Goal: Task Accomplishment & Management: Complete application form

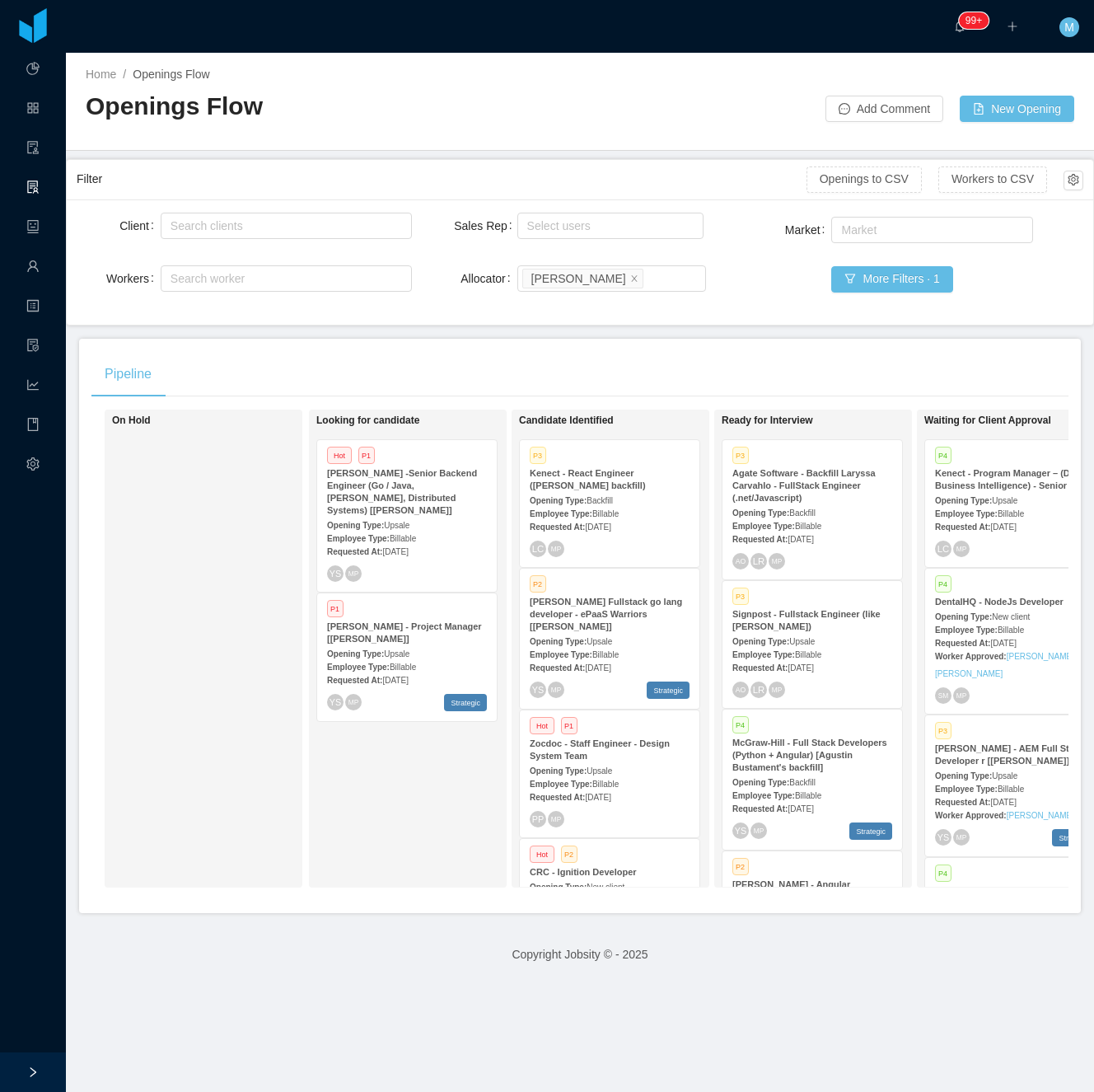
scroll to position [256, 0]
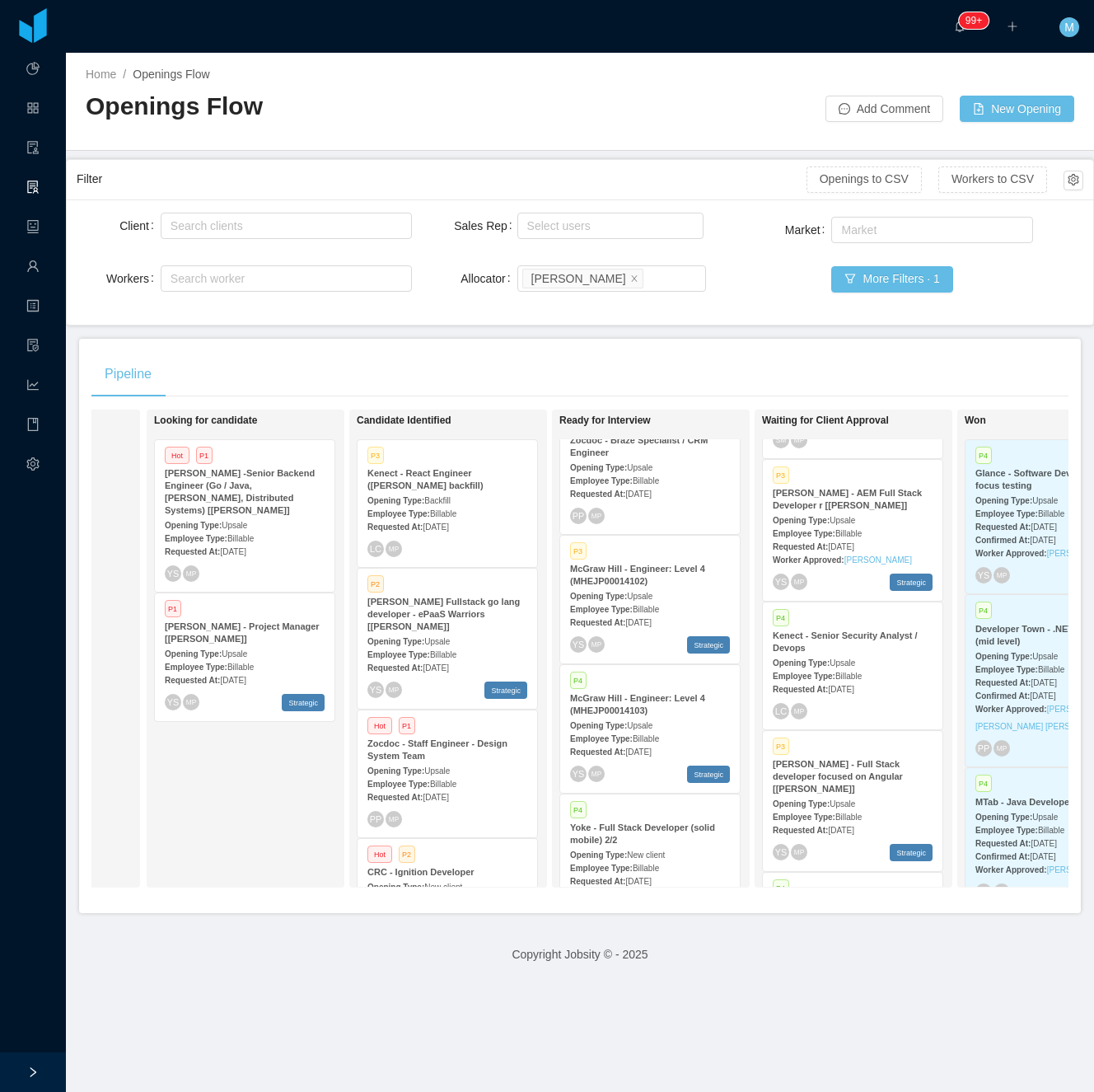
click at [706, 374] on div "Pipeline" at bounding box center [581, 374] width 977 height 46
click at [239, 854] on div "Looking for candidate Hot P1 McGraw-Hill -Senior Backend Engineer (Go / Java, K…" at bounding box center [270, 648] width 231 height 463
click at [297, 832] on div "Looking for candidate Hot P1 McGraw-Hill -Senior Backend Engineer (Go / Java, K…" at bounding box center [270, 648] width 231 height 463
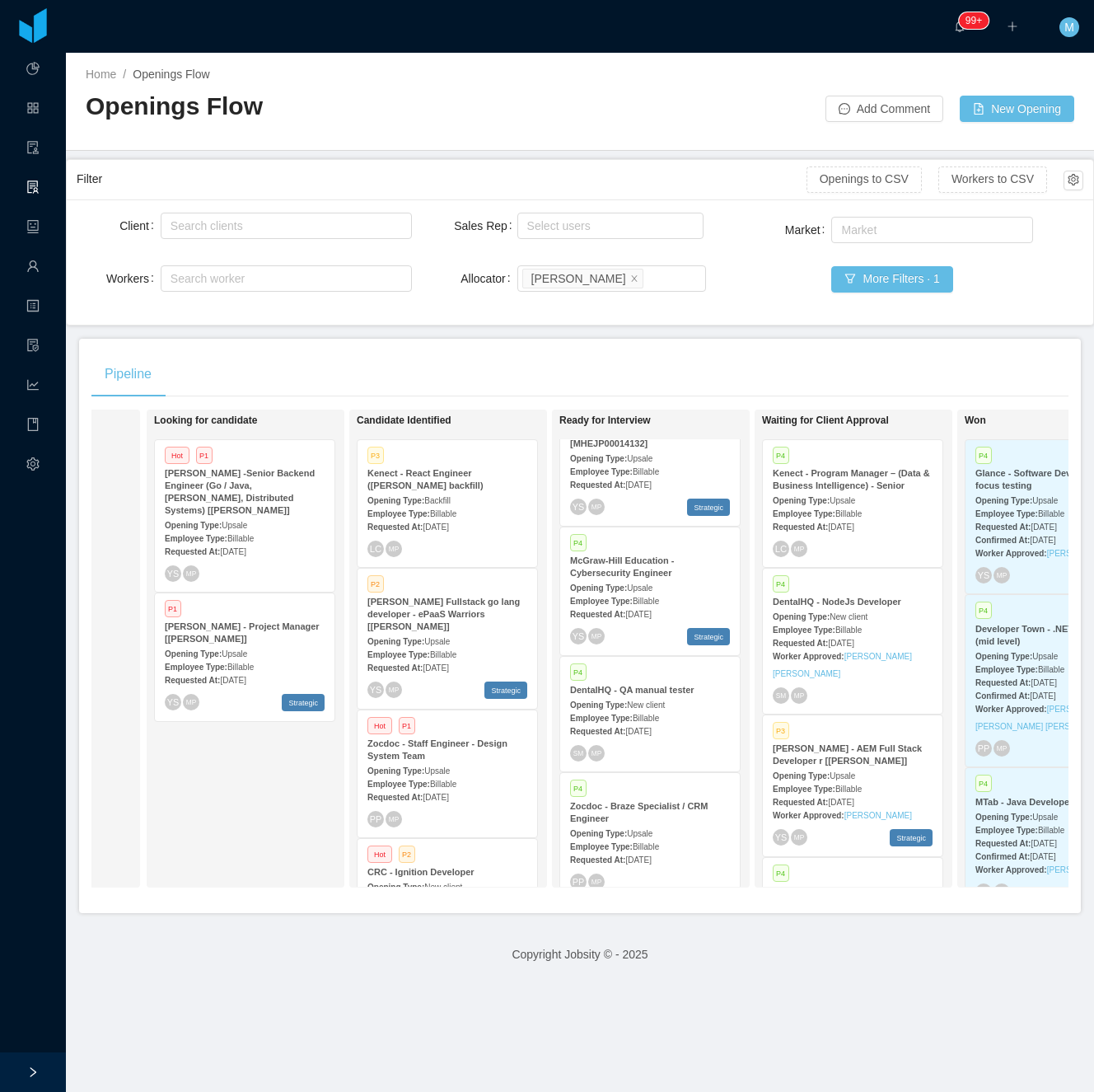
scroll to position [610, 0]
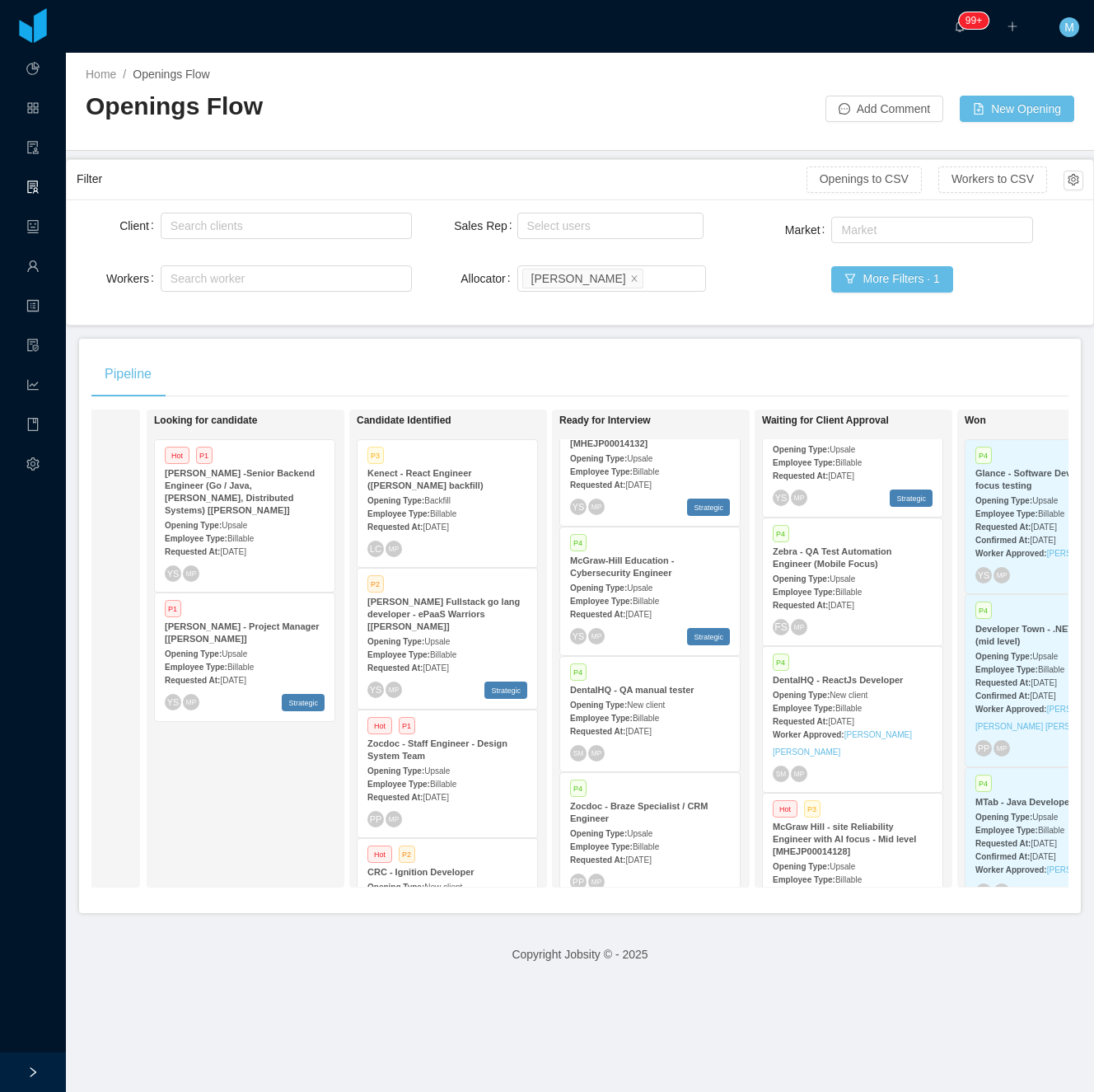
click at [854, 717] on span "[DATE]" at bounding box center [841, 721] width 26 height 9
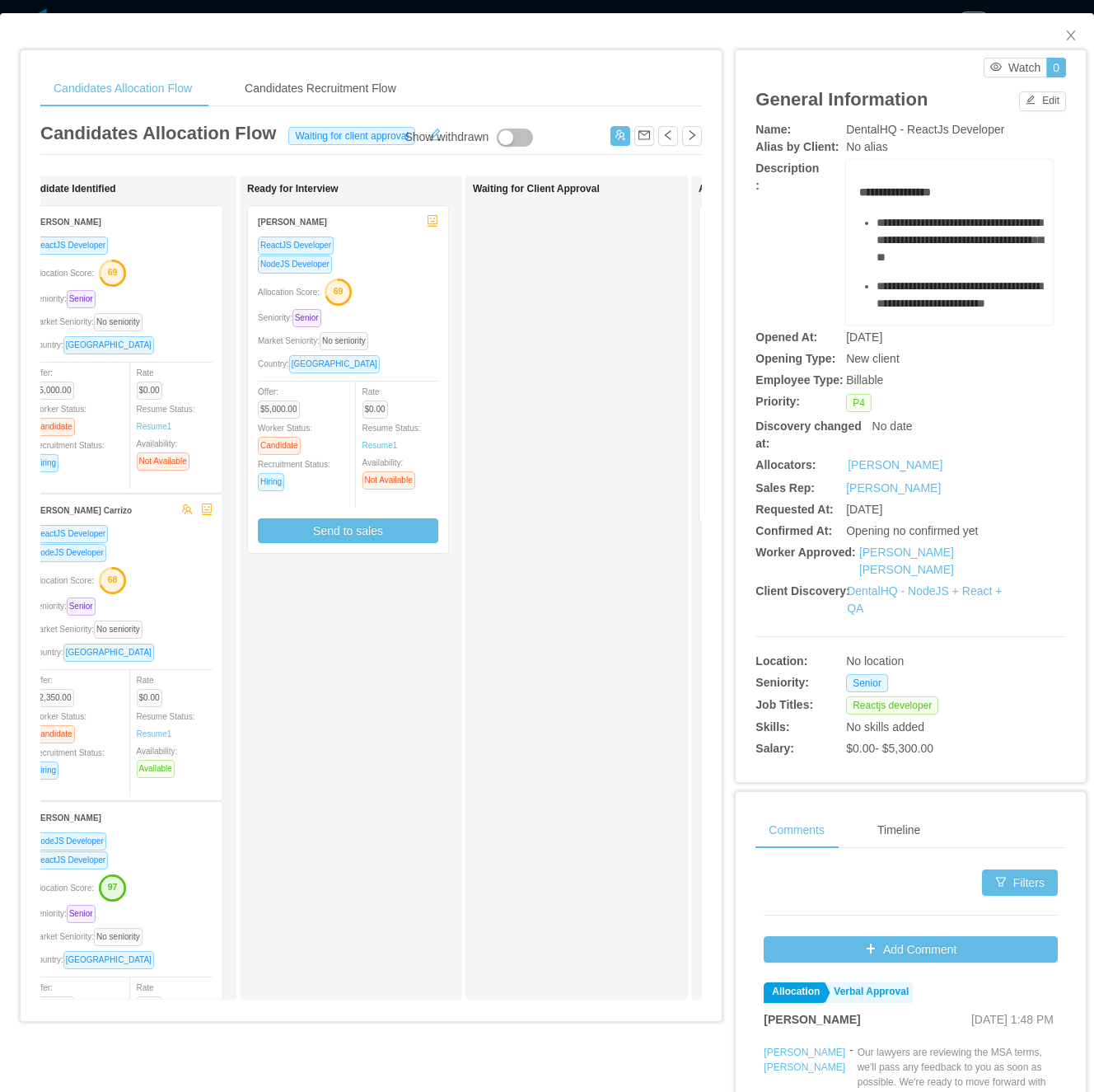
scroll to position [0, 249]
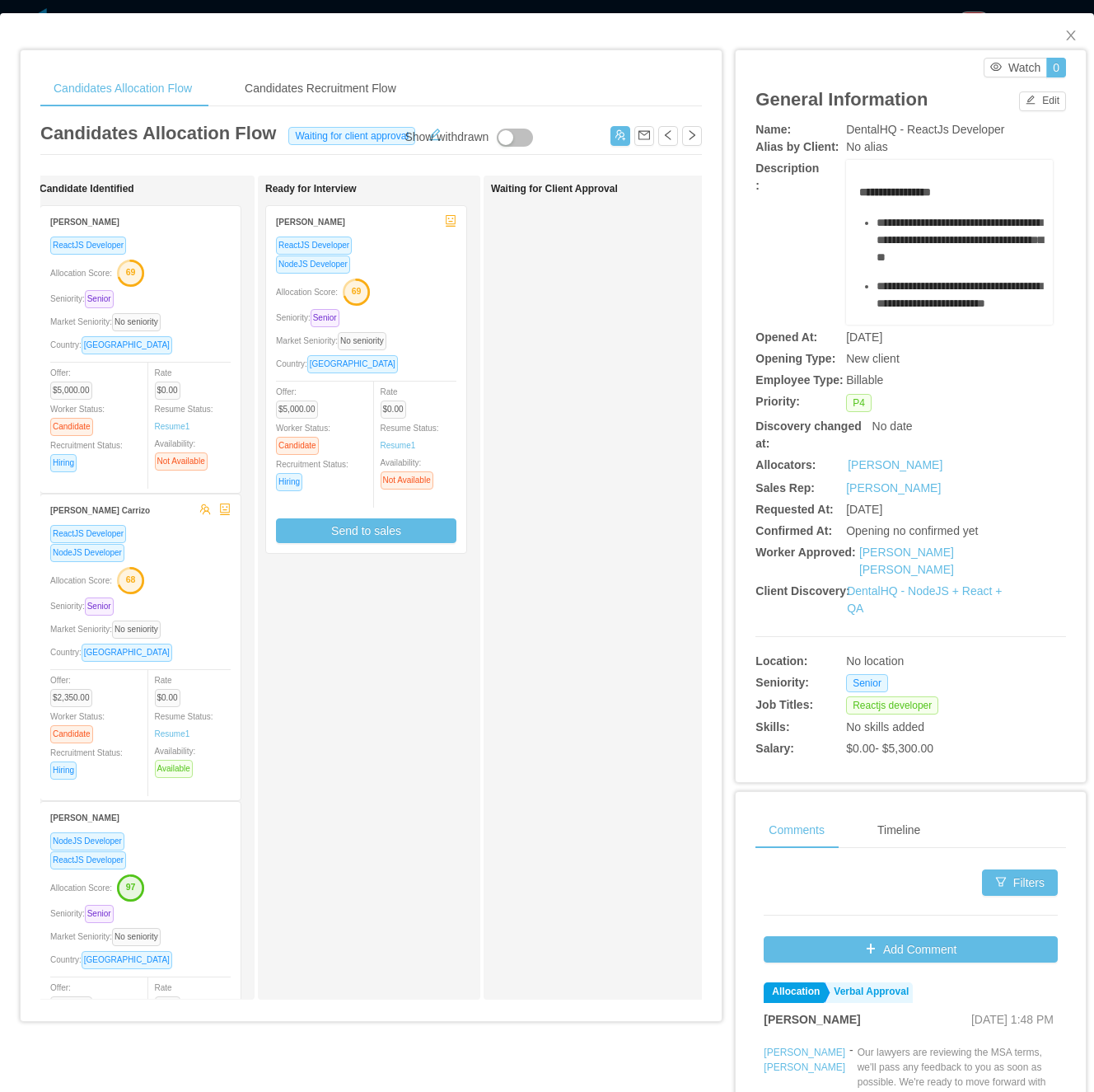
click at [347, 749] on div "Ready for Interview Rael Riolino ReactJS Developer NodeJS Developer Allocation …" at bounding box center [381, 587] width 231 height 810
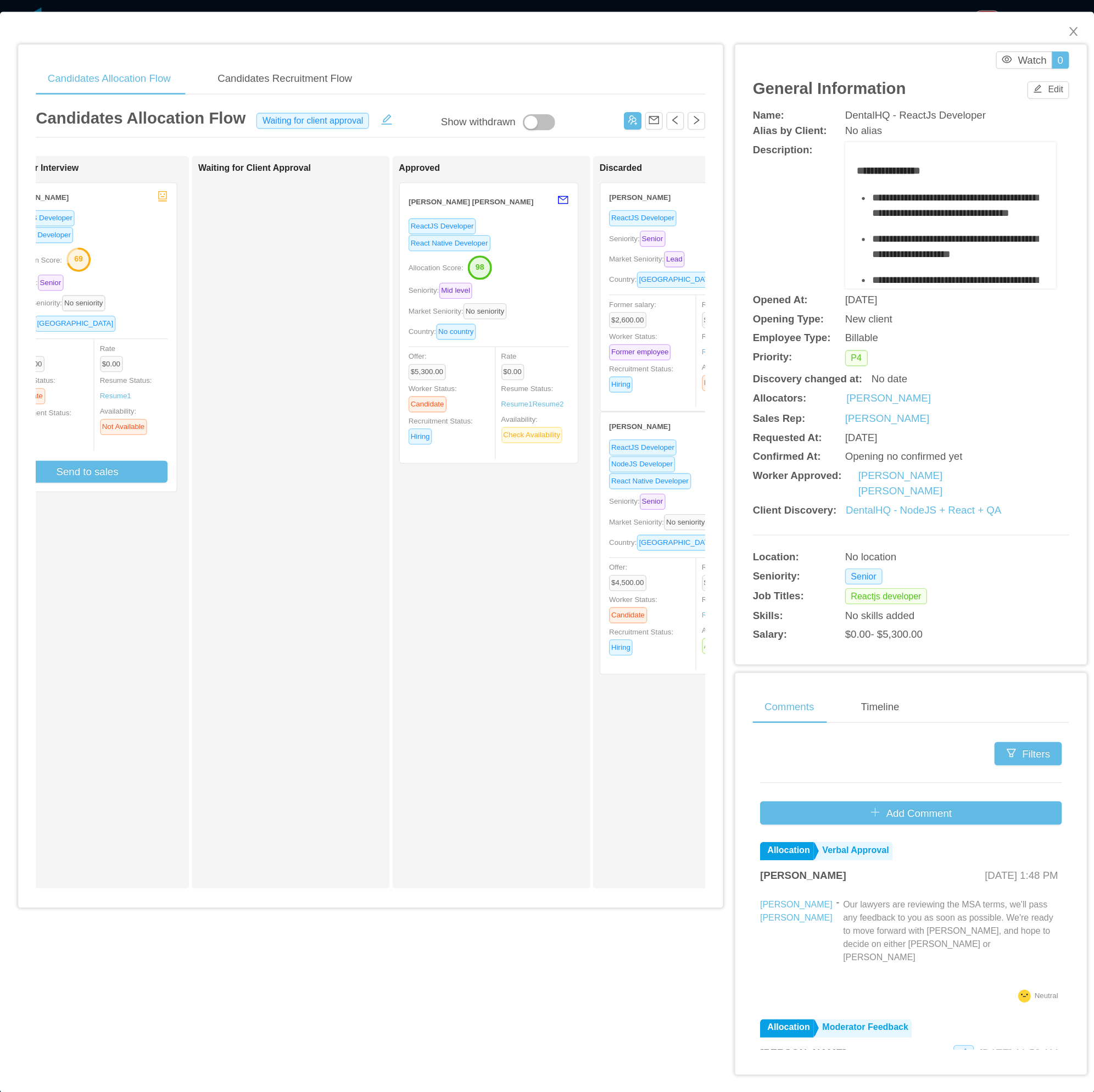
scroll to position [0, 345]
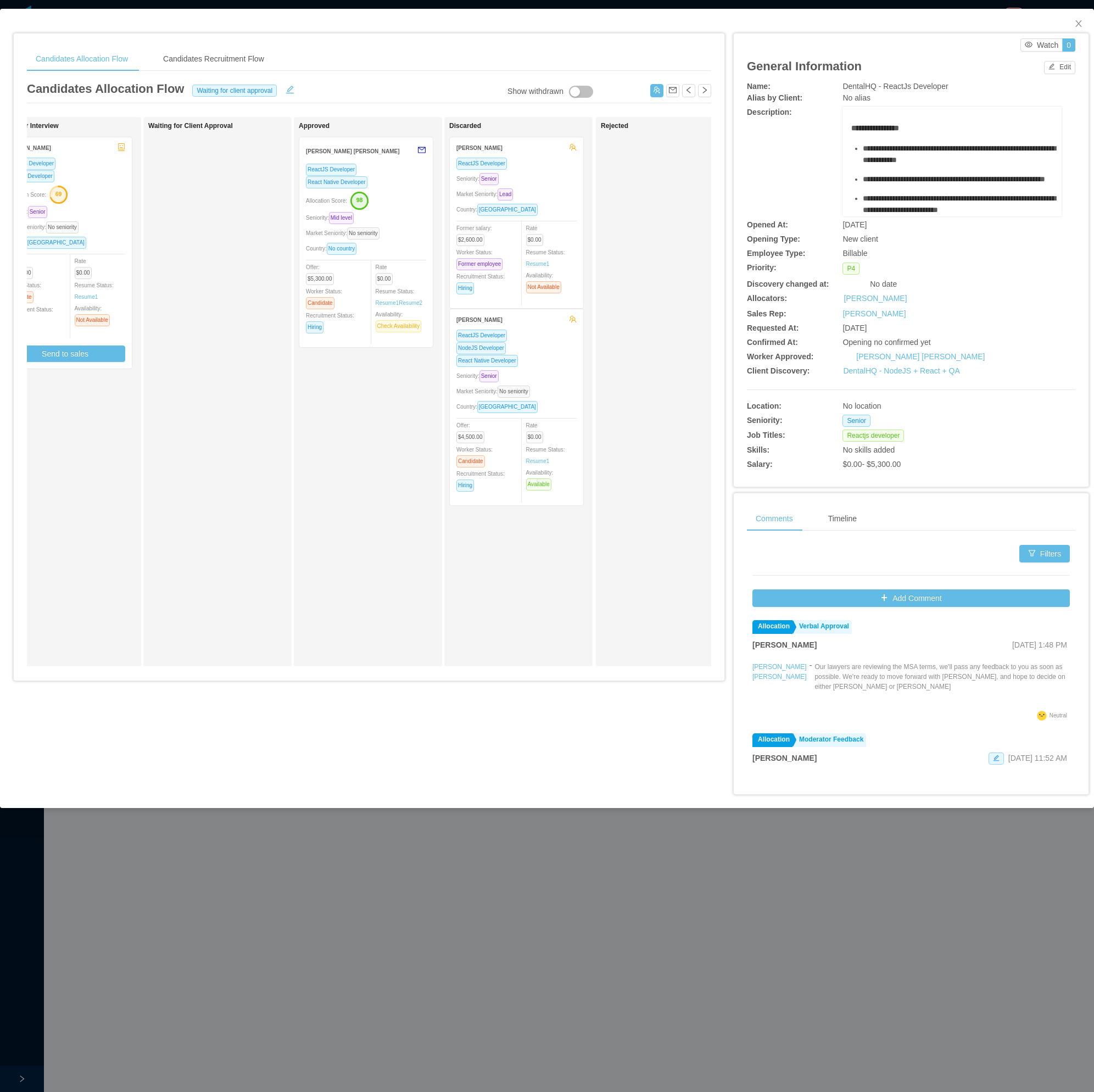
drag, startPoint x: 683, startPoint y: 0, endPoint x: 392, endPoint y: 571, distance: 640.9
click at [397, 566] on div "Approved Raphael Souza Pimenta ReactJS Developer React Native Developer Allocat…" at bounding box center [376, 392] width 154 height 540
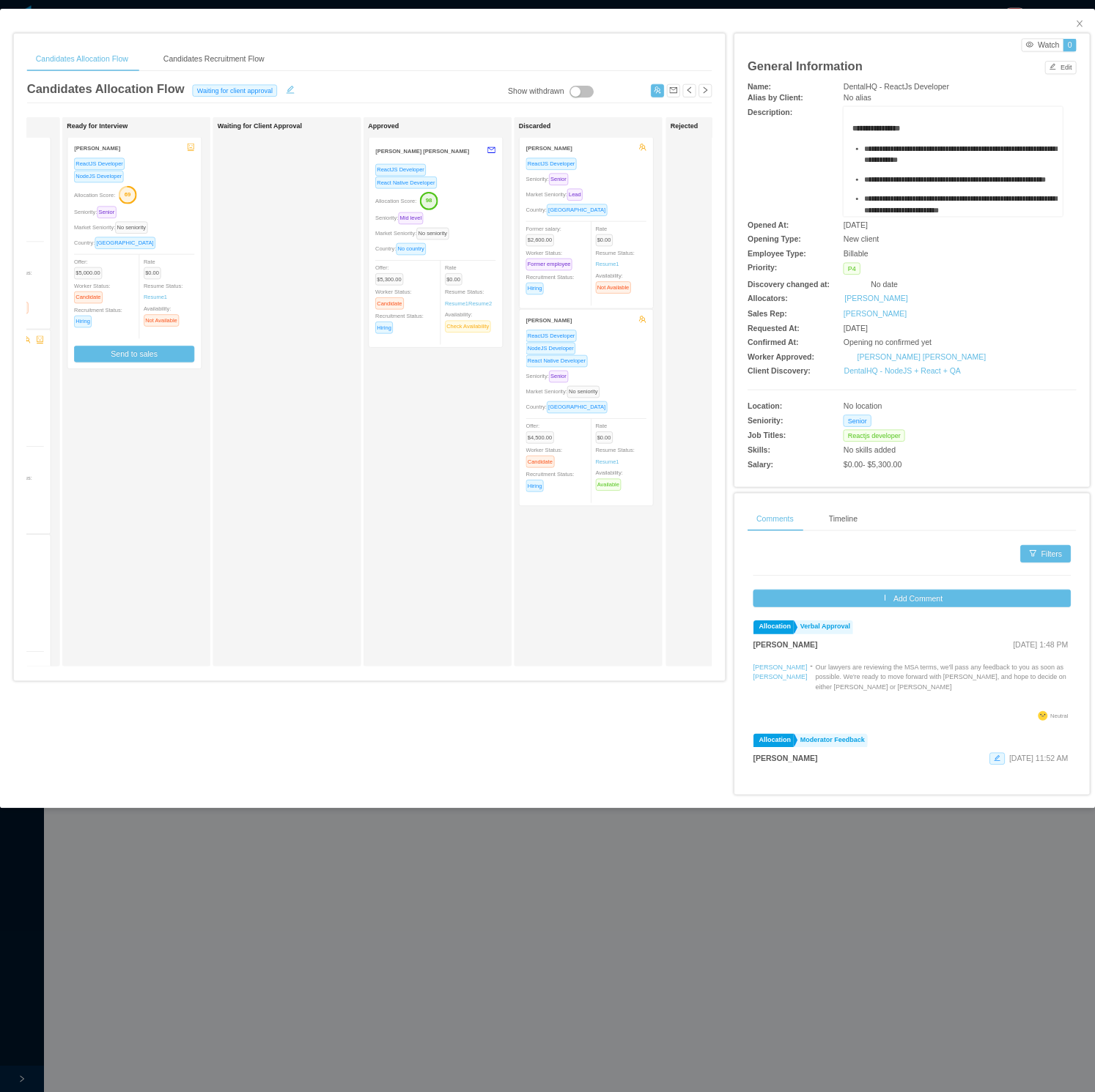
scroll to position [0, 357]
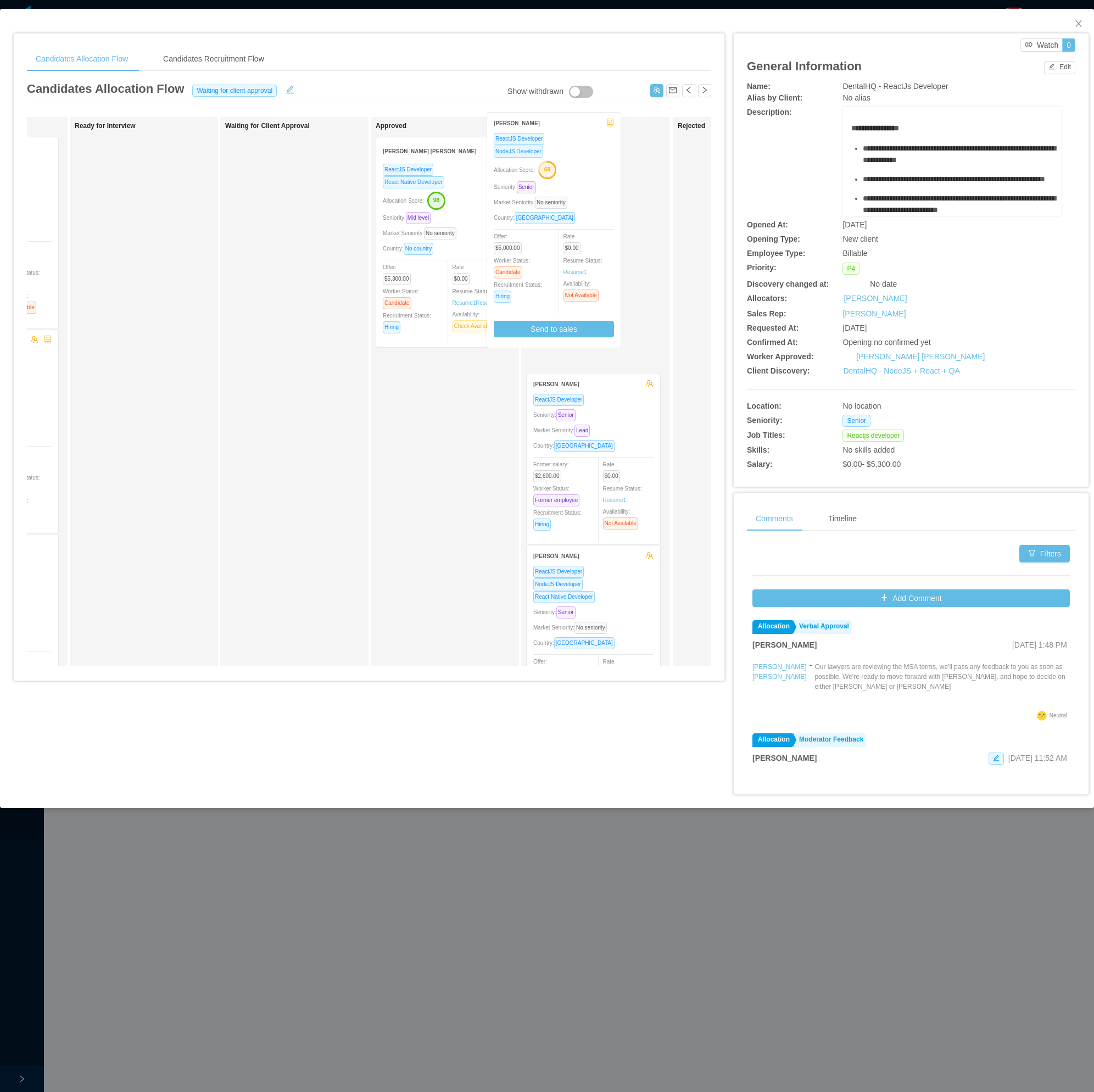
drag, startPoint x: 163, startPoint y: 292, endPoint x: 604, endPoint y: 274, distance: 441.4
click at [604, 274] on div "Applied Candidate Identified Lucas Medina ReactJS Developer Allocation Score: 6…" at bounding box center [369, 396] width 685 height 558
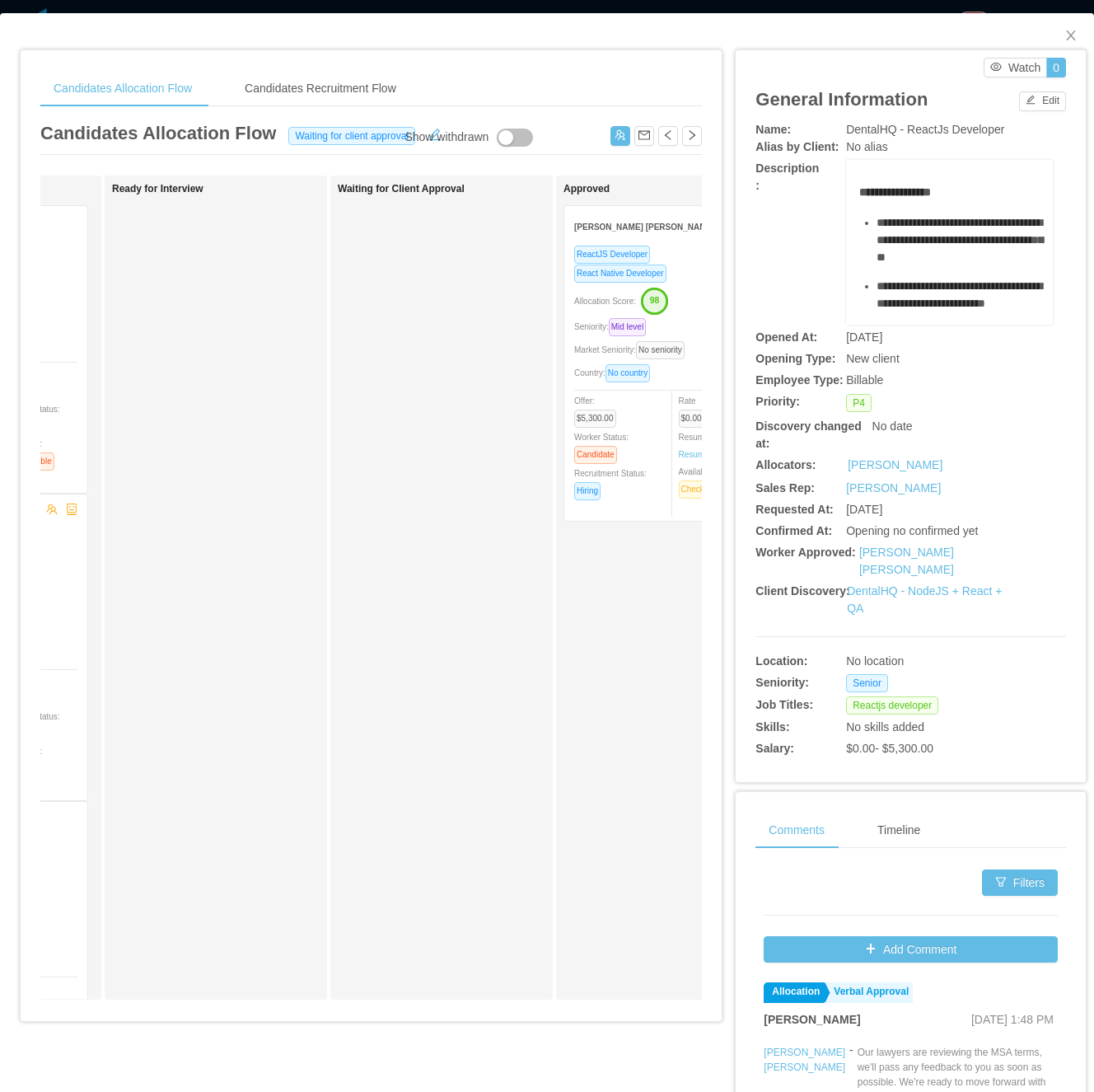
drag, startPoint x: 1510, startPoint y: 0, endPoint x: 406, endPoint y: 618, distance: 1265.2
click at [406, 618] on div "Waiting for Client Approval" at bounding box center [453, 587] width 231 height 810
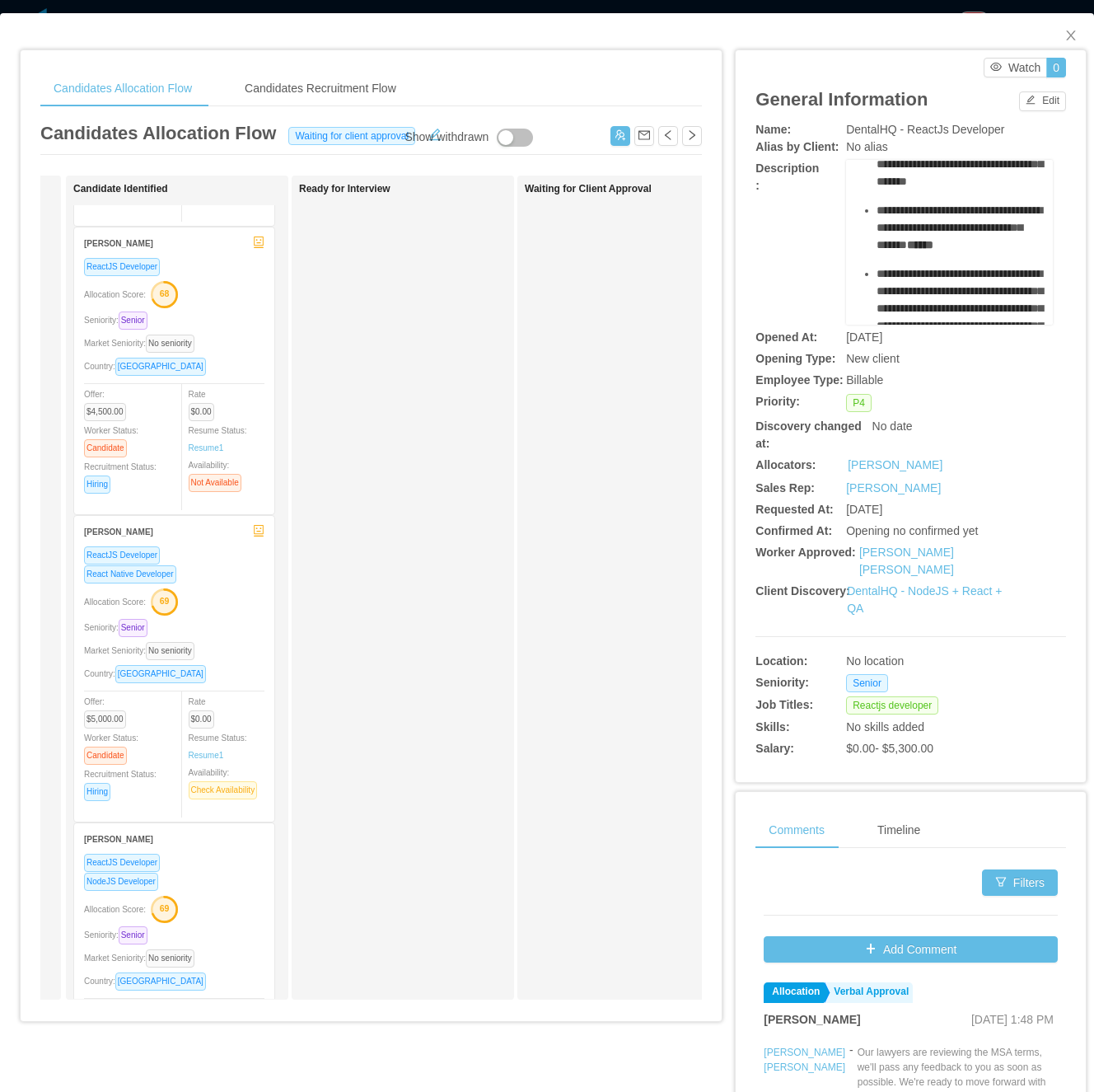
scroll to position [0, 221]
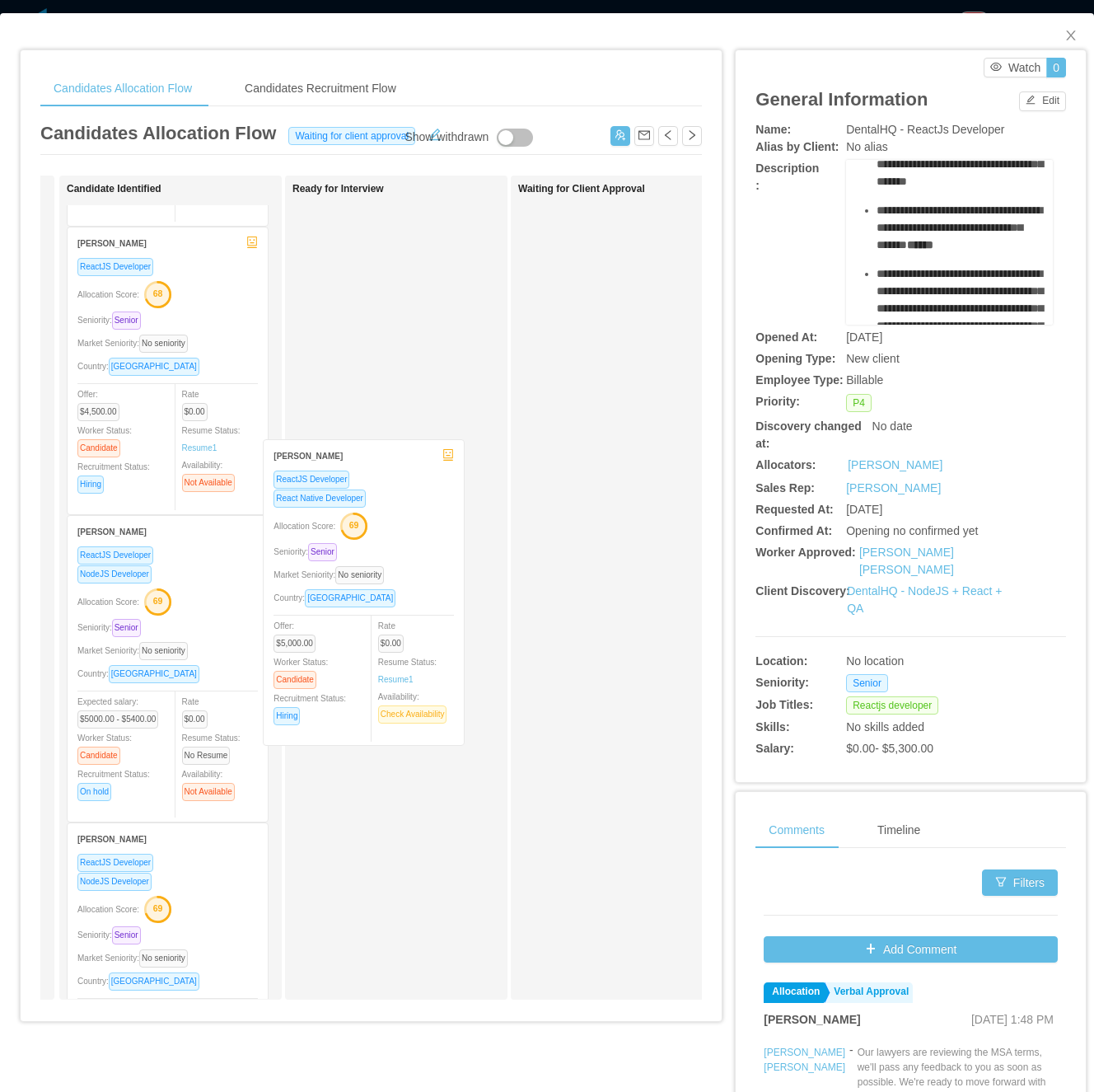
drag, startPoint x: 147, startPoint y: 651, endPoint x: 356, endPoint y: 535, distance: 239.0
click at [356, 535] on div "Applied Candidate Identified Lucas Medina ReactJS Developer Allocation Score: 6…" at bounding box center [371, 594] width 662 height 837
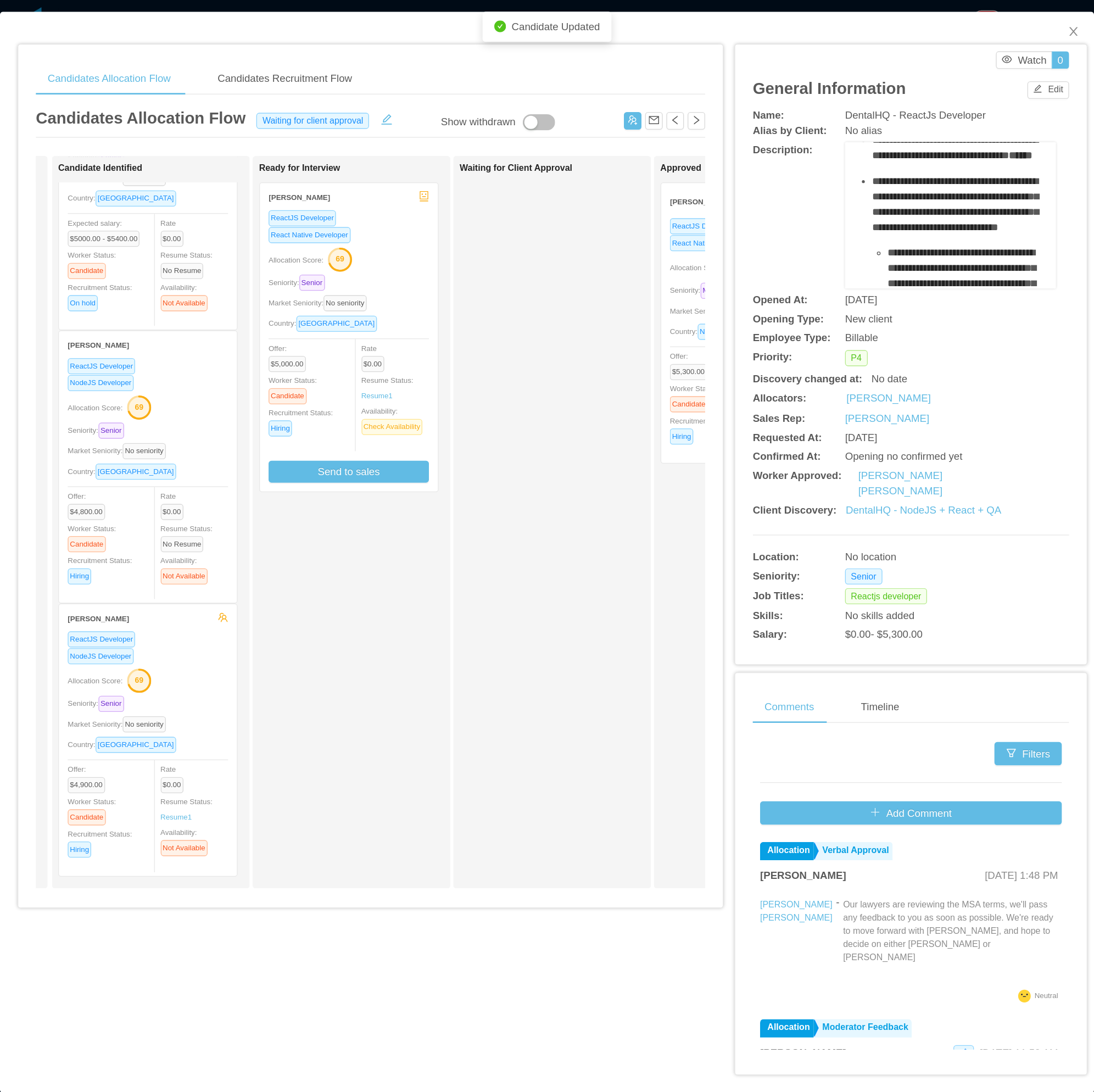
scroll to position [0, 0]
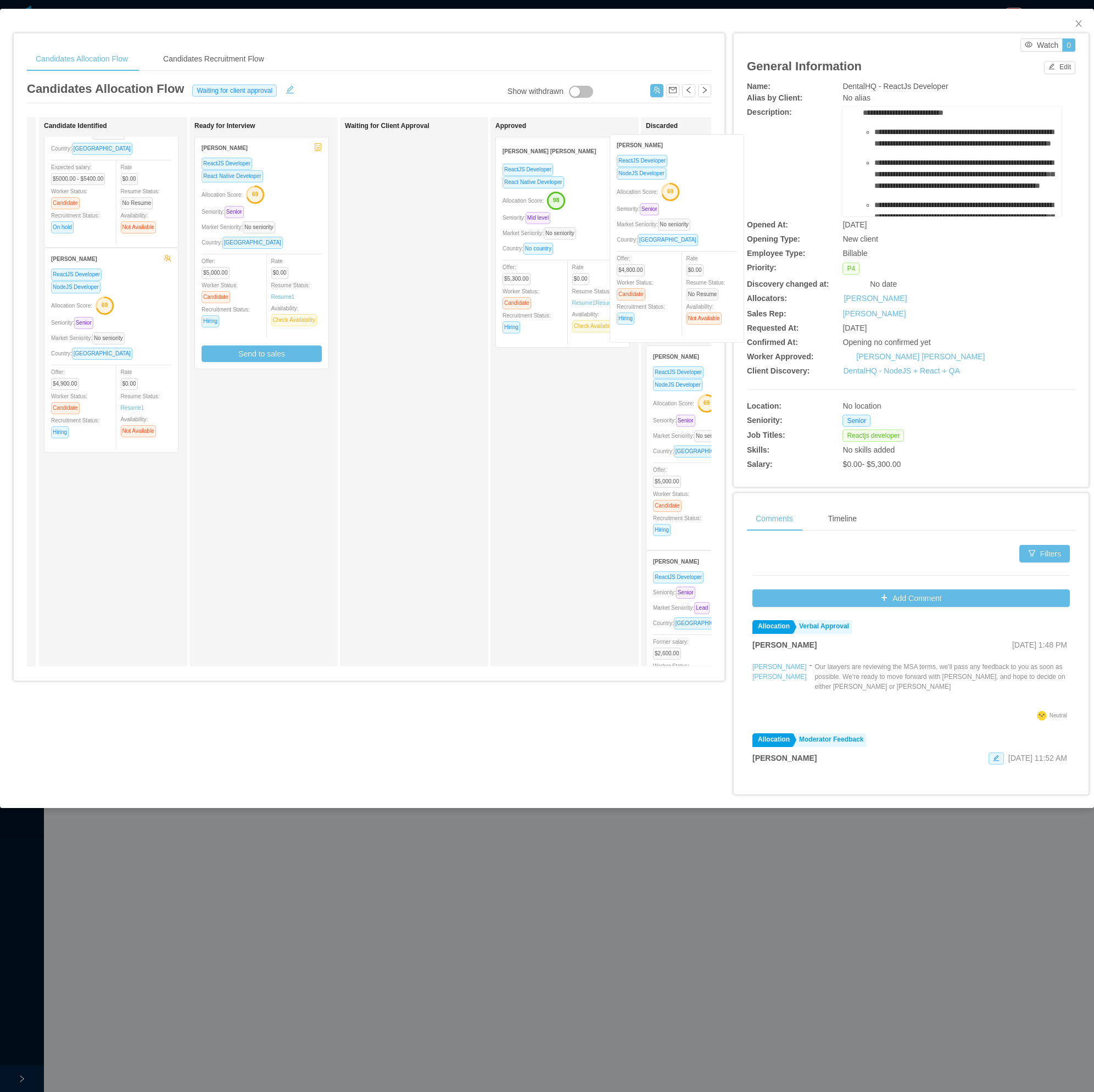
drag, startPoint x: 123, startPoint y: 402, endPoint x: 635, endPoint y: 273, distance: 528.0
click at [685, 266] on div "Applied Candidate Identified Lucas Medina ReactJS Developer Allocation Score: 6…" at bounding box center [369, 396] width 685 height 558
drag, startPoint x: 251, startPoint y: 381, endPoint x: 700, endPoint y: 294, distance: 457.4
click at [700, 294] on div "Applied Candidate Identified Lucas Medina ReactJS Developer Allocation Score: 6…" at bounding box center [369, 396] width 685 height 558
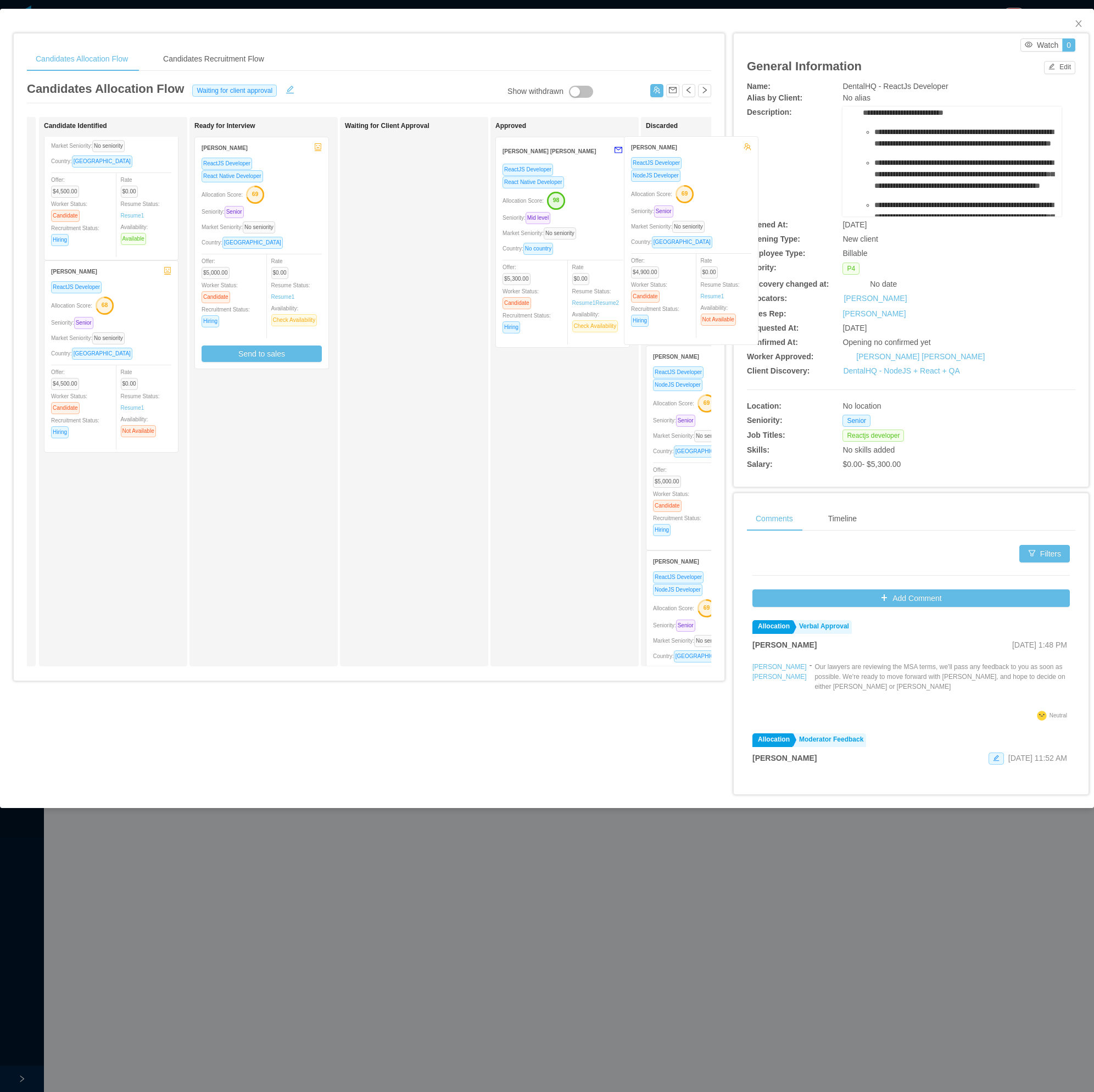
drag, startPoint x: 82, startPoint y: 527, endPoint x: 662, endPoint y: 217, distance: 657.6
click at [662, 217] on div "Applied Candidate Identified Lucas Medina ReactJS Developer Allocation Score: 6…" at bounding box center [369, 396] width 685 height 558
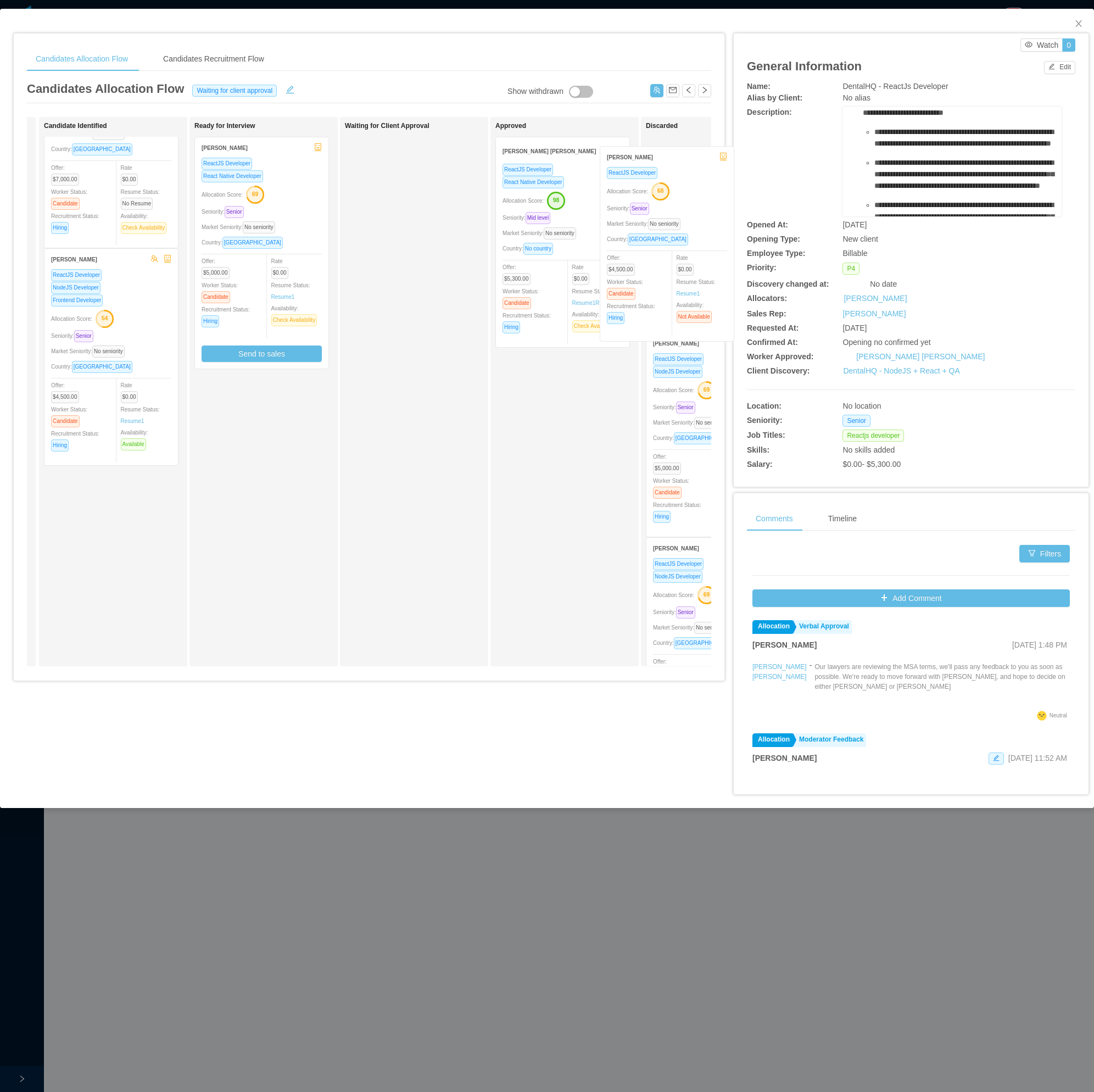
drag, startPoint x: 99, startPoint y: 550, endPoint x: 654, endPoint y: 236, distance: 637.7
click at [654, 236] on div "Applied Candidate Identified Lucas Medina ReactJS Developer Allocation Score: 6…" at bounding box center [369, 396] width 685 height 558
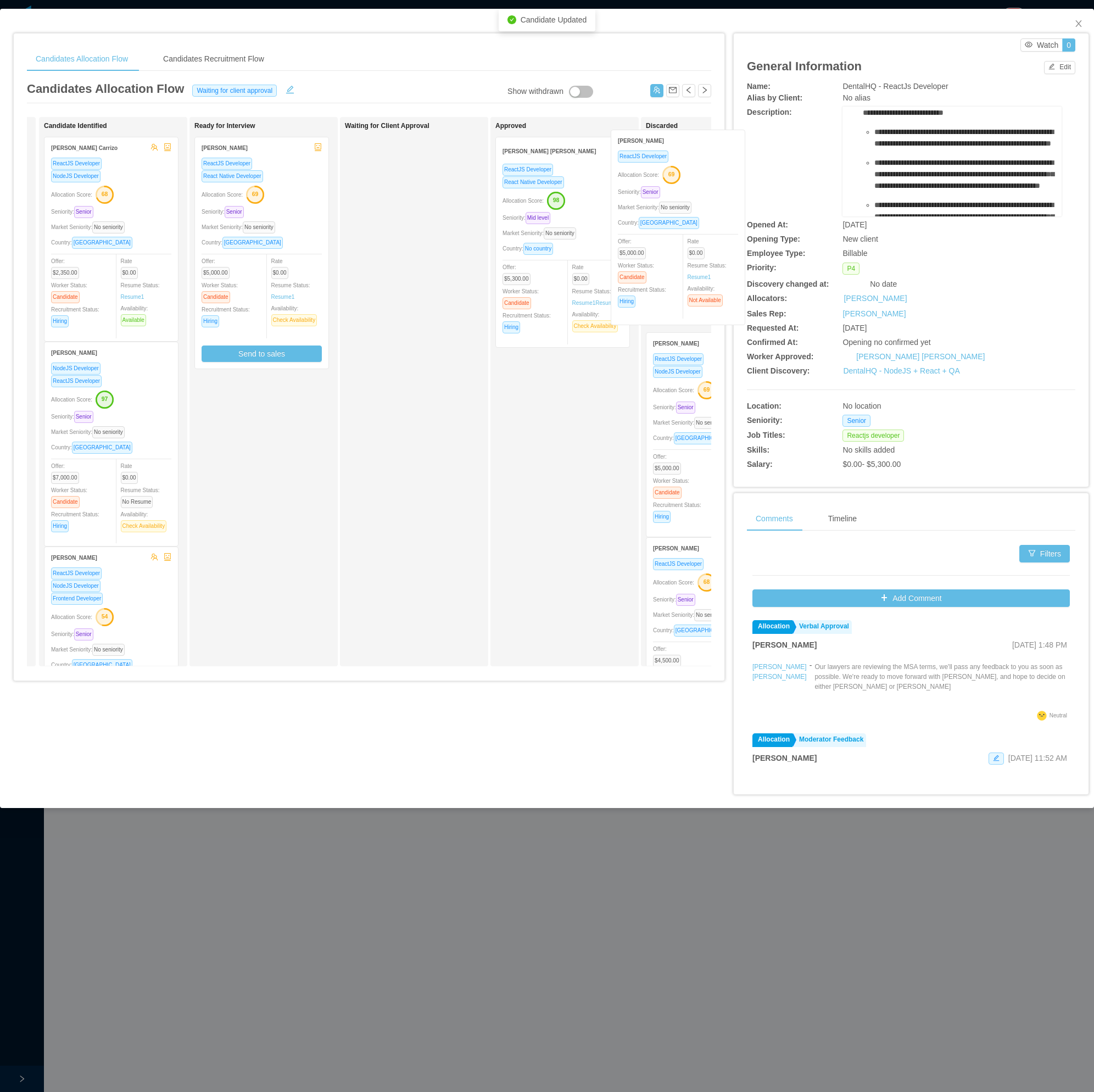
drag, startPoint x: 79, startPoint y: 248, endPoint x: 629, endPoint y: 240, distance: 550.1
click at [642, 241] on div "Applied Candidate Identified Lucas Medina ReactJS Developer Allocation Score: 6…" at bounding box center [369, 396] width 685 height 558
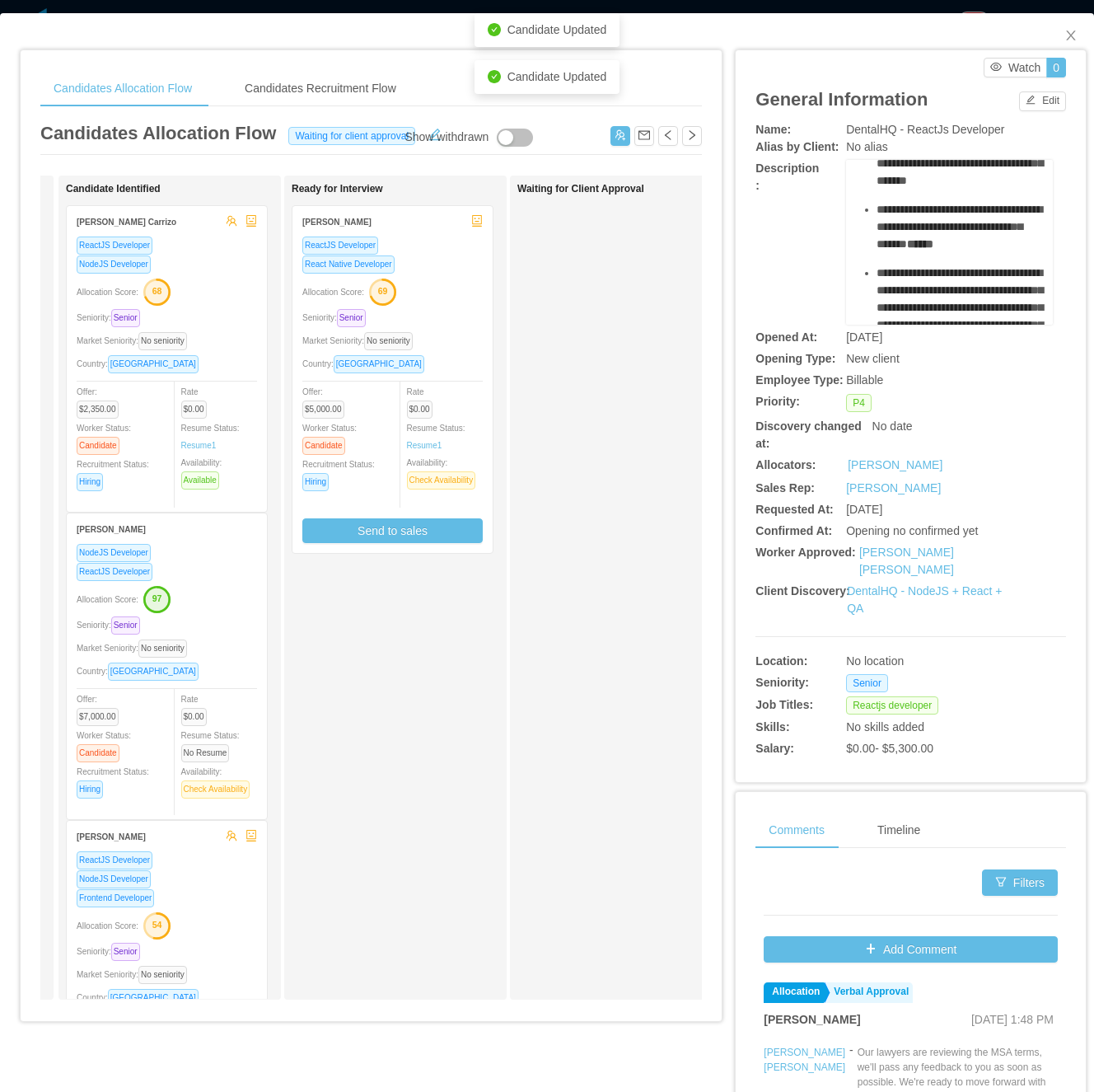
drag, startPoint x: 1500, startPoint y: 0, endPoint x: 310, endPoint y: 735, distance: 1398.7
click at [310, 735] on div "Ready for Interview Rodrigo Leão ReactJS Developer React Native Developer Alloc…" at bounding box center [407, 587] width 231 height 810
click at [469, 359] on div "Country: Brazil" at bounding box center [392, 363] width 181 height 19
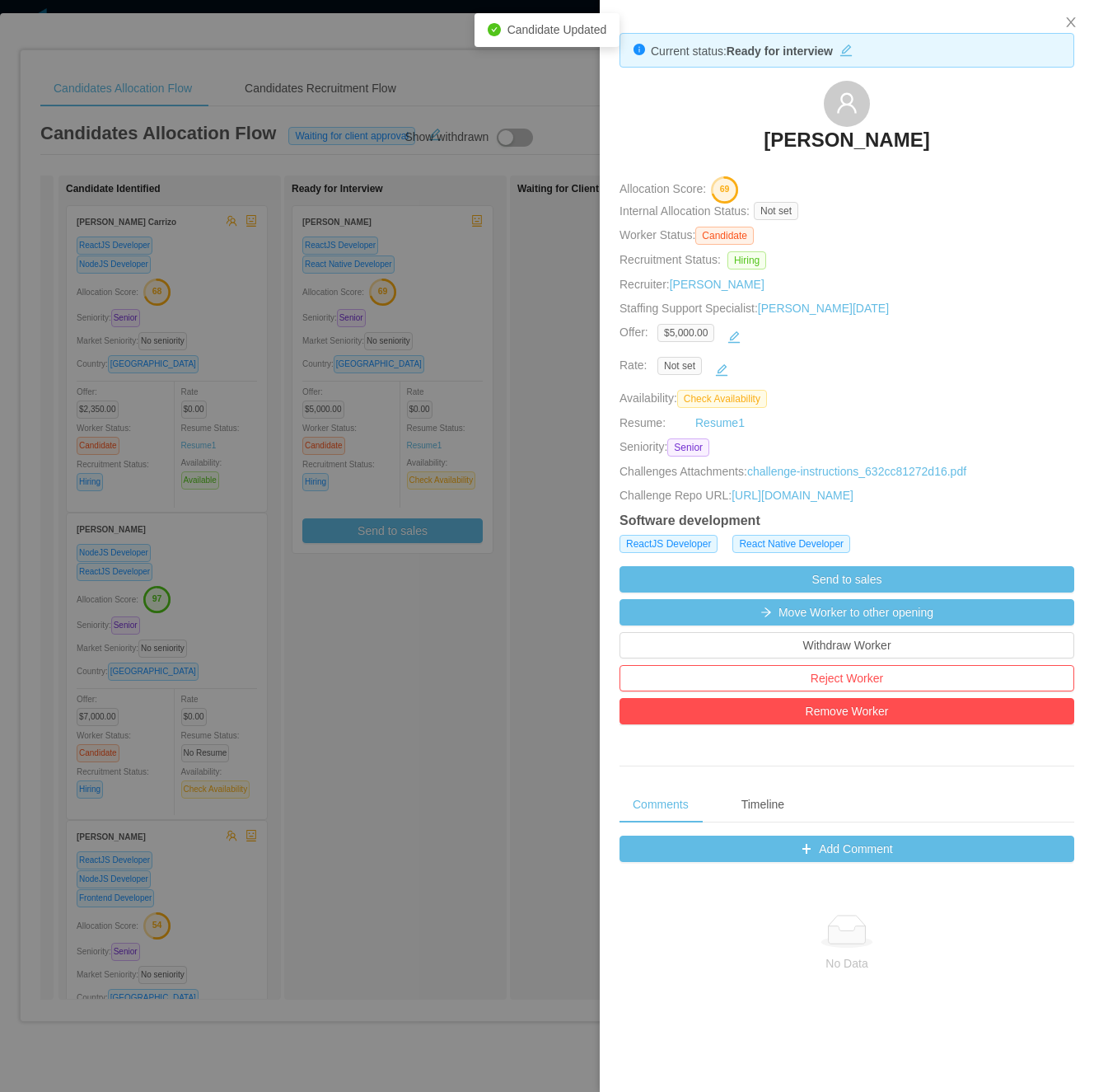
click at [426, 157] on div at bounding box center [547, 546] width 1094 height 1092
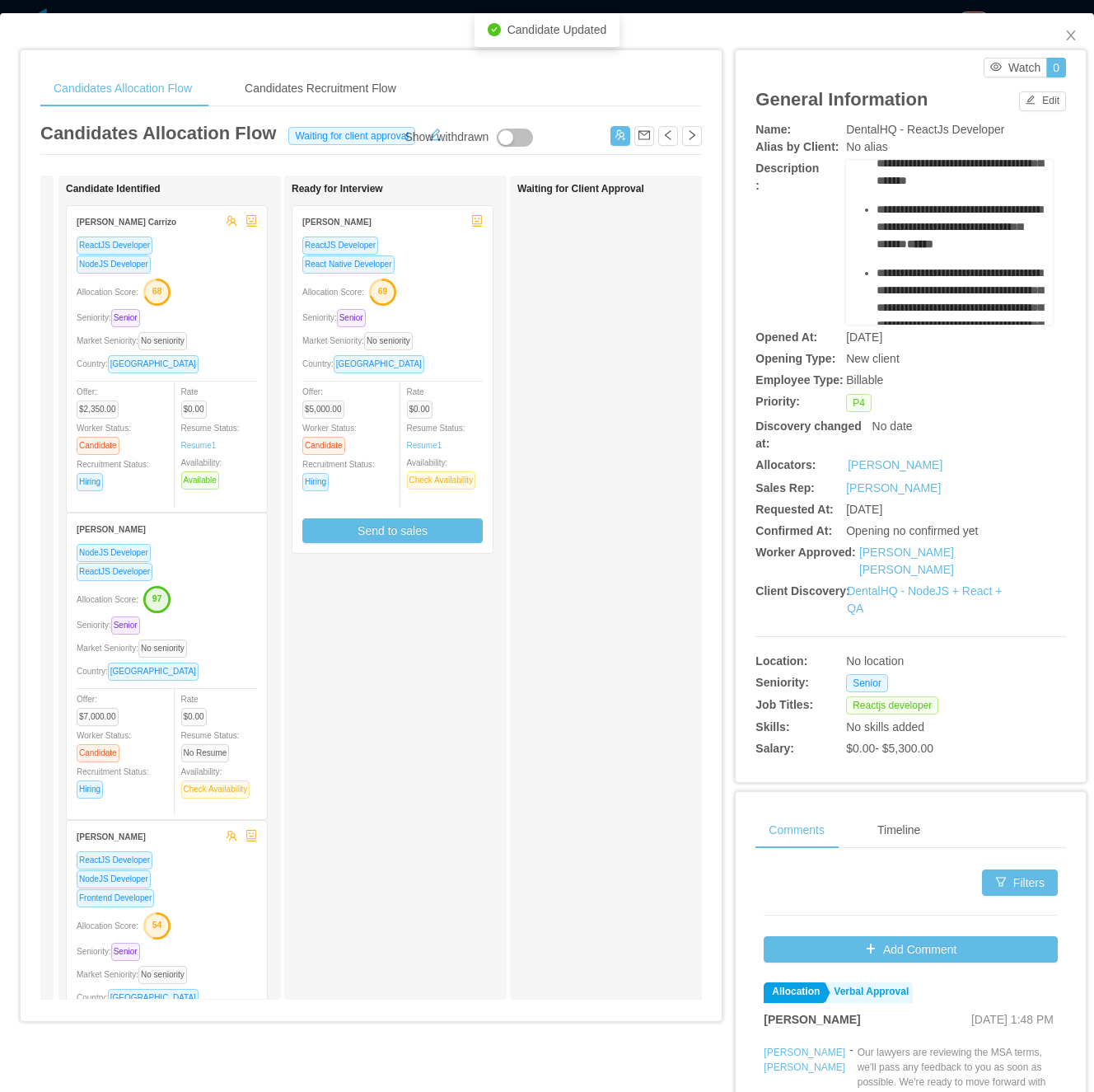
click at [453, 293] on div "Allocation Score: 69" at bounding box center [392, 290] width 181 height 27
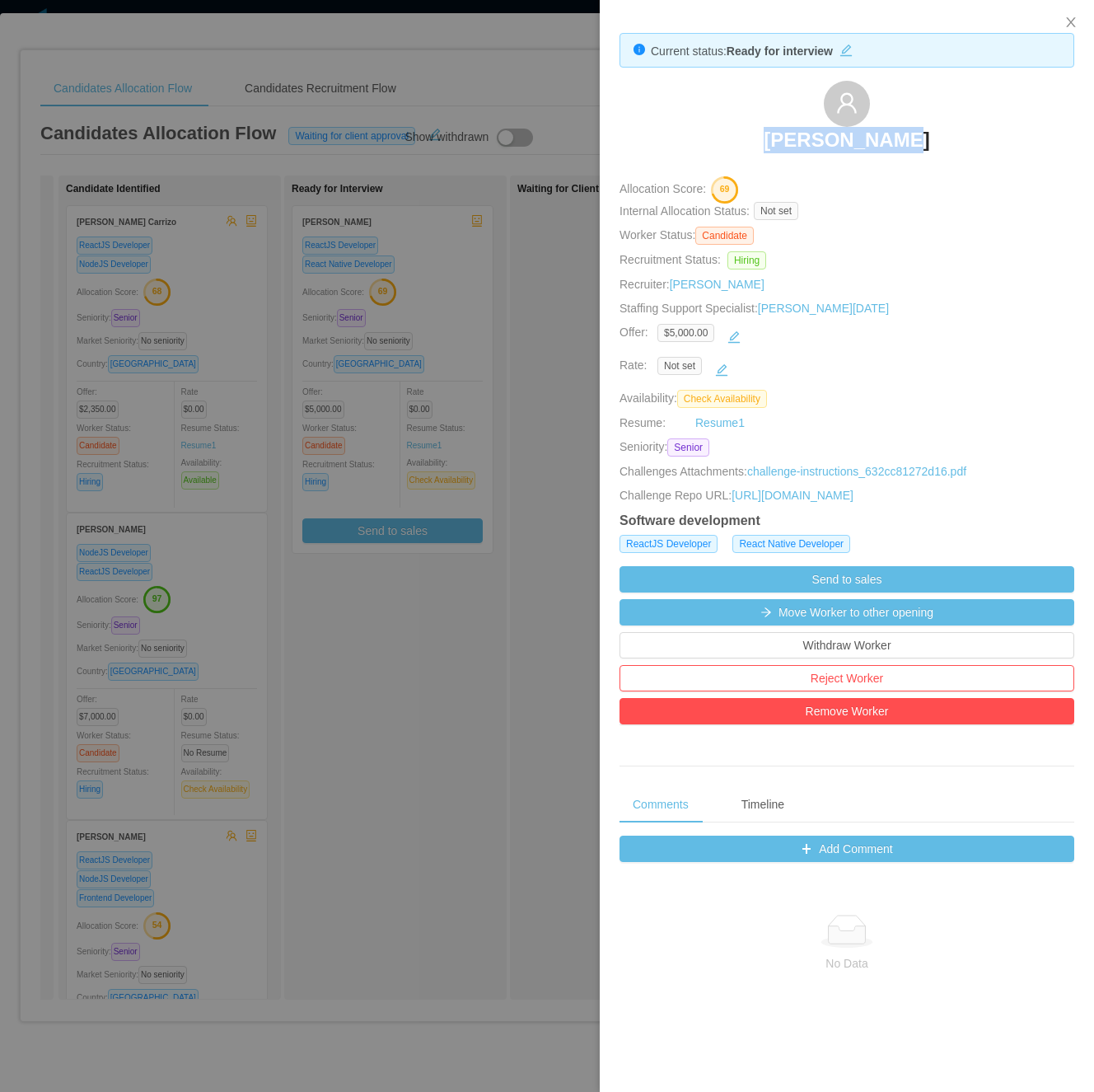
drag, startPoint x: 740, startPoint y: 133, endPoint x: 950, endPoint y: 123, distance: 210.2
click at [950, 123] on div "Rodrigo Leão" at bounding box center [847, 121] width 455 height 82
copy h3 "Rodrigo Leão"
click at [412, 743] on div at bounding box center [547, 546] width 1094 height 1092
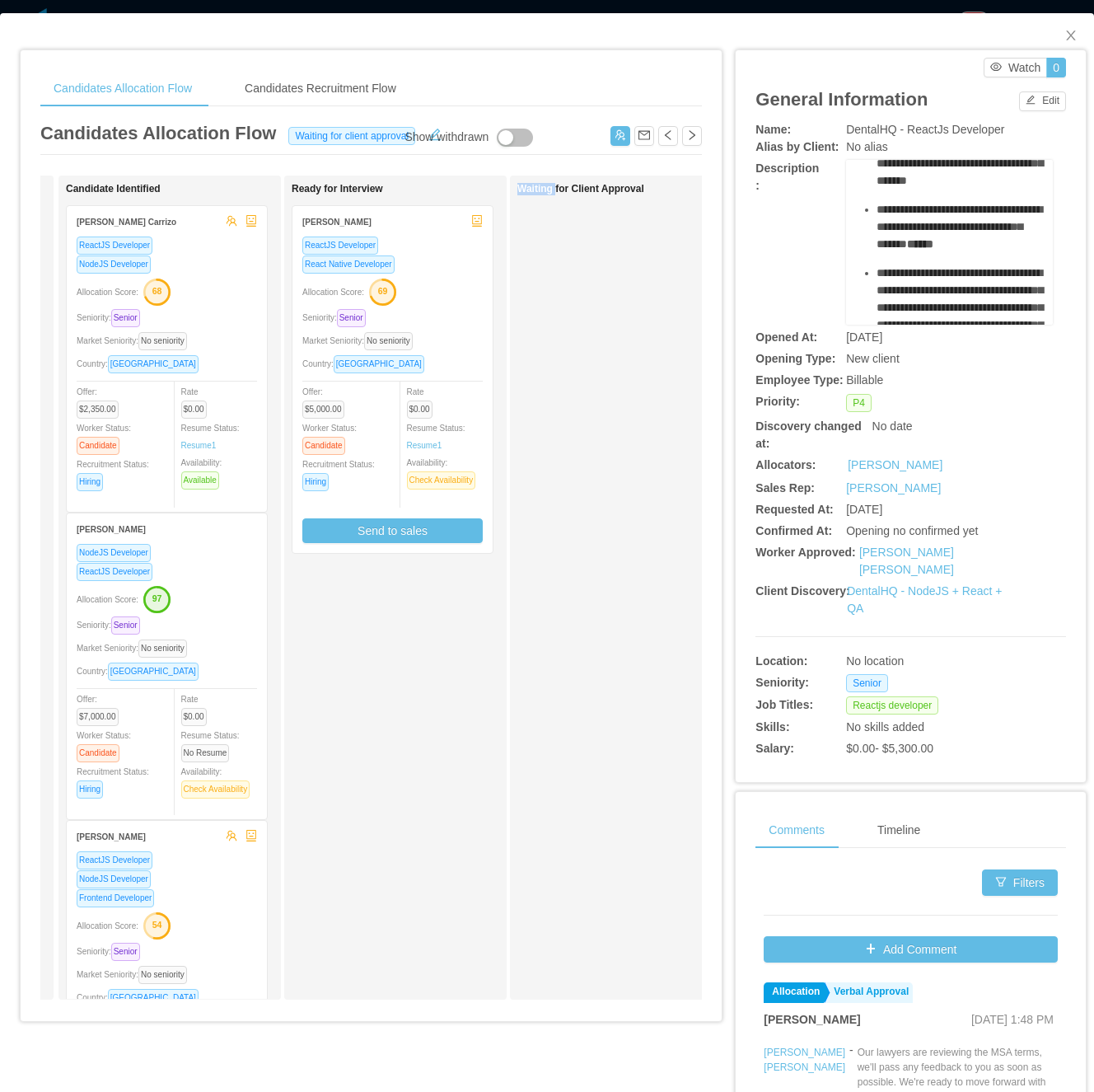
click at [412, 743] on div "Ready for Interview Rodrigo Leão ReactJS Developer React Native Developer Alloc…" at bounding box center [407, 587] width 231 height 810
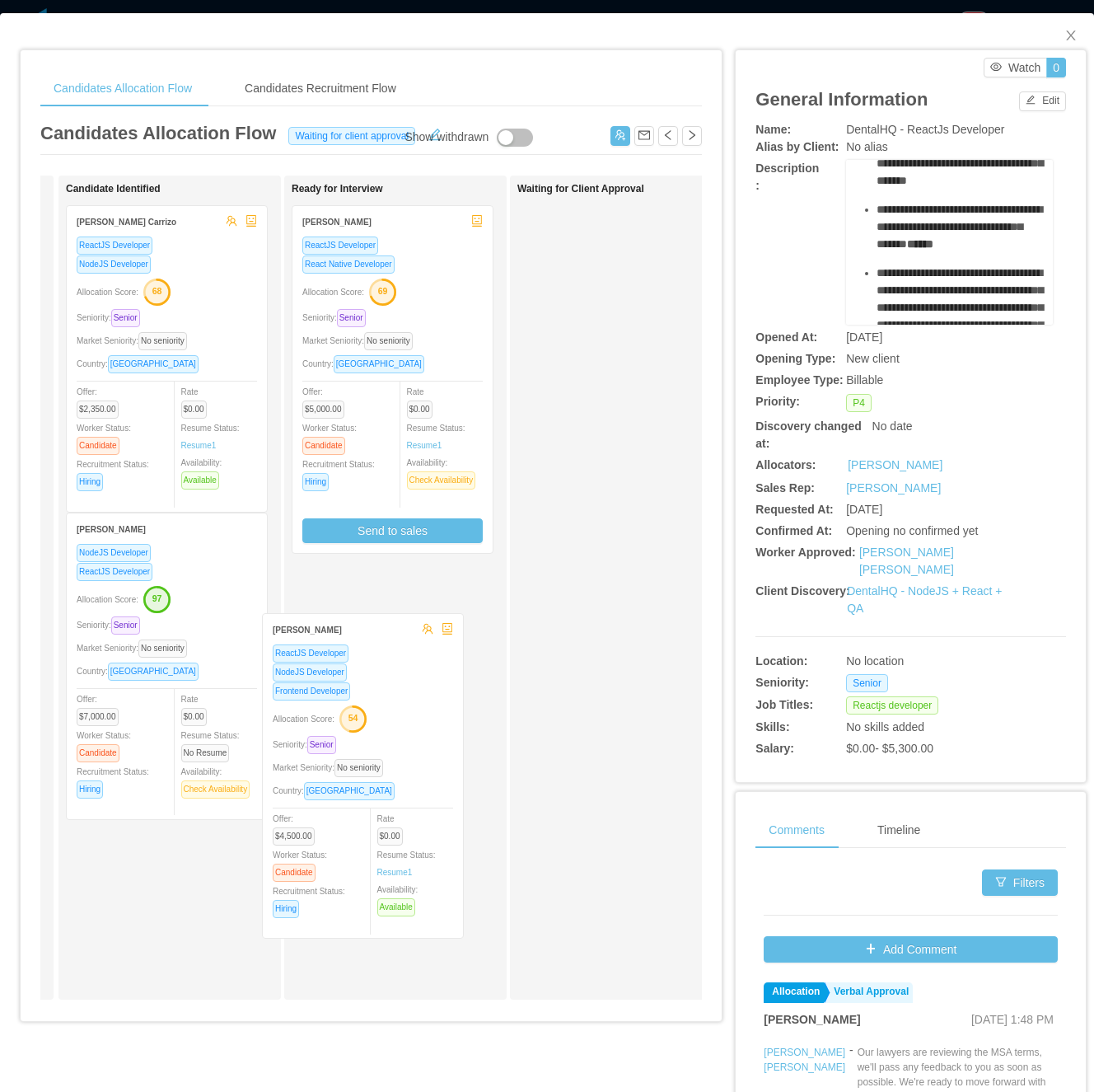
scroll to position [1, 0]
drag, startPoint x: 412, startPoint y: 743, endPoint x: 389, endPoint y: 710, distance: 40.2
click at [389, 710] on div "Applied Candidate Identified Roger Rengifo Carrizo ReactJS Developer NodeJS Dev…" at bounding box center [371, 594] width 662 height 837
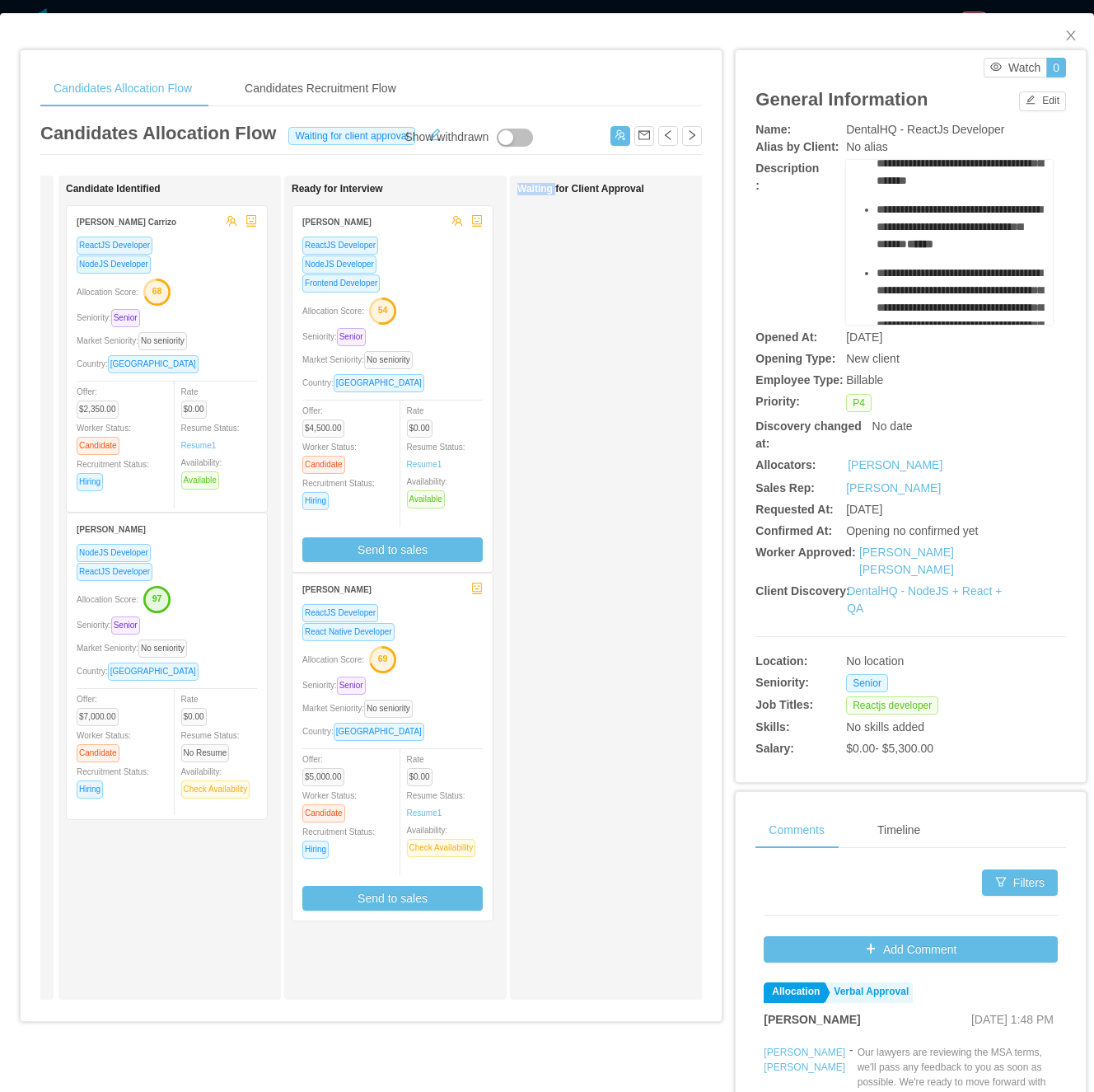
scroll to position [0, 0]
click at [463, 296] on div "Allocation Score: 54" at bounding box center [392, 309] width 181 height 27
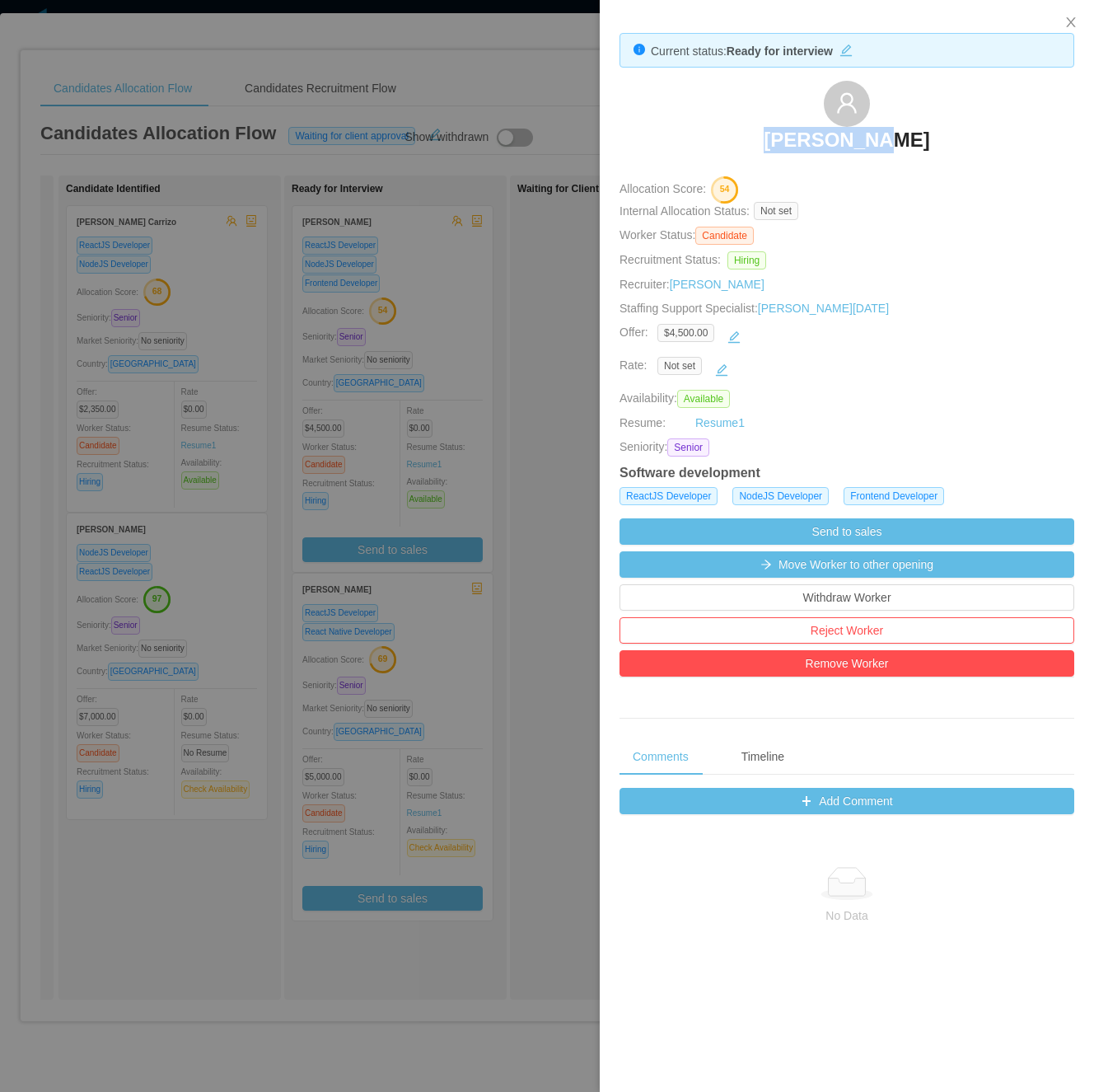
drag, startPoint x: 734, startPoint y: 122, endPoint x: 941, endPoint y: 143, distance: 208.1
click at [941, 143] on div "Pedro Cruz" at bounding box center [847, 121] width 455 height 82
copy h3 "Pedro Cruz"
click at [394, 796] on div at bounding box center [547, 546] width 1094 height 1092
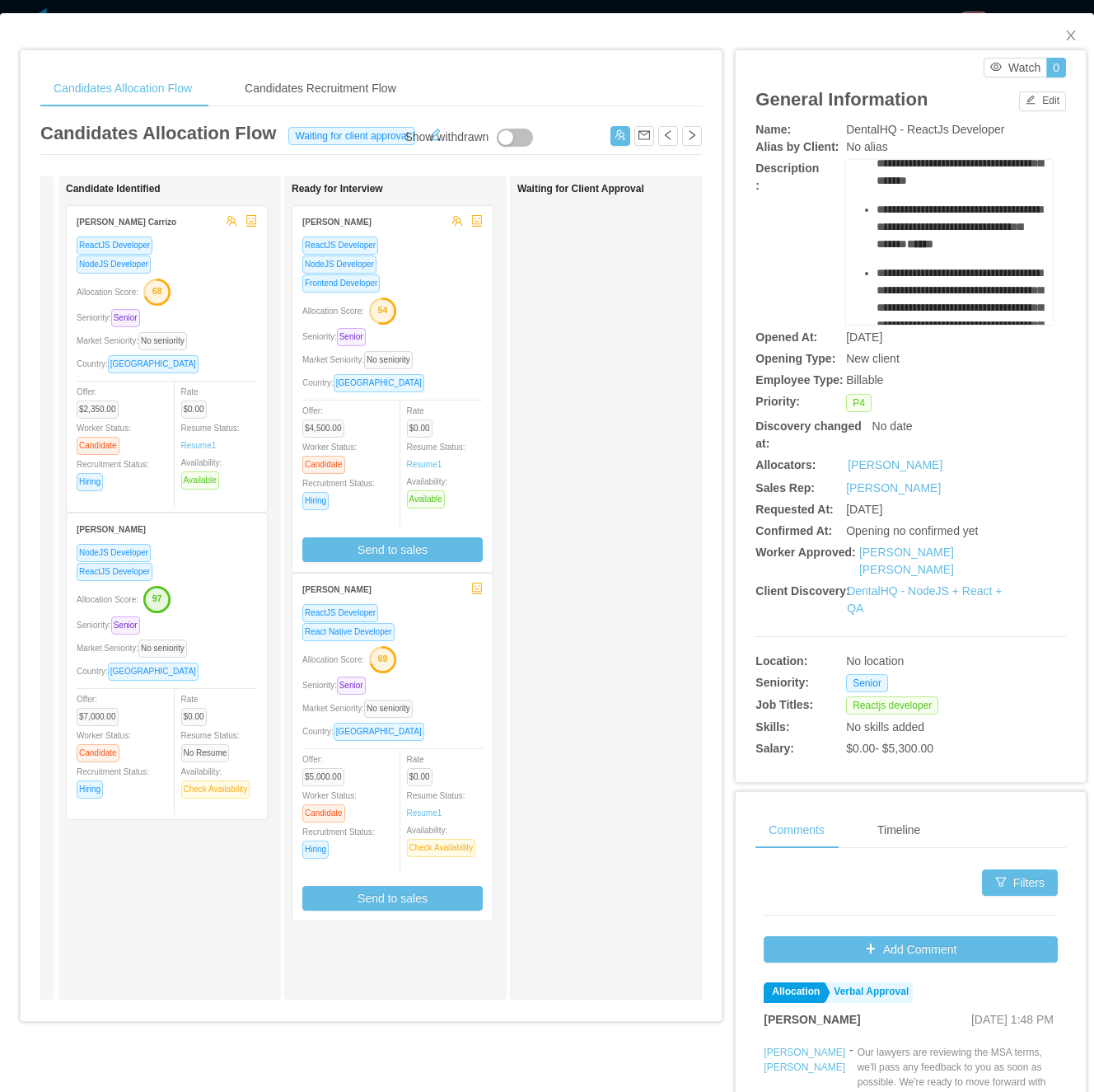
click at [430, 314] on div "Allocation Score: 54" at bounding box center [392, 309] width 181 height 27
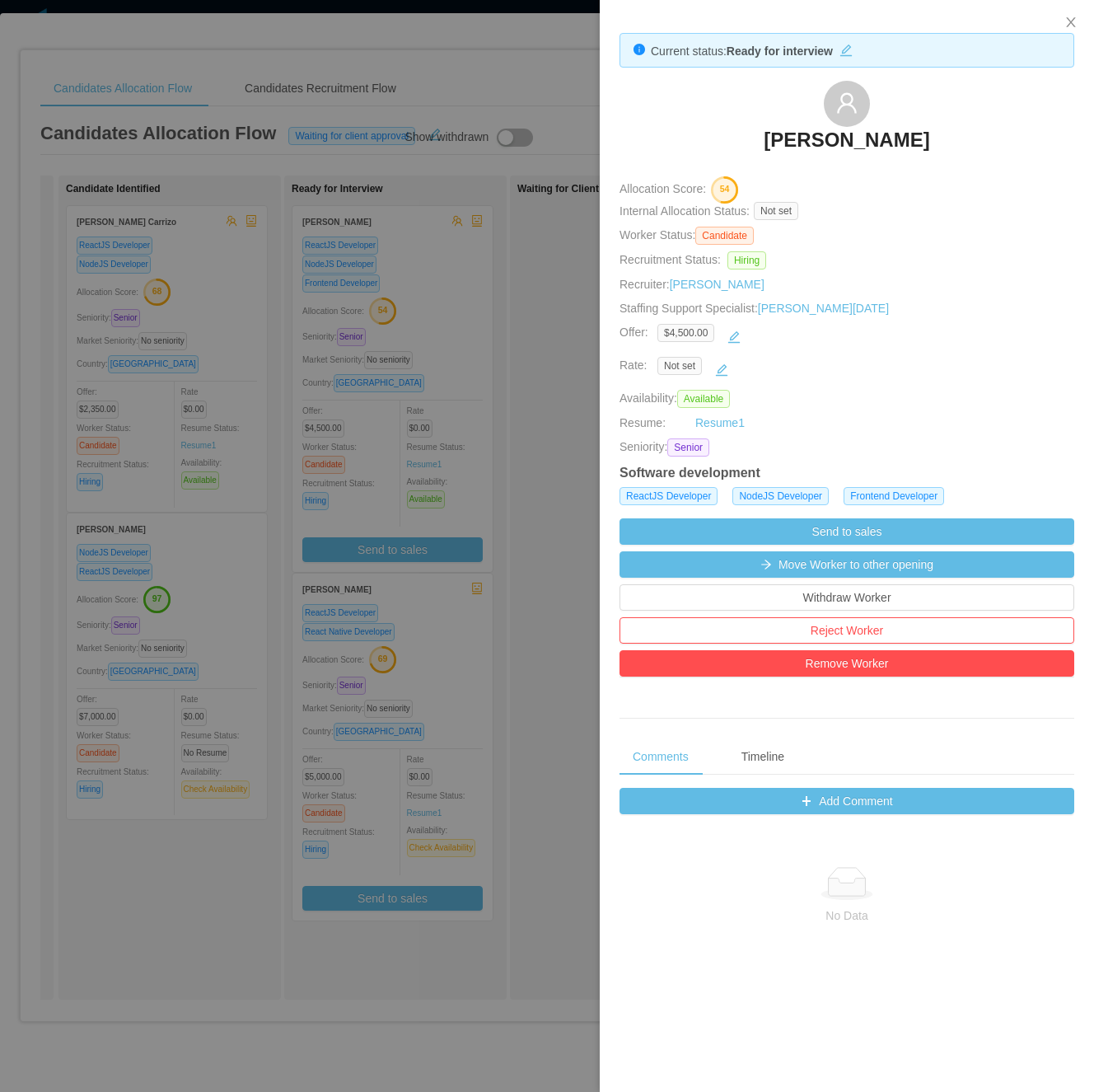
click at [475, 461] on div at bounding box center [547, 546] width 1094 height 1092
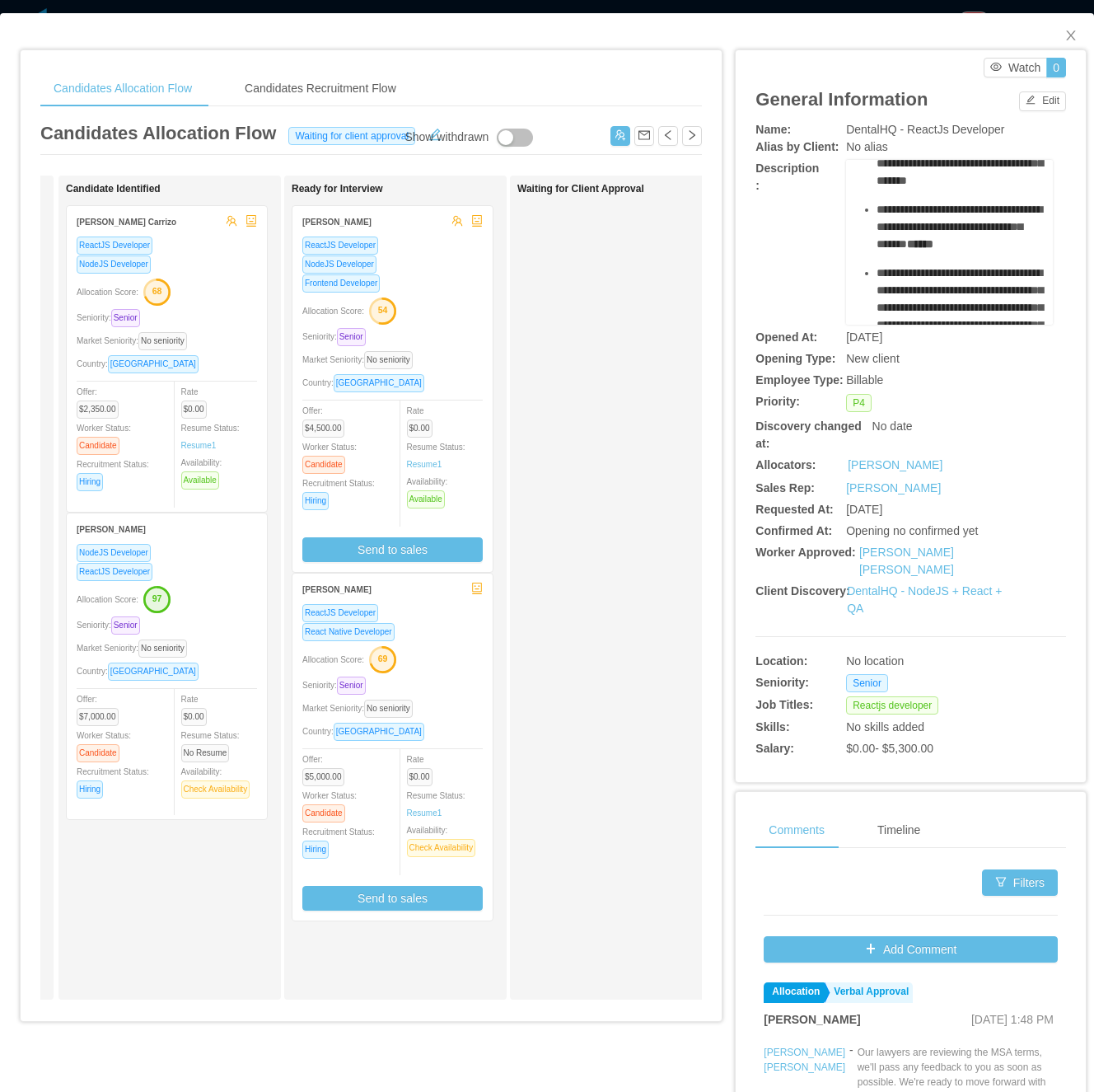
click at [449, 618] on div "ReactJS Developer" at bounding box center [392, 612] width 181 height 19
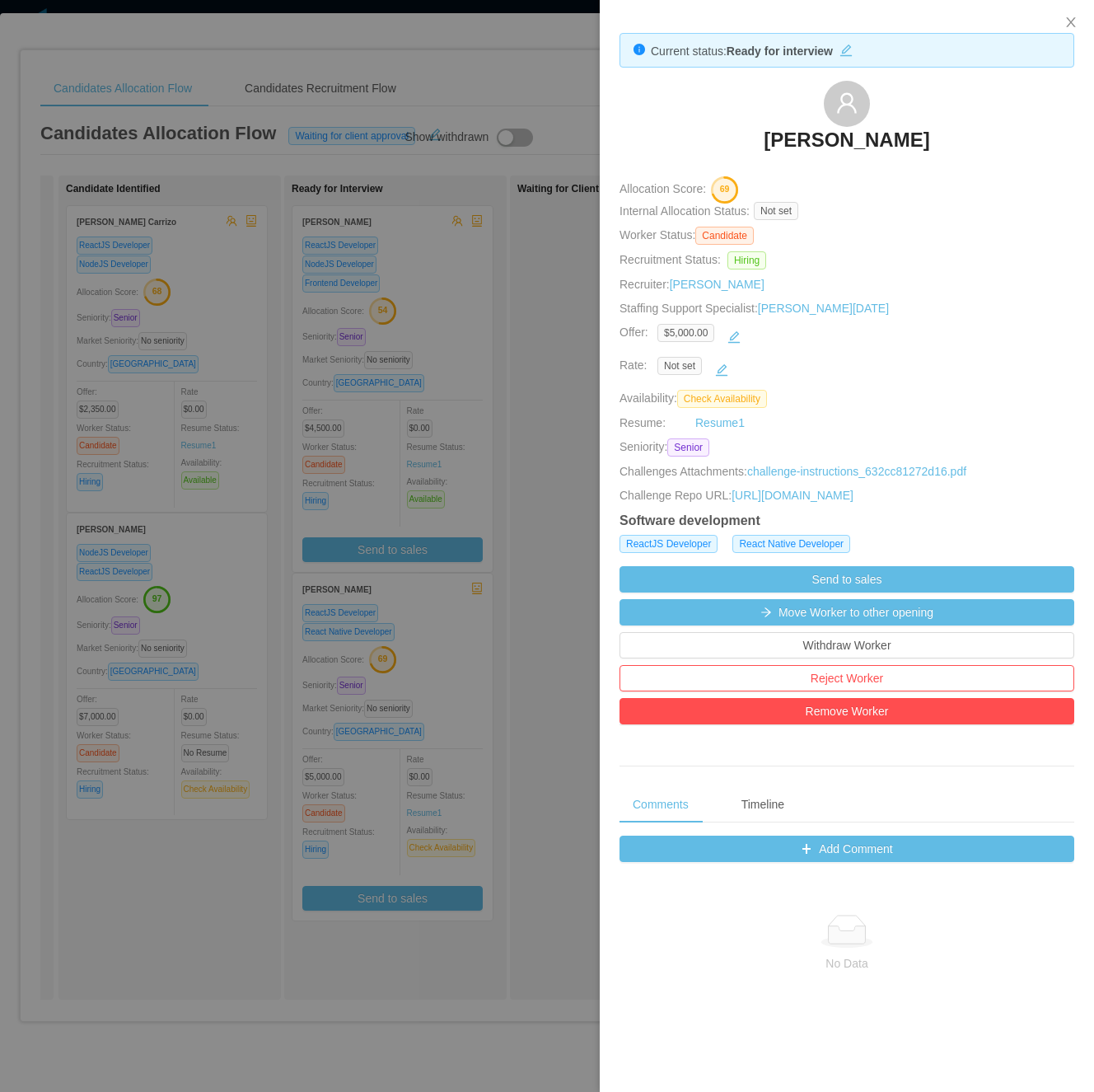
click at [508, 335] on div at bounding box center [547, 546] width 1094 height 1092
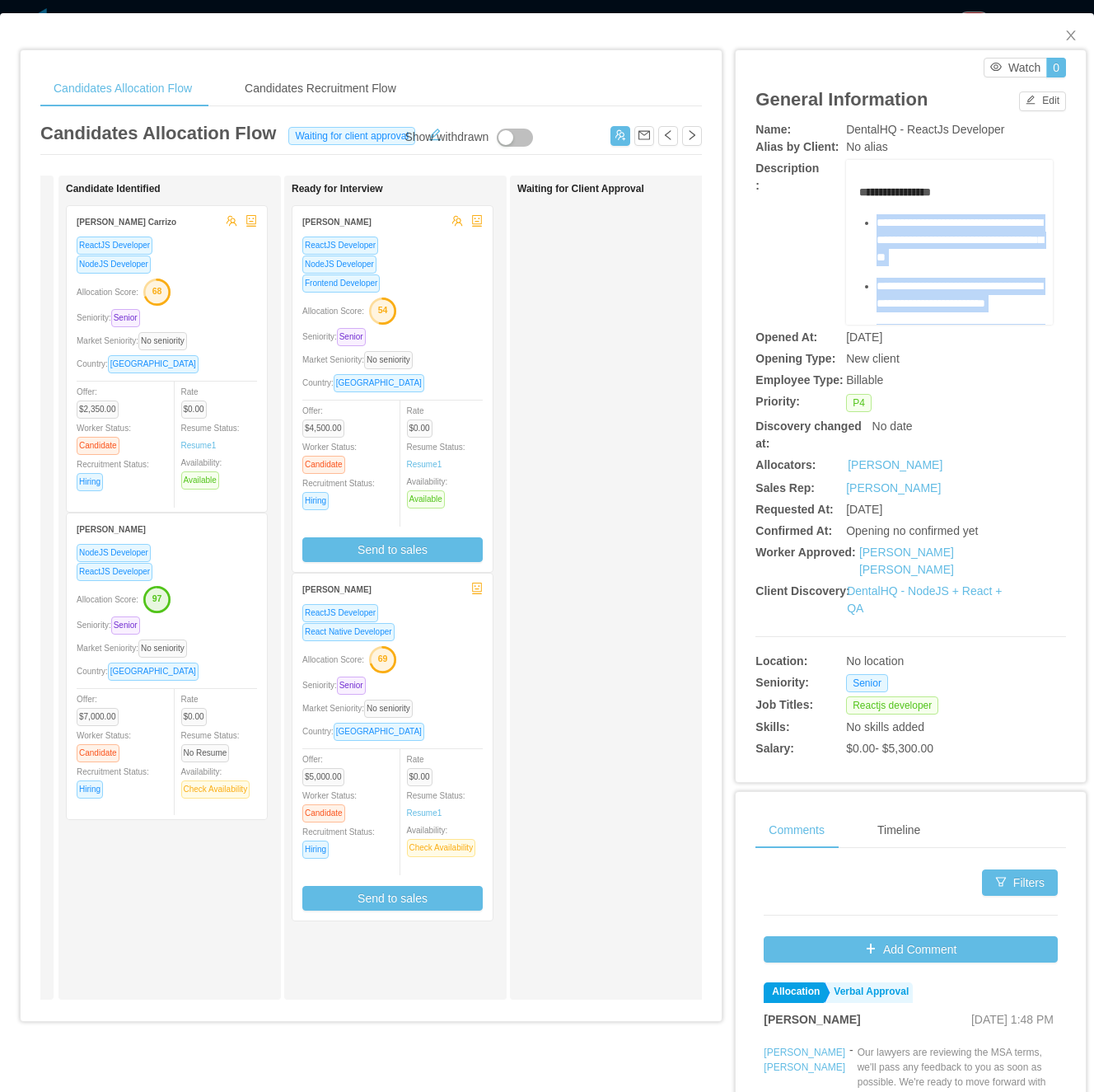
drag, startPoint x: 950, startPoint y: 248, endPoint x: 857, endPoint y: 206, distance: 102.0
click at [859, 206] on div "**********" at bounding box center [950, 665] width 182 height 965
click at [412, 542] on button "Send to sales" at bounding box center [392, 549] width 181 height 25
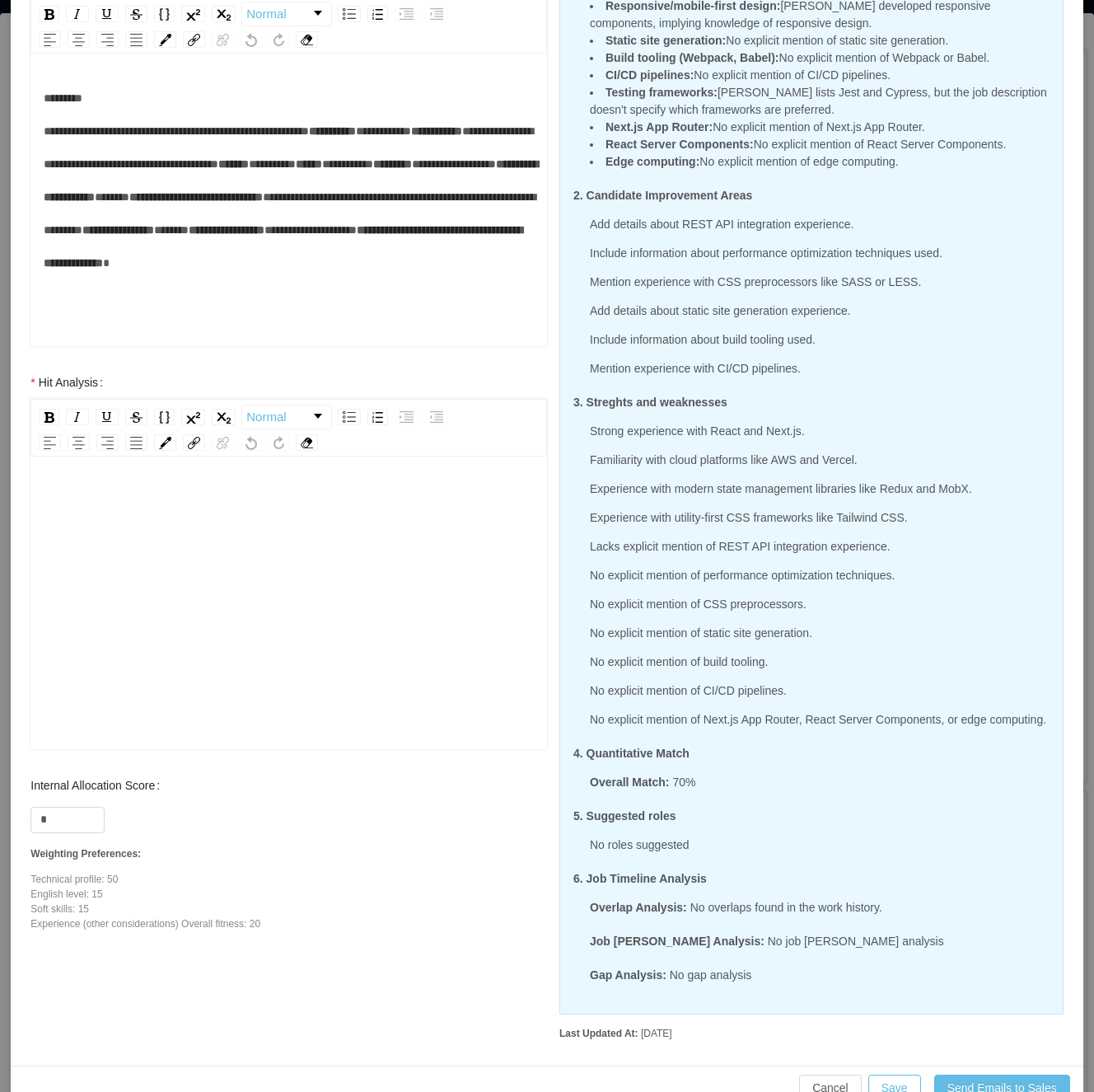
scroll to position [366, 0]
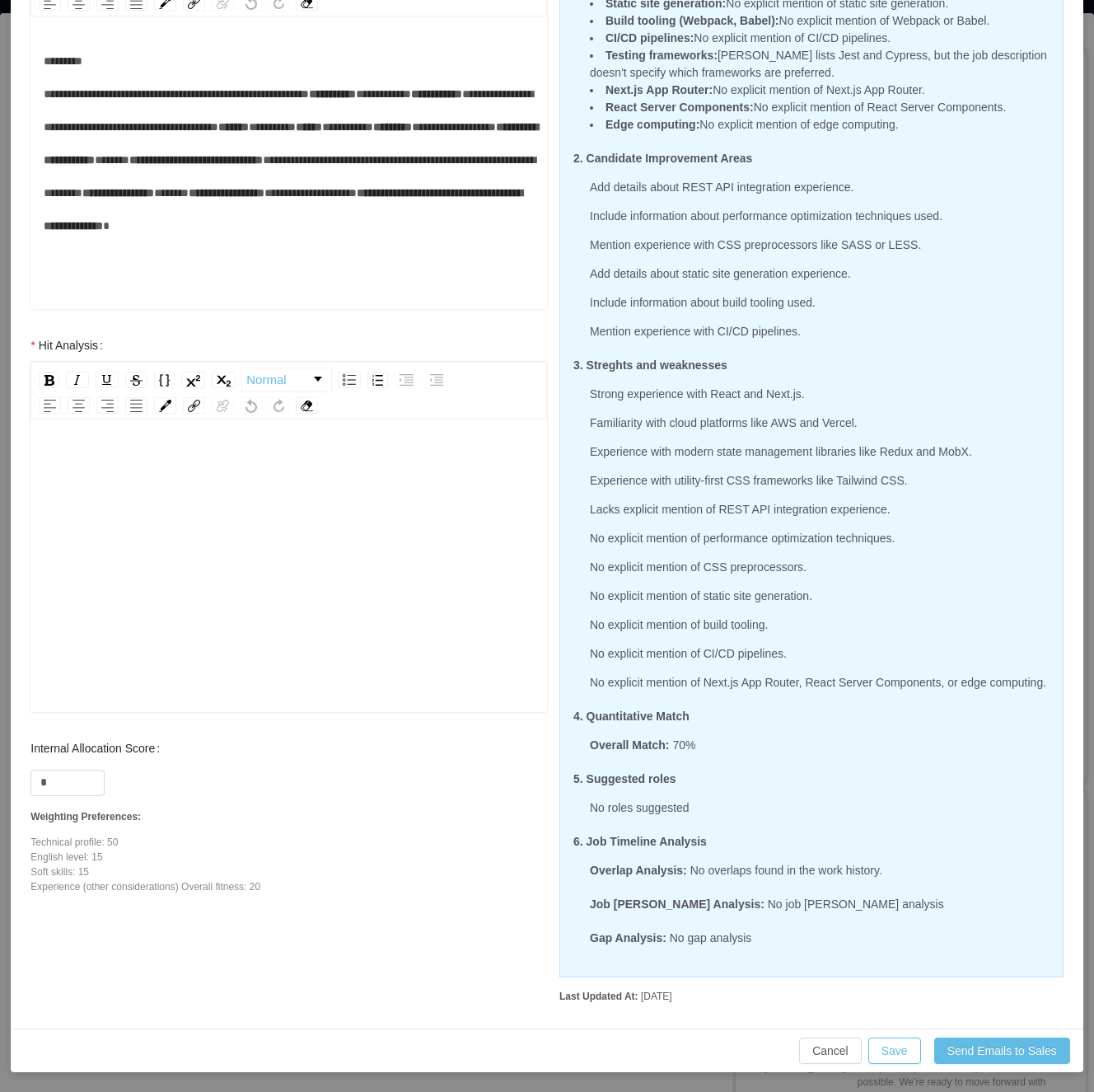
click at [300, 566] on div "rdw-editor" at bounding box center [288, 591] width 491 height 288
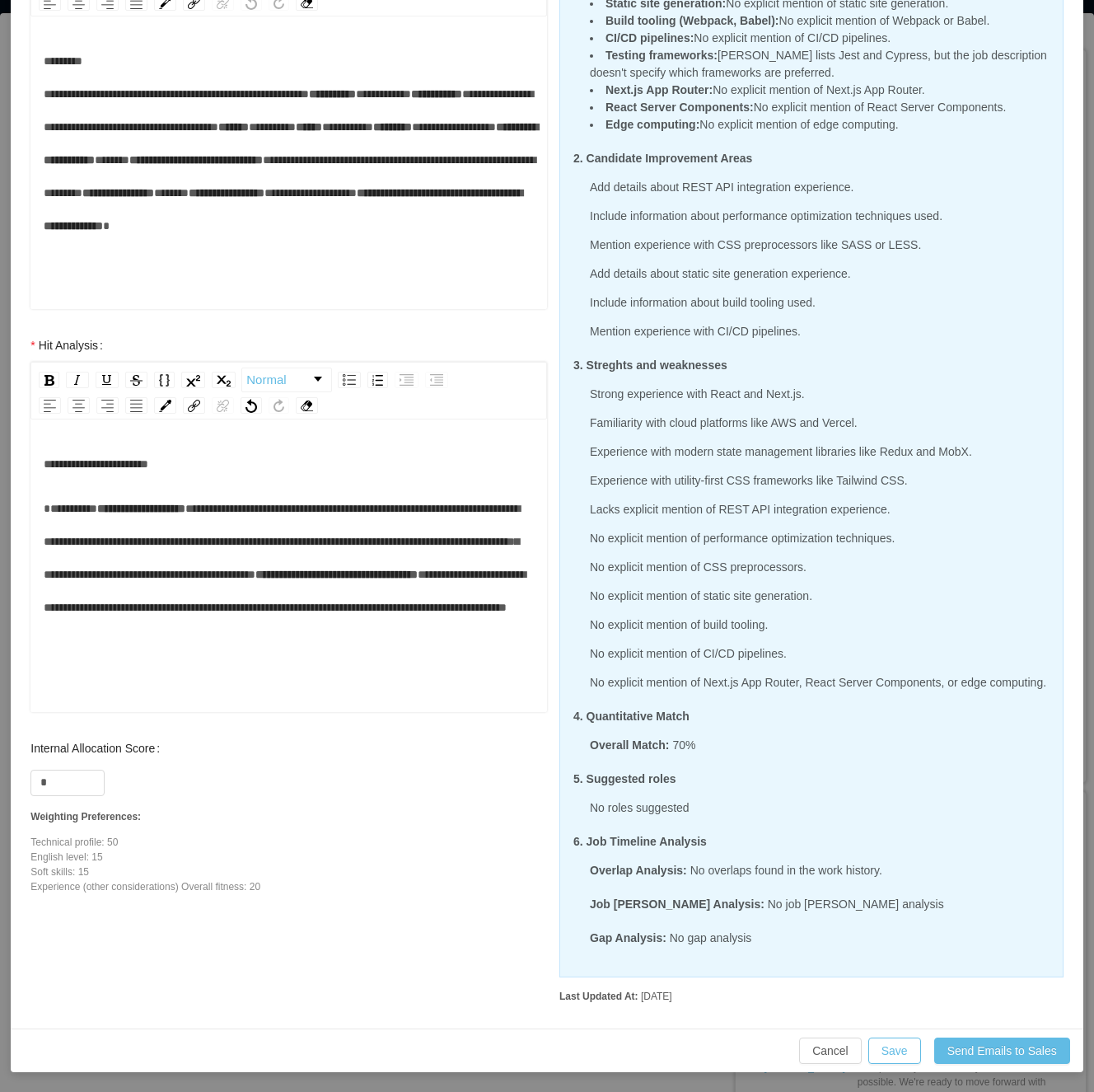
click at [242, 509] on span "**********" at bounding box center [281, 541] width 476 height 77
click at [409, 507] on span "**********" at bounding box center [281, 541] width 476 height 77
drag, startPoint x: 435, startPoint y: 509, endPoint x: 496, endPoint y: 515, distance: 61.3
click at [496, 515] on div "**********" at bounding box center [288, 558] width 491 height 132
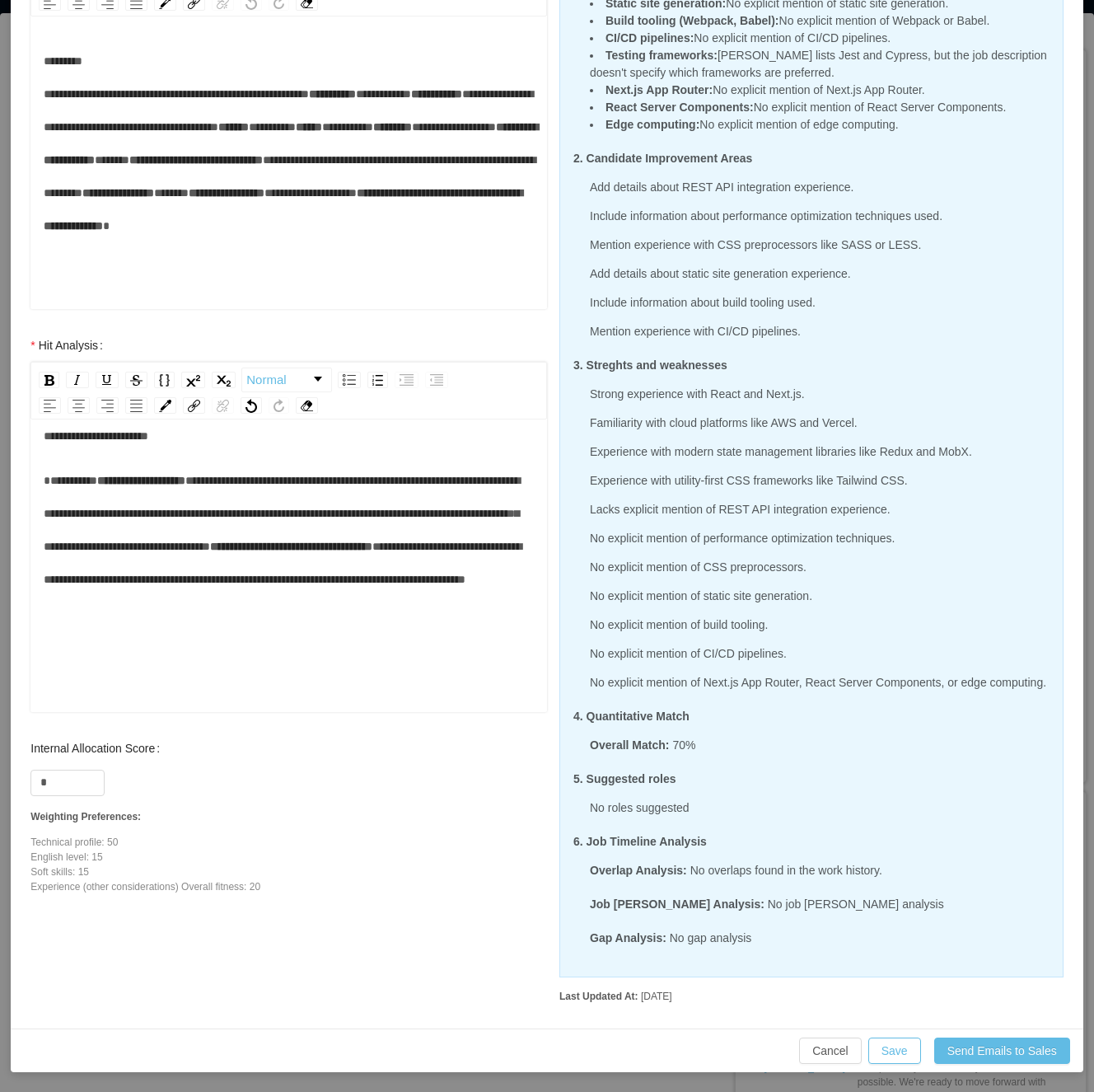
scroll to position [37, 0]
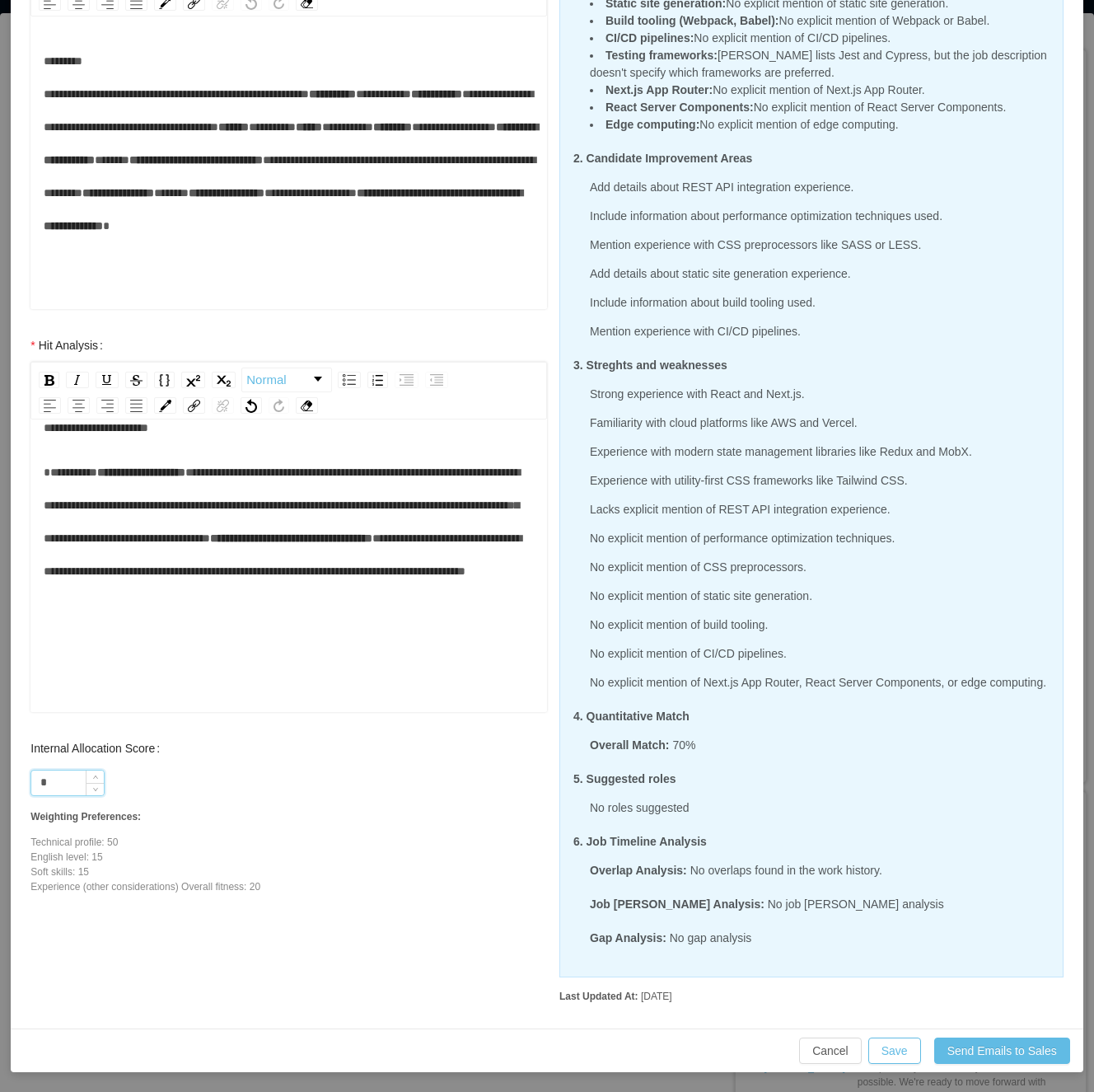
click at [64, 776] on input "*" at bounding box center [67, 782] width 72 height 25
type input "**"
click at [185, 665] on div "**********" at bounding box center [288, 555] width 491 height 288
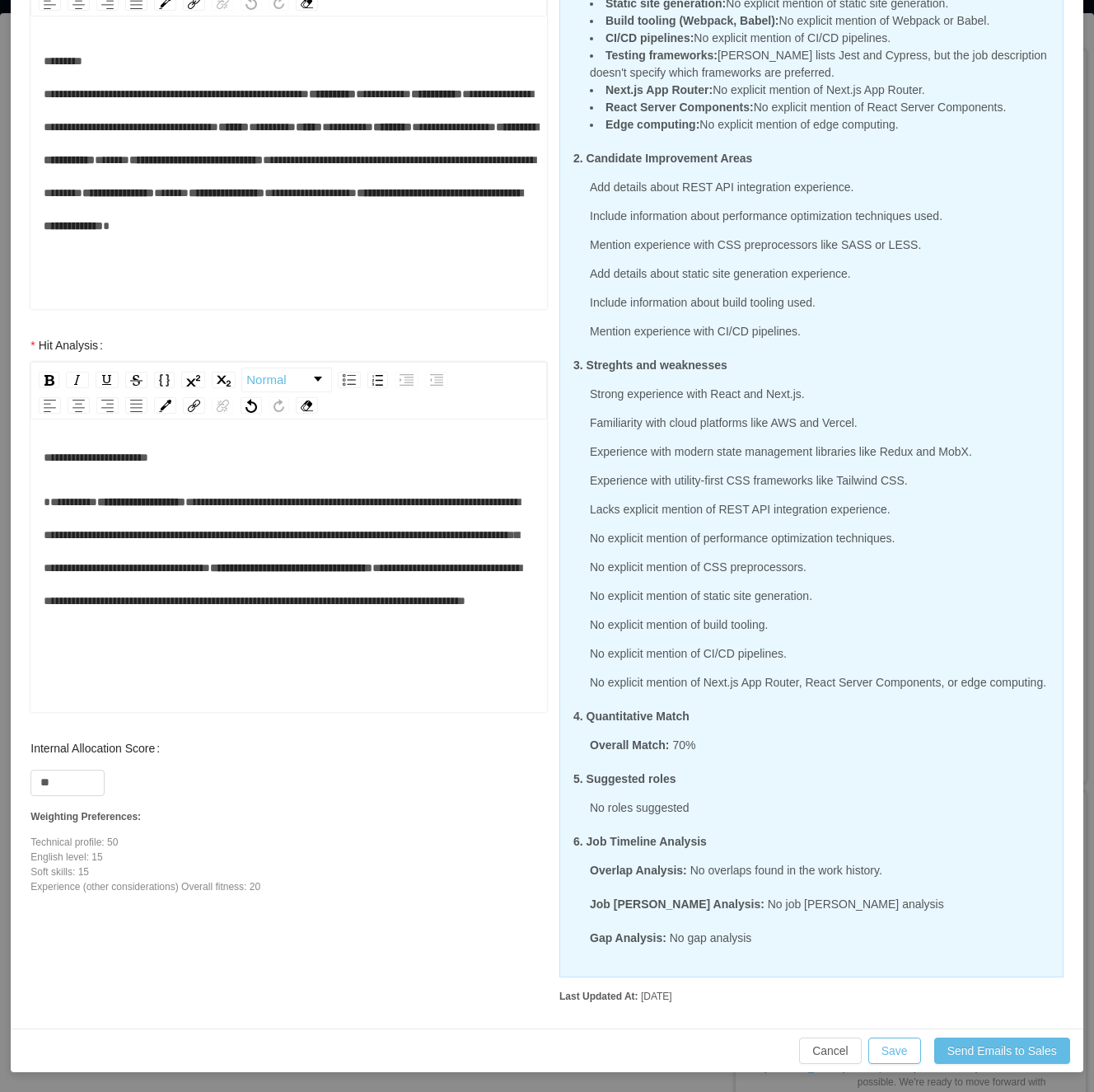
scroll to position [0, 0]
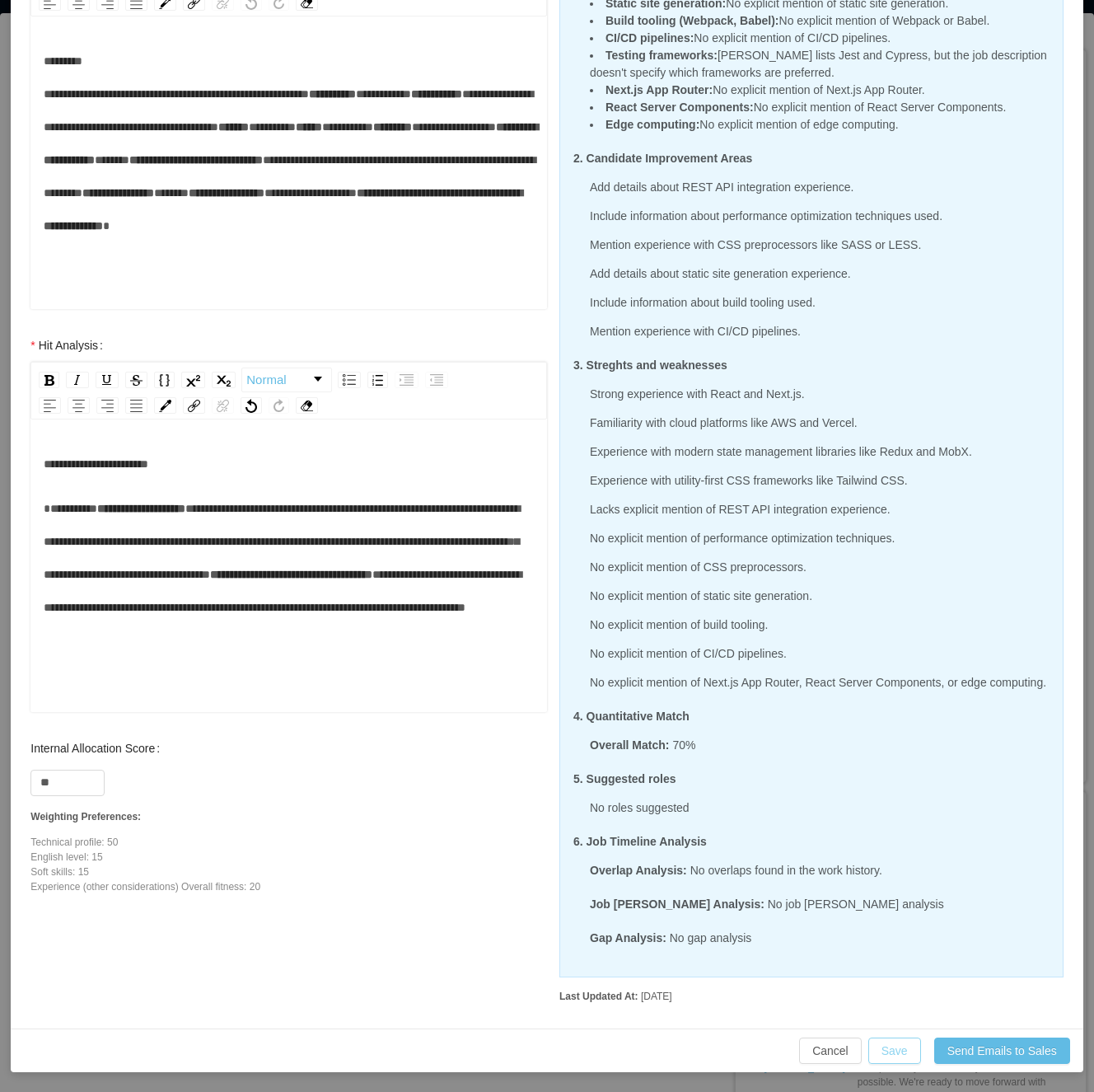
click at [884, 1055] on button "Save" at bounding box center [895, 1051] width 52 height 27
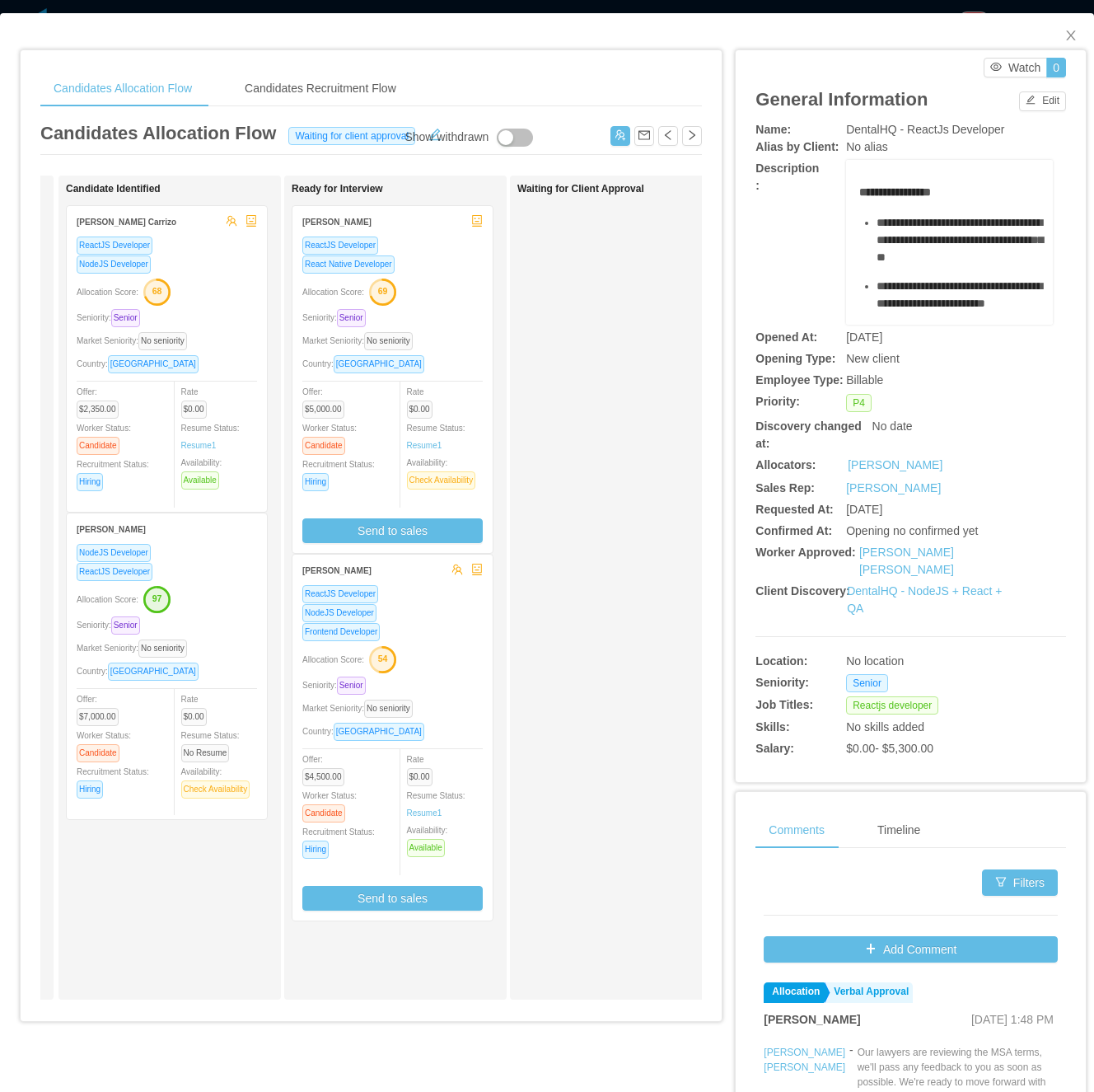
click at [633, 490] on div "Waiting for Client Approval" at bounding box center [633, 587] width 231 height 810
click at [1043, 104] on button "Edit" at bounding box center [1043, 102] width 47 height 20
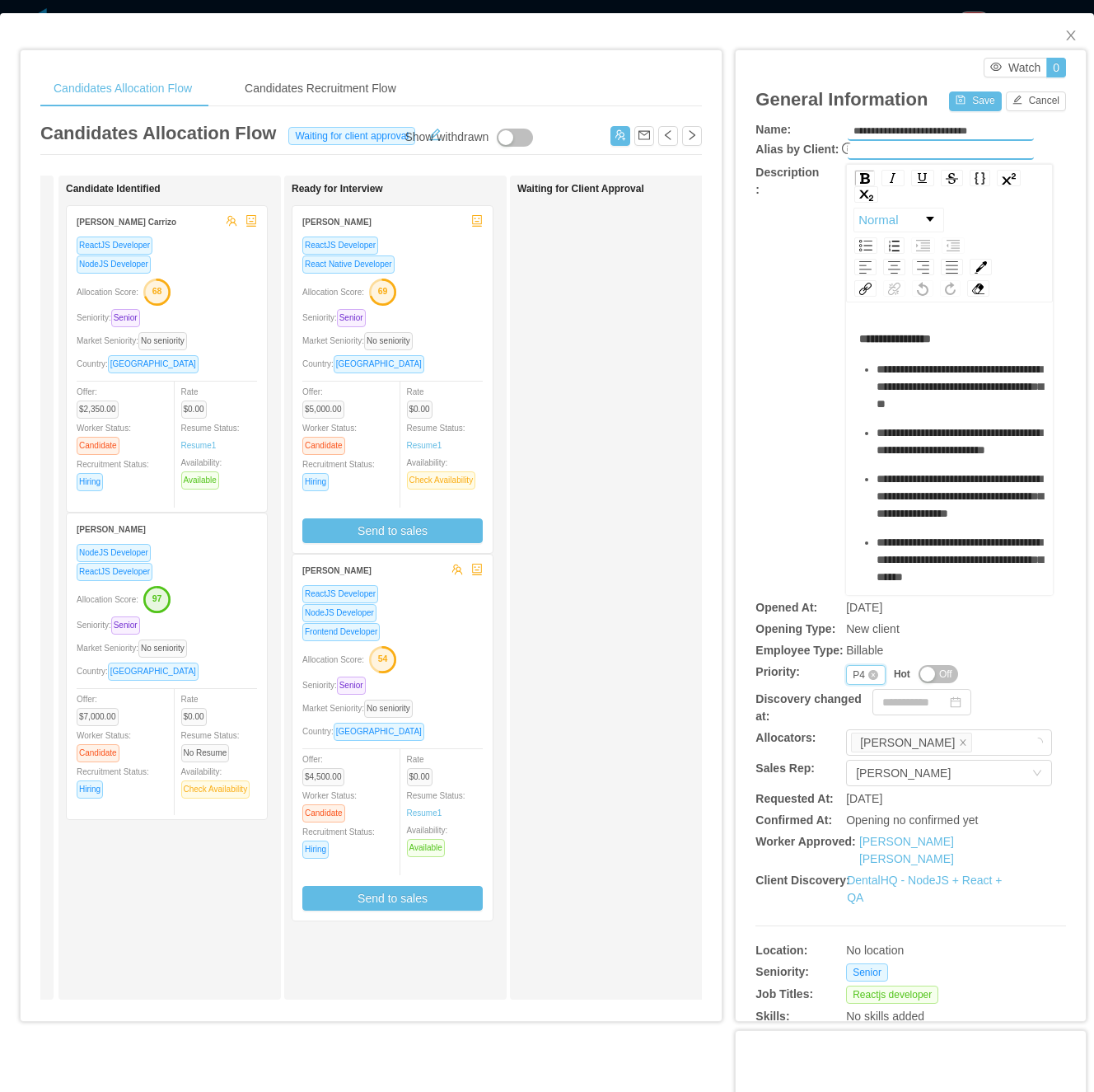
drag, startPoint x: 840, startPoint y: 664, endPoint x: 838, endPoint y: 679, distance: 15.1
click at [846, 666] on div "Priority P4" at bounding box center [866, 674] width 39 height 20
drag, startPoint x: 854, startPoint y: 759, endPoint x: 871, endPoint y: 562, distance: 197.7
click at [852, 759] on li "P3" at bounding box center [853, 753] width 39 height 27
click at [953, 117] on div "General Information Save Cancel" at bounding box center [910, 99] width 311 height 43
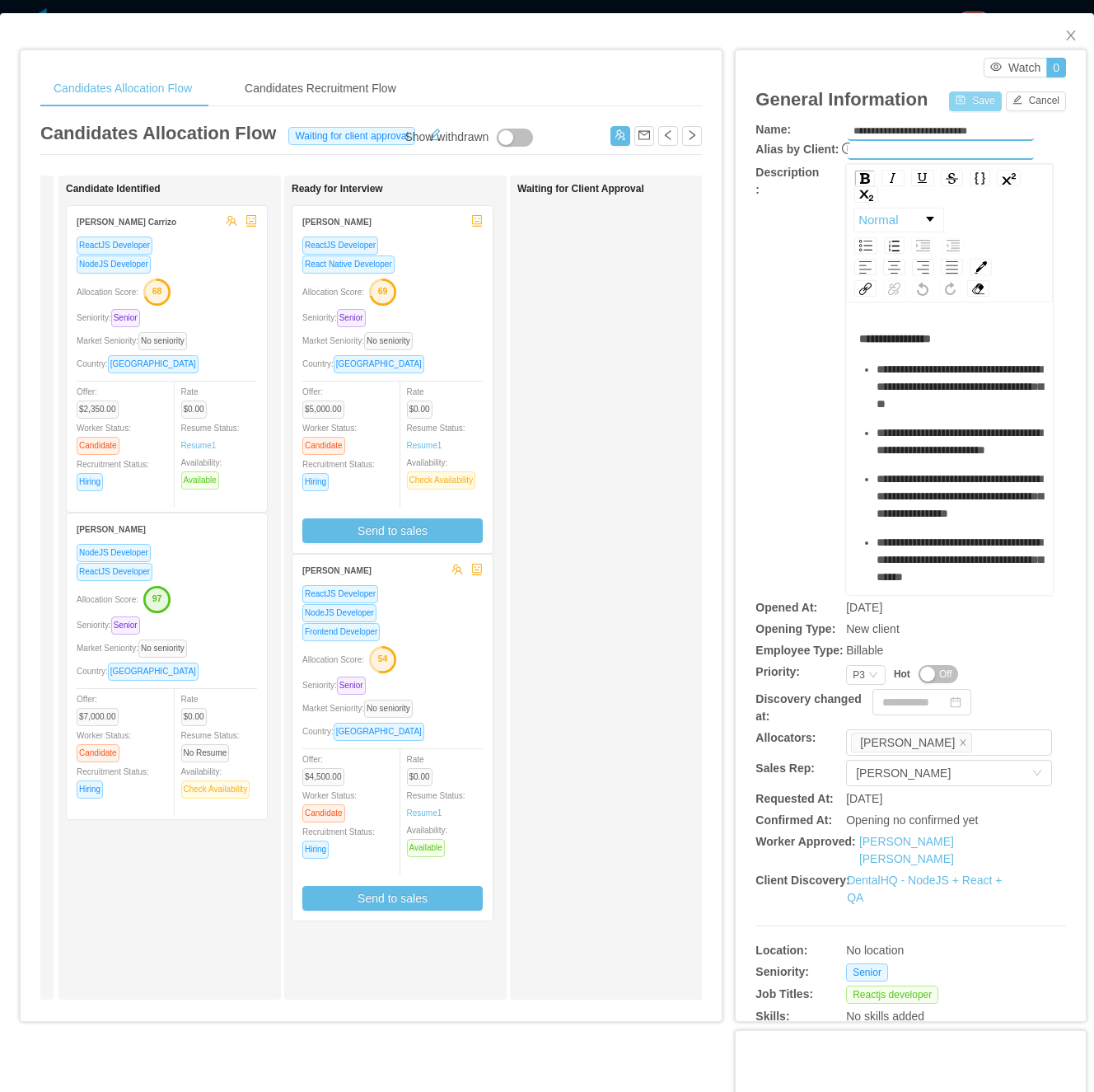
click at [956, 92] on button "Save" at bounding box center [975, 102] width 52 height 20
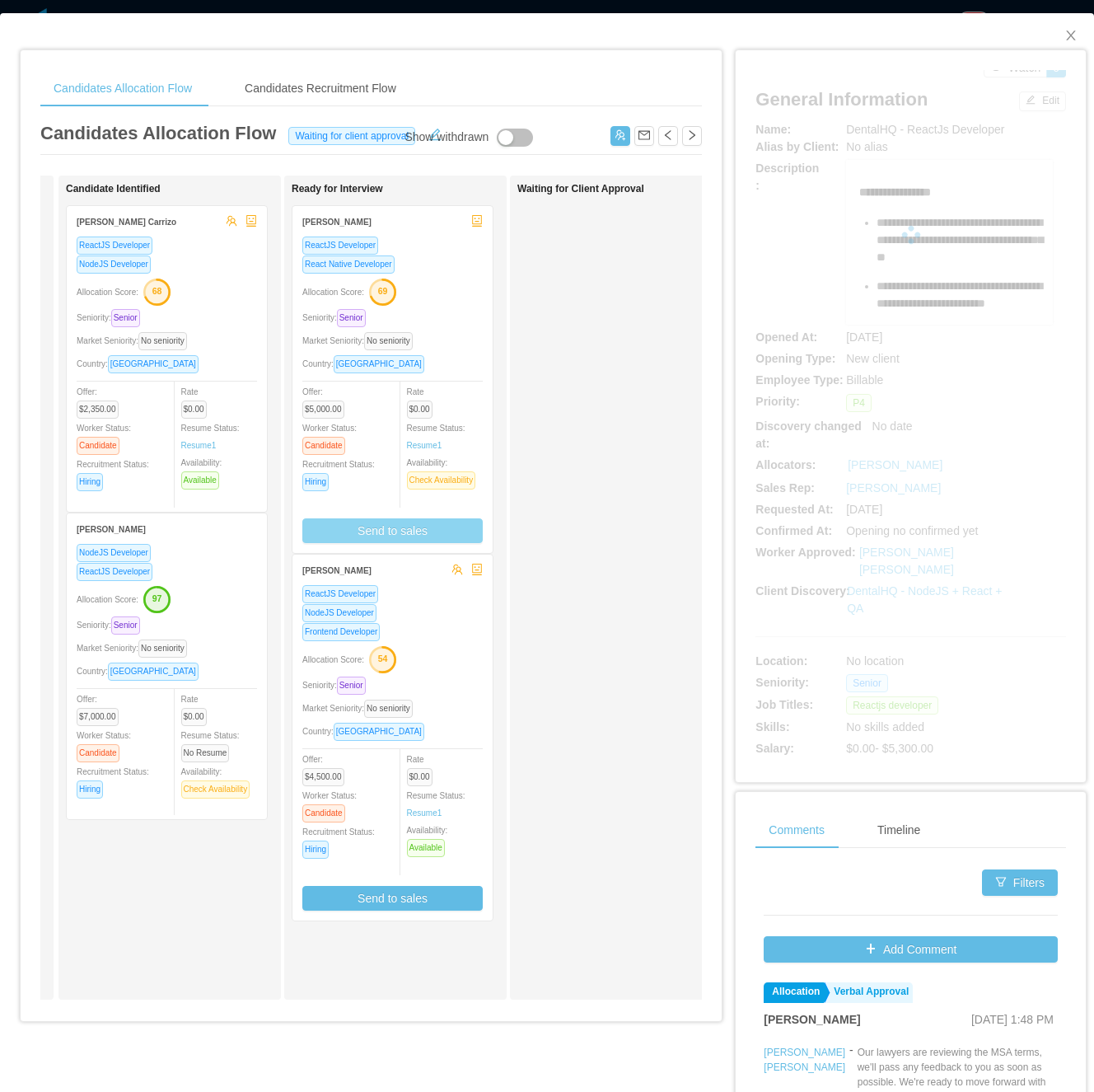
click at [410, 519] on button "Send to sales" at bounding box center [392, 530] width 181 height 25
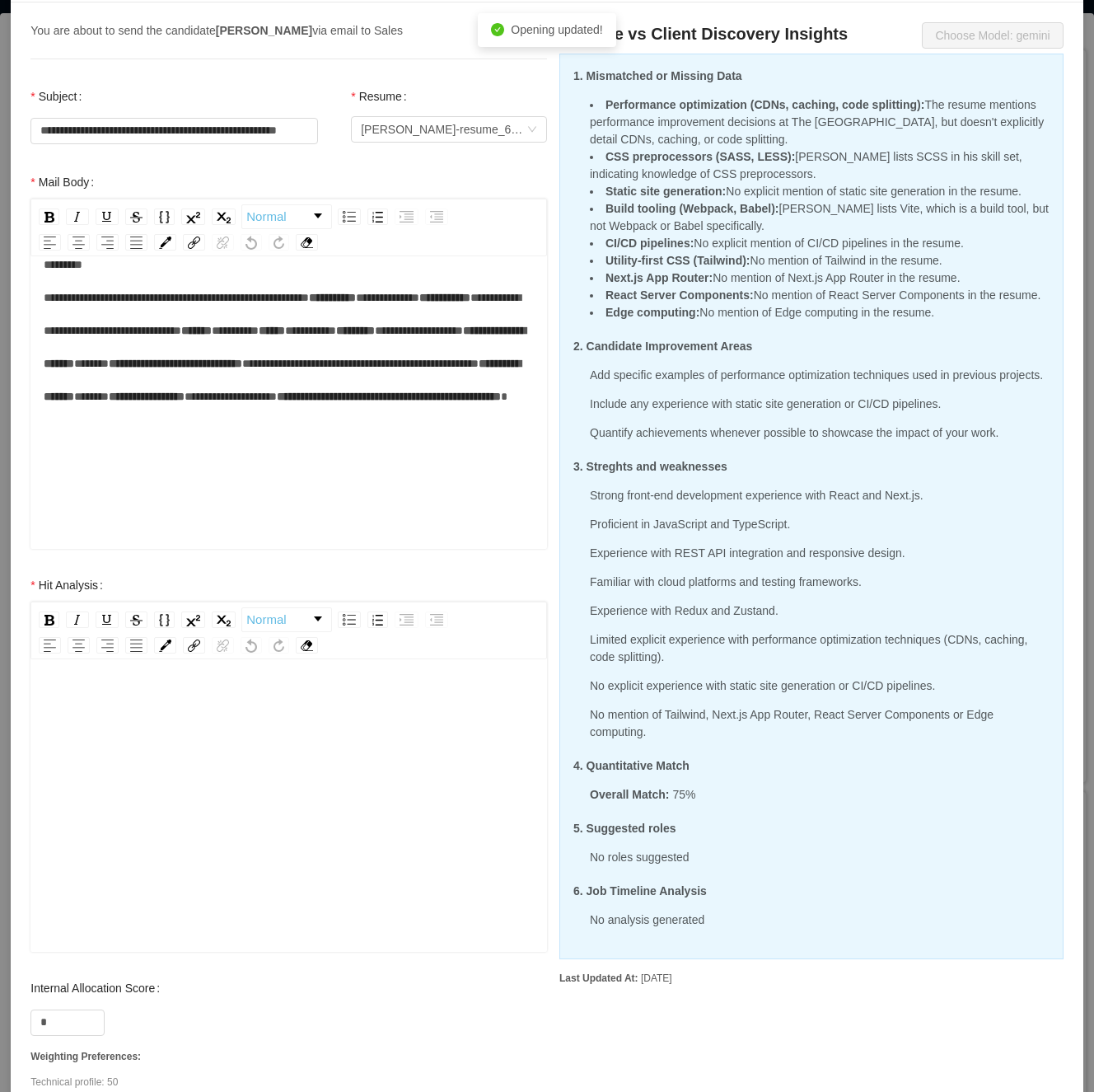
scroll to position [163, 0]
click at [61, 1020] on input "*" at bounding box center [67, 1022] width 72 height 25
type input "**"
drag, startPoint x: 103, startPoint y: 753, endPoint x: 113, endPoint y: 745, distance: 12.8
click at [107, 749] on div "rdw-editor" at bounding box center [288, 831] width 491 height 288
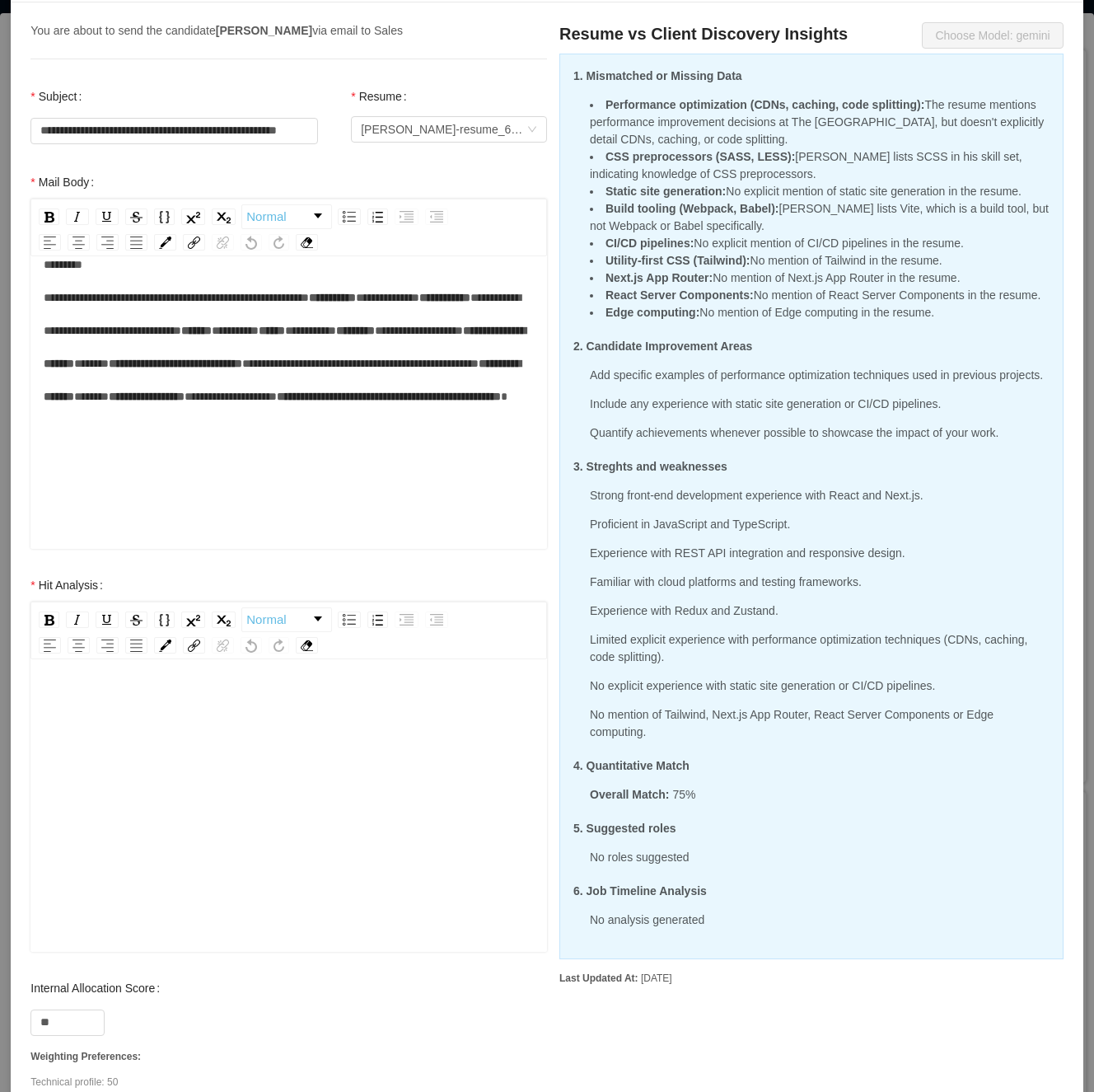
click at [208, 730] on div "rdw-editor" at bounding box center [288, 831] width 491 height 288
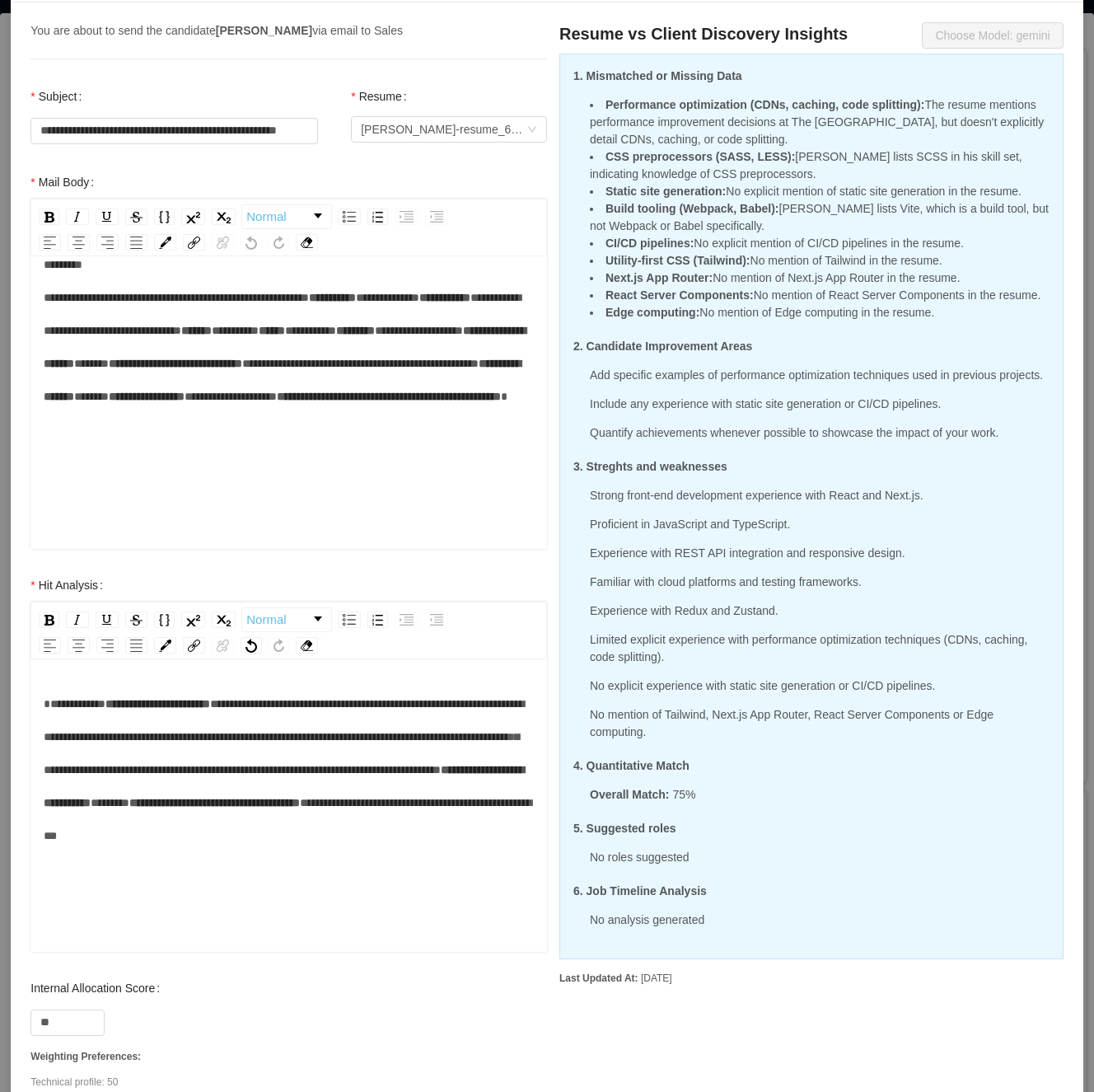
click at [246, 852] on div "**********" at bounding box center [288, 769] width 491 height 165
click at [266, 703] on span "**********" at bounding box center [283, 737] width 481 height 77
click at [221, 888] on div "**********" at bounding box center [288, 831] width 491 height 288
click at [251, 852] on div "**********" at bounding box center [288, 769] width 491 height 165
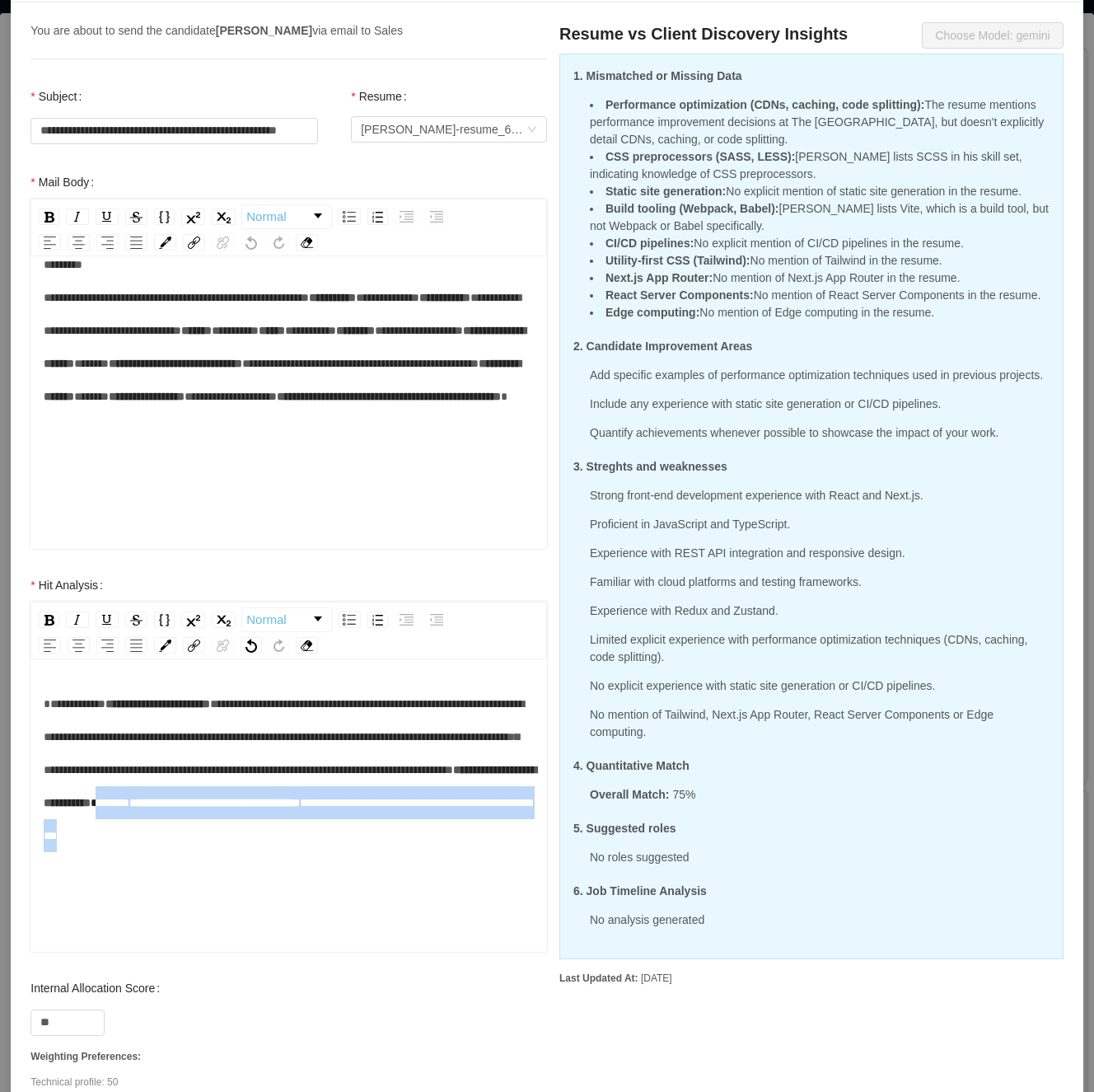
drag, startPoint x: 479, startPoint y: 803, endPoint x: 285, endPoint y: 864, distance: 203.4
click at [285, 852] on div "**********" at bounding box center [288, 769] width 491 height 165
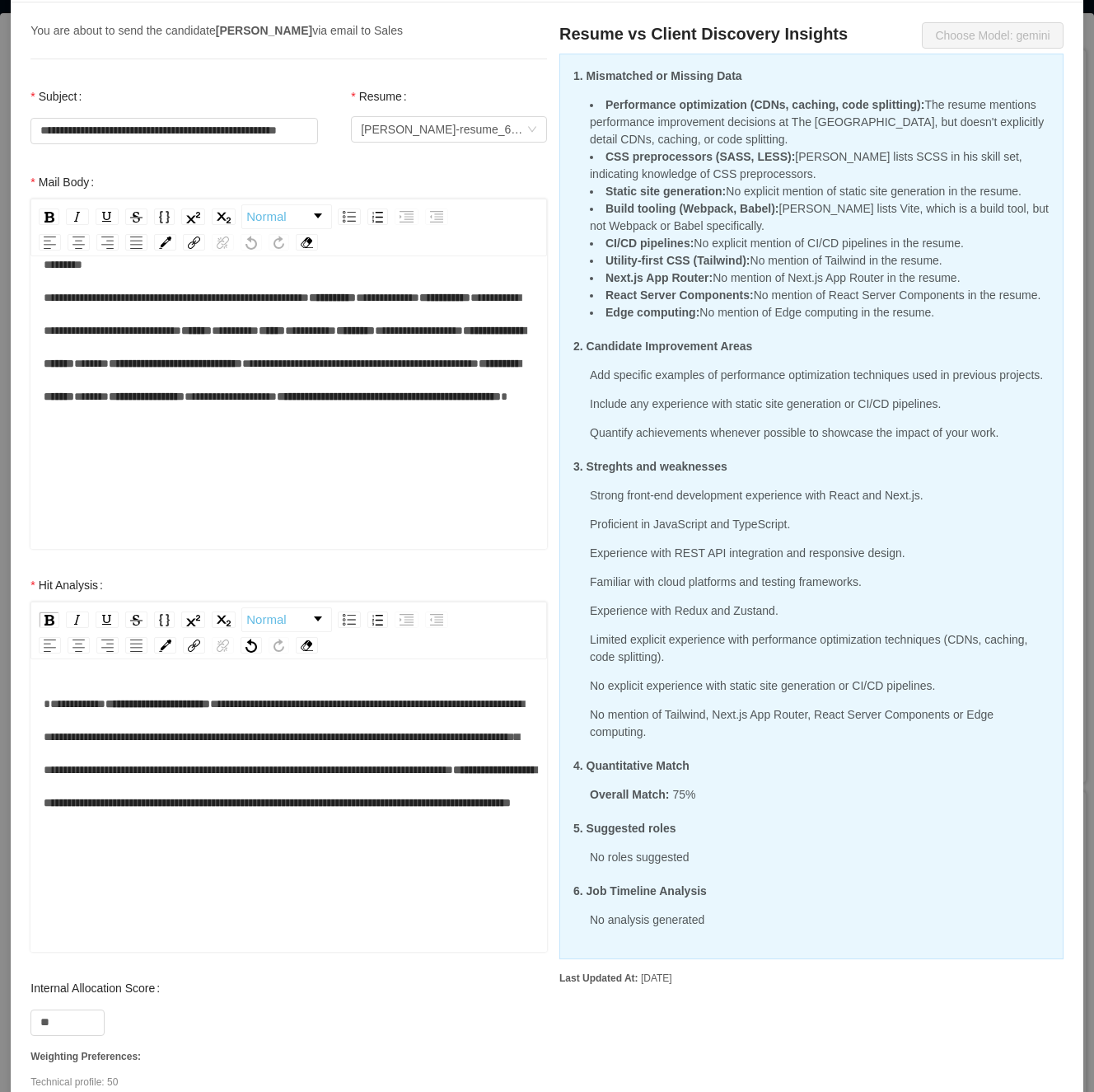
click at [285, 819] on div "**********" at bounding box center [288, 753] width 491 height 132
click at [216, 819] on div "**********" at bounding box center [288, 753] width 491 height 132
click at [107, 841] on span "**********" at bounding box center [284, 819] width 483 height 44
drag, startPoint x: 252, startPoint y: 871, endPoint x: 182, endPoint y: 870, distance: 70.0
click at [182, 841] on span "**********" at bounding box center [289, 803] width 493 height 77
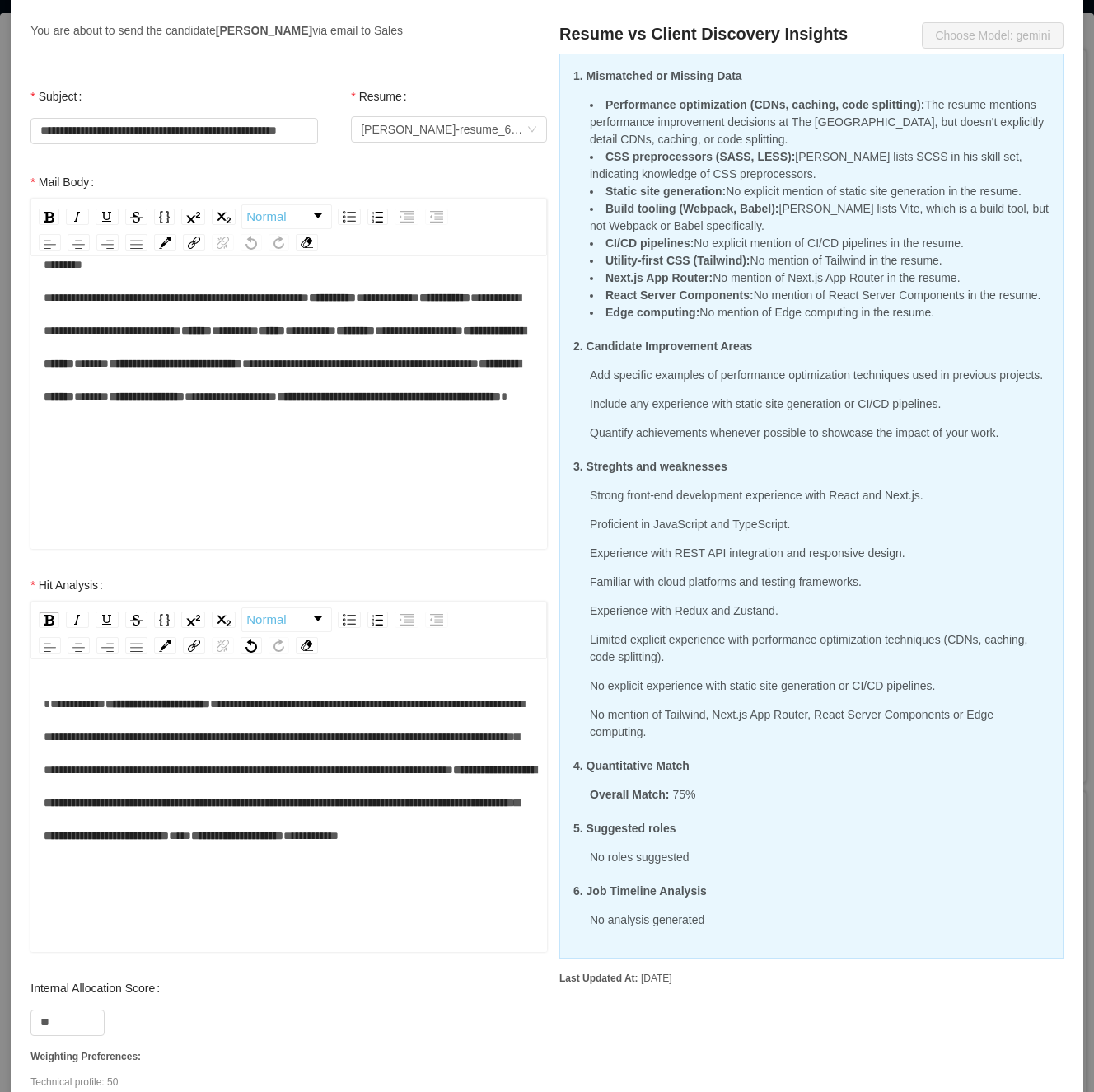
click at [192, 841] on span "***" at bounding box center [180, 835] width 23 height 12
click at [224, 852] on div "**********" at bounding box center [288, 769] width 491 height 165
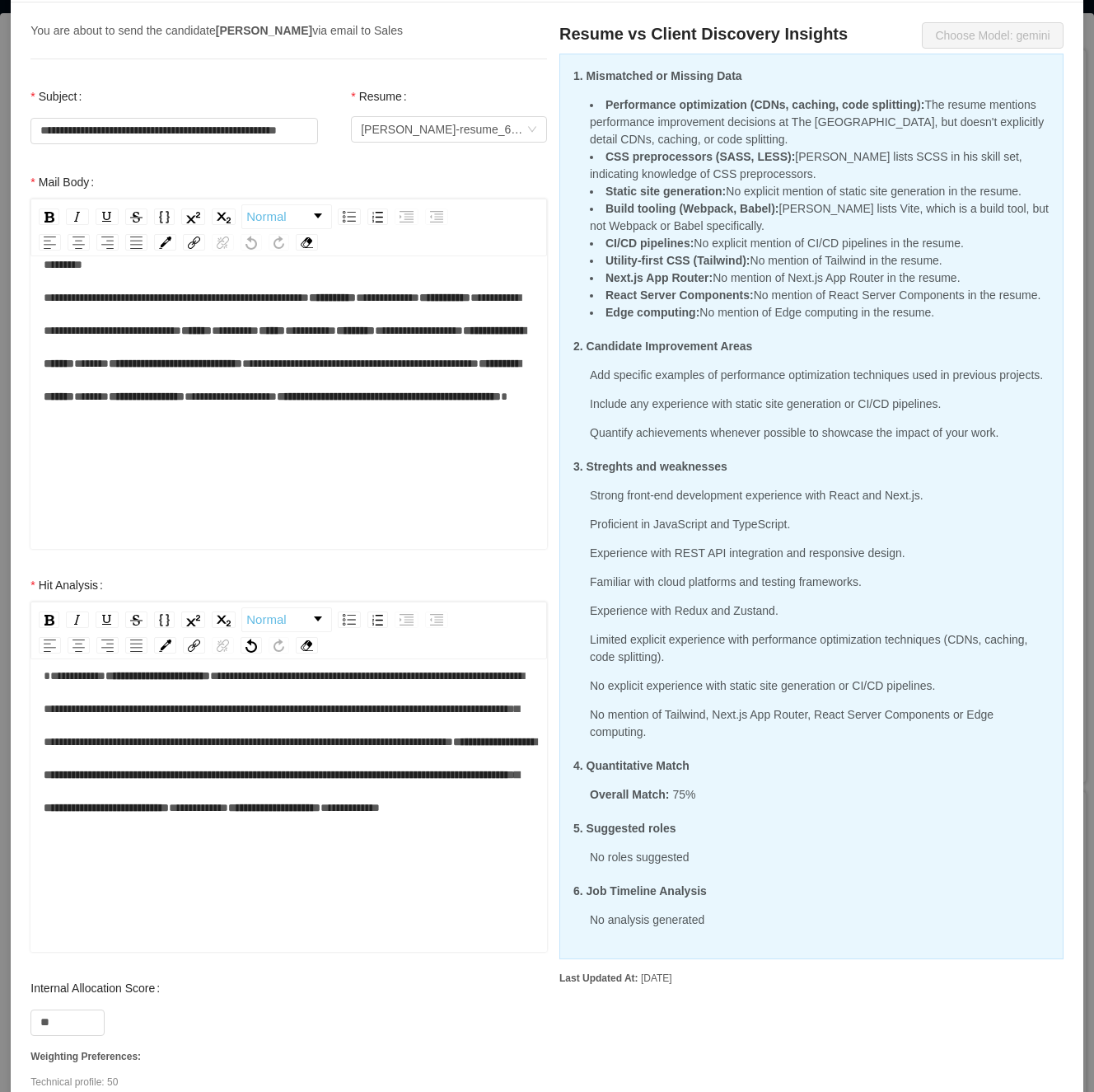
scroll to position [37, 0]
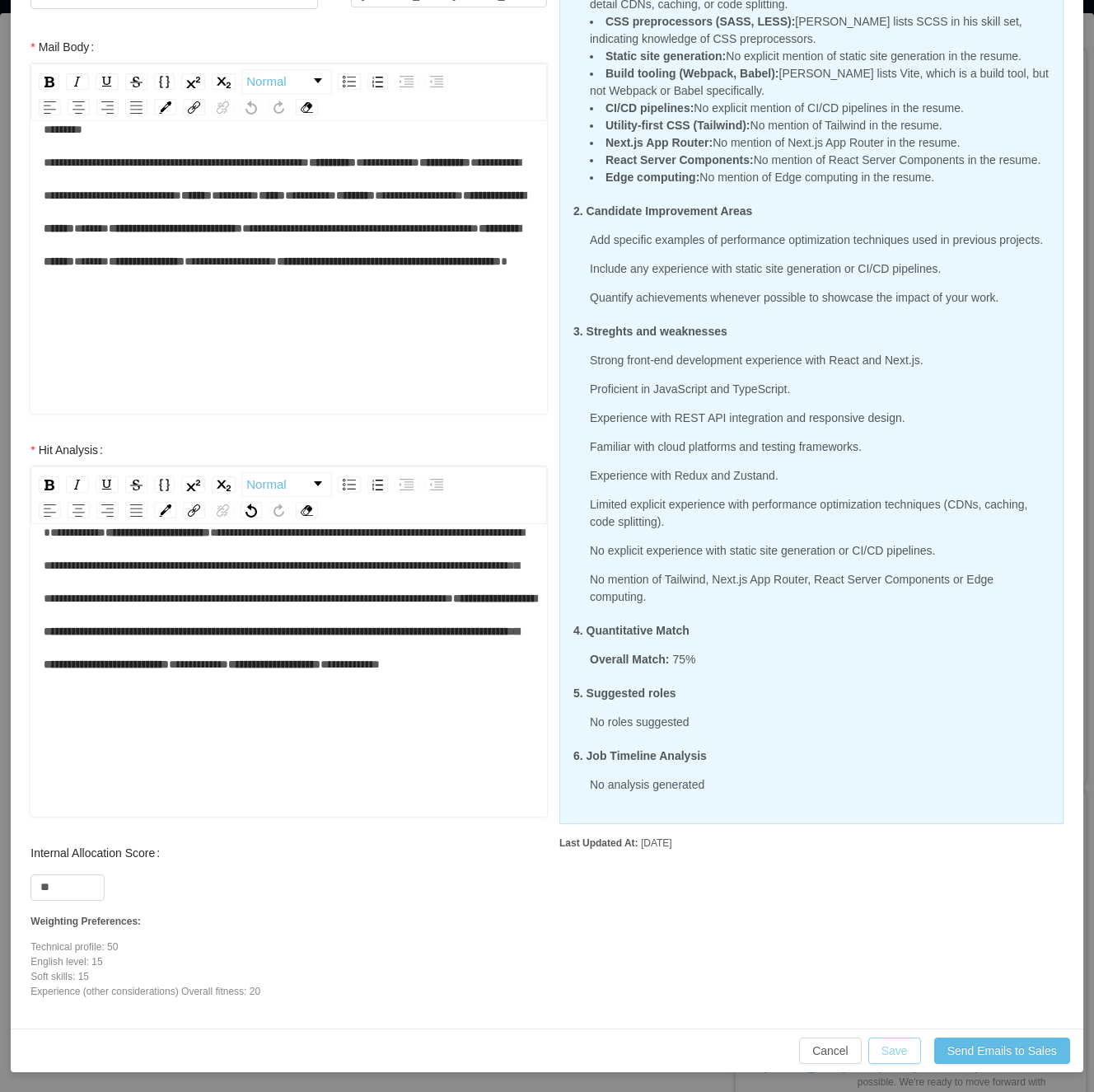
click at [870, 1049] on button "Save" at bounding box center [895, 1051] width 52 height 27
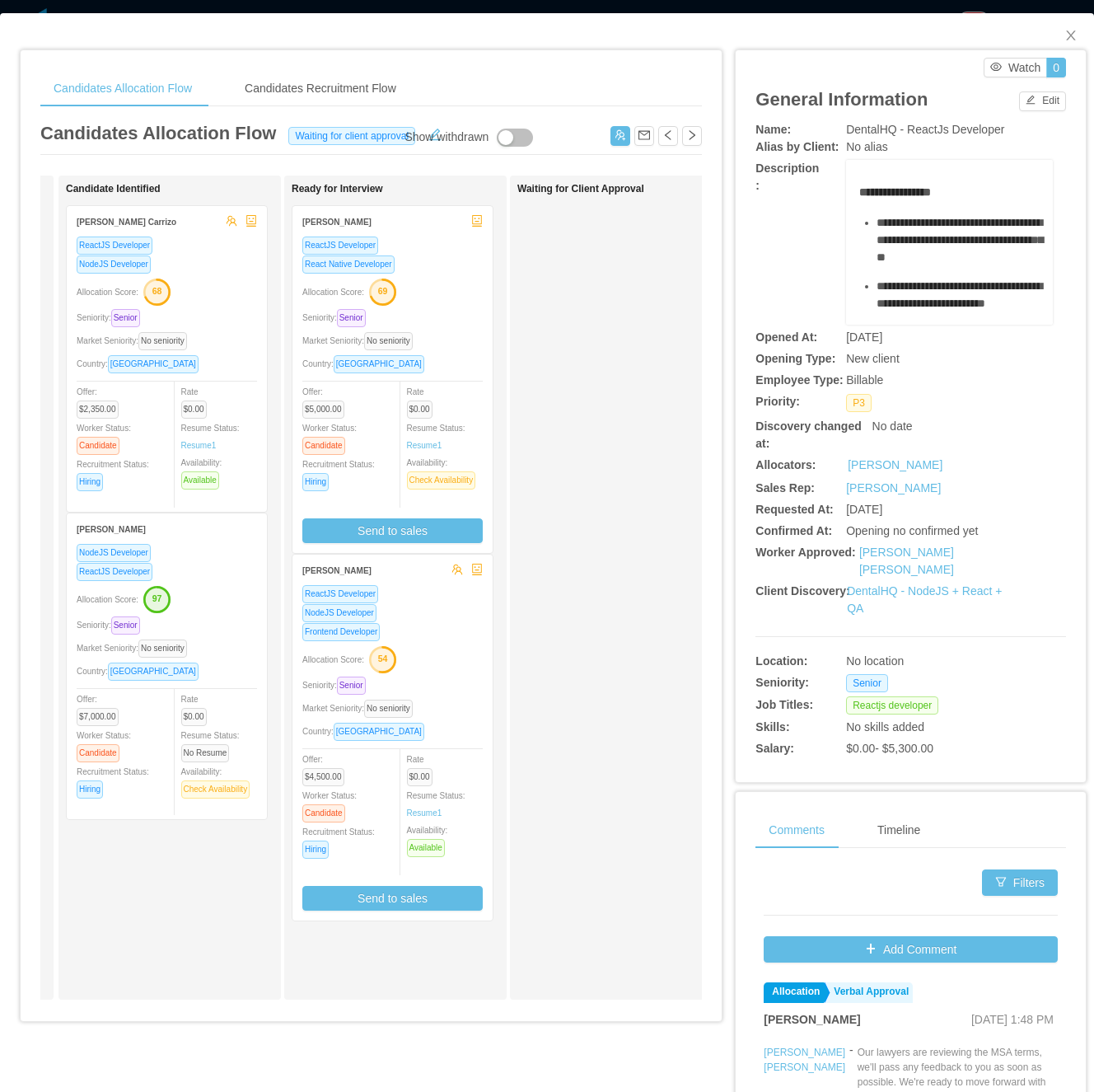
drag, startPoint x: 660, startPoint y: 585, endPoint x: 693, endPoint y: 540, distance: 55.8
click at [665, 577] on div "Waiting for Client Approval" at bounding box center [633, 587] width 231 height 810
drag, startPoint x: 1054, startPoint y: 37, endPoint x: 930, endPoint y: 162, distance: 176.1
click at [1064, 37] on icon "icon: close" at bounding box center [1070, 35] width 13 height 13
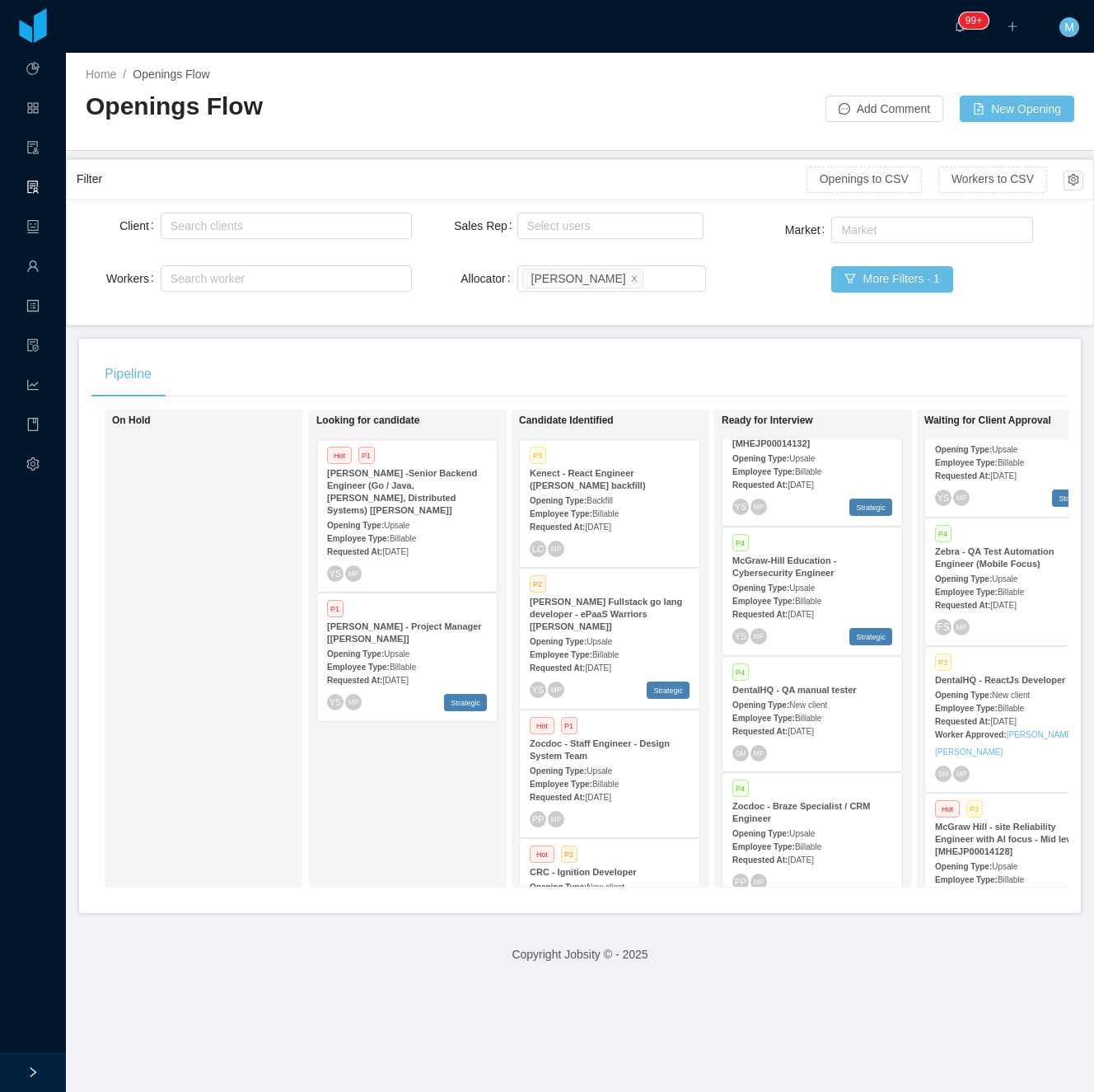
click at [430, 815] on div "Looking for candidate Hot P1 McGraw-Hill -Senior Backend Engineer (Go / Java, K…" at bounding box center [431, 648] width 231 height 463
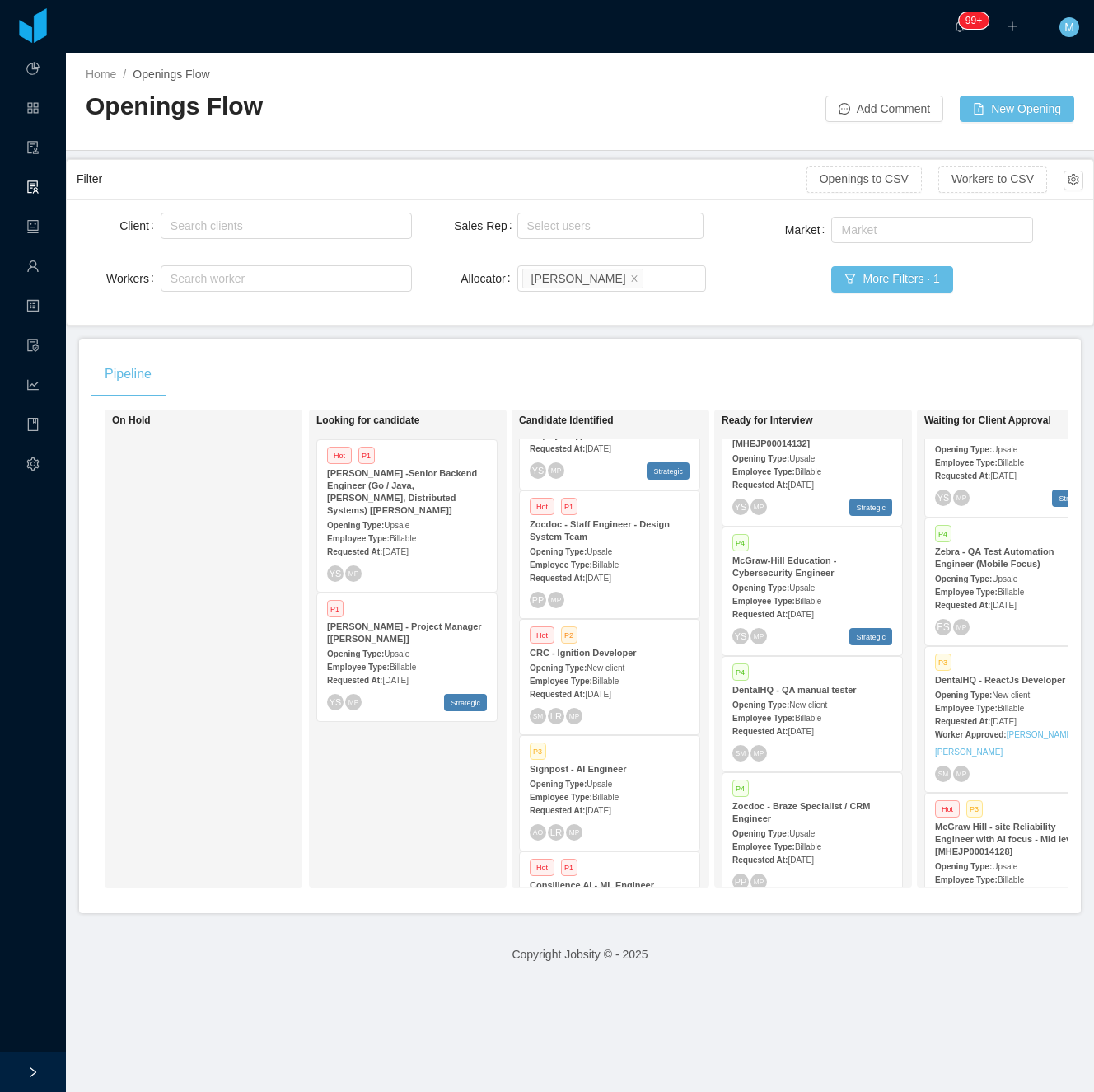
scroll to position [633, 0]
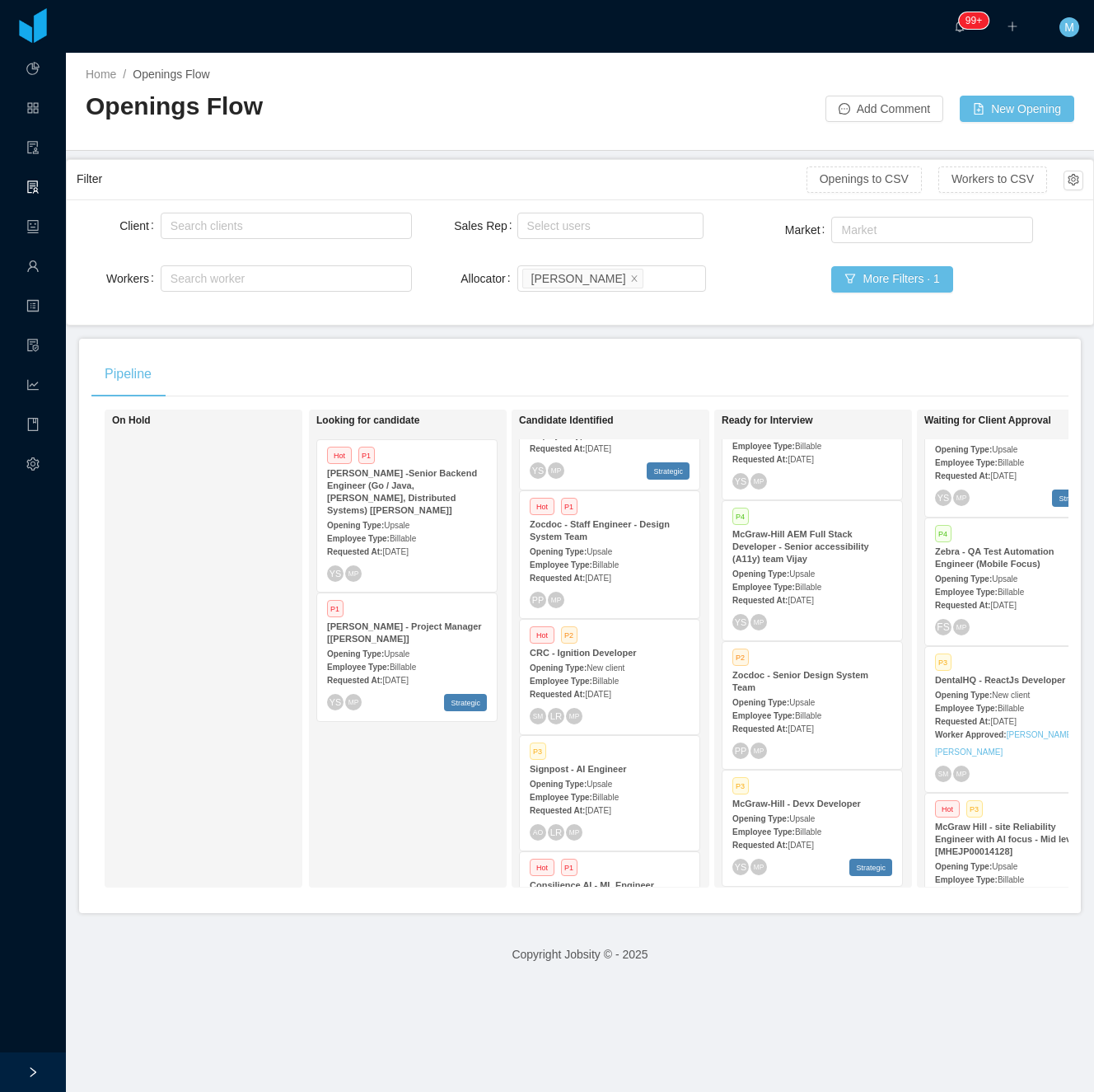
click at [786, 725] on strong "Requested At:" at bounding box center [760, 729] width 55 height 9
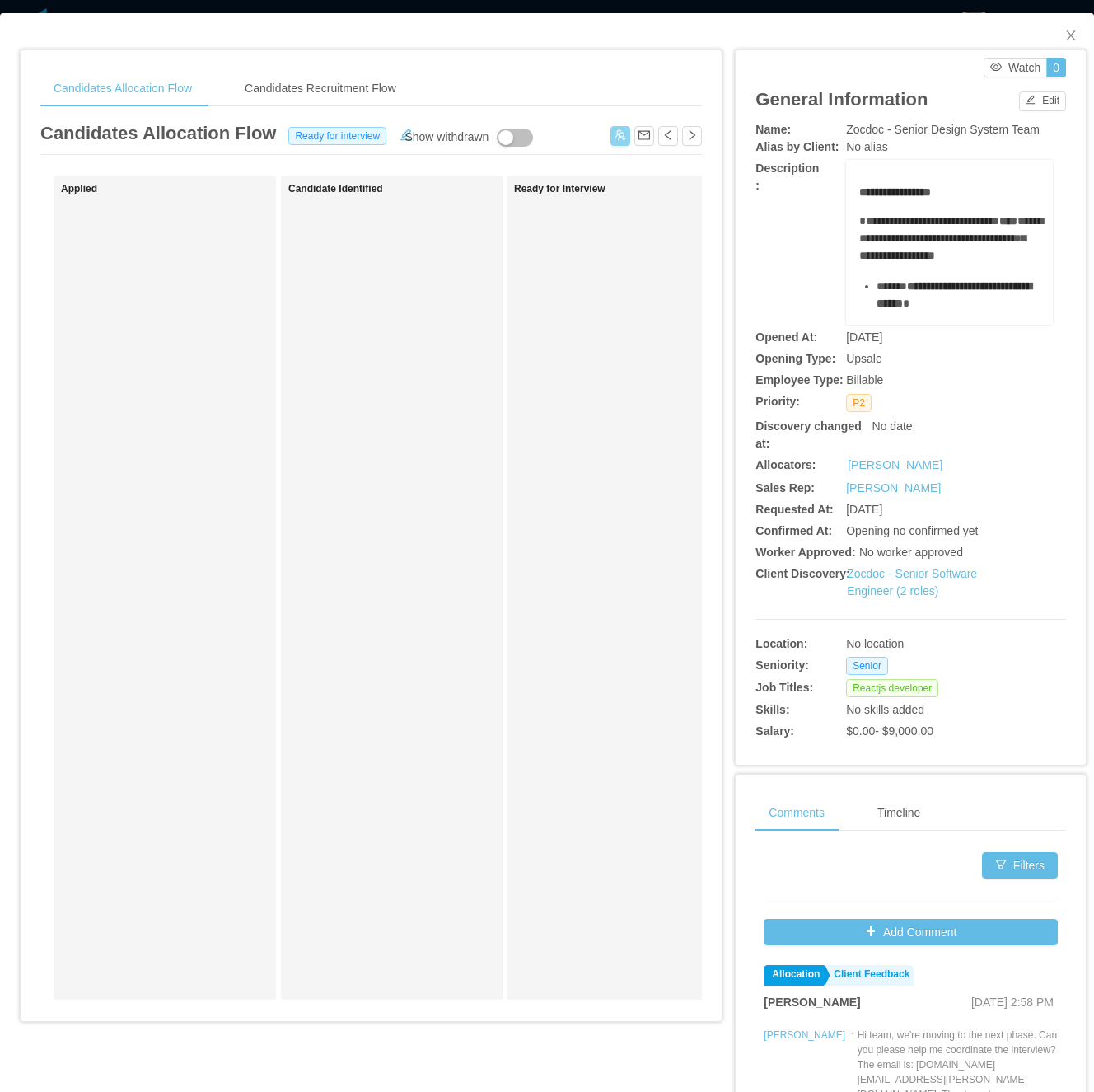
click at [610, 142] on button "button" at bounding box center [620, 136] width 20 height 20
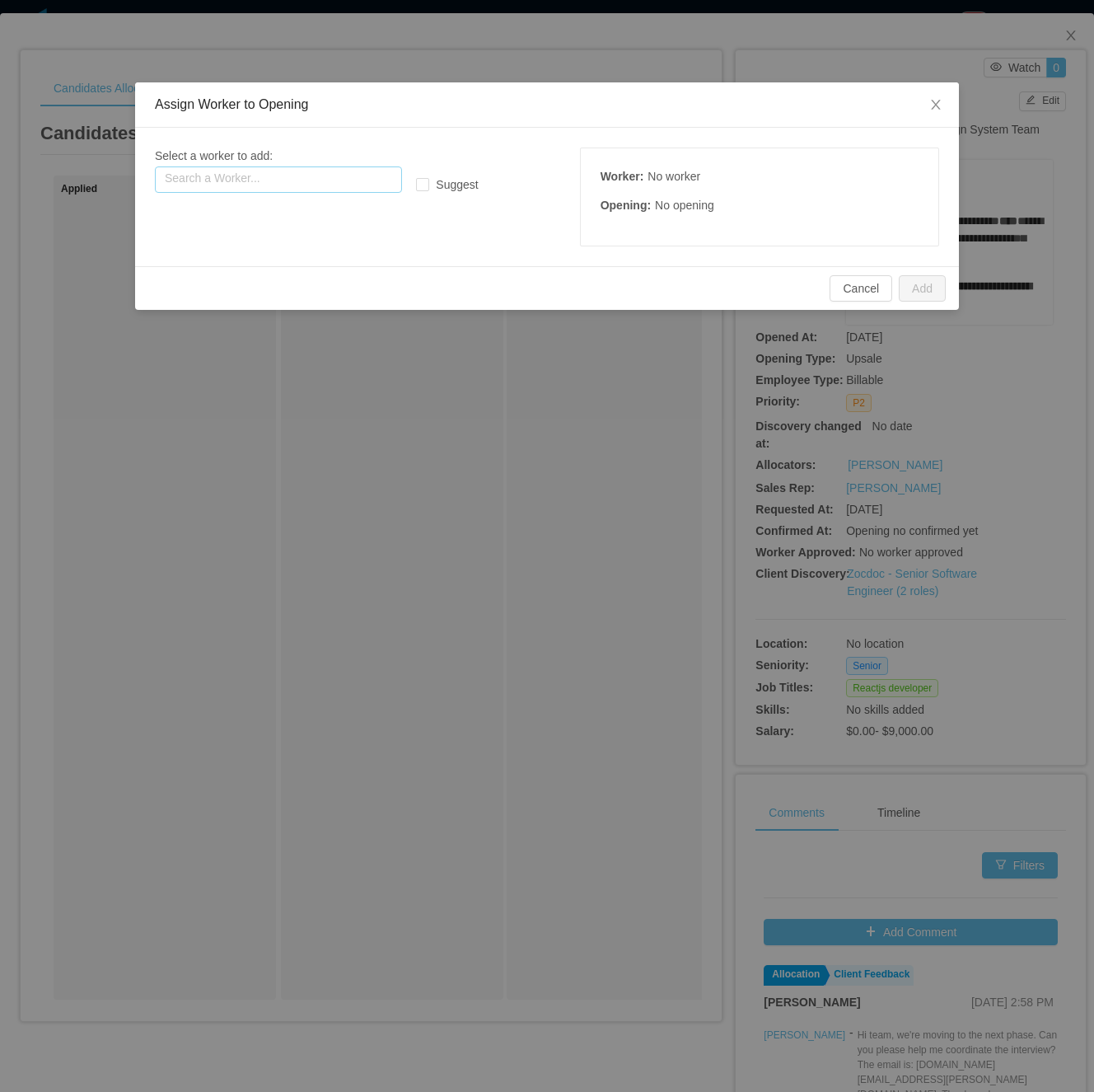
click at [347, 179] on input "text" at bounding box center [278, 180] width 247 height 27
paste input "**********"
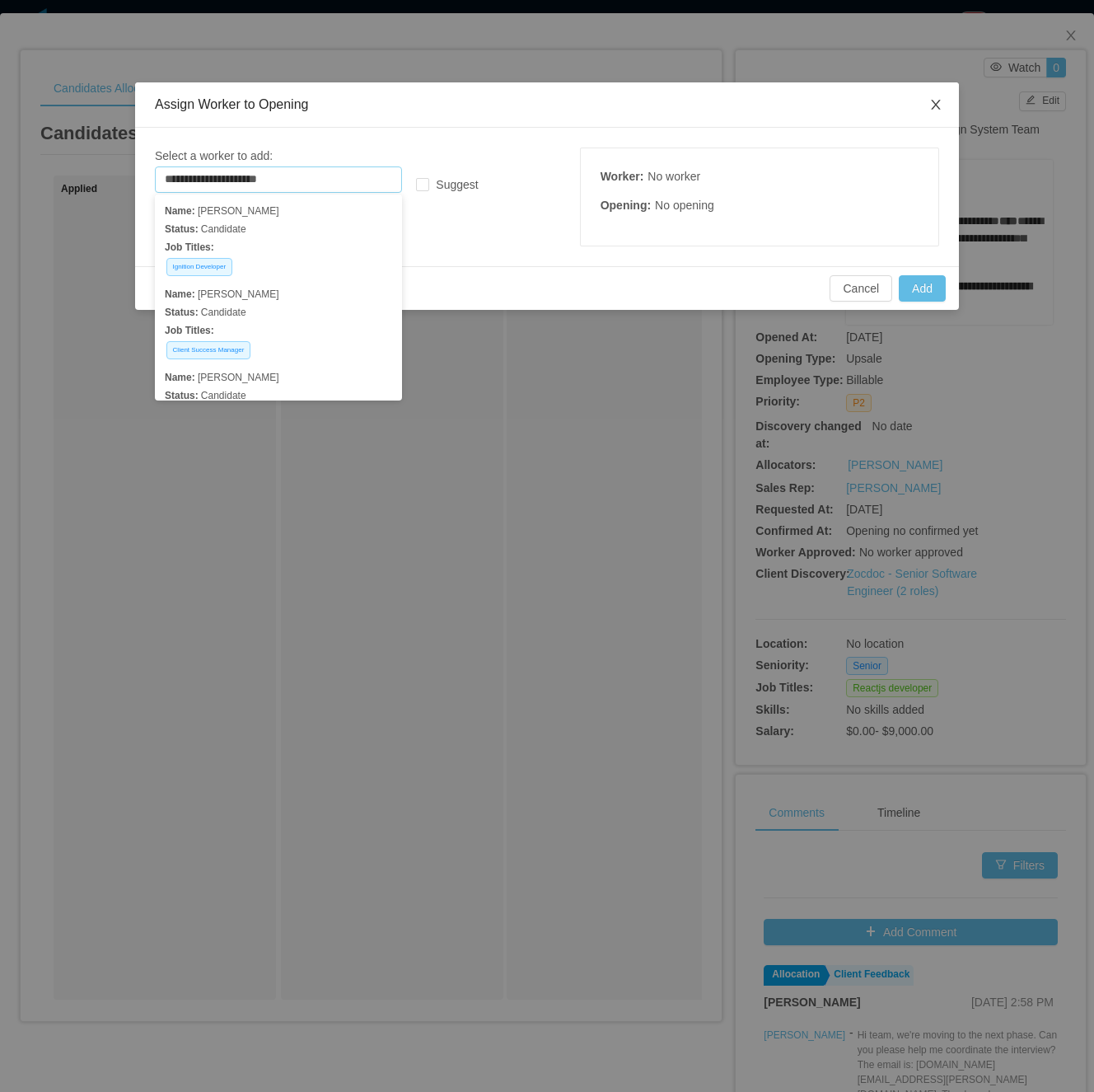
type input "**********"
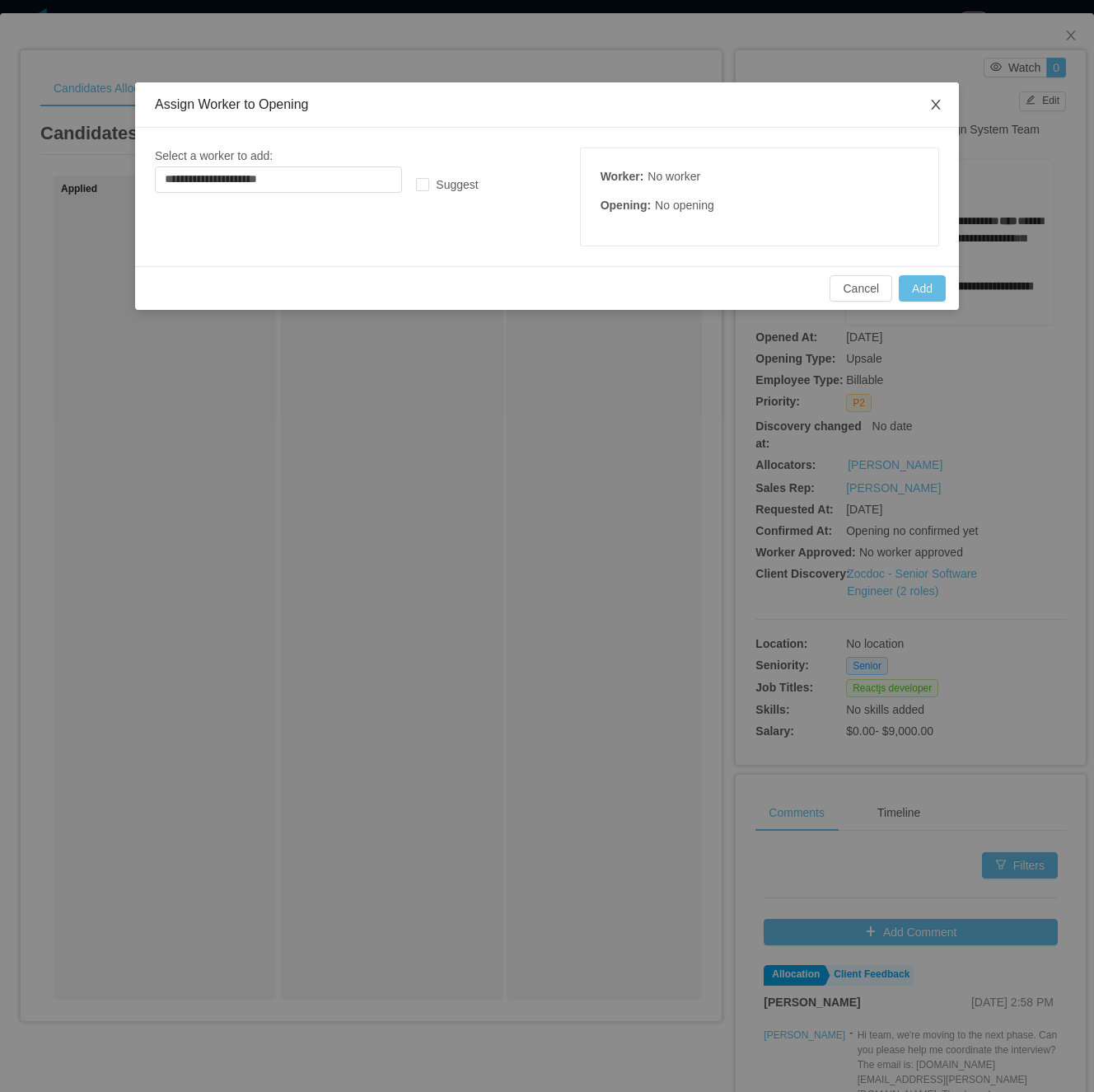
click at [933, 113] on span "Close" at bounding box center [936, 105] width 46 height 46
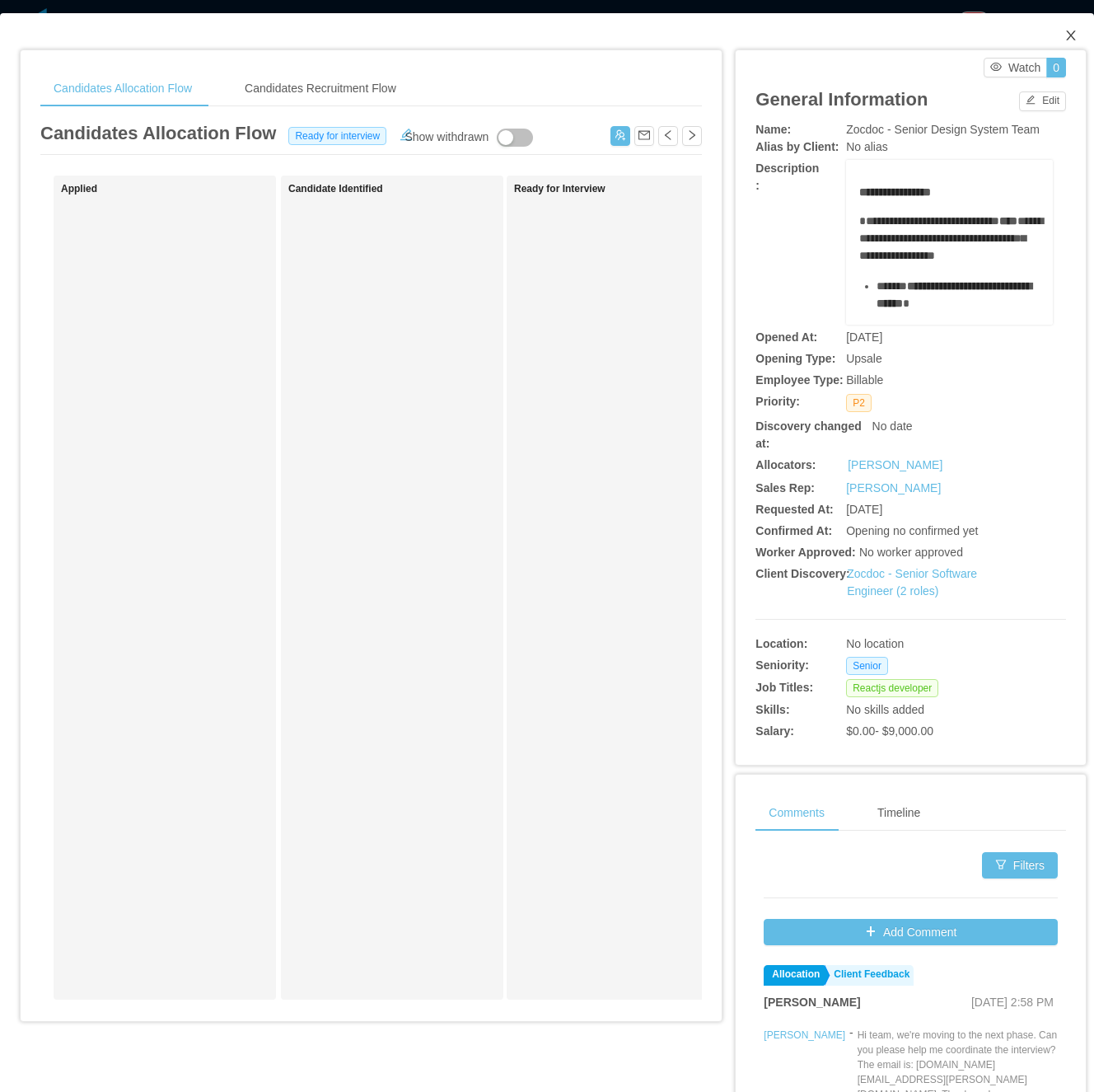
click at [1064, 39] on icon "icon: close" at bounding box center [1070, 35] width 13 height 13
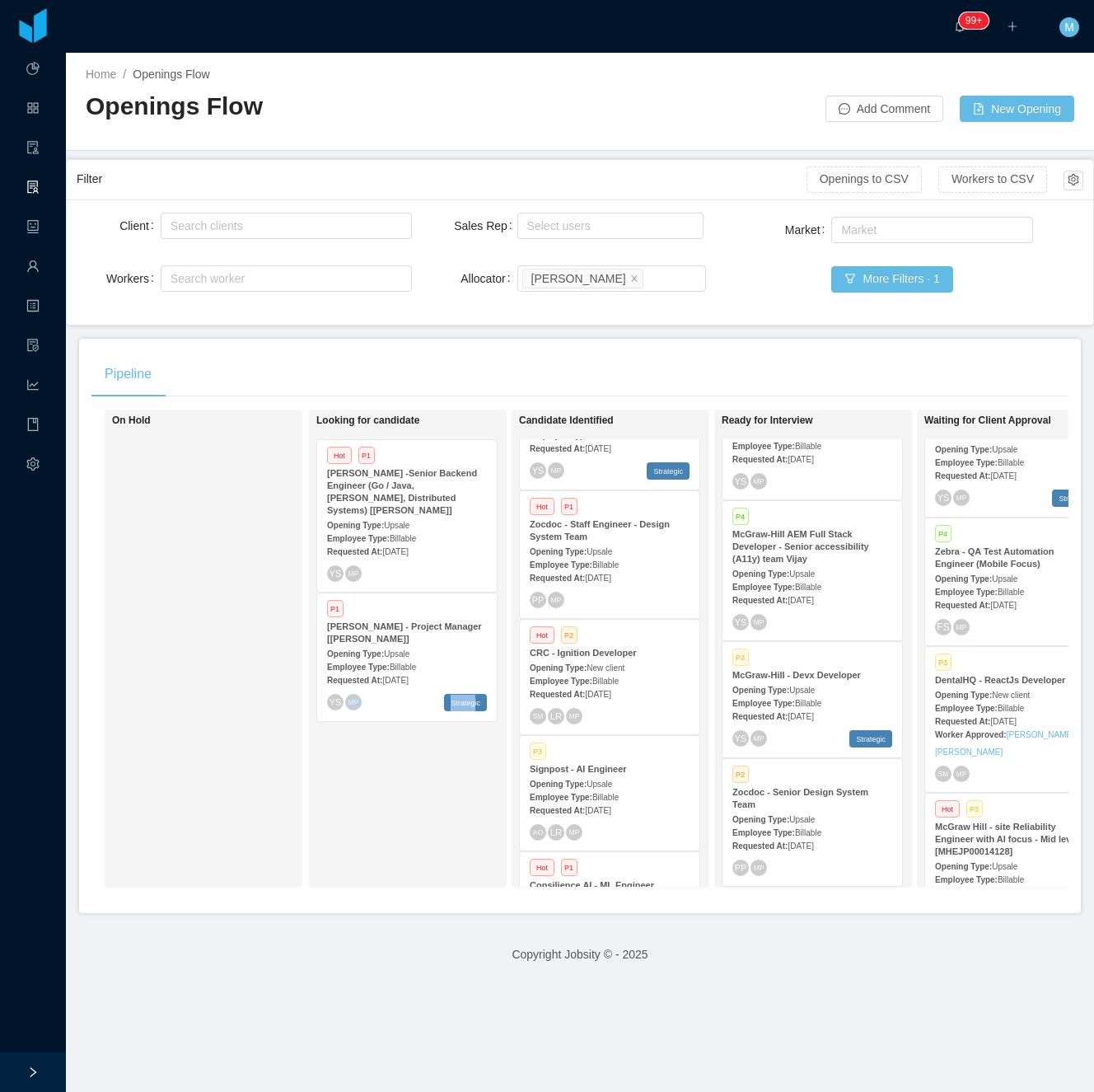
drag, startPoint x: 376, startPoint y: 921, endPoint x: 473, endPoint y: 899, distance: 99.5
click at [473, 899] on div "Pipeline On Hold Looking for candidate Hot P1 McGraw-Hill -Senior Backend Engin…" at bounding box center [580, 626] width 1002 height 575
drag, startPoint x: 473, startPoint y: 899, endPoint x: 421, endPoint y: 783, distance: 127.1
click at [421, 783] on div "Looking for candidate Hot P1 McGraw-Hill -Senior Backend Engineer (Go / Java, K…" at bounding box center [431, 648] width 231 height 463
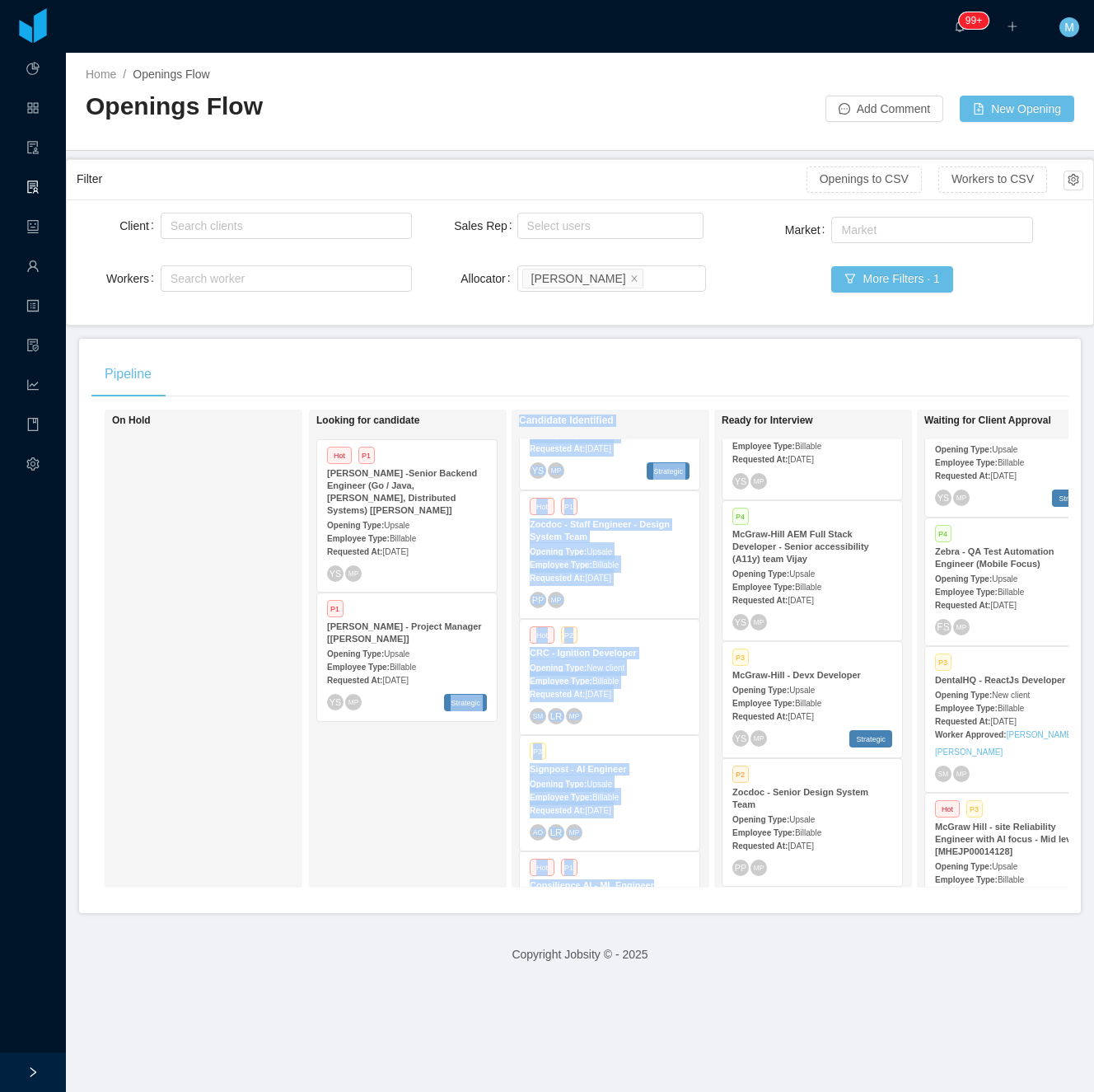
drag, startPoint x: 446, startPoint y: 900, endPoint x: 515, endPoint y: 903, distance: 69.1
click at [515, 900] on div "On Hold Looking for candidate Hot P1 McGraw-Hill -Senior Backend Engineer (Go /…" at bounding box center [581, 655] width 977 height 491
drag, startPoint x: 515, startPoint y: 903, endPoint x: 446, endPoint y: 862, distance: 80.3
click at [432, 850] on div "Looking for candidate Hot P1 McGraw-Hill -Senior Backend Engineer (Go / Java, K…" at bounding box center [431, 648] width 231 height 463
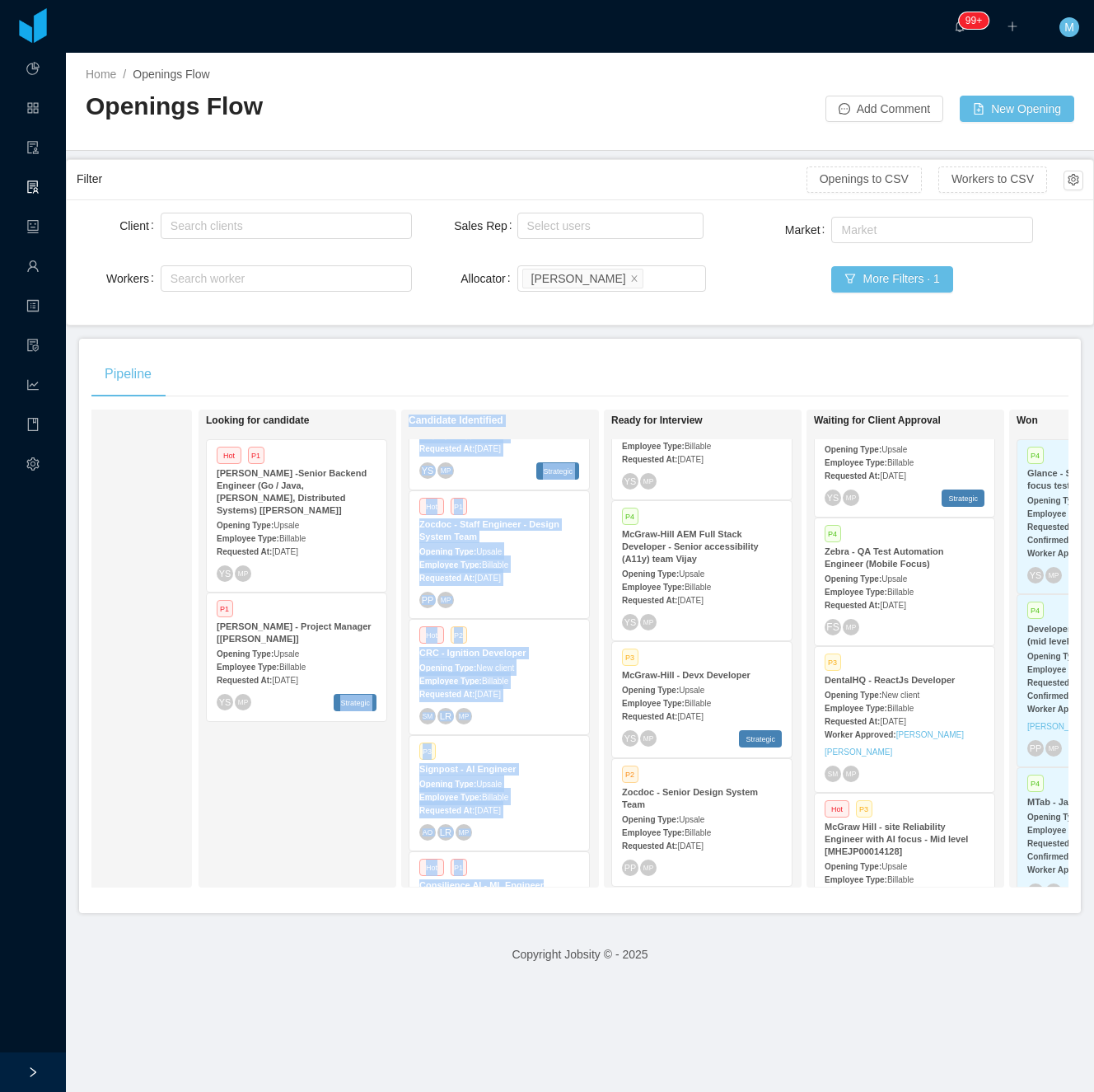
scroll to position [0, 111]
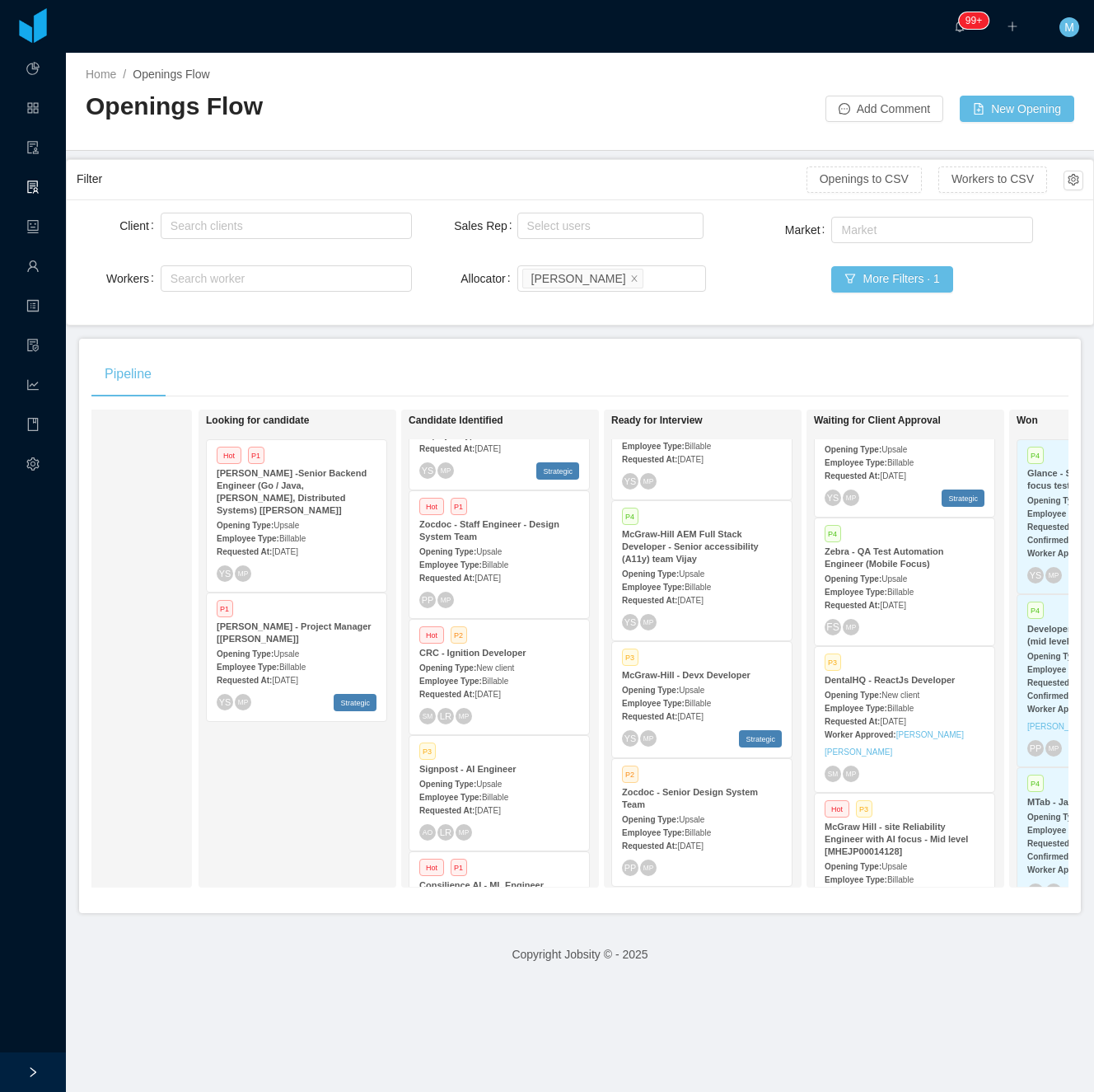
click at [272, 774] on div "Looking for candidate Hot P1 McGraw-Hill -Senior Backend Engineer (Go / Java, K…" at bounding box center [322, 648] width 231 height 463
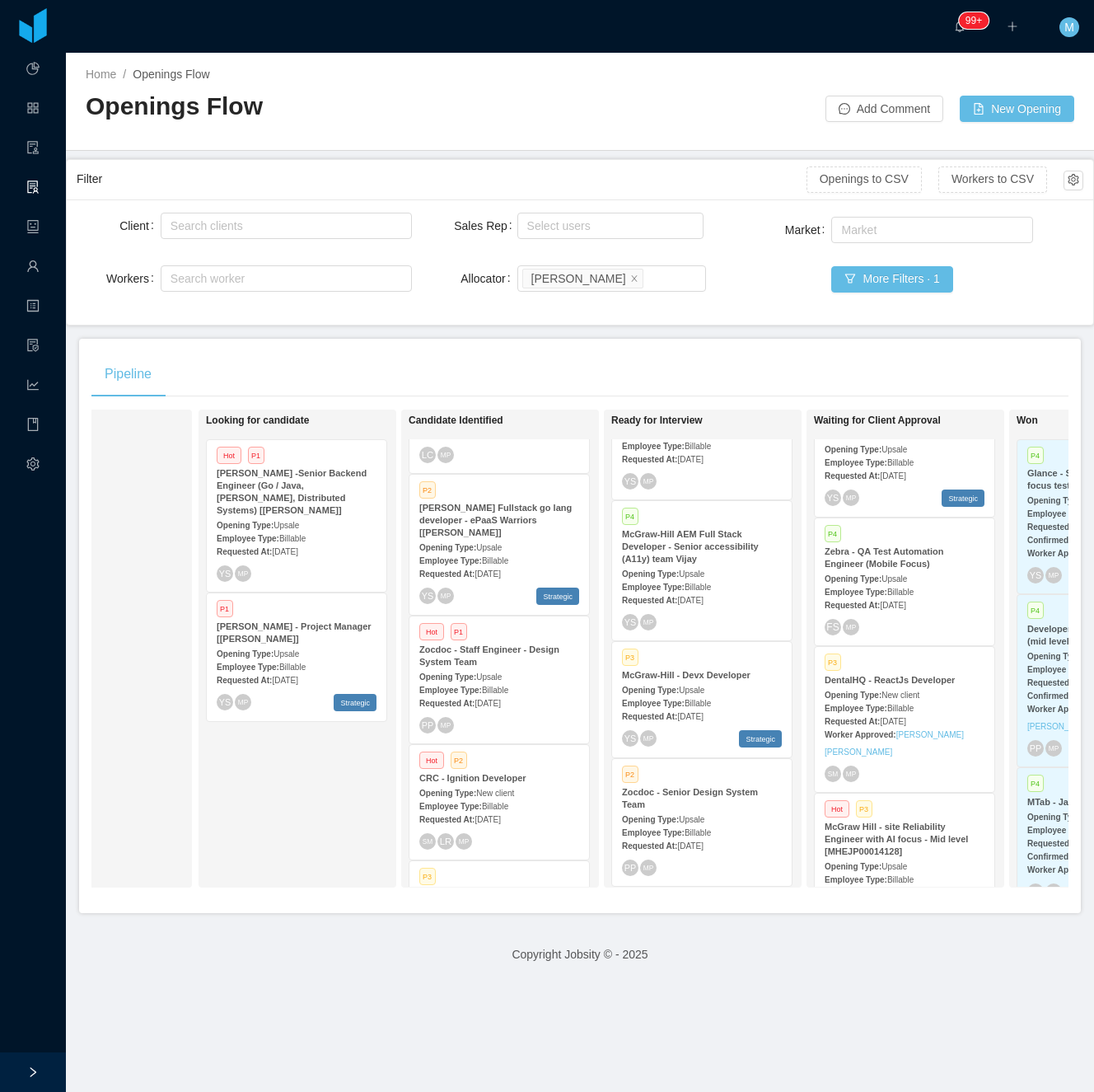
scroll to position [0, 0]
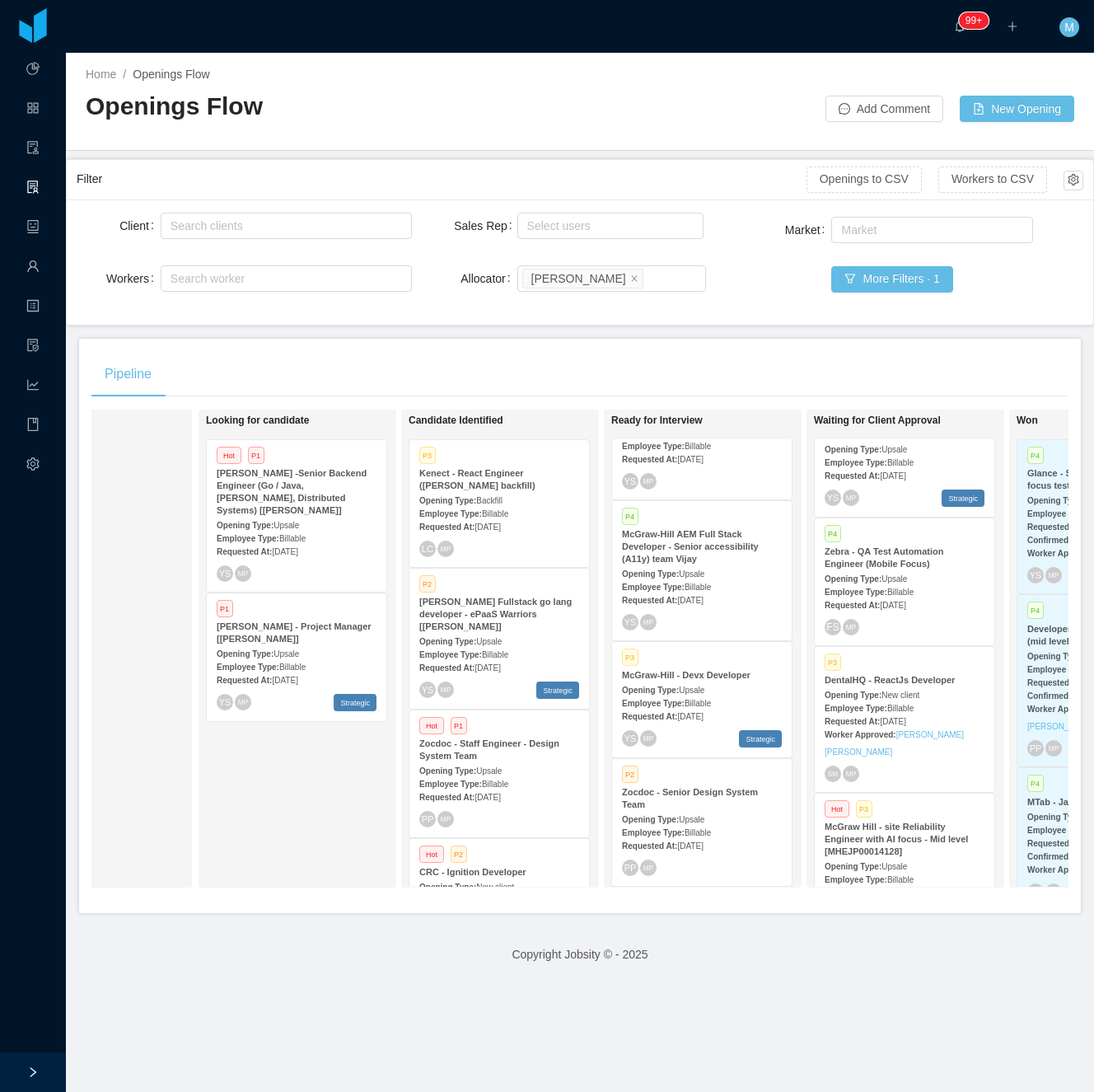
click at [485, 634] on div "Opening Type: Upsale" at bounding box center [500, 641] width 160 height 18
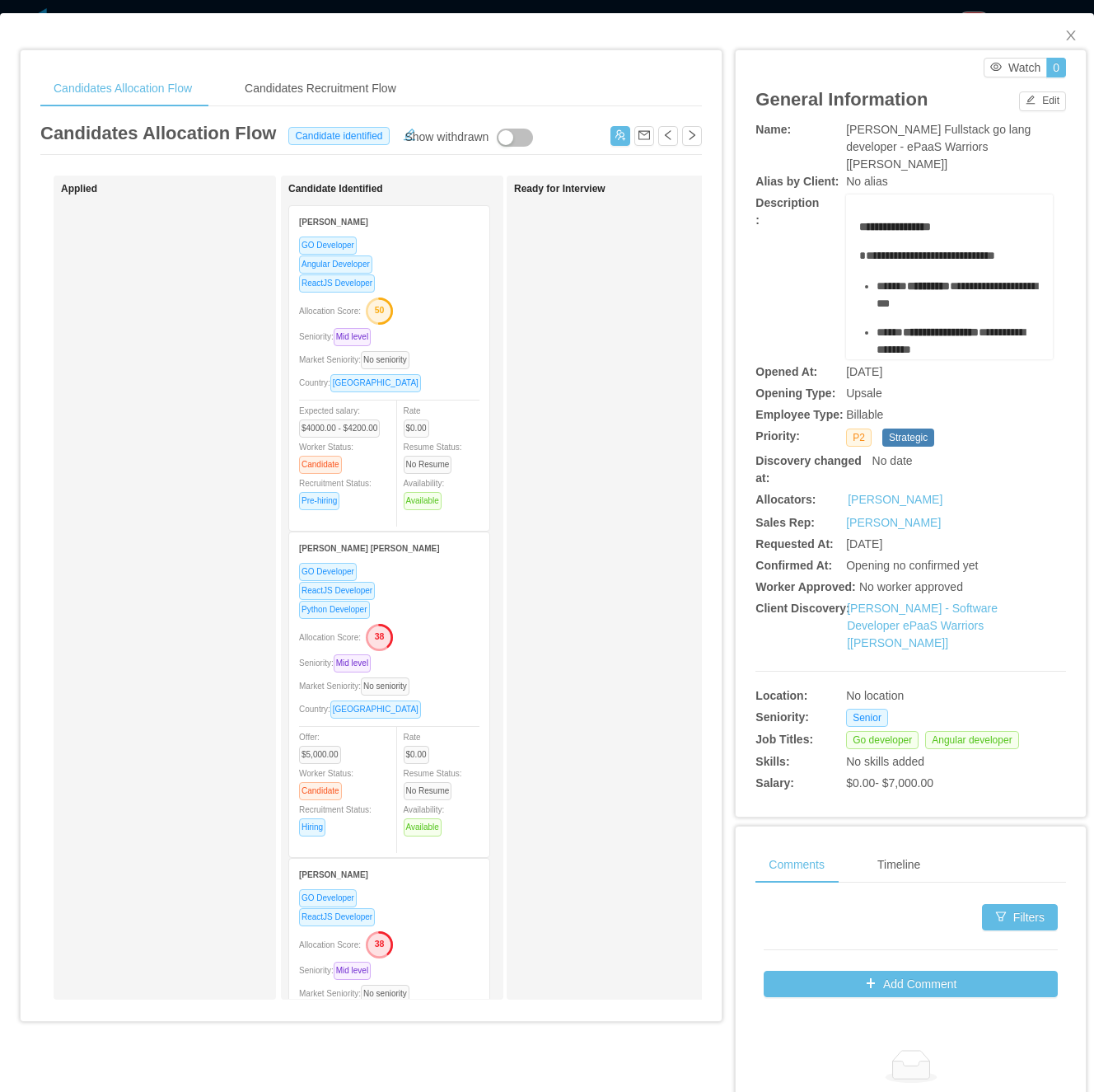
scroll to position [0, 153]
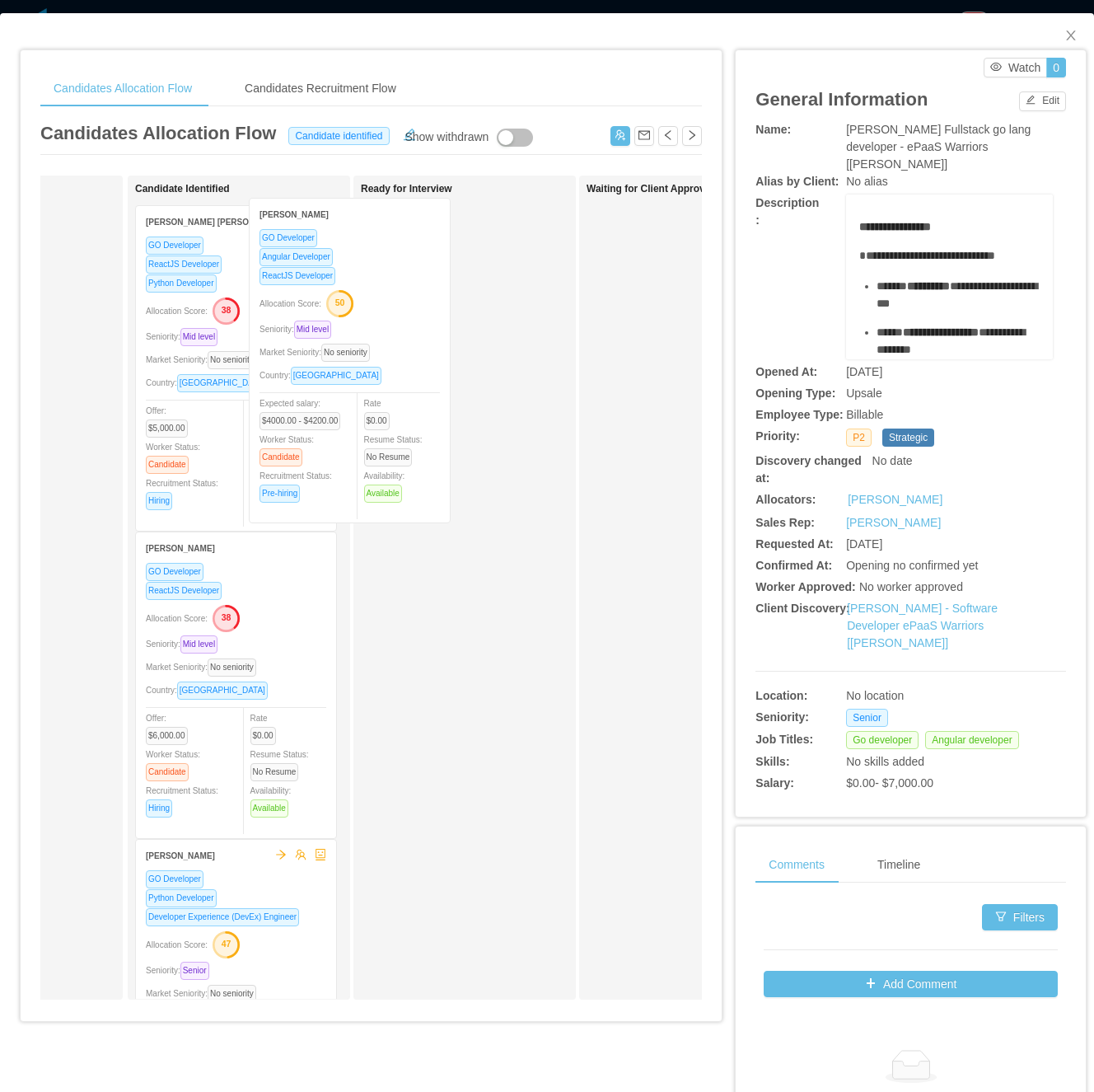
drag, startPoint x: 257, startPoint y: 501, endPoint x: 391, endPoint y: 498, distance: 134.0
click at [391, 498] on div "Applied Candidate Identified Pablo Servin GO Developer Angular Developer ReactJ…" at bounding box center [371, 594] width 662 height 837
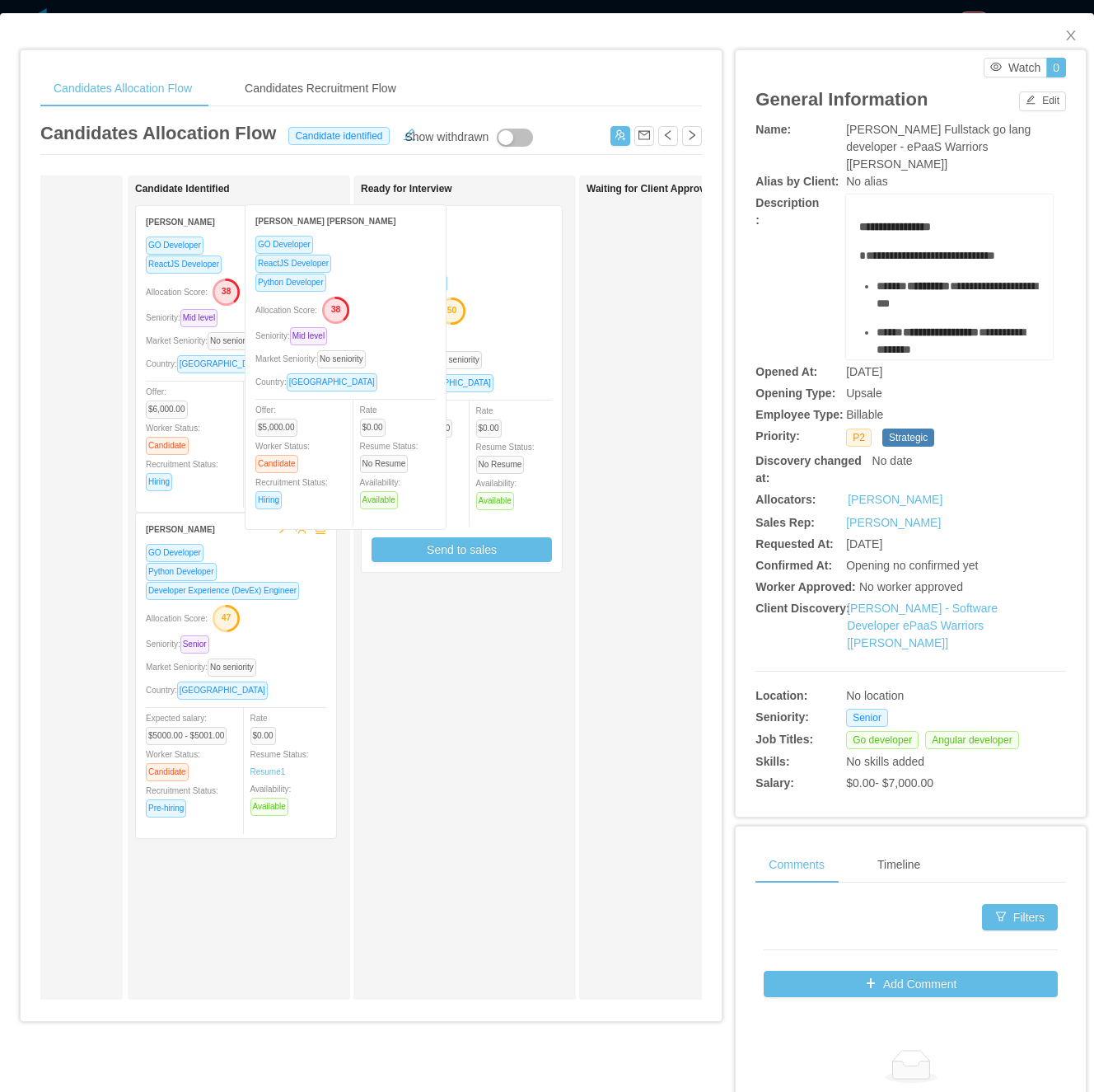
drag, startPoint x: 247, startPoint y: 440, endPoint x: 377, endPoint y: 441, distance: 130.0
click at [377, 441] on div "Applied Candidate Identified Renato Saraiva Angeline GO Developer ReactJS Devel…" at bounding box center [371, 594] width 662 height 837
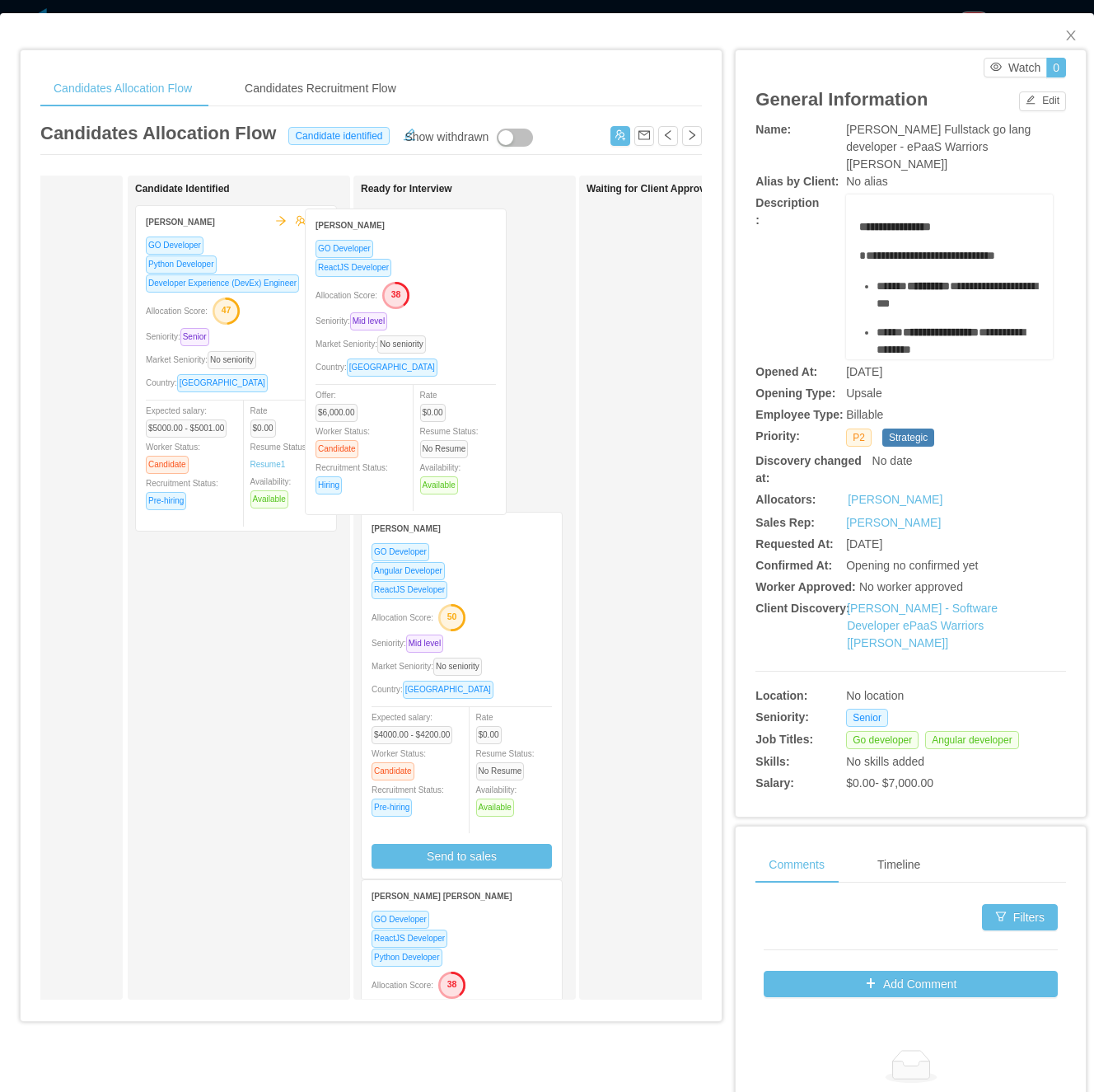
drag, startPoint x: 249, startPoint y: 433, endPoint x: 420, endPoint y: 435, distance: 171.0
click at [420, 435] on div "Applied Candidate Identified Erick Suarez GO Developer ReactJS Developer Alloca…" at bounding box center [371, 594] width 662 height 837
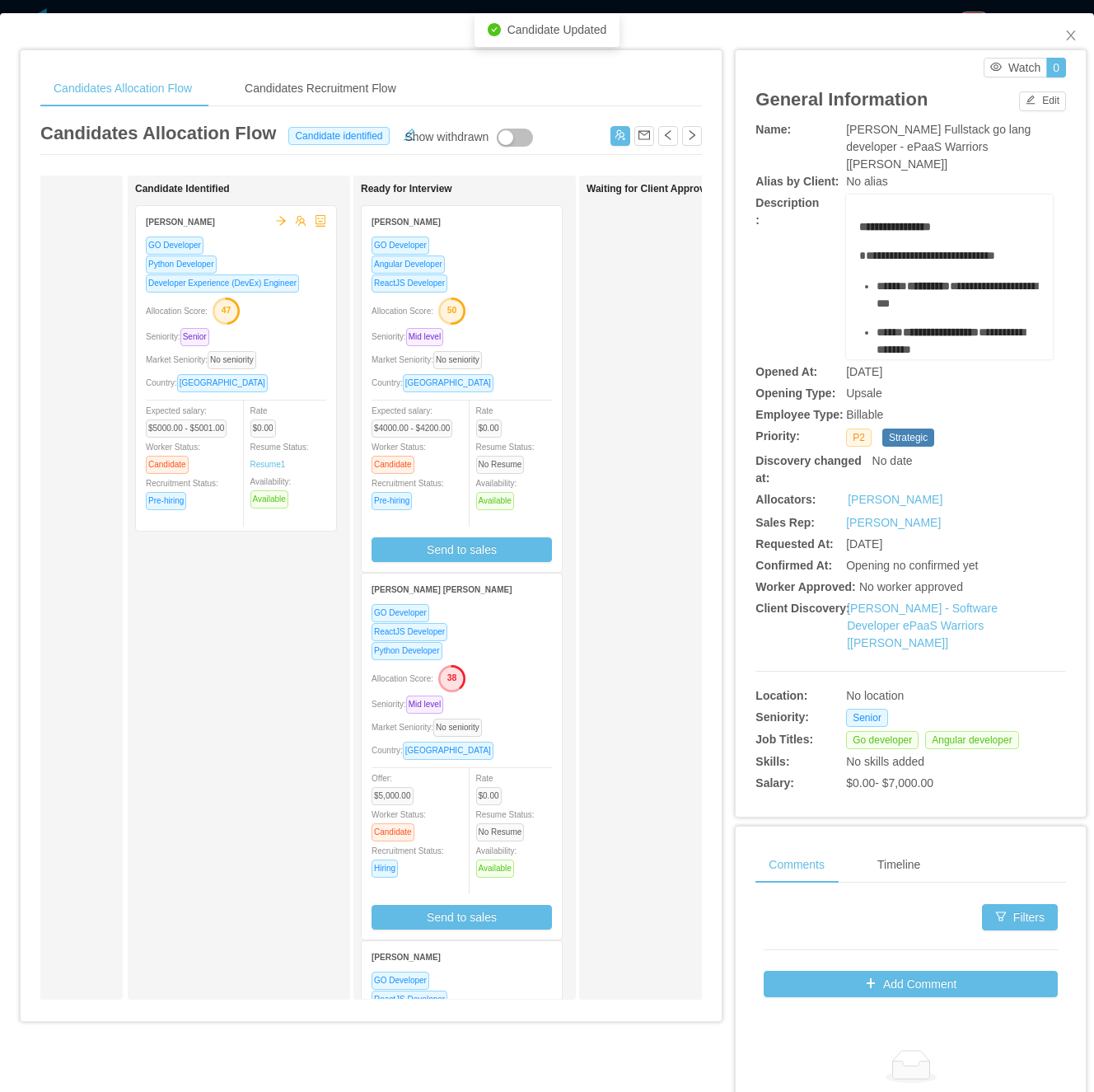
drag, startPoint x: 215, startPoint y: 715, endPoint x: 218, endPoint y: 705, distance: 10.4
click at [215, 715] on div "Candidate Identified Edwin Plauchu GO Developer Python Developer Developer Expe…" at bounding box center [251, 587] width 231 height 810
click at [499, 390] on div "Country: Brazil" at bounding box center [461, 382] width 181 height 19
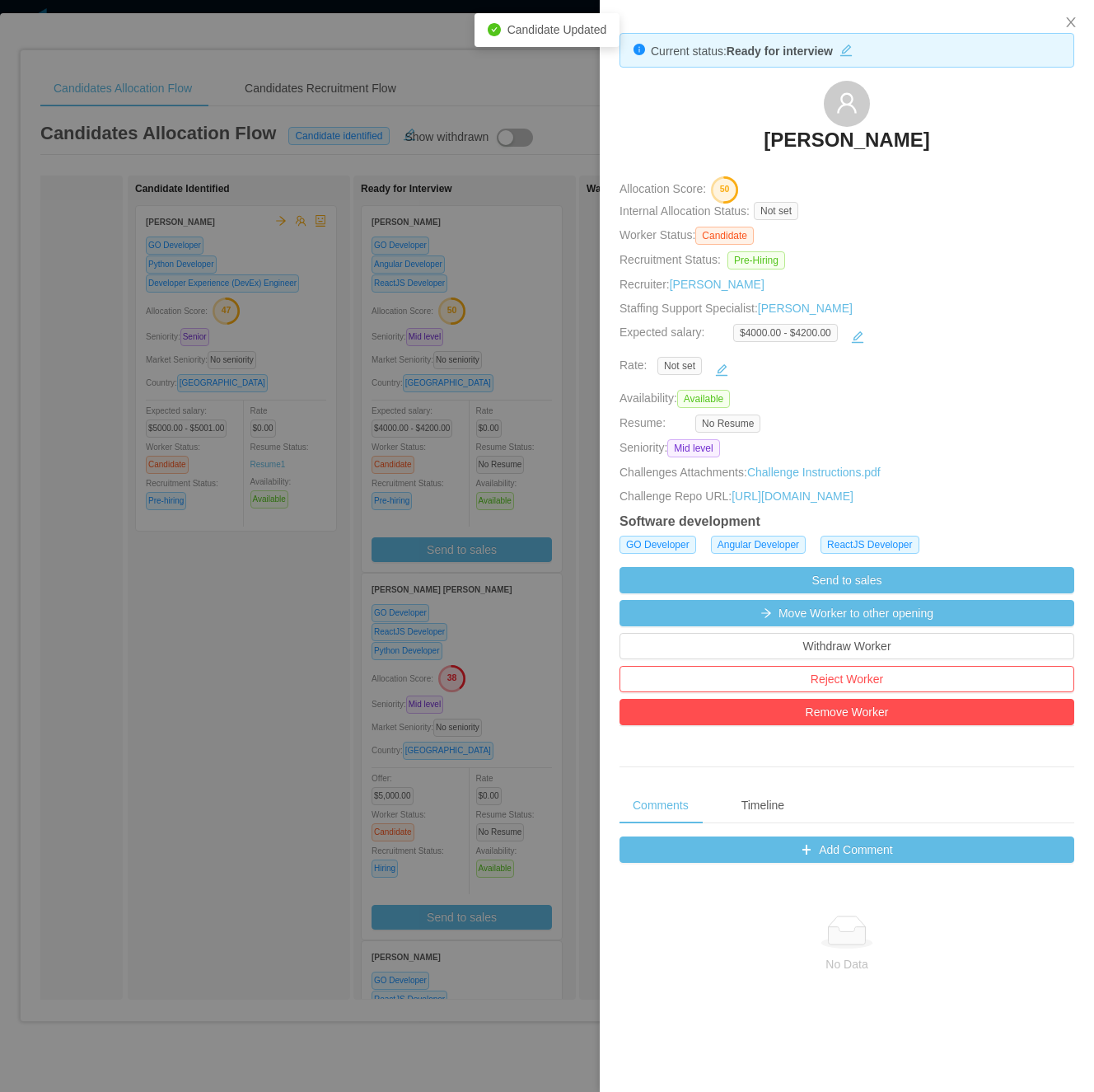
drag, startPoint x: 353, startPoint y: 651, endPoint x: 476, endPoint y: 676, distance: 125.5
click at [353, 651] on div at bounding box center [547, 546] width 1094 height 1092
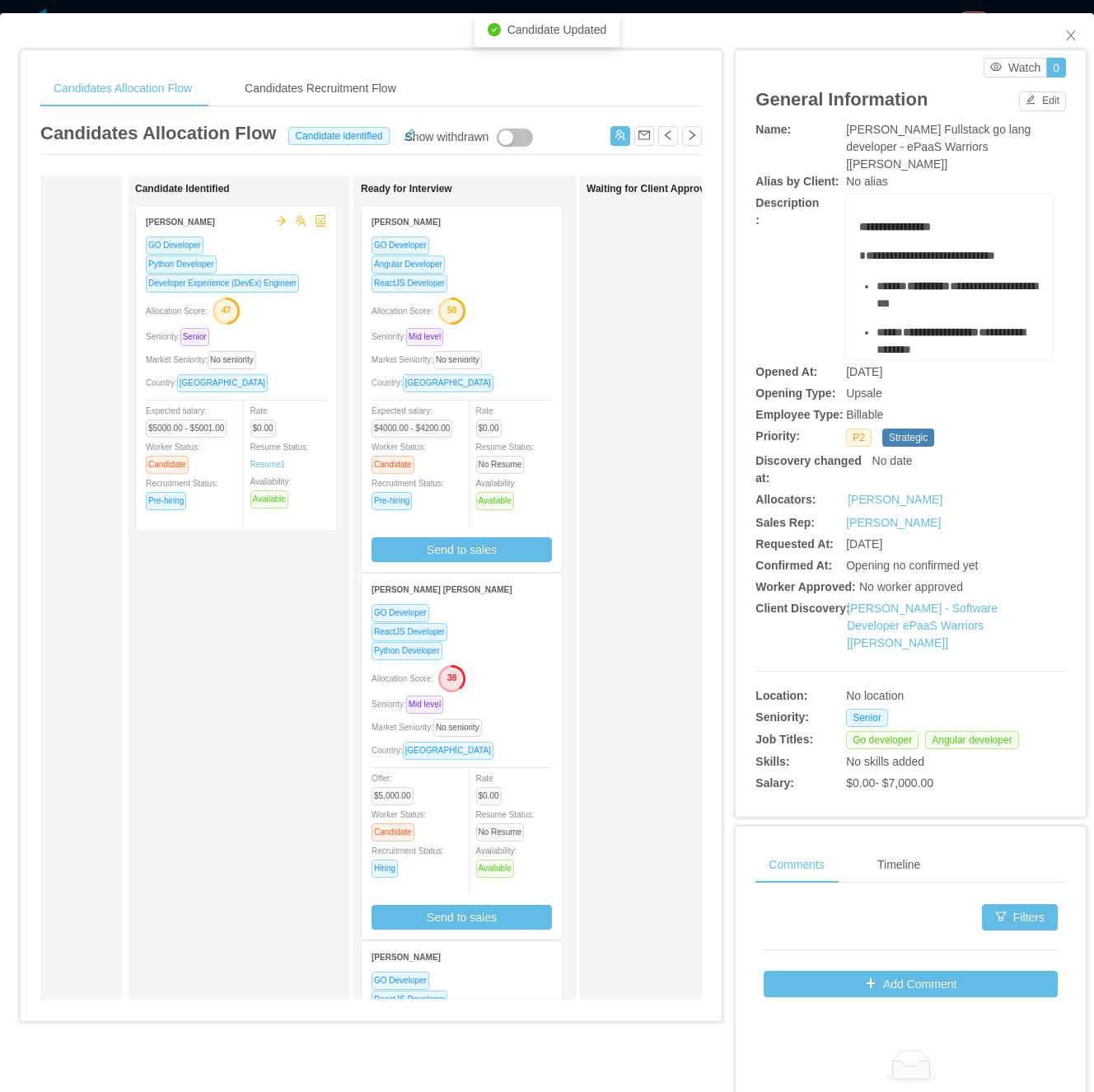
click at [525, 684] on div "Allocation Score: 38" at bounding box center [461, 677] width 181 height 27
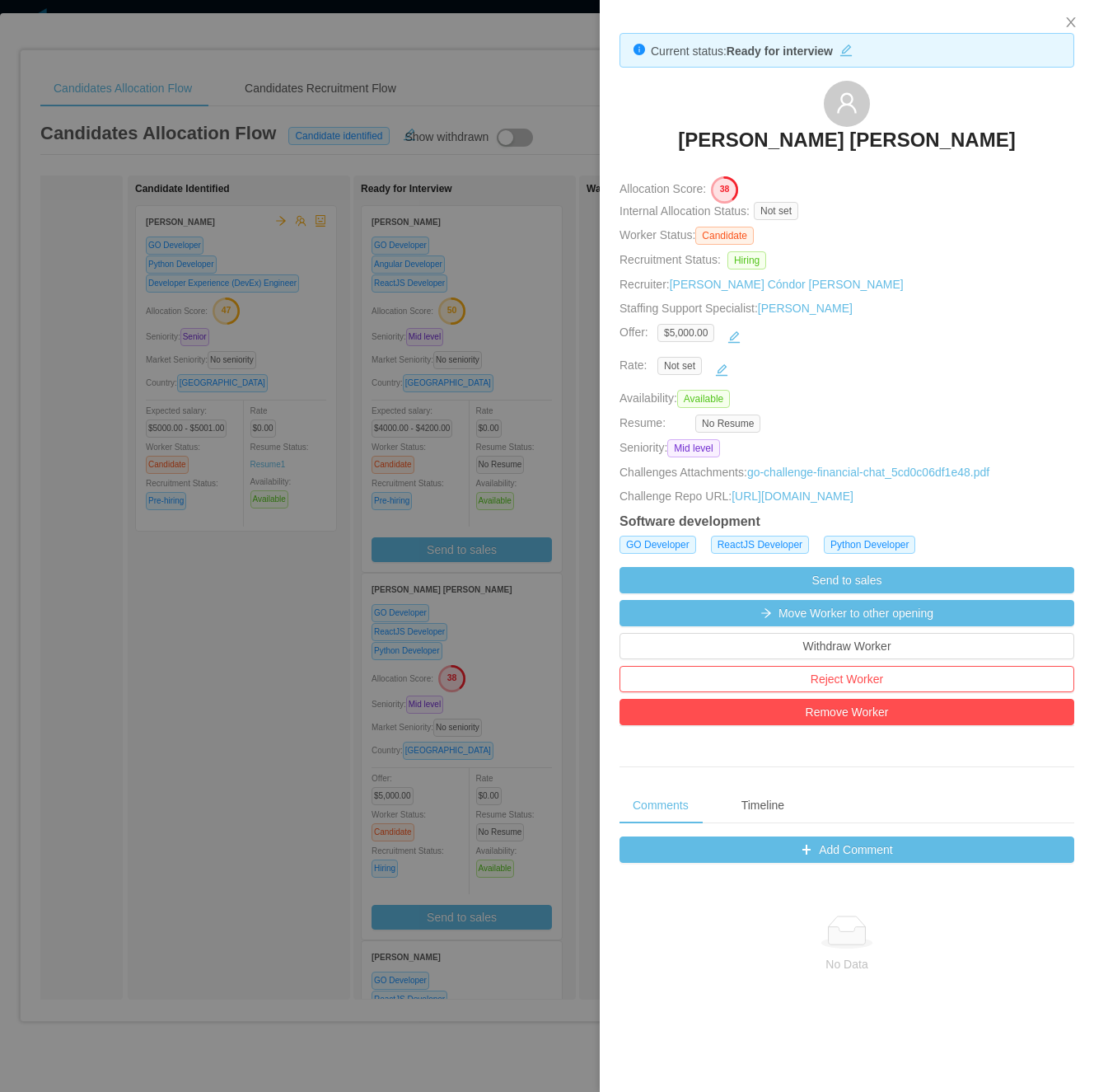
click at [323, 590] on div at bounding box center [547, 546] width 1094 height 1092
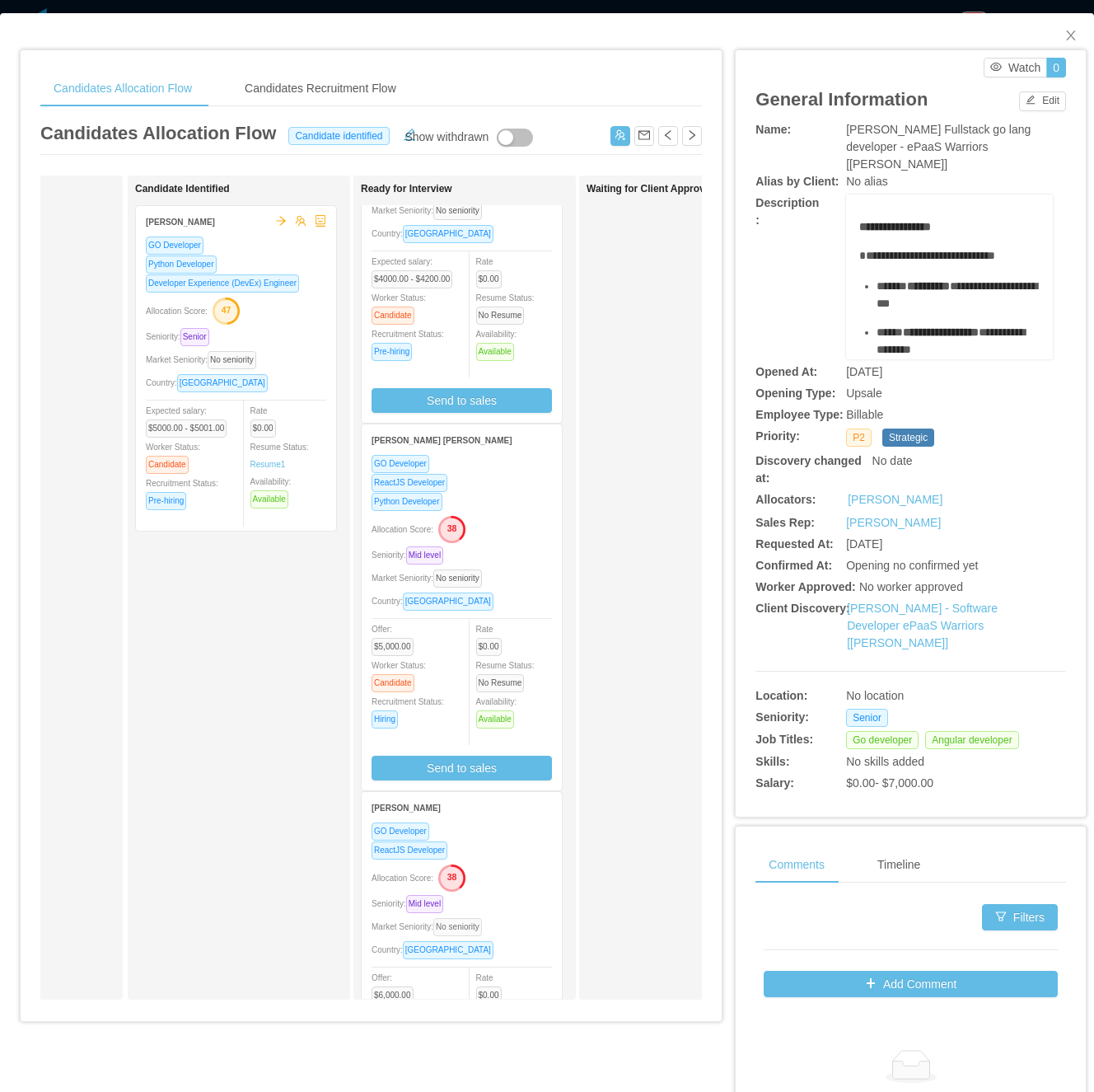
scroll to position [294, 0]
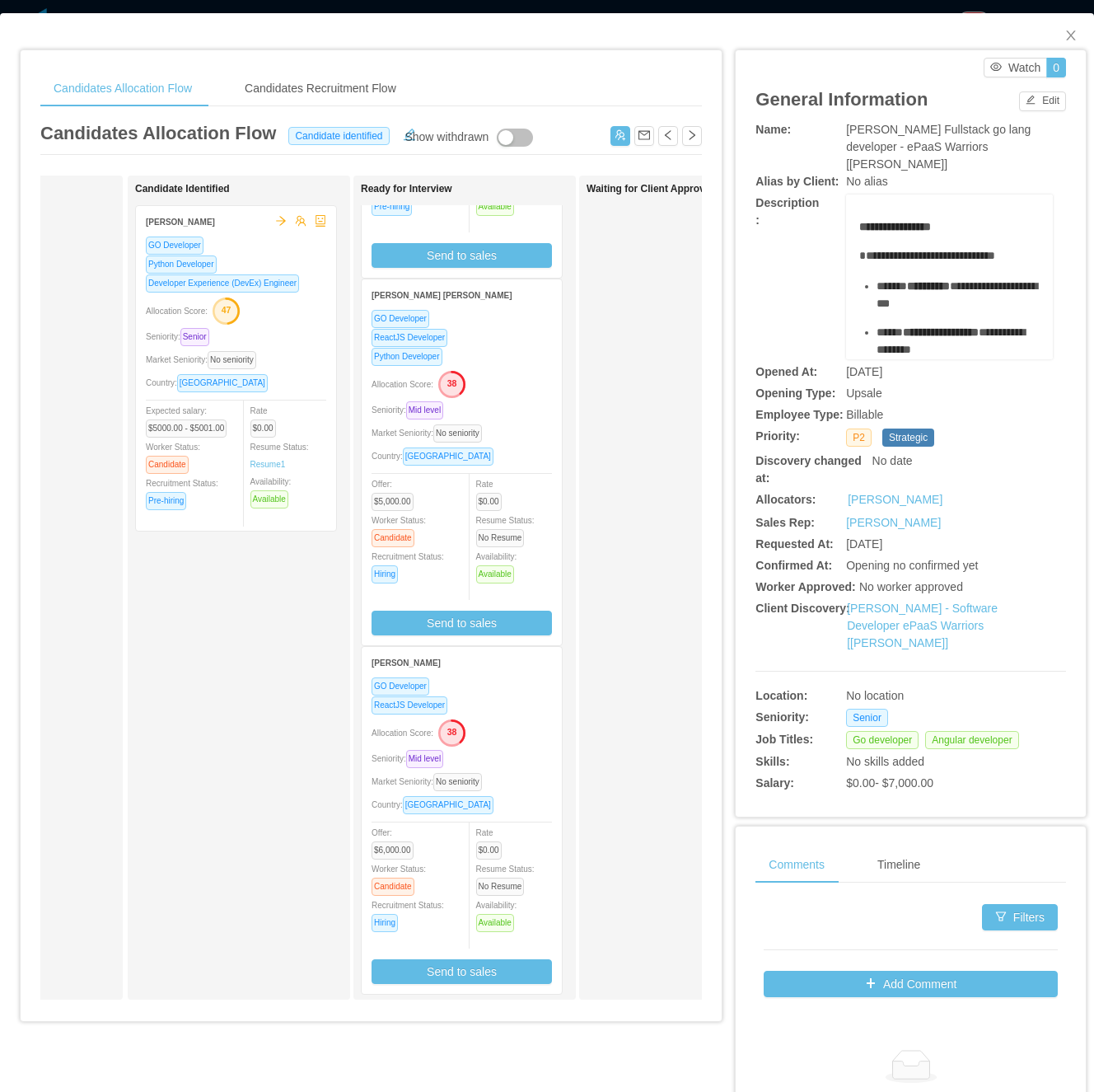
click at [576, 819] on div "Applied Candidate Identified Edwin Plauchu GO Developer Python Developer Develo…" at bounding box center [371, 594] width 662 height 837
click at [534, 795] on div "Country: Mexico" at bounding box center [461, 804] width 181 height 19
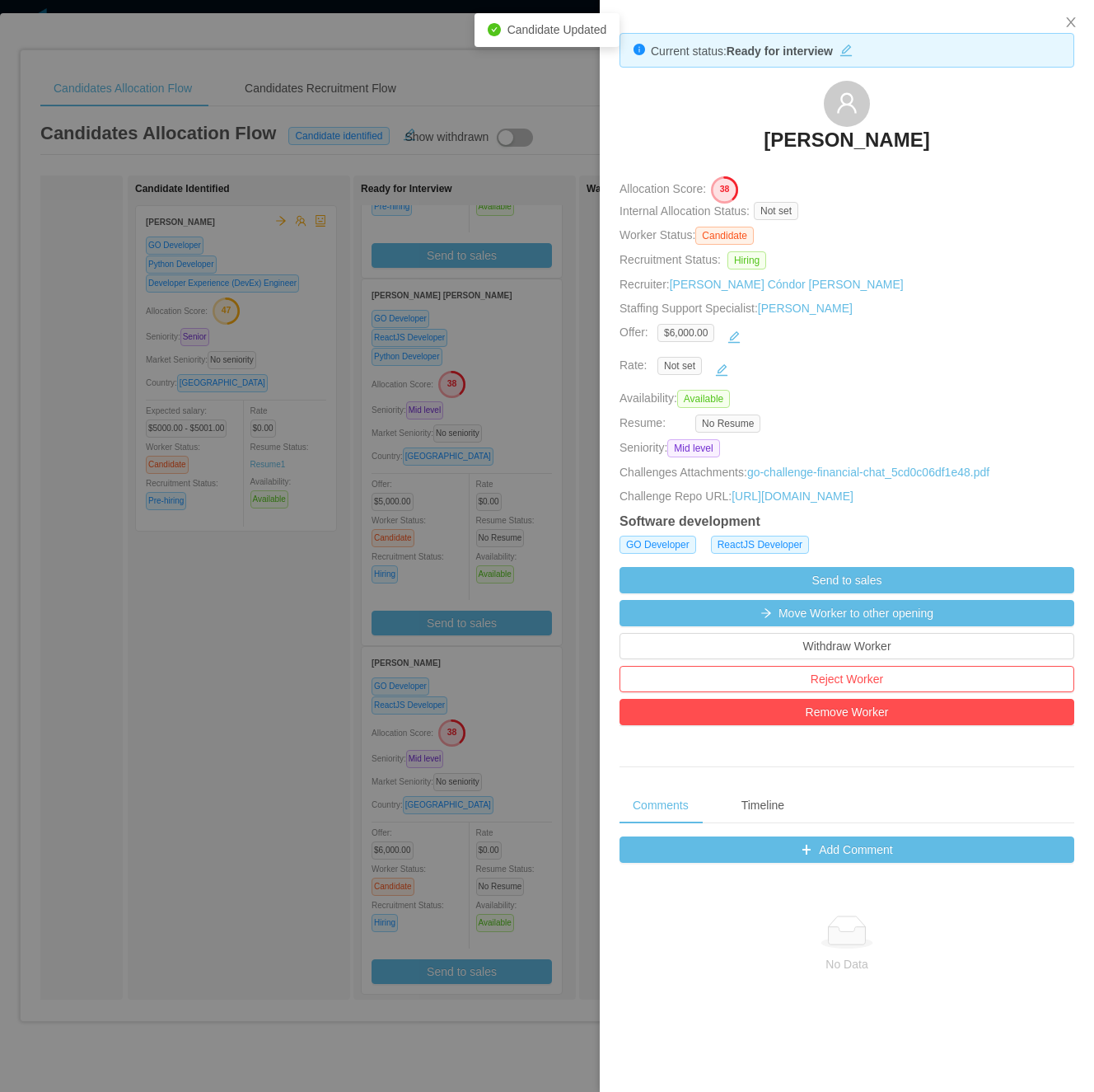
click at [386, 521] on div at bounding box center [547, 546] width 1094 height 1092
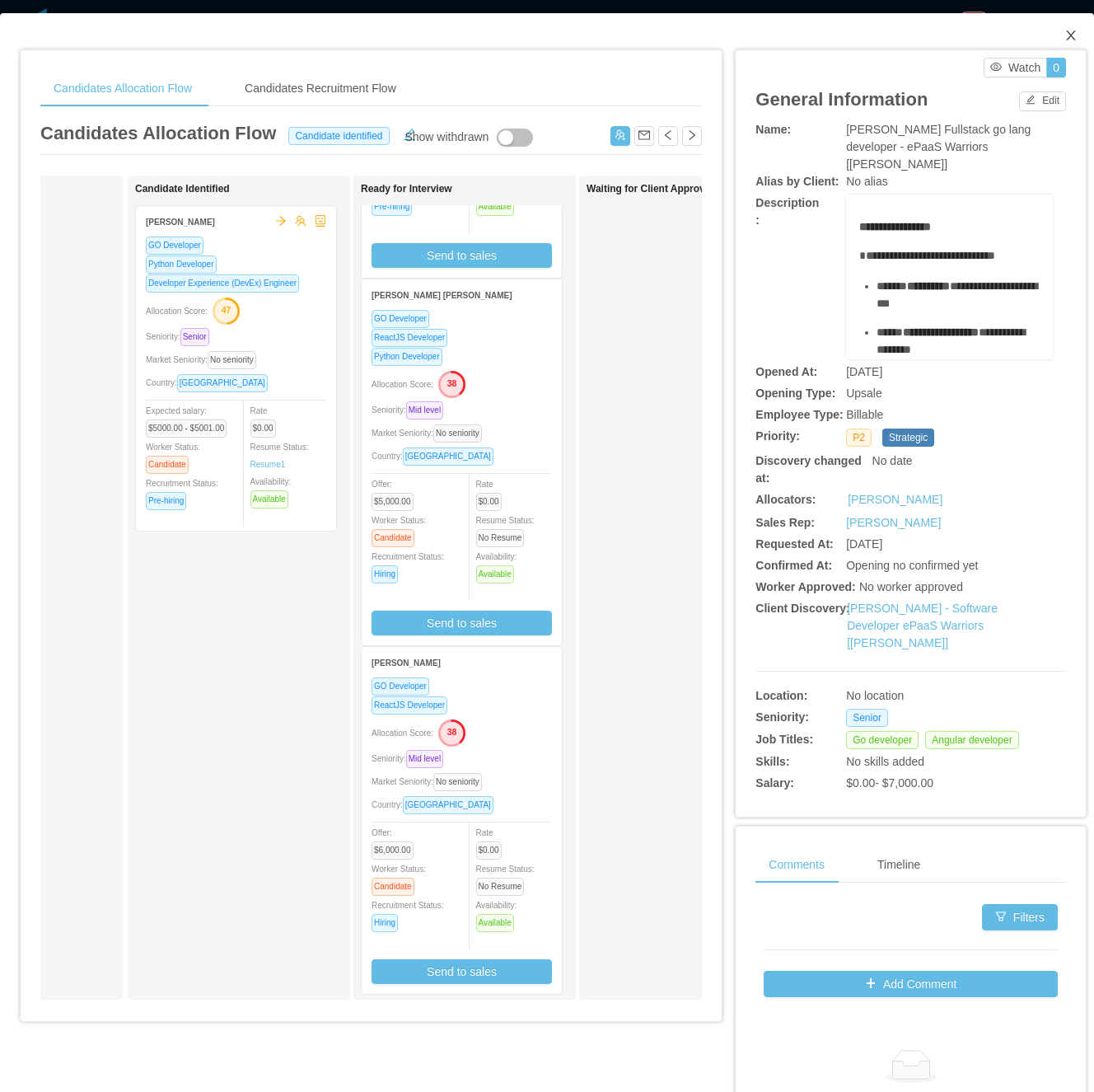
drag, startPoint x: 1052, startPoint y: 31, endPoint x: 1053, endPoint y: 46, distance: 15.0
click at [1064, 31] on icon "icon: close" at bounding box center [1070, 35] width 13 height 13
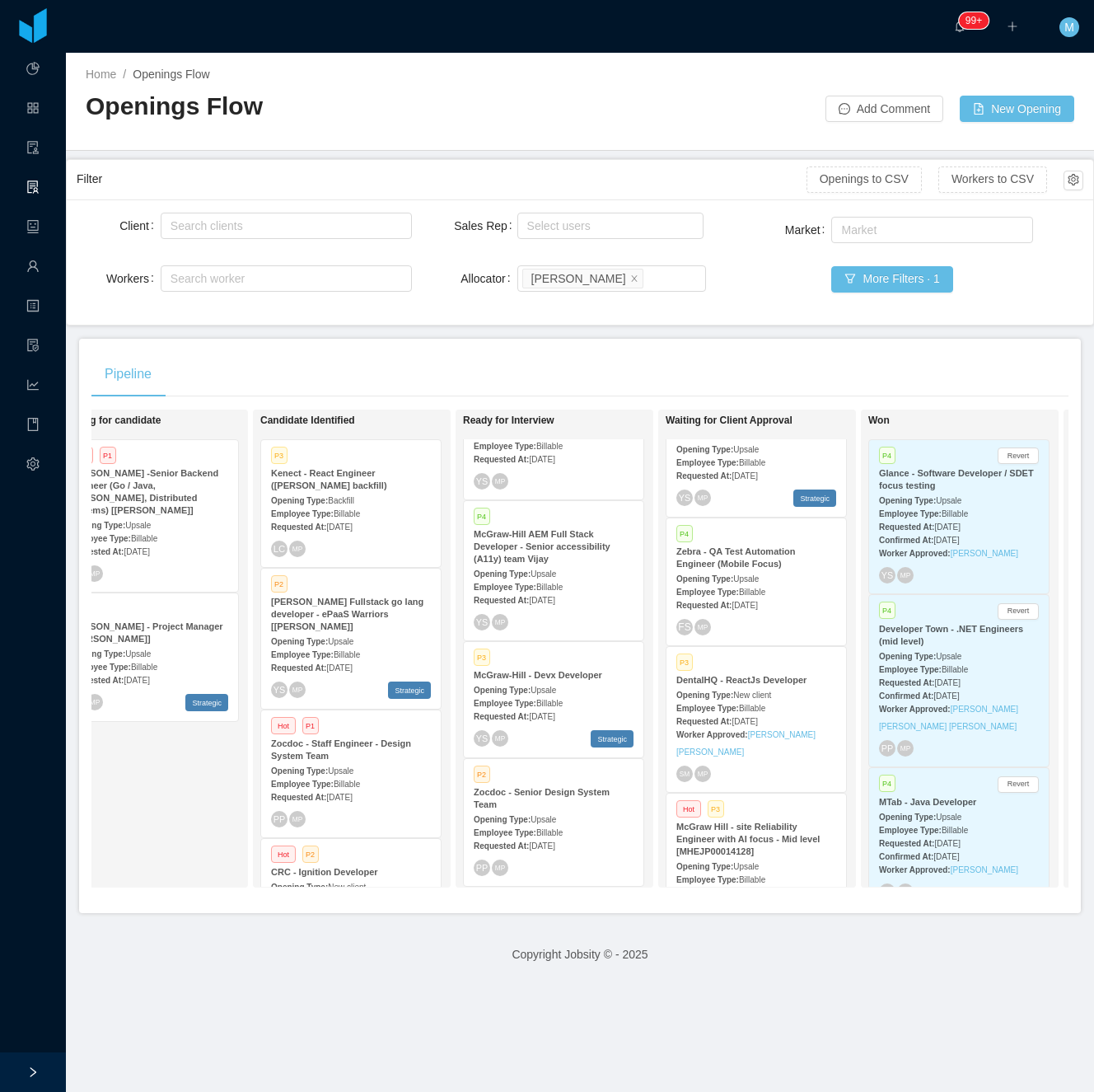
scroll to position [0, 262]
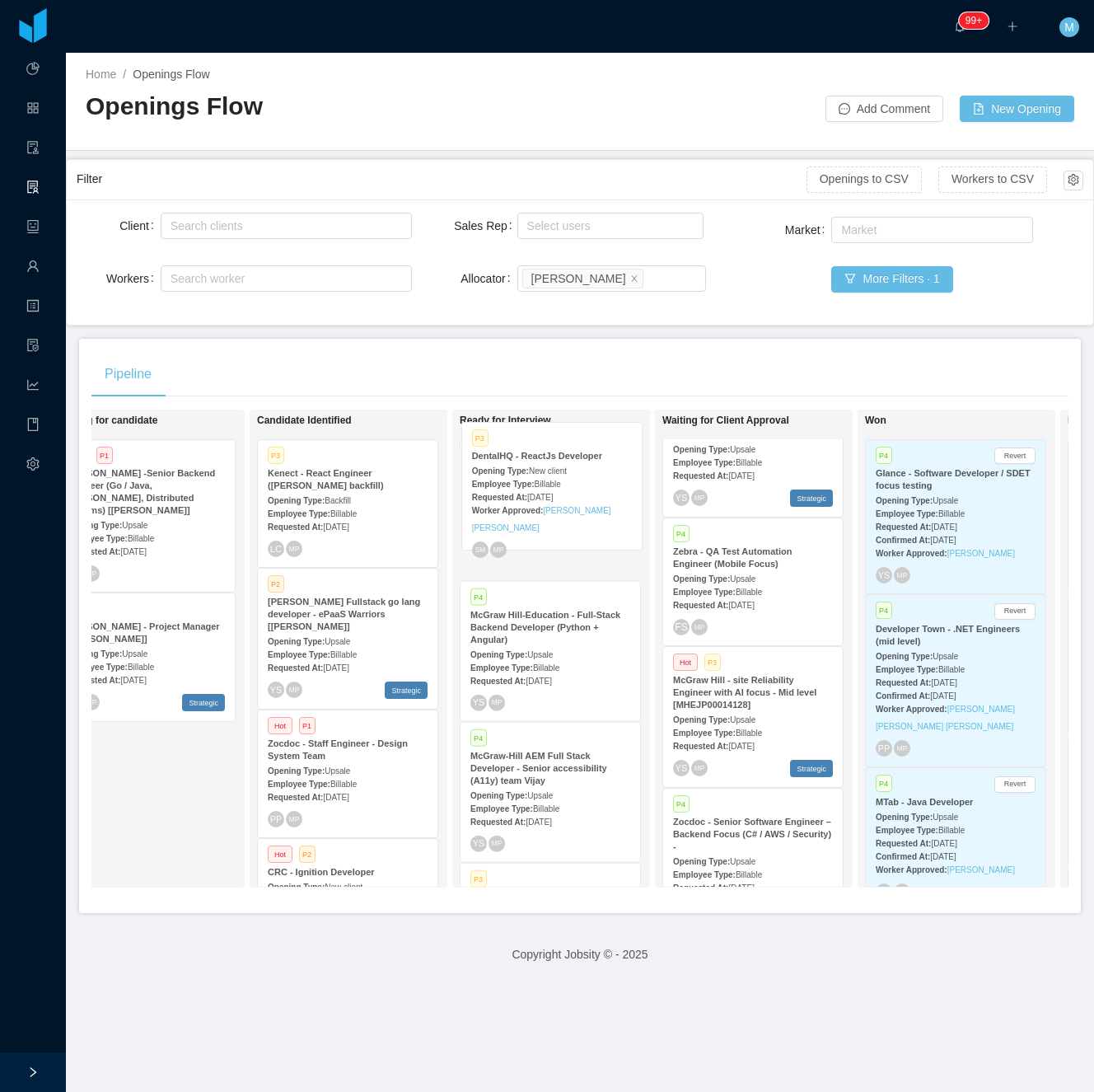
drag, startPoint x: 768, startPoint y: 660, endPoint x: 567, endPoint y: 466, distance: 279.4
click at [567, 466] on div "On Hold Looking for candidate Hot P1 McGraw-Hill -Senior Backend Engineer (Go /…" at bounding box center [581, 655] width 977 height 491
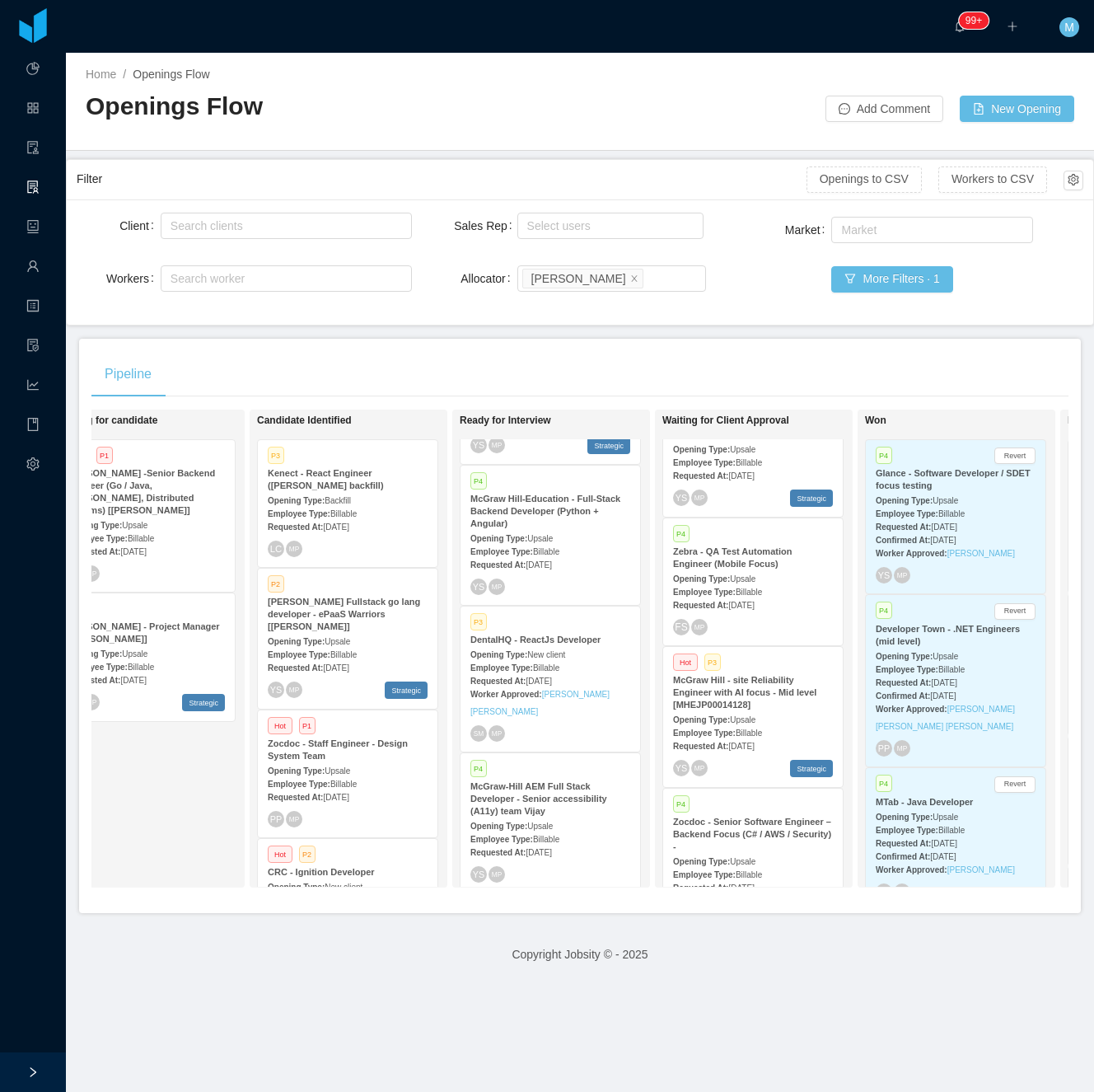
click at [532, 659] on div "Employee Type: Billable" at bounding box center [551, 667] width 160 height 18
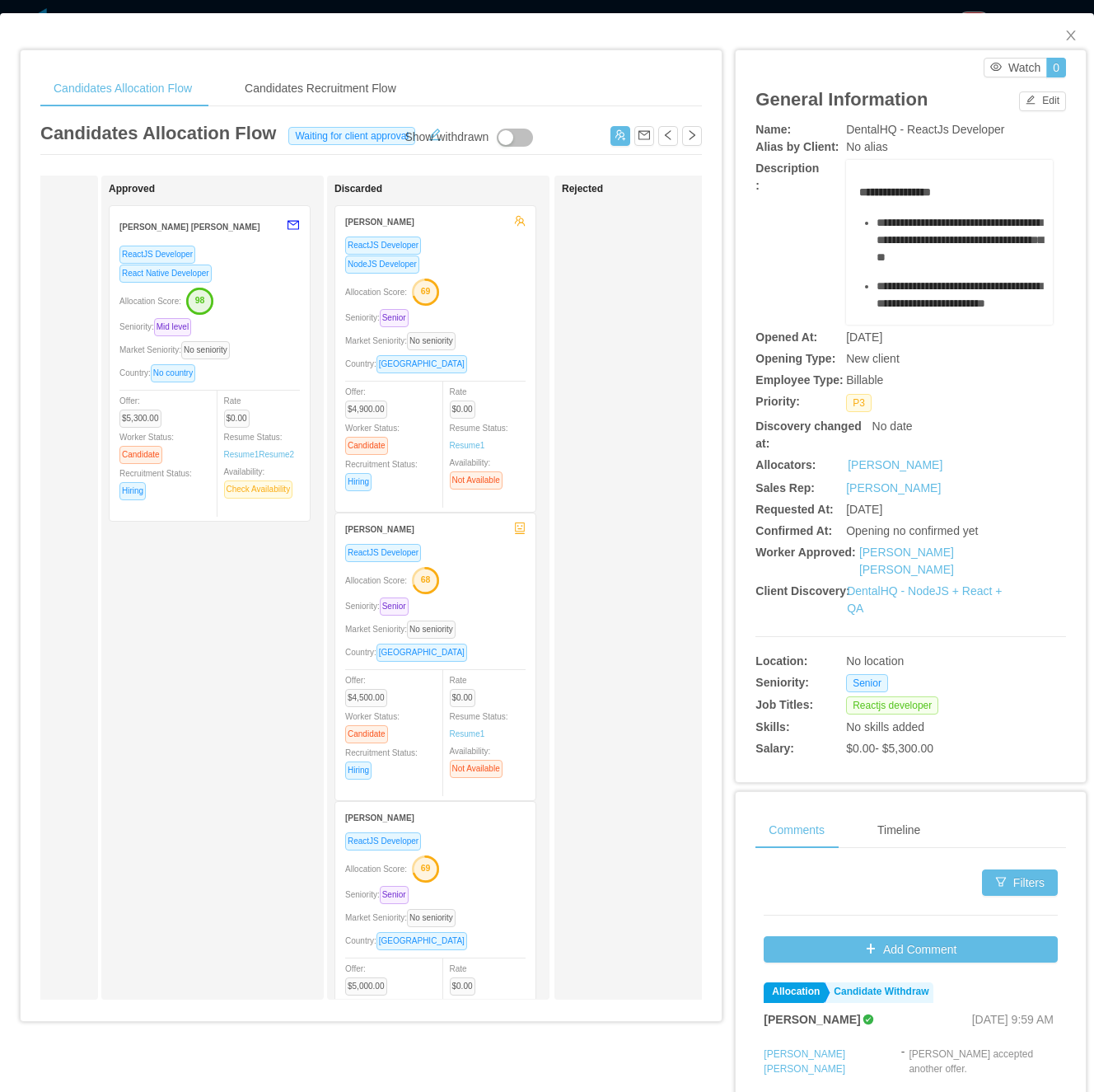
scroll to position [0, 875]
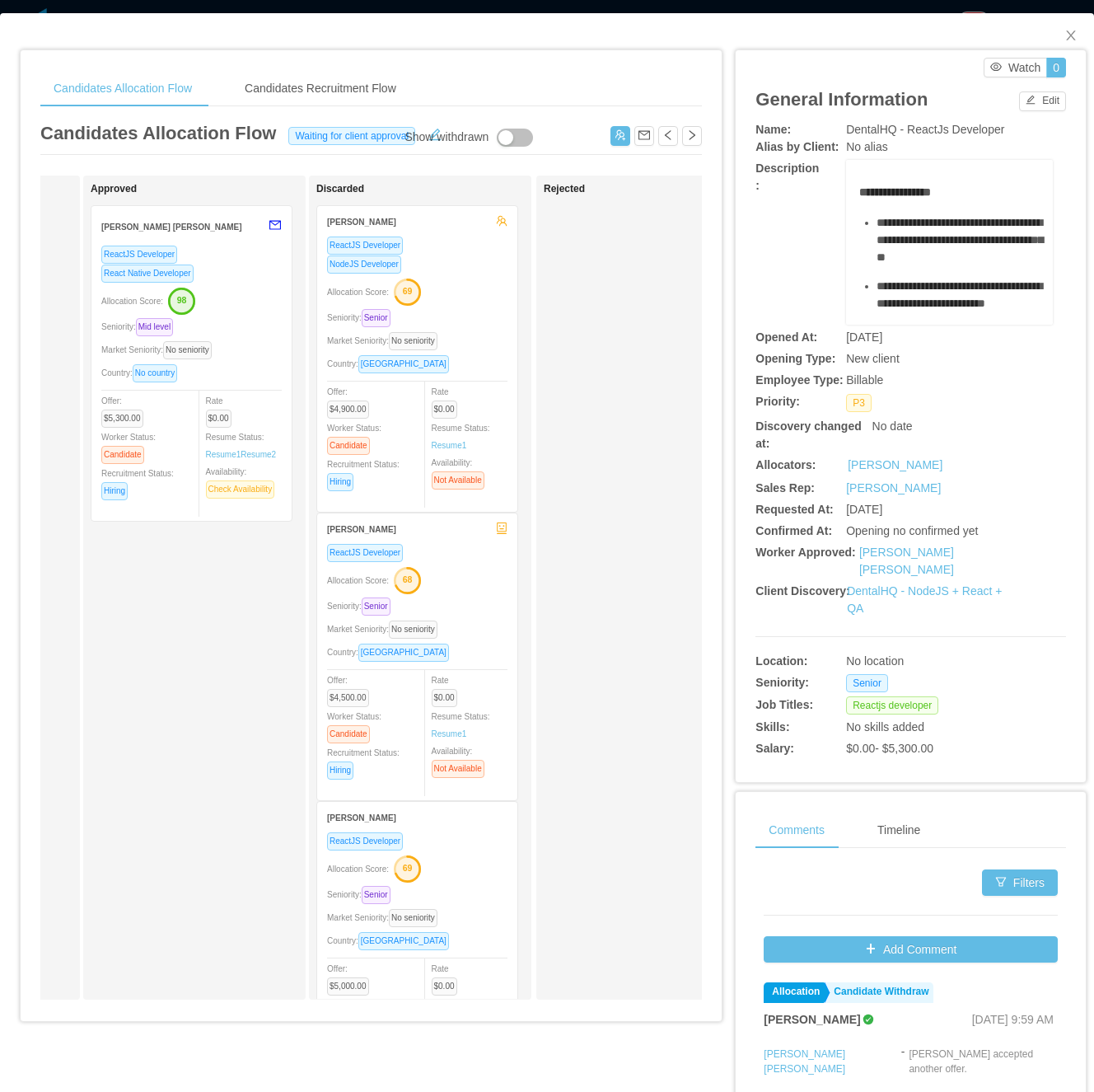
click at [269, 370] on div "Country: No country" at bounding box center [192, 372] width 181 height 19
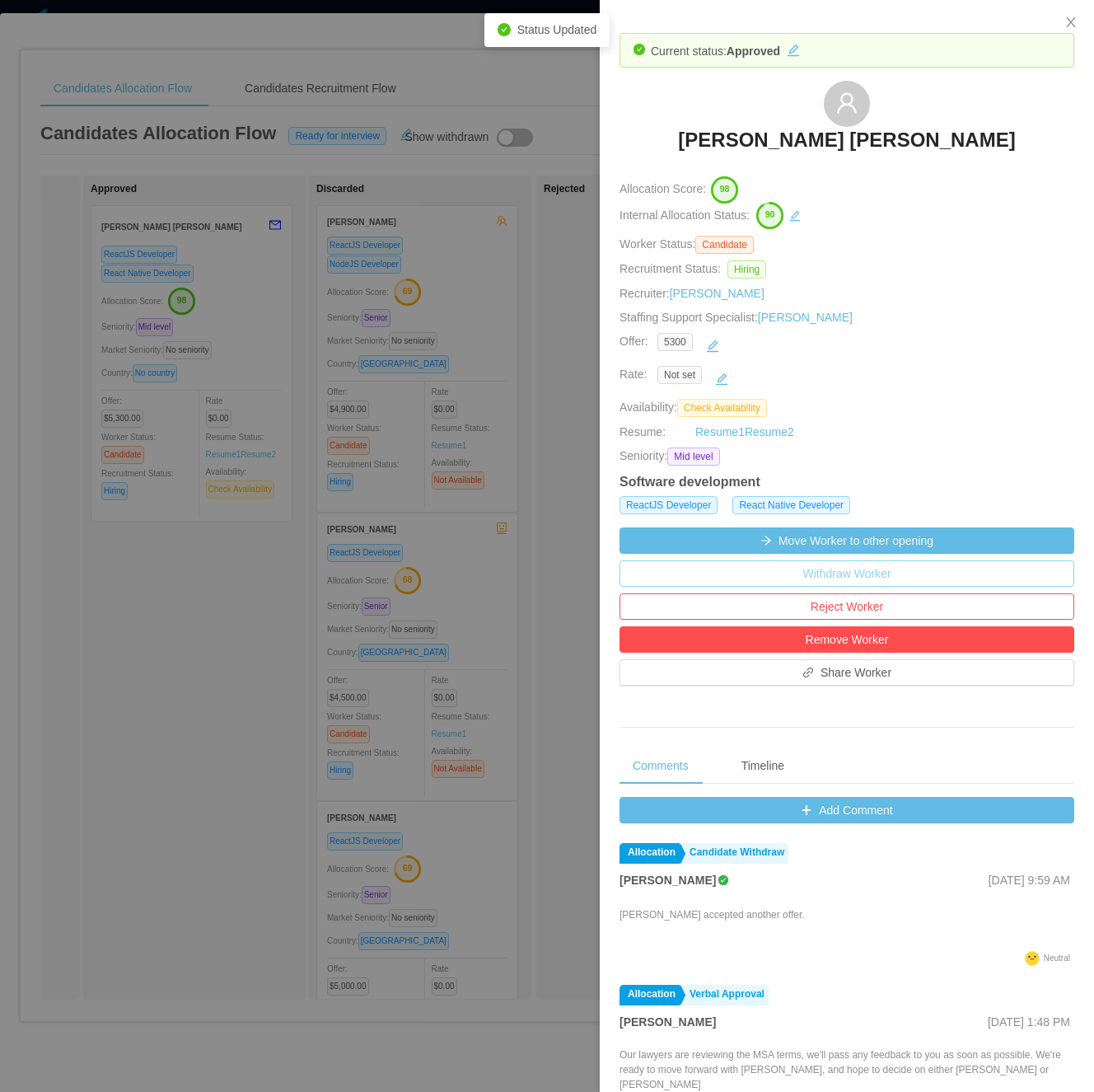
click at [888, 581] on button "Withdraw Worker" at bounding box center [847, 574] width 455 height 27
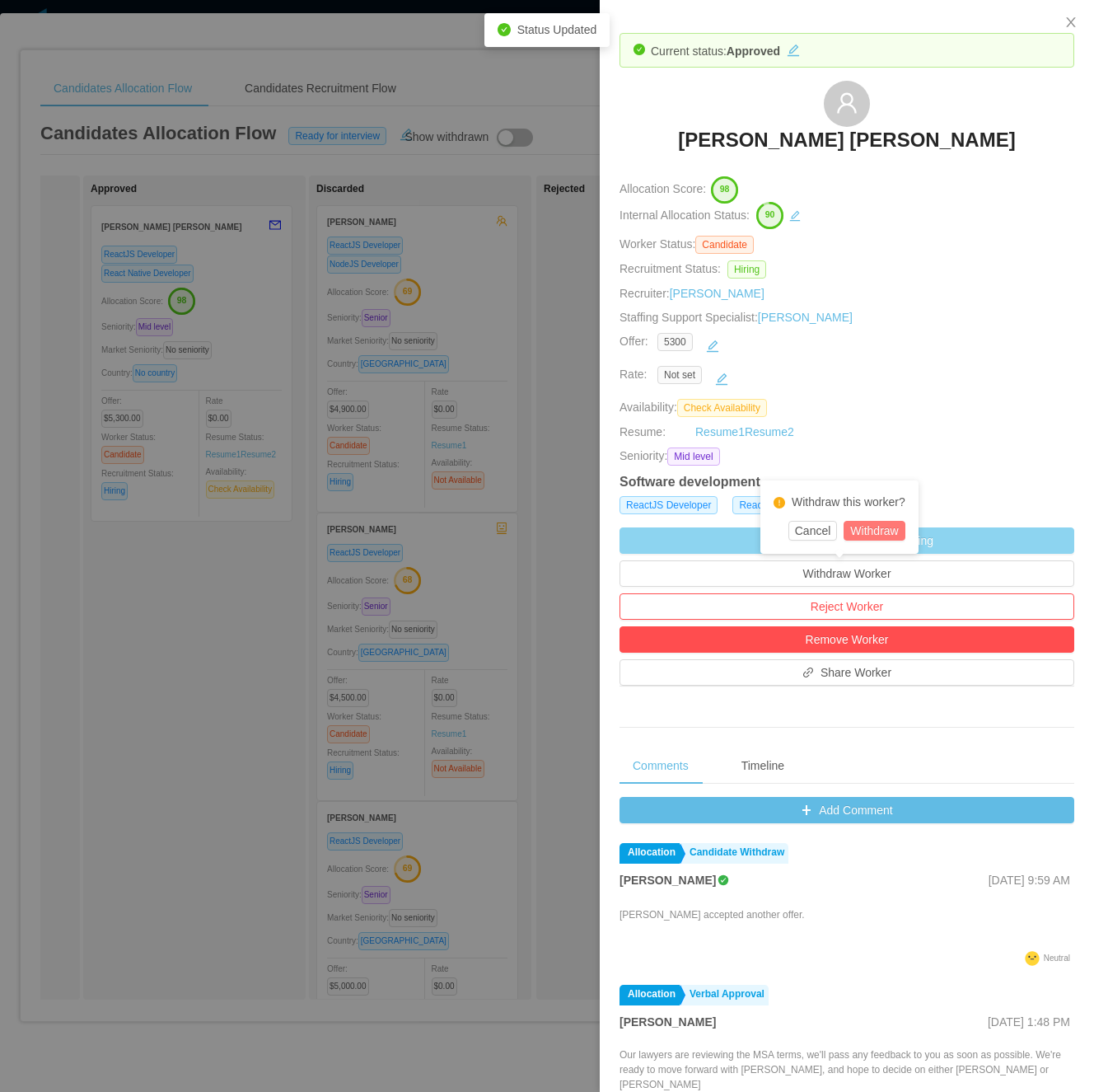
click at [881, 539] on button "Withdraw" at bounding box center [875, 530] width 61 height 20
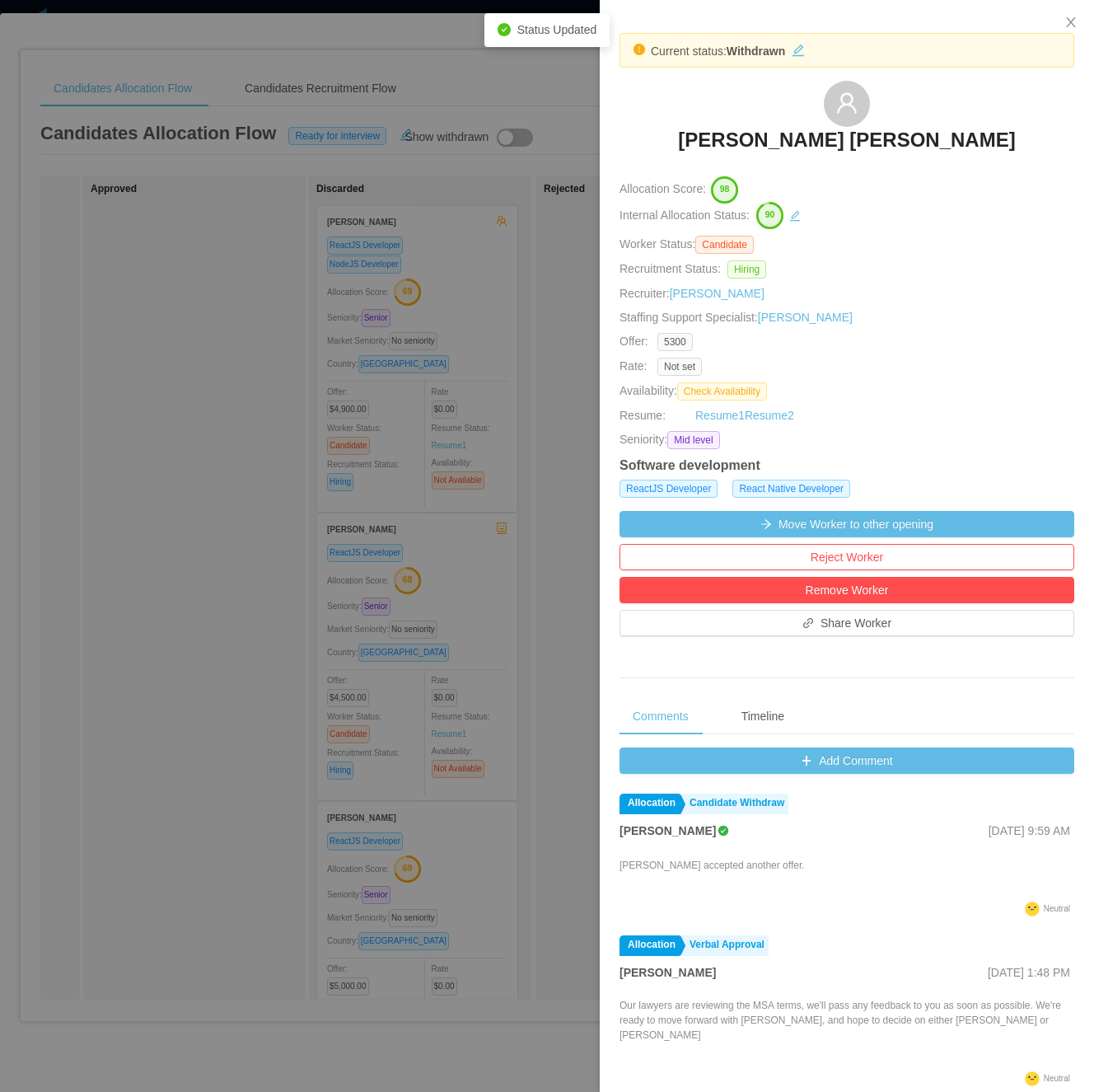
click at [195, 687] on div at bounding box center [547, 546] width 1094 height 1092
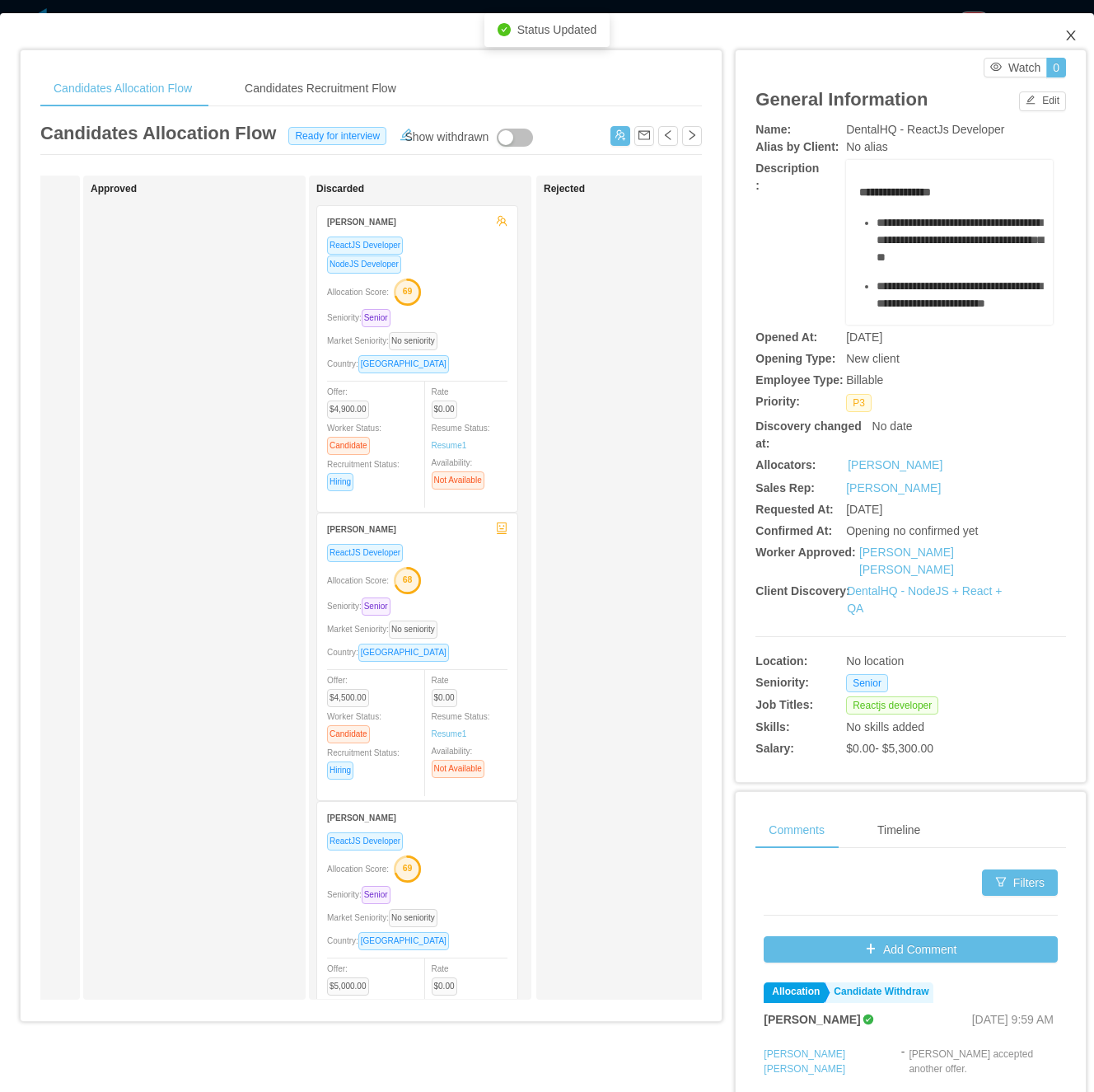
click at [1055, 23] on span "Close" at bounding box center [1071, 36] width 46 height 46
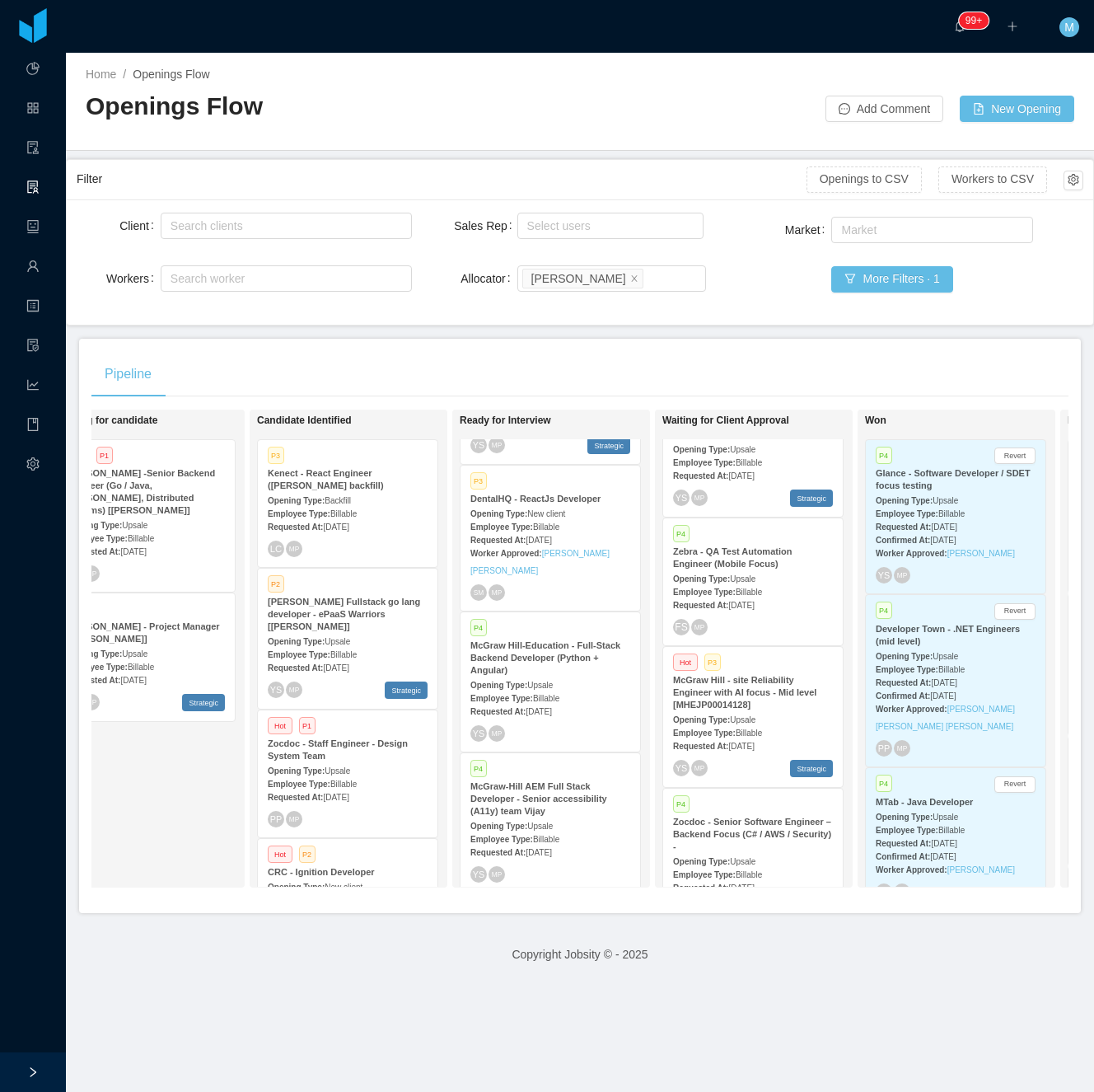
click at [759, 356] on div "Pipeline" at bounding box center [581, 374] width 977 height 46
click at [173, 830] on div "Looking for candidate Hot P1 McGraw-Hill -Senior Backend Engineer (Go / Java, K…" at bounding box center [170, 648] width 231 height 463
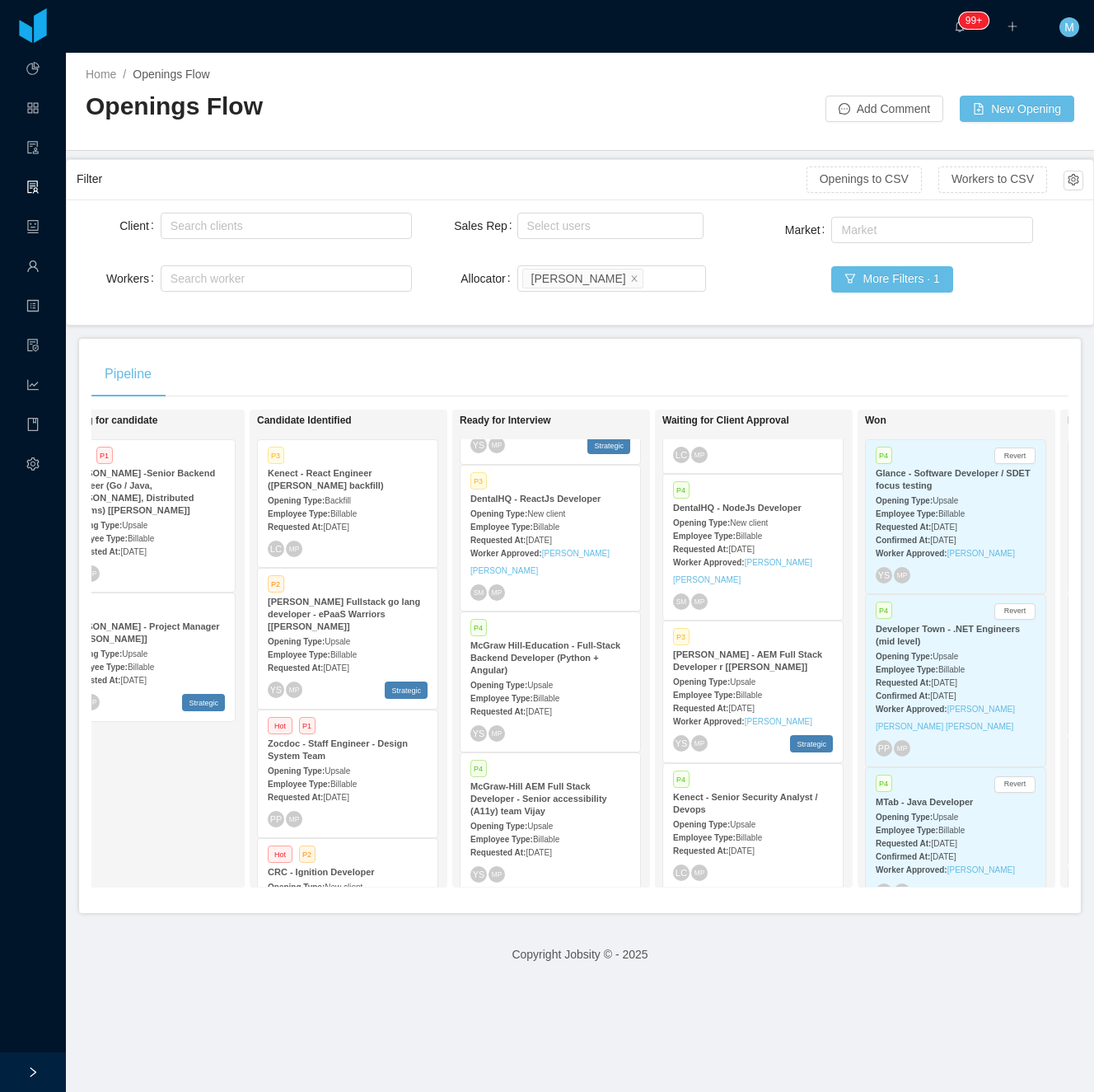
scroll to position [364, 0]
click at [754, 717] on span "[DATE]" at bounding box center [742, 721] width 26 height 9
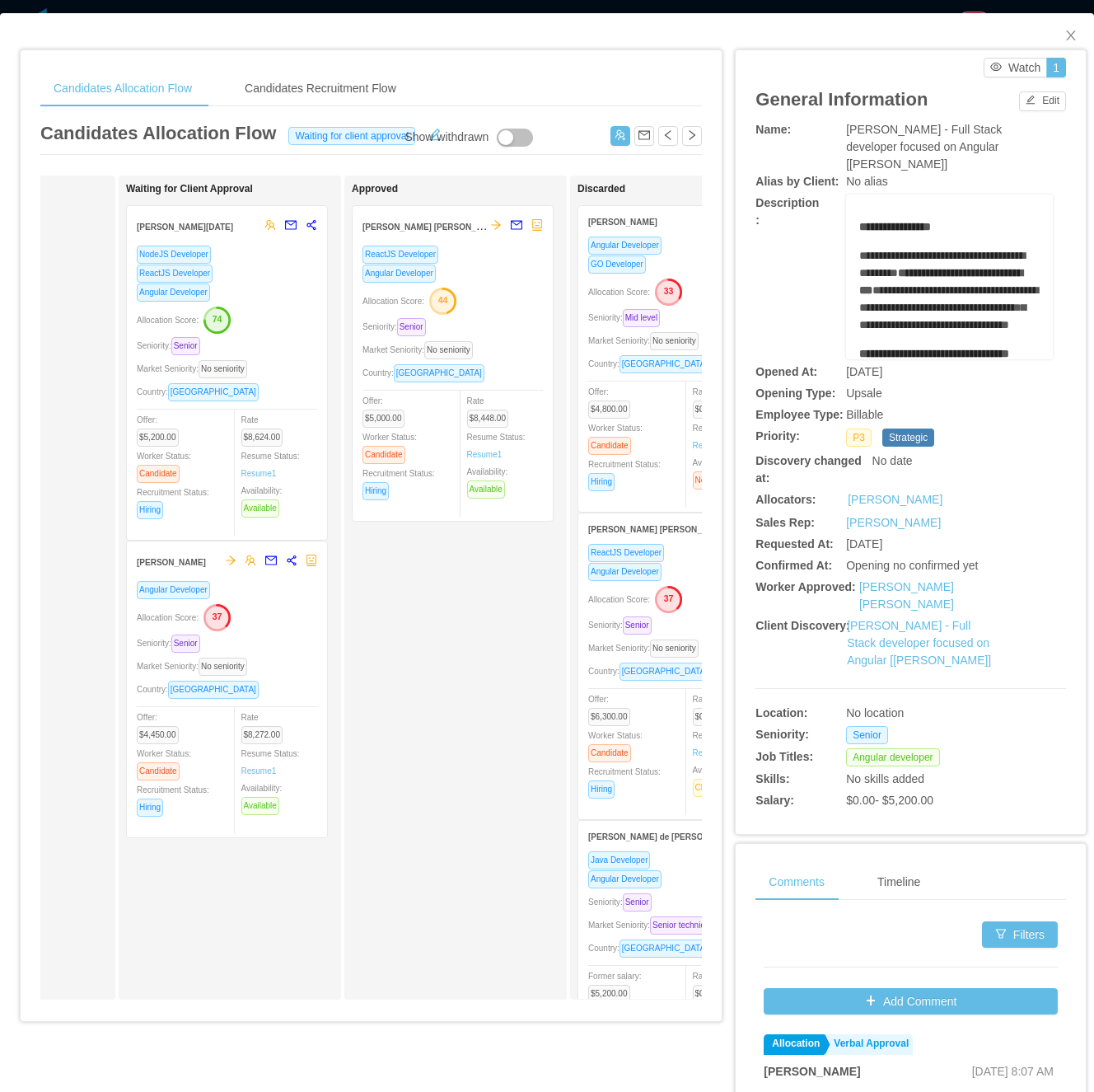
scroll to position [0, 631]
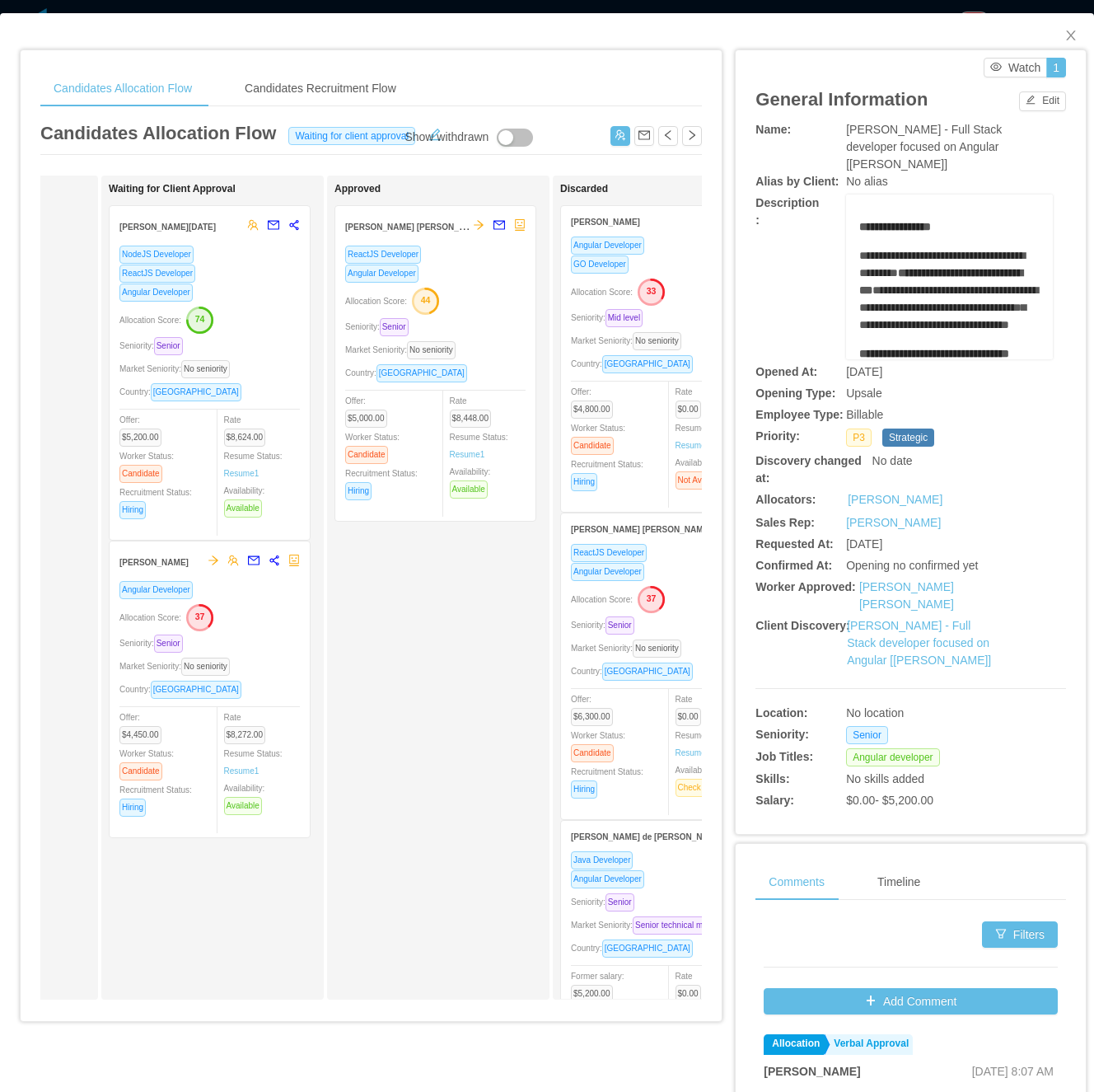
click at [284, 340] on div "Seniority: Senior" at bounding box center [209, 346] width 181 height 19
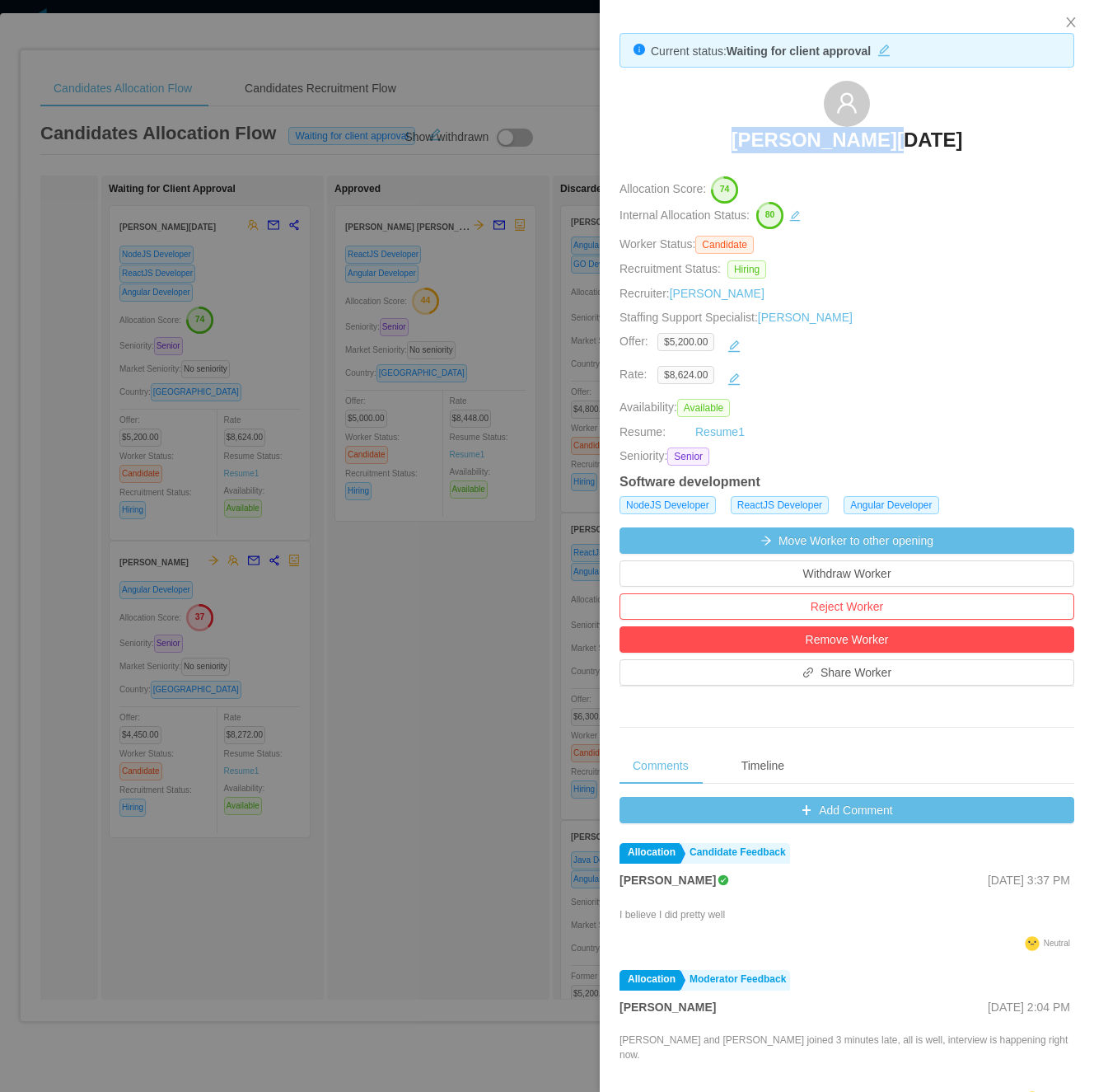
drag, startPoint x: 704, startPoint y: 140, endPoint x: 954, endPoint y: 142, distance: 250.0
click at [954, 142] on div "Leonardo Natal" at bounding box center [847, 121] width 455 height 82
copy h3 "Leonardo Natal"
click at [450, 717] on div at bounding box center [547, 546] width 1094 height 1092
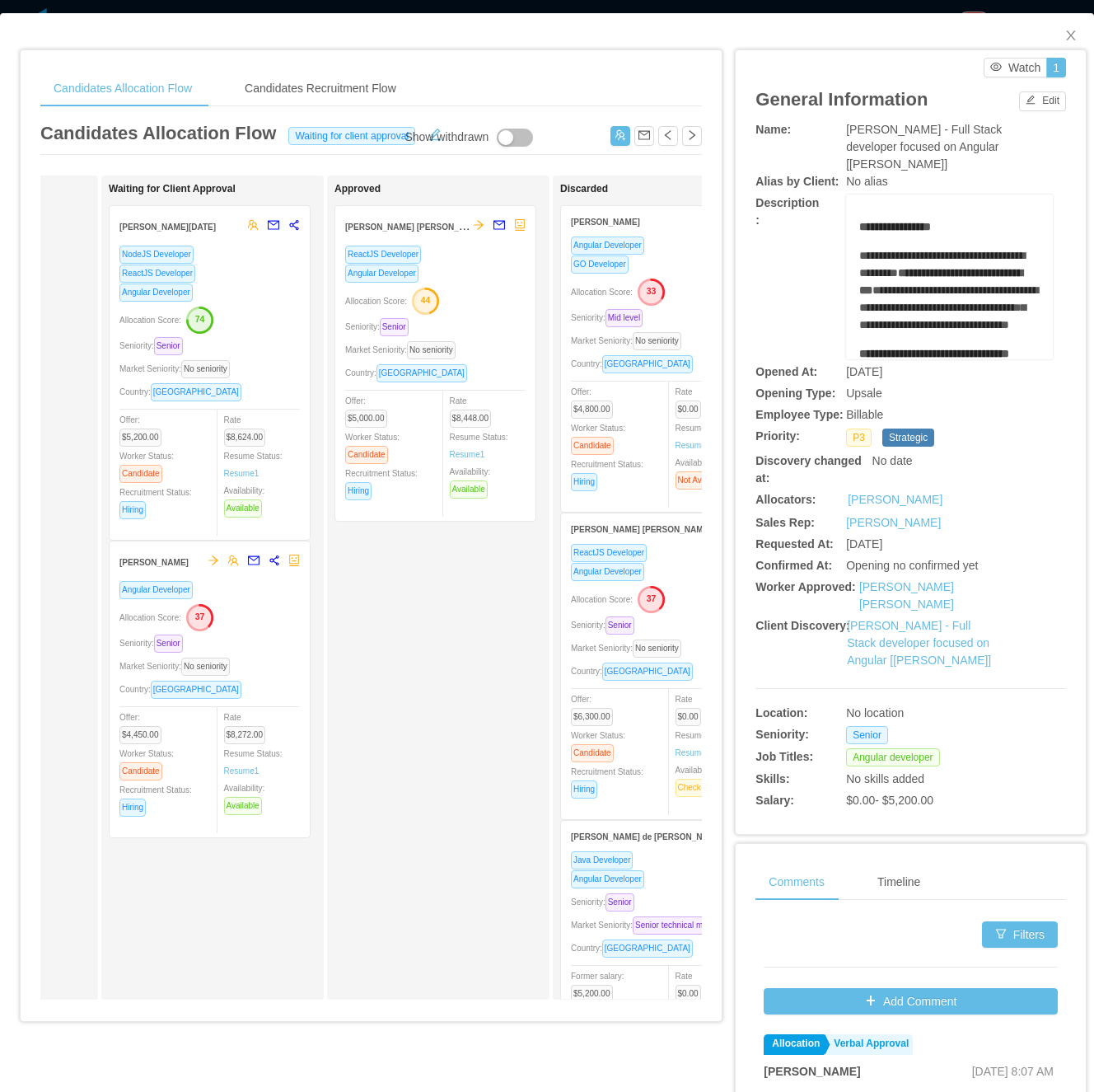
click at [278, 359] on div "Market Seniority: No seniority" at bounding box center [209, 368] width 181 height 19
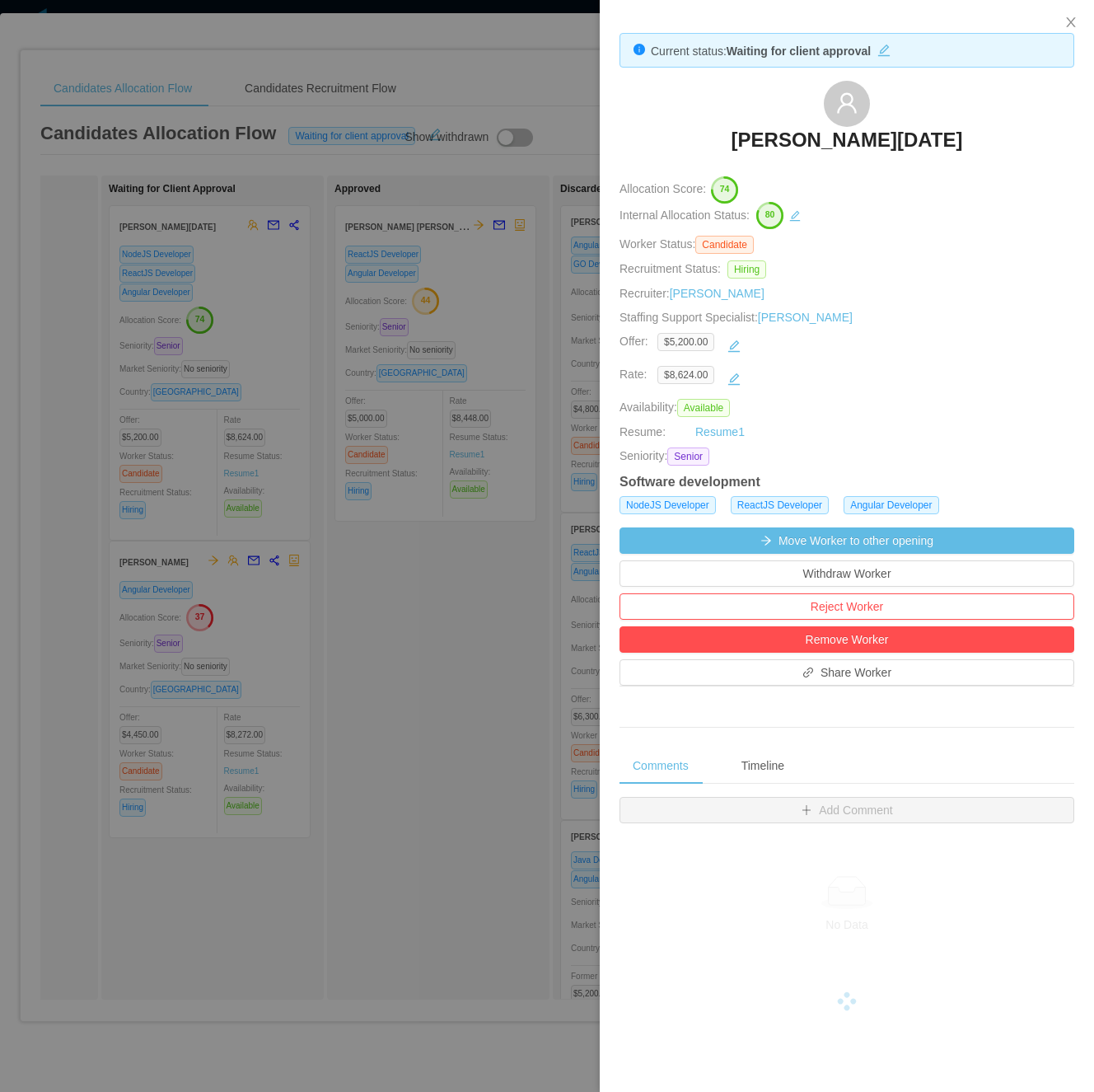
click at [383, 720] on div at bounding box center [547, 546] width 1094 height 1092
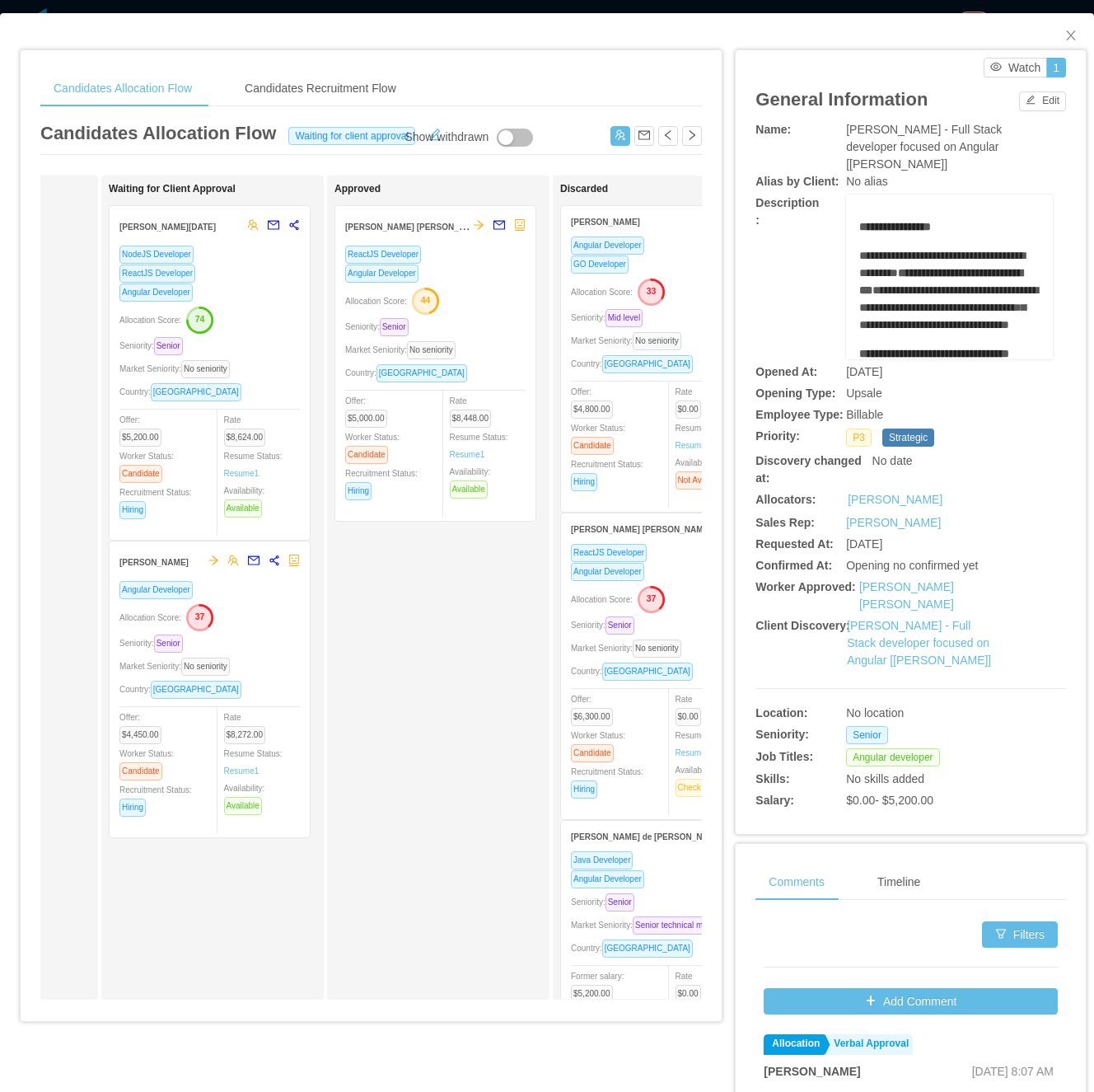
click at [386, 761] on div "Approved Lucas Fraga Trentin ReactJS Developer Angular Developer Allocation Sco…" at bounding box center [450, 587] width 231 height 810
click at [290, 676] on div "Angular Developer Allocation Score: 37 Seniority: Senior Market Seniority: No s…" at bounding box center [209, 704] width 181 height 247
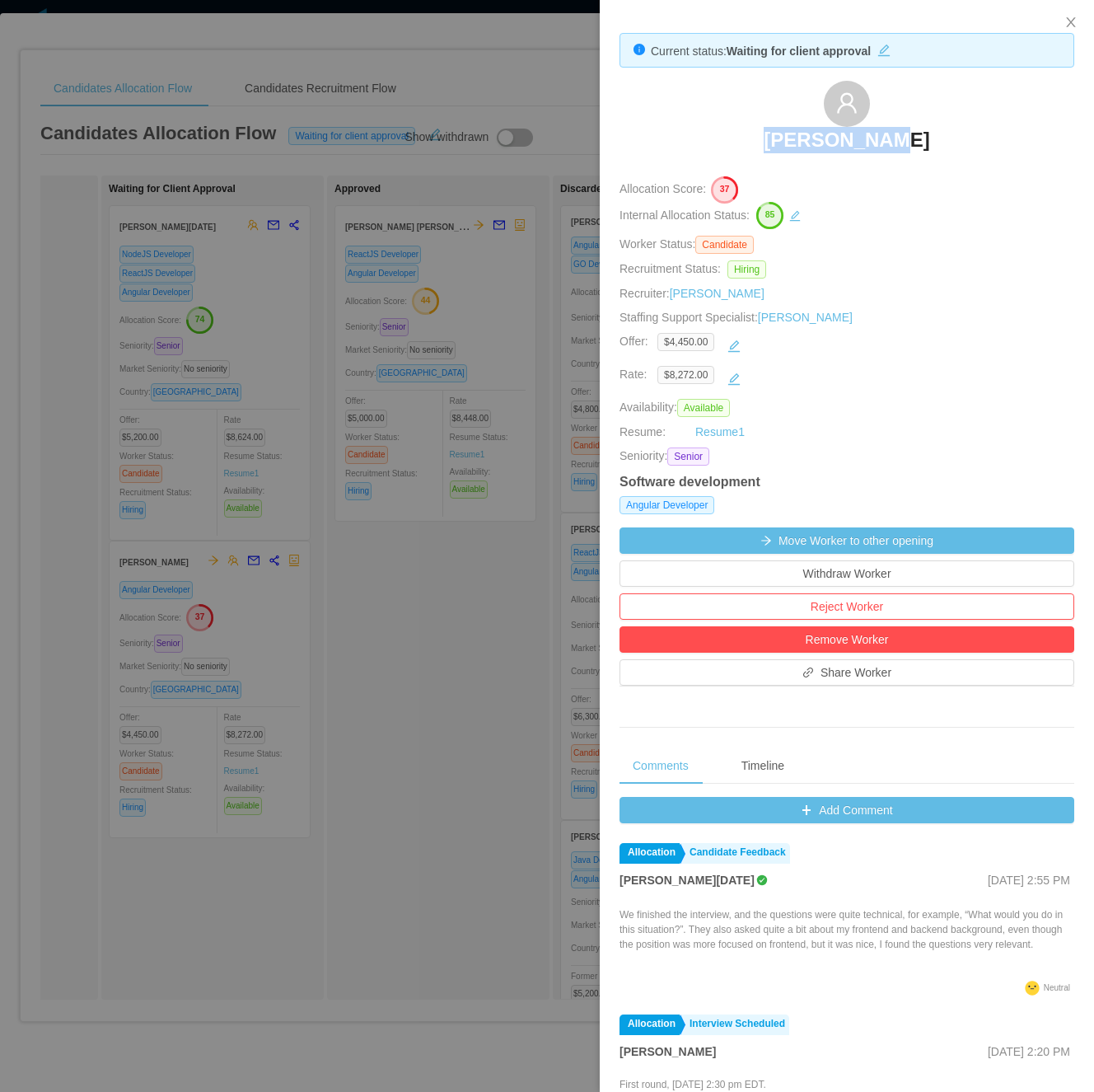
drag, startPoint x: 821, startPoint y: 145, endPoint x: 963, endPoint y: 156, distance: 142.4
click at [963, 156] on div "Victor Hugo" at bounding box center [847, 121] width 455 height 82
copy h3 "Victor Hugo"
click at [407, 692] on div at bounding box center [547, 546] width 1094 height 1092
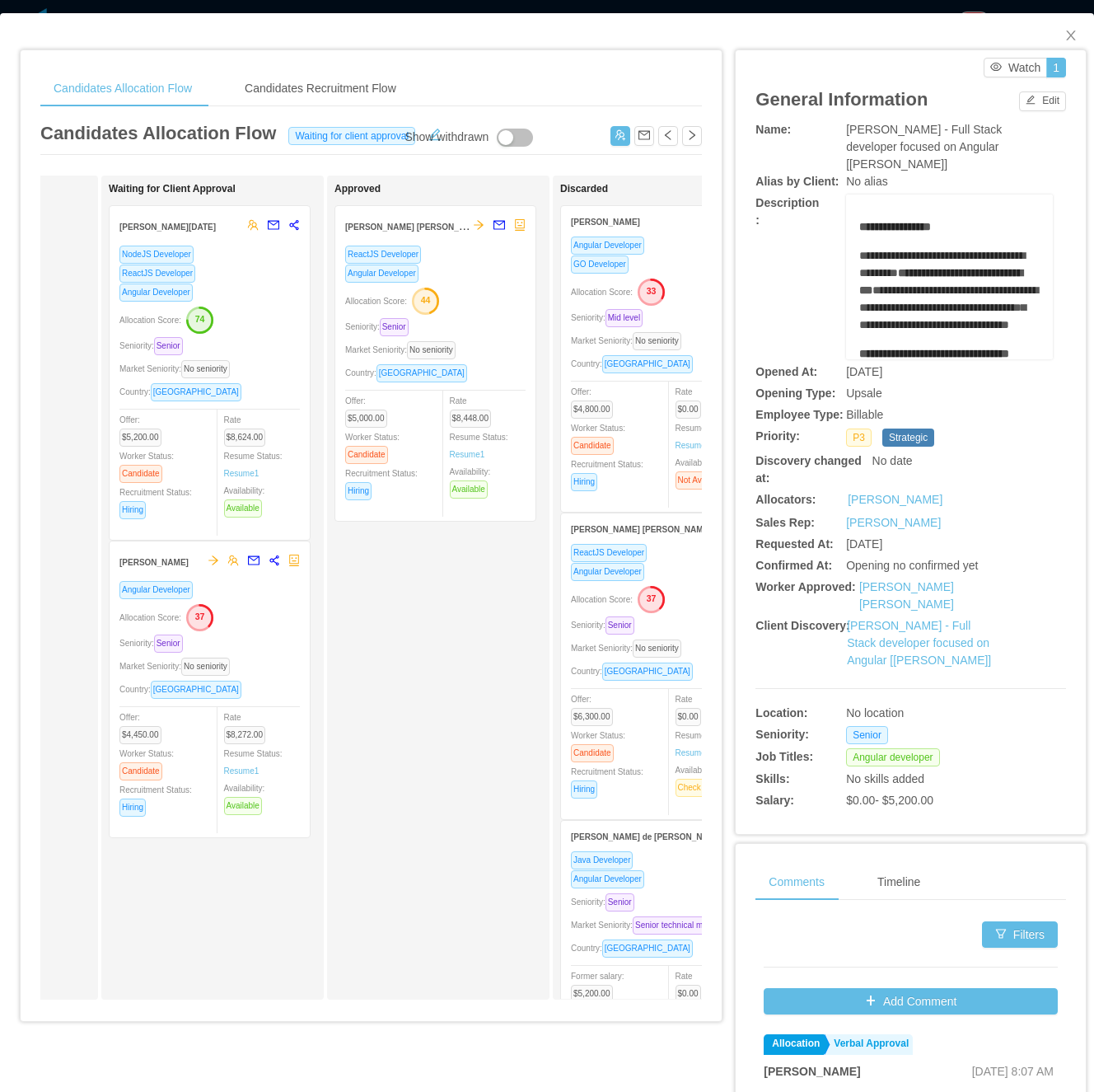
drag, startPoint x: 495, startPoint y: 709, endPoint x: 540, endPoint y: 673, distance: 57.6
click at [495, 709] on div "Approved Lucas Fraga Trentin ReactJS Developer Angular Developer Allocation Sco…" at bounding box center [450, 587] width 231 height 810
click at [1064, 37] on icon "icon: close" at bounding box center [1070, 35] width 13 height 13
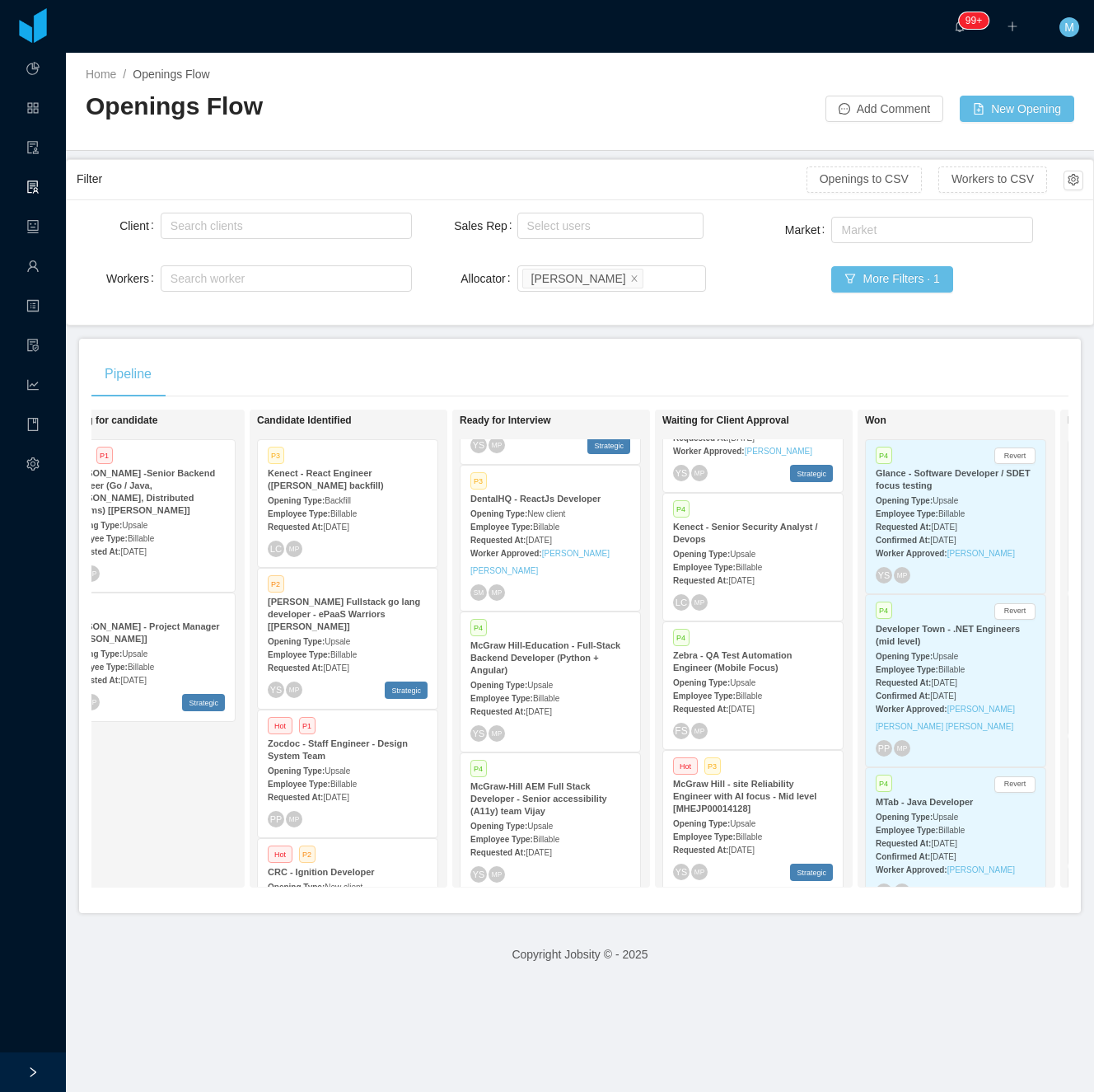
click at [532, 366] on div "Pipeline" at bounding box center [581, 374] width 977 height 46
click at [577, 957] on footer "Copyright Jobsity © - 2025" at bounding box center [581, 955] width 1029 height 57
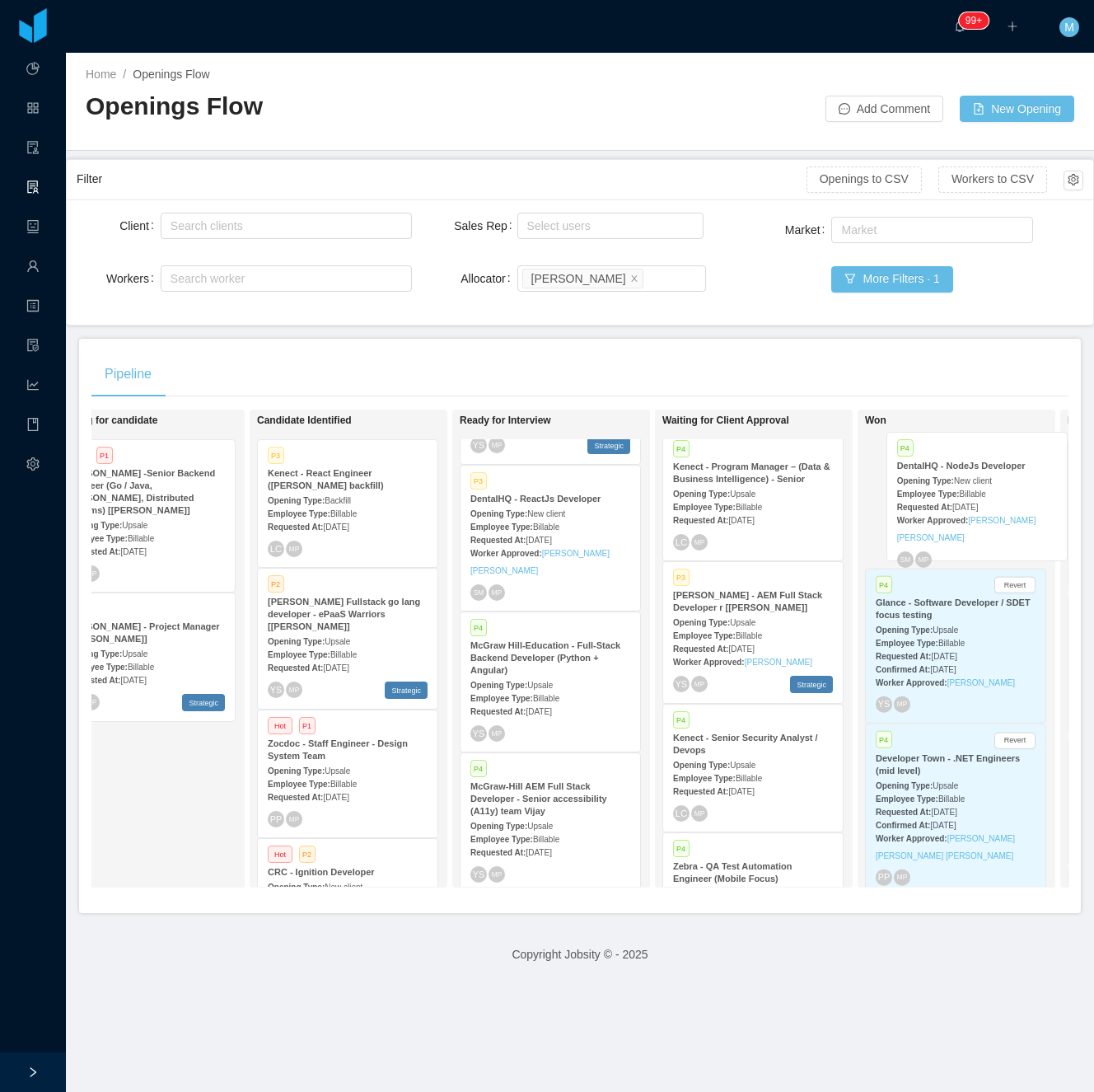
drag, startPoint x: 838, startPoint y: 605, endPoint x: 913, endPoint y: 506, distance: 124.2
click at [916, 510] on div "On Hold Looking for candidate Hot P1 McGraw-Hill -Senior Backend Engineer (Go /…" at bounding box center [581, 655] width 977 height 491
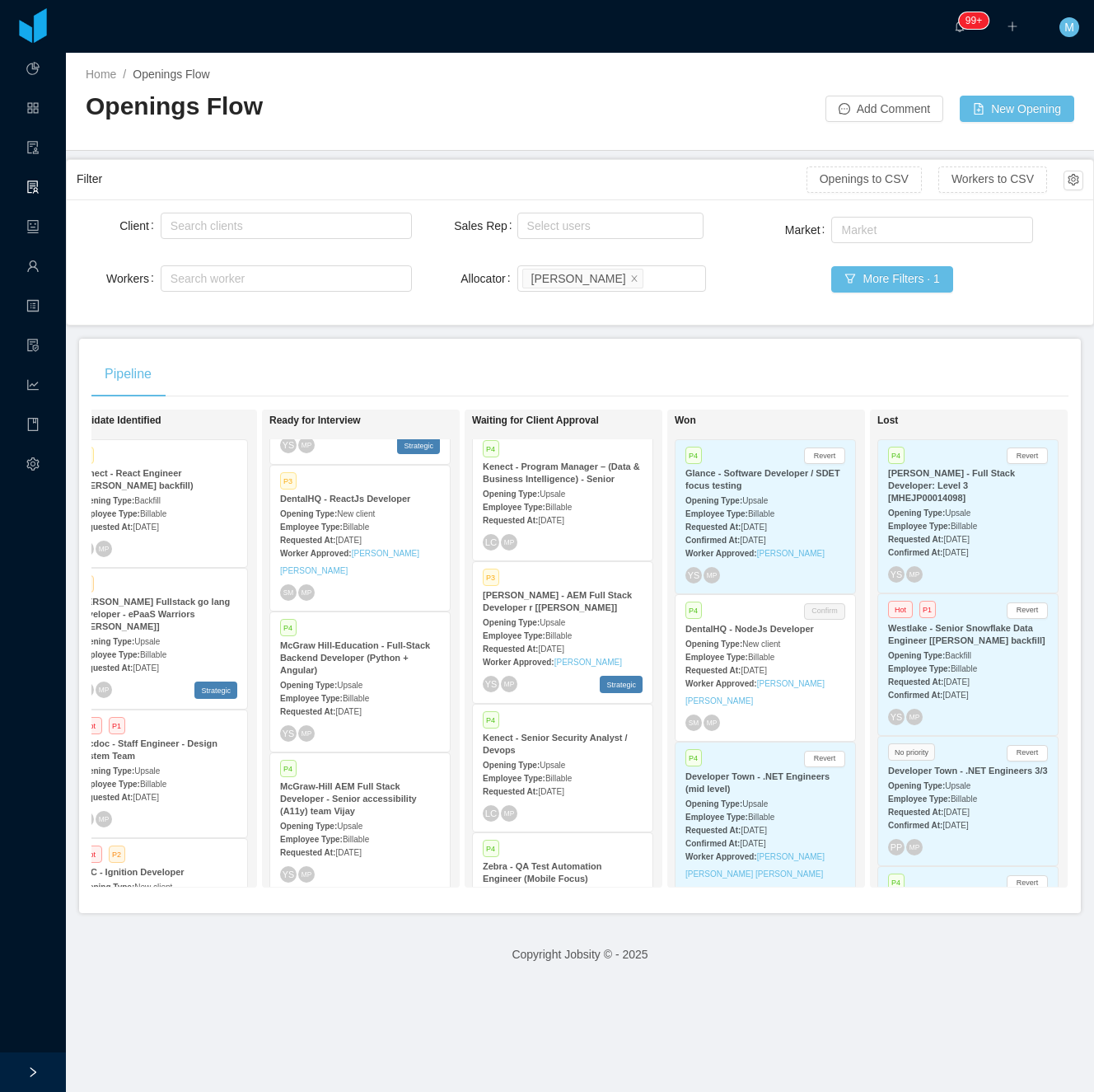
scroll to position [0, 475]
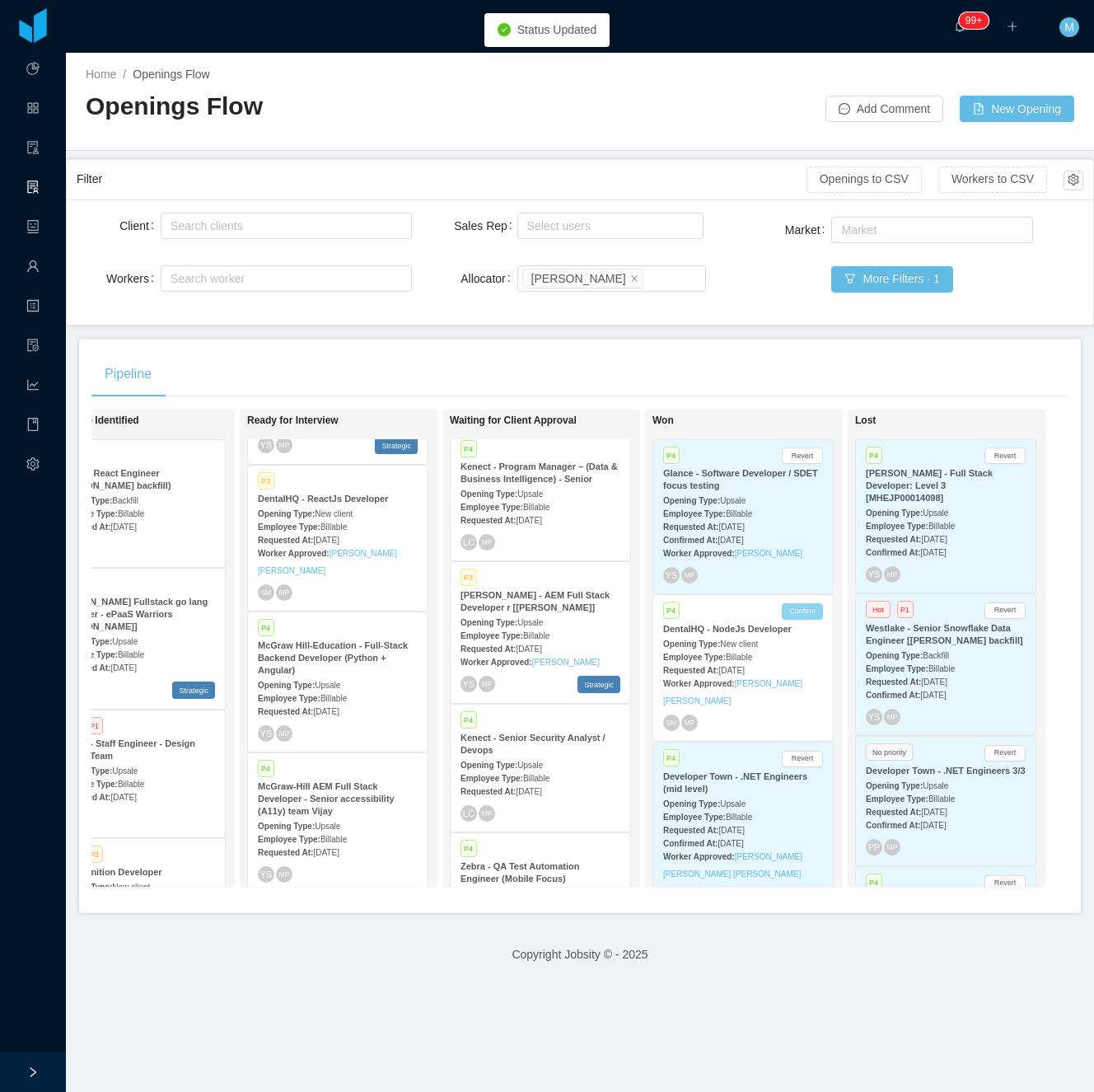
click at [796, 606] on button "Confirm" at bounding box center [803, 611] width 41 height 17
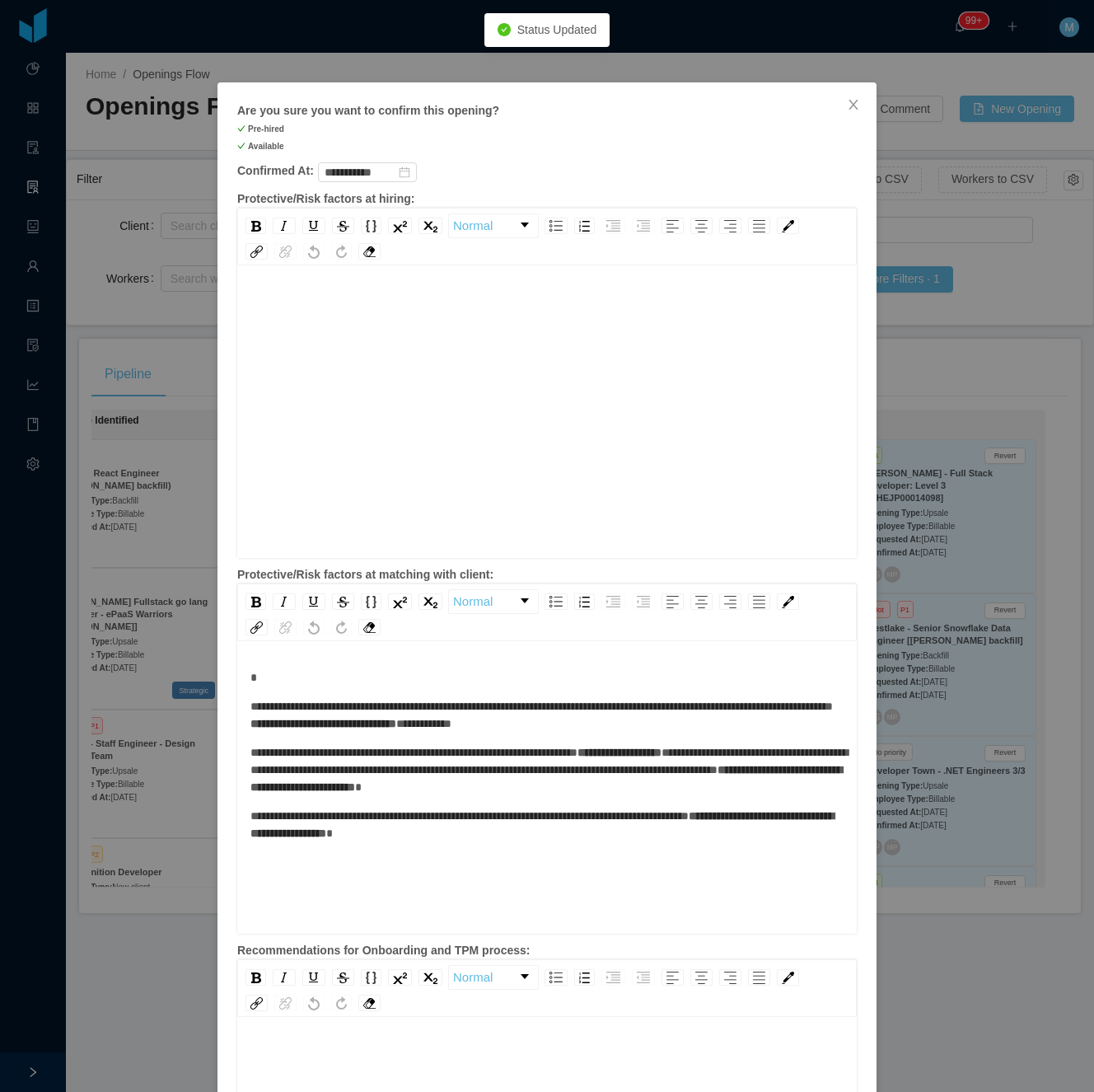
click at [724, 394] on div "rdw-editor" at bounding box center [548, 437] width 594 height 288
click at [655, 438] on div "rdw-editor" at bounding box center [548, 437] width 594 height 288
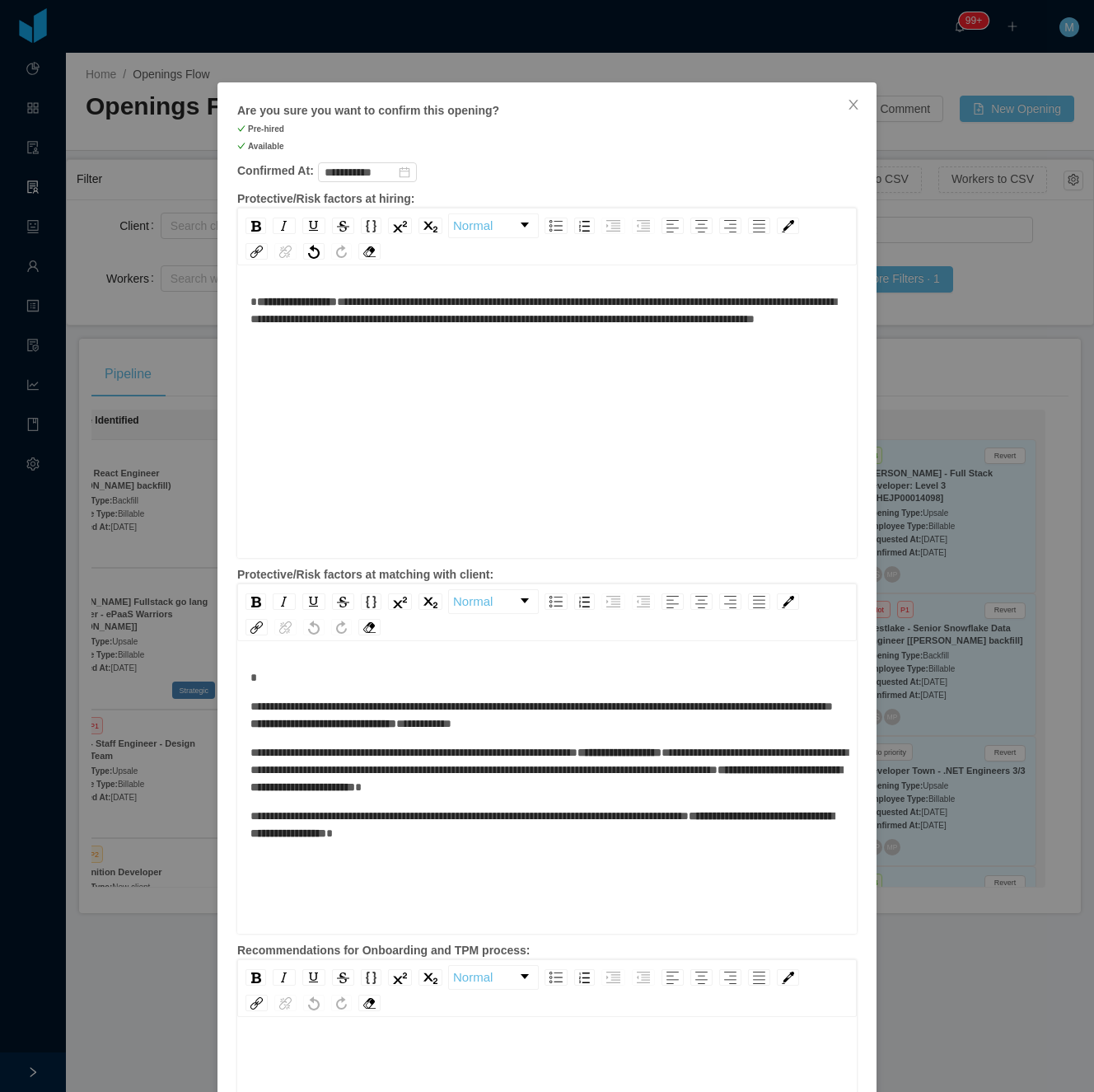
click at [535, 380] on div "**********" at bounding box center [548, 437] width 594 height 288
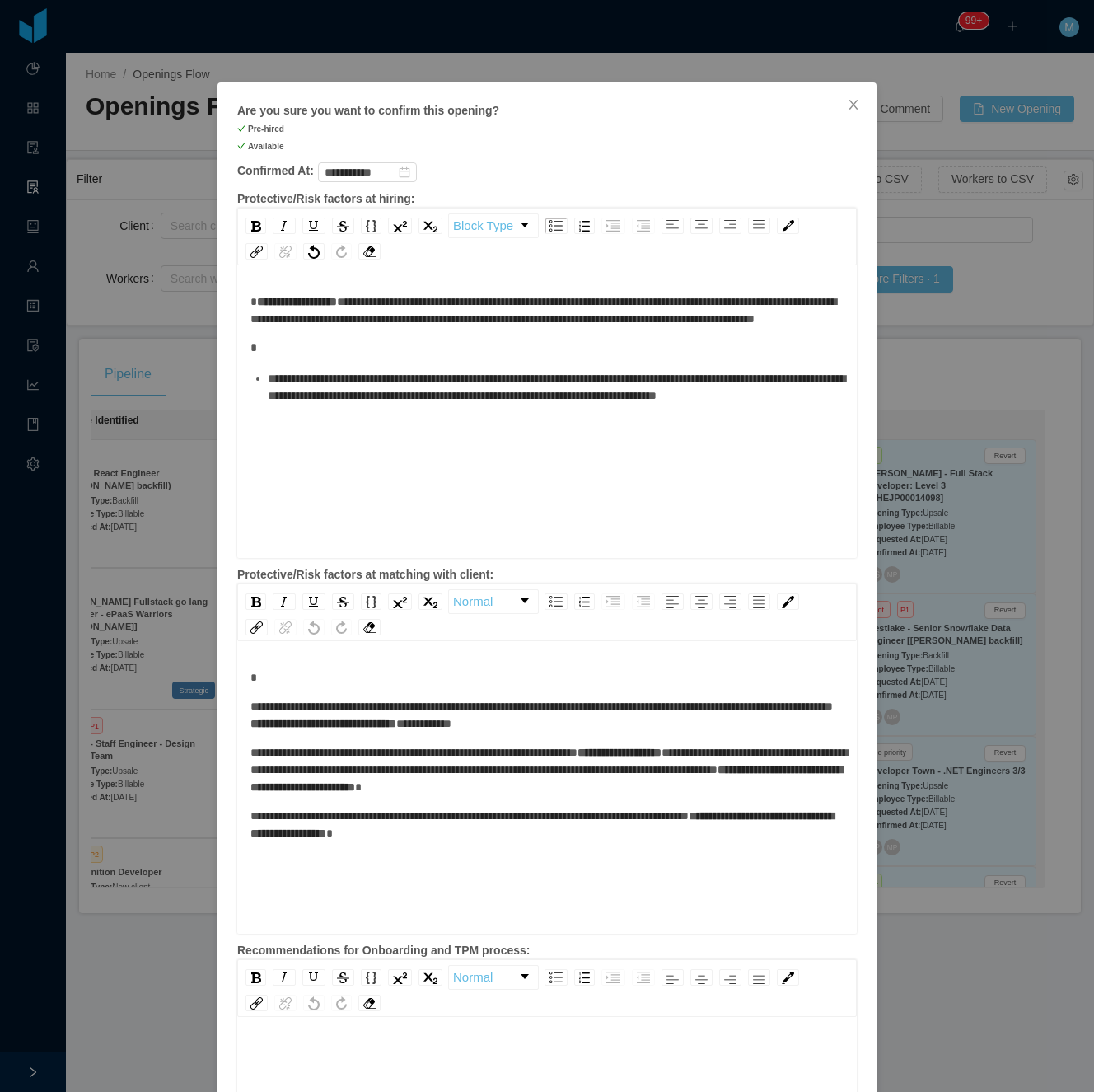
click at [565, 356] on div "rdw-editor" at bounding box center [548, 349] width 594 height 18
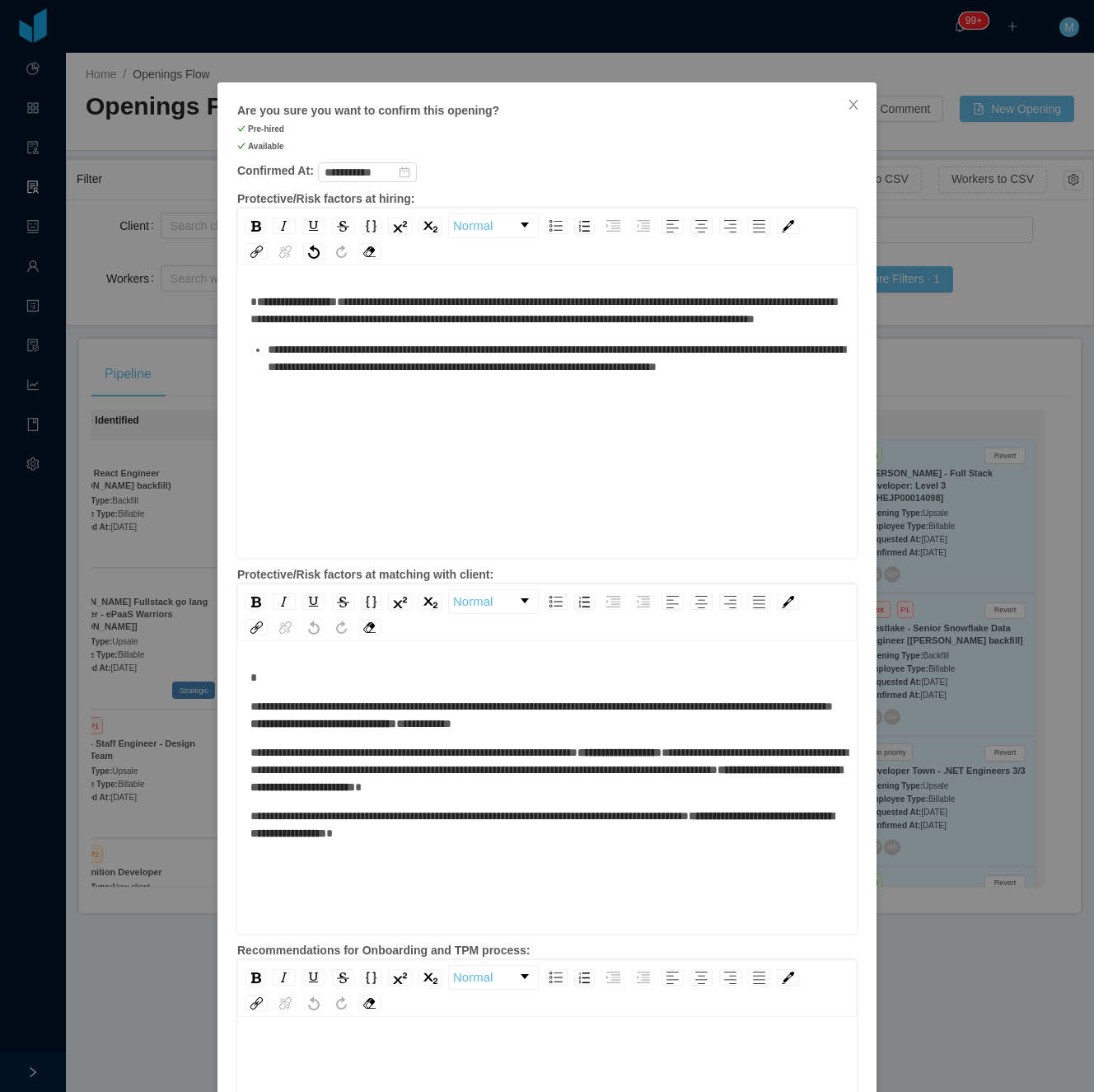
click at [606, 486] on div "**********" at bounding box center [548, 437] width 594 height 288
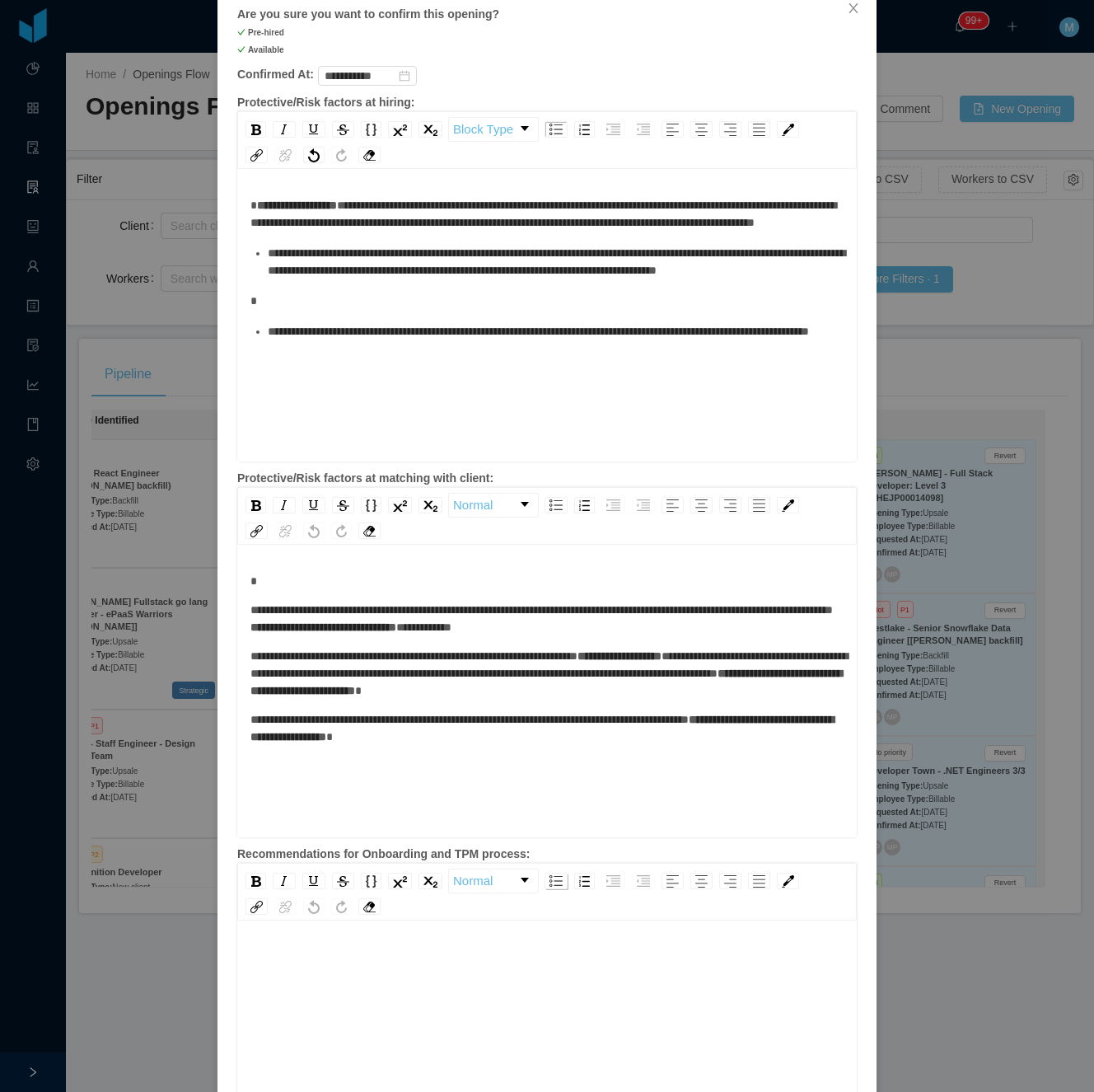
scroll to position [301, 0]
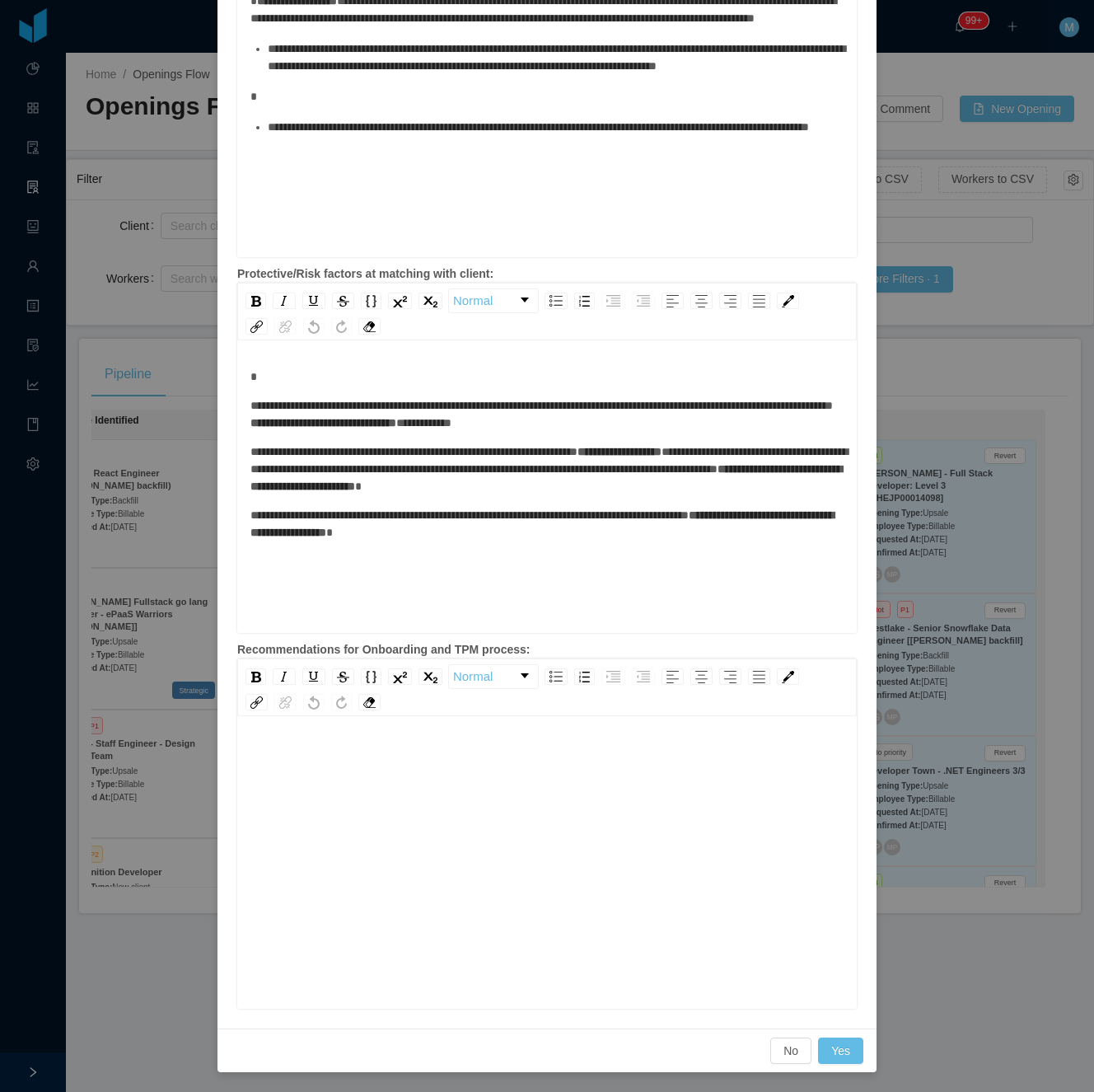
click at [512, 772] on div "rdw-editor" at bounding box center [548, 889] width 594 height 288
drag, startPoint x: 844, startPoint y: 1043, endPoint x: 845, endPoint y: 1025, distance: 18.0
click at [842, 1043] on button "Yes" at bounding box center [841, 1051] width 45 height 27
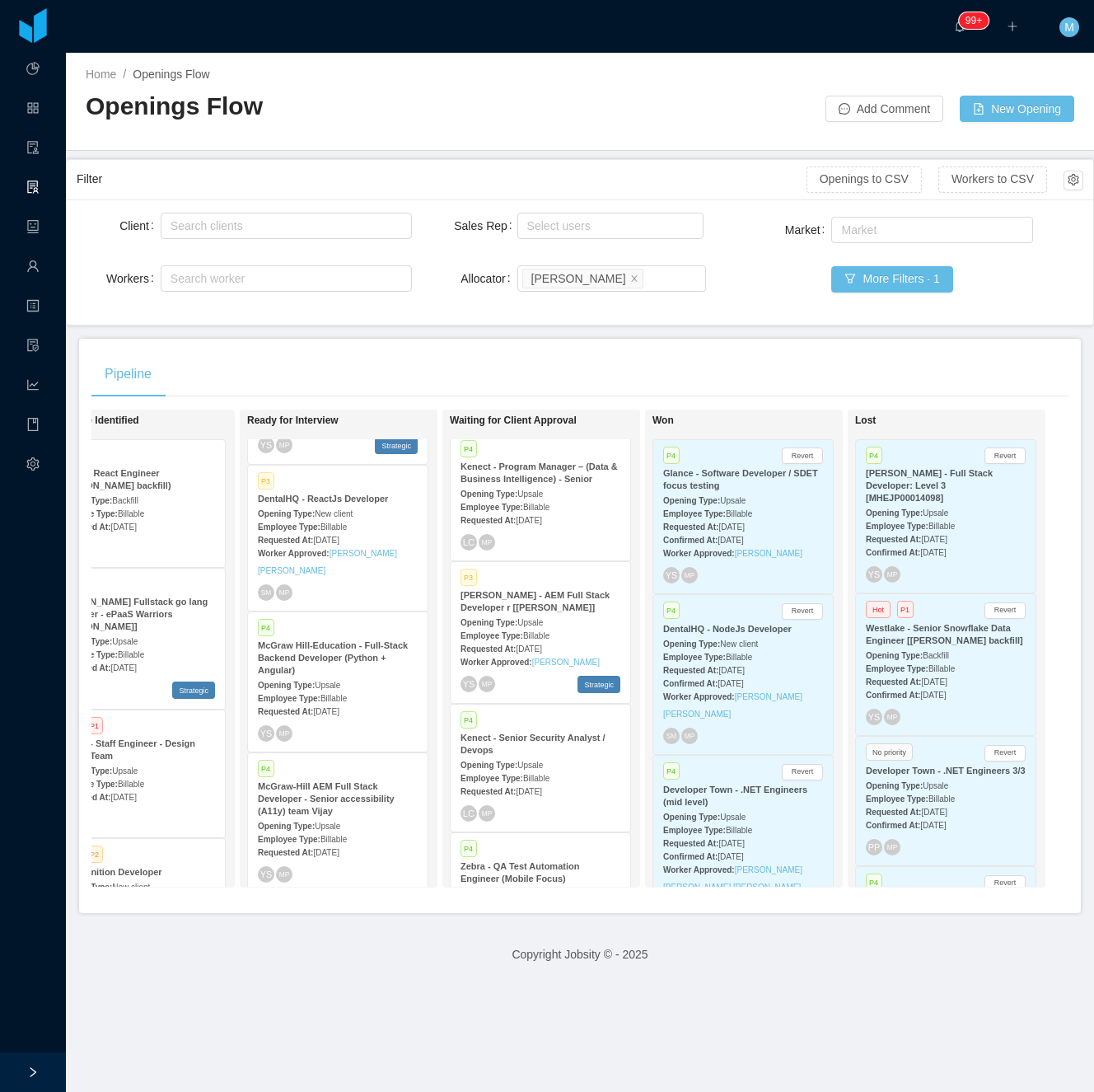
click at [575, 345] on div "Pipeline On Hold Looking for candidate Hot P1 McGraw-Hill -Senior Backend Engin…" at bounding box center [580, 626] width 1002 height 575
click at [183, 742] on strong "Zocdoc - Staff Engineer - Design System Team" at bounding box center [125, 749] width 140 height 23
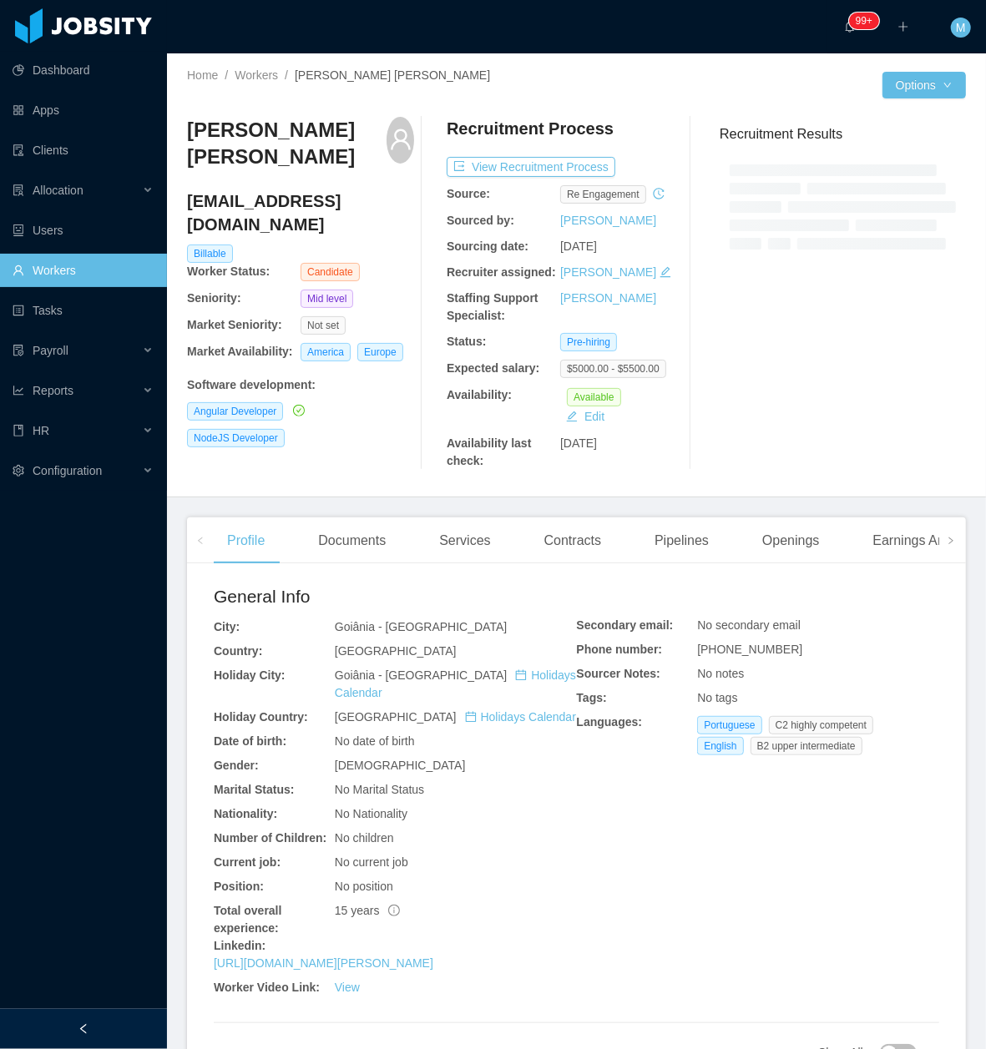
drag, startPoint x: 80, startPoint y: 1020, endPoint x: 135, endPoint y: 969, distance: 75.0
click at [83, 1022] on div at bounding box center [83, 1029] width 167 height 40
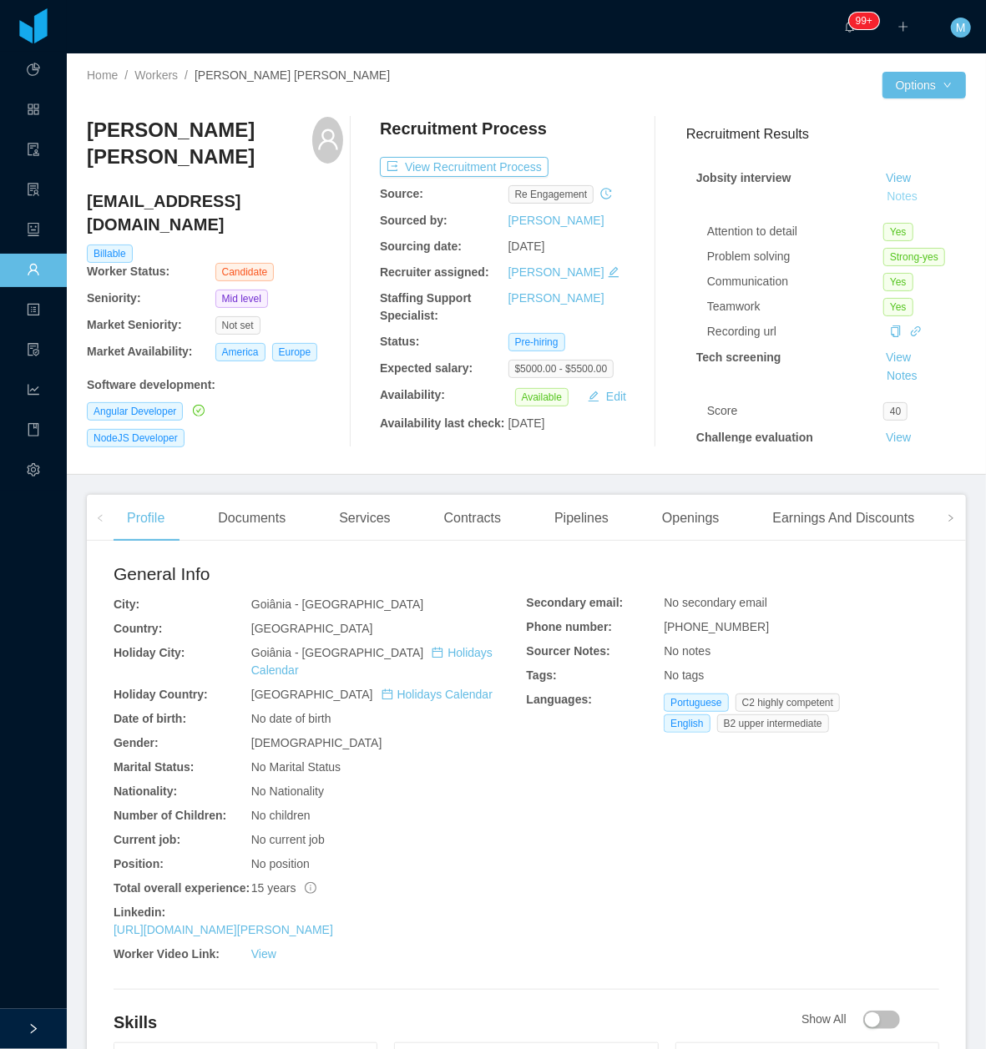
click at [880, 194] on button "Notes" at bounding box center [902, 197] width 44 height 20
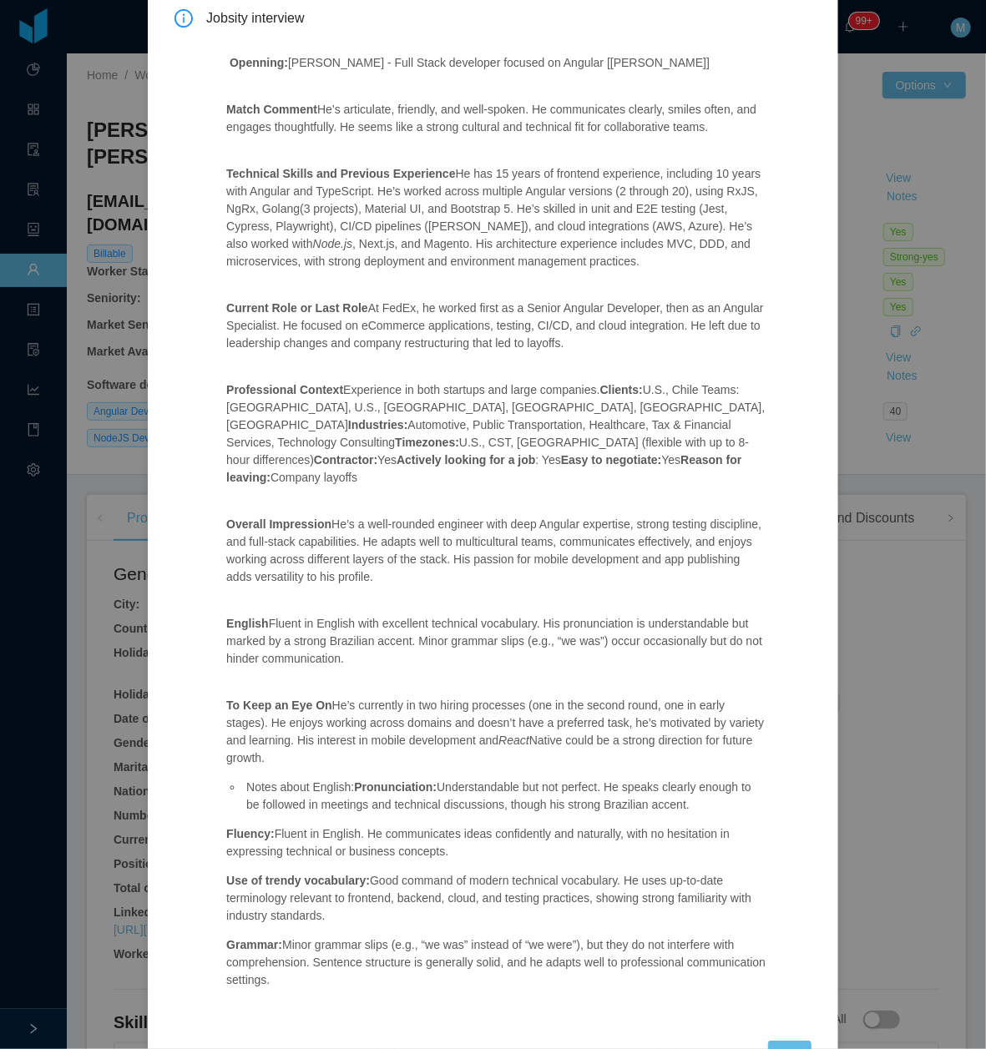
scroll to position [142, 0]
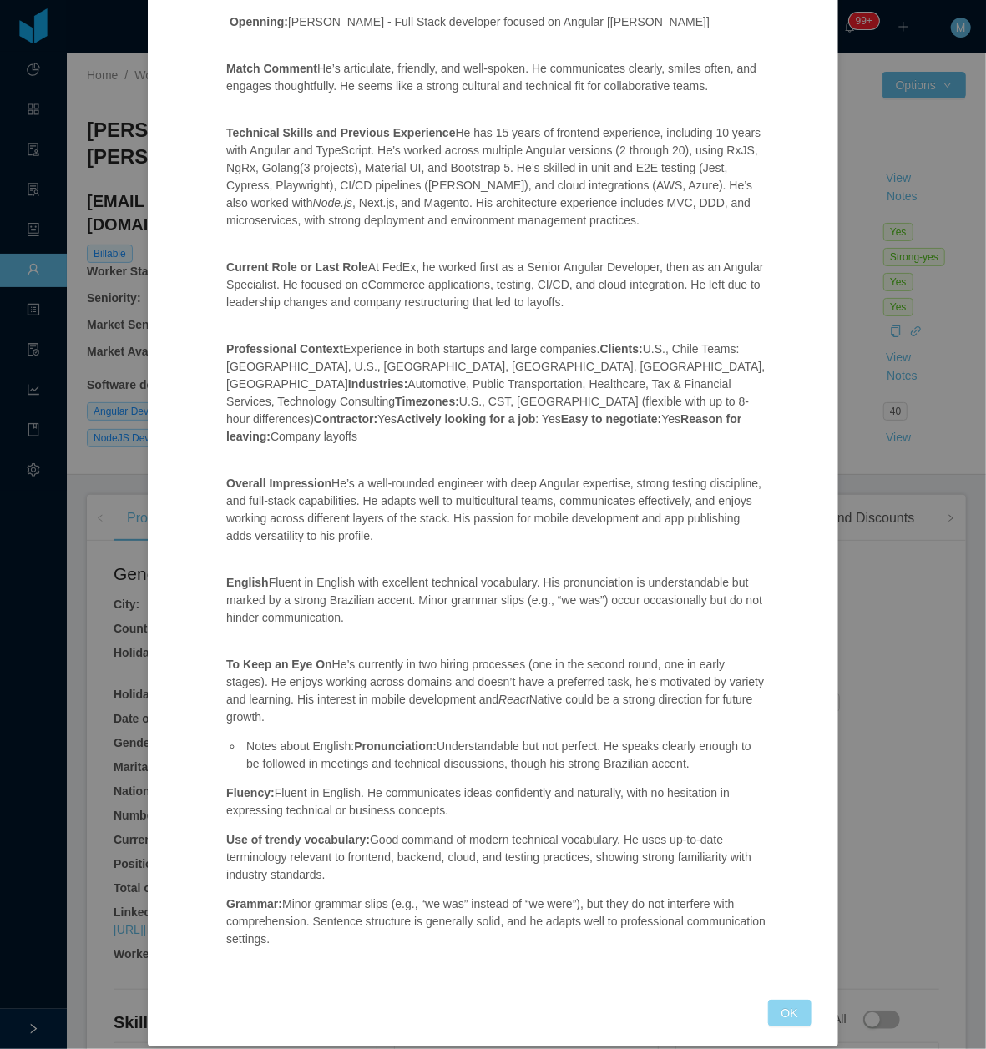
click at [769, 1002] on button "OK" at bounding box center [789, 1013] width 43 height 27
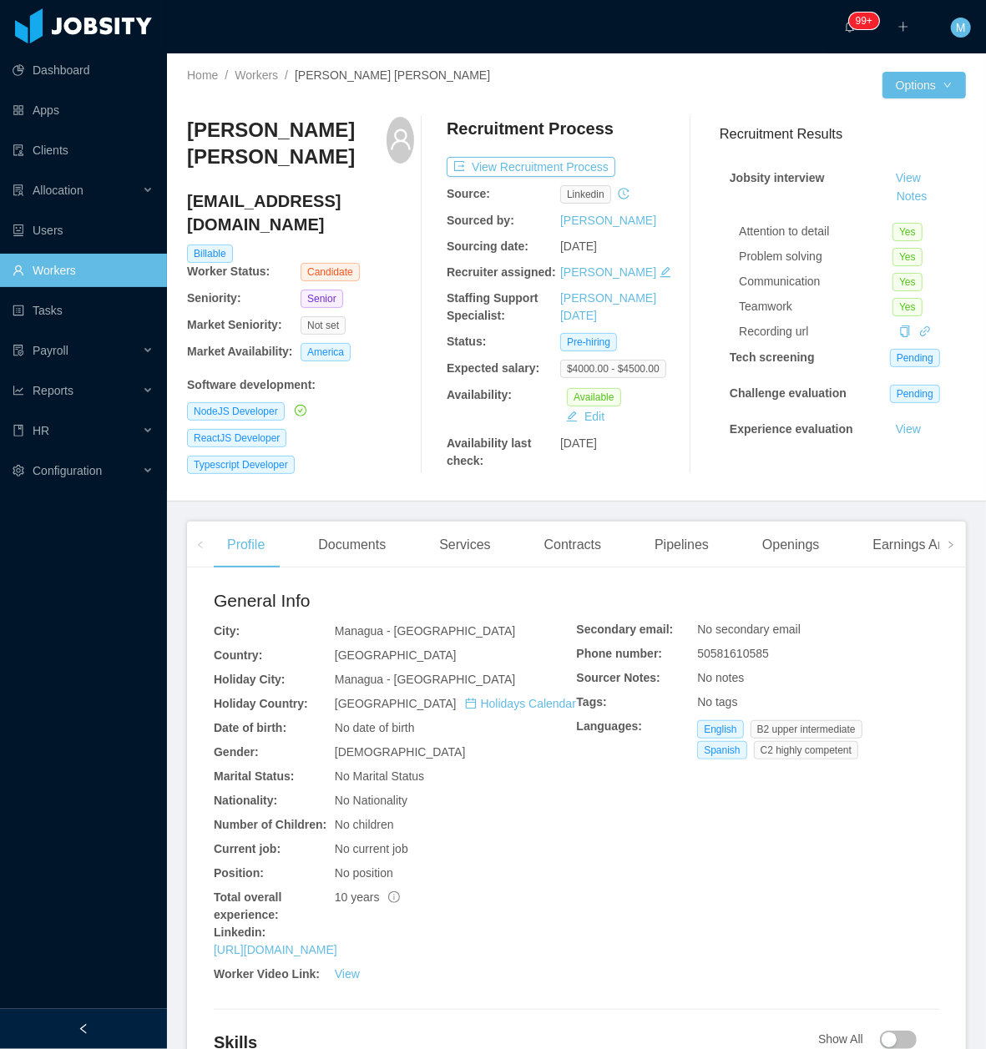
click at [83, 1032] on icon "icon: left" at bounding box center [84, 1029] width 12 height 12
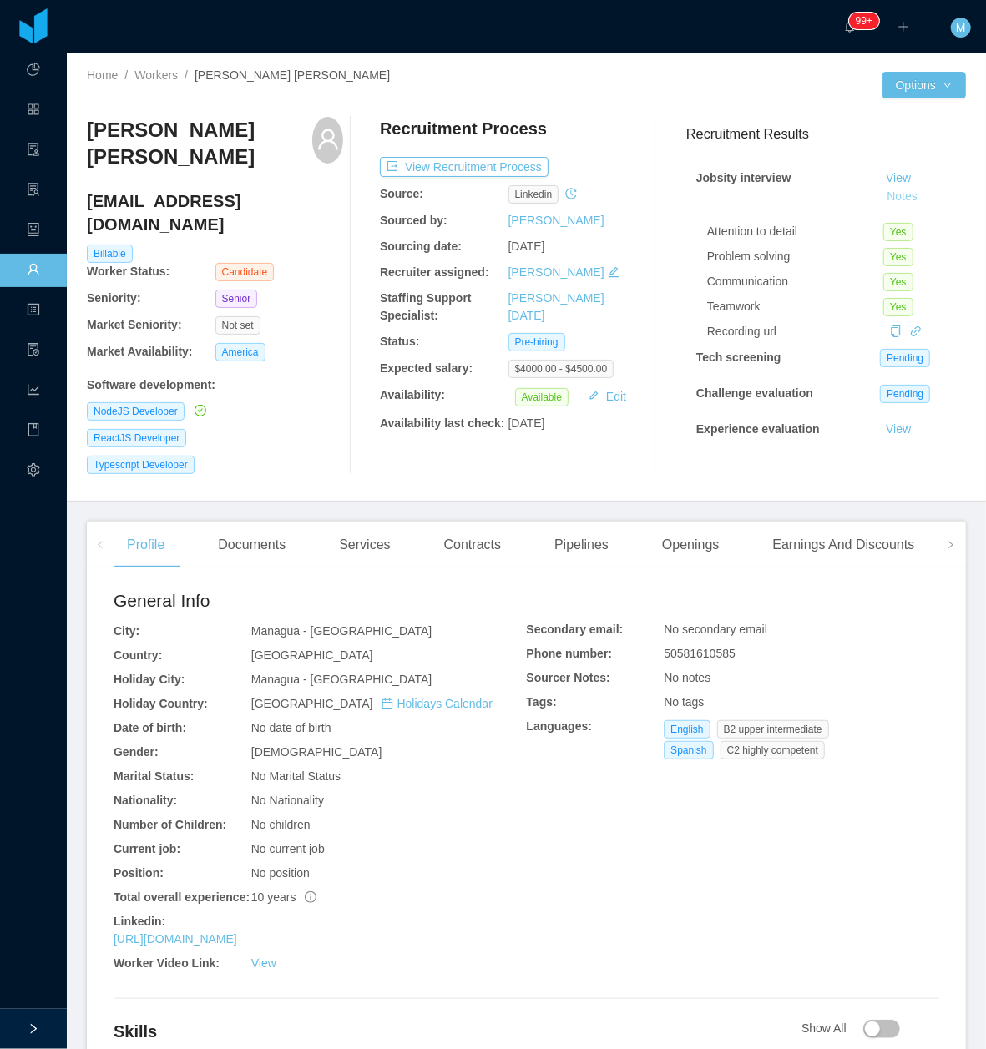
click at [880, 189] on button "Notes" at bounding box center [902, 197] width 44 height 20
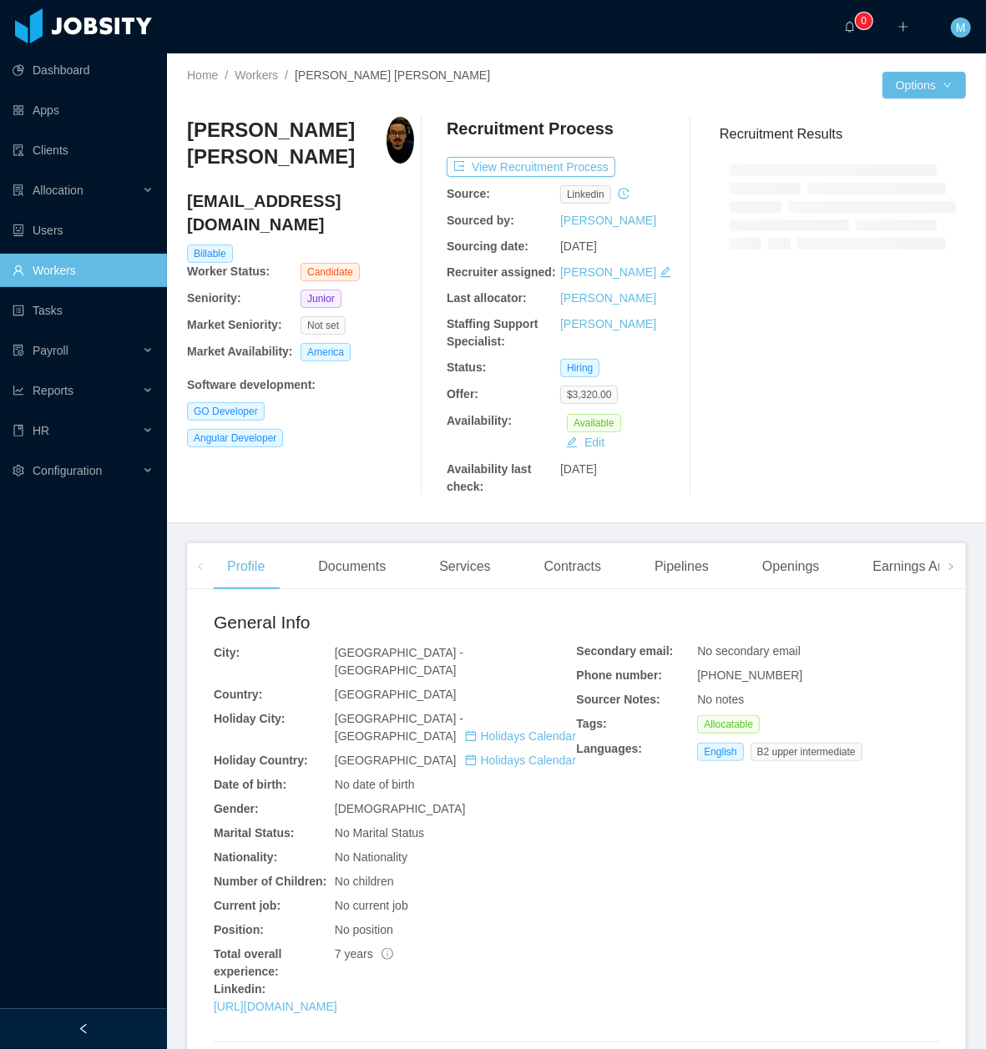
click at [107, 1010] on div at bounding box center [83, 1029] width 167 height 40
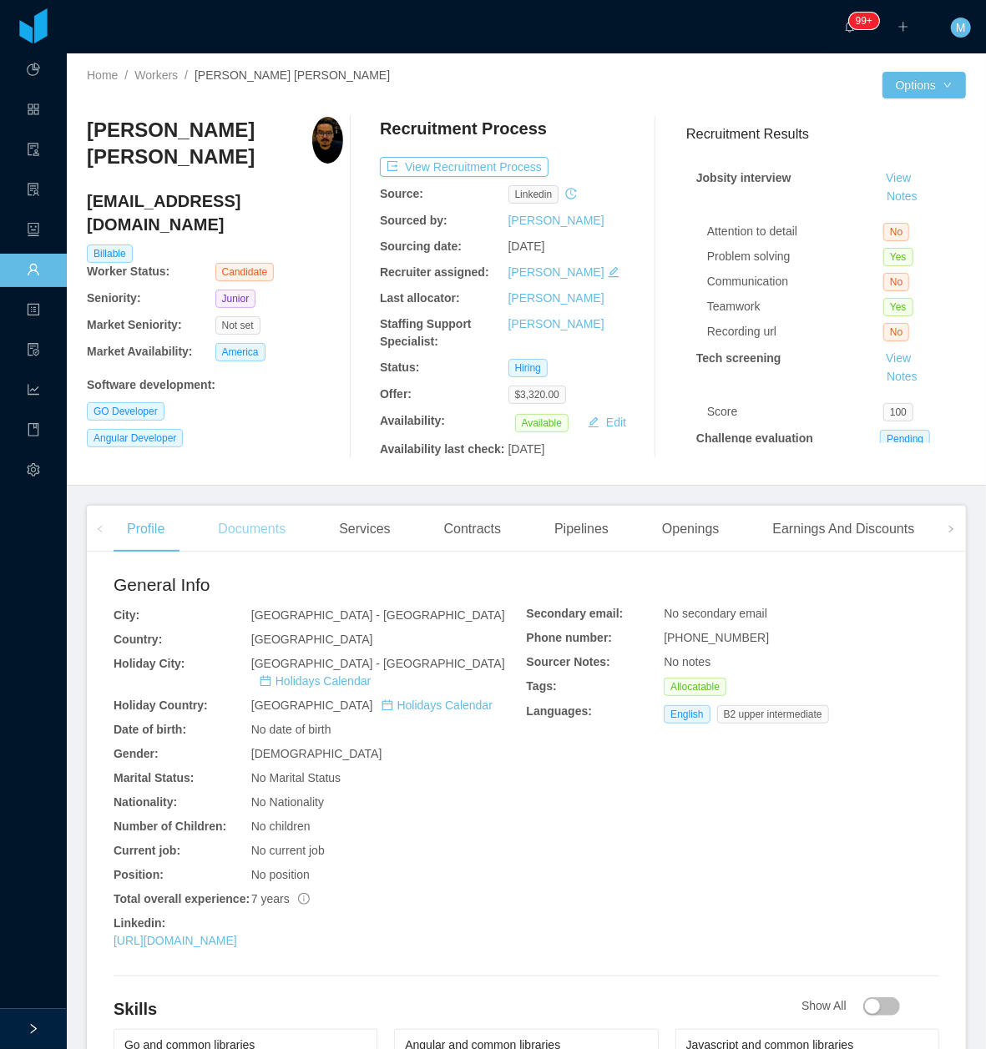
click at [282, 535] on div "Documents" at bounding box center [251, 529] width 94 height 47
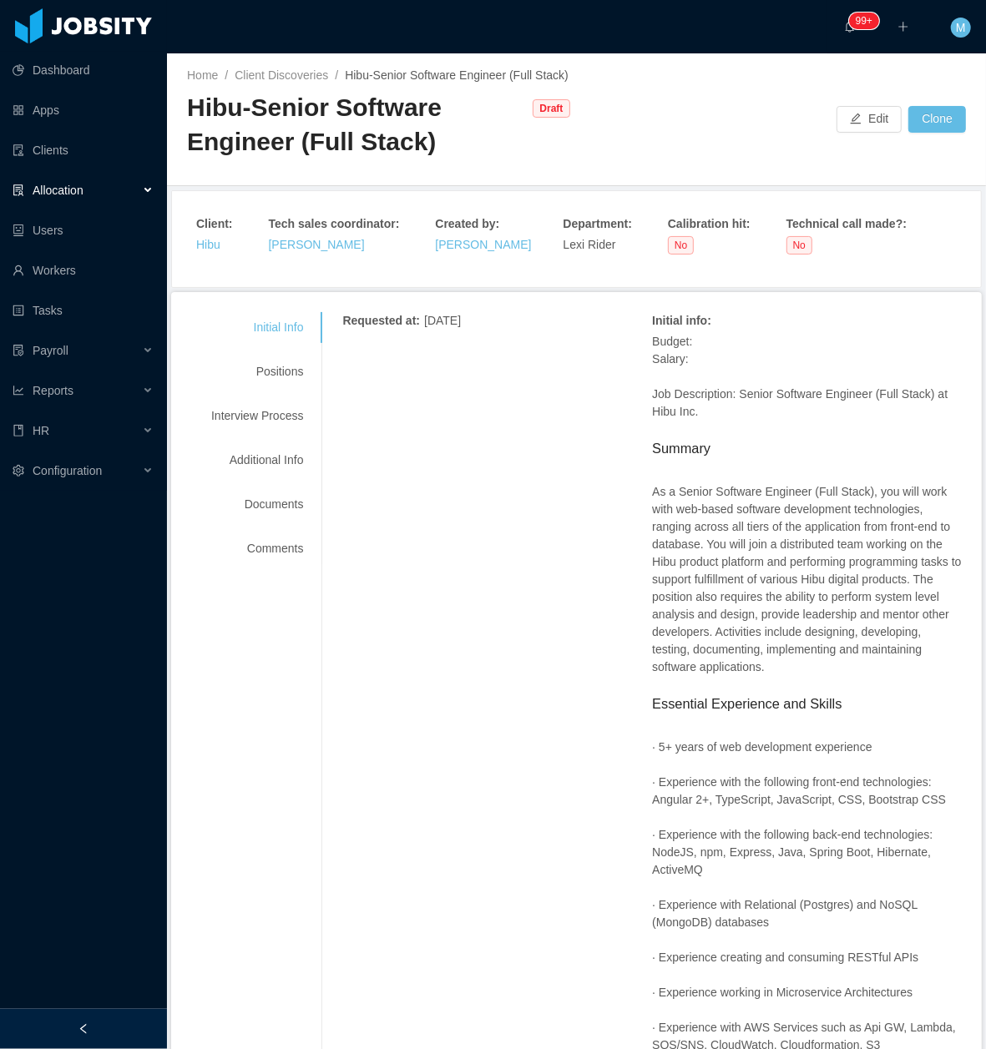
click at [70, 1039] on div at bounding box center [83, 1029] width 167 height 40
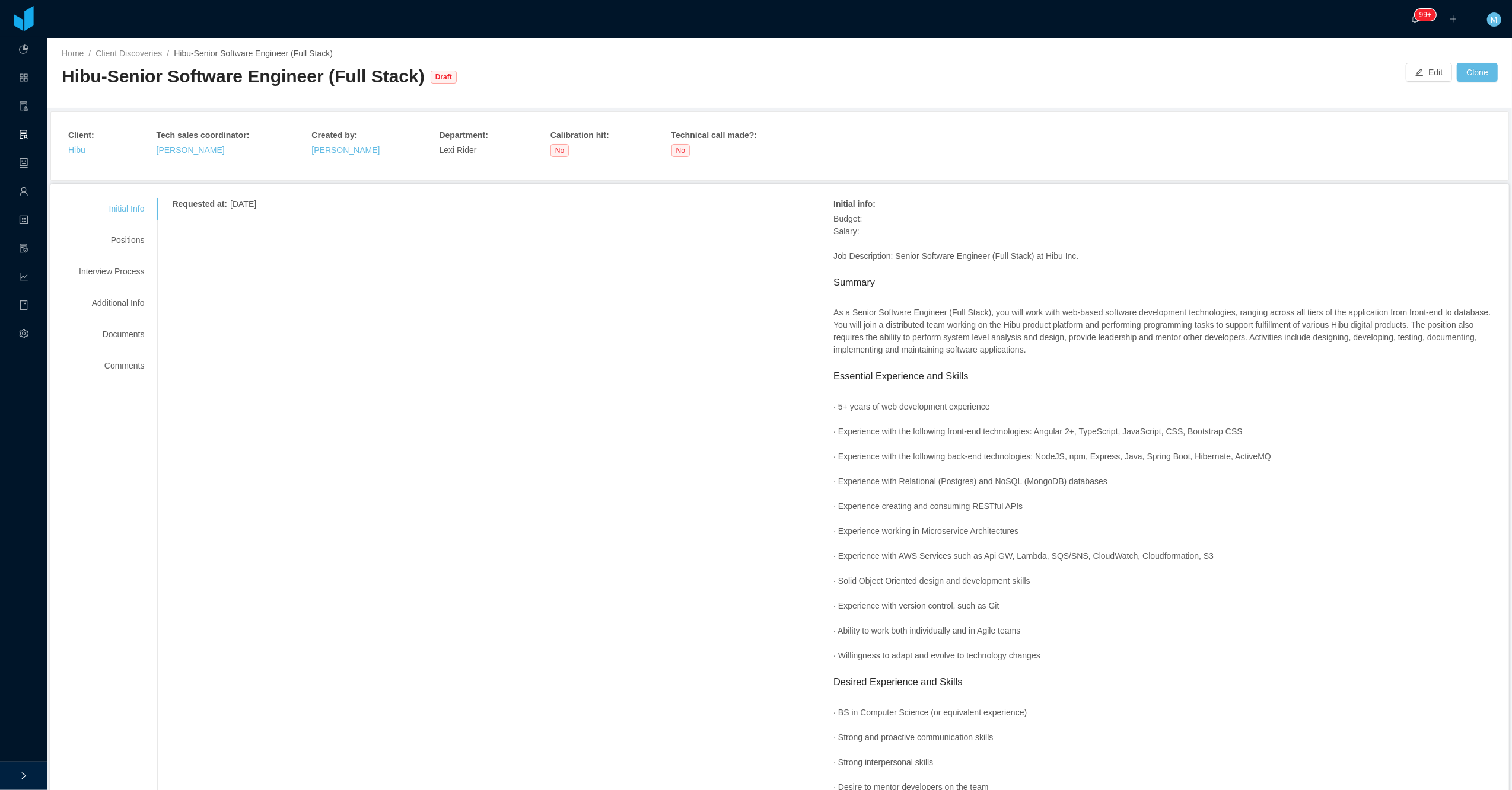
click at [633, 510] on div "Requested at : September 24, 2025 Initial info : Budget: Salary: Job Descriptio…" at bounding box center [833, 700] width 1323 height 1003
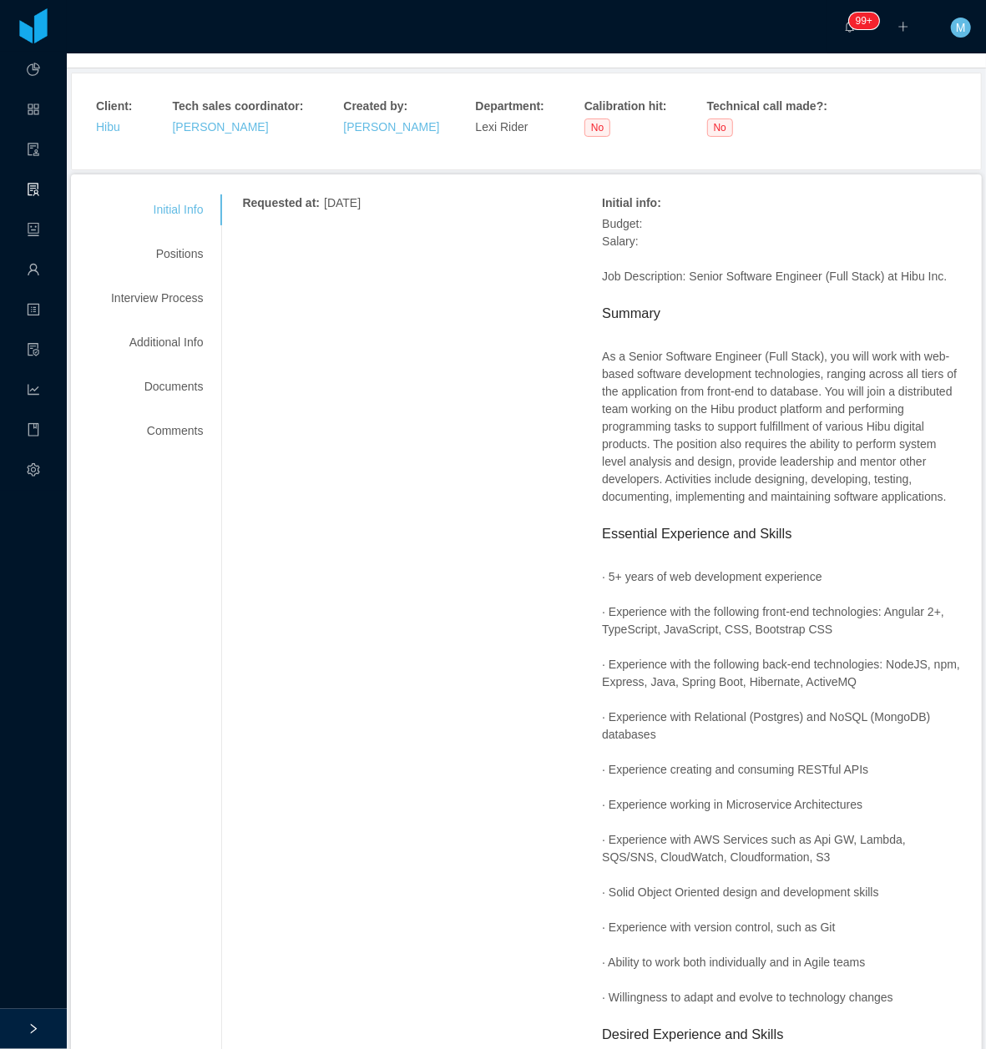
scroll to position [334, 0]
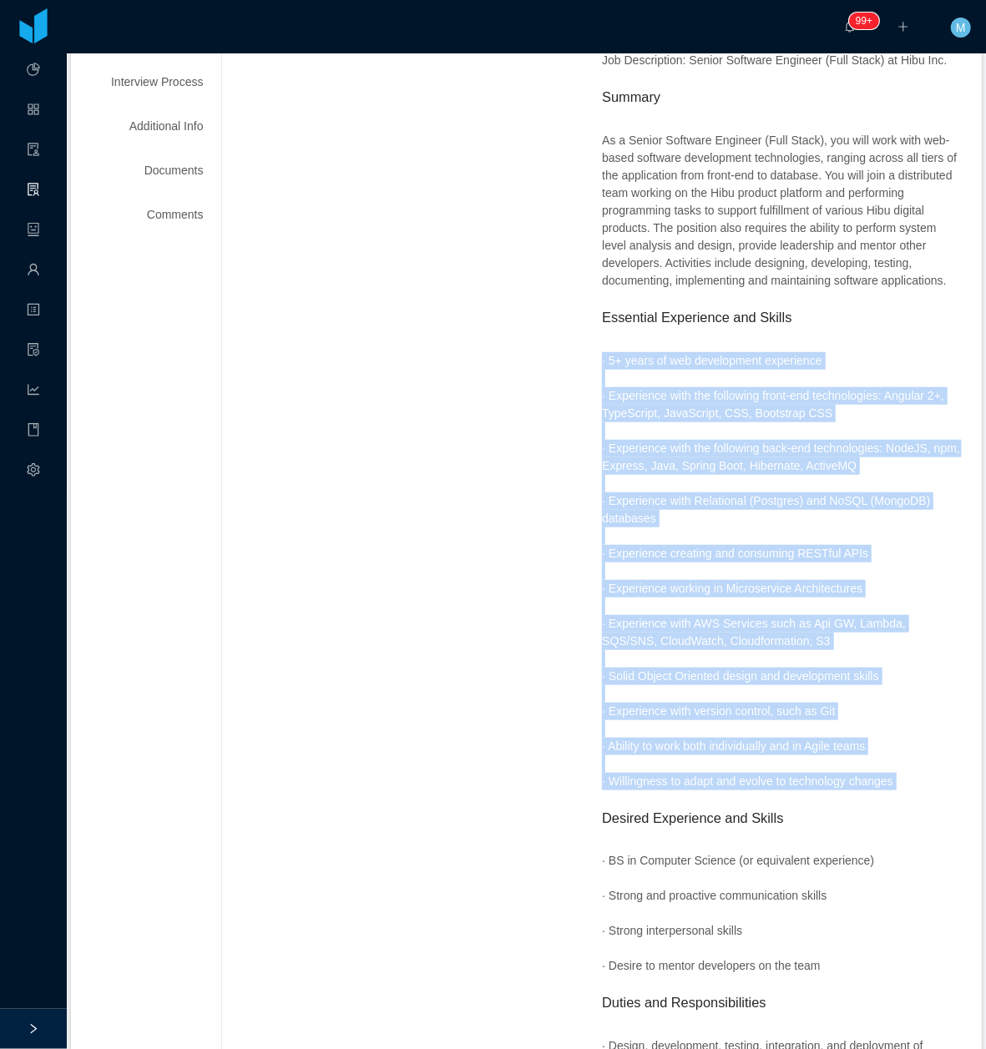
drag, startPoint x: 581, startPoint y: 412, endPoint x: 912, endPoint y: 856, distance: 554.0
click at [912, 856] on div "Requested at : September 24, 2025 Initial info : Budget: Salary: Job Descriptio…" at bounding box center [601, 850] width 719 height 1745
copy span "· 5+ years of web development experience · Experience with the following front-…"
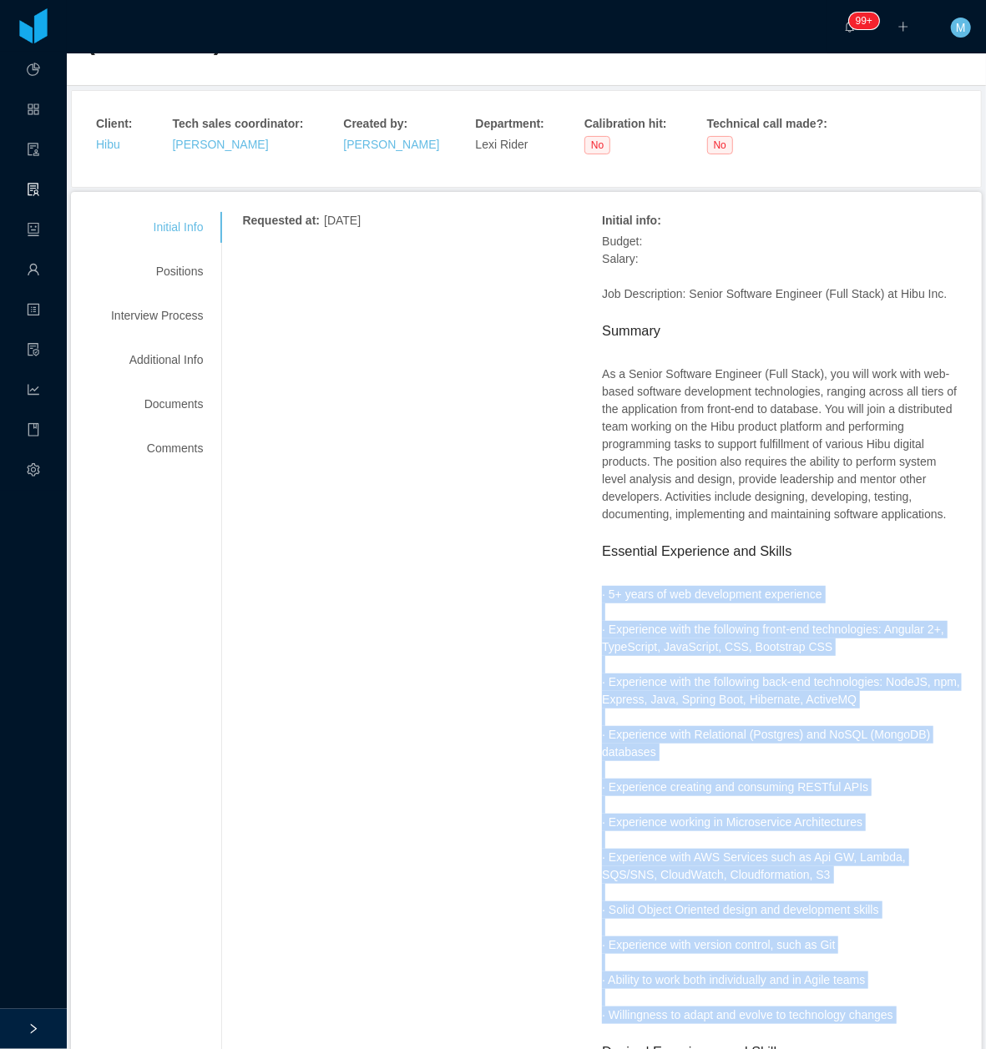
scroll to position [0, 0]
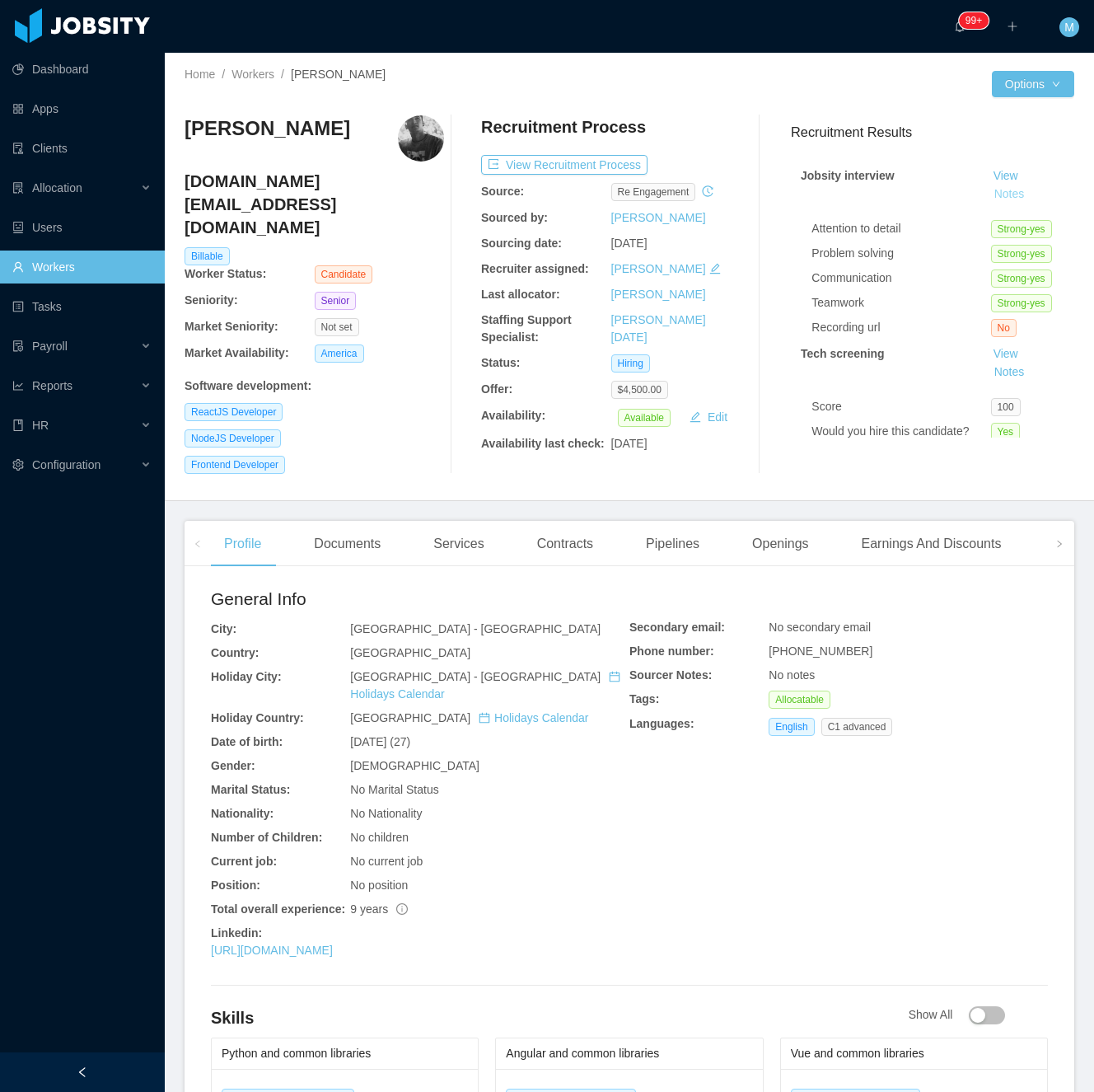
click at [988, 195] on button "Notes" at bounding box center [1010, 195] width 43 height 20
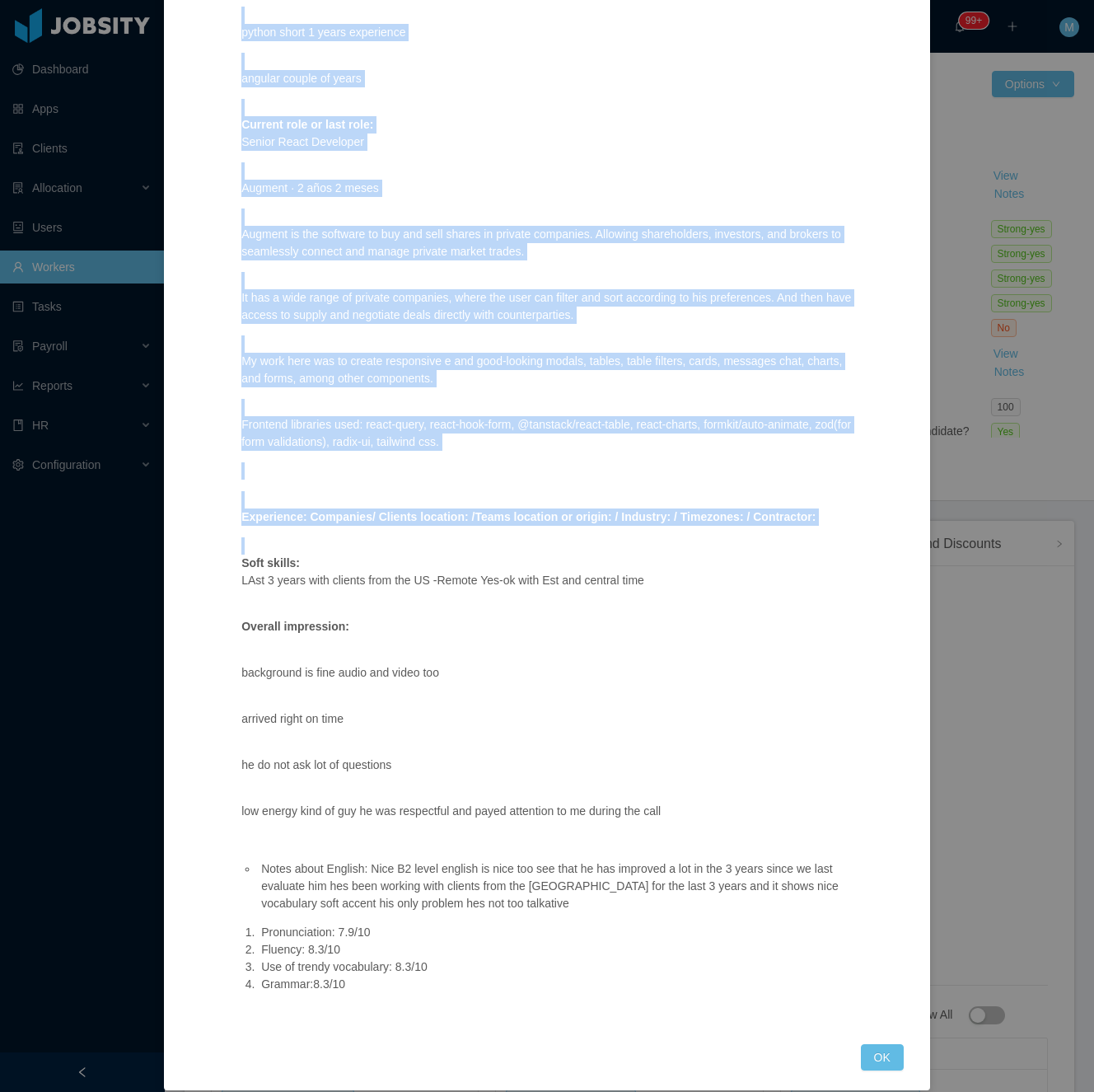
scroll to position [597, 0]
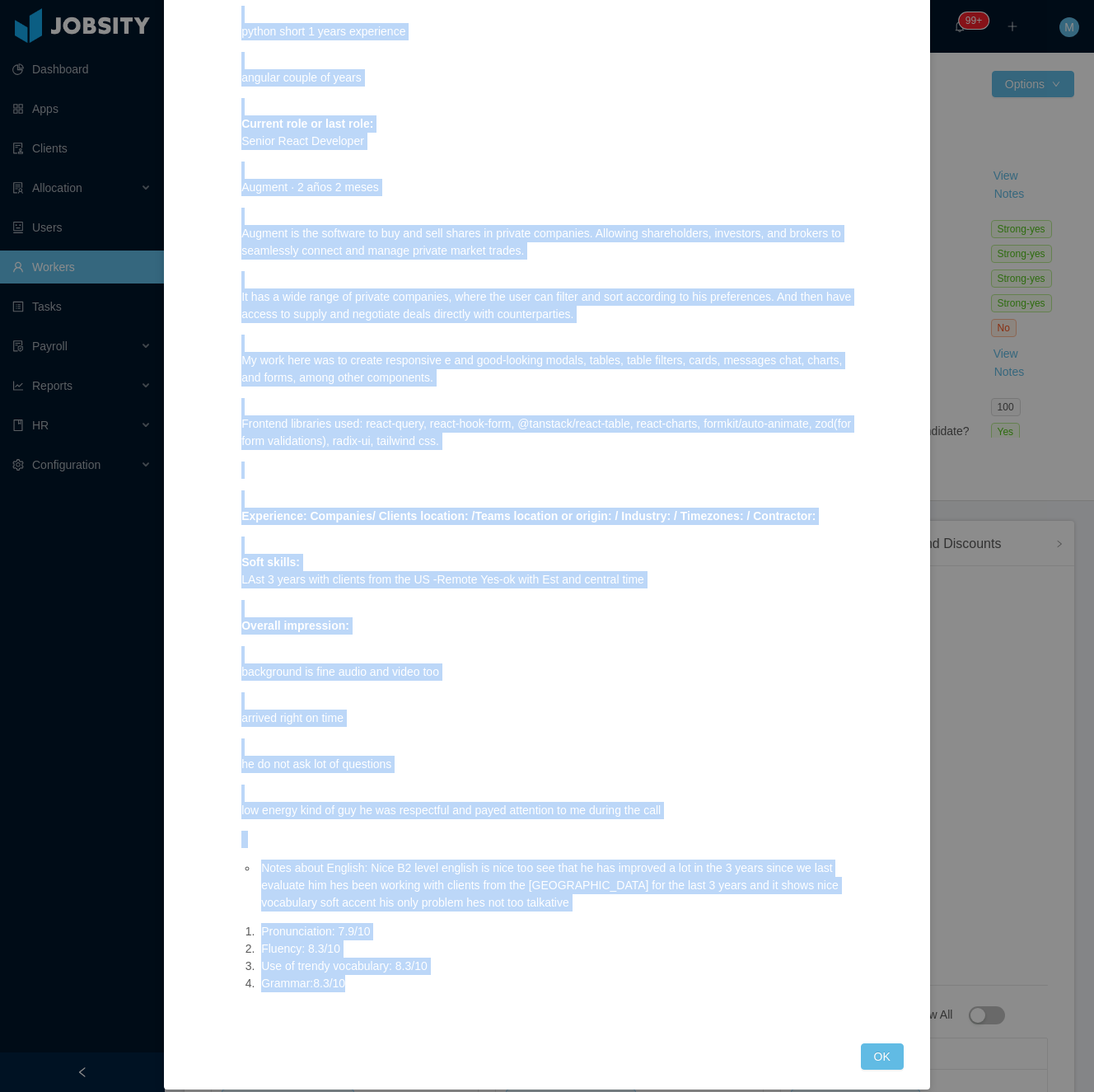
drag, startPoint x: 326, startPoint y: 258, endPoint x: 585, endPoint y: 978, distance: 765.2
click at [585, 978] on div "Position fit: Evite - Full-Stack Software Engineer (Python/React Match comment:…" at bounding box center [548, 279] width 654 height 1487
copy div ": Nice React Specialist with a strong B2 level english and a nice background as…"
click at [865, 1044] on button "OK" at bounding box center [882, 1056] width 42 height 27
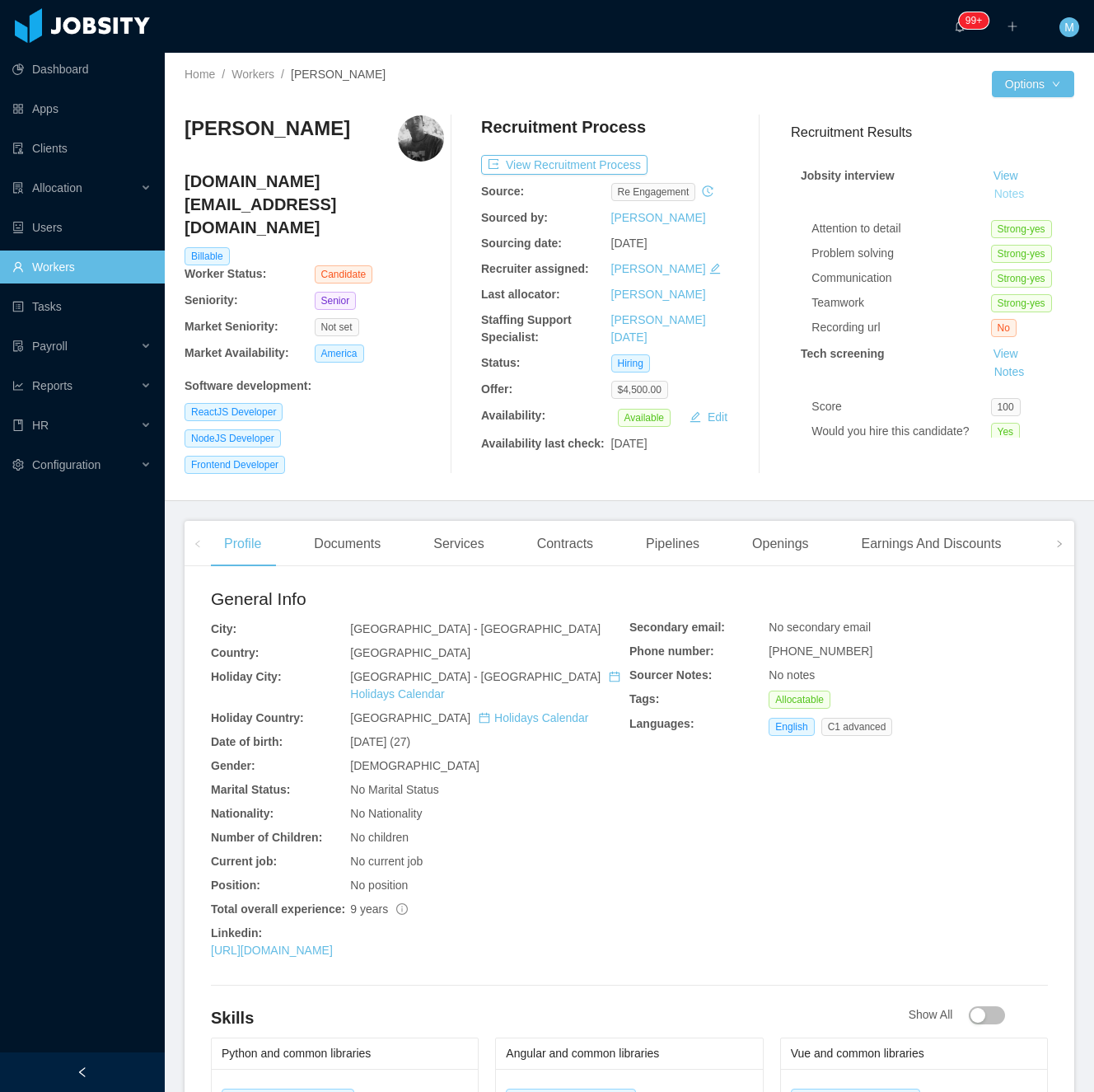
scroll to position [515, 0]
click at [1055, 540] on icon "icon: right" at bounding box center [1059, 544] width 8 height 8
click at [1004, 540] on div "Experience" at bounding box center [999, 543] width 92 height 46
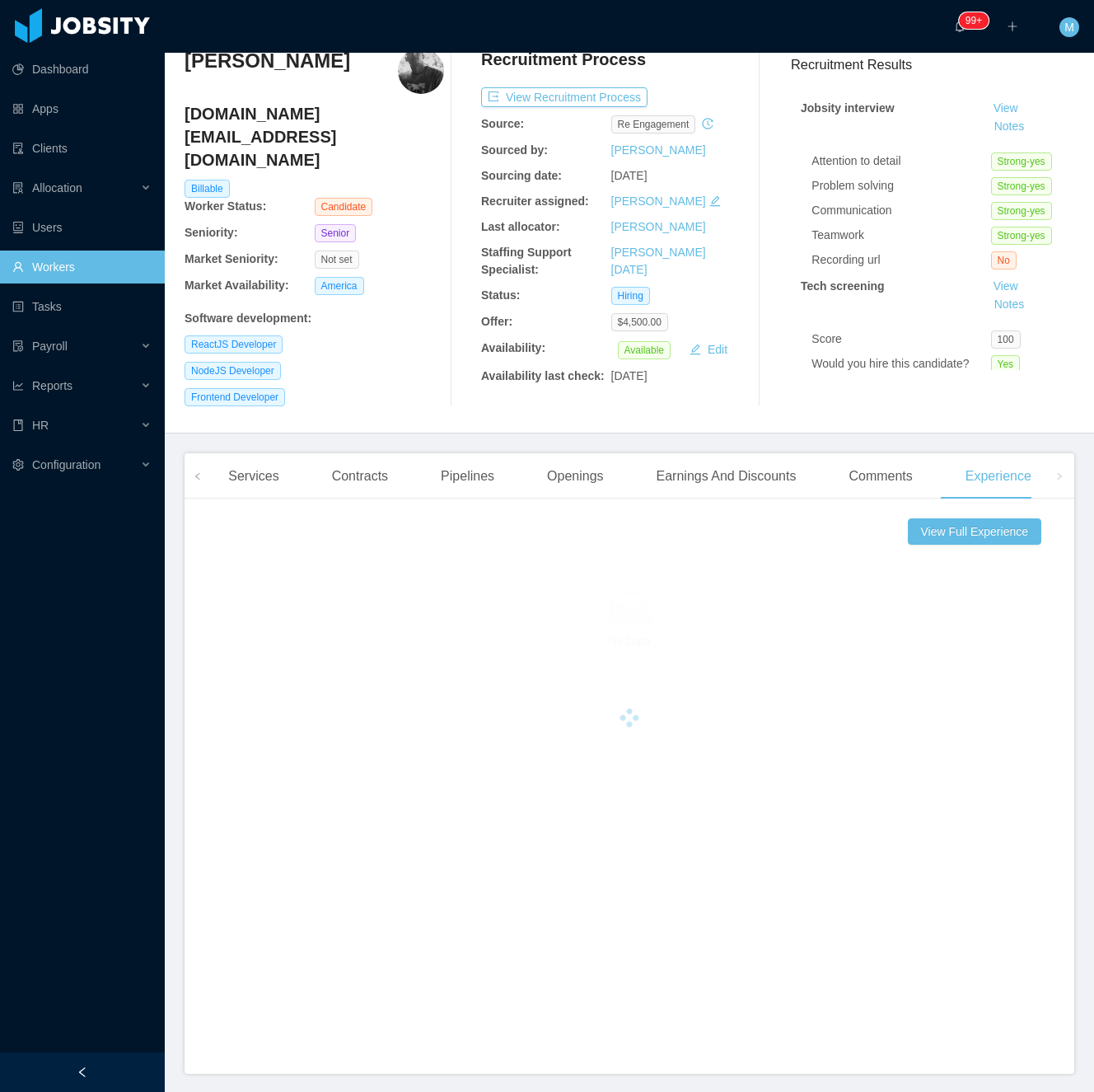
scroll to position [107, 0]
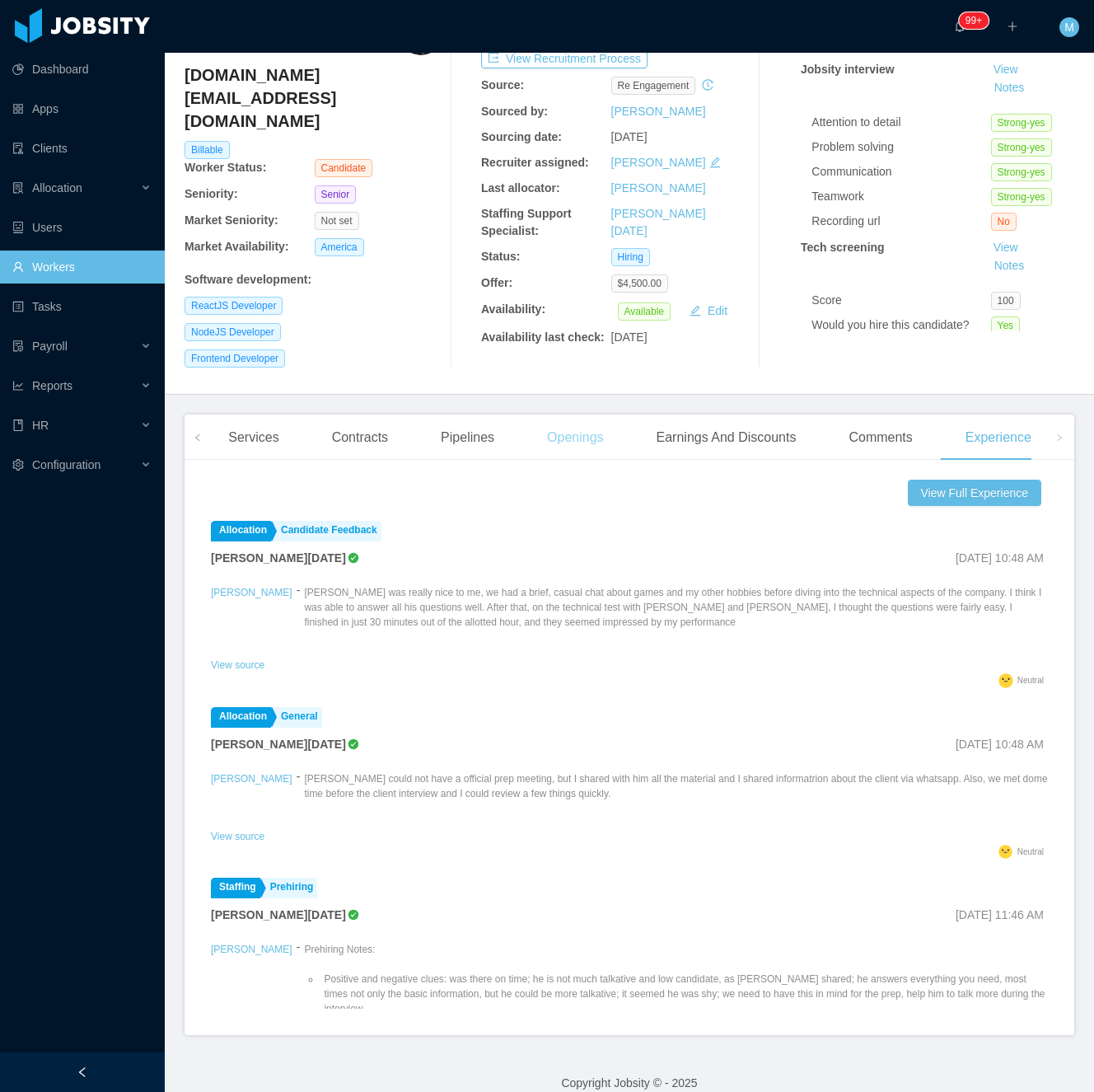
click at [586, 420] on div "Openings" at bounding box center [576, 437] width 83 height 46
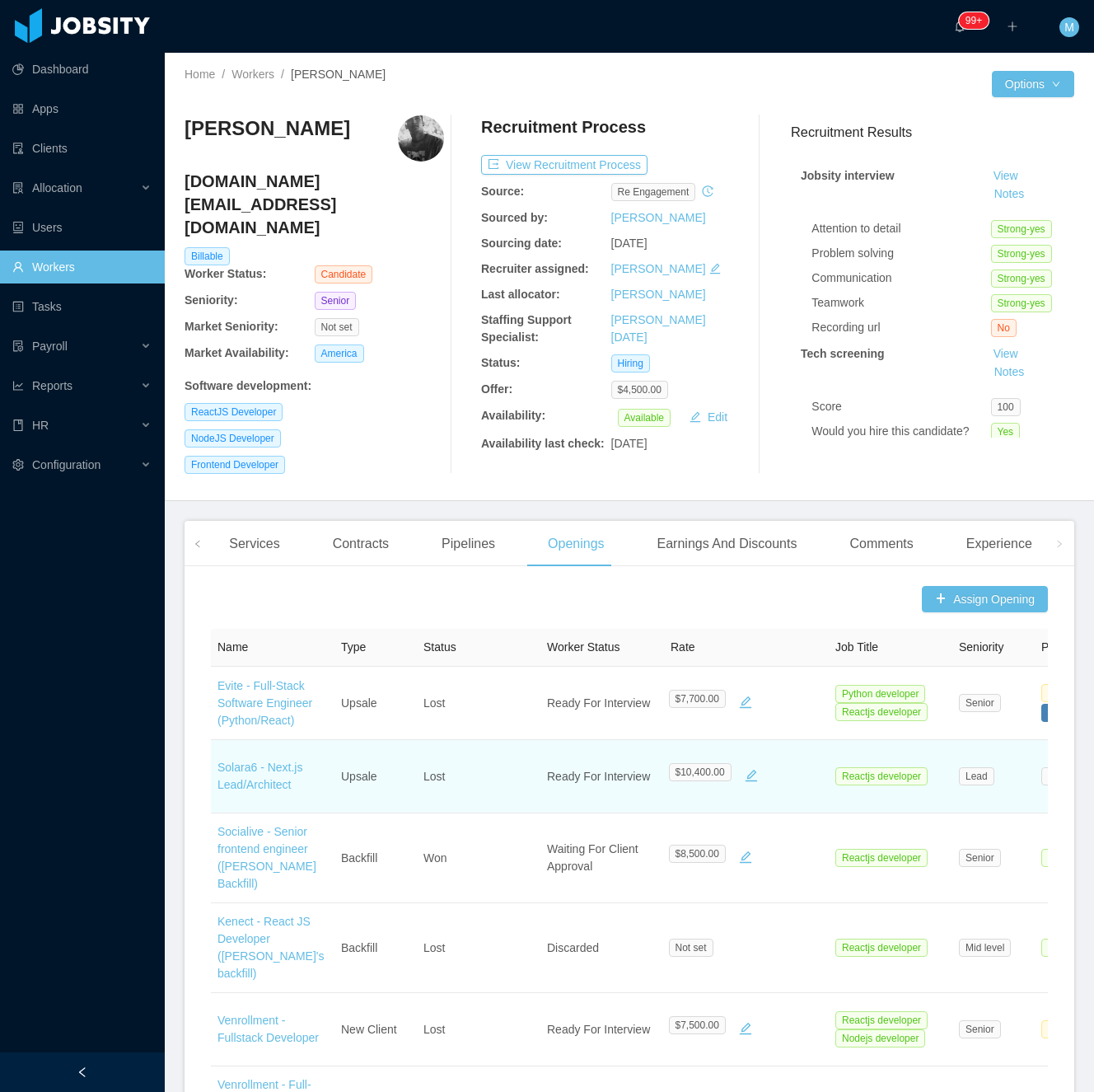
scroll to position [439, 0]
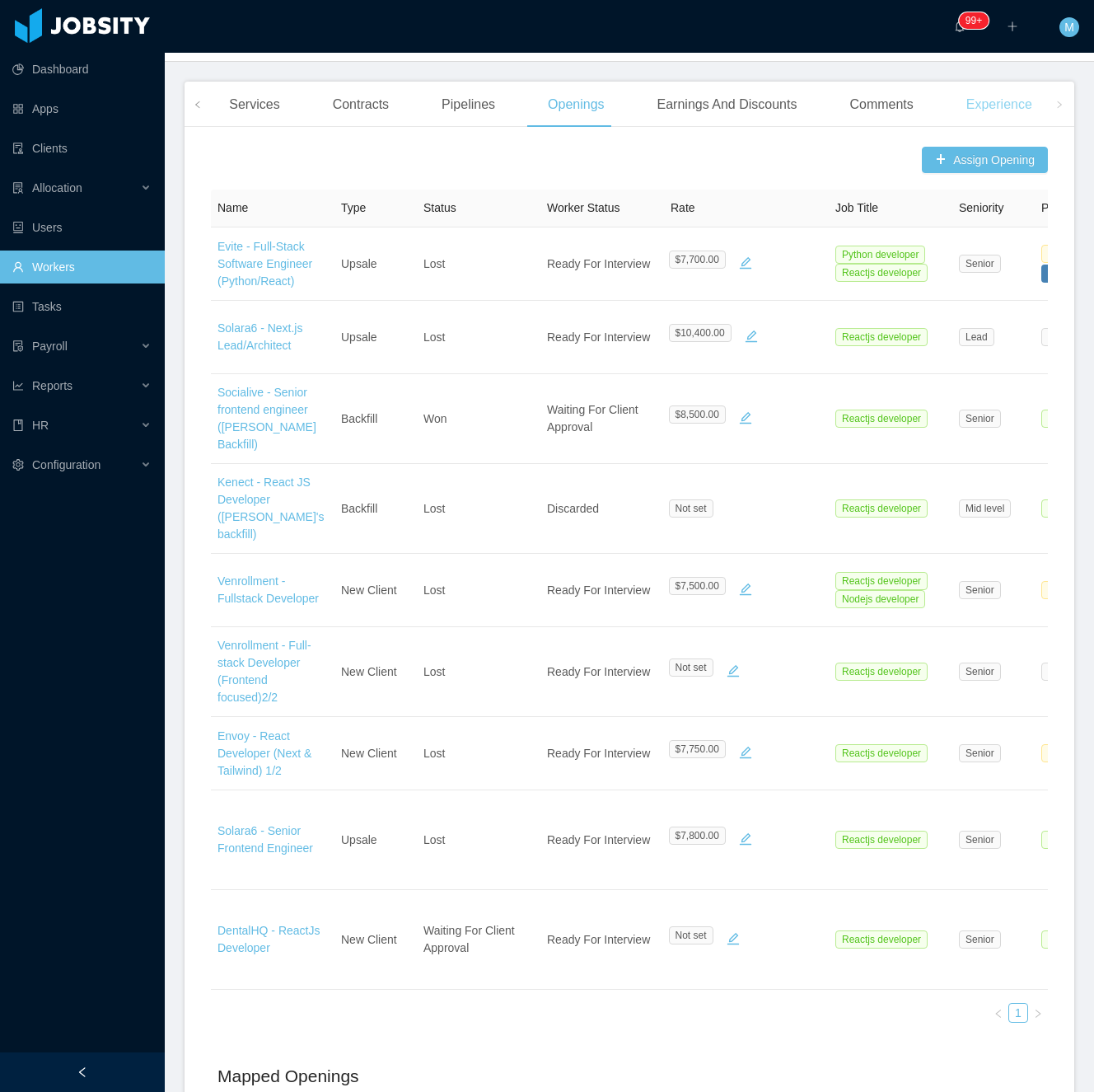
click at [1007, 96] on div "Experience" at bounding box center [999, 105] width 92 height 46
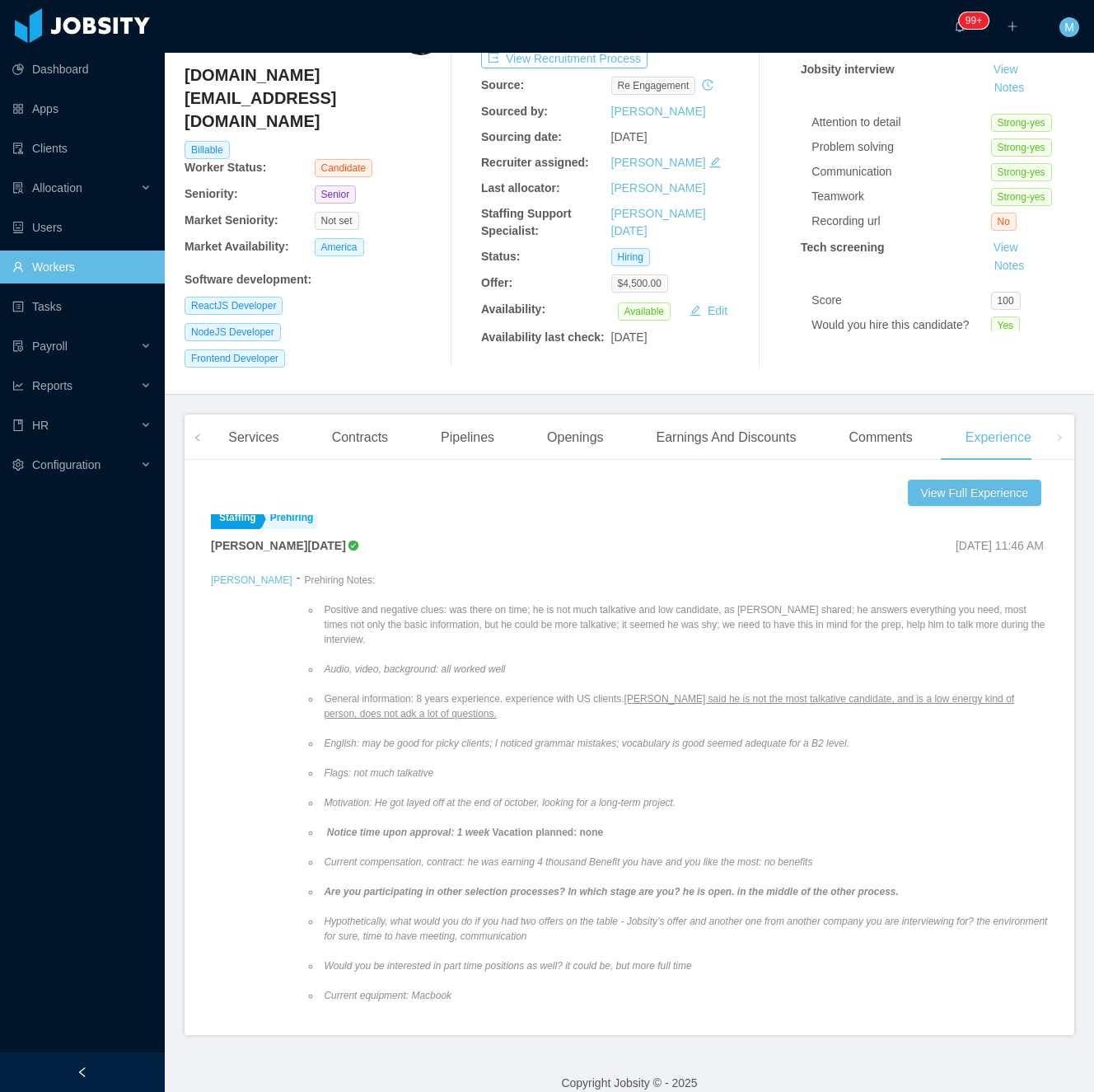
scroll to position [330, 0]
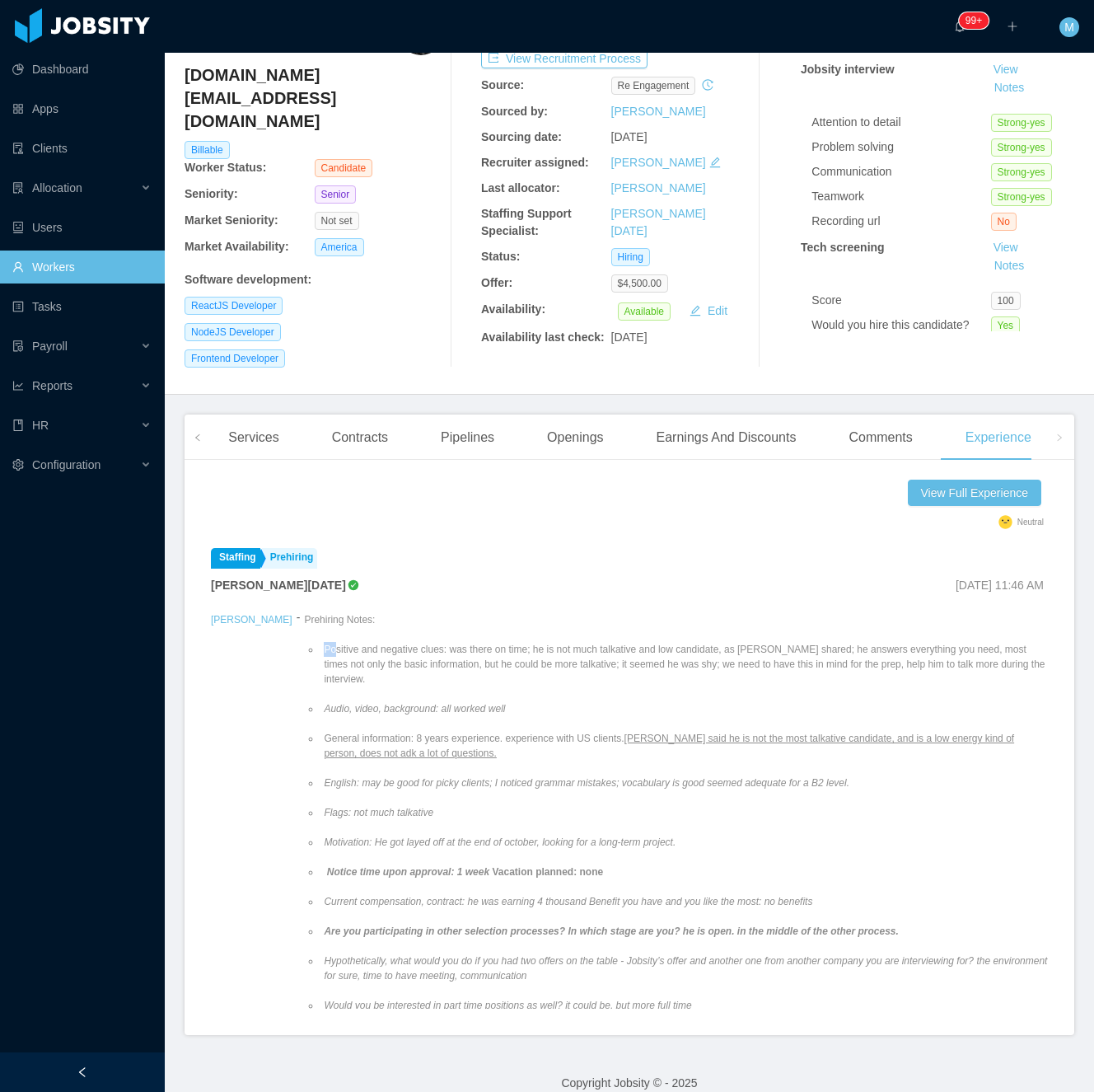
drag, startPoint x: 275, startPoint y: 627, endPoint x: 1007, endPoint y: 660, distance: 732.7
click at [1007, 660] on ul "Positive and negative clues: was there on time; he is not much talkative and lo…" at bounding box center [676, 916] width 744 height 579
copy li "P"
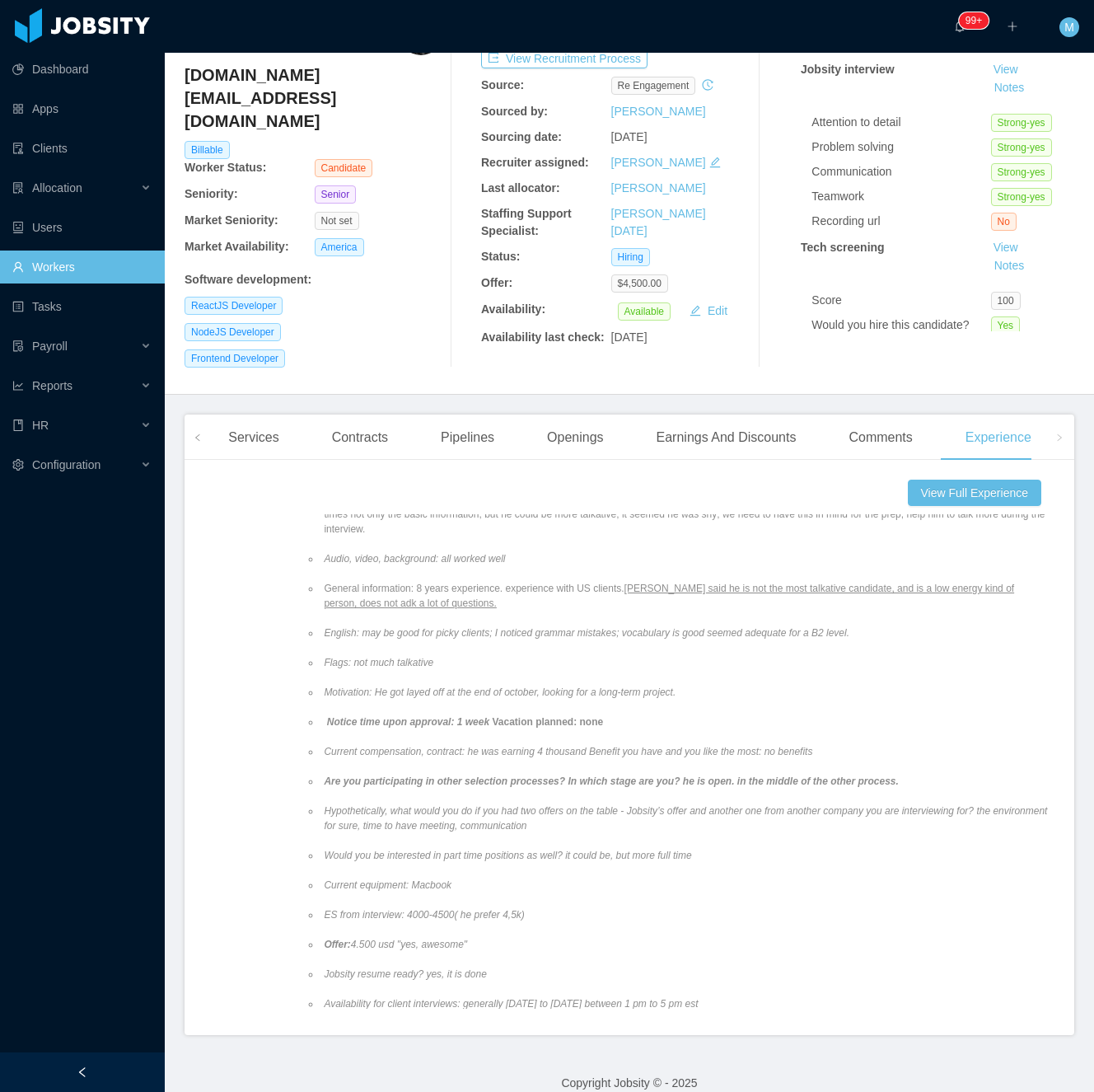
scroll to position [549, 0]
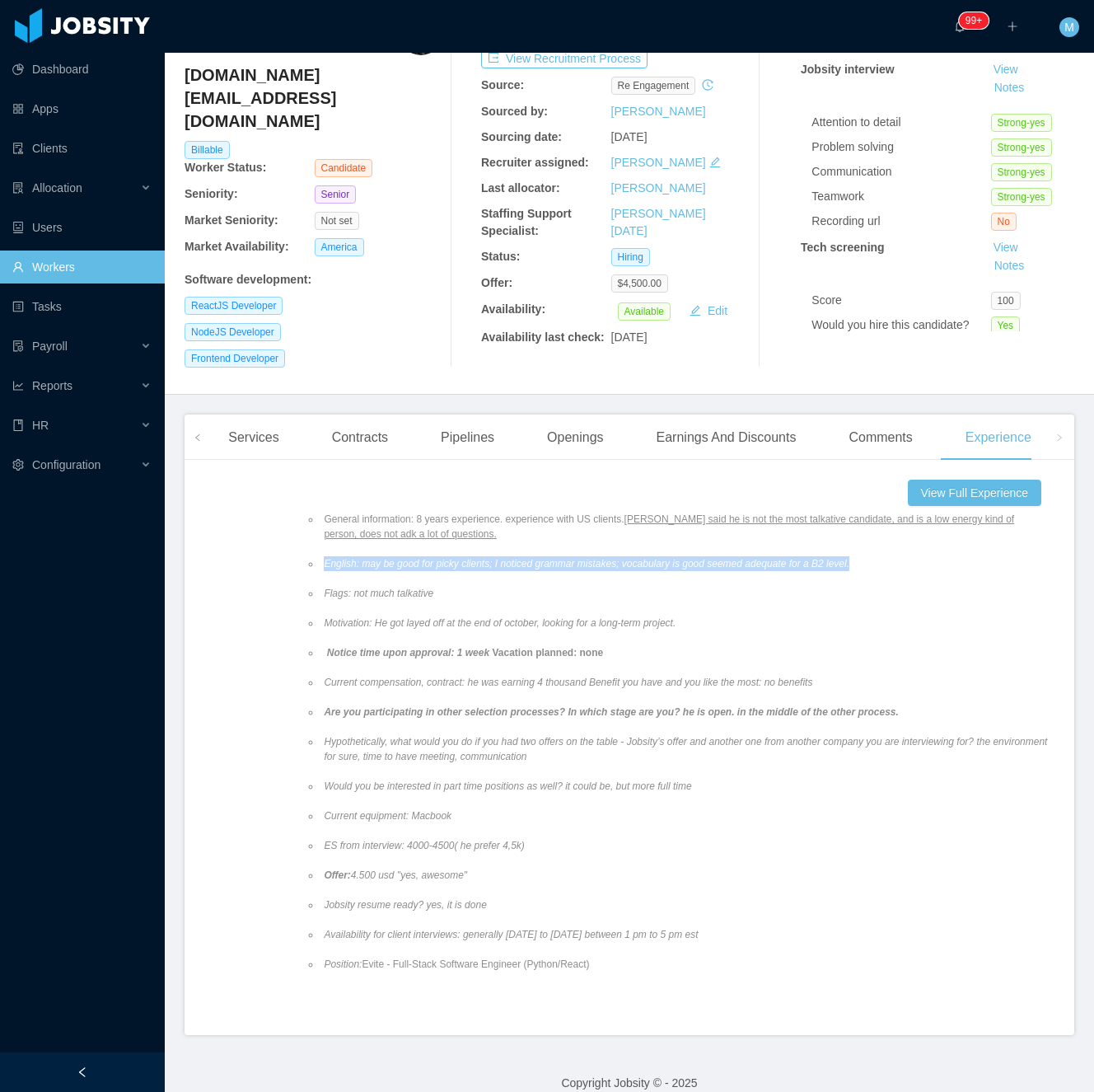
drag, startPoint x: 268, startPoint y: 527, endPoint x: 791, endPoint y: 528, distance: 523.0
click at [791, 556] on li "English: may be good for picky clients; I noticed grammar mistakes; vocabulary …" at bounding box center [684, 563] width 728 height 15
copy em "English: may be good for picky clients; I noticed grammar mistakes; vocabulary …"
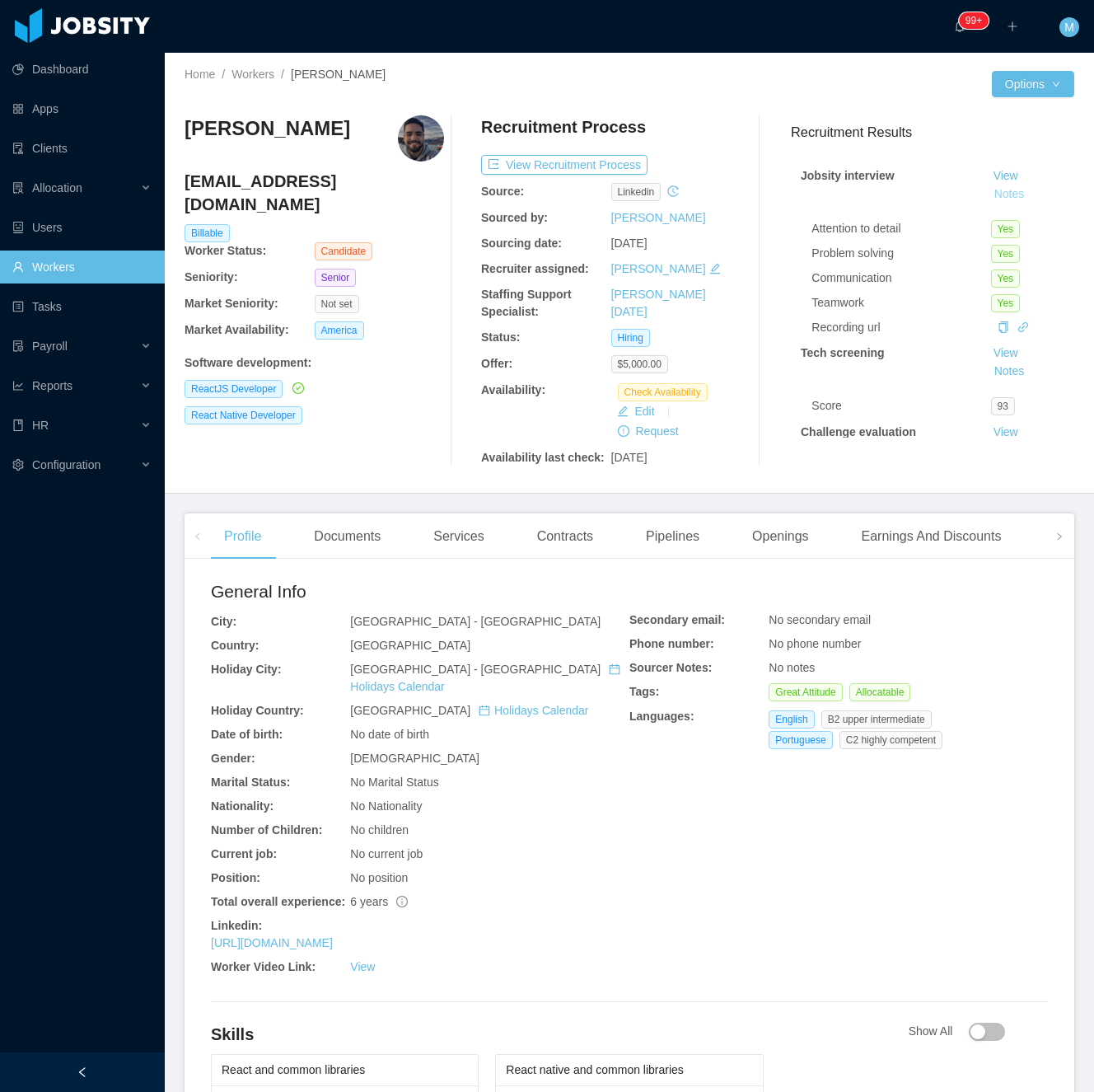
click at [988, 193] on button "Notes" at bounding box center [1010, 195] width 43 height 20
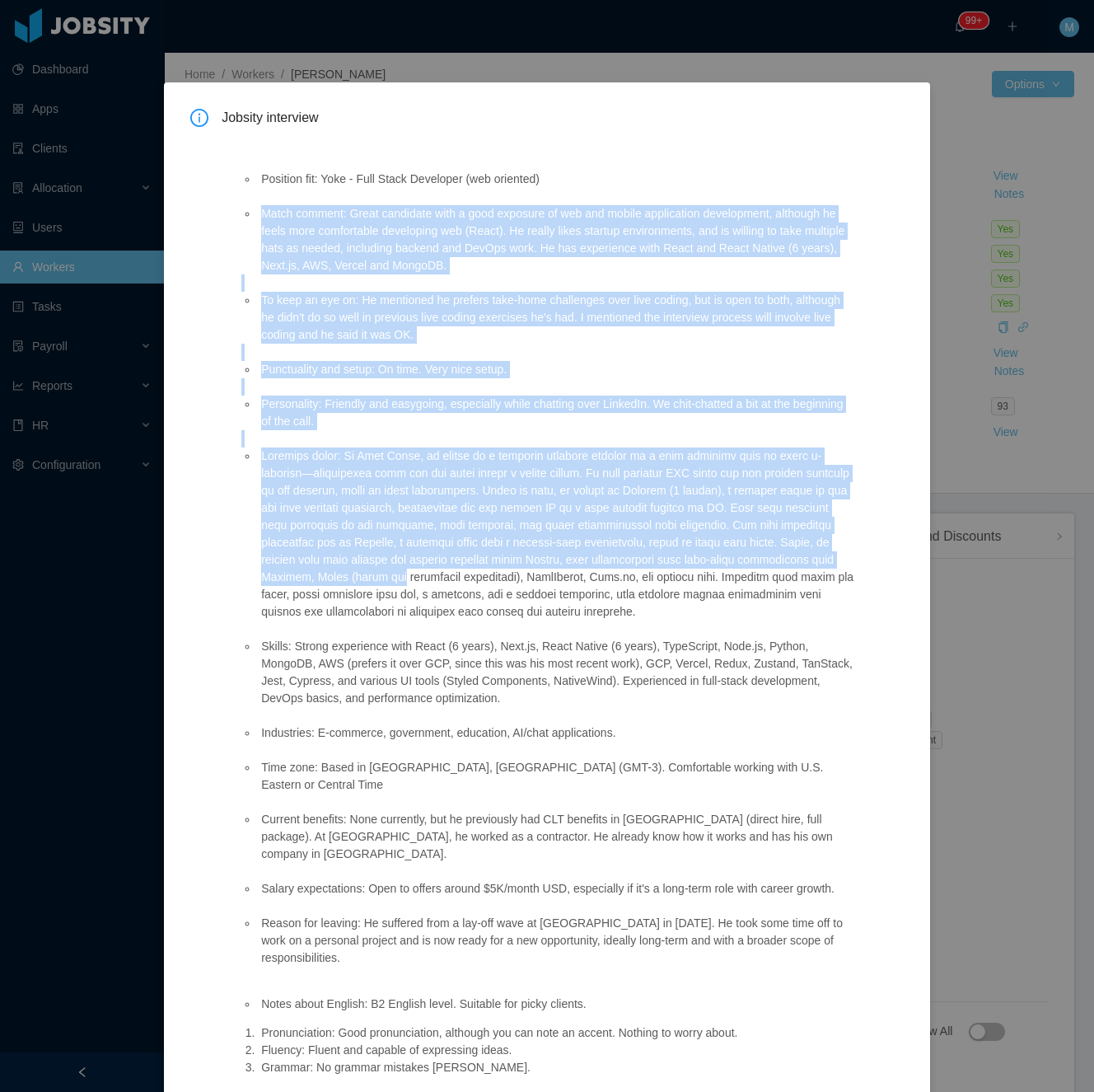
scroll to position [67, 0]
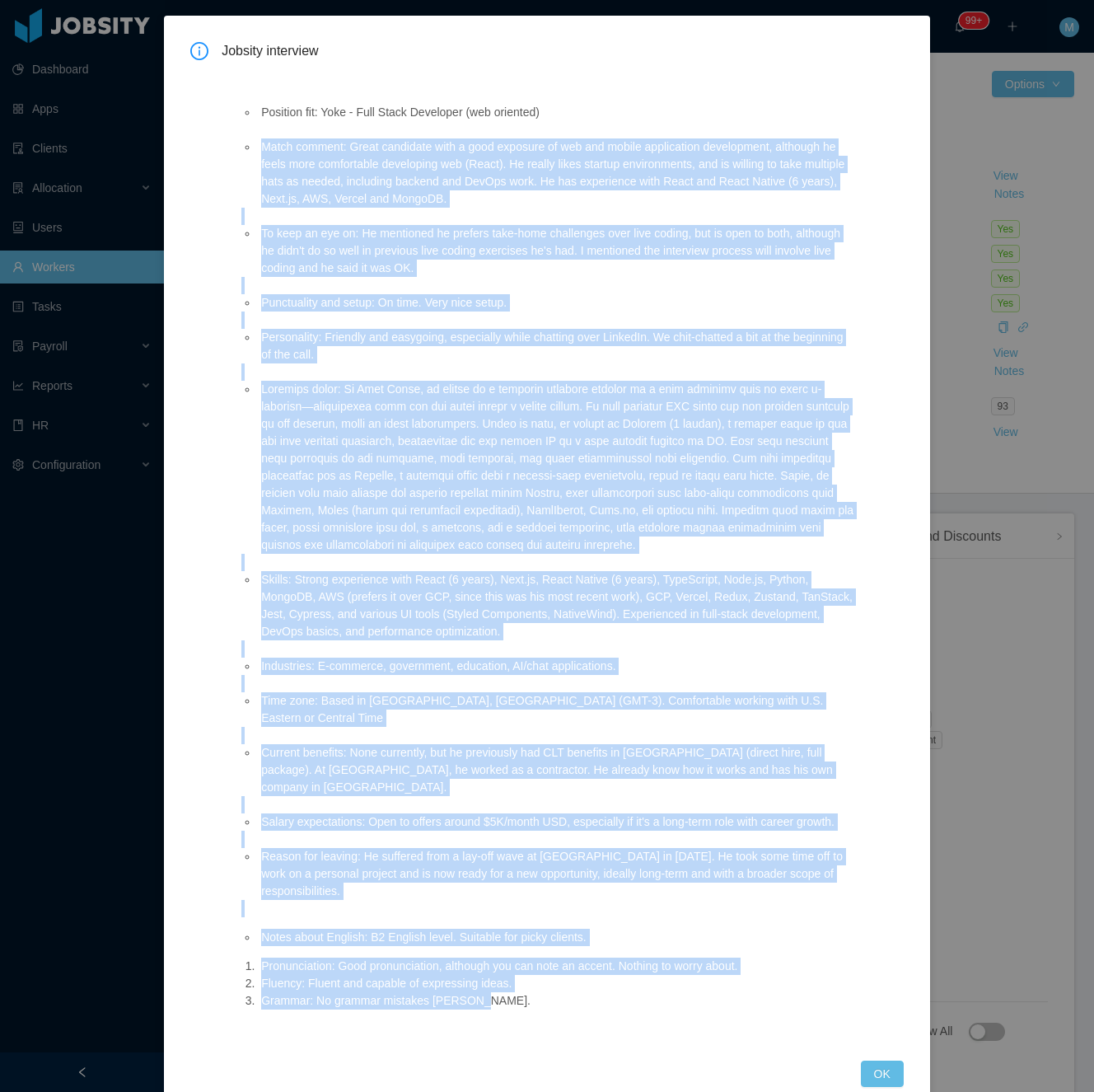
drag, startPoint x: 256, startPoint y: 212, endPoint x: 596, endPoint y: 964, distance: 825.3
click at [600, 987] on div "Position fit: Yoke - Full Stack Developer (web oriented) Match comment: Great c…" at bounding box center [548, 554] width 654 height 974
copy div "Match comment: Great candidate with a good exposure of web and mobile applicati…"
click at [882, 1060] on button "OK" at bounding box center [882, 1073] width 42 height 27
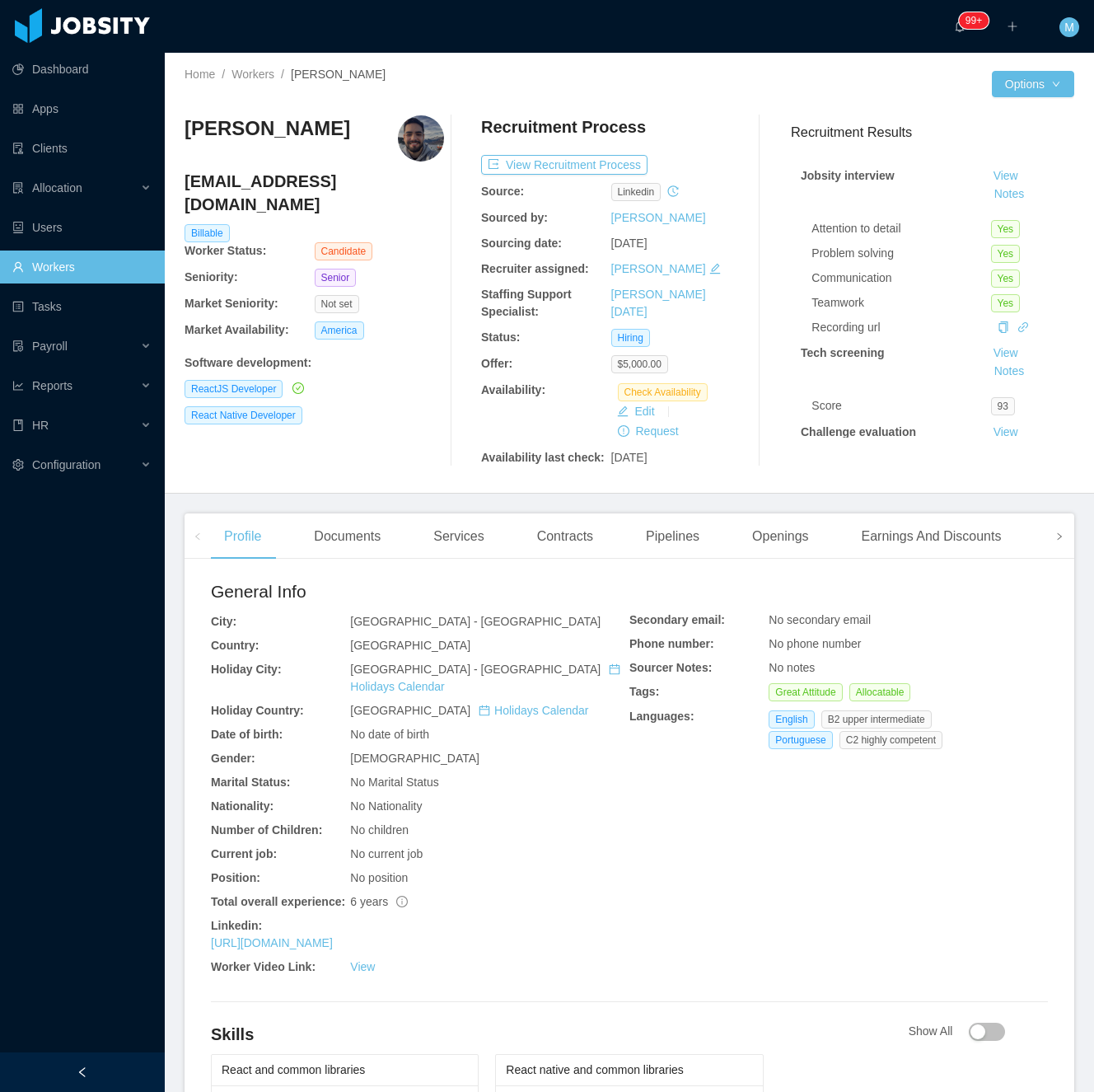
click at [1047, 554] on span at bounding box center [1059, 536] width 27 height 45
click at [978, 528] on div "Experience" at bounding box center [999, 536] width 92 height 46
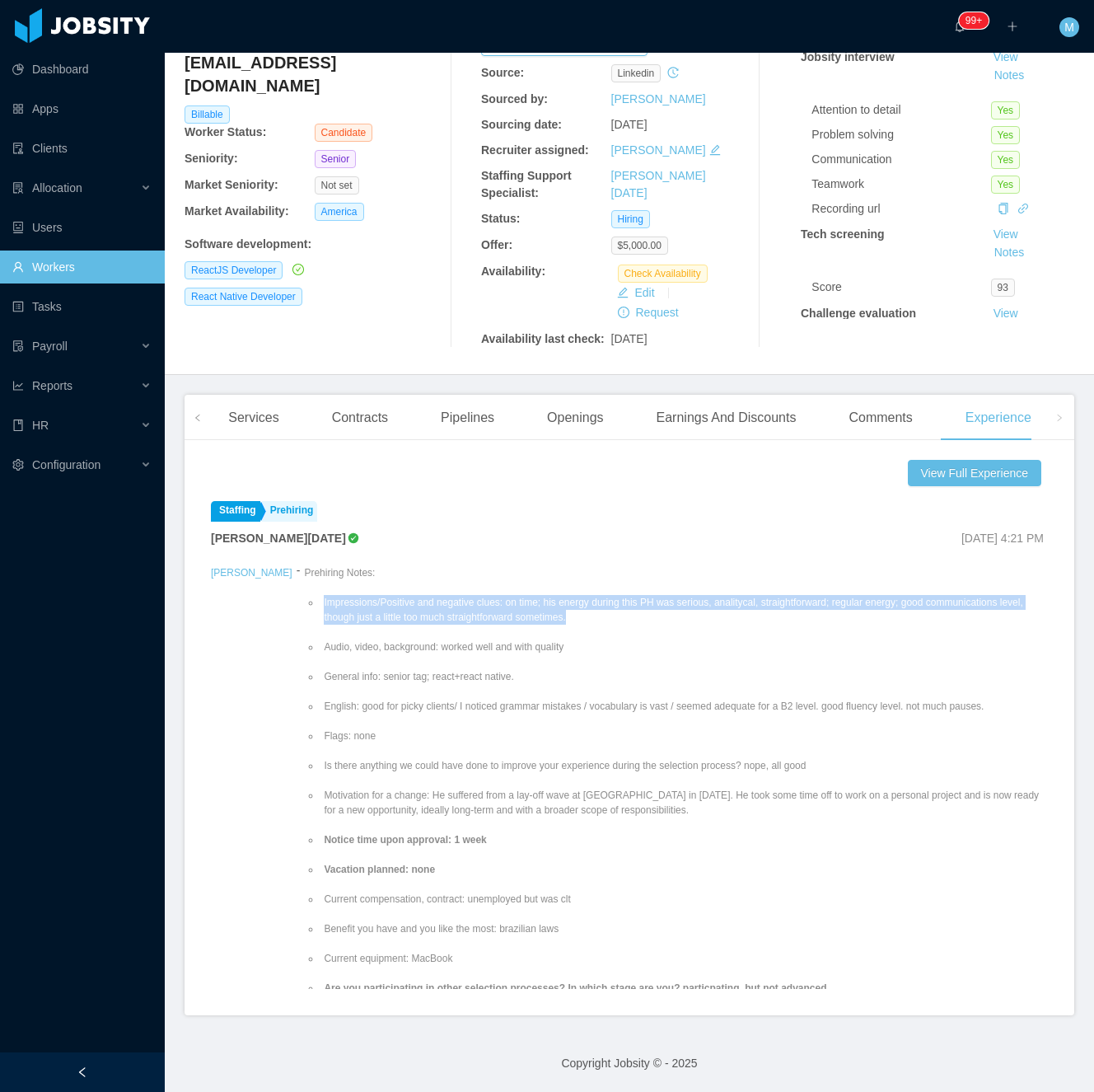
drag, startPoint x: 275, startPoint y: 604, endPoint x: 537, endPoint y: 616, distance: 262.3
click at [537, 616] on li "Impressions/Positive and negative clues: on time; his energy during this PH was…" at bounding box center [684, 610] width 728 height 30
copy li "Impressions/Positive and negative clues: on time; his energy during this PH was…"
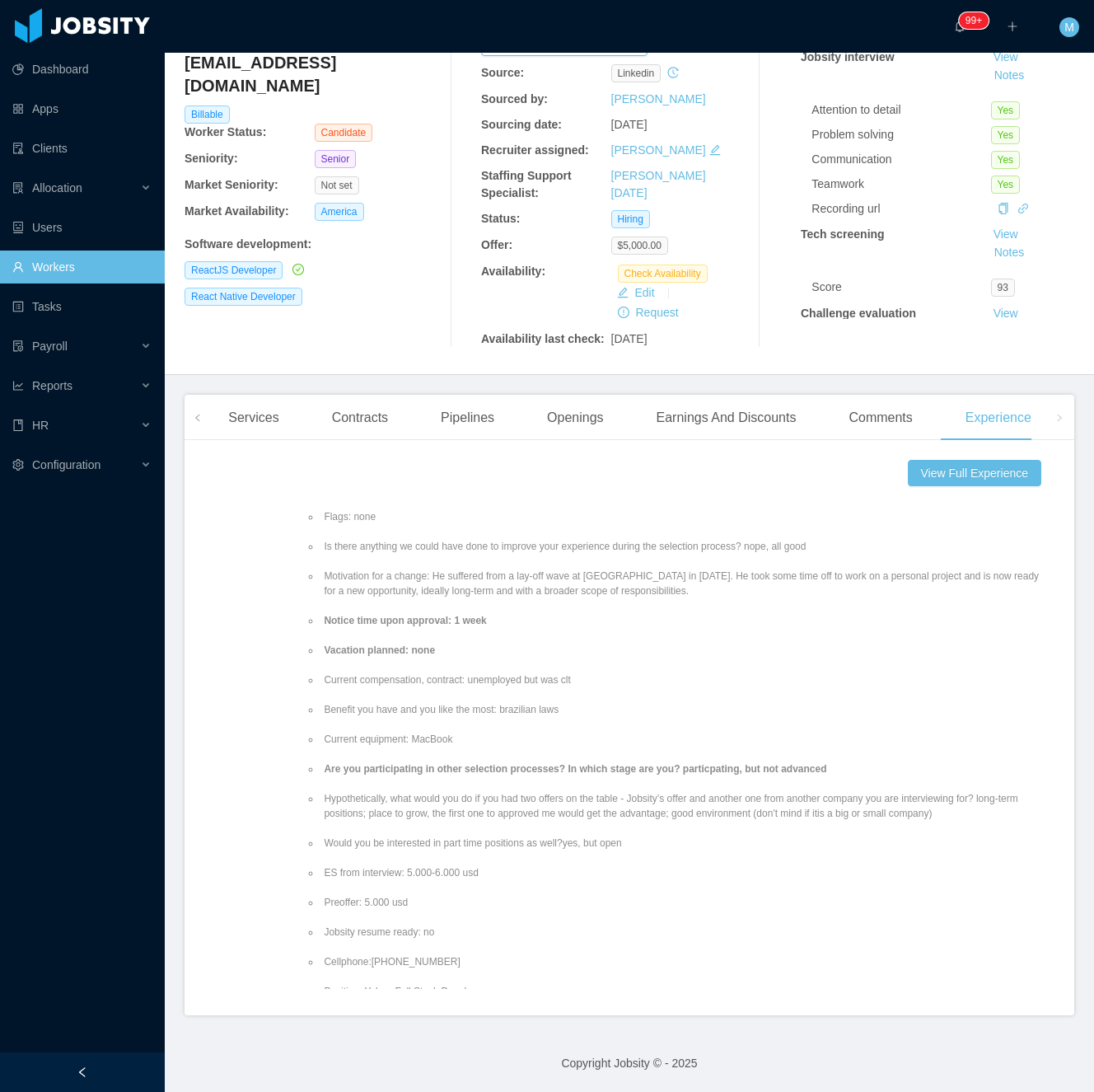
scroll to position [110, 0]
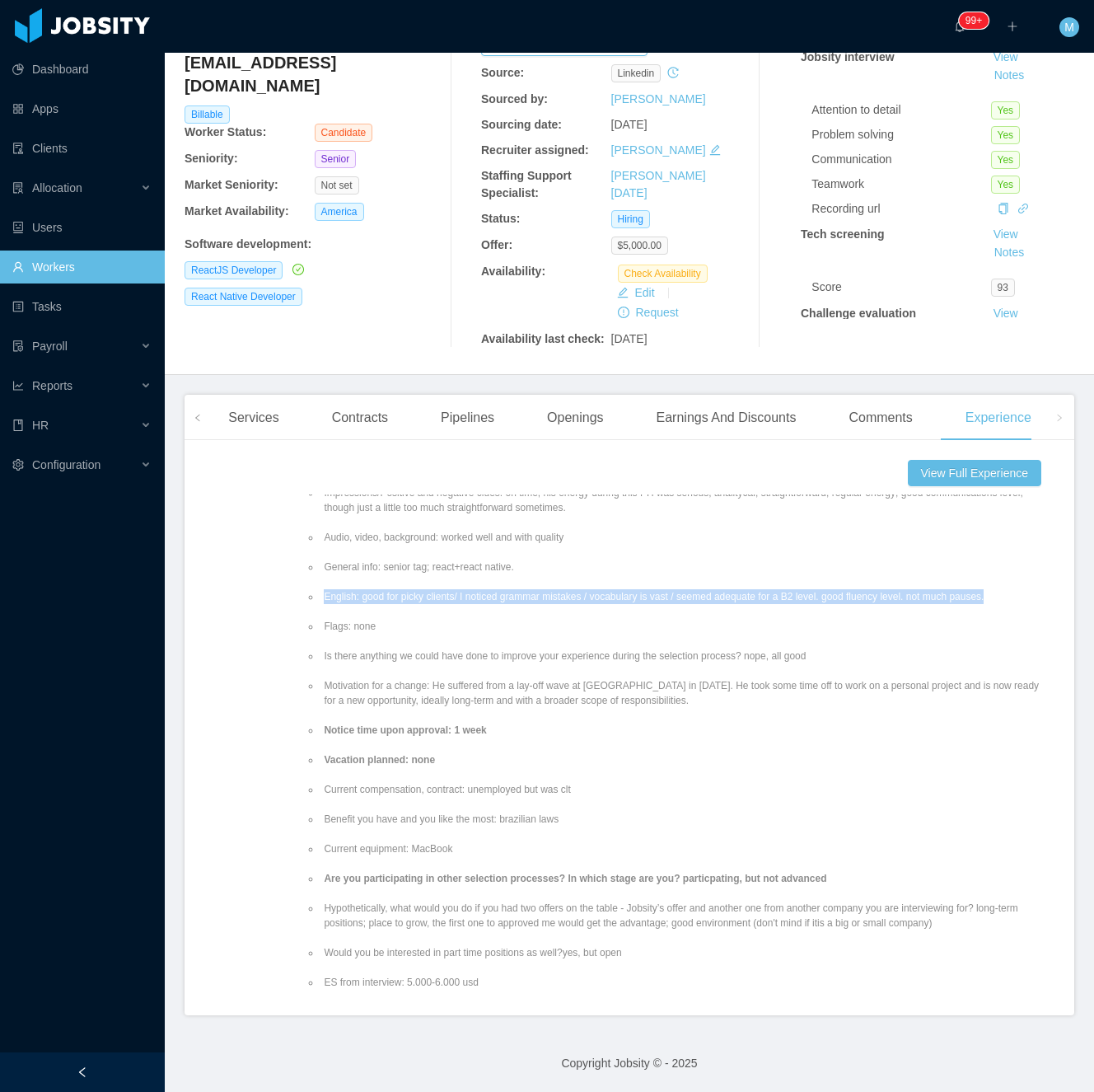
drag, startPoint x: 272, startPoint y: 591, endPoint x: 999, endPoint y: 594, distance: 727.0
click at [999, 594] on ul "Impressions/Positive and negative clues: on time; his energy during this PH was…" at bounding box center [676, 797] width 744 height 653
copy li "English: good for picky clients/ I noticed grammar mistakes / vocabulary is vas…"
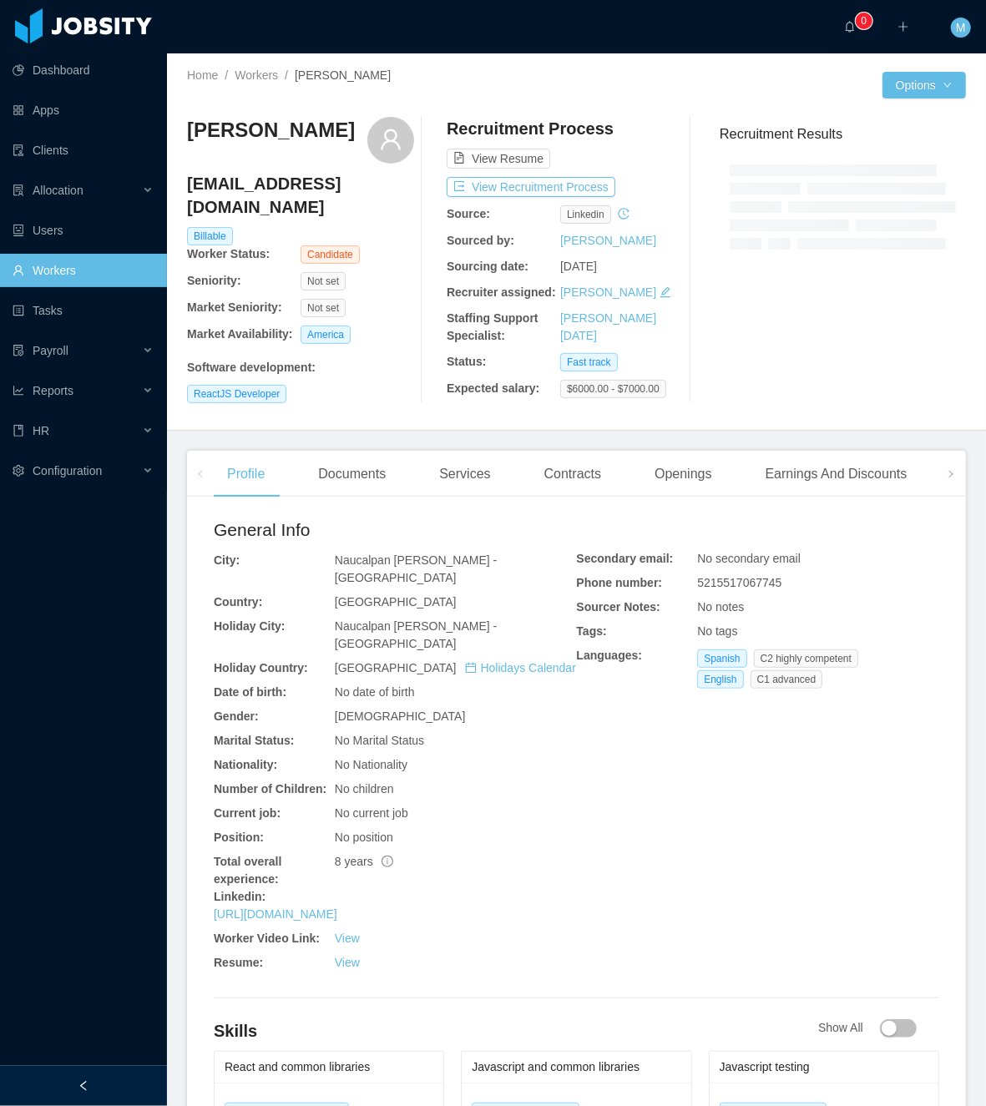
click at [94, 988] on div "Dashboard Apps Clients Allocation Users Workers Tasks Payroll Reports HR Config…" at bounding box center [83, 513] width 167 height 1026
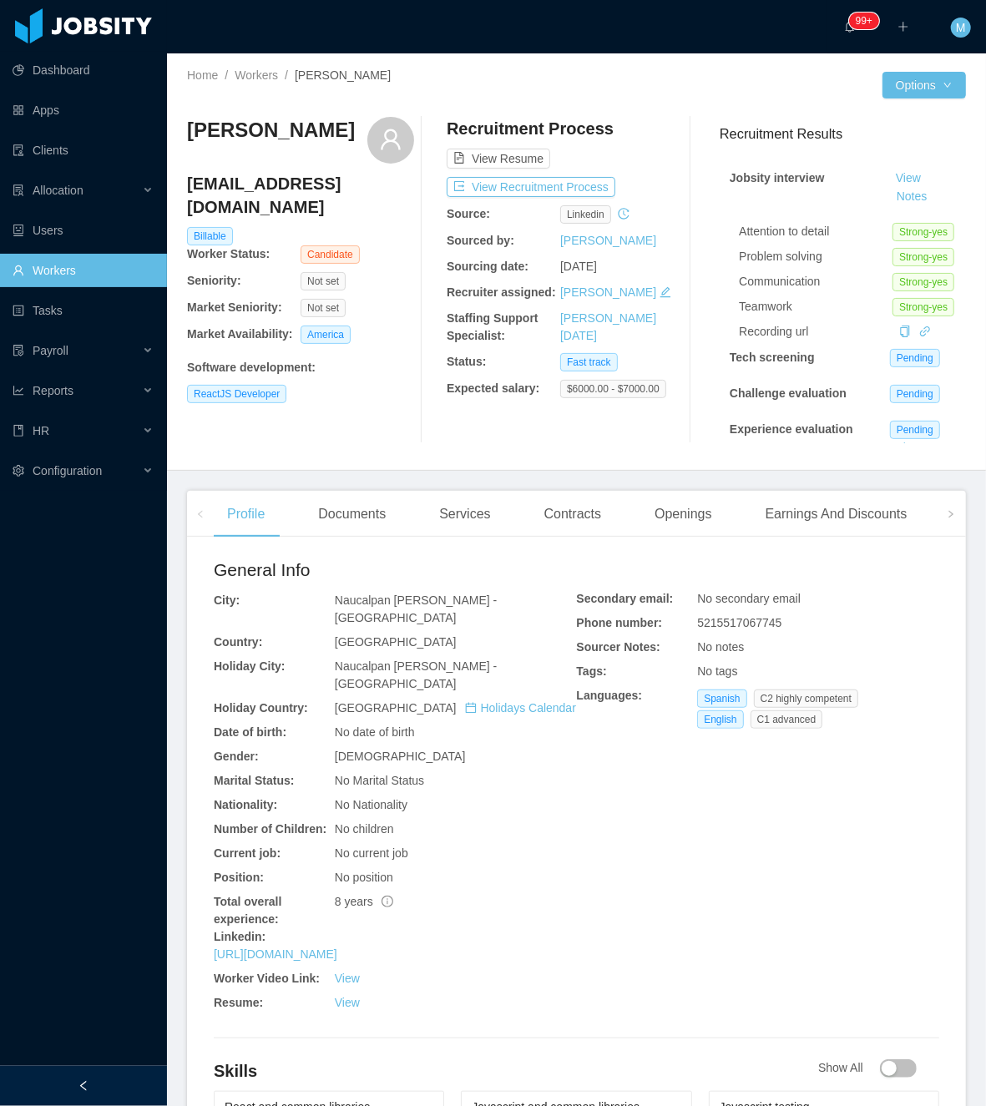
click at [100, 1088] on div at bounding box center [83, 1086] width 167 height 40
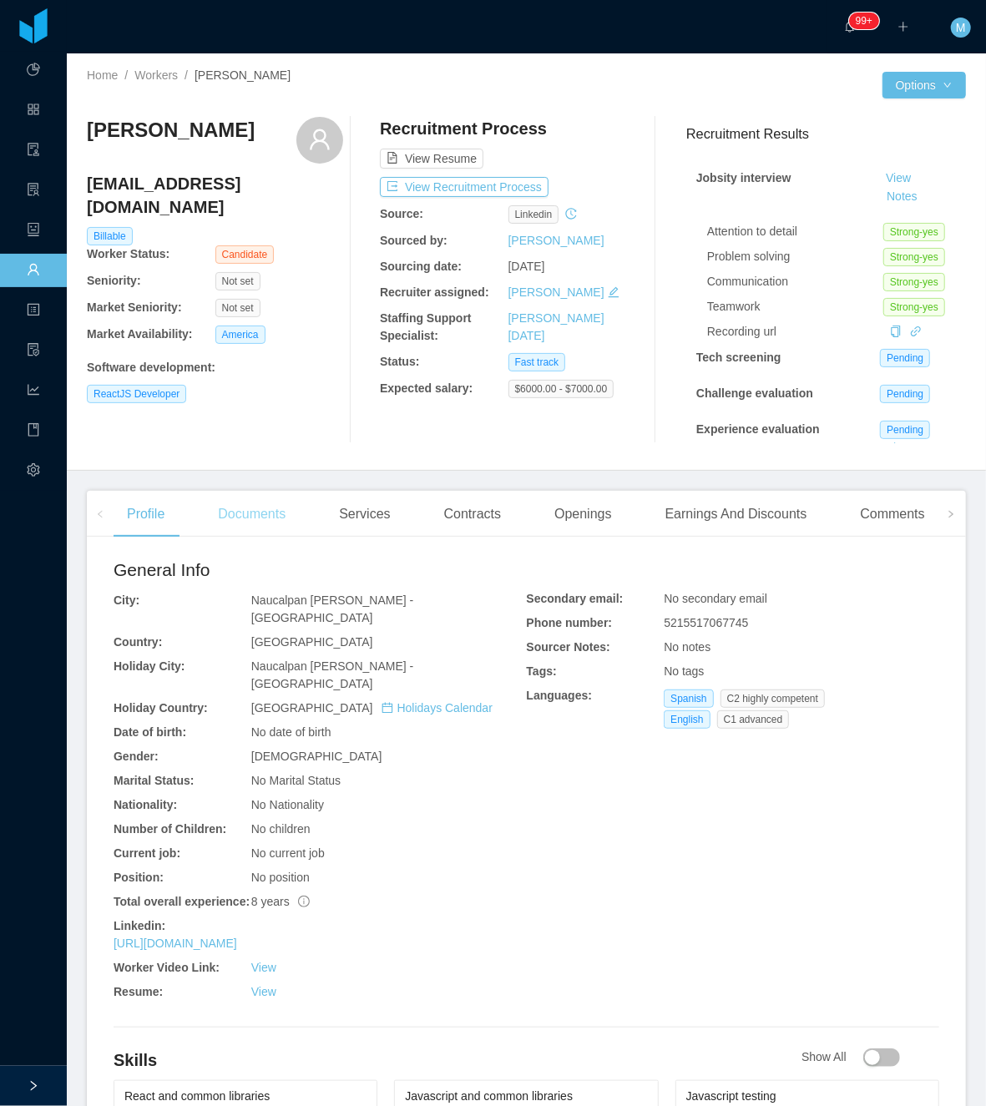
click at [259, 512] on div "Documents" at bounding box center [251, 514] width 94 height 47
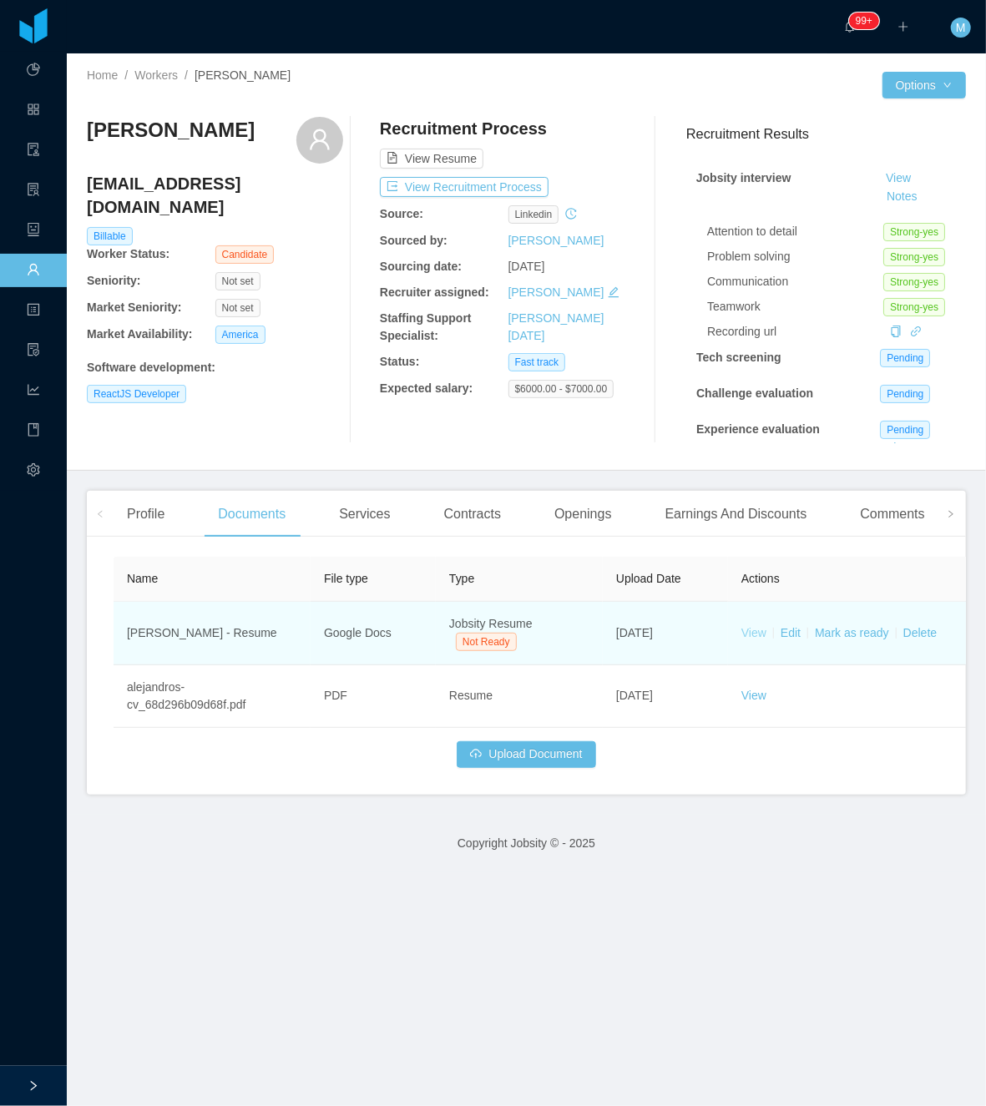
click at [754, 628] on link "View" at bounding box center [753, 632] width 25 height 13
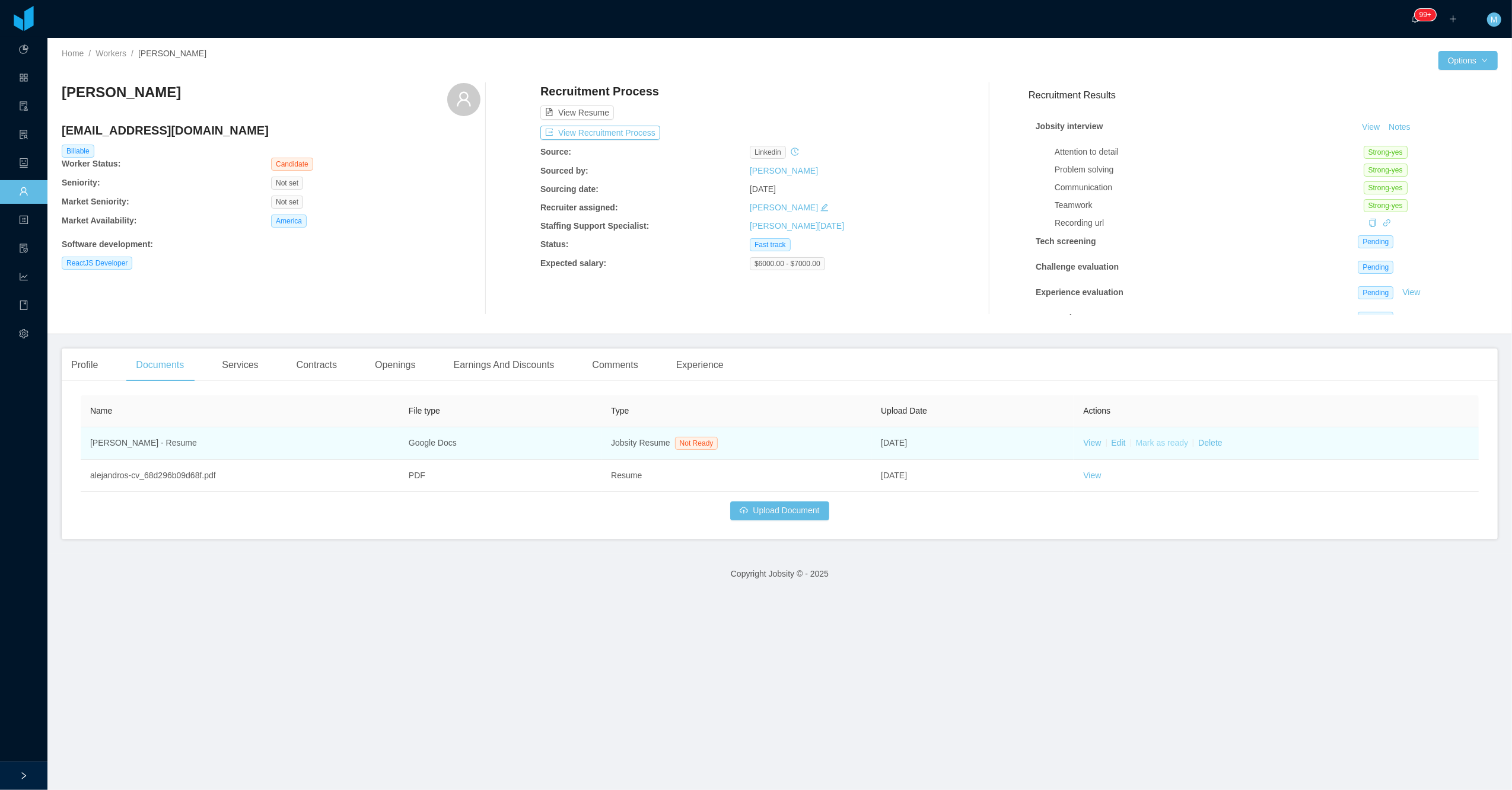
click at [700, 443] on link "Mark as ready" at bounding box center [1162, 443] width 53 height 9
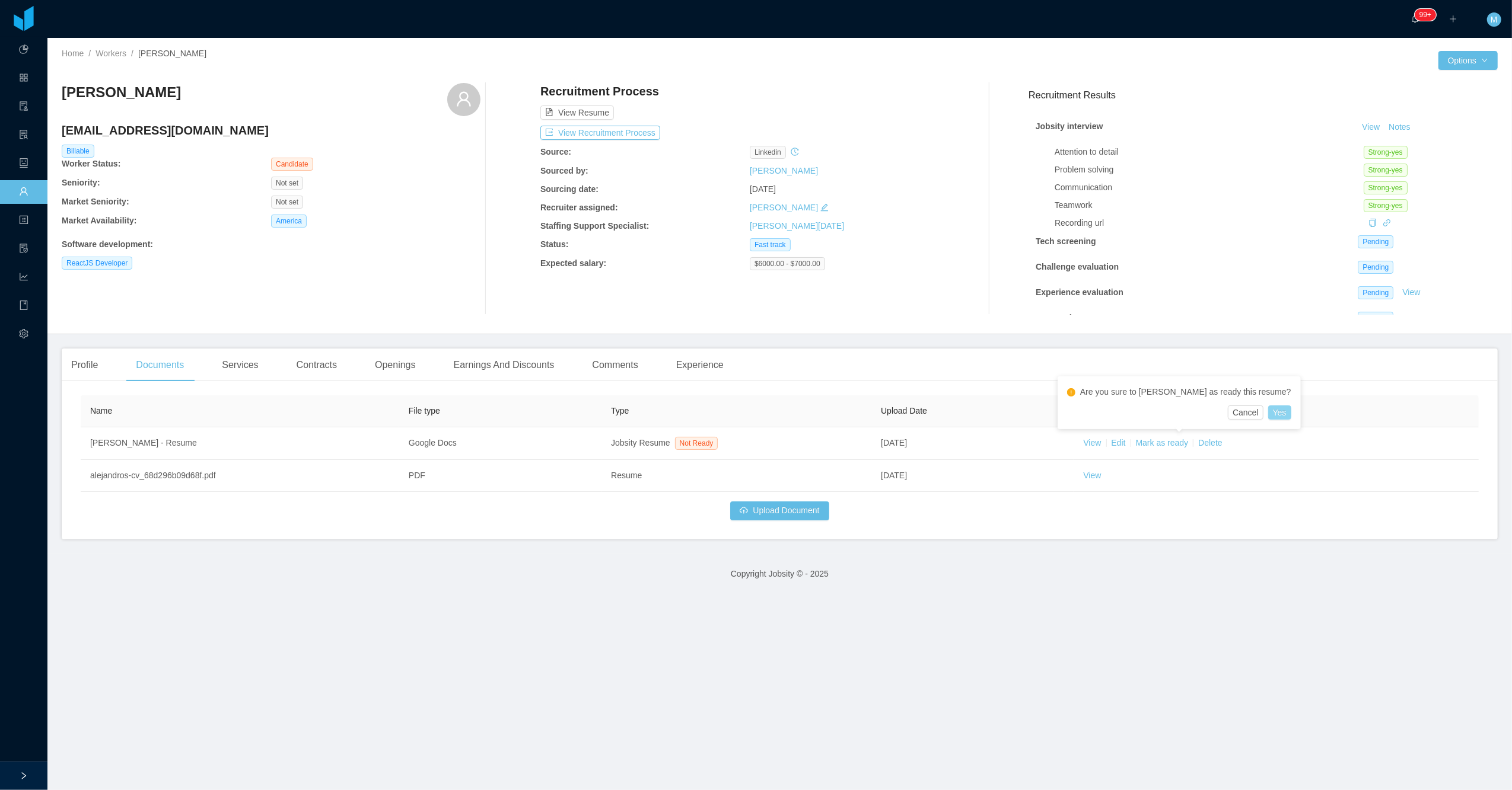
click at [700, 409] on button "Yes" at bounding box center [1280, 413] width 23 height 14
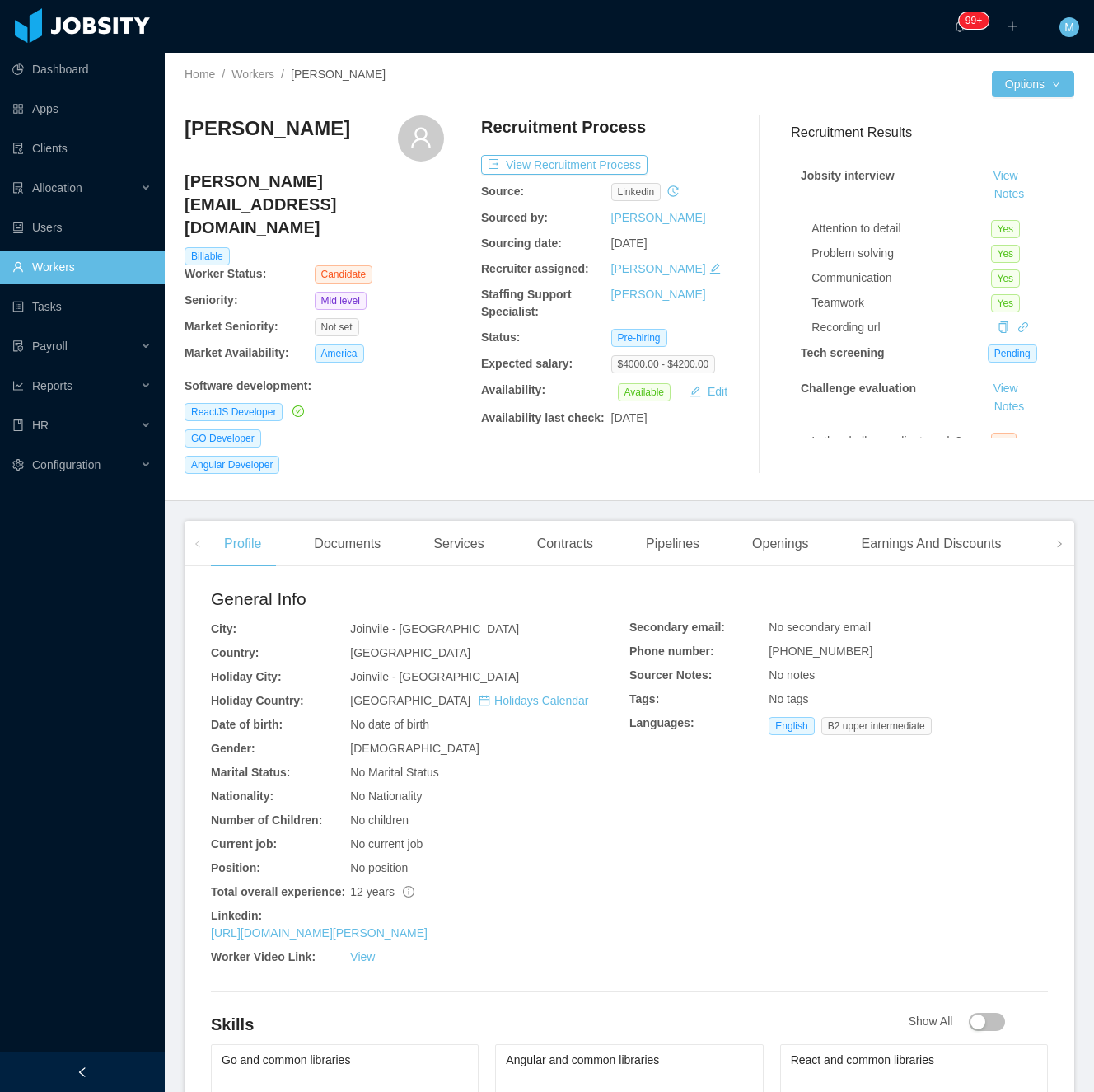
click at [407, 410] on div "[PERSON_NAME] [PERSON_NAME][EMAIL_ADDRESS][DOMAIN_NAME] Billable Worker Status:…" at bounding box center [314, 294] width 260 height 358
click at [373, 520] on div "Documents" at bounding box center [348, 543] width 93 height 46
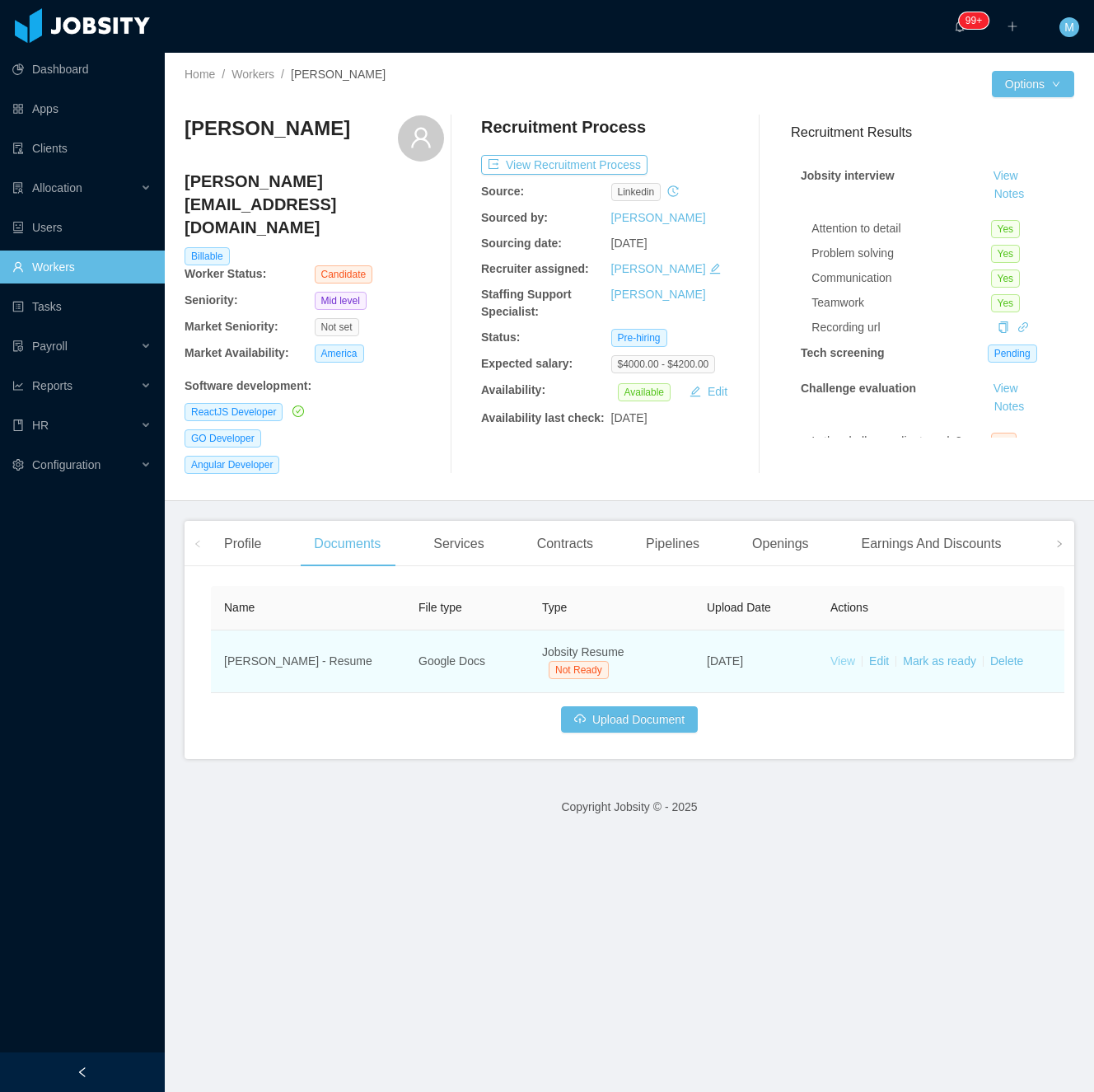
click at [844, 655] on link "View" at bounding box center [842, 661] width 25 height 13
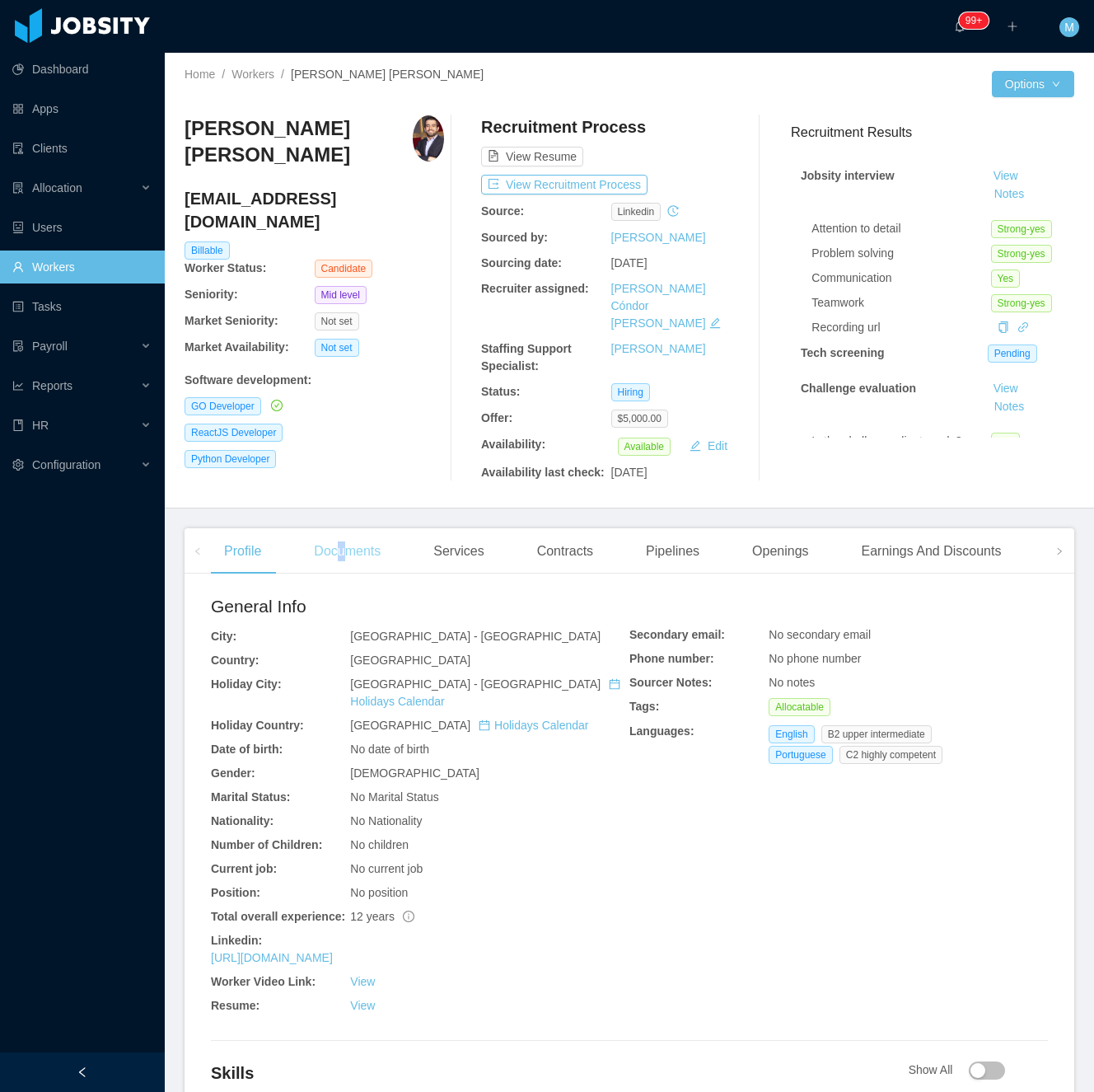
click at [345, 545] on div "Documents" at bounding box center [348, 551] width 93 height 46
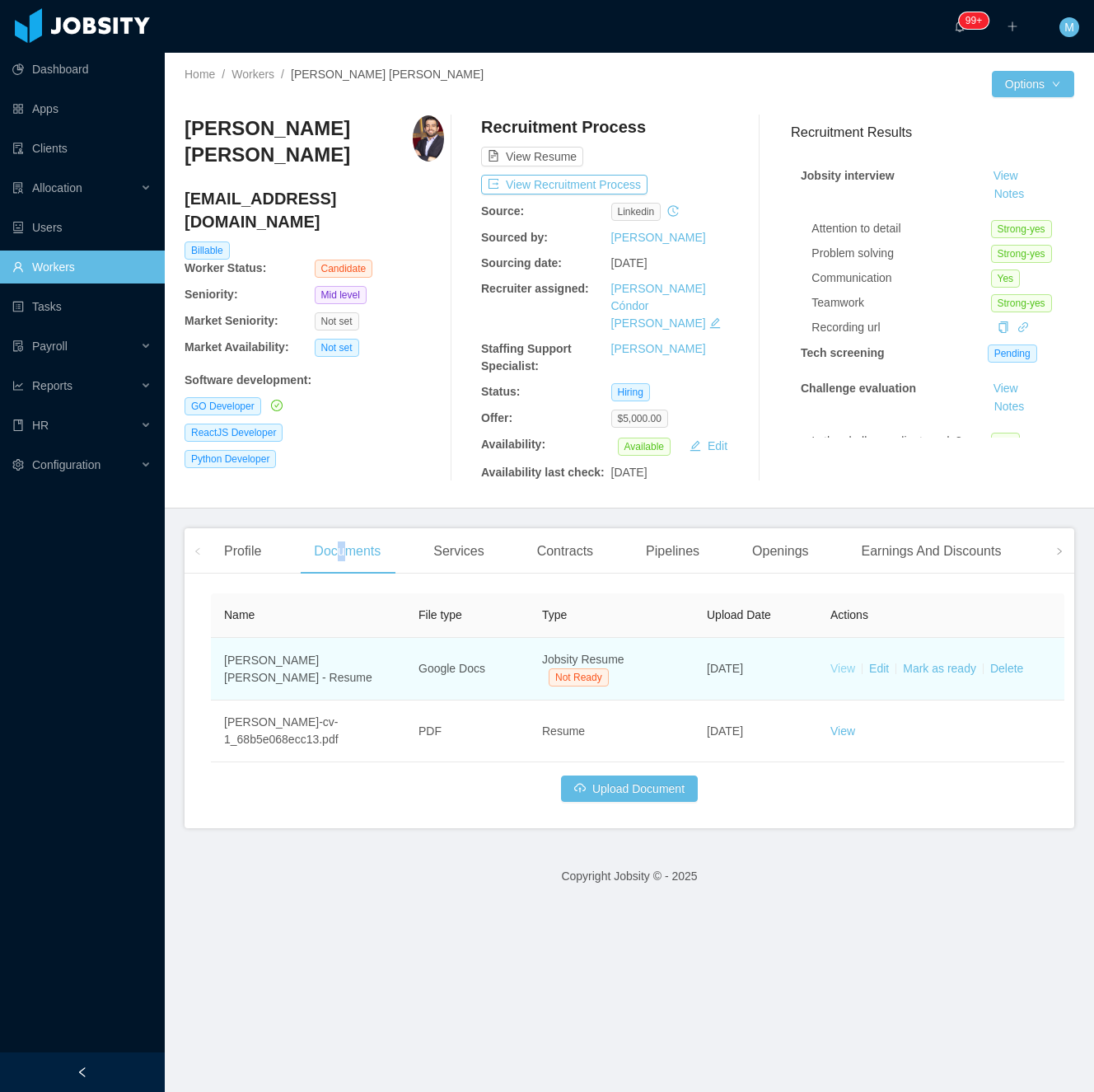
click at [841, 662] on link "View" at bounding box center [842, 667] width 25 height 13
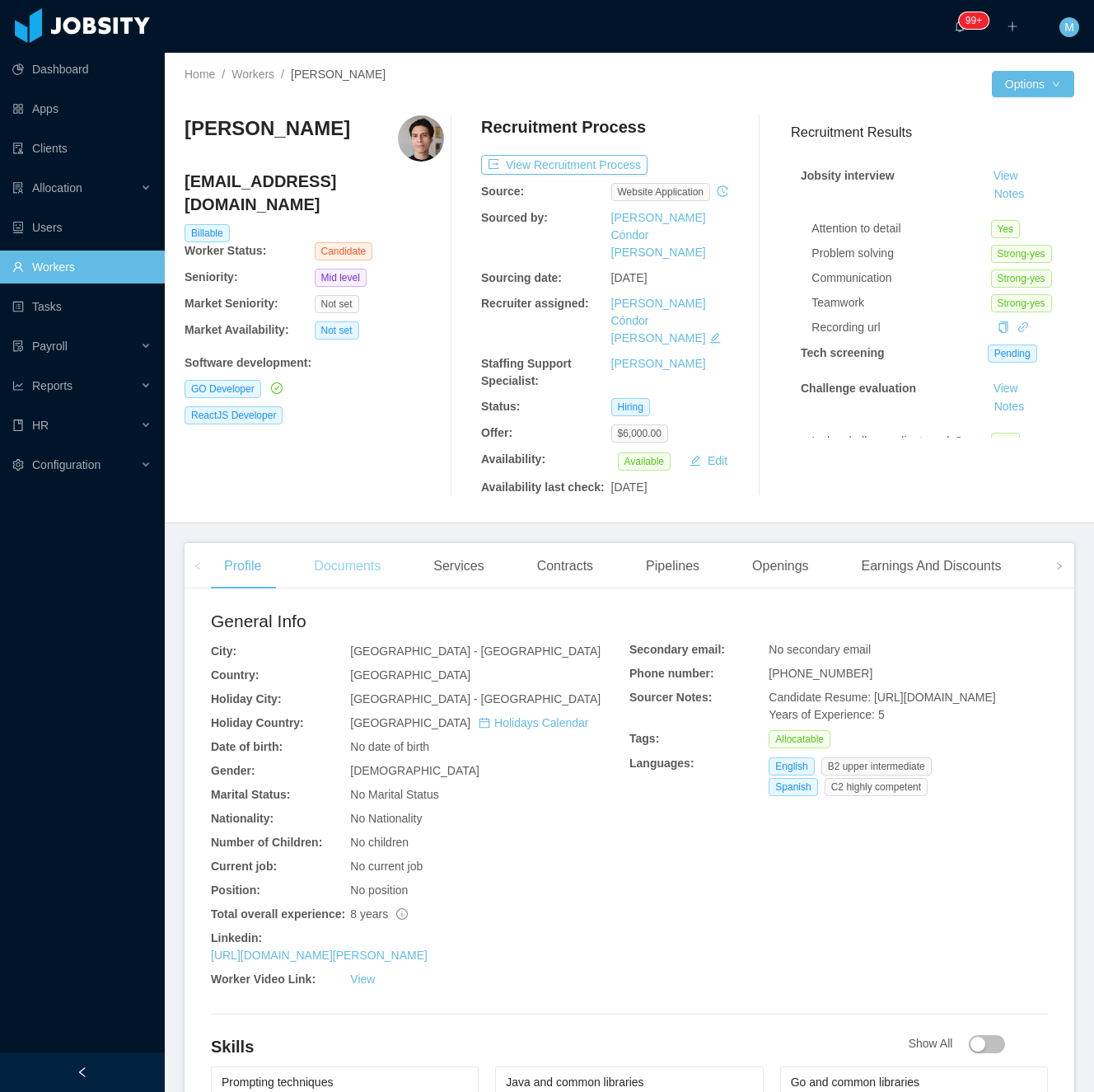
click at [340, 543] on div "Documents" at bounding box center [348, 566] width 93 height 46
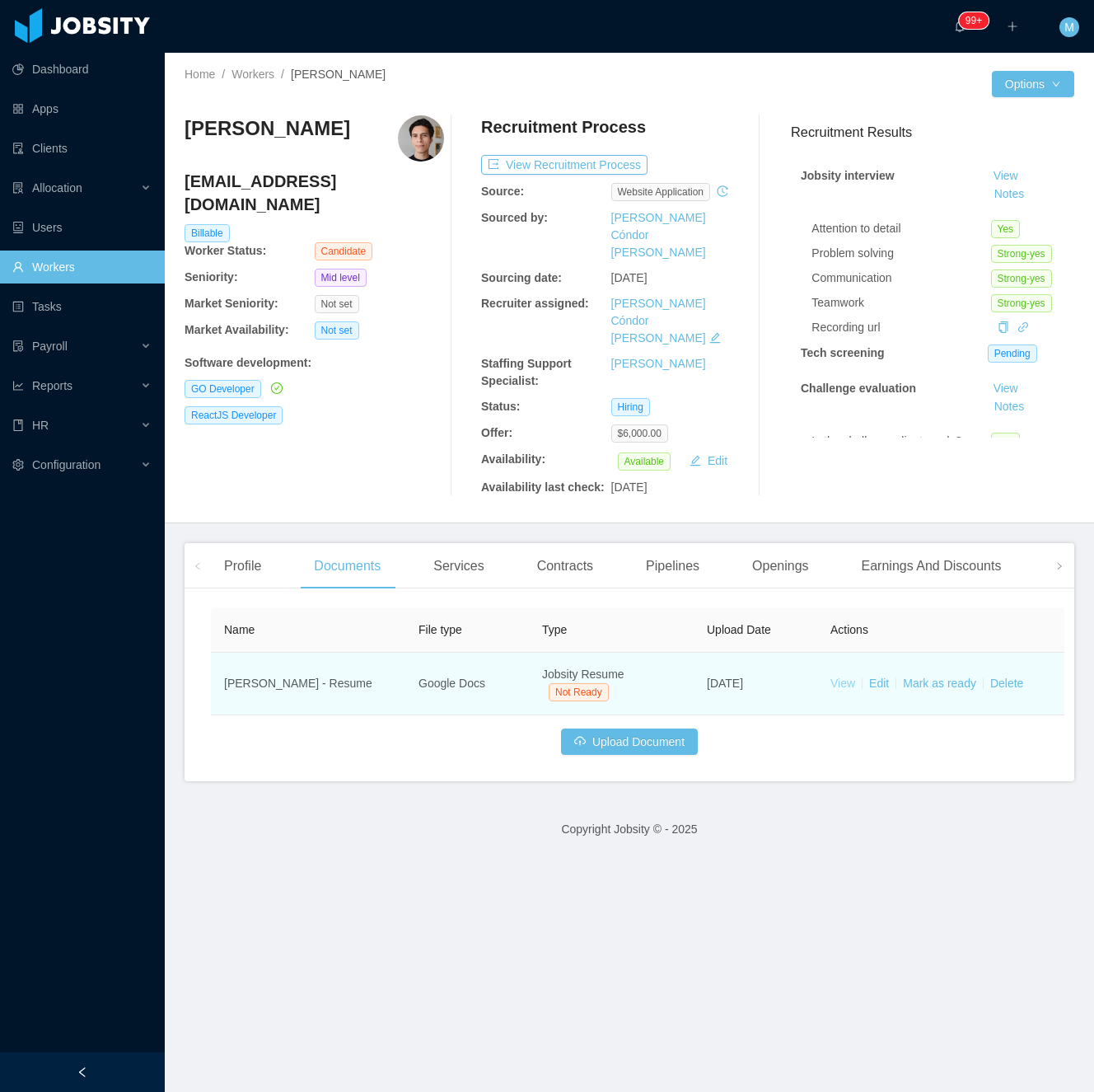
click at [851, 676] on link "View" at bounding box center [842, 682] width 25 height 13
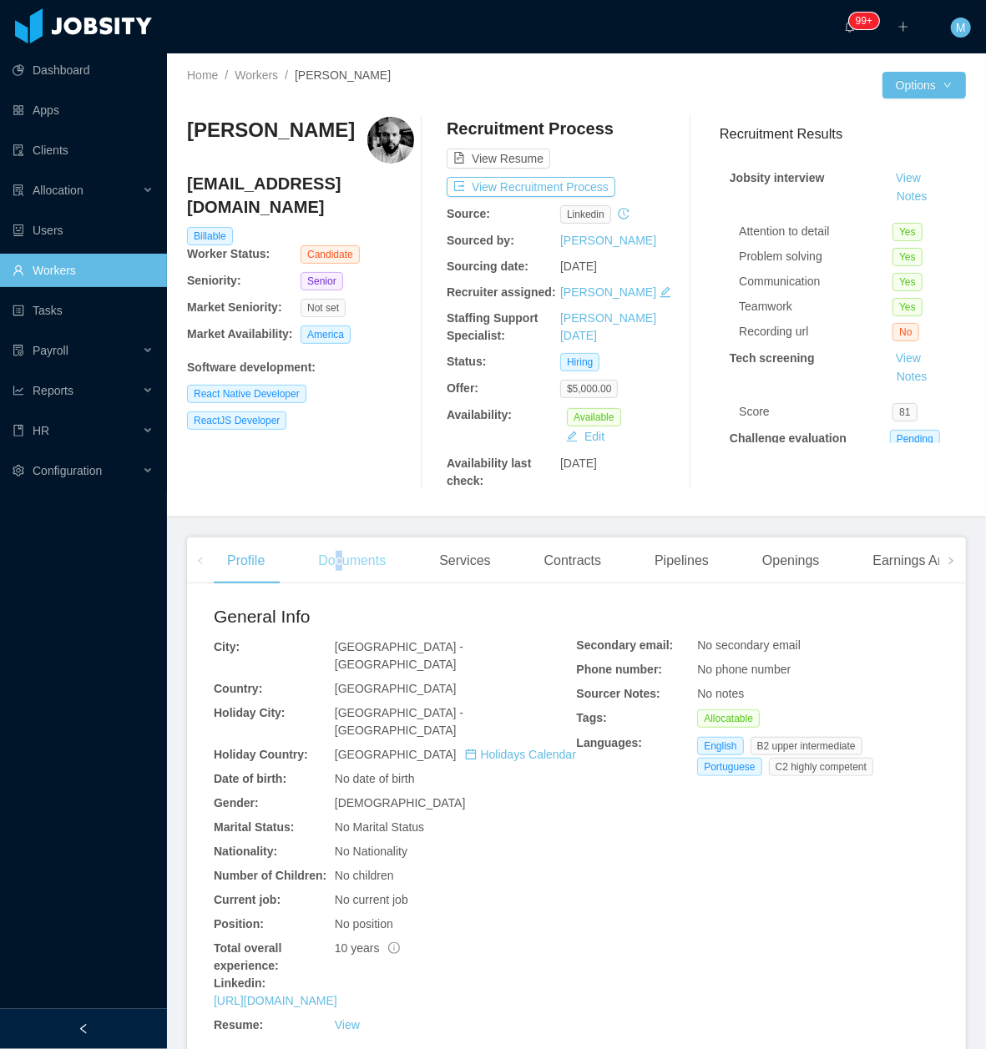
click at [346, 556] on div "Documents" at bounding box center [352, 560] width 94 height 47
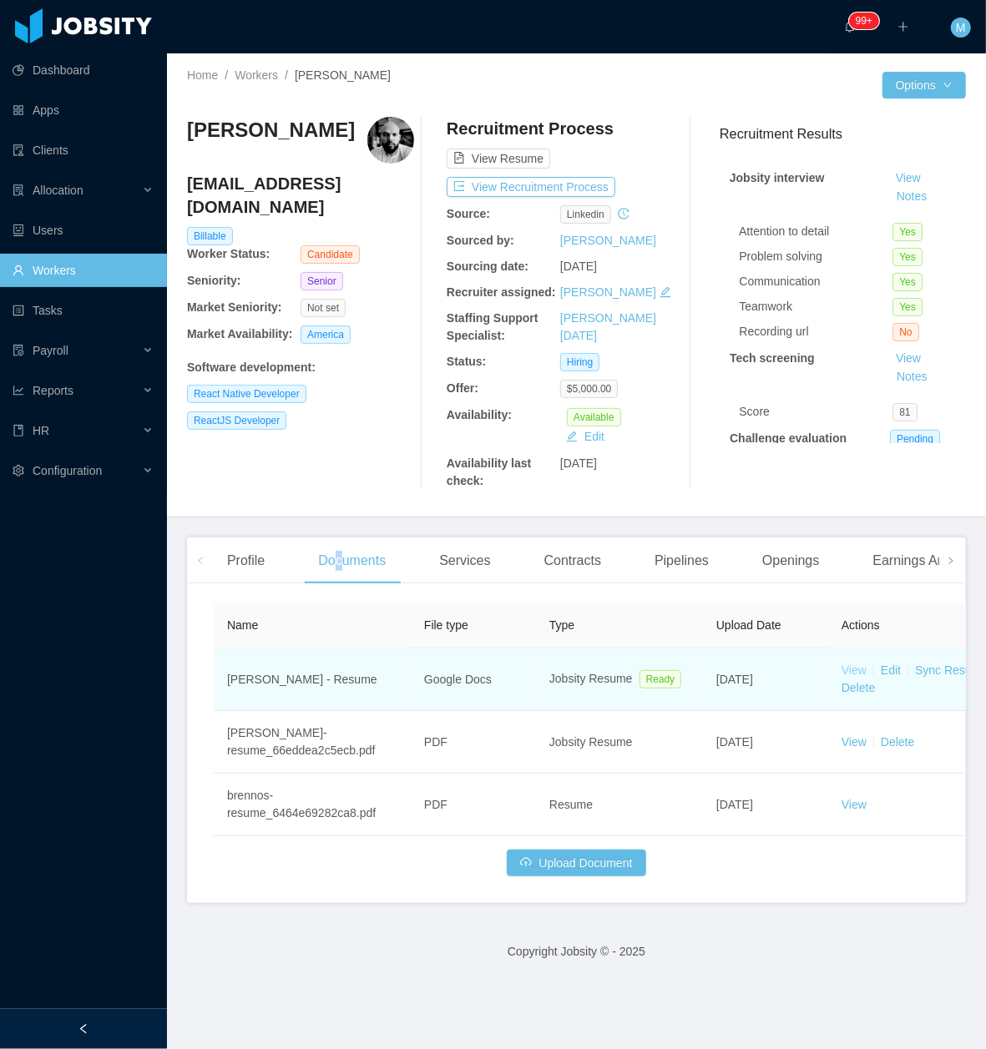
click at [848, 665] on link "View" at bounding box center [853, 669] width 25 height 13
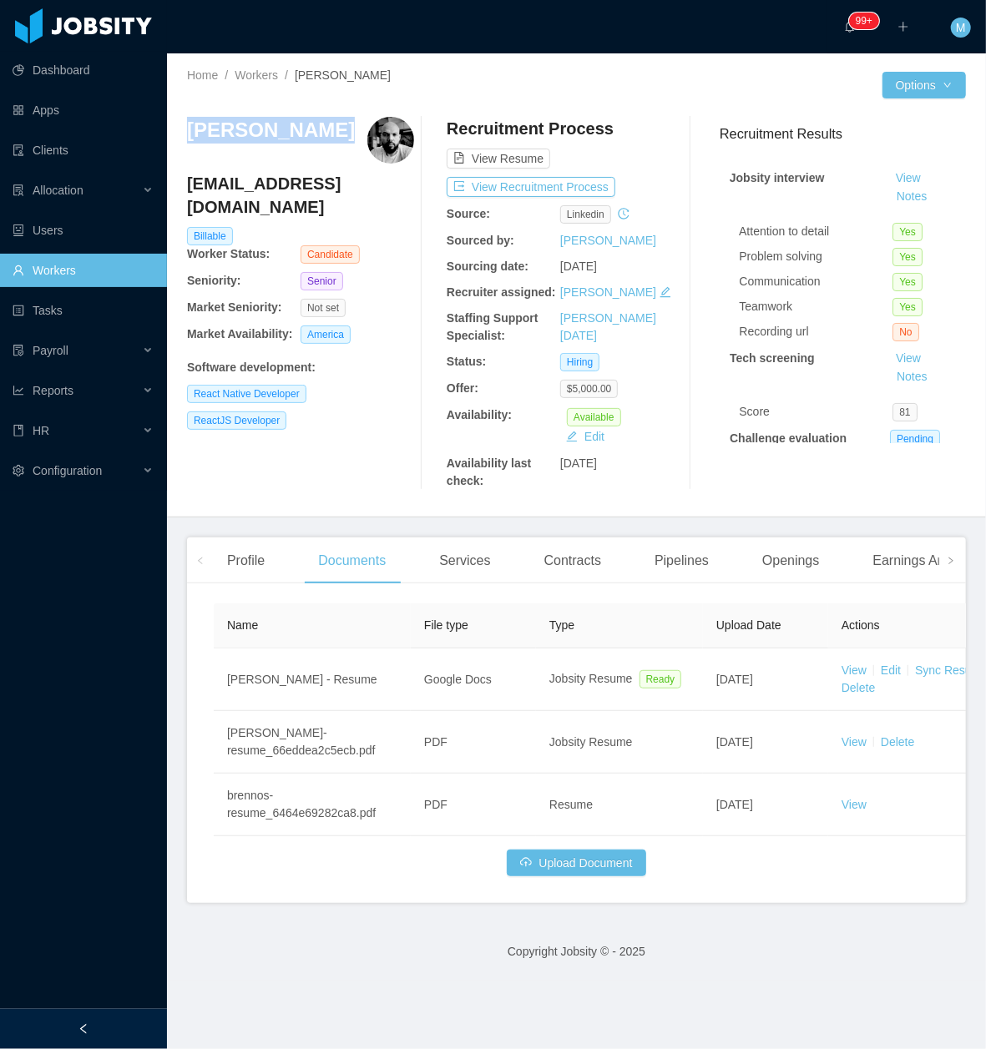
drag, startPoint x: 328, startPoint y: 131, endPoint x: 170, endPoint y: 124, distance: 157.9
click at [170, 124] on div "Home / Workers / Brenno Wariss / Options Brenno Wariss brennol.wariss@icloud.co…" at bounding box center [576, 285] width 819 height 464
copy h3 "Brenno Wariss"
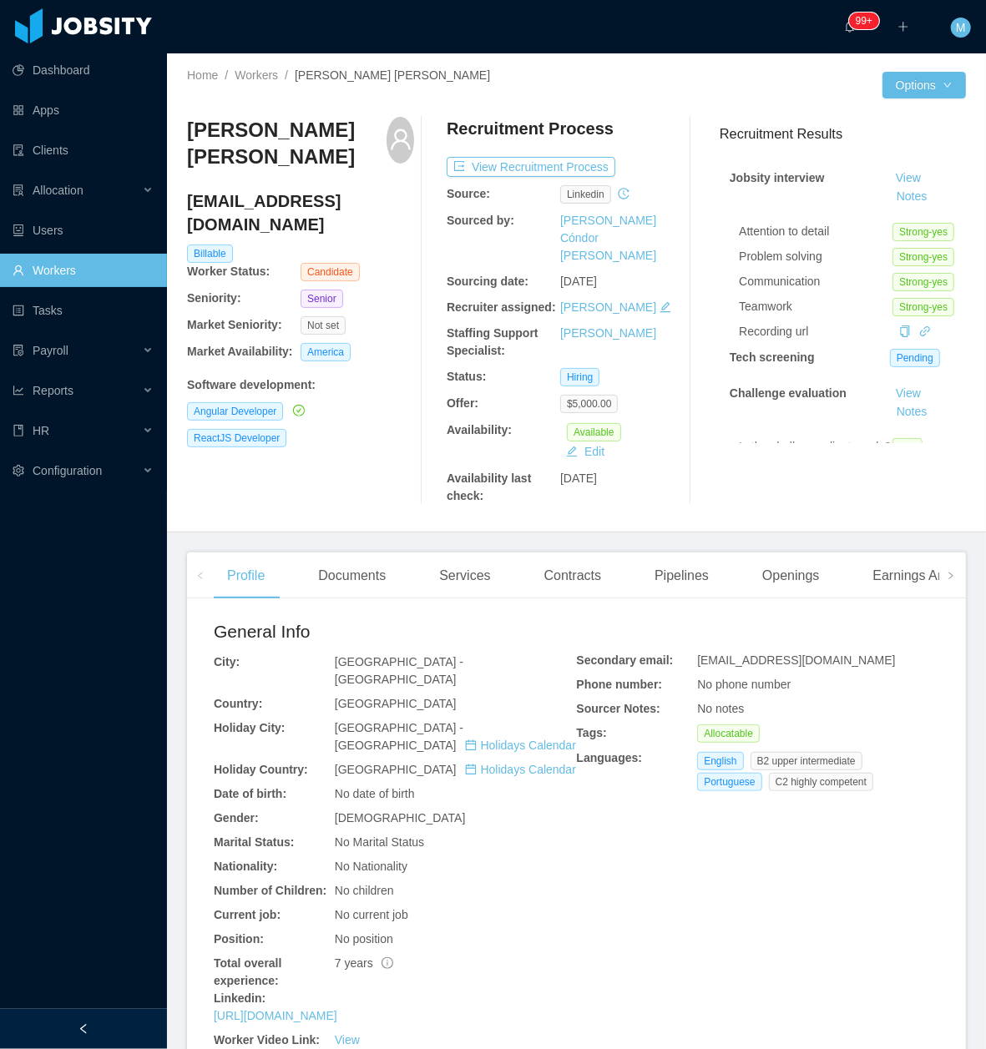
click at [98, 1022] on div at bounding box center [83, 1029] width 167 height 40
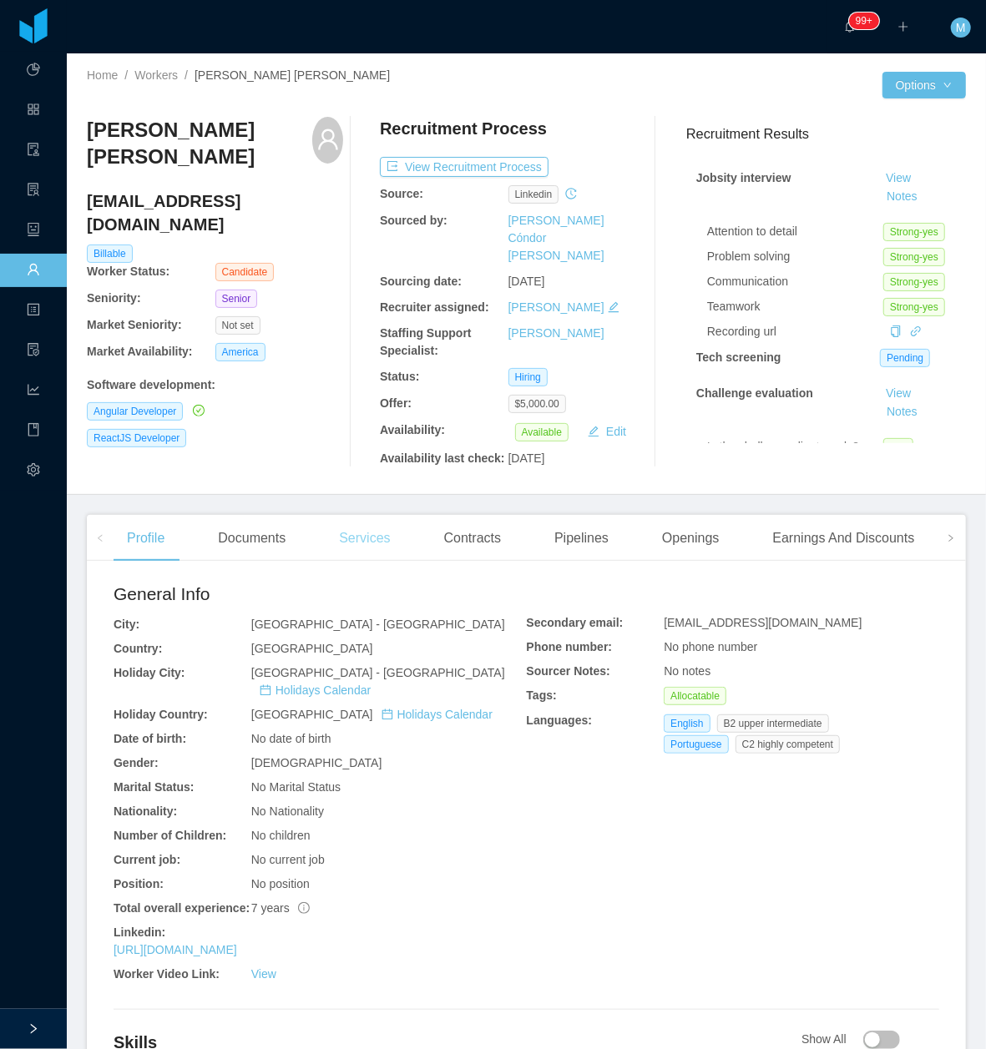
click at [367, 515] on div "Services" at bounding box center [364, 538] width 78 height 47
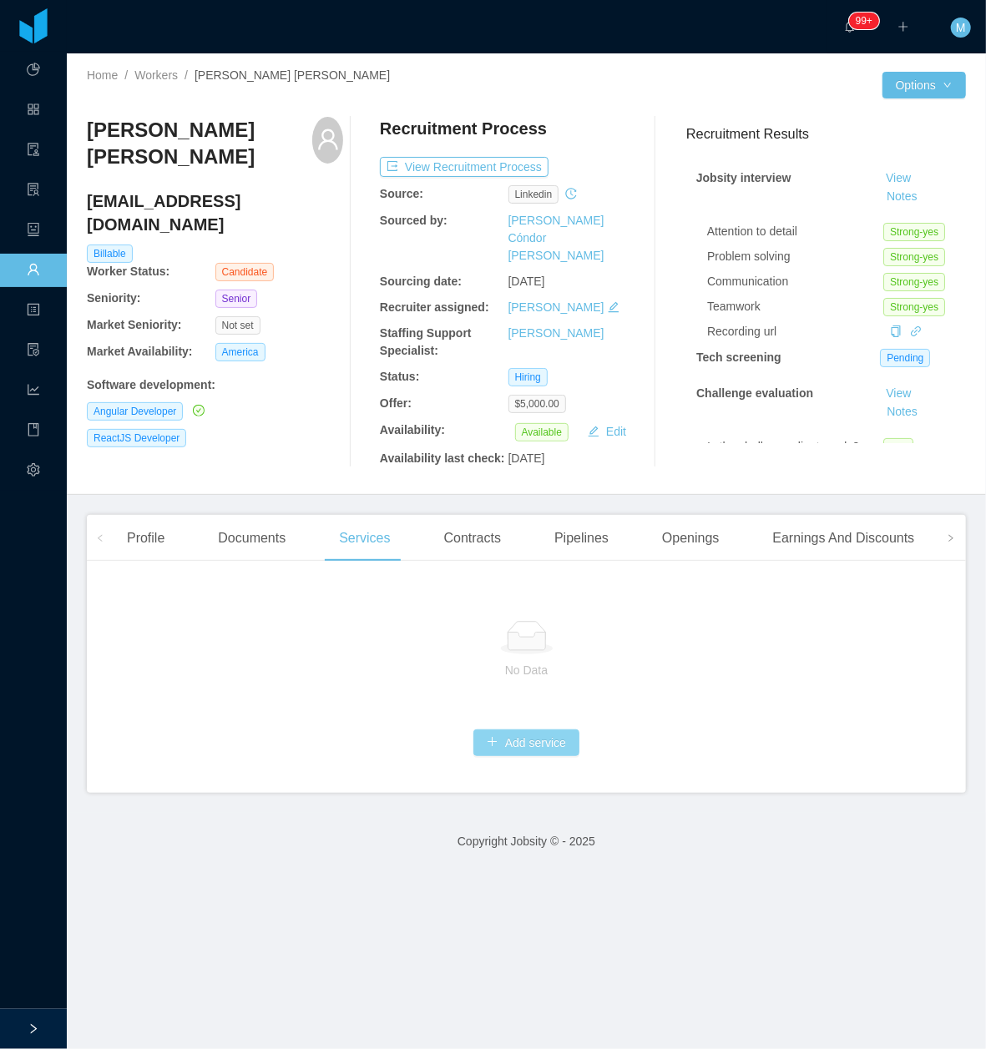
click at [561, 729] on button "Add service" at bounding box center [526, 742] width 106 height 27
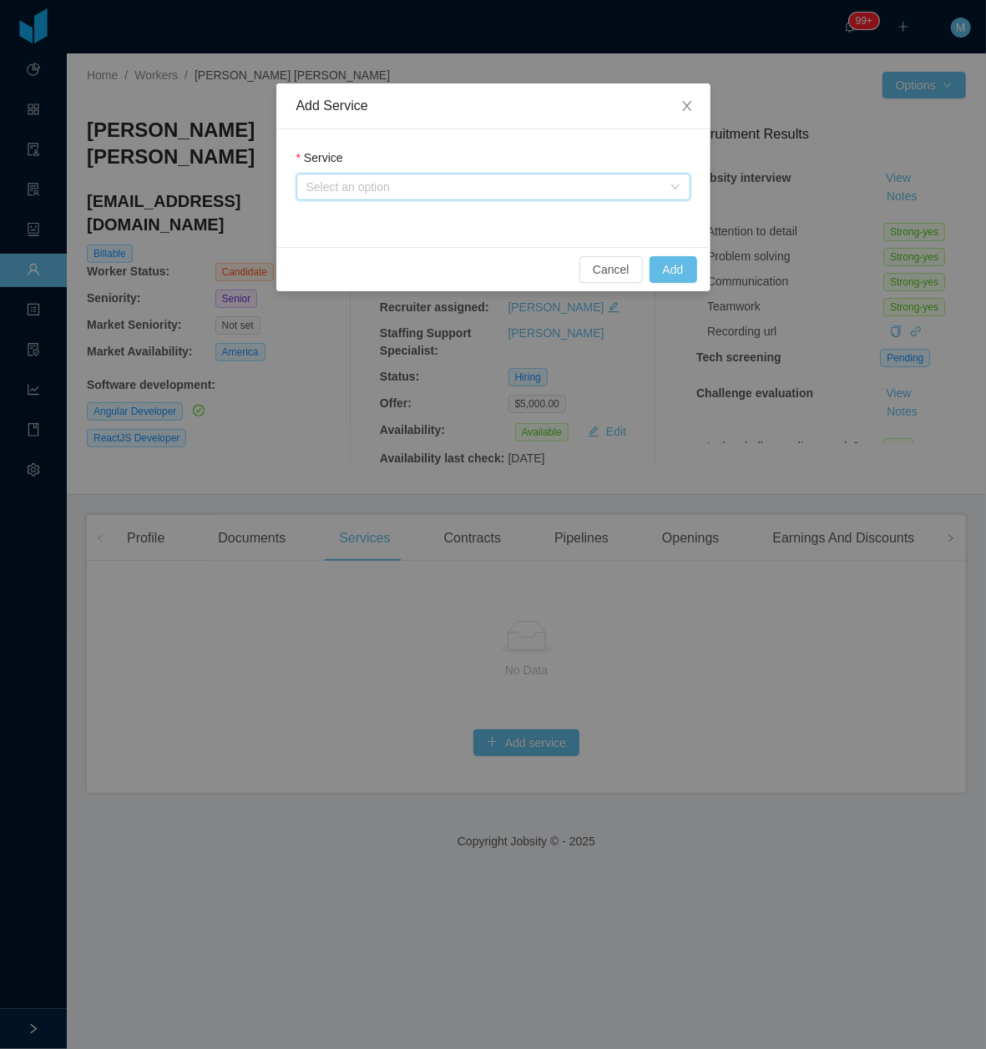
click at [452, 177] on div "Select an option" at bounding box center [487, 186] width 363 height 25
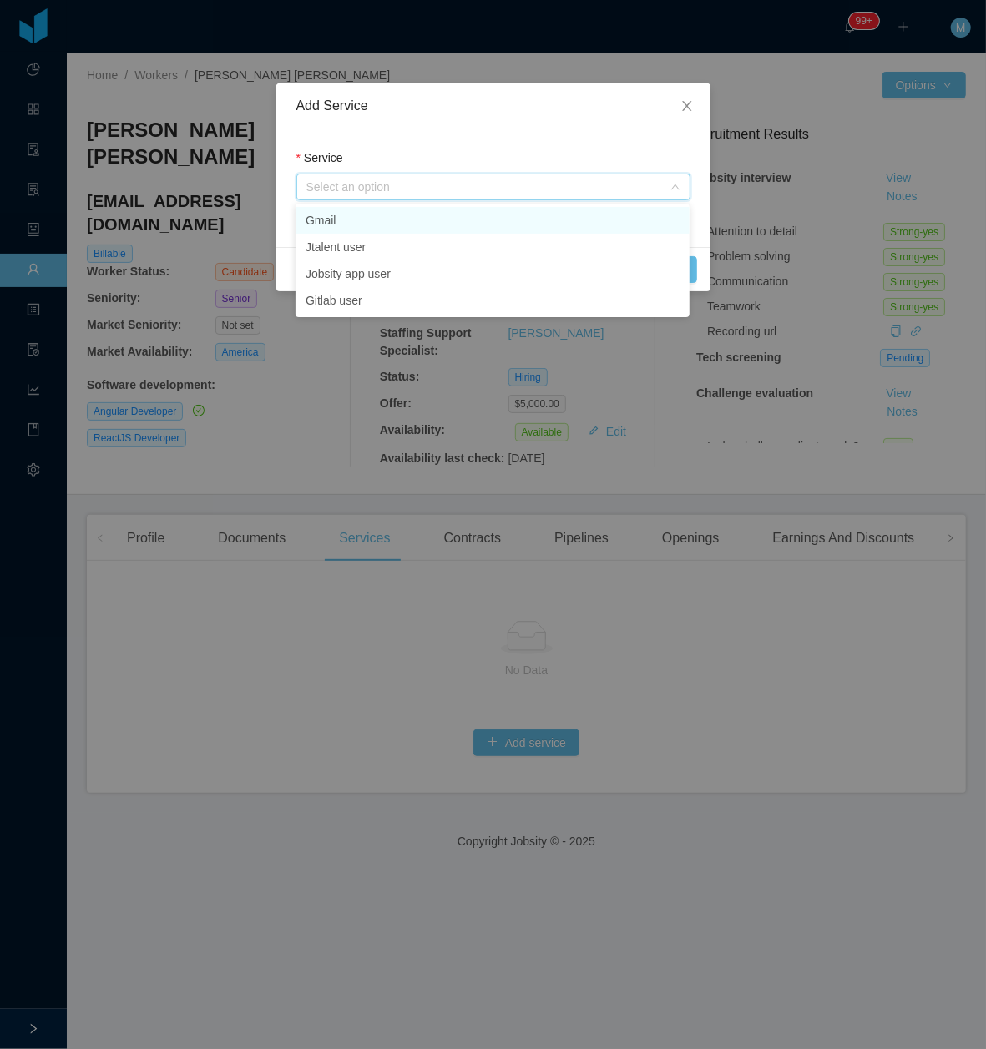
click at [368, 220] on li "Gmail" at bounding box center [492, 220] width 394 height 27
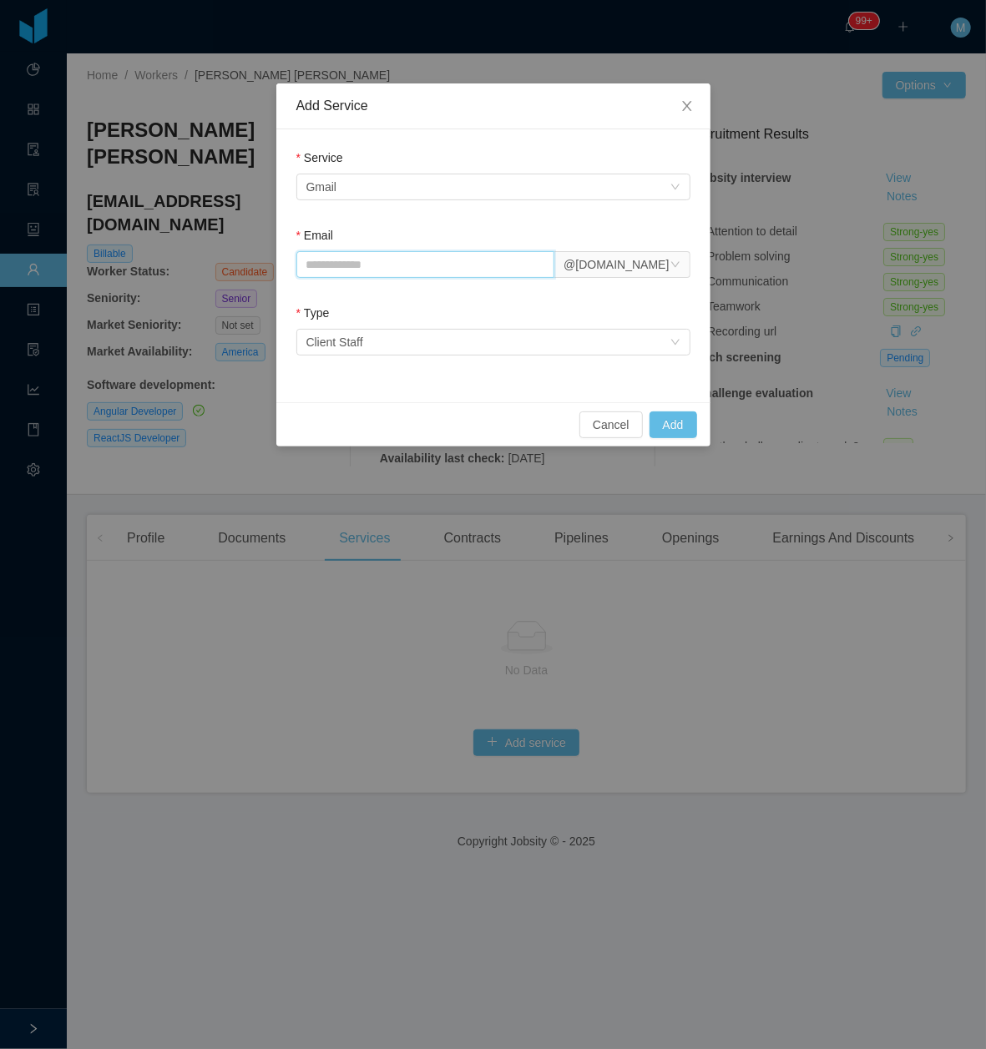
click at [384, 267] on input "Email" at bounding box center [425, 264] width 259 height 27
paste input "**********"
type input "**********"
click at [656, 425] on button "Add" at bounding box center [673, 424] width 48 height 27
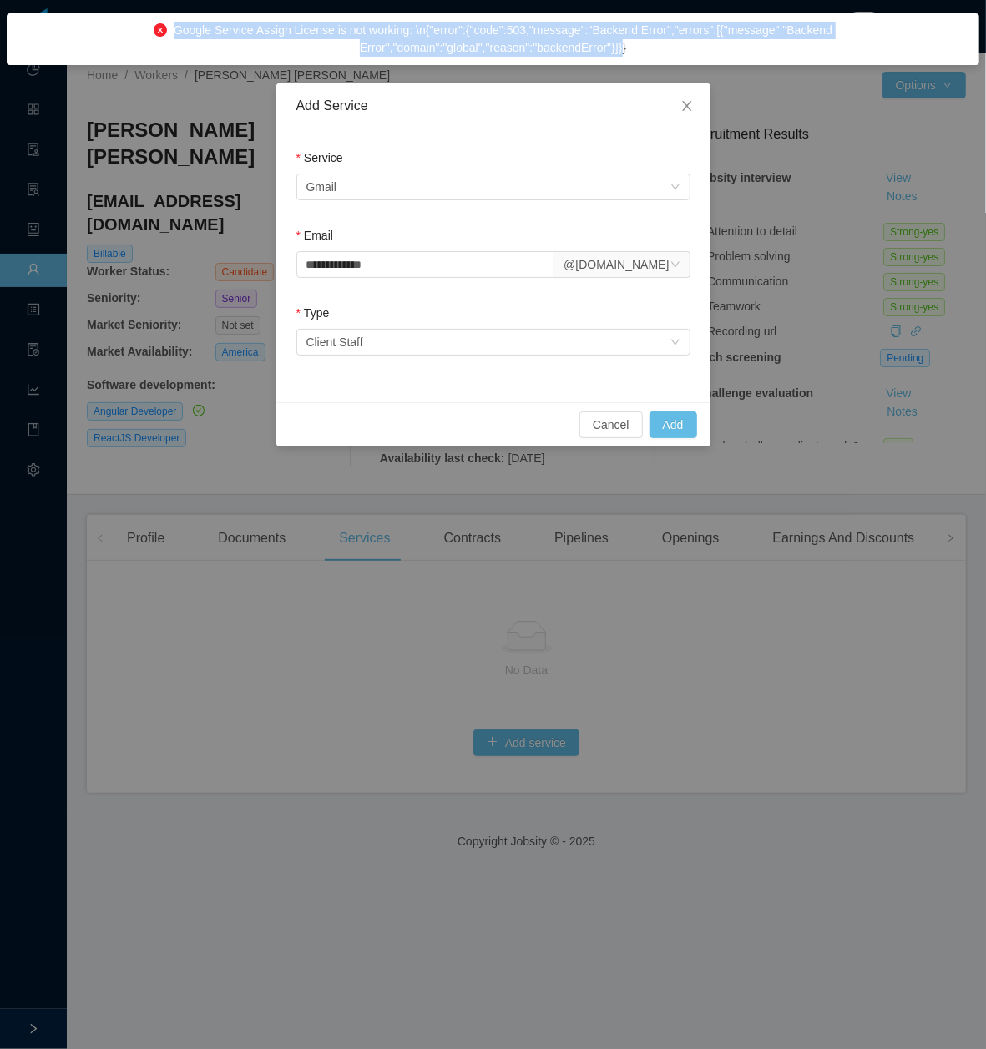
drag, startPoint x: 956, startPoint y: 30, endPoint x: 42, endPoint y: 24, distance: 914.7
click at [42, 24] on div "Google Service Assign License is not working: \n{"error":{"code":503,"message":…" at bounding box center [493, 39] width 946 height 35
copy span "Google Service Assign License is not working: \n{"error":{"code":503,"message":…"
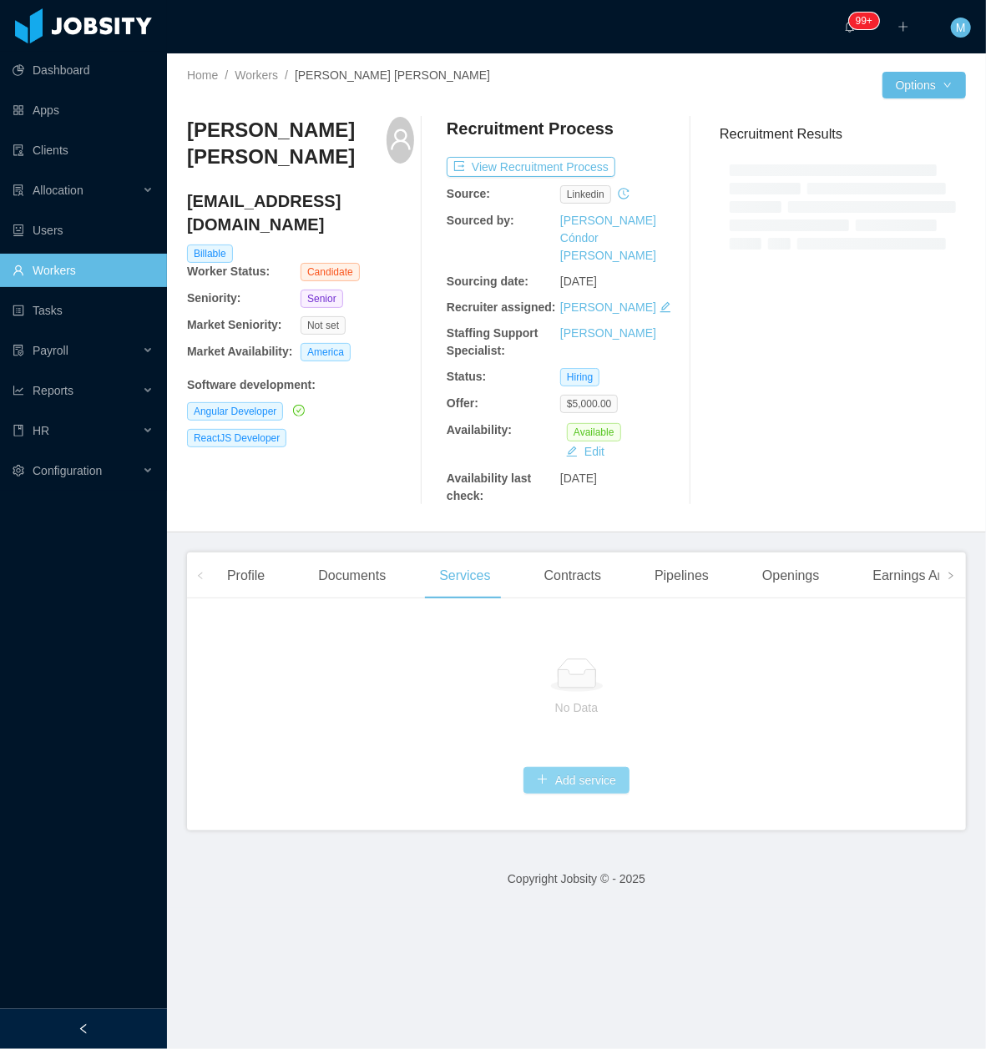
click at [556, 767] on button "Add service" at bounding box center [576, 780] width 106 height 27
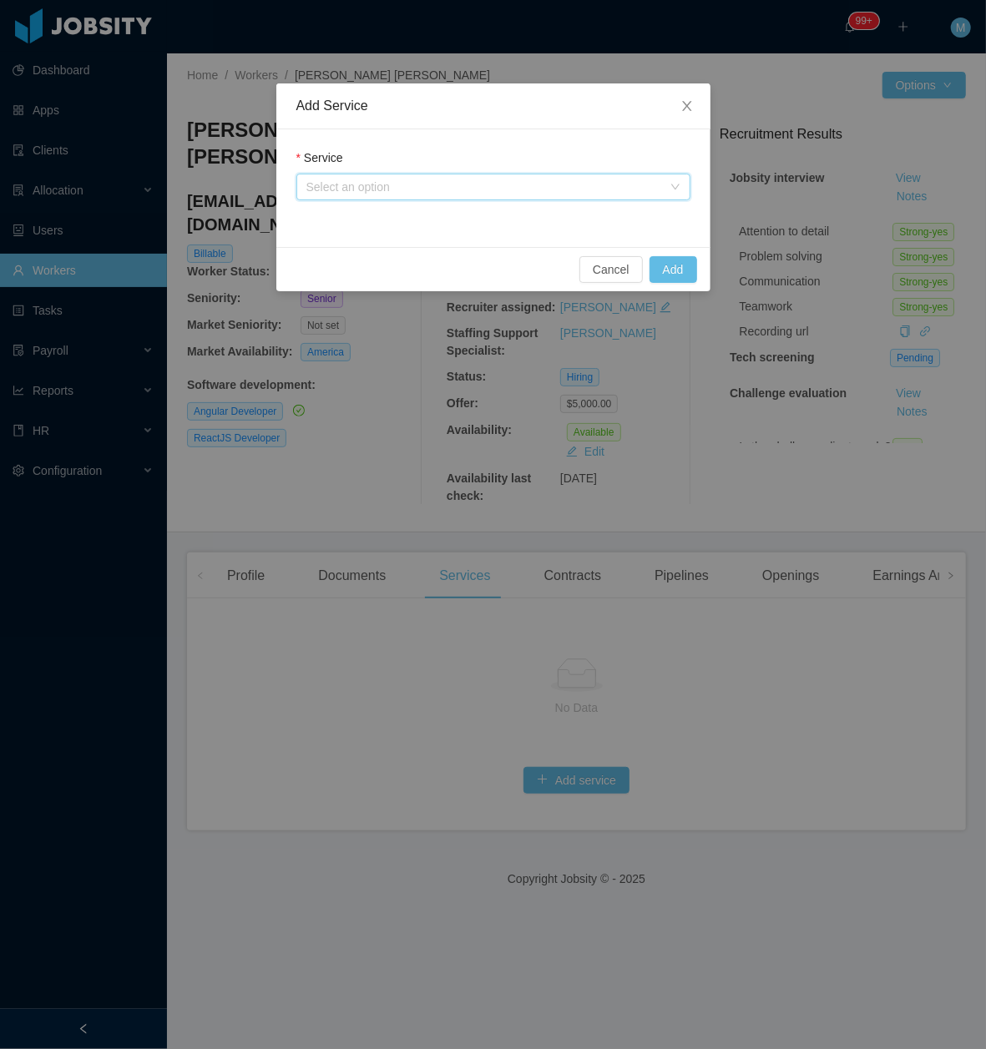
click at [455, 195] on div "Select an option" at bounding box center [487, 186] width 363 height 25
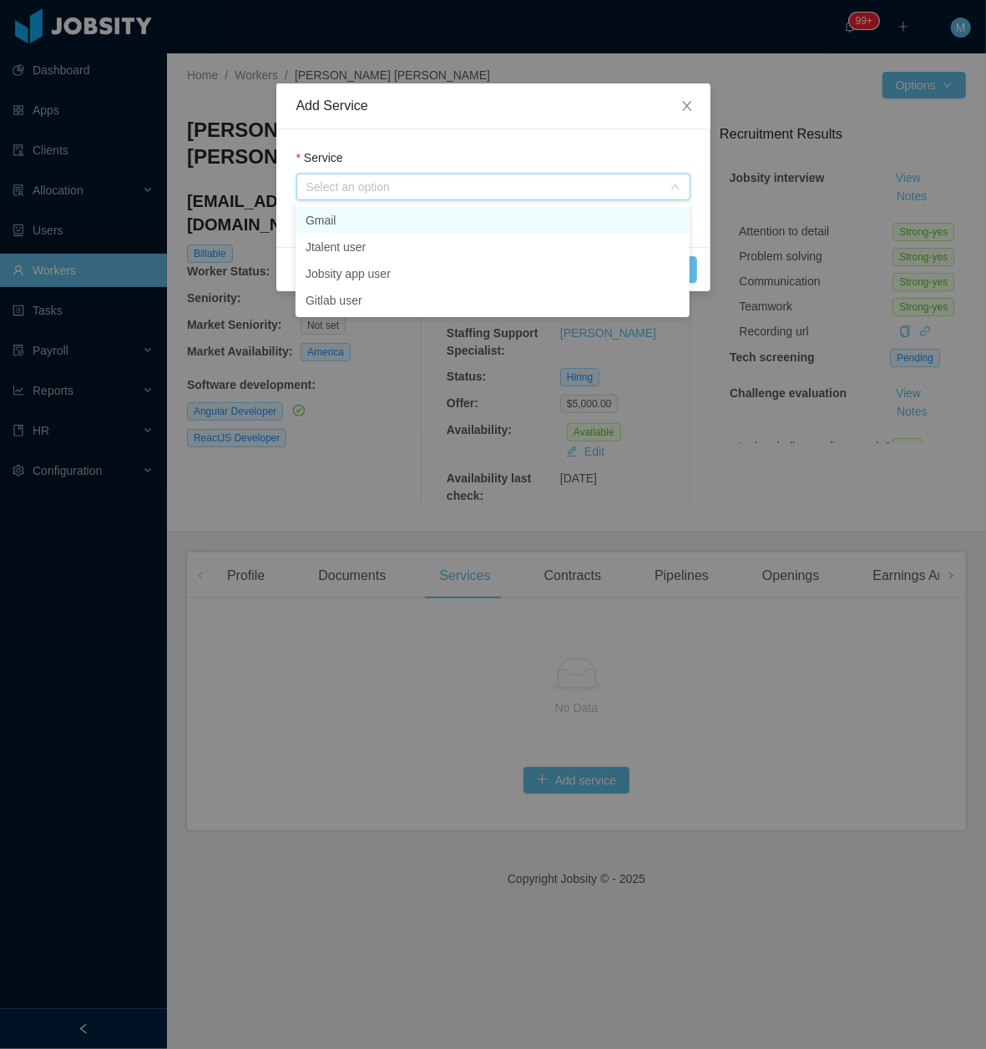
click at [375, 219] on li "Gmail" at bounding box center [492, 220] width 394 height 27
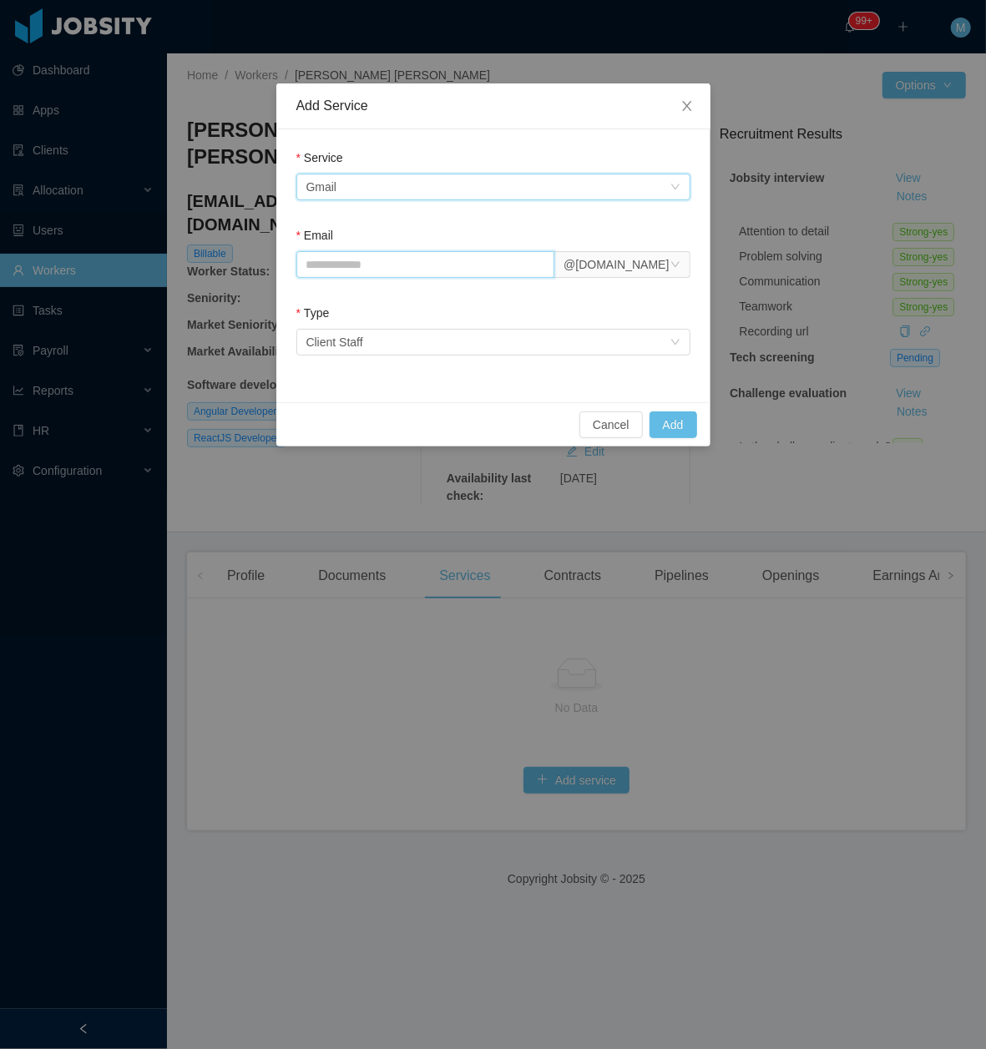
drag, startPoint x: 399, startPoint y: 255, endPoint x: 399, endPoint y: 265, distance: 10.8
click at [399, 259] on input "Email" at bounding box center [425, 264] width 259 height 27
paste input "**********"
type input "**********"
click at [494, 204] on div "Service Select an option Gmail" at bounding box center [493, 178] width 394 height 58
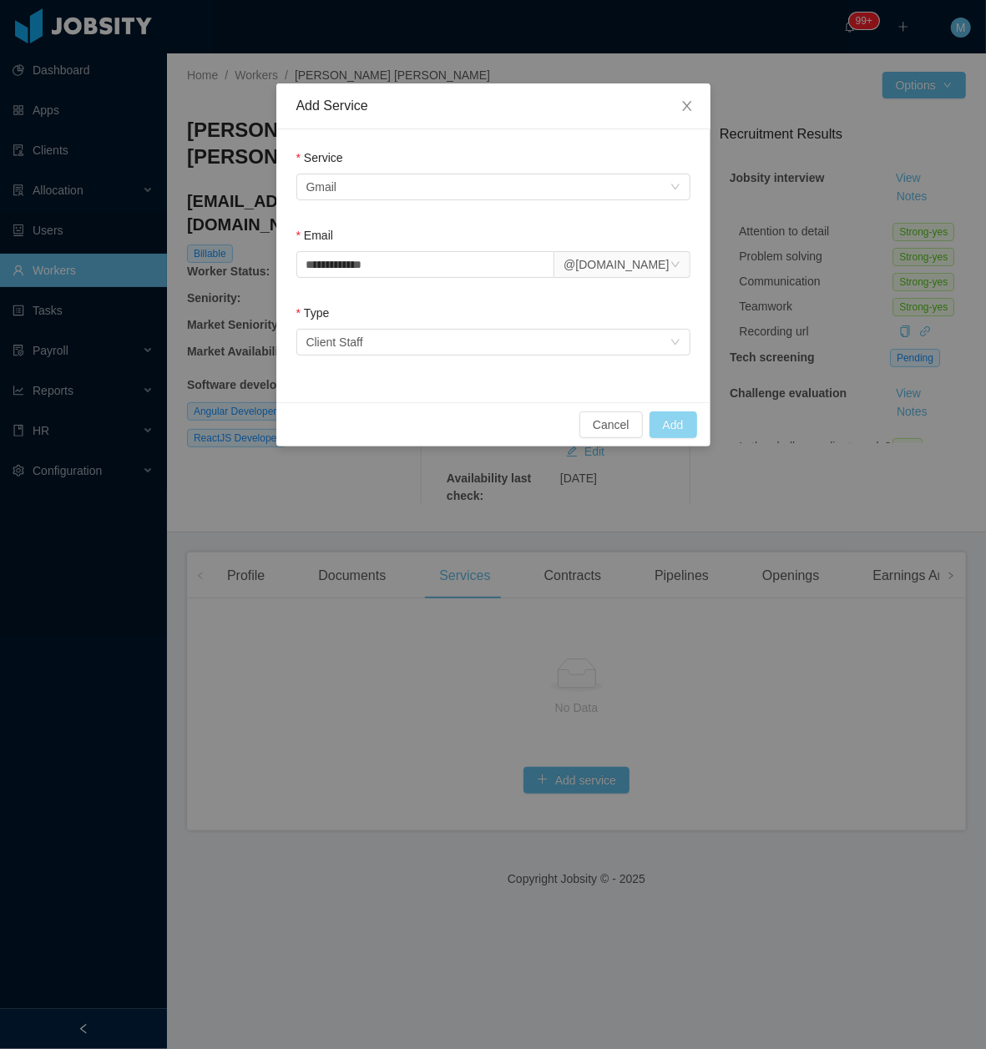
click at [664, 426] on button "Add" at bounding box center [673, 424] width 48 height 27
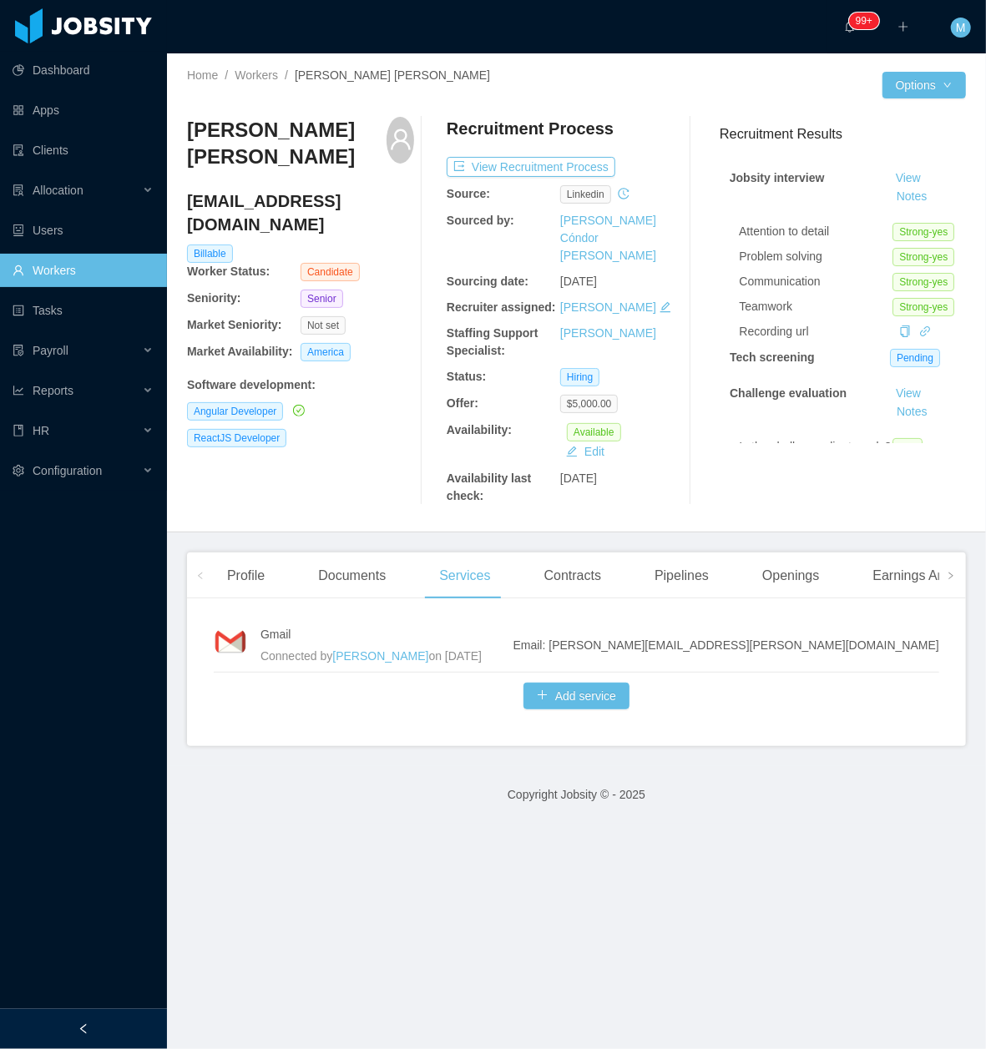
drag, startPoint x: 865, startPoint y: 634, endPoint x: 752, endPoint y: 631, distance: 113.6
click at [752, 631] on div "Gmail Connected by Merwin Ponce on Sep 25th, 2025 Email: lucas.trentin@jobsity.…" at bounding box center [576, 679] width 779 height 134
copy li "Email: lucas.trentin@jobsity.com"
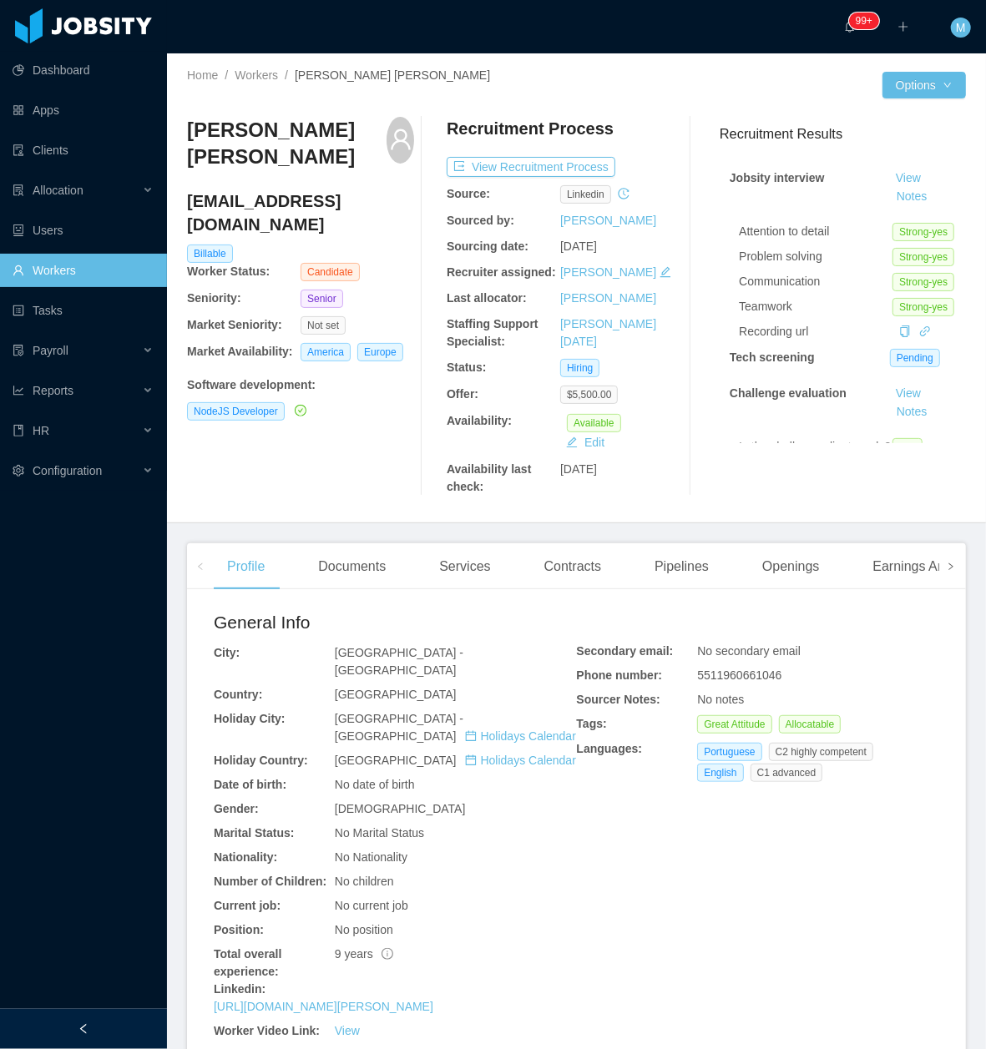
click at [946, 571] on icon "icon: right" at bounding box center [950, 567] width 8 height 8
click at [890, 192] on button "Notes" at bounding box center [912, 197] width 44 height 20
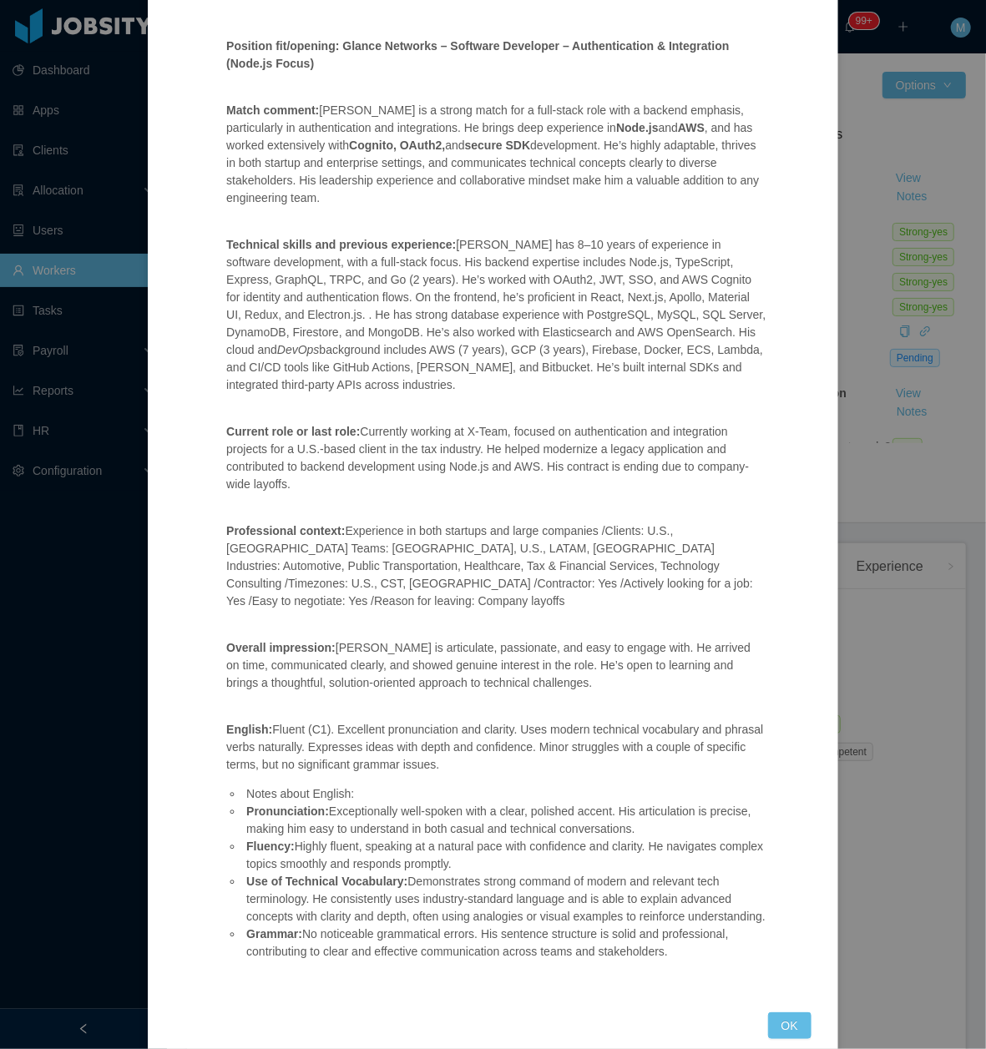
scroll to position [194, 0]
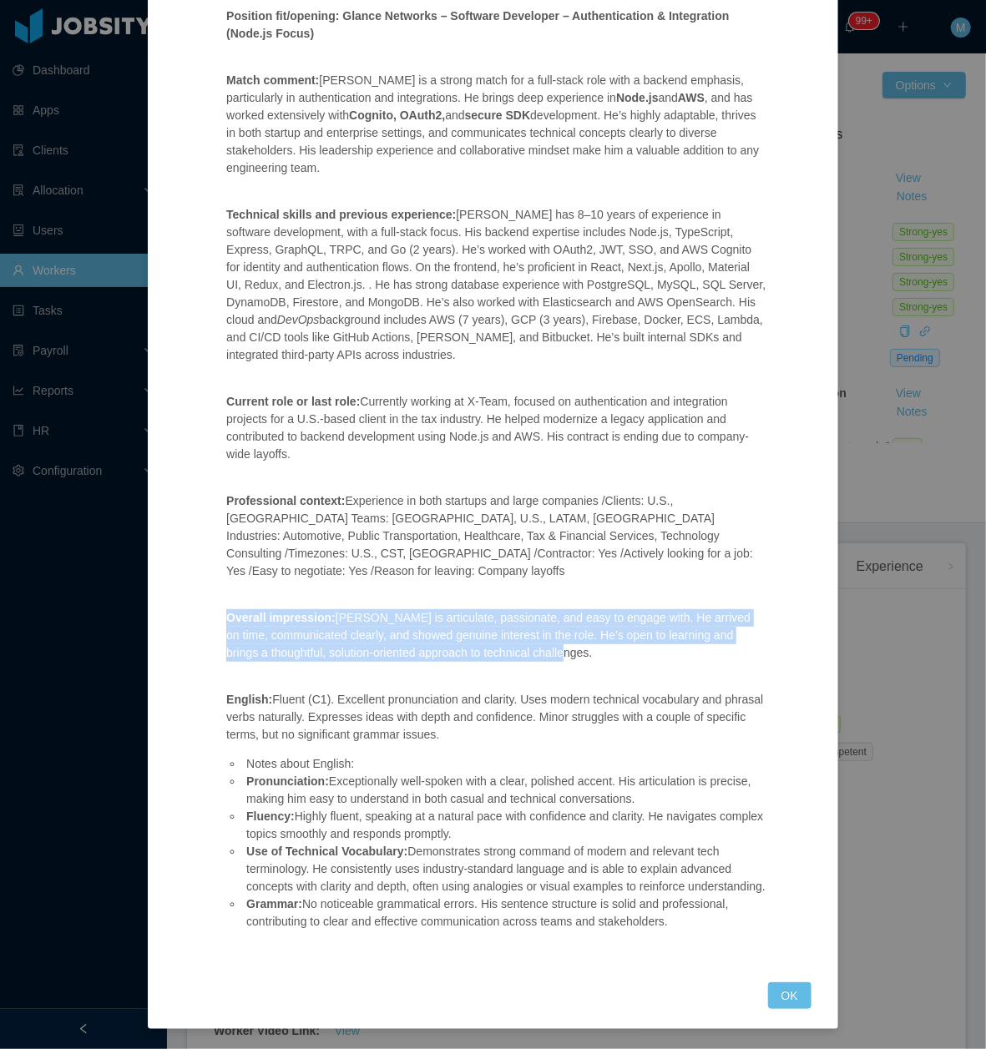
drag, startPoint x: 545, startPoint y: 633, endPoint x: 219, endPoint y: 595, distance: 328.5
click at [219, 595] on div "Position fit/opening: Glance Networks – Software Developer – Authentication & I…" at bounding box center [495, 452] width 579 height 1022
copy blockquote "Overall impression: Gustavo is articulate, passionate, and easy to engage with.…"
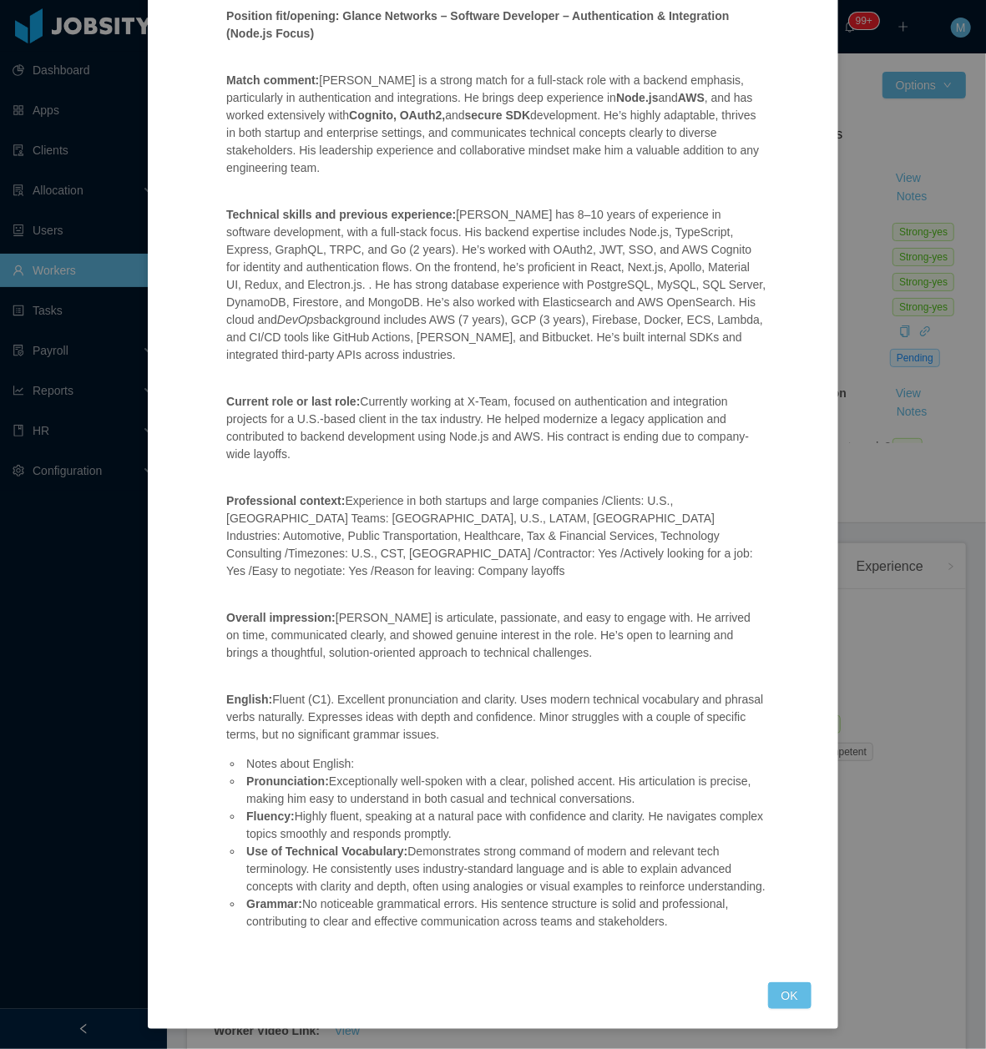
click at [748, 998] on div "Jobsity interview Position fit/opening: Glance Networks – Software Developer – …" at bounding box center [492, 462] width 637 height 1093
click at [768, 998] on button "OK" at bounding box center [789, 995] width 43 height 27
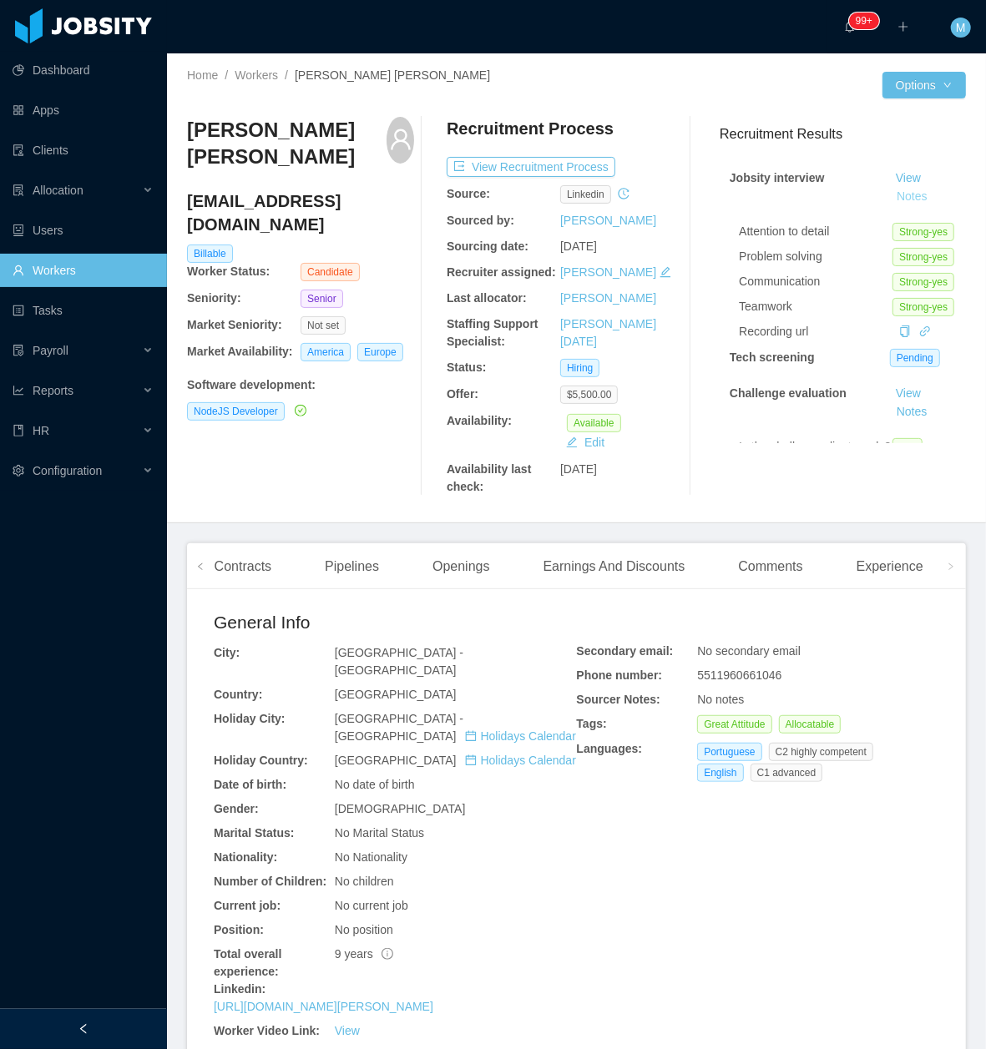
scroll to position [111, 0]
click at [937, 575] on span at bounding box center [950, 566] width 27 height 46
click at [899, 565] on div "Experience" at bounding box center [889, 566] width 93 height 47
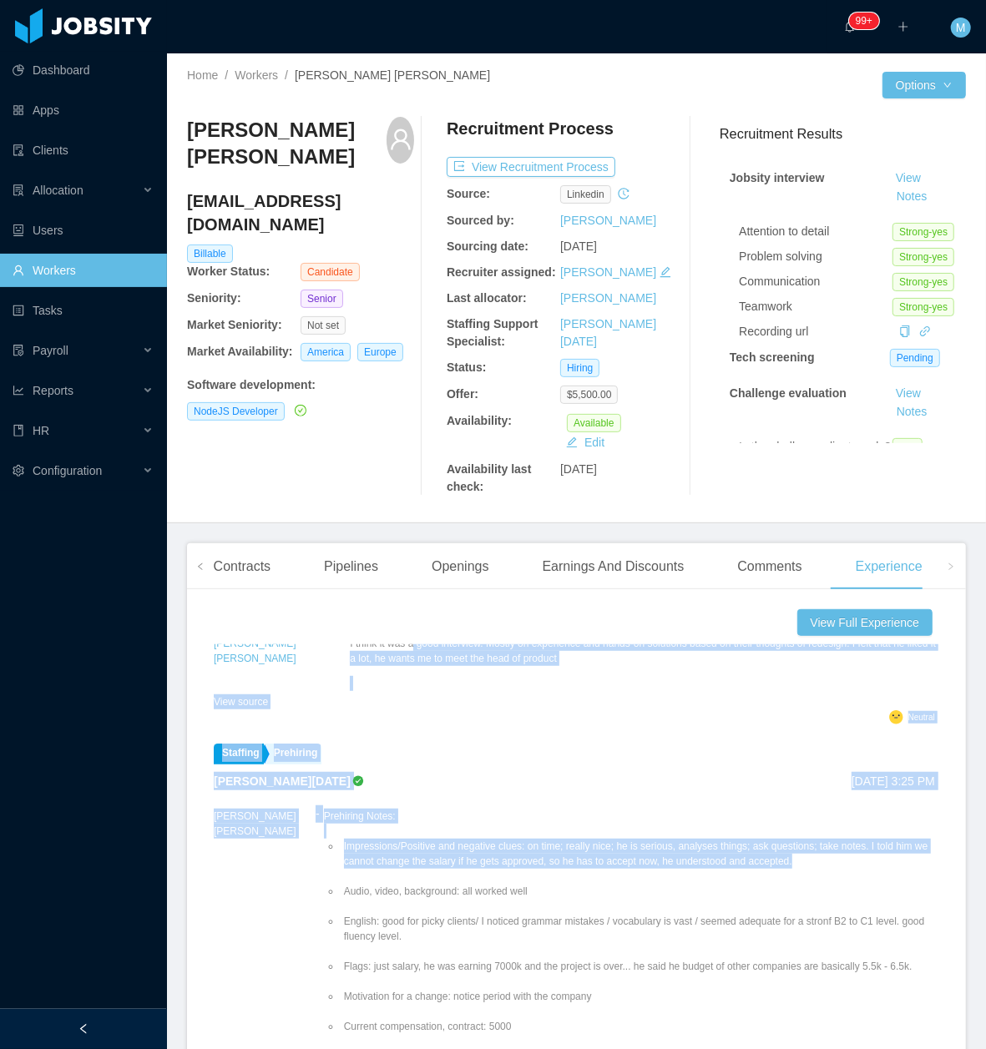
scroll to position [227, 0]
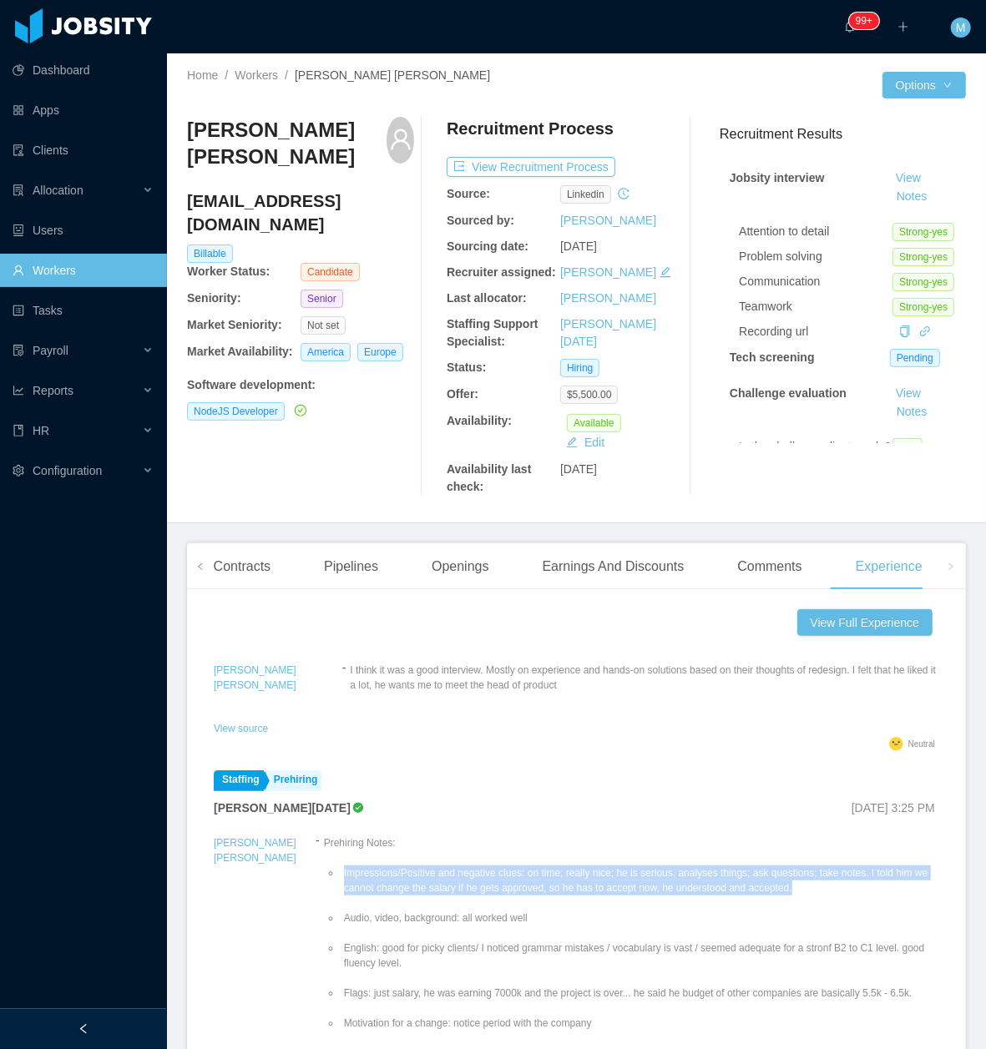
drag, startPoint x: 739, startPoint y: 671, endPoint x: 295, endPoint y: 881, distance: 490.5
click at [341, 881] on li "Impressions/Positive and negative clues: on time; really nice; he is serious, a…" at bounding box center [640, 880] width 598 height 30
copy li "Impressions/Positive and negative clues: on time; really nice; he is serious, a…"
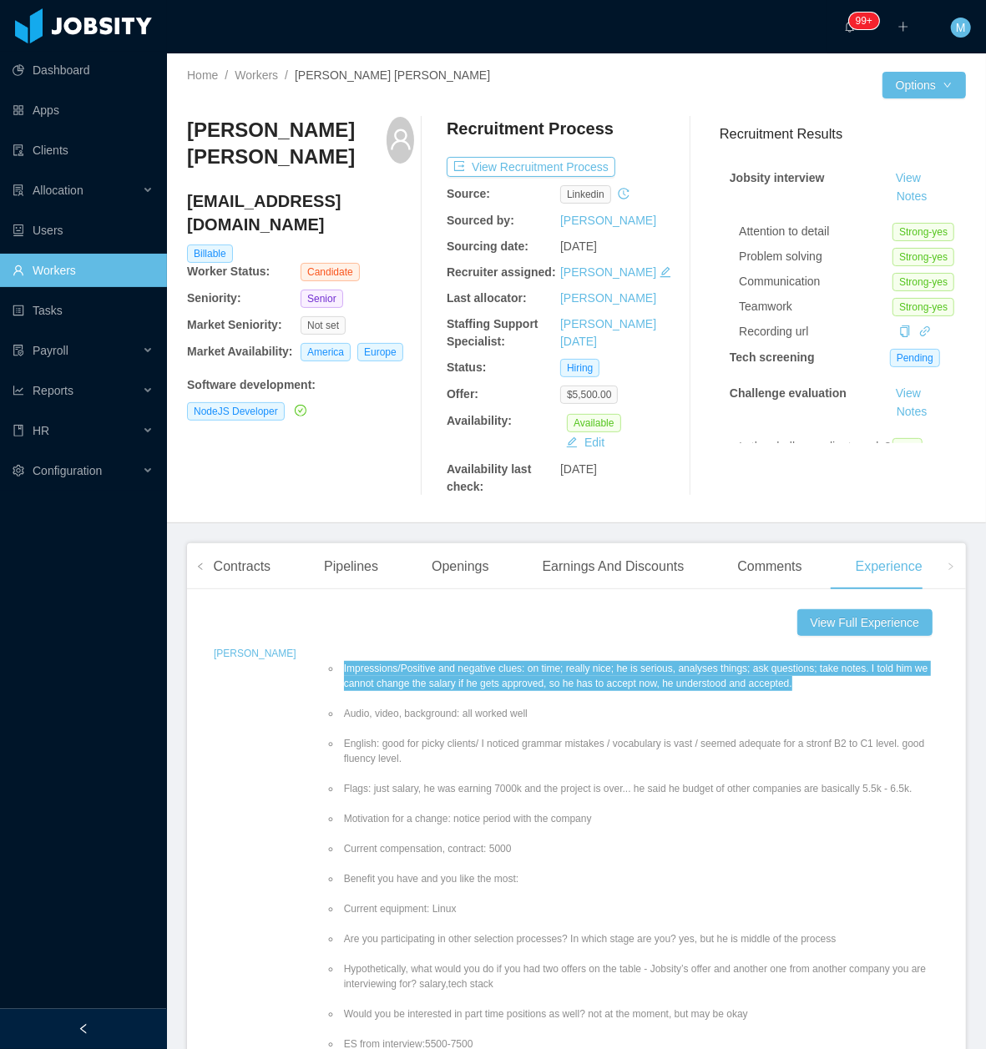
scroll to position [449, 0]
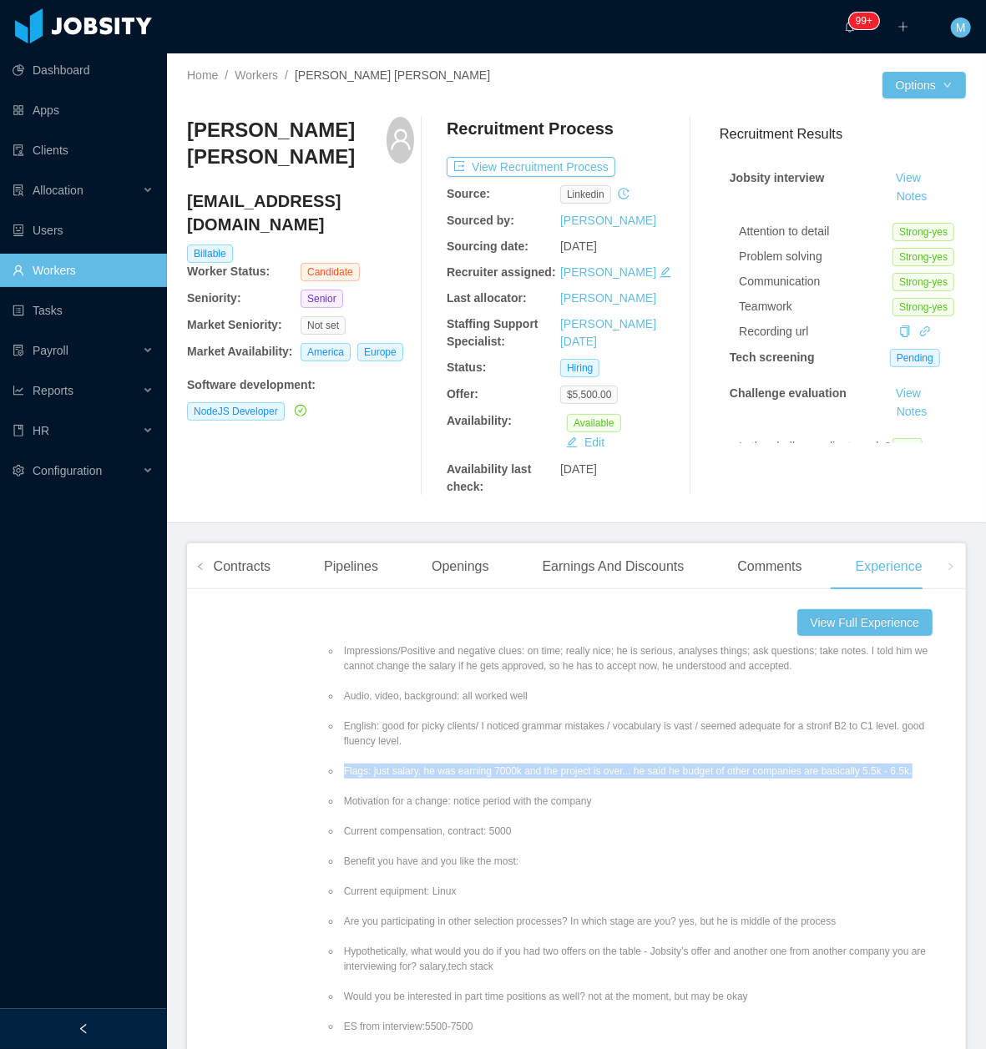
drag, startPoint x: 386, startPoint y: 779, endPoint x: 870, endPoint y: 779, distance: 484.1
click at [870, 779] on ul "Impressions/Positive and negative clues: on time; really nice; he is serious, a…" at bounding box center [631, 913] width 615 height 571
copy li "Flags: just salary, he was earning 7000k and the project is over... he said he …"
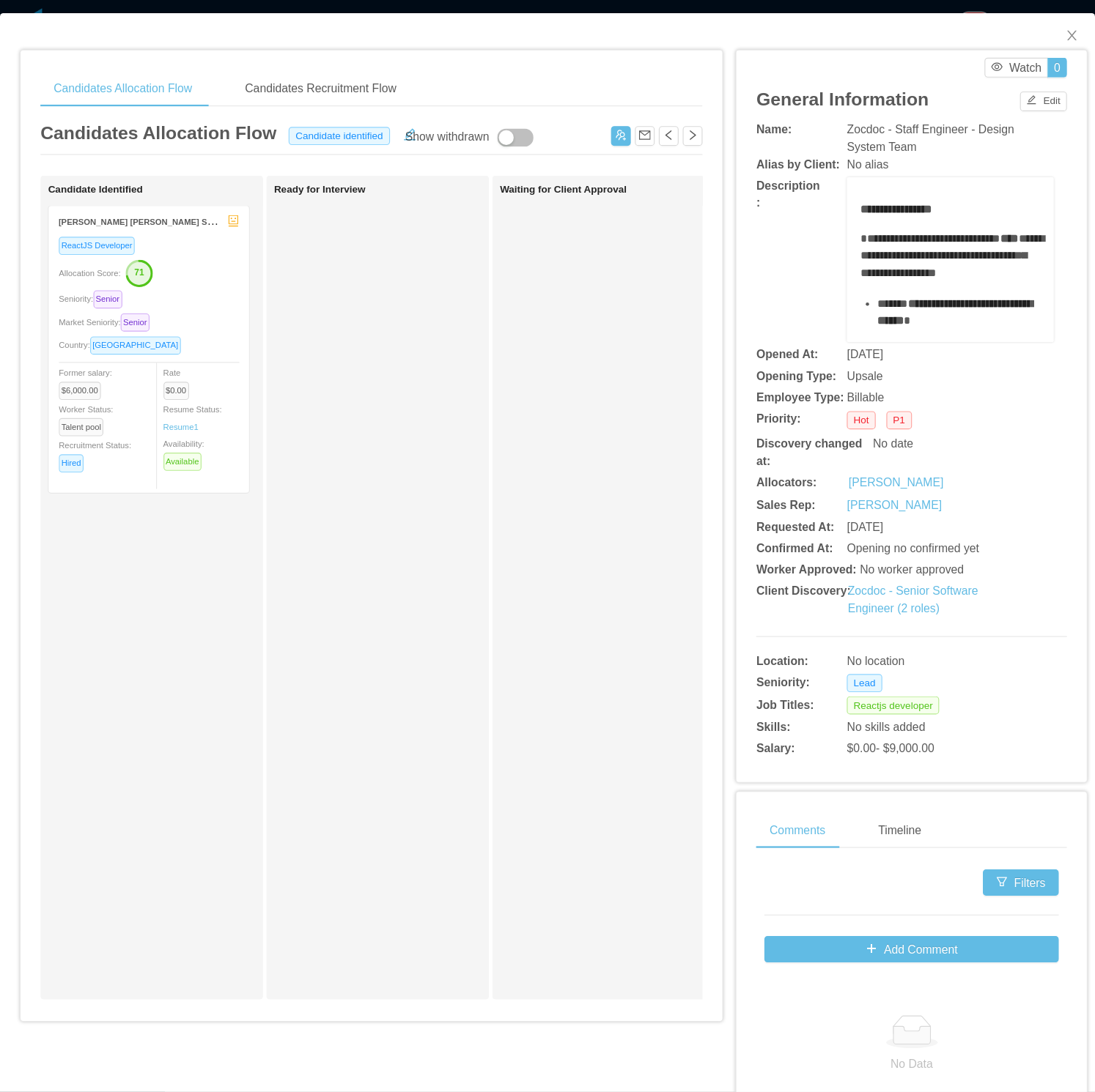
scroll to position [0, 195]
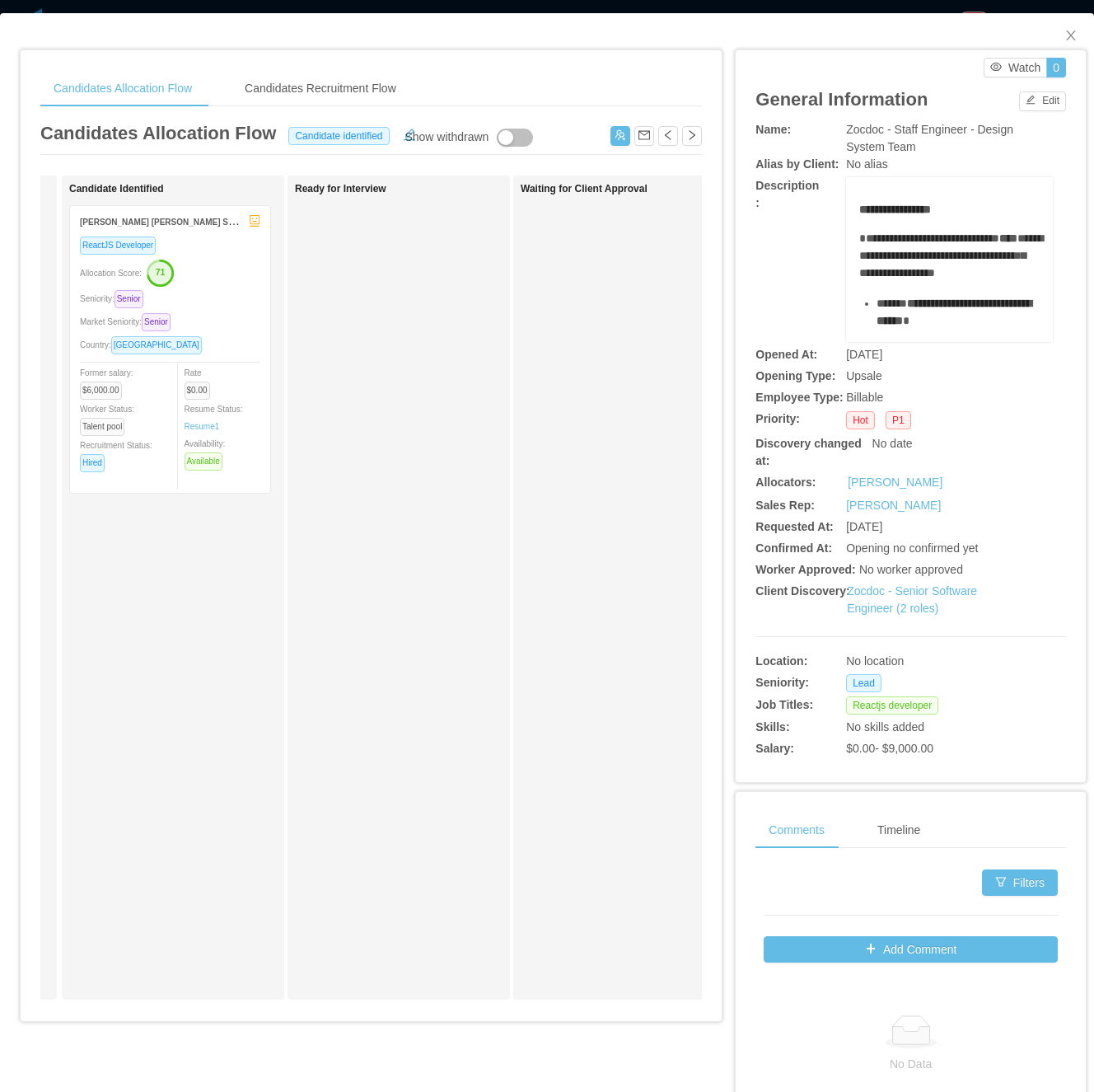
click at [241, 341] on div "Country: [GEOGRAPHIC_DATA]" at bounding box center [170, 345] width 181 height 19
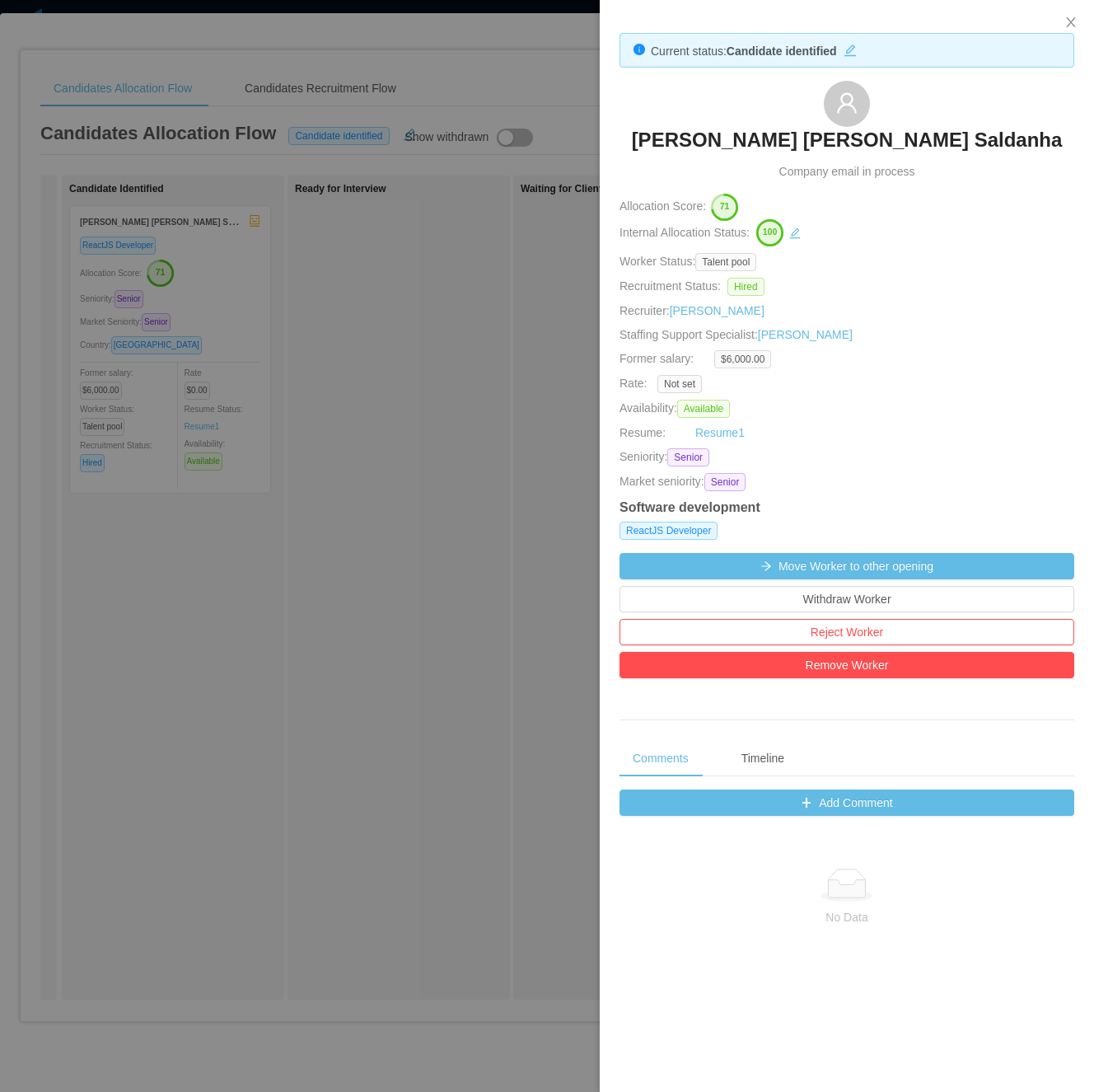
drag, startPoint x: 446, startPoint y: 561, endPoint x: 610, endPoint y: 334, distance: 280.0
click at [446, 552] on div at bounding box center [547, 546] width 1094 height 1092
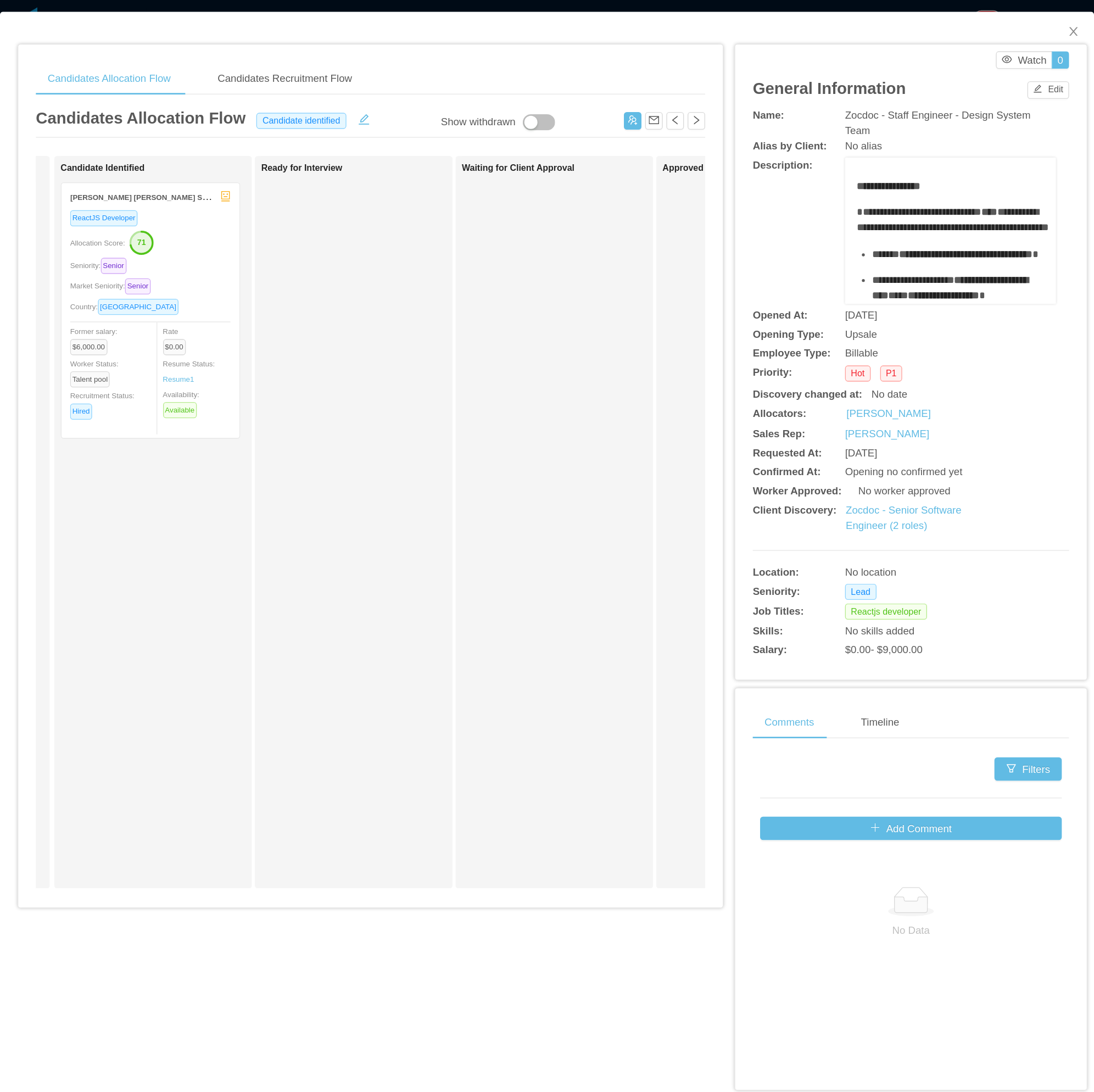
scroll to position [0, 147]
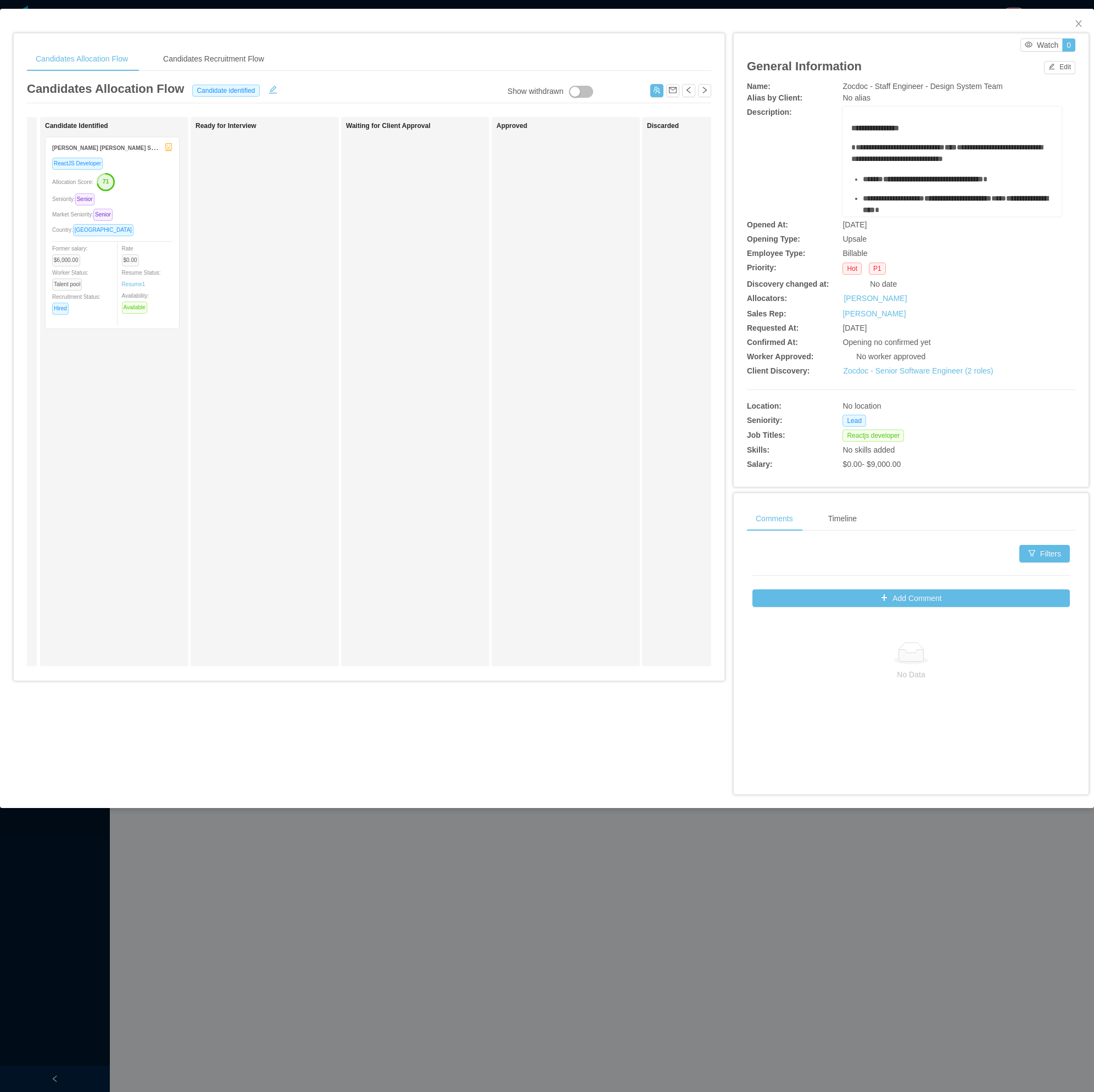
drag, startPoint x: 685, startPoint y: 0, endPoint x: 404, endPoint y: 412, distance: 498.7
click at [404, 412] on div "Waiting for Client Approval" at bounding box center [423, 392] width 154 height 540
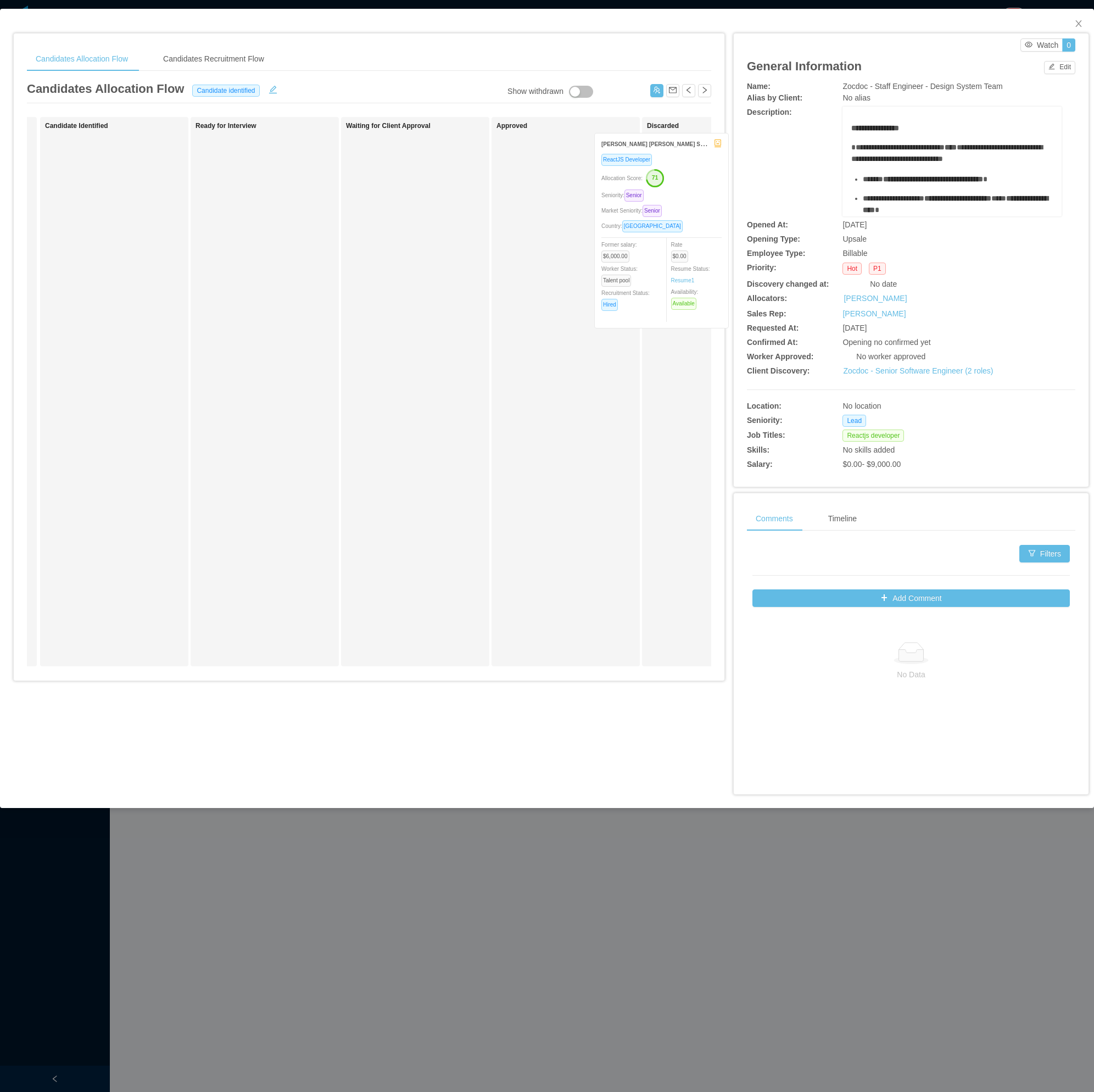
drag, startPoint x: 149, startPoint y: 231, endPoint x: 709, endPoint y: 223, distance: 560.1
click at [711, 223] on div "Candidates Allocation Flow Candidates Recruitment Flow Candidates Allocation Fl…" at bounding box center [369, 361] width 711 height 655
click at [729, 28] on span "Close" at bounding box center [1079, 24] width 31 height 31
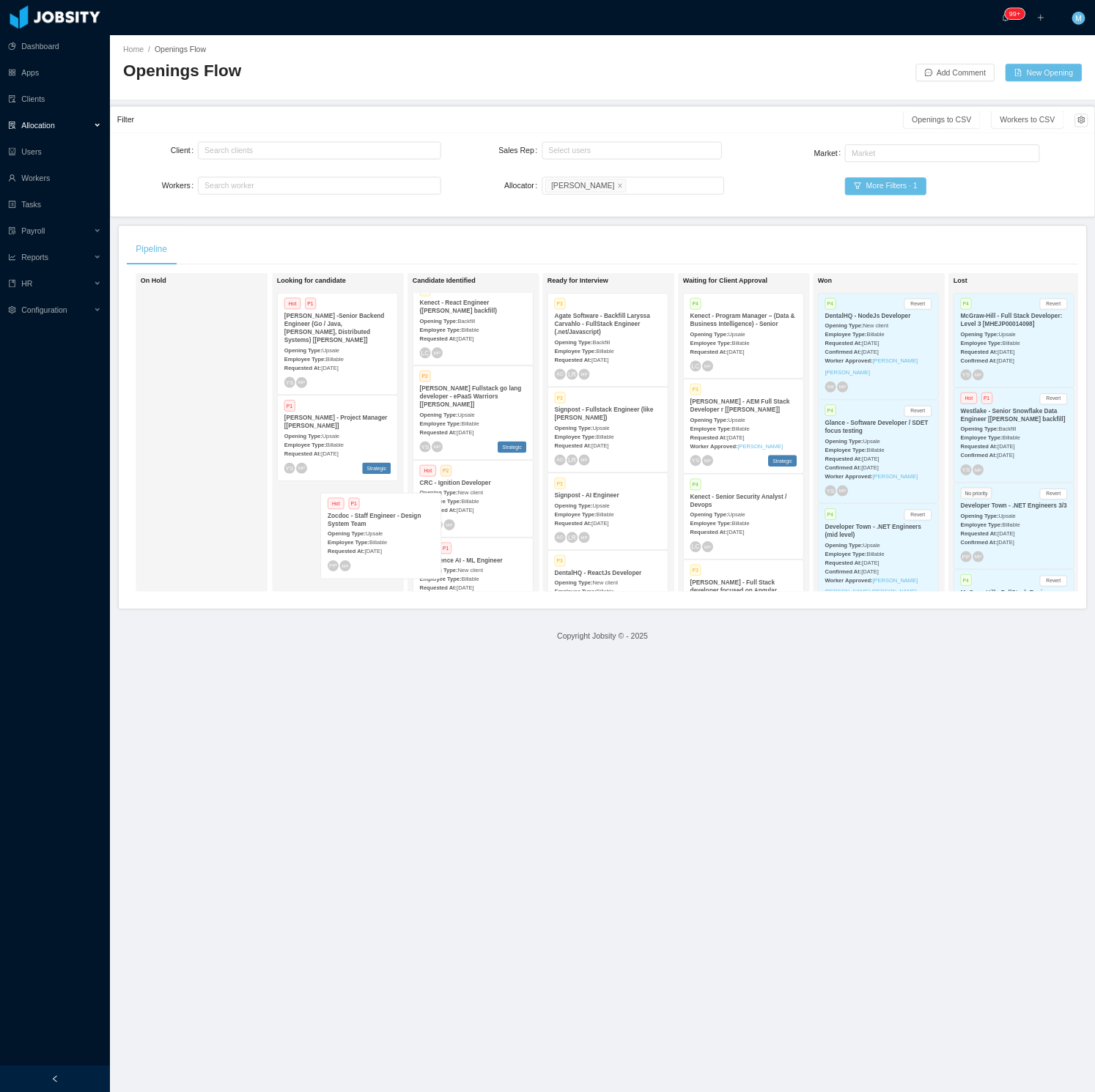
scroll to position [19, 0]
drag, startPoint x: 638, startPoint y: 707, endPoint x: 467, endPoint y: 729, distance: 172.4
click at [467, 729] on div "On Hold Looking for candidate Hot P1 McGraw-Hill -Senior Backend Engineer (Go /…" at bounding box center [803, 582] width 1268 height 436
click at [289, 742] on div "On Hold" at bounding box center [291, 576] width 205 height 412
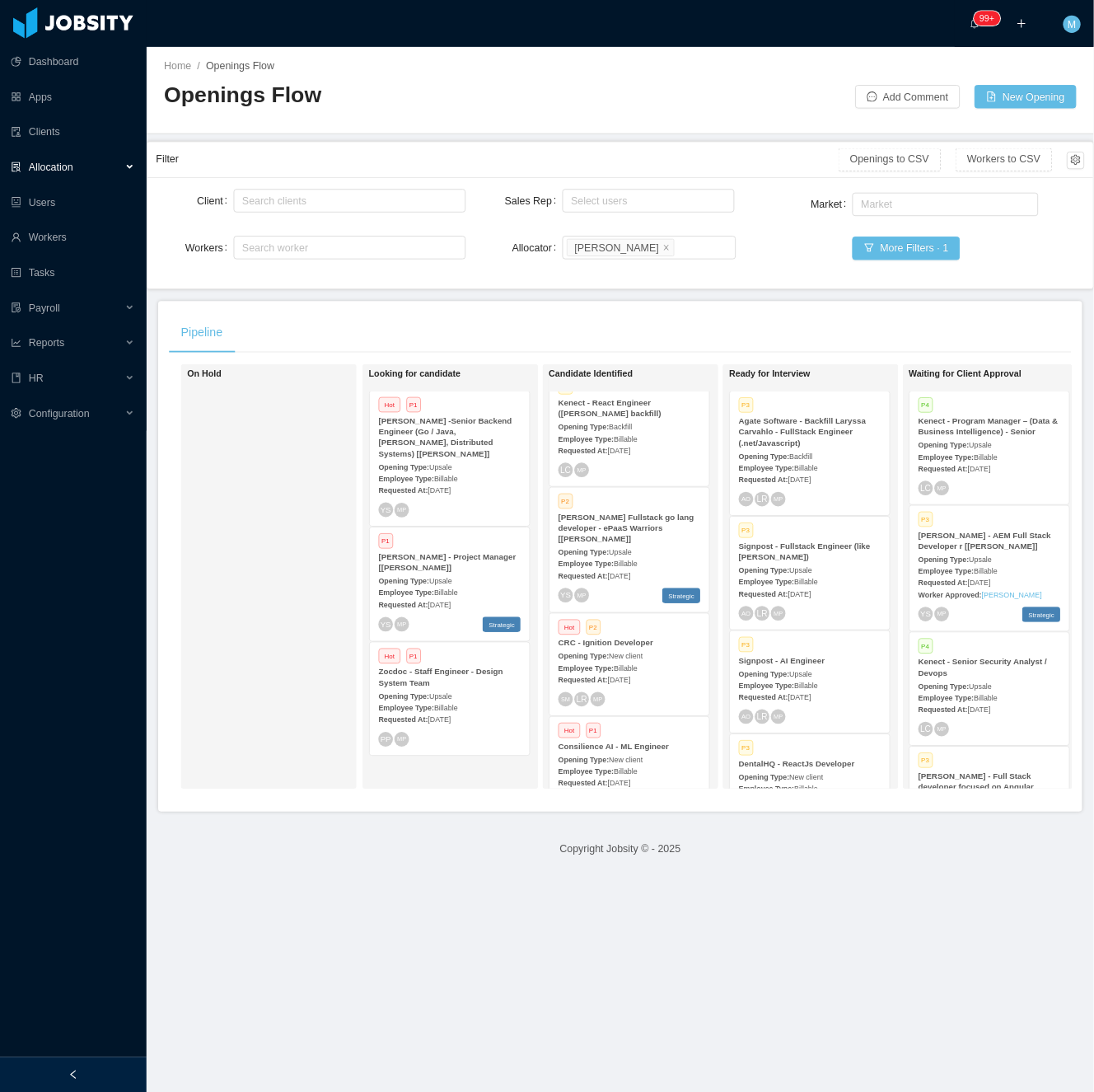
scroll to position [21, 0]
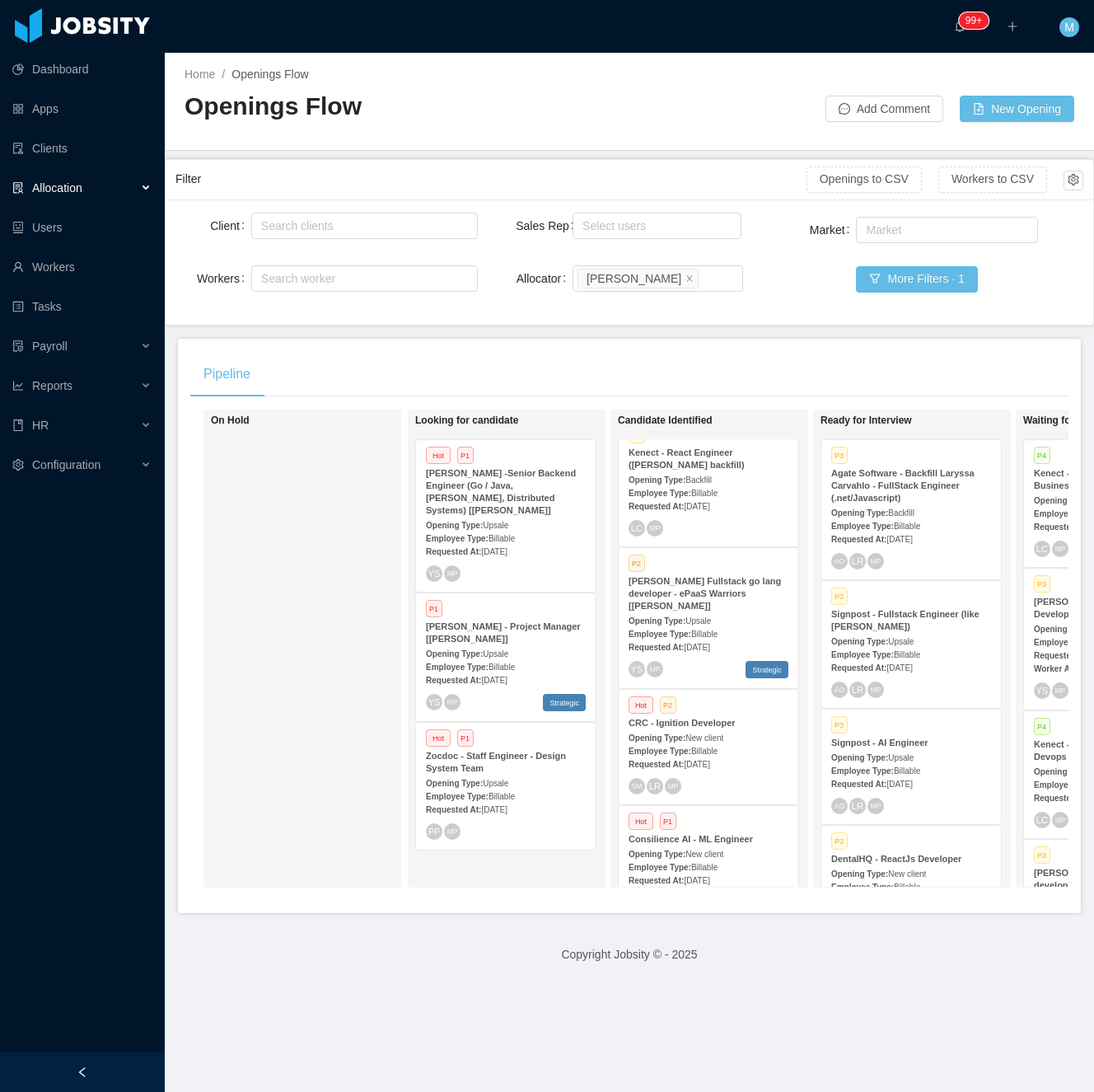
drag, startPoint x: 1574, startPoint y: 0, endPoint x: 315, endPoint y: 884, distance: 1538.4
click at [315, 884] on div "On Hold" at bounding box center [302, 649] width 197 height 478
click at [107, 1071] on div at bounding box center [82, 1072] width 165 height 39
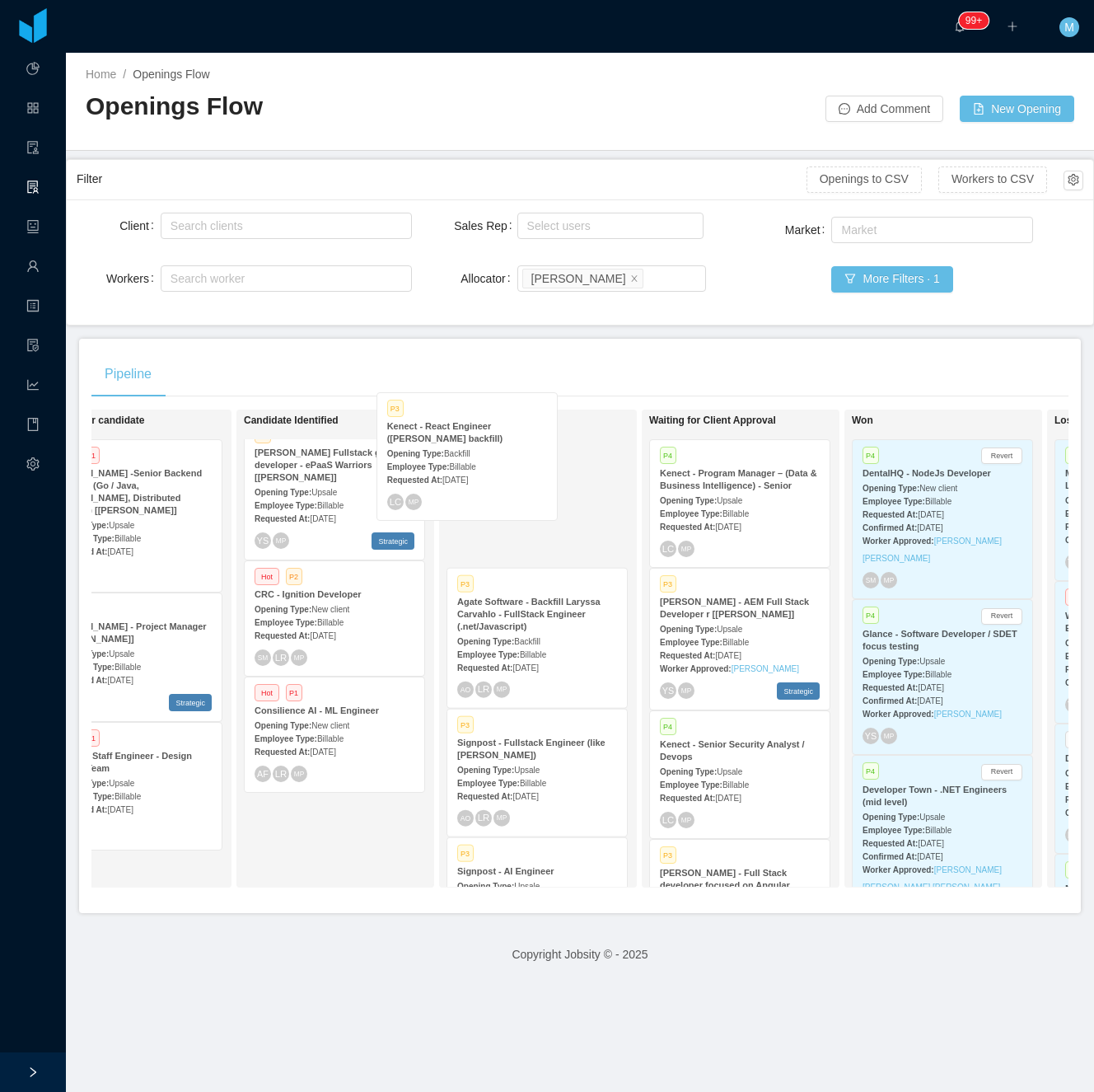
scroll to position [20, 0]
drag, startPoint x: 347, startPoint y: 499, endPoint x: 512, endPoint y: 478, distance: 166.3
click at [512, 478] on div "On Hold Looking for candidate Hot P1 McGraw-Hill -Senior Backend Engineer (Go /…" at bounding box center [581, 655] width 977 height 491
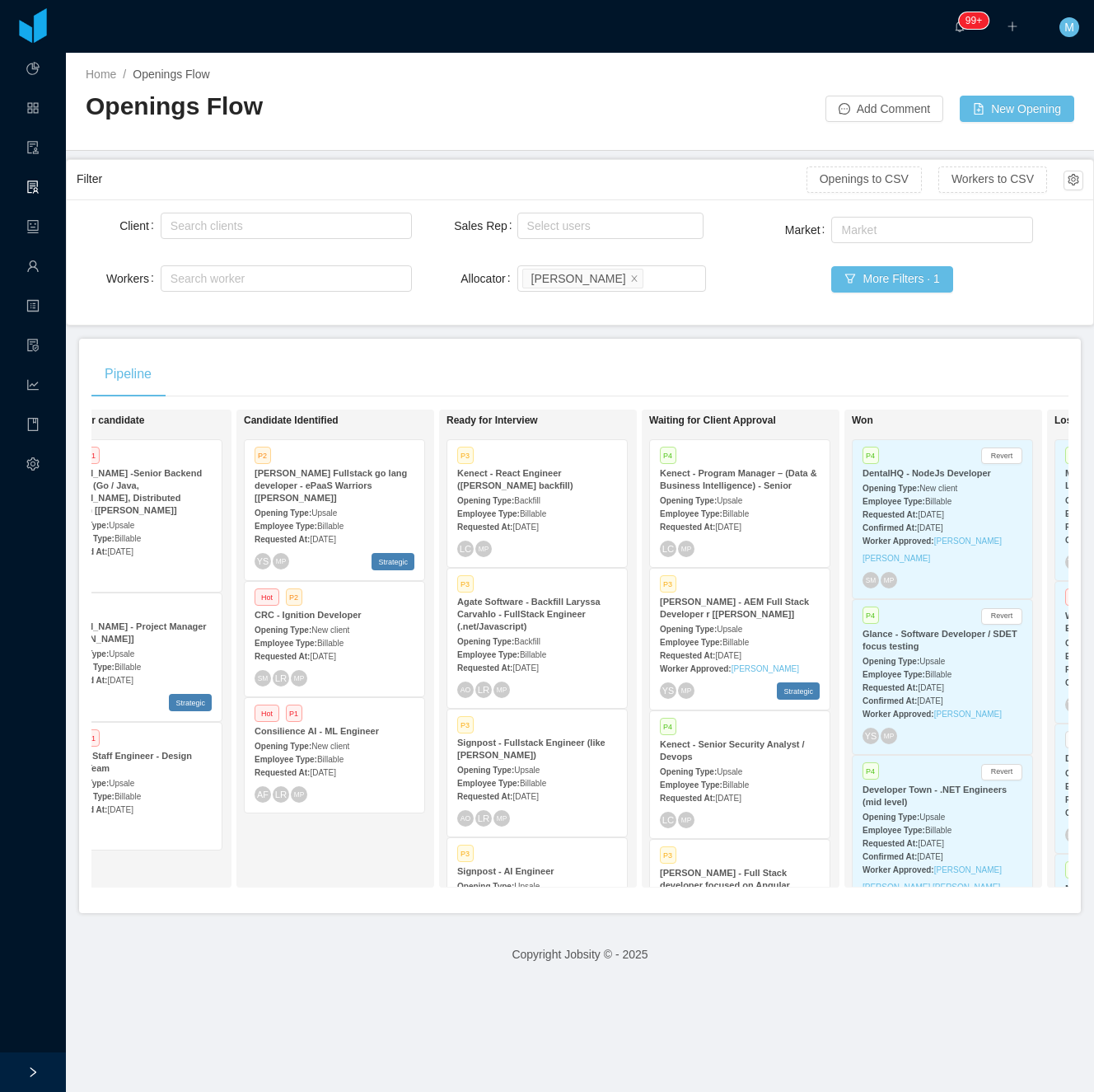
scroll to position [0, 0]
click at [550, 498] on div "Opening Type: Backfill" at bounding box center [537, 500] width 160 height 18
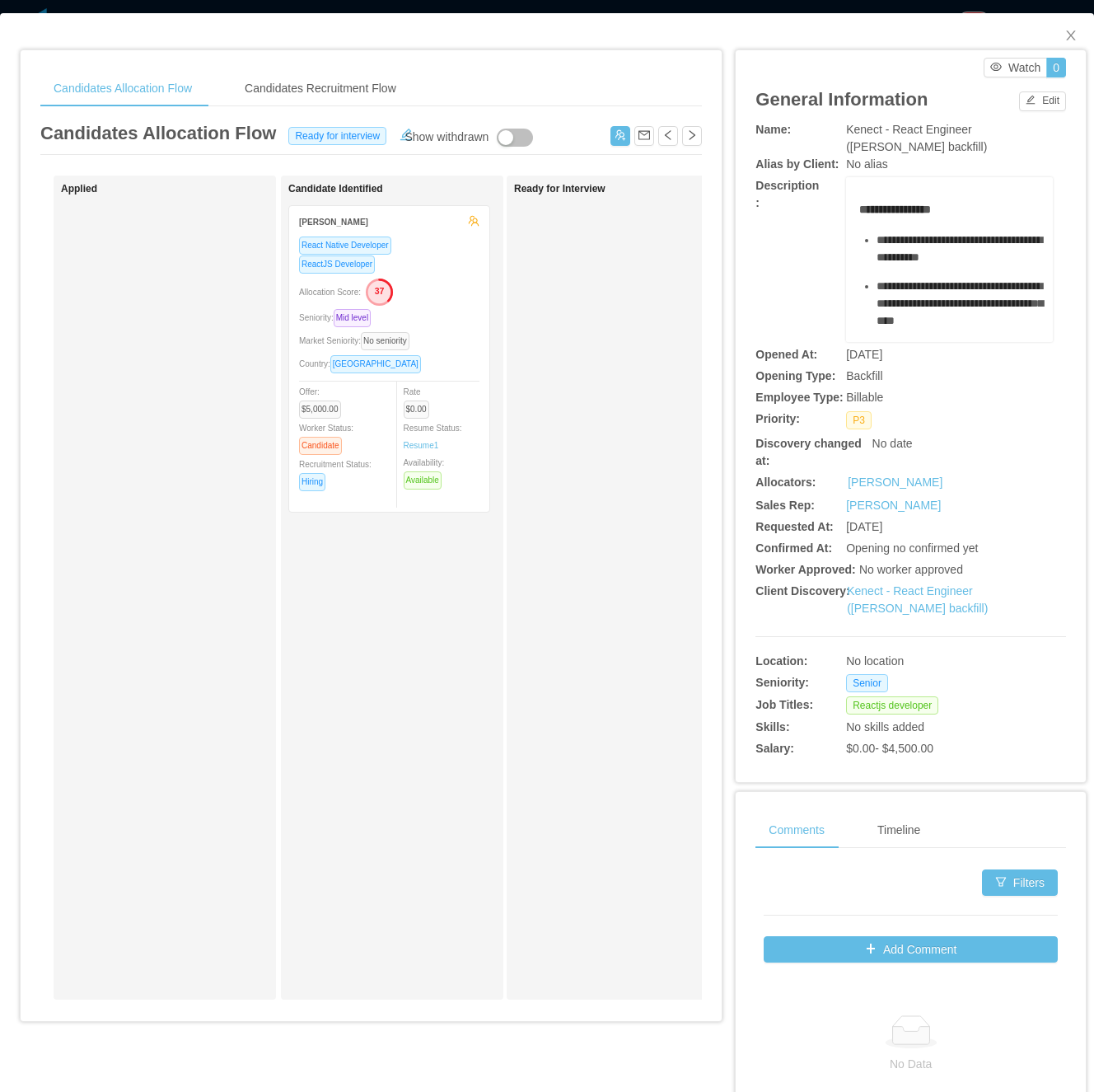
click at [568, 700] on div "Ready for Interview" at bounding box center [630, 587] width 231 height 810
click at [610, 130] on button "button" at bounding box center [620, 136] width 20 height 20
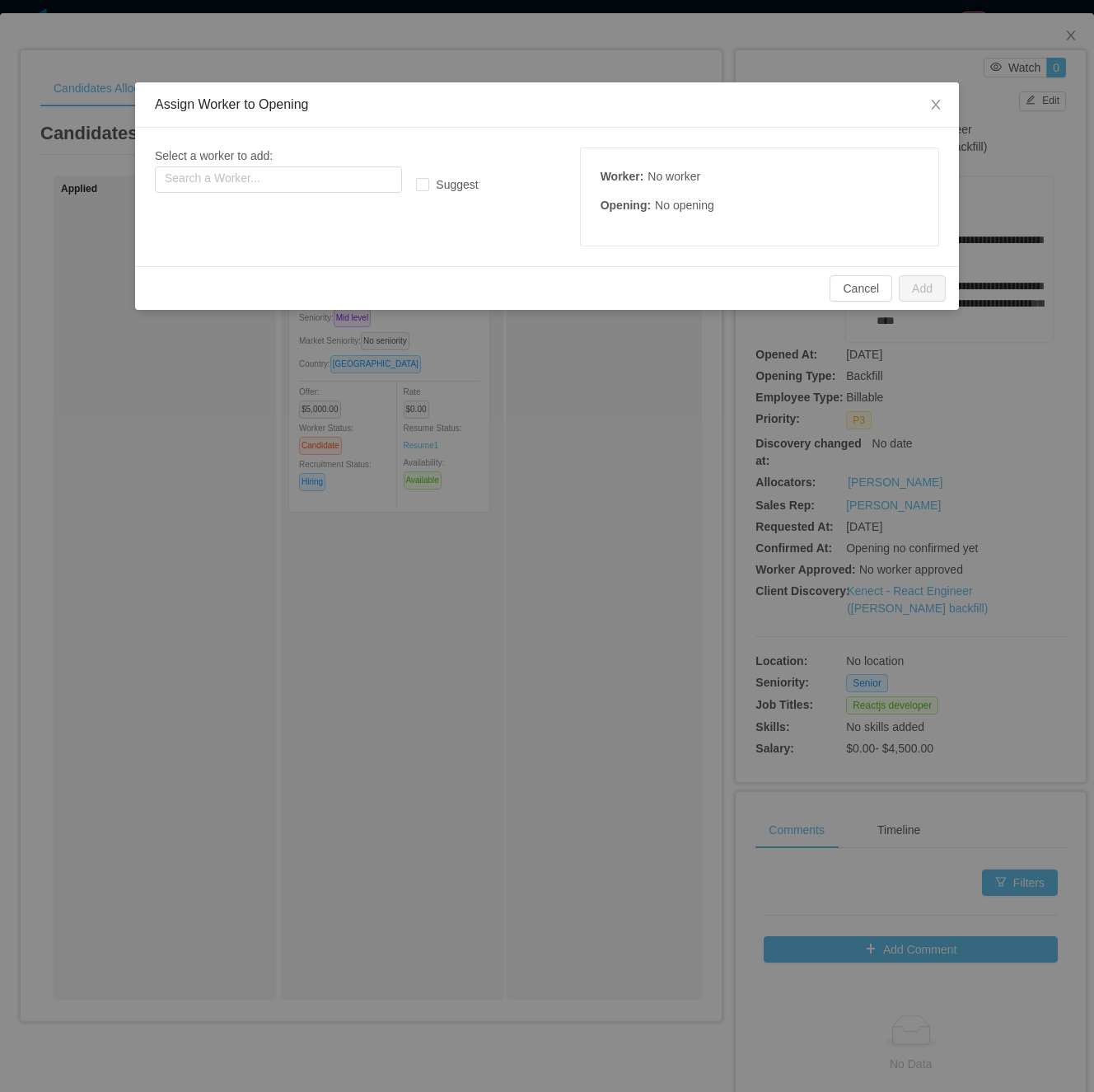
click at [232, 199] on div "Select a worker to add: Search a Worker... Suggest Worker : No worker Opening :…" at bounding box center [547, 196] width 785 height 99
click at [246, 179] on input "text" at bounding box center [278, 180] width 247 height 27
paste input "**********"
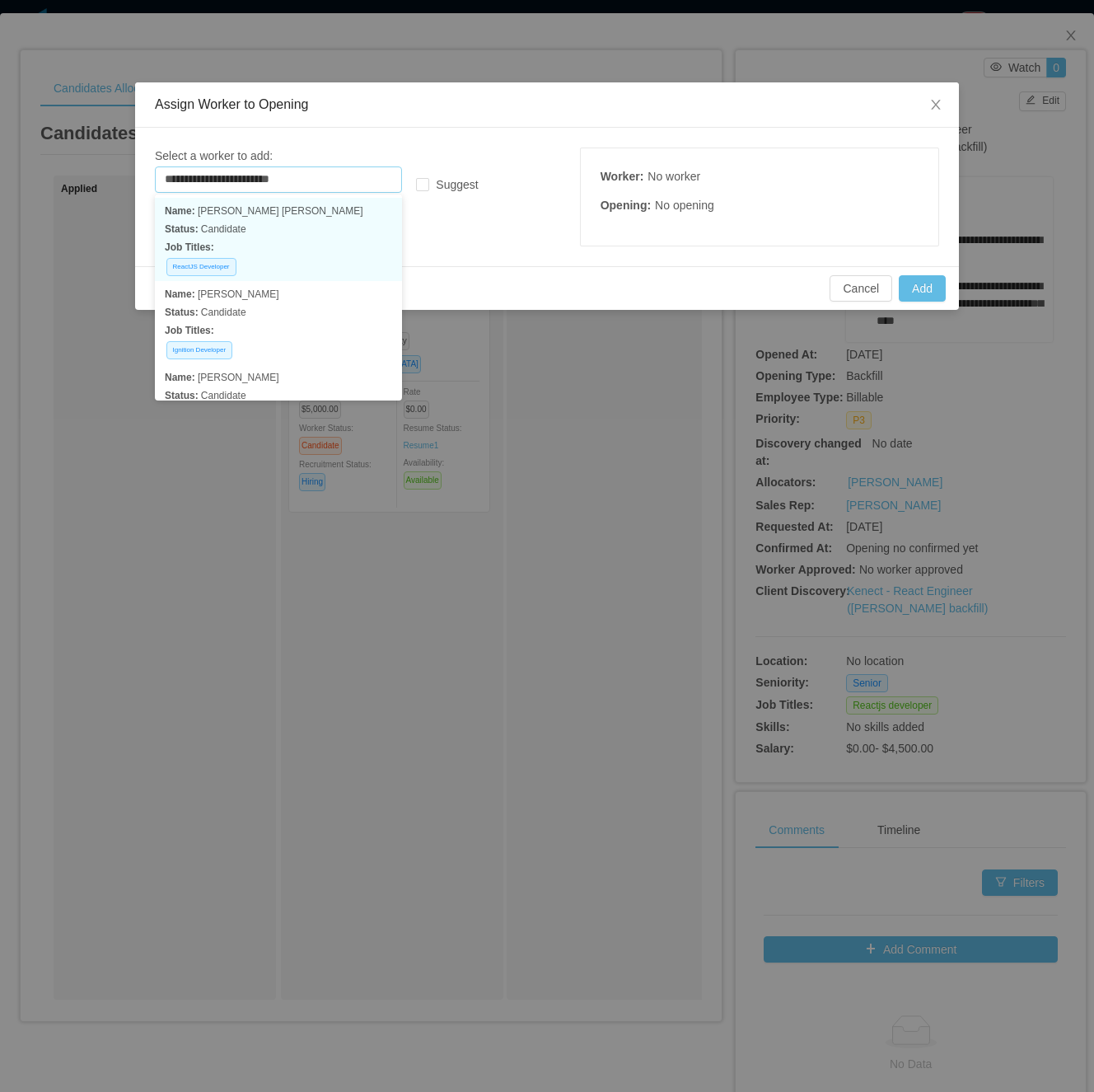
click at [320, 215] on p "Name: Francisco duran gonzalez" at bounding box center [278, 210] width 227 height 18
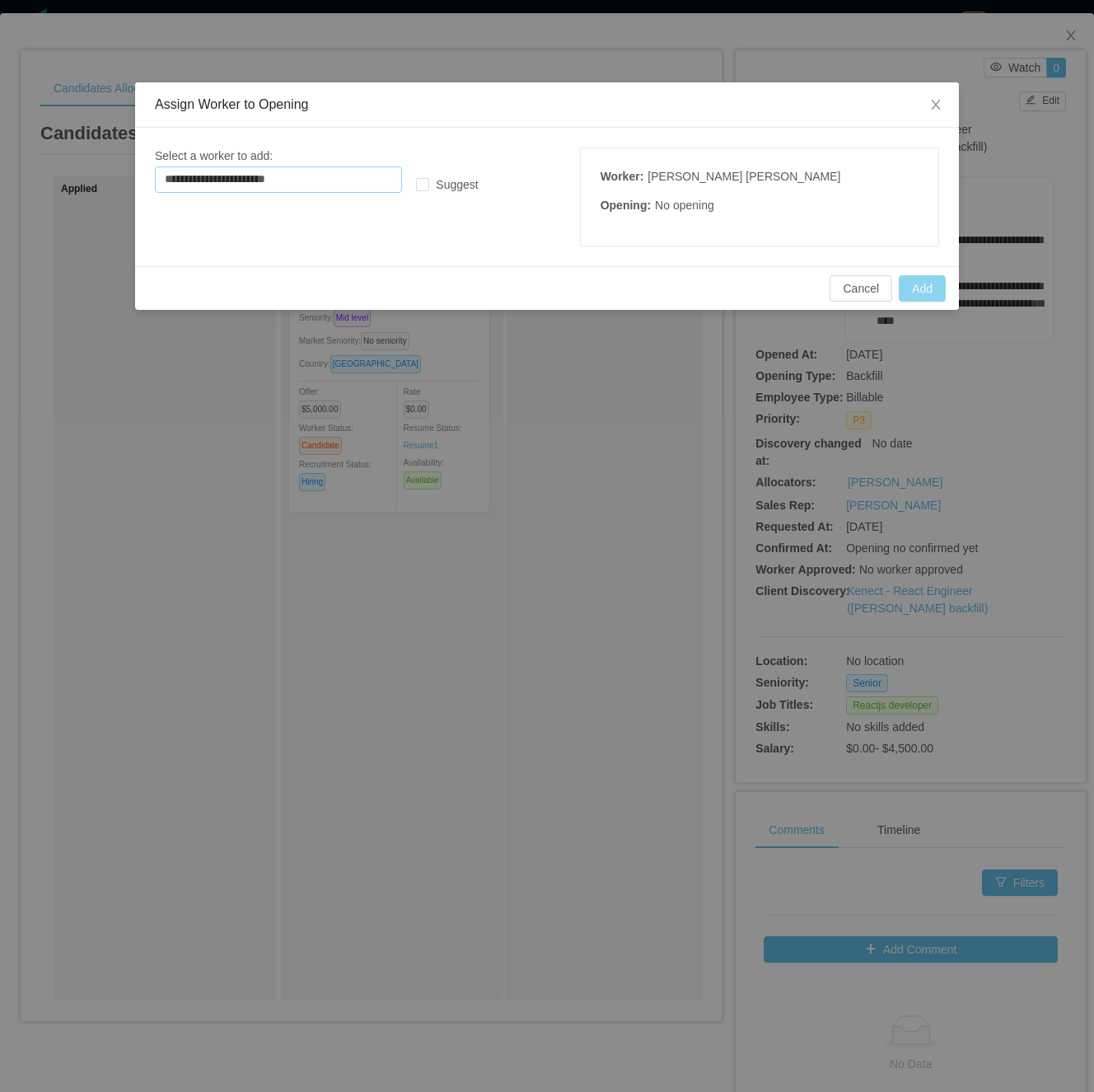
type input "**********"
click at [941, 291] on button "Add" at bounding box center [923, 288] width 47 height 27
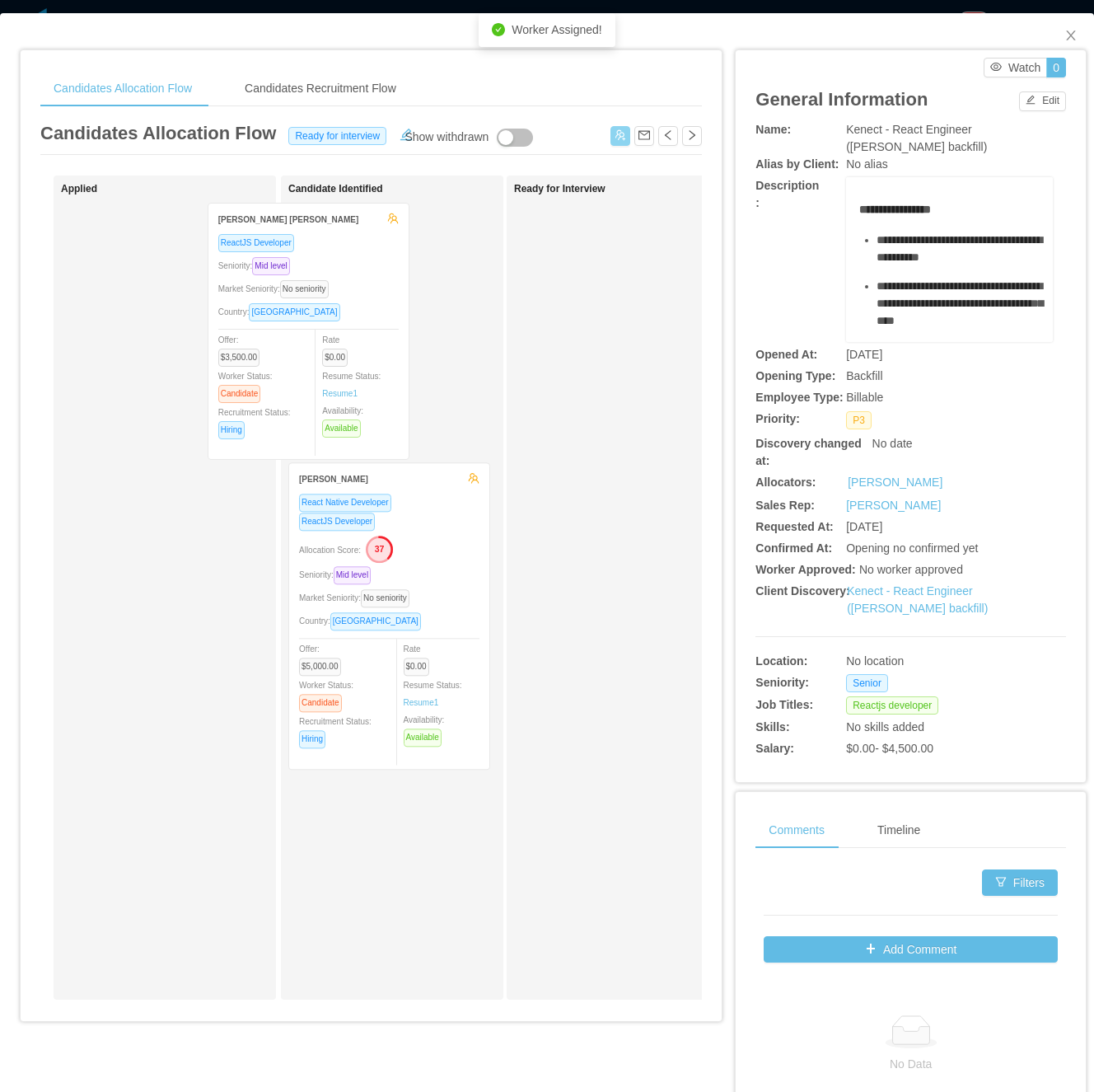
drag, startPoint x: 182, startPoint y: 397, endPoint x: 335, endPoint y: 394, distance: 153.0
click at [334, 394] on div "Applied Francisco Duran Gonzalez ReactJS Developer Seniority: Mid level Market …" at bounding box center [371, 594] width 662 height 837
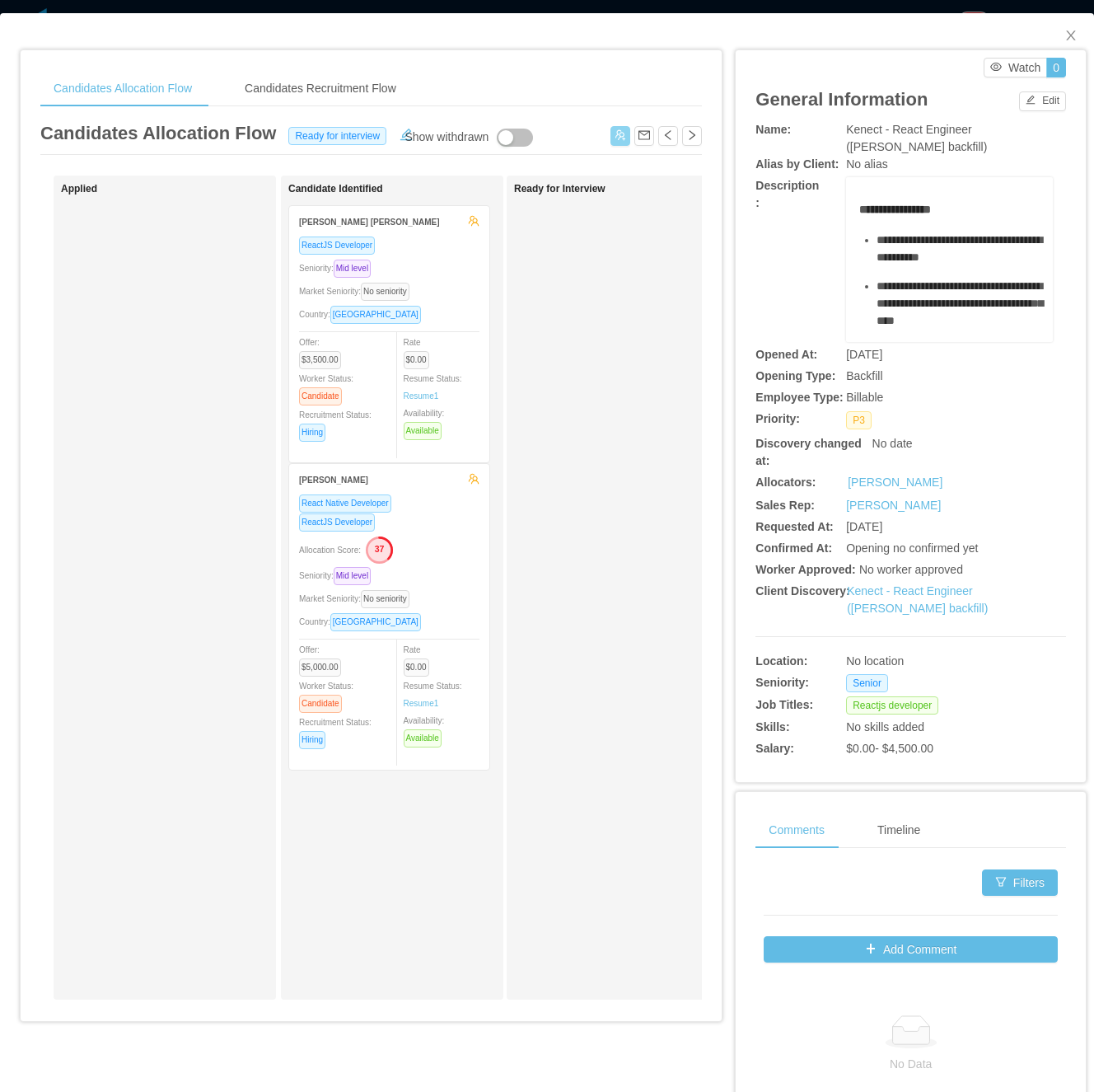
click at [452, 328] on div "ReactJS Developer Seniority: Mid level Market Seniority: No seniority Country: …" at bounding box center [389, 344] width 181 height 216
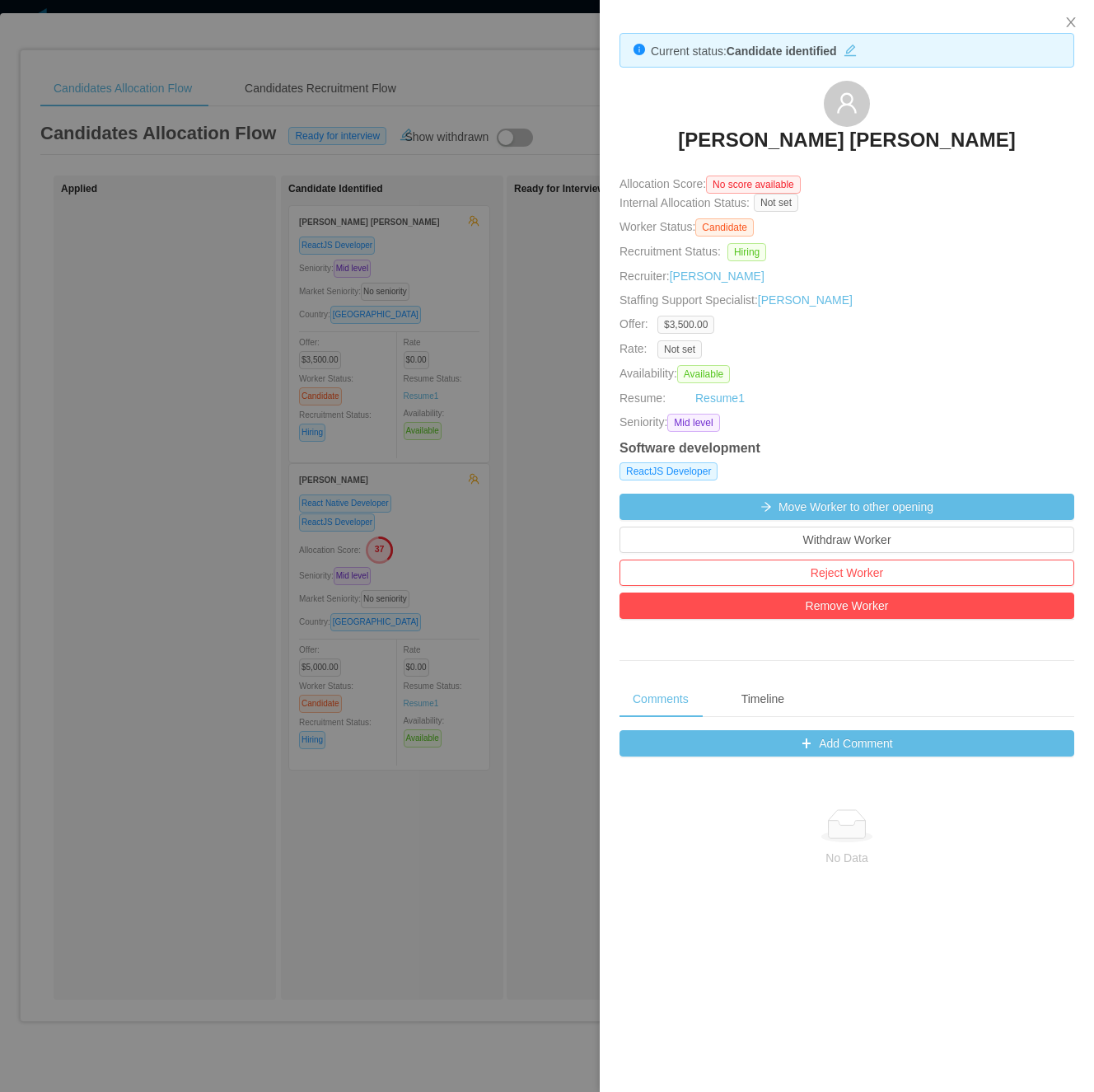
click at [205, 524] on div at bounding box center [547, 546] width 1094 height 1092
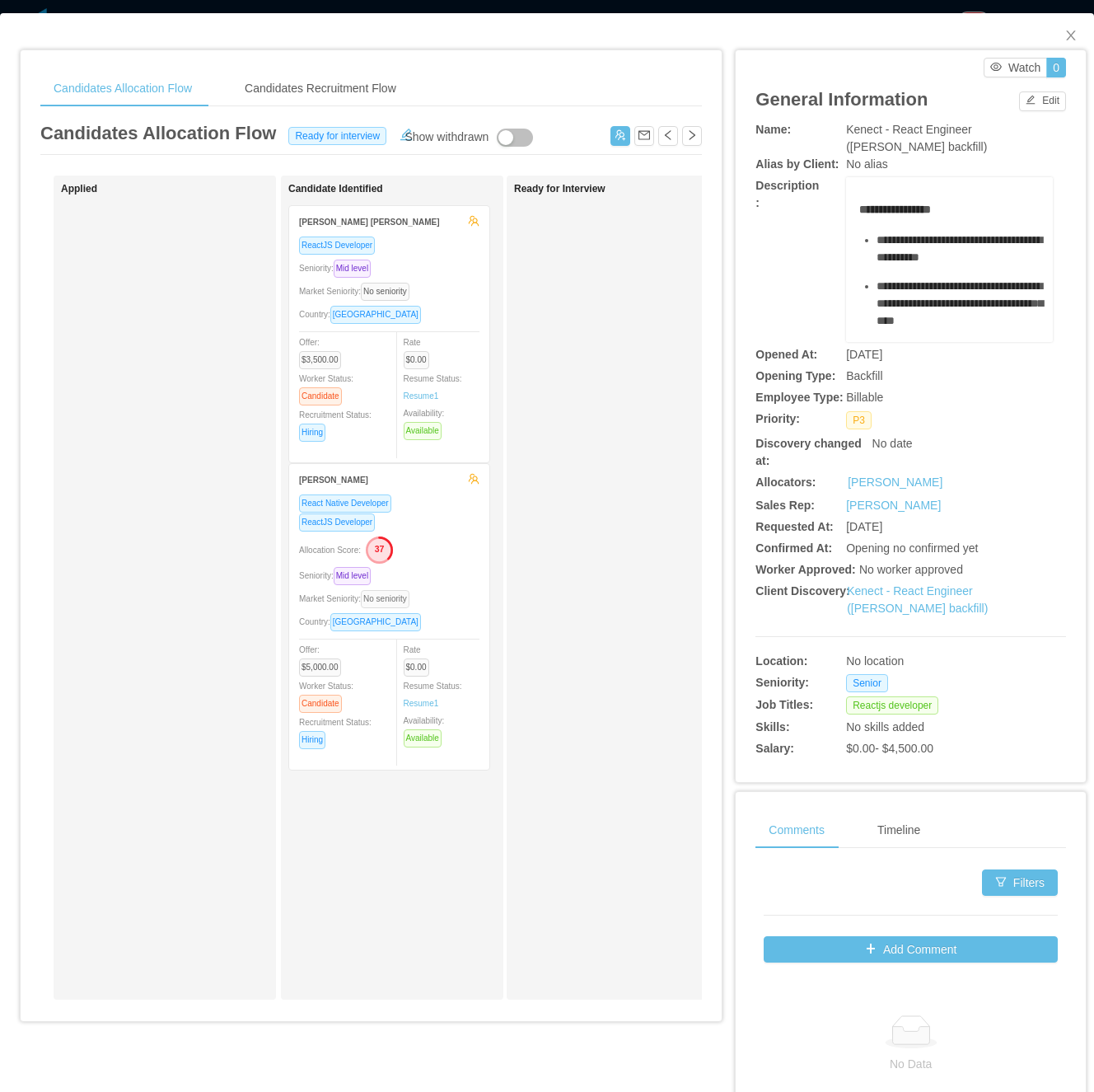
click at [396, 604] on span "No seniority" at bounding box center [385, 599] width 48 height 18
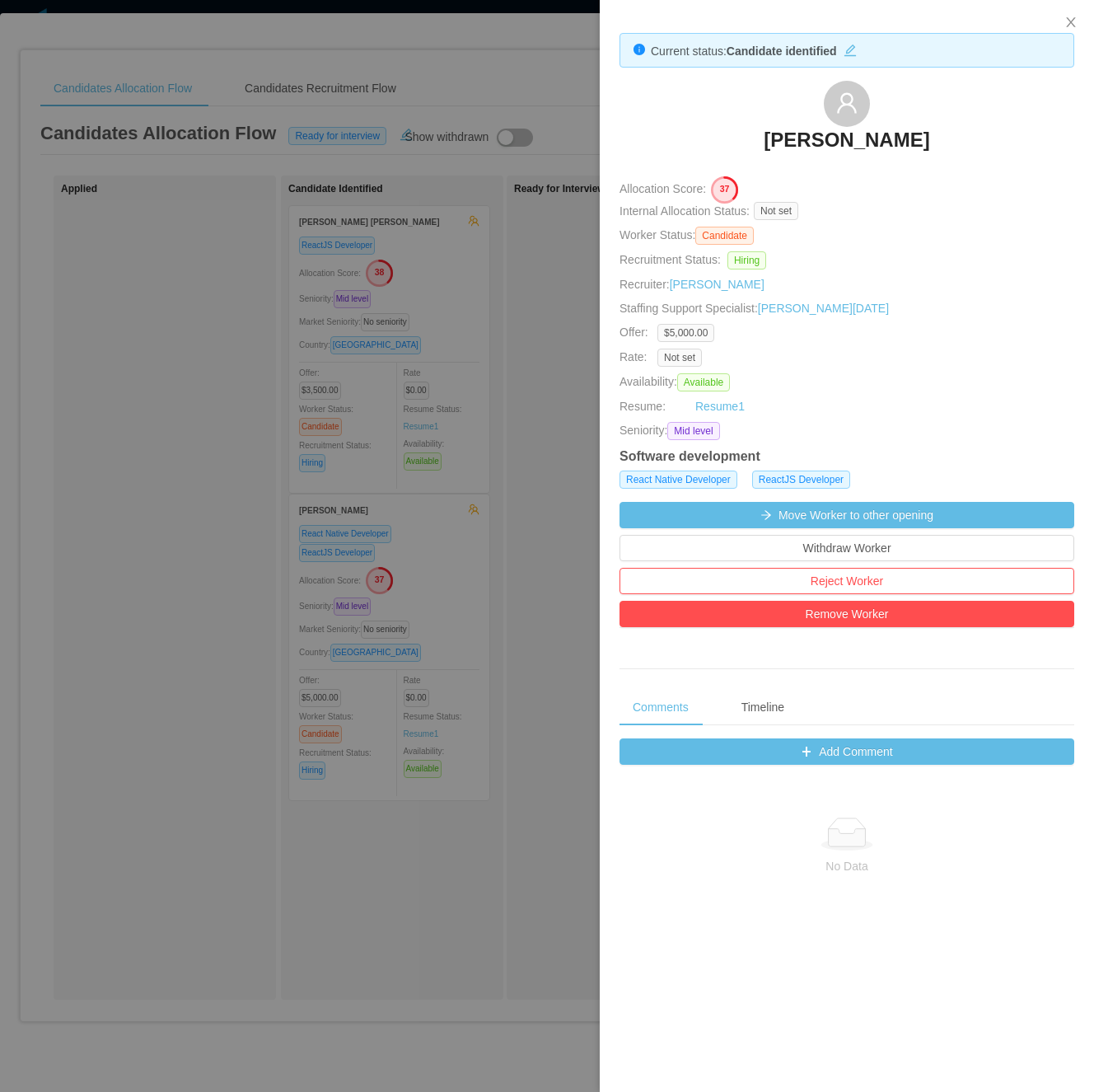
click at [231, 626] on div at bounding box center [547, 546] width 1094 height 1092
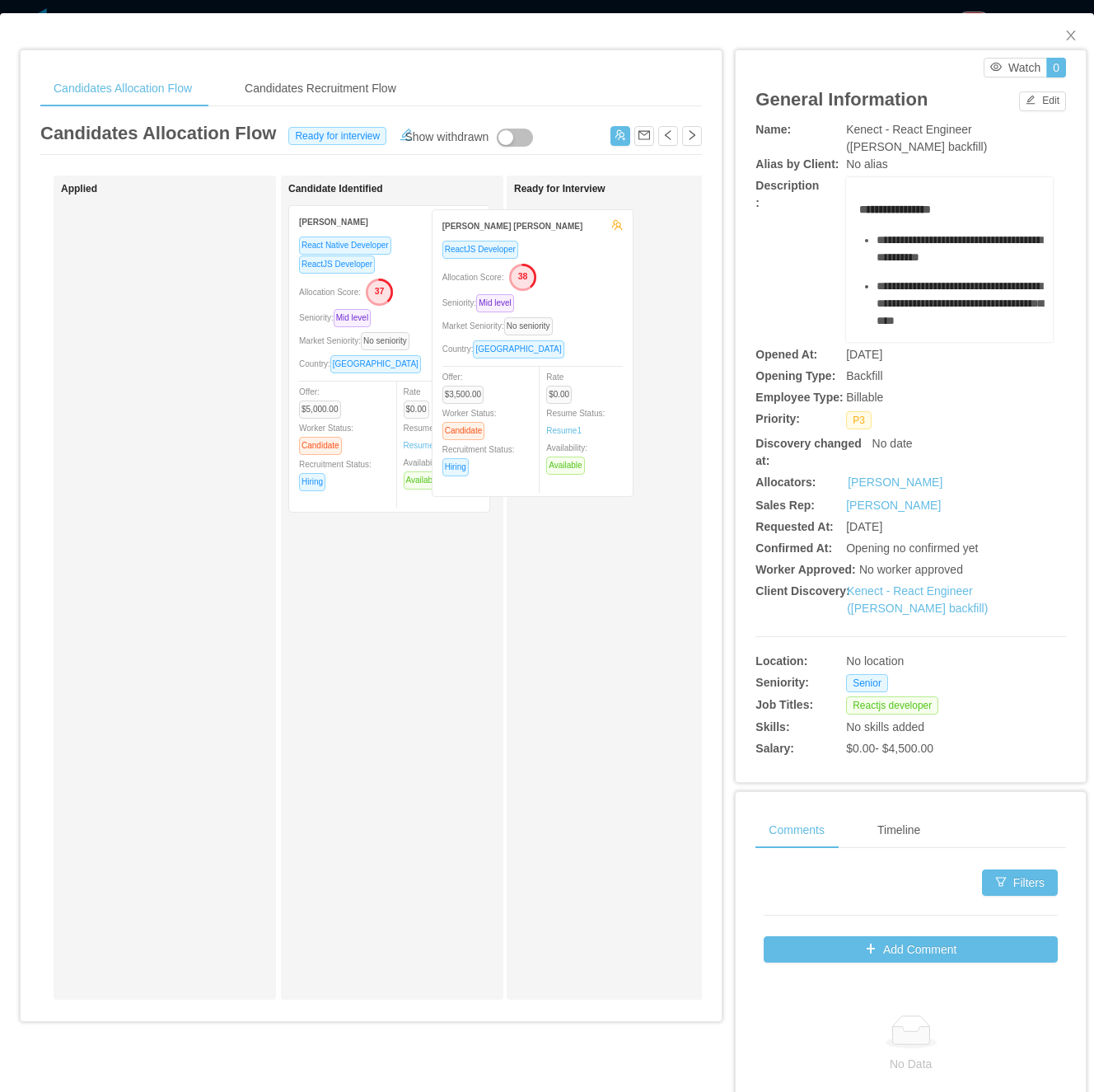
drag, startPoint x: 429, startPoint y: 399, endPoint x: 571, endPoint y: 402, distance: 142.0
click at [571, 402] on div "Applied Candidate Identified Francisco Duran Gonzalez ReactJS Developer Allocat…" at bounding box center [371, 594] width 662 height 837
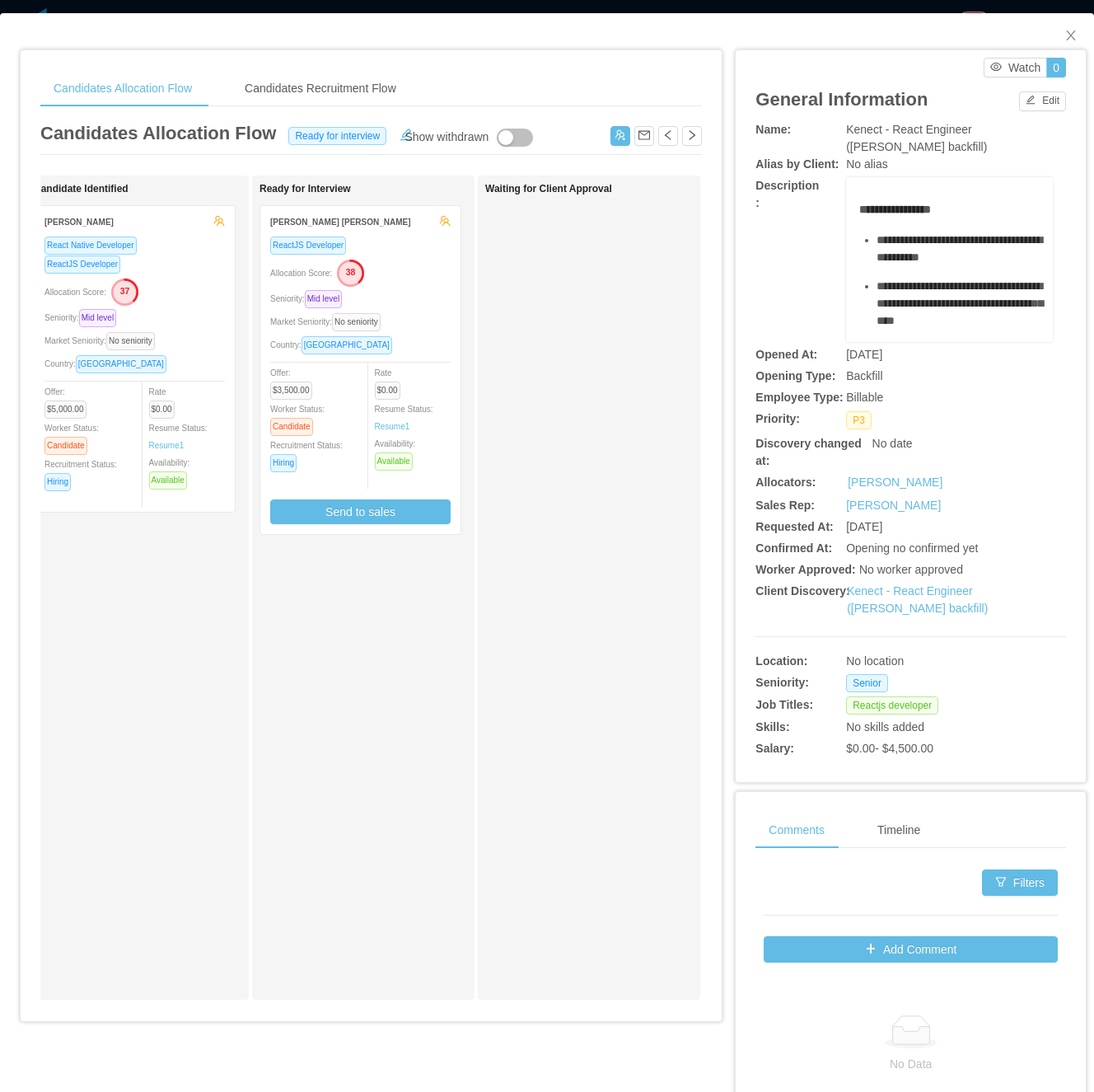
scroll to position [0, 264]
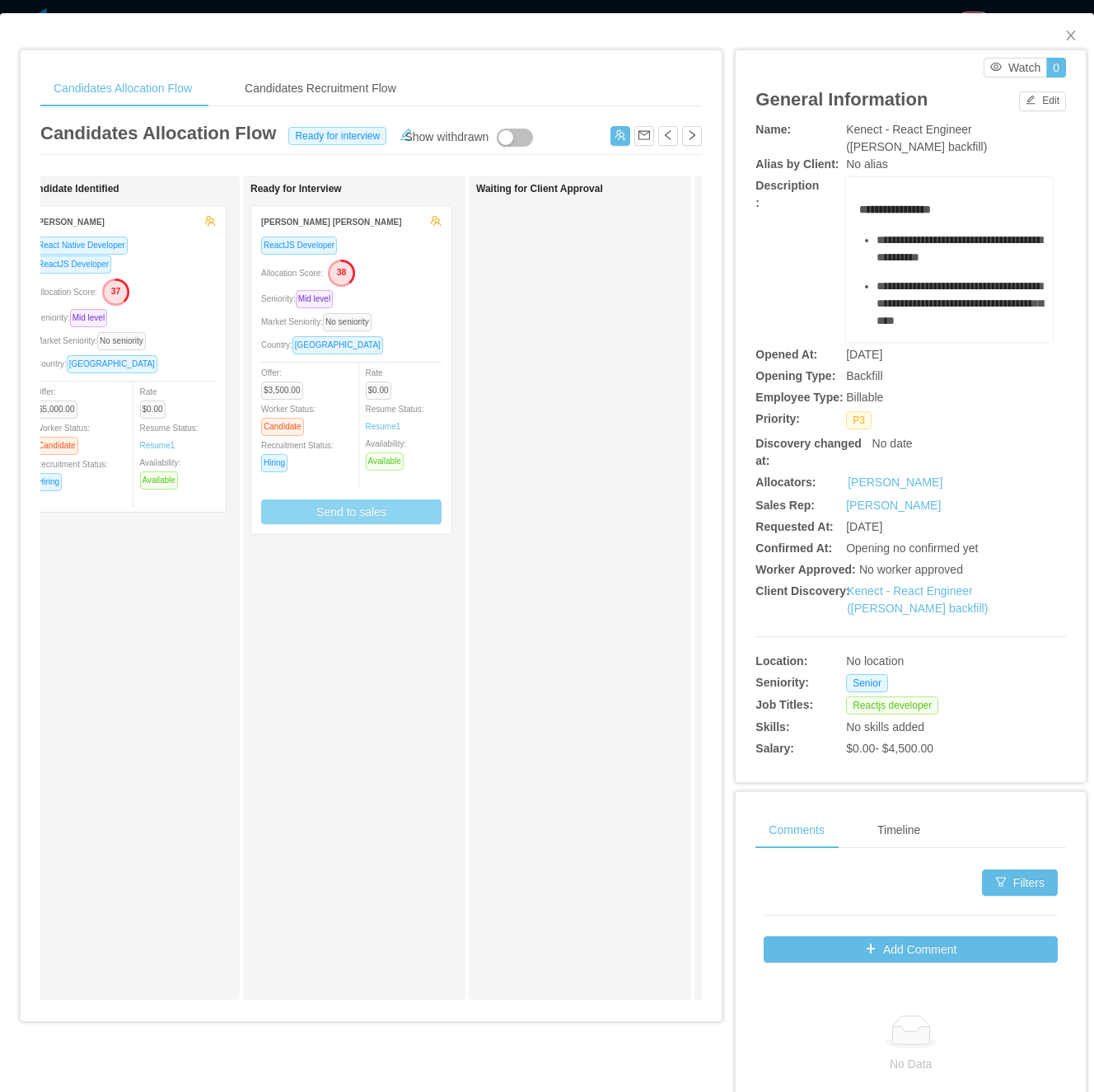
click at [376, 518] on button "Send to sales" at bounding box center [352, 511] width 181 height 25
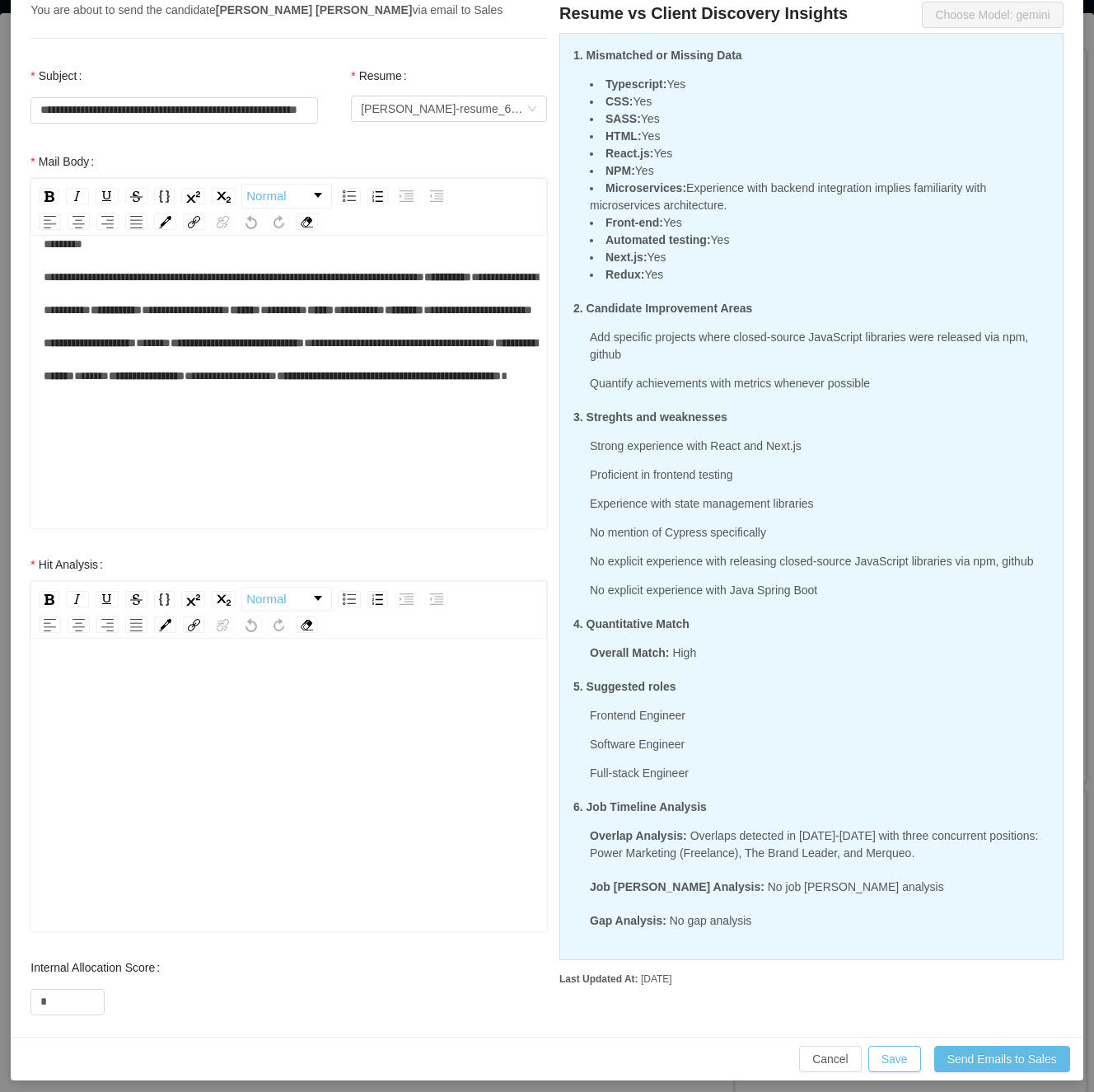
scroll to position [156, 0]
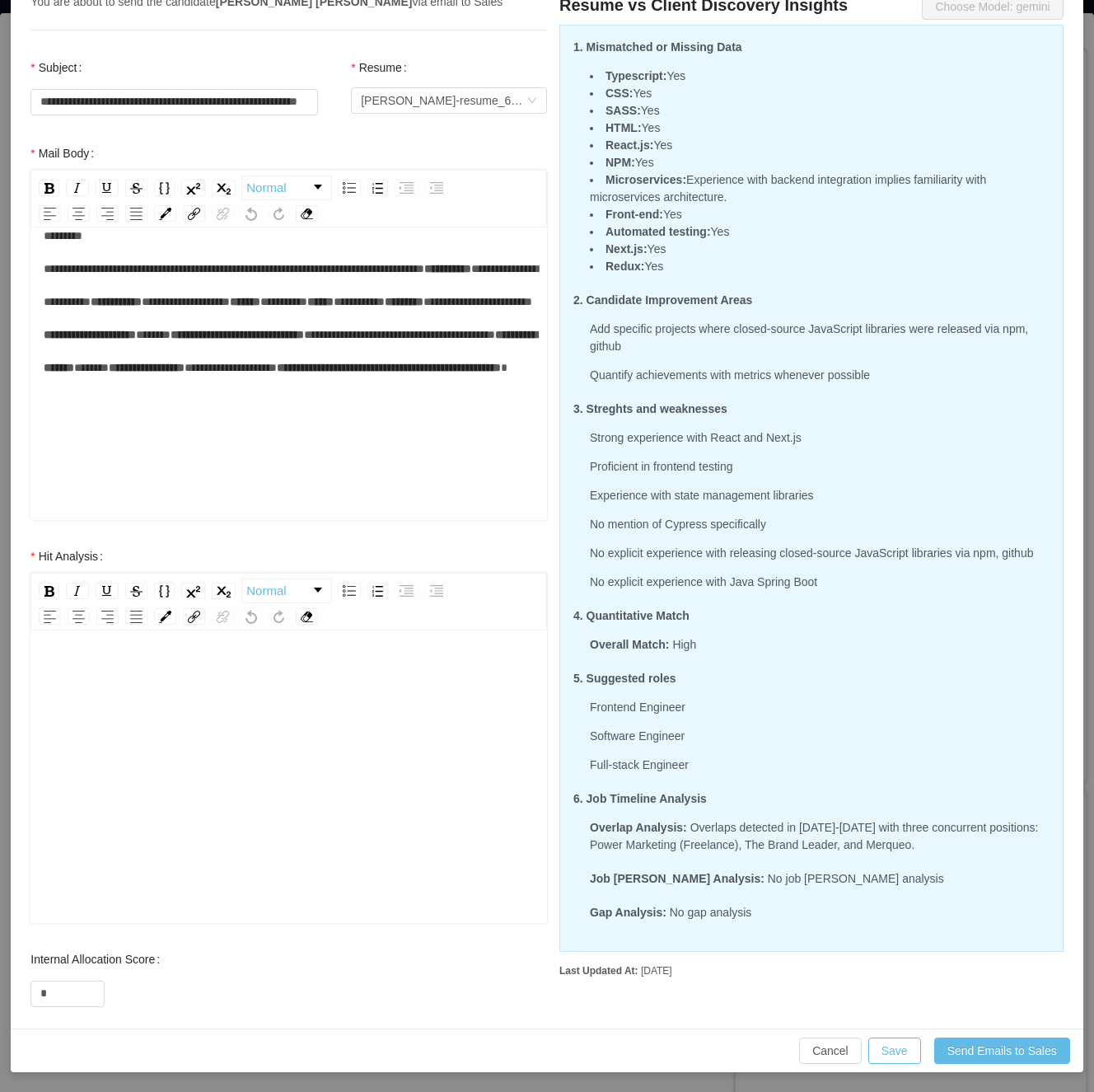
click at [242, 694] on div "rdw-editor" at bounding box center [288, 803] width 491 height 288
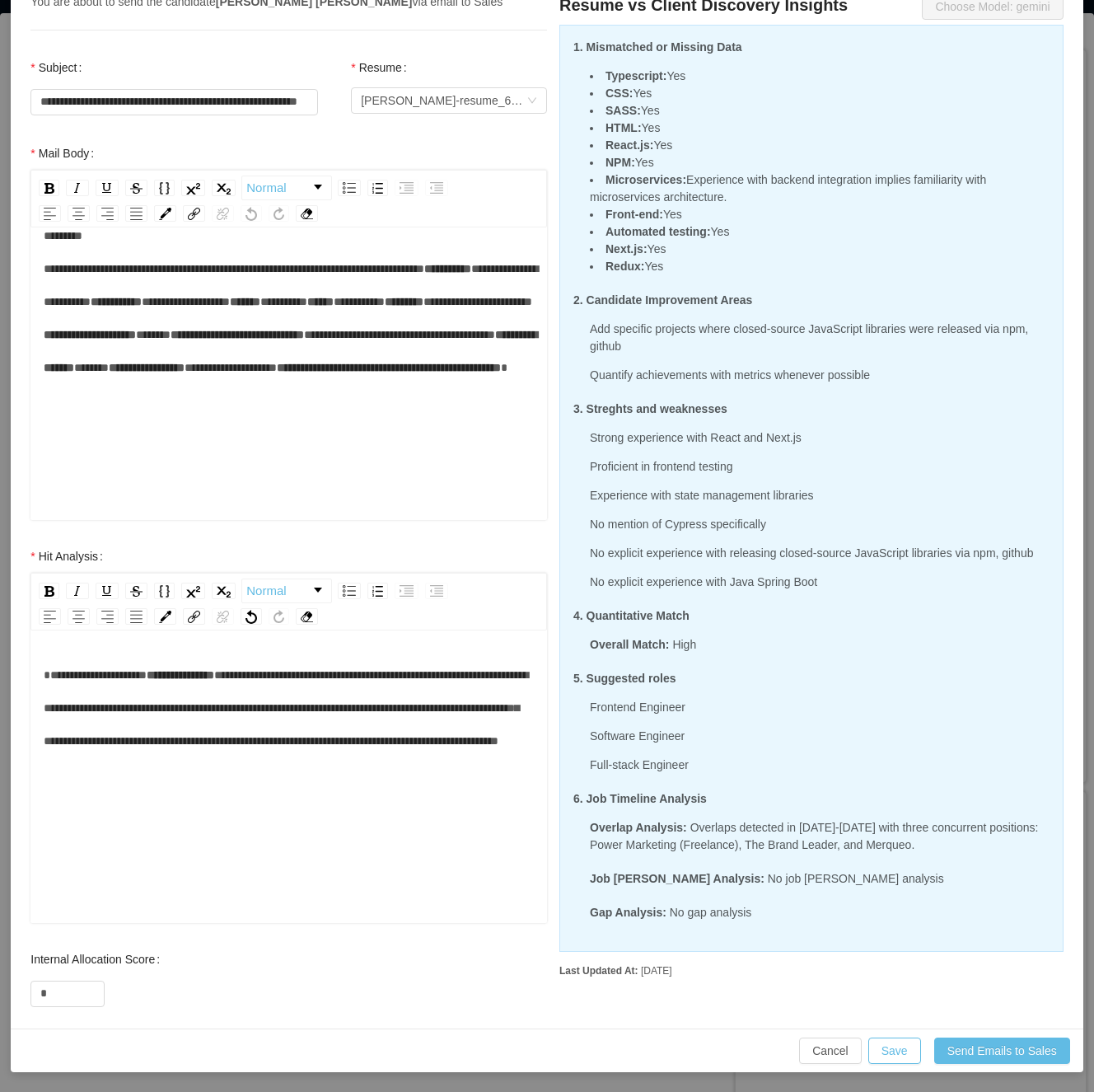
click at [49, 672] on span "**********" at bounding box center [95, 675] width 103 height 12
click at [492, 757] on div "**********" at bounding box center [288, 708] width 491 height 99
click at [56, 669] on span "**********" at bounding box center [92, 675] width 97 height 12
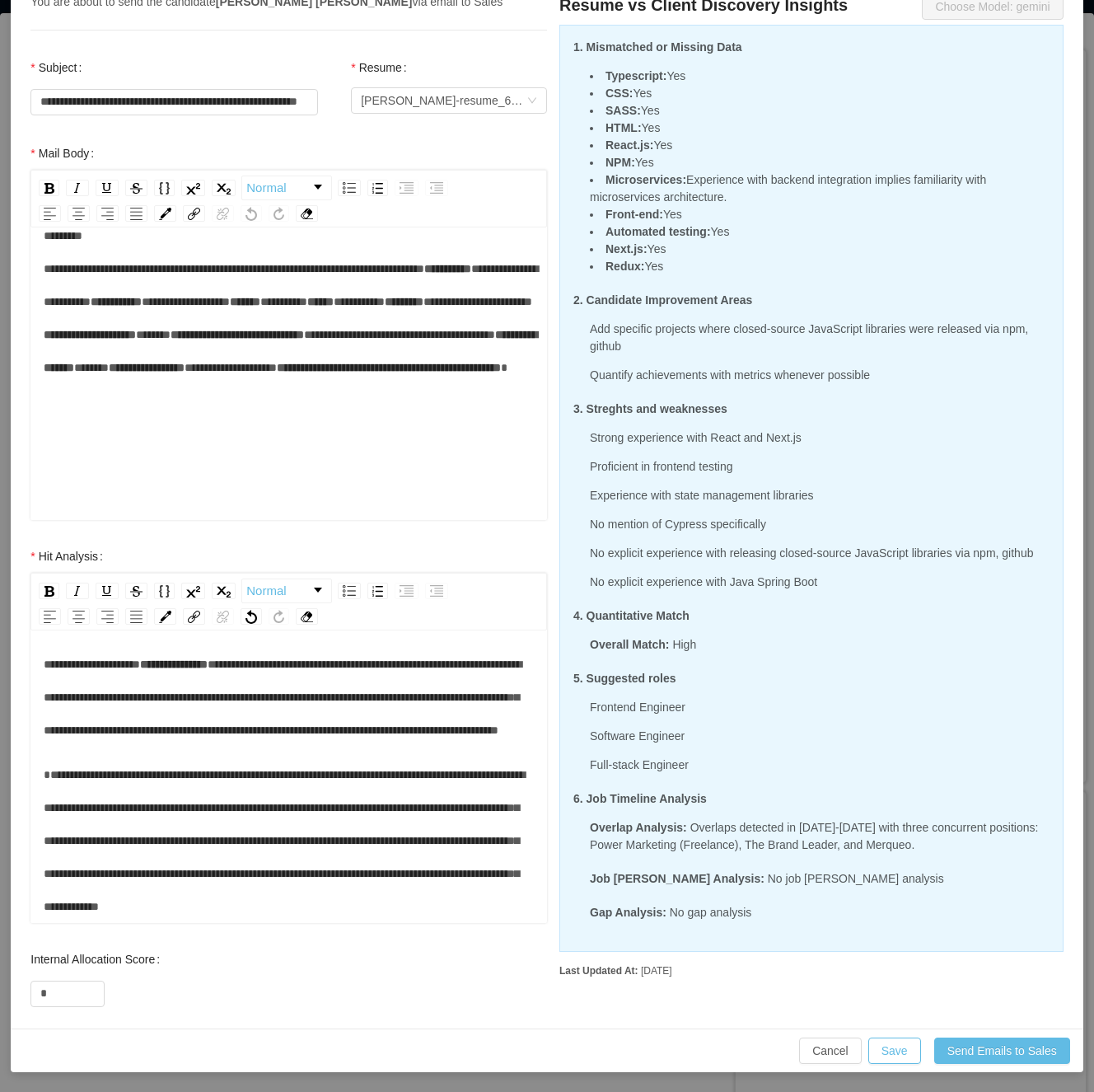
scroll to position [120, 0]
click at [217, 899] on div "**********" at bounding box center [288, 840] width 491 height 165
click at [188, 889] on div "**********" at bounding box center [288, 840] width 491 height 165
click at [196, 909] on div "**********" at bounding box center [288, 840] width 491 height 165
click at [57, 993] on input "*" at bounding box center [67, 993] width 72 height 25
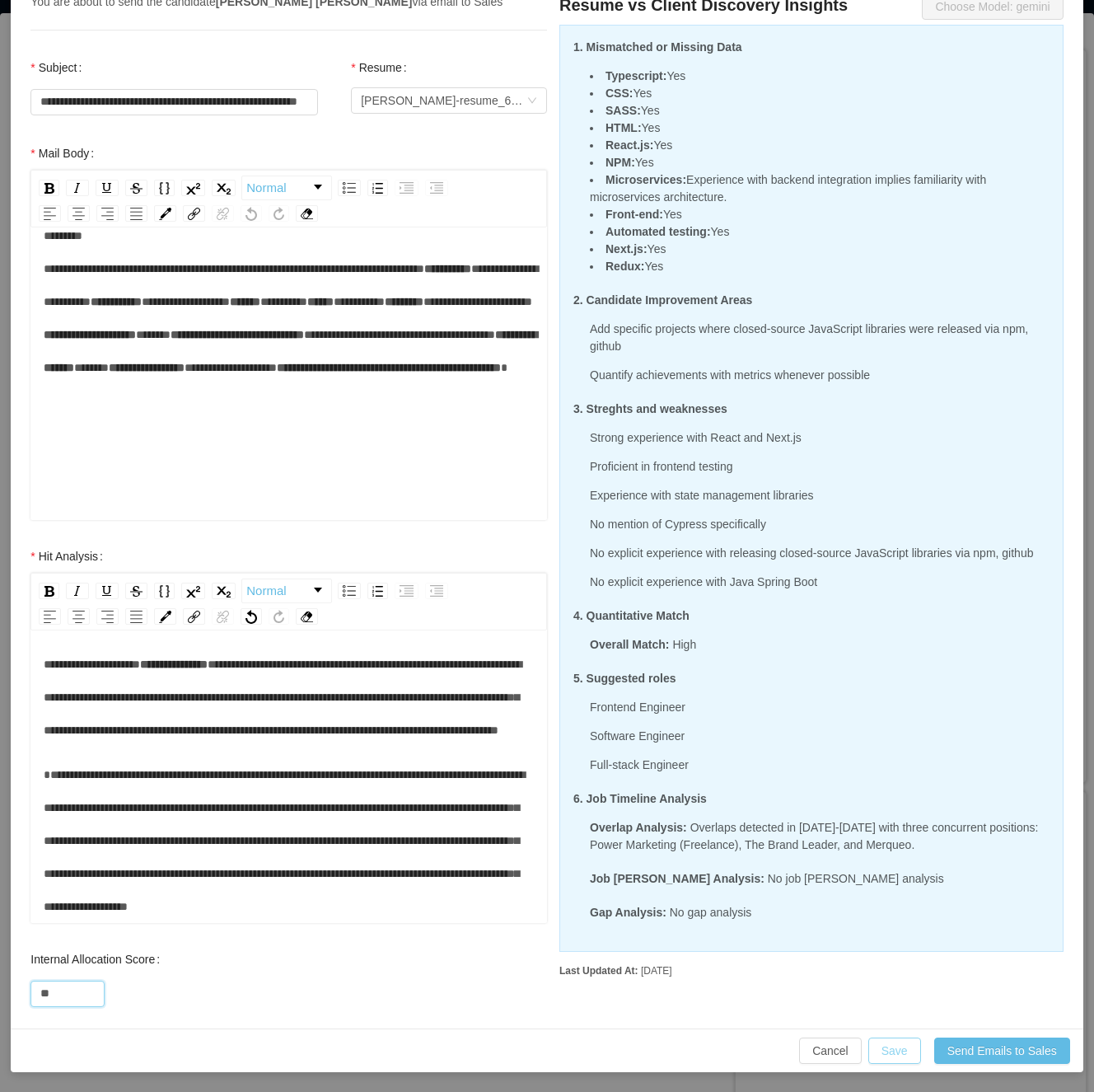
type input "**"
click at [892, 1047] on button "Save" at bounding box center [895, 1051] width 52 height 27
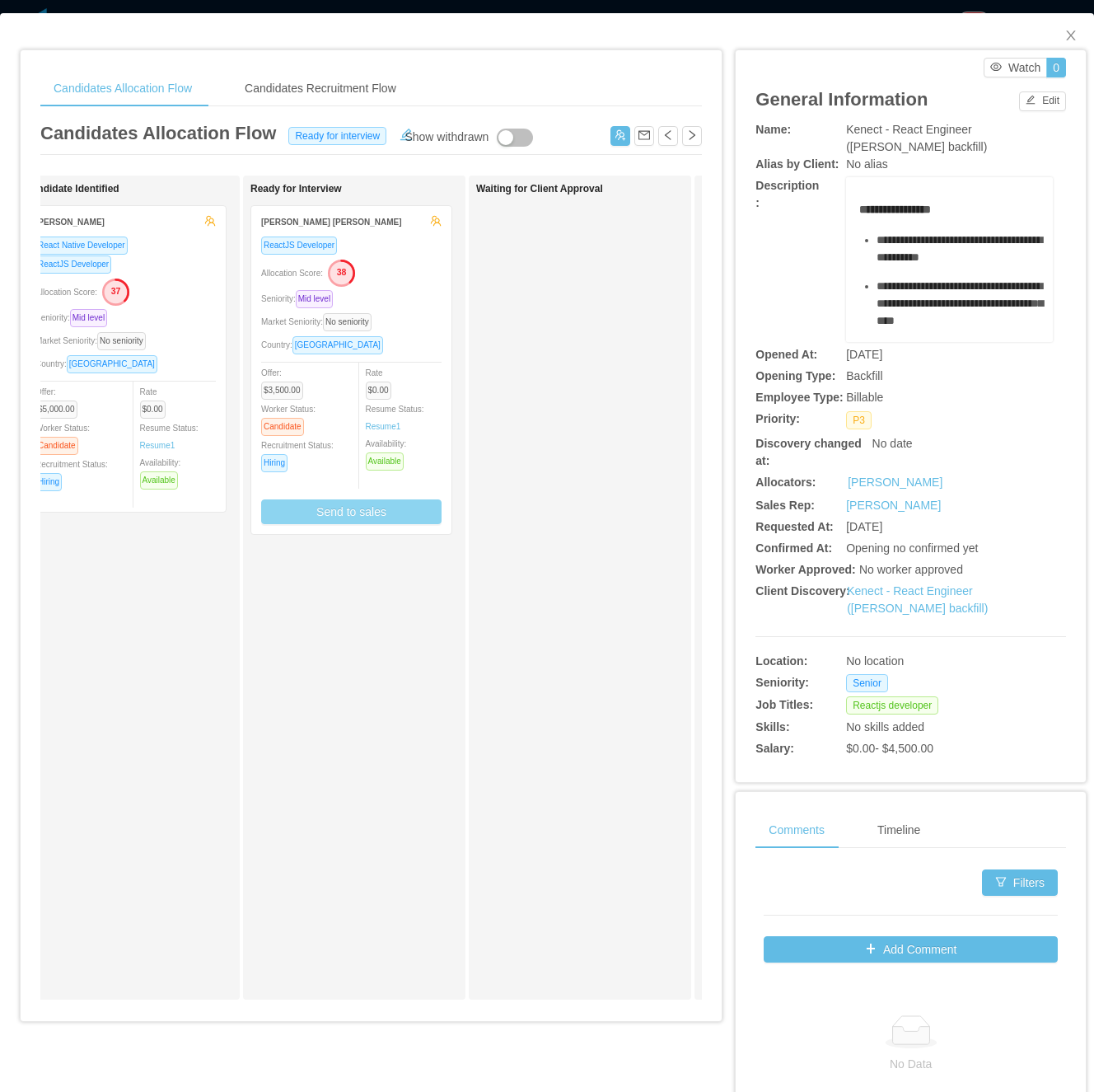
scroll to position [73, 0]
click at [359, 700] on div "Ready for Interview Francisco Duran Gonzalez ReactJS Developer Allocation Score…" at bounding box center [366, 587] width 231 height 810
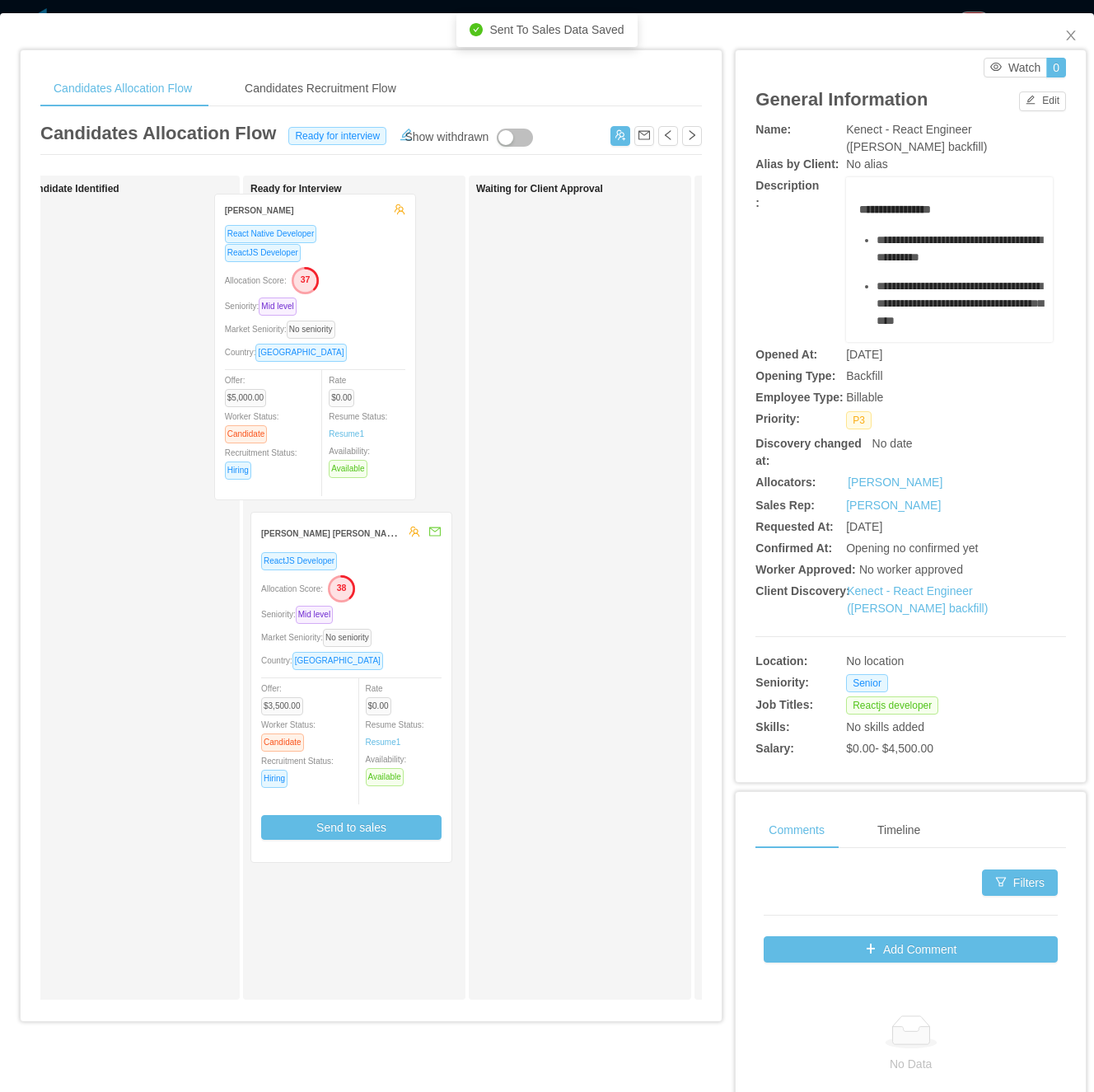
drag, startPoint x: 97, startPoint y: 422, endPoint x: 285, endPoint y: 410, distance: 188.4
click at [285, 410] on div "Applied Candidate Identified Marcelo Mattos React Native Developer ReactJS Deve…" at bounding box center [371, 594] width 662 height 837
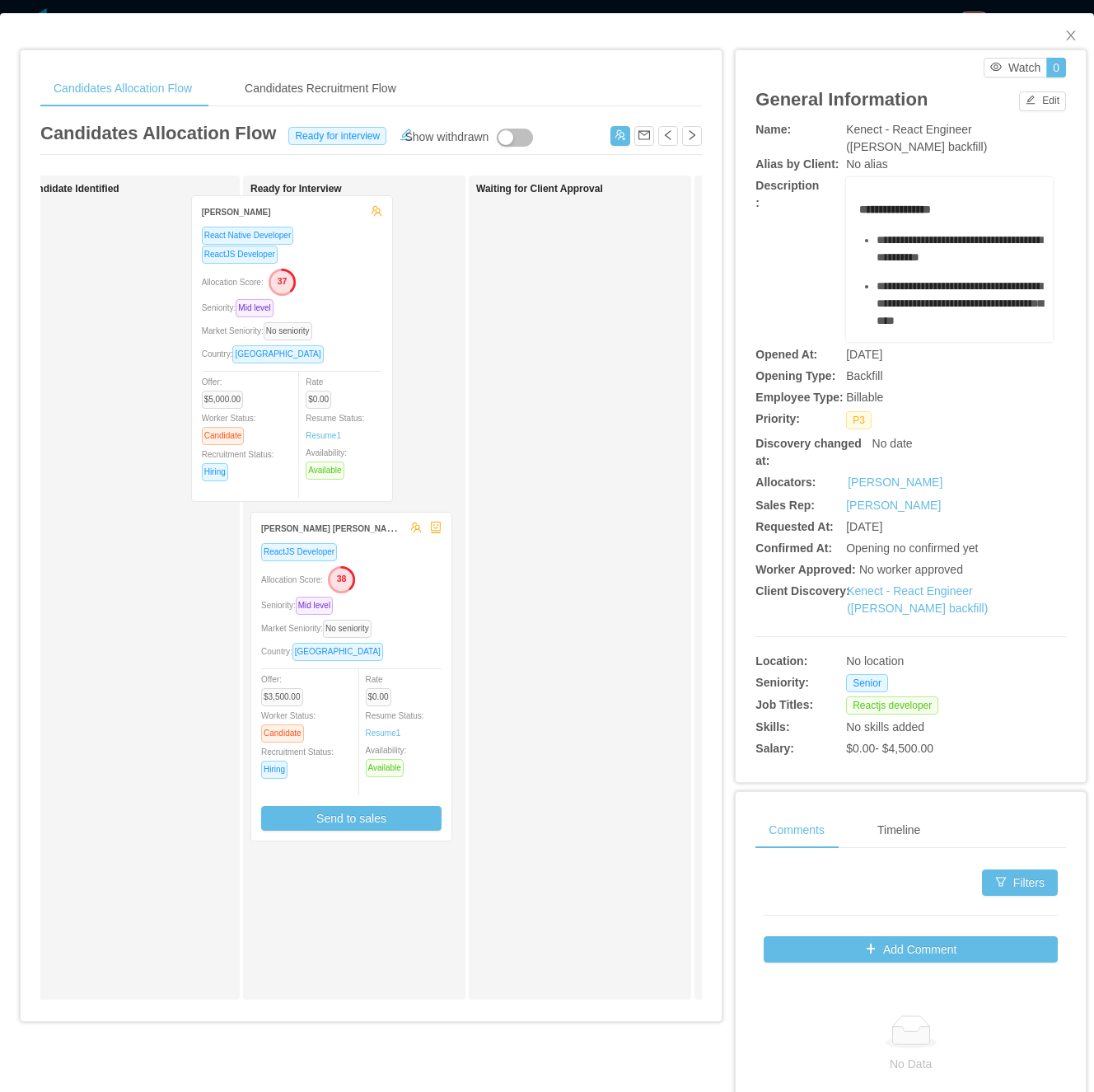
drag, startPoint x: 142, startPoint y: 370, endPoint x: 308, endPoint y: 359, distance: 166.4
click at [308, 359] on div "Applied Candidate Identified Marcelo Mattos React Native Developer ReactJS Deve…" at bounding box center [371, 594] width 662 height 837
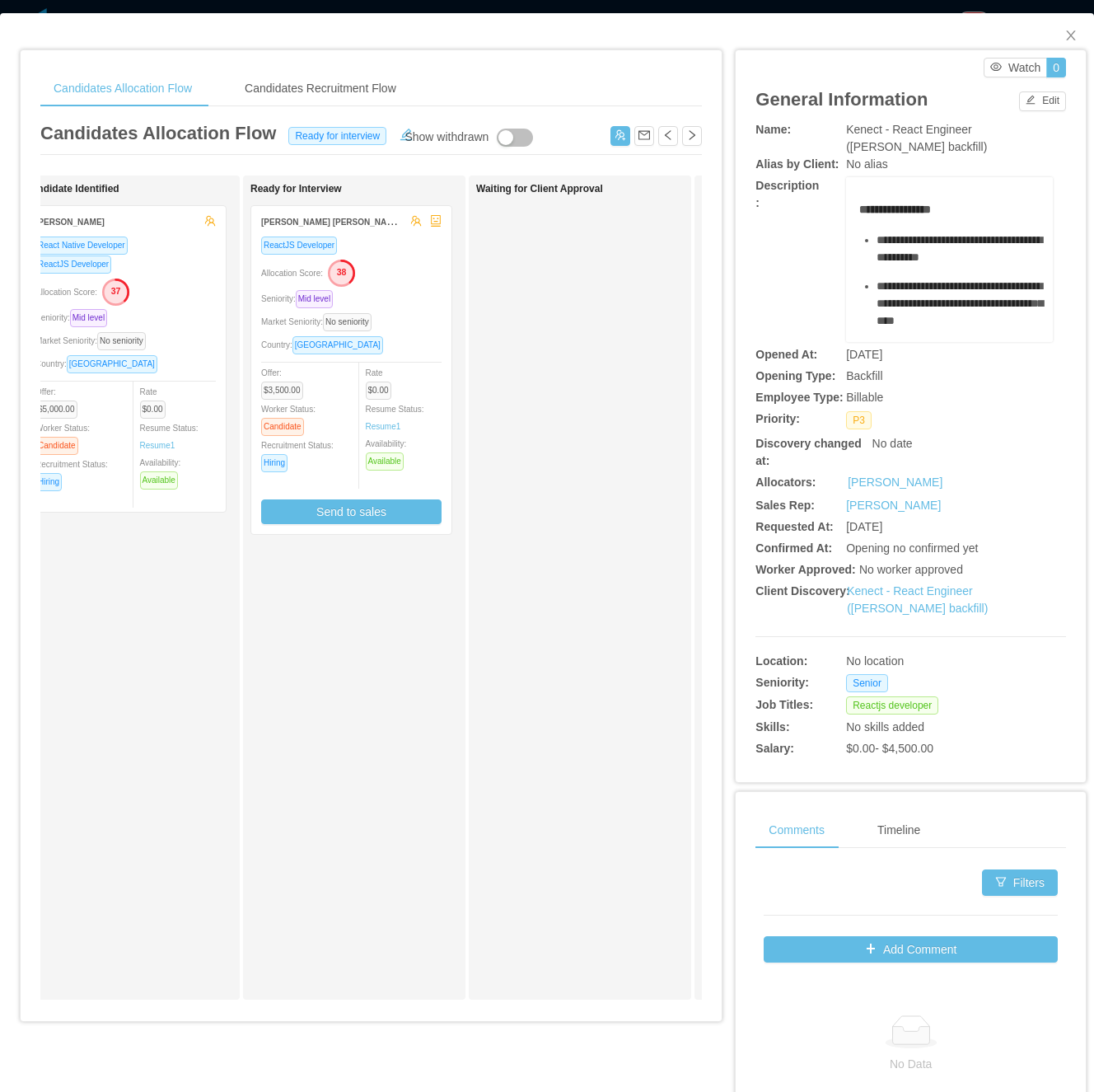
click at [310, 782] on div "Ready for Interview Francisco Duran Gonzalez ReactJS Developer Allocation Score…" at bounding box center [366, 587] width 231 height 810
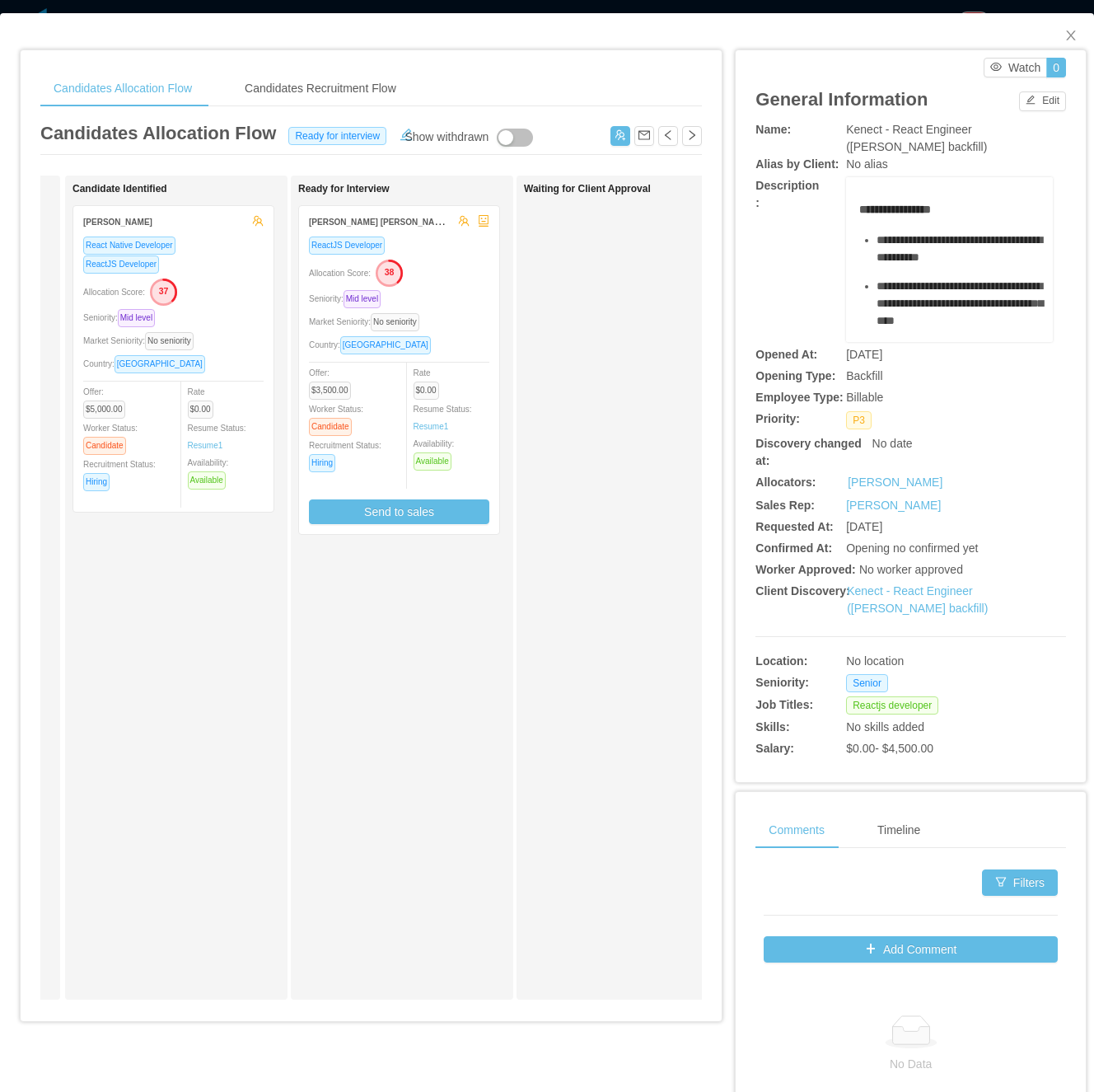
scroll to position [0, 211]
click at [469, 320] on div "Market Seniority: No seniority" at bounding box center [404, 321] width 181 height 19
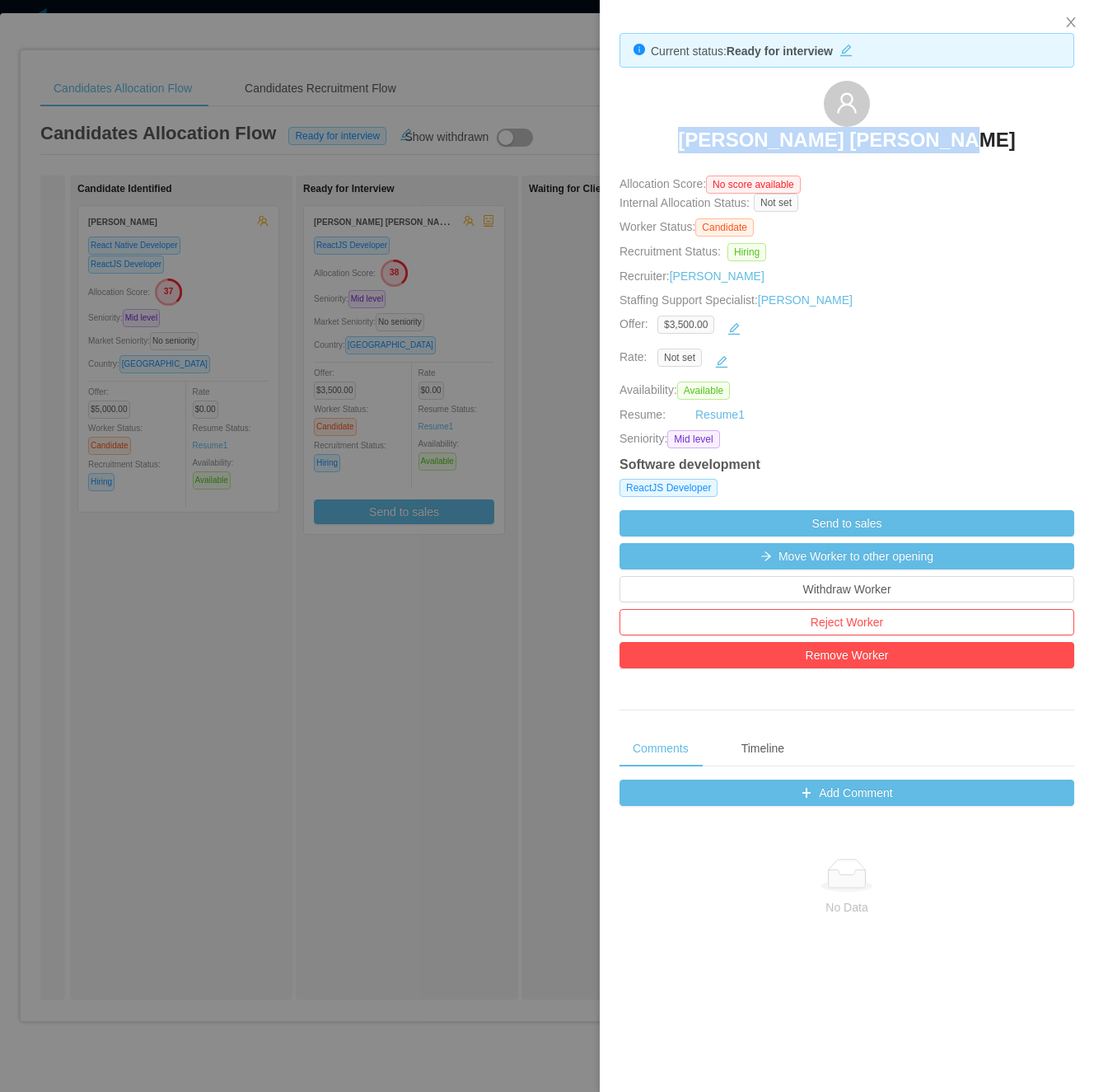
drag, startPoint x: 697, startPoint y: 132, endPoint x: 959, endPoint y: 146, distance: 262.4
click at [959, 146] on div "Francisco Duran Gonzalez" at bounding box center [847, 121] width 455 height 82
drag, startPoint x: 352, startPoint y: 685, endPoint x: 417, endPoint y: 626, distance: 87.8
click at [352, 685] on div at bounding box center [547, 546] width 1094 height 1092
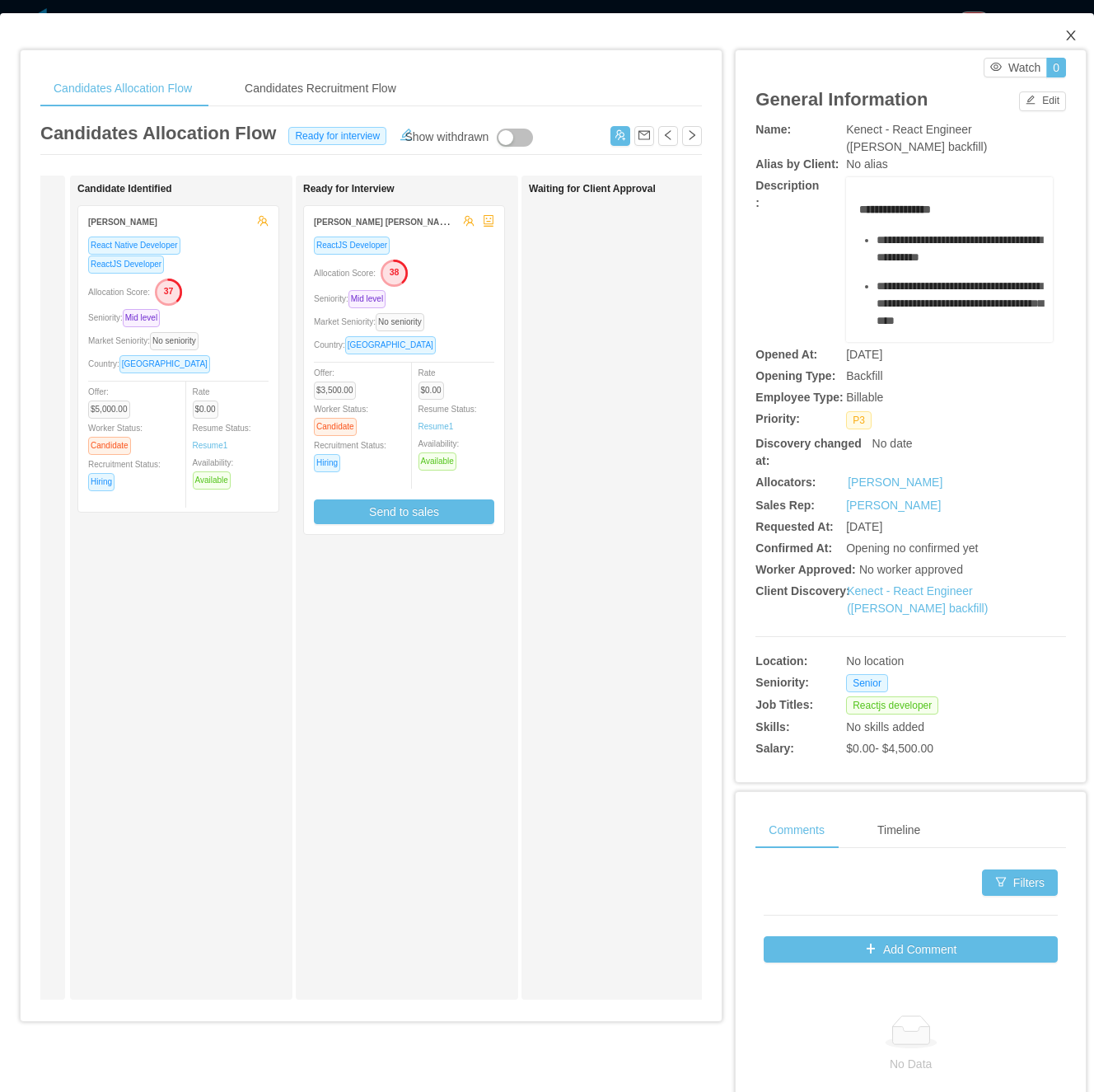
click at [1064, 41] on icon "icon: close" at bounding box center [1070, 35] width 13 height 13
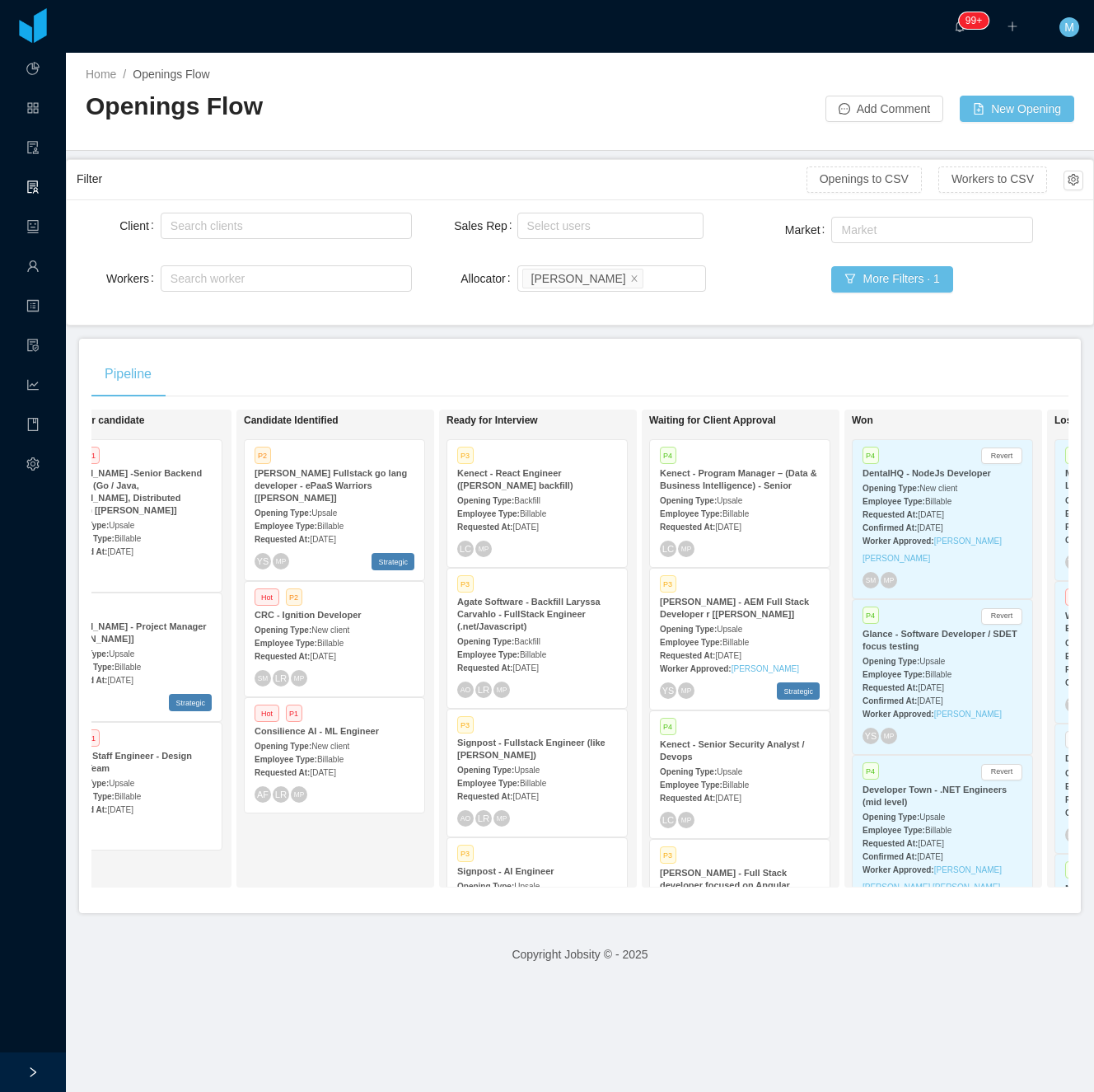
click at [515, 343] on div "Pipeline On Hold Looking for candidate Hot P1 McGraw-Hill -Senior Backend Engin…" at bounding box center [580, 626] width 1002 height 575
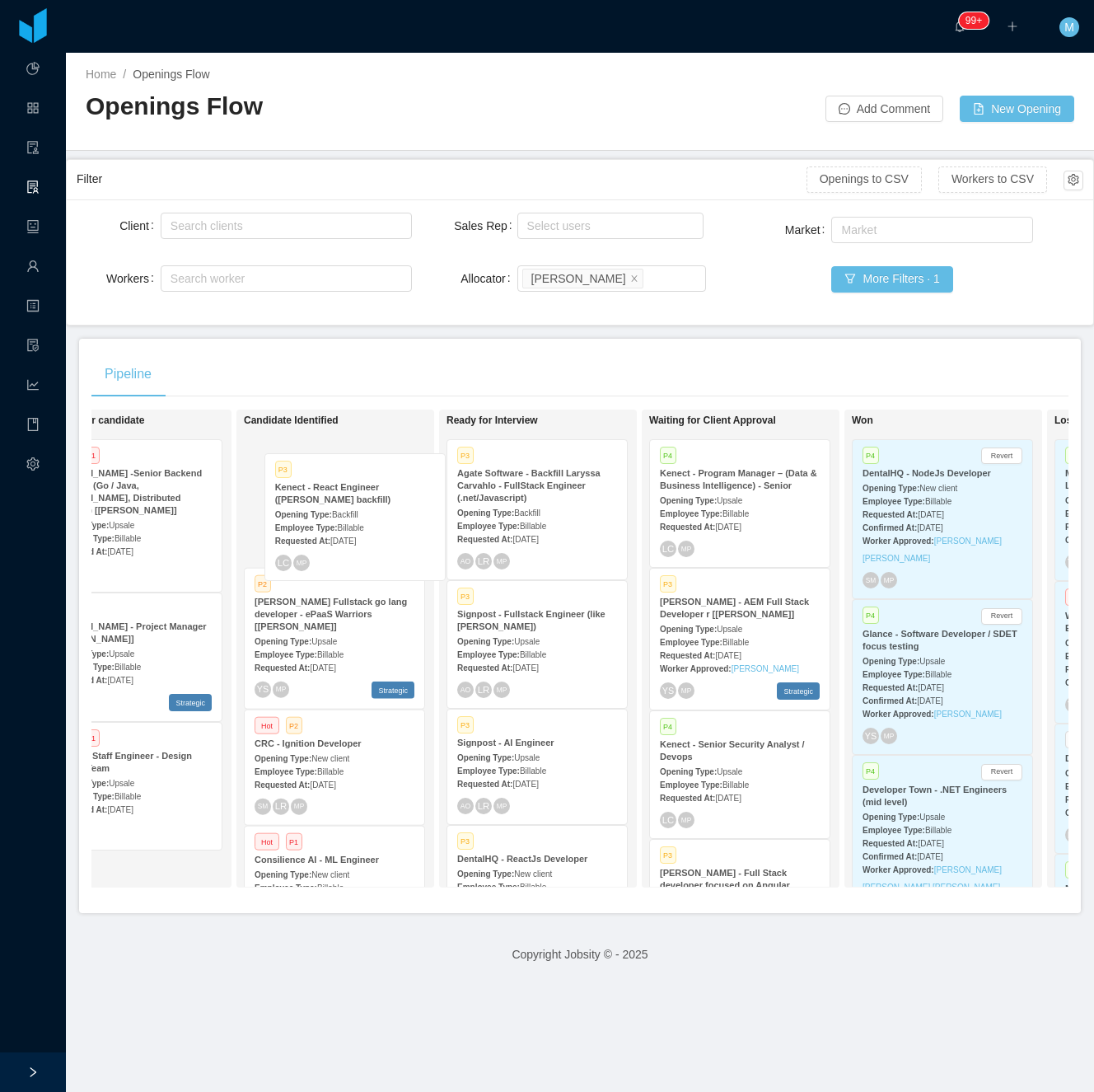
drag, startPoint x: 538, startPoint y: 496, endPoint x: 331, endPoint y: 500, distance: 207.0
click at [331, 500] on div "On Hold Looking for candidate Hot P1 McGraw-Hill -Senior Backend Engineer (Go /…" at bounding box center [581, 655] width 977 height 491
click at [607, 278] on li "Merwin Ponce" at bounding box center [583, 278] width 121 height 20
click at [631, 280] on icon "icon: close" at bounding box center [634, 277] width 6 height 6
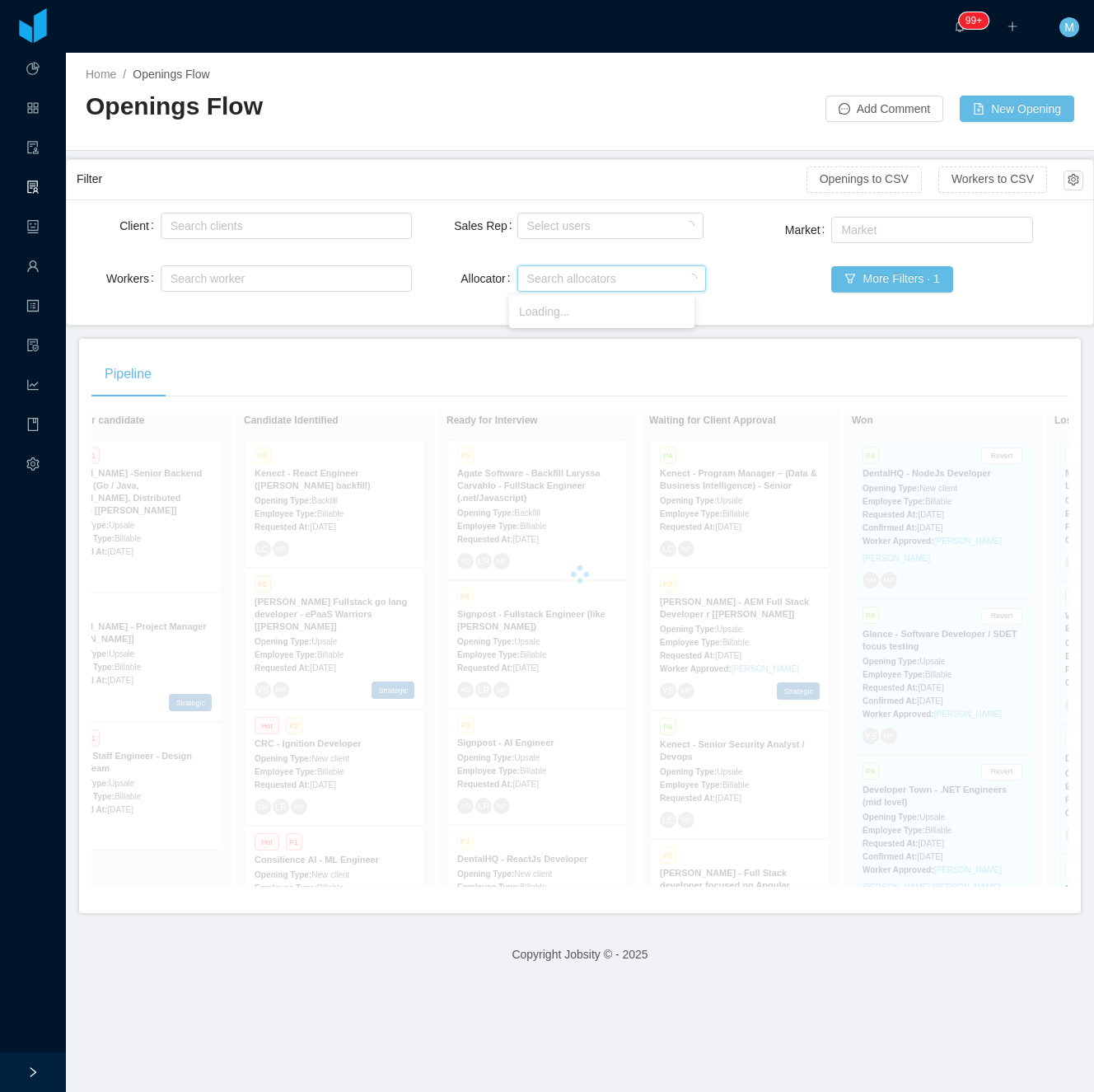
click at [414, 348] on div "Pipeline On Hold Looking for candidate Hot P1 McGraw-Hill -Senior Backend Engin…" at bounding box center [580, 626] width 1002 height 575
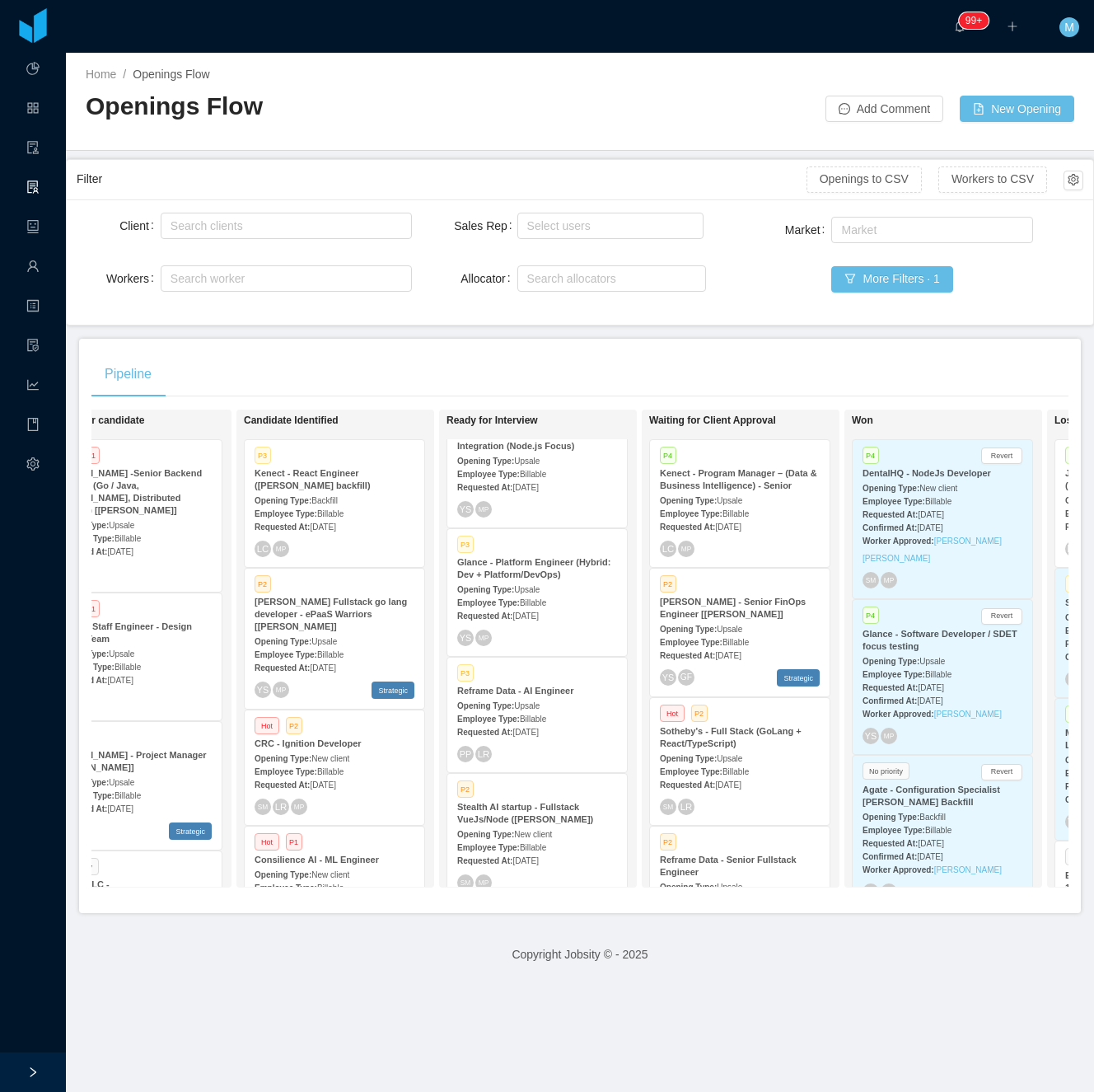
scroll to position [110, 0]
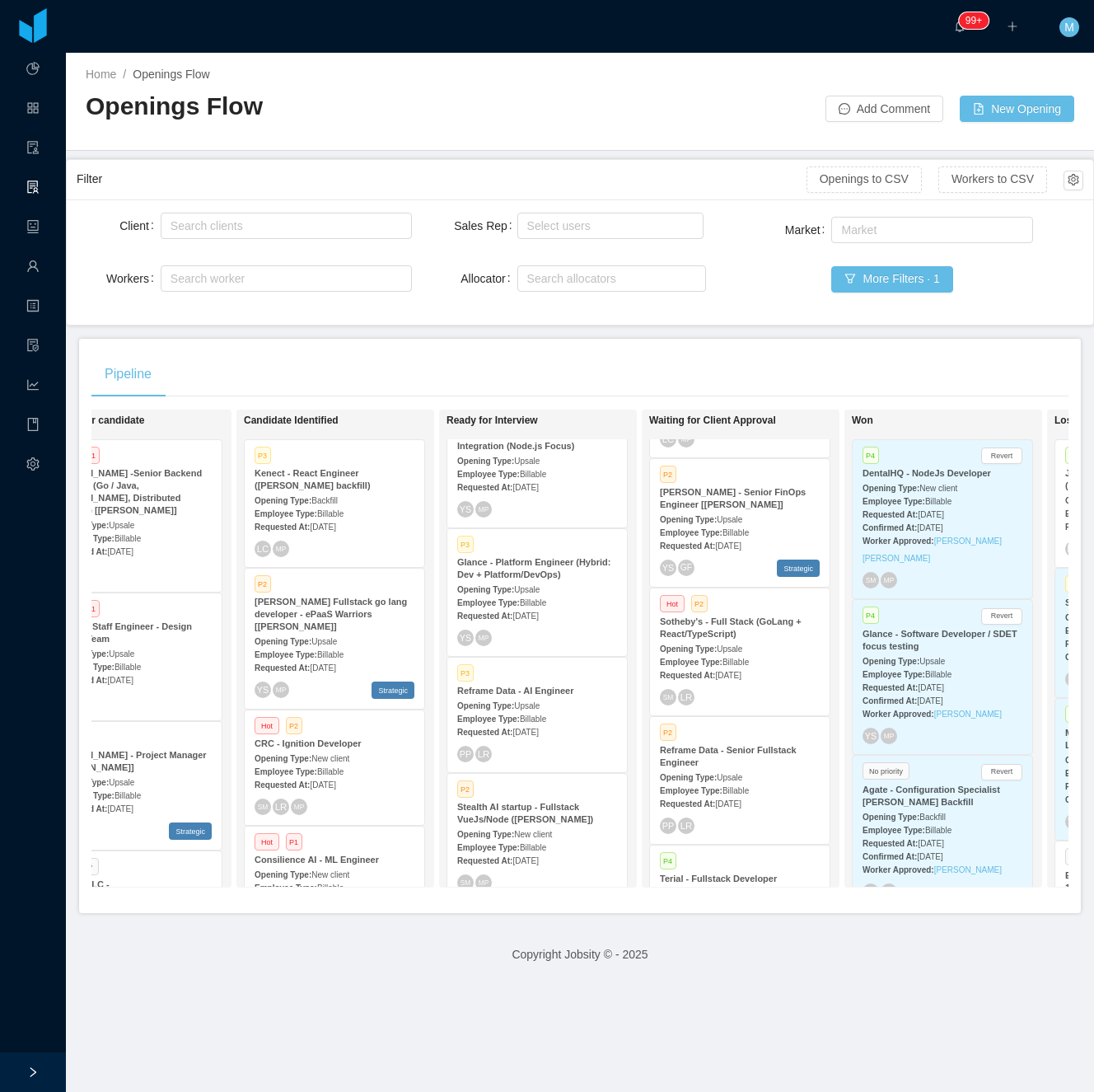
click at [759, 819] on div "PP LR" at bounding box center [740, 825] width 160 height 17
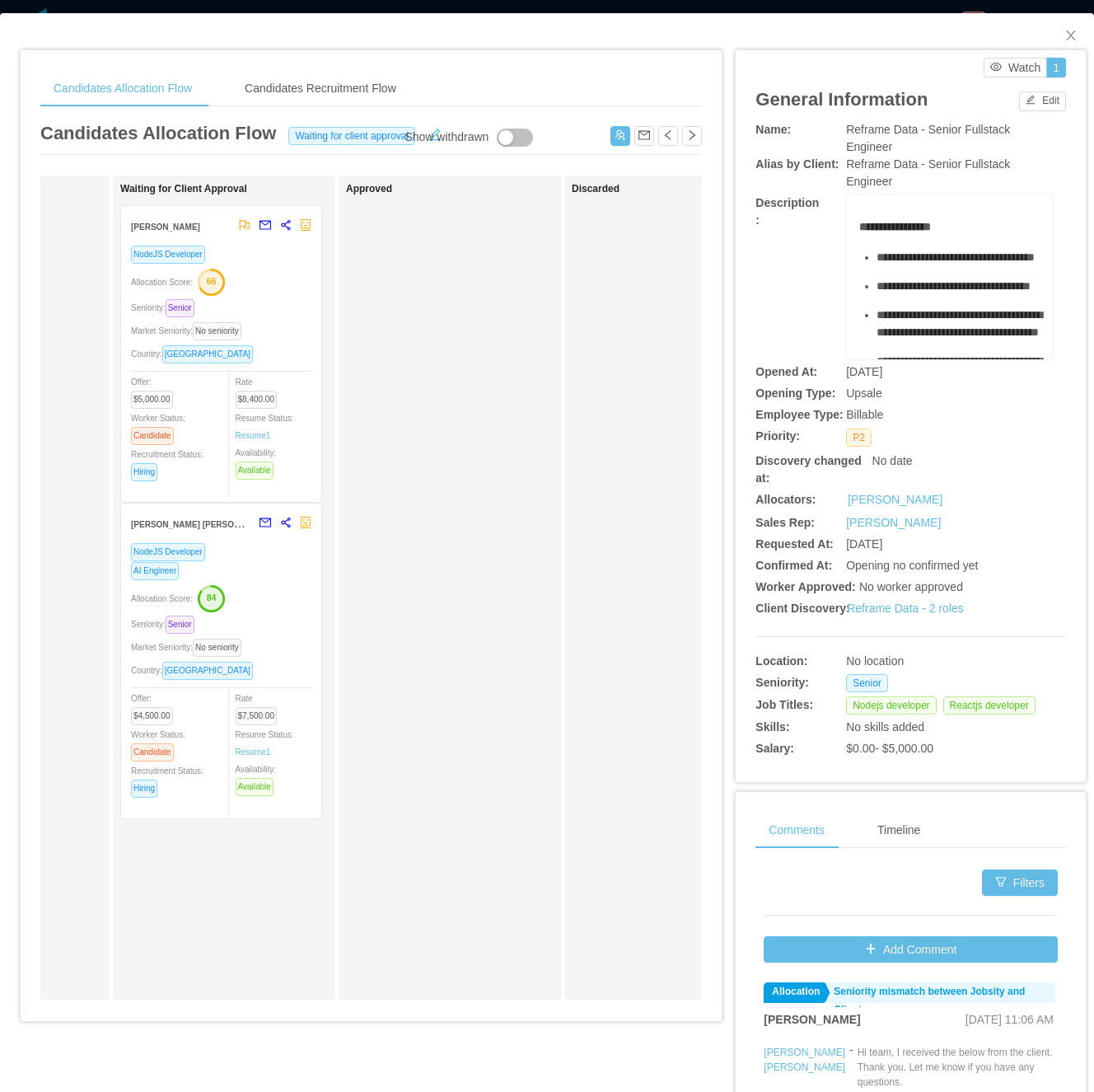
scroll to position [0, 611]
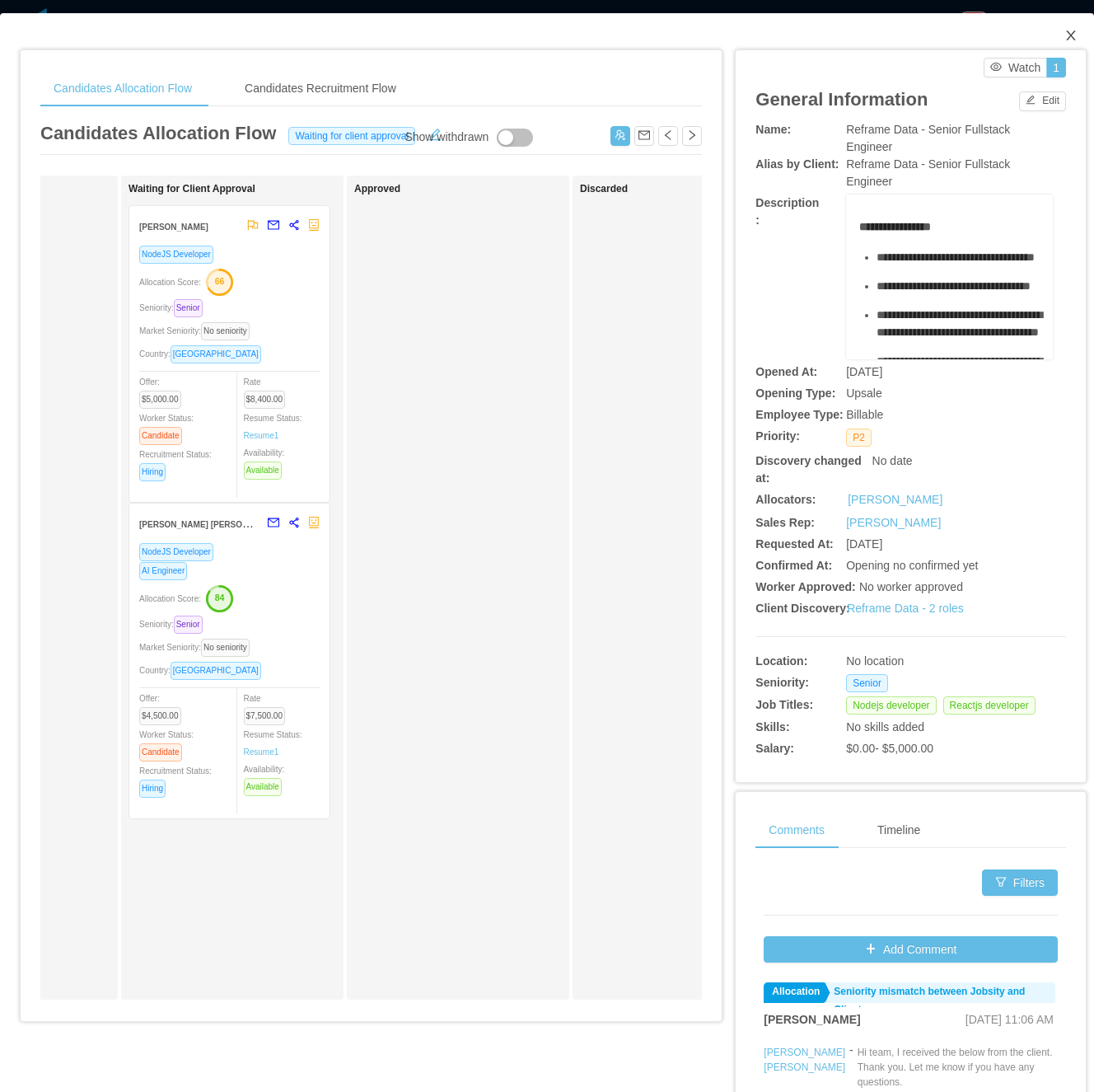
click at [1064, 40] on icon "icon: close" at bounding box center [1070, 35] width 13 height 13
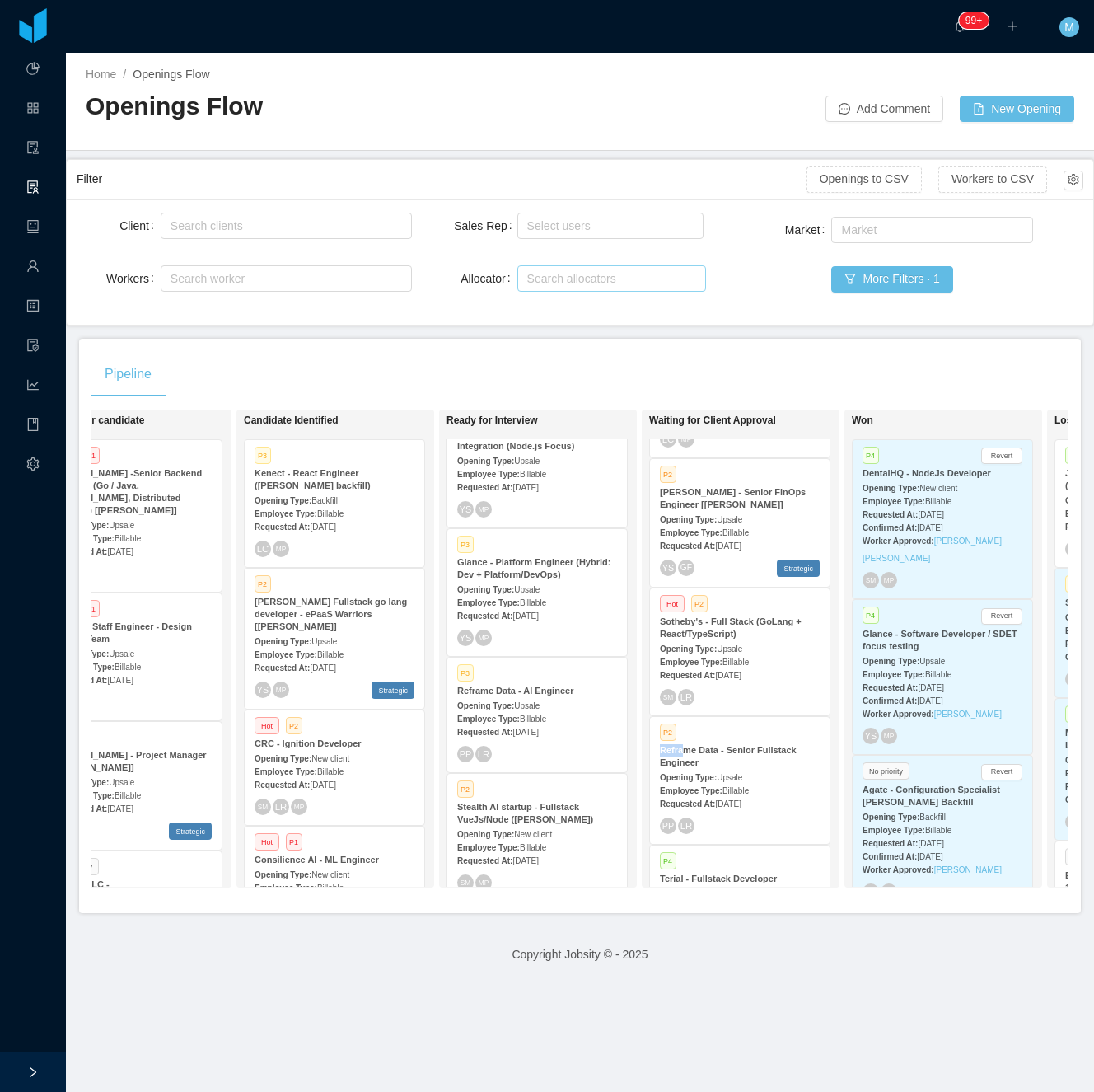
click at [568, 280] on div "Search allocators" at bounding box center [608, 278] width 162 height 17
type input "***"
click at [574, 341] on li "Merwin Ponce" at bounding box center [602, 338] width 186 height 27
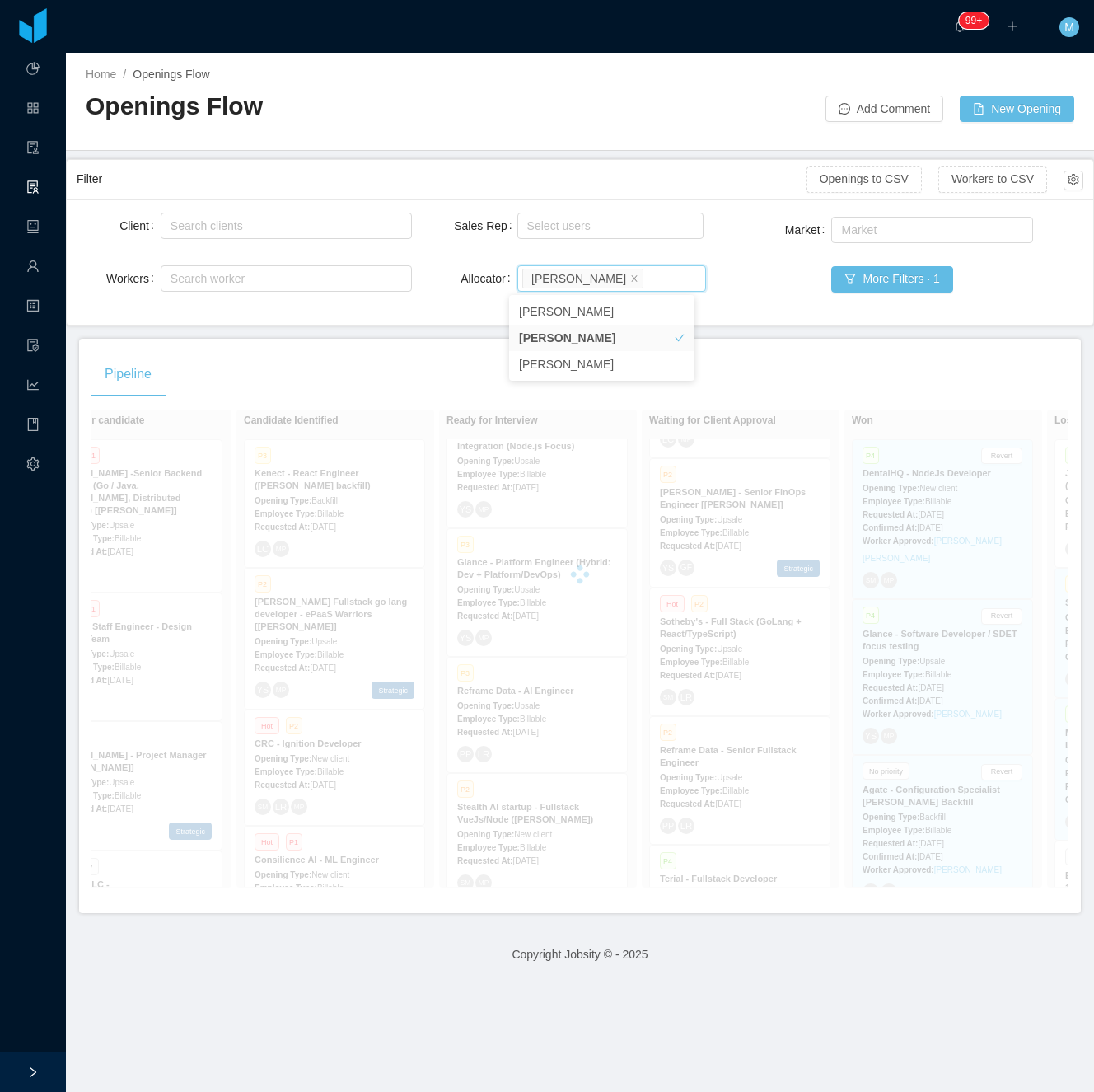
click at [616, 128] on div "Home / Openings Flow / Openings Flow Add Comment New Opening" at bounding box center [581, 101] width 1029 height 98
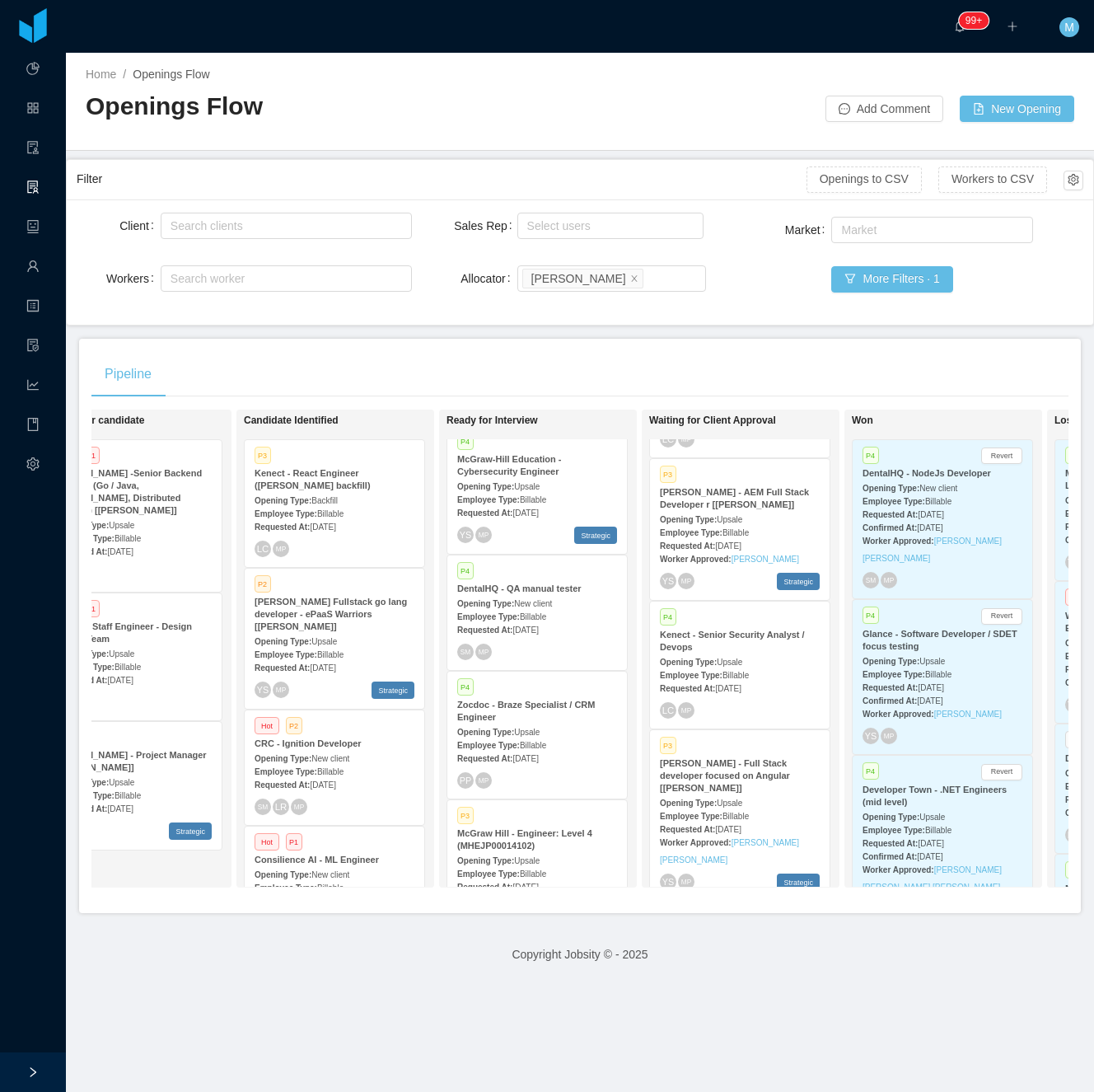
click at [433, 352] on div "Pipeline" at bounding box center [581, 374] width 977 height 46
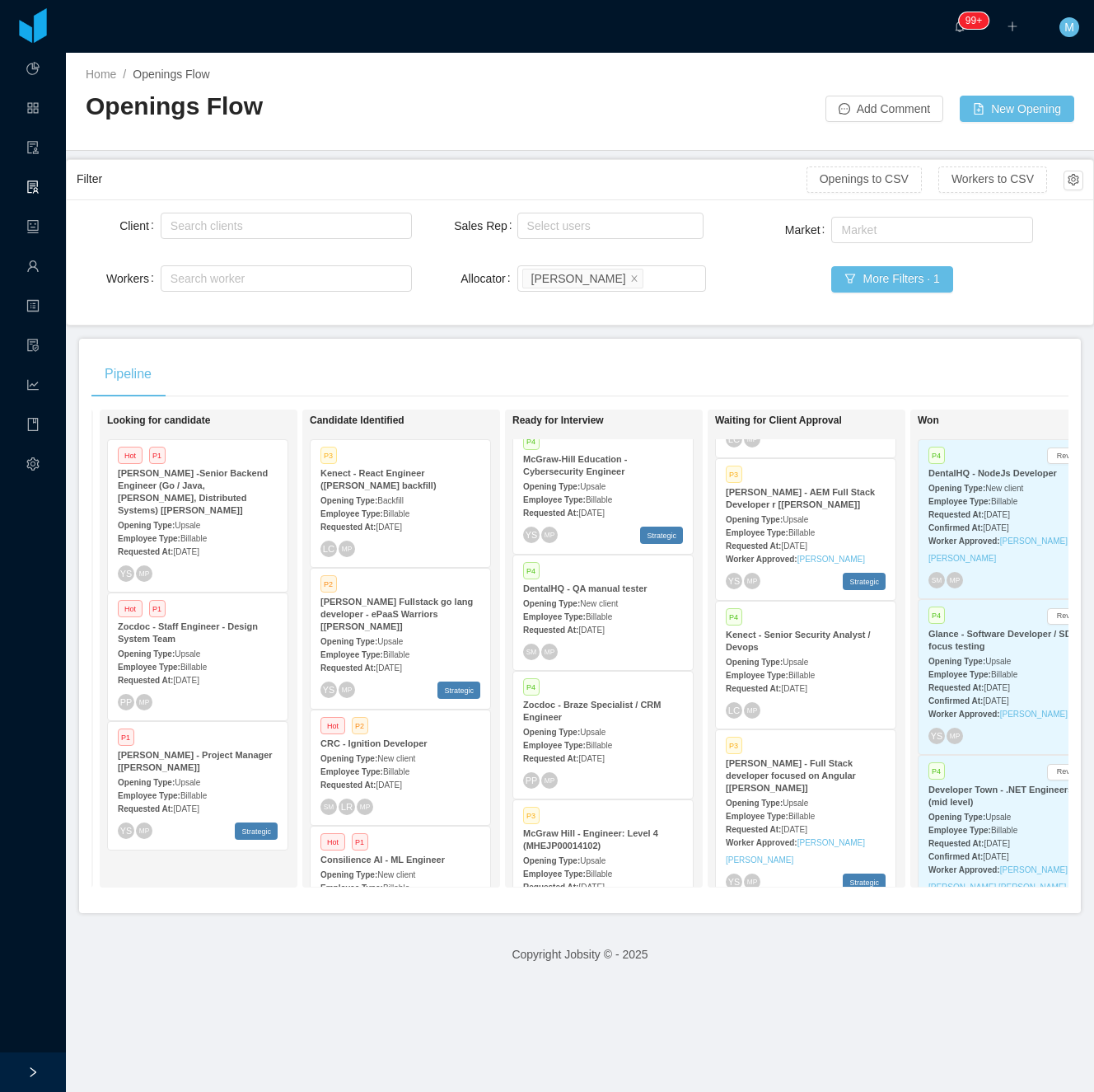
scroll to position [0, 211]
click at [409, 337] on main "Home / Openings Flow / Openings Flow Add Comment New Opening Filter Openings to…" at bounding box center [581, 572] width 1029 height 1039
click at [262, 224] on div "Search clients" at bounding box center [282, 225] width 224 height 17
type input "**"
click at [242, 252] on li "McGraw-Hill Education" at bounding box center [282, 259] width 247 height 27
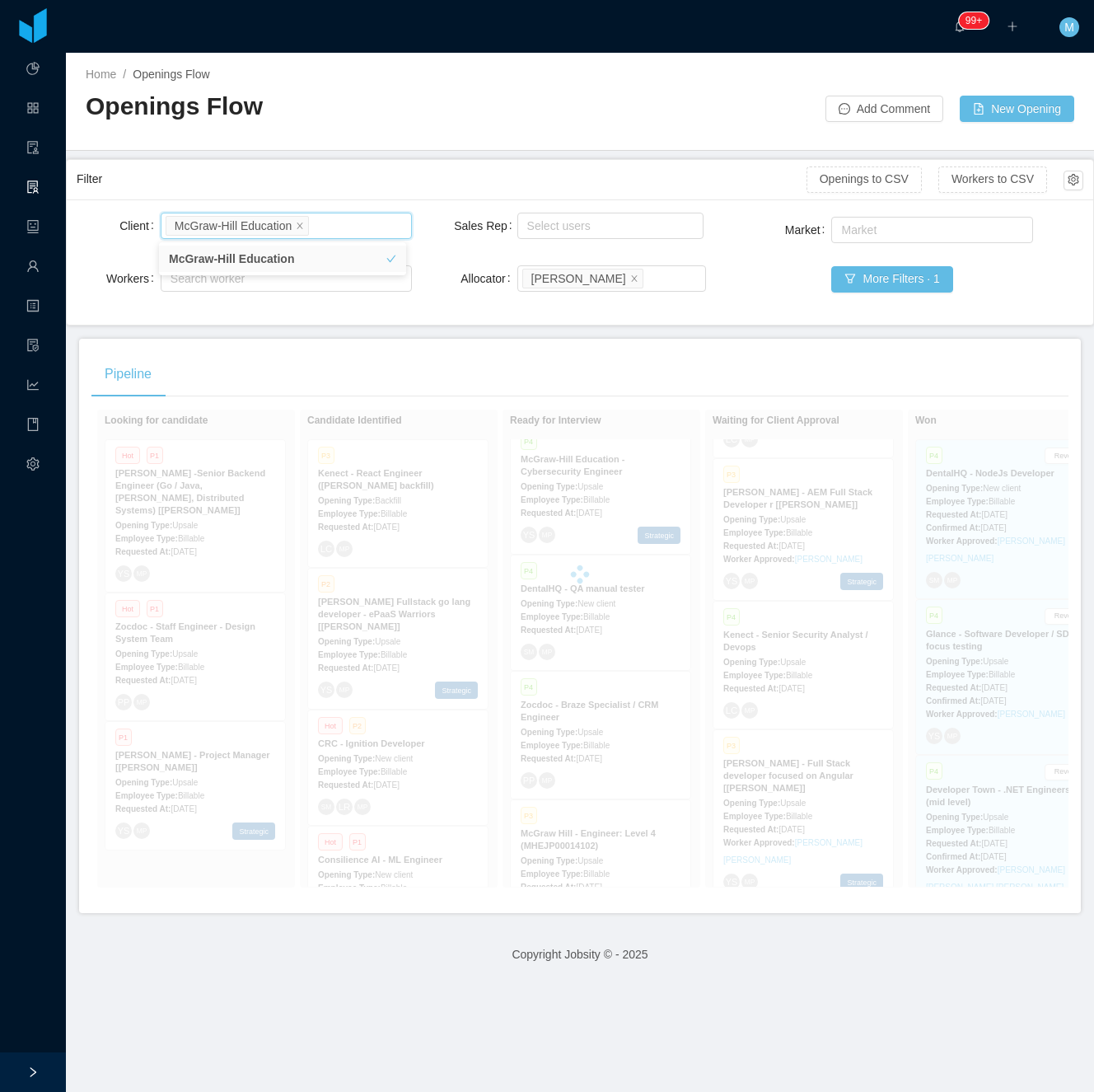
click at [345, 165] on div "Filter" at bounding box center [441, 179] width 730 height 31
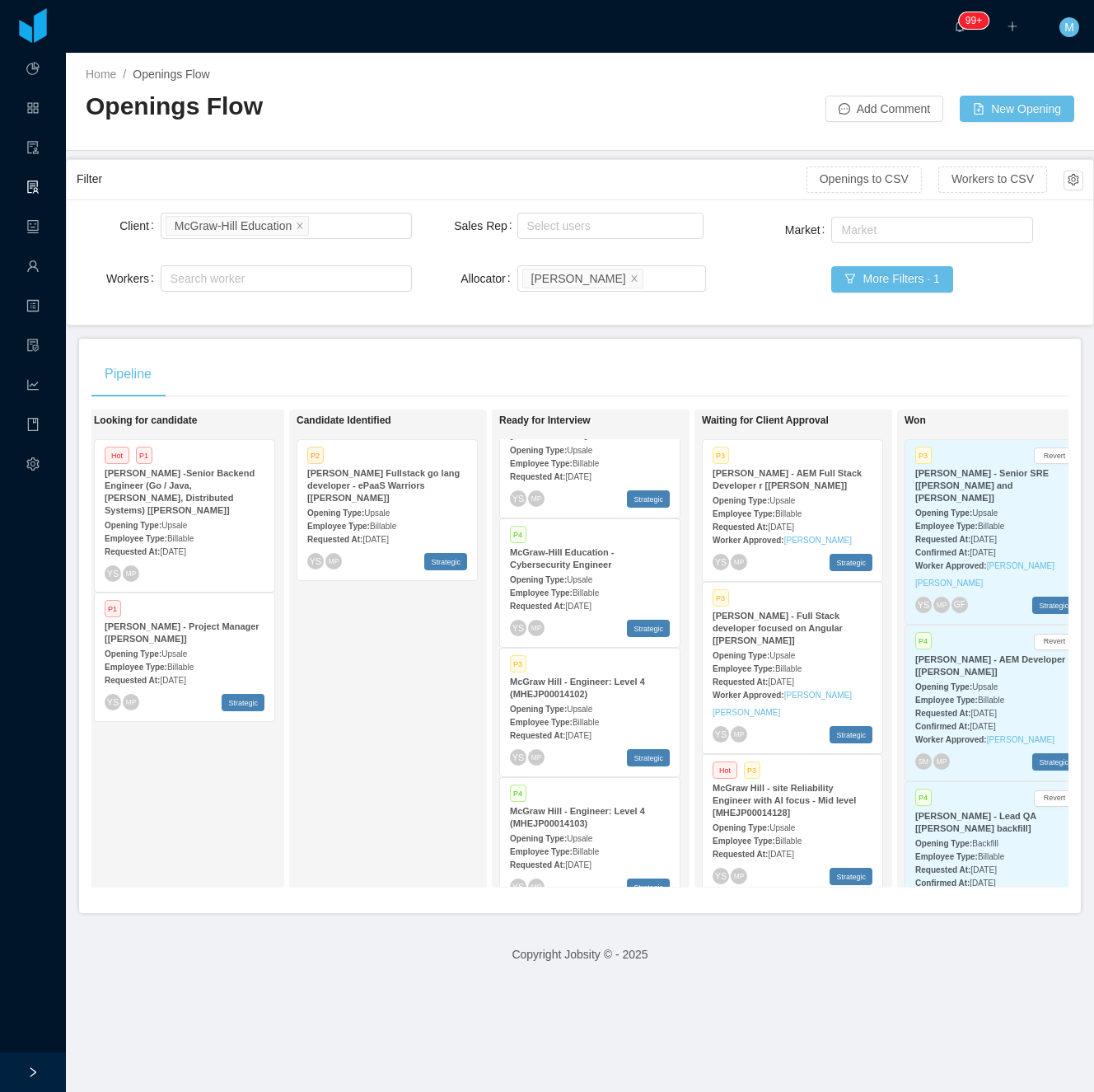
scroll to position [0, 208]
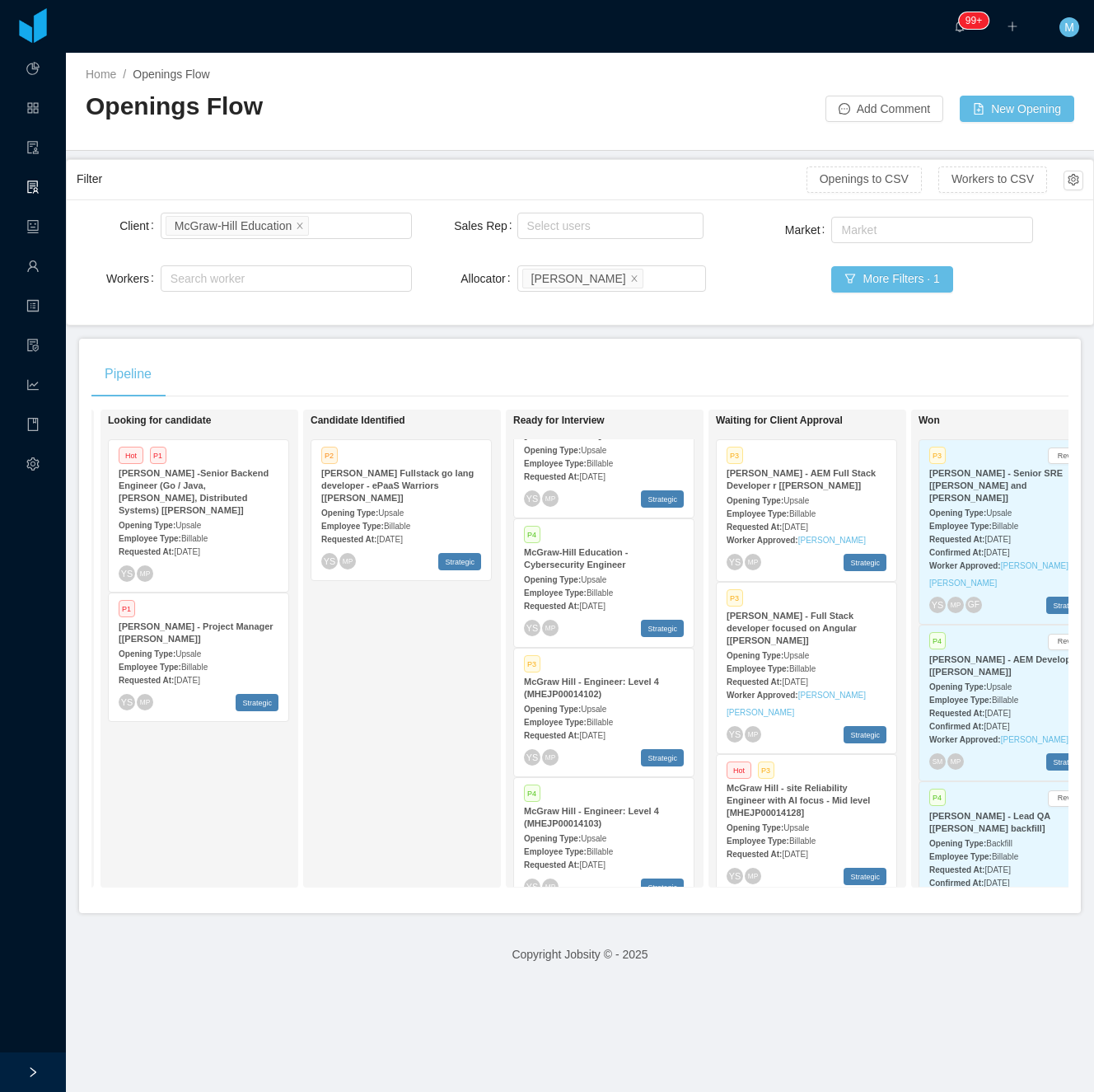
click at [403, 771] on div "Candidate Identified P2 McGraw-Hill Fullstack go lang developer - ePaaS Warrior…" at bounding box center [427, 648] width 231 height 463
drag, startPoint x: 432, startPoint y: 720, endPoint x: 451, endPoint y: 715, distance: 19.6
click at [432, 720] on div "Candidate Identified P2 McGraw-Hill Fullstack go lang developer - ePaaS Warrior…" at bounding box center [427, 648] width 231 height 463
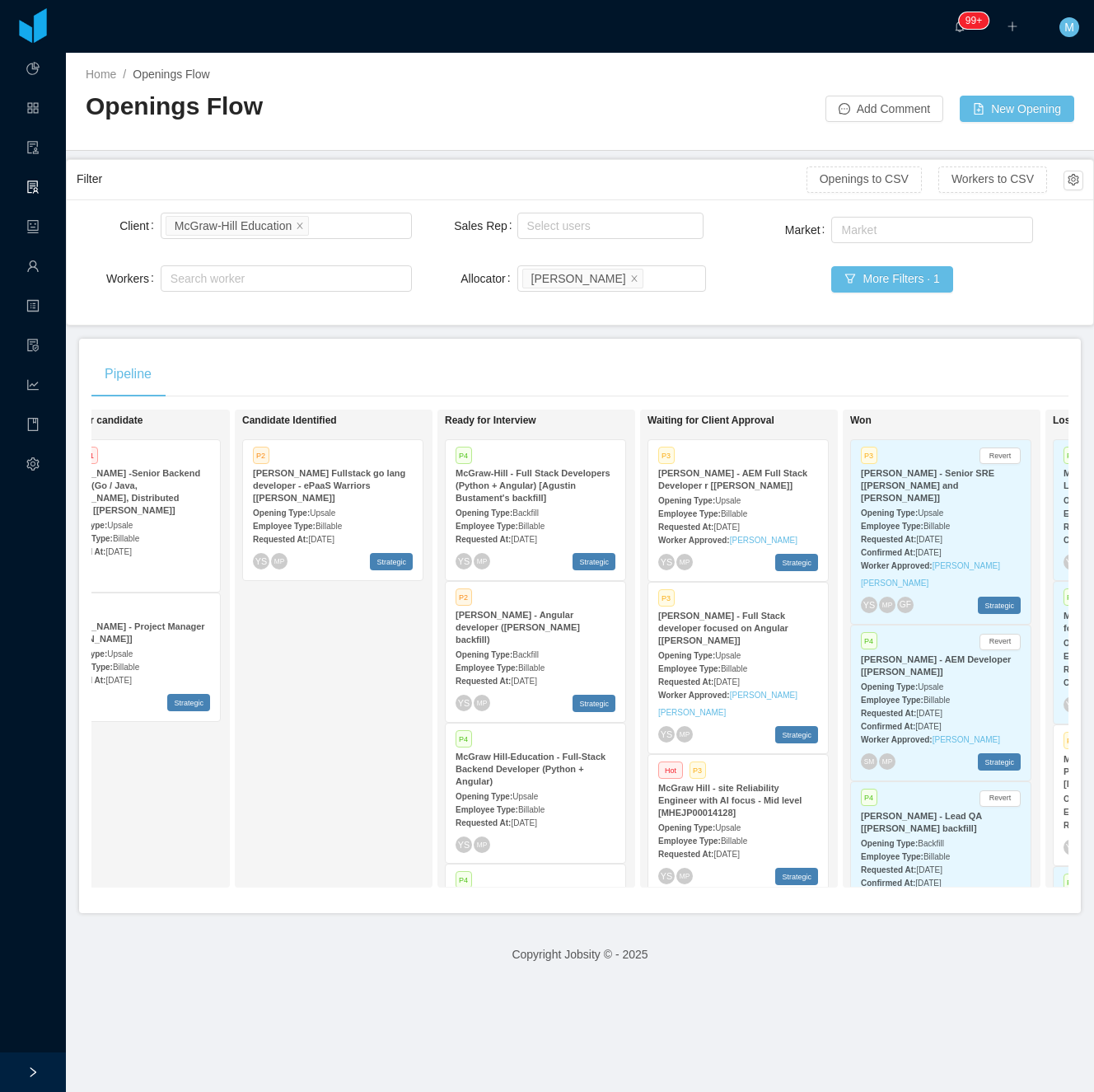
scroll to position [0, 254]
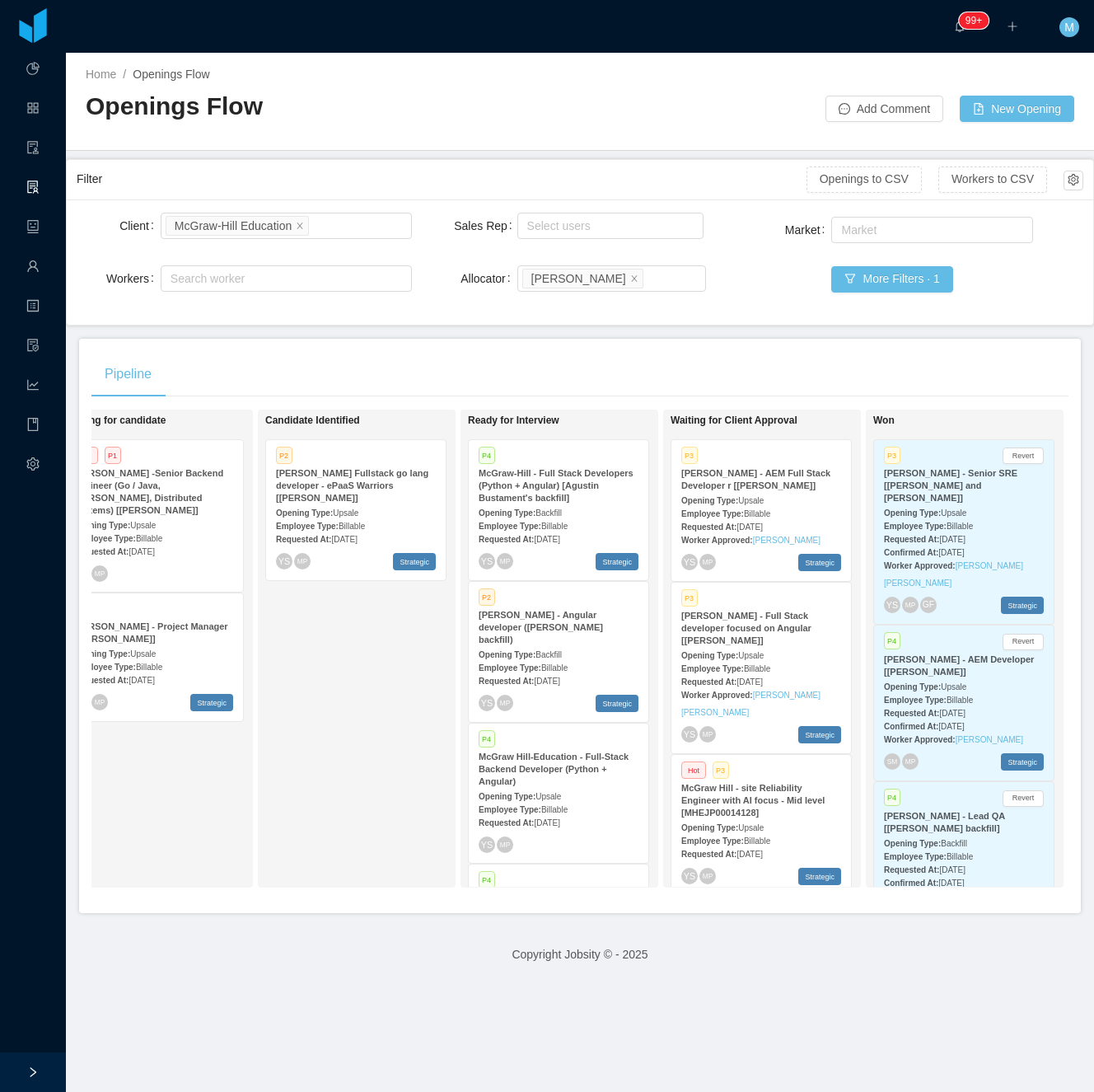
click at [392, 709] on div "Candidate Identified P2 McGraw-Hill Fullstack go lang developer - ePaaS Warrior…" at bounding box center [381, 648] width 231 height 463
drag, startPoint x: 384, startPoint y: 766, endPoint x: 392, endPoint y: 768, distance: 8.2
click at [392, 768] on div "Candidate Identified P2 McGraw-Hill Fullstack go lang developer - ePaaS Warrior…" at bounding box center [381, 648] width 231 height 463
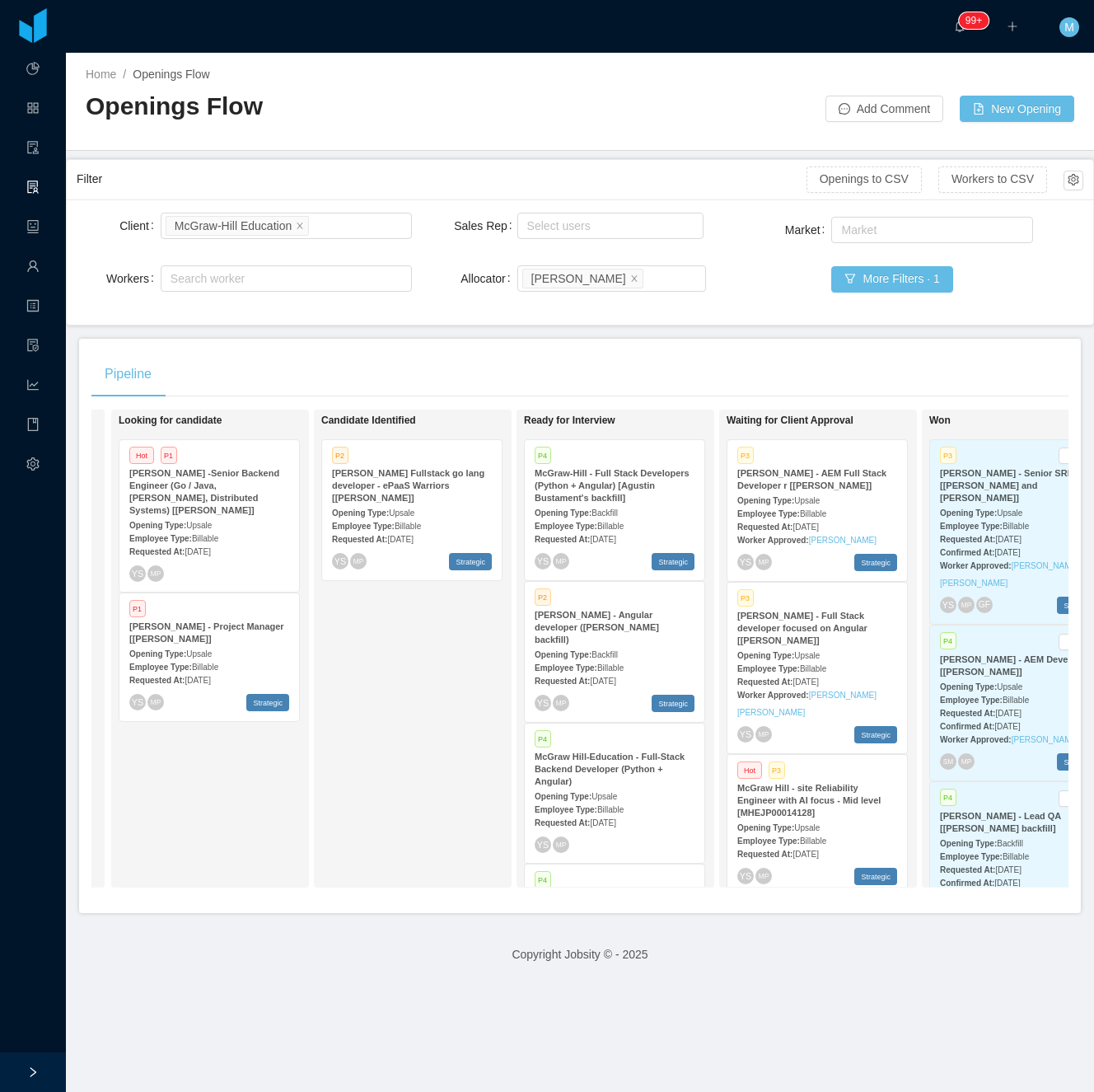
scroll to position [0, 196]
click at [423, 734] on div "Candidate Identified P2 McGraw-Hill Fullstack go lang developer - ePaaS Warrior…" at bounding box center [438, 648] width 231 height 463
click at [426, 813] on div "Candidate Identified P2 McGraw-Hill Fullstack go lang developer - ePaaS Warrior…" at bounding box center [438, 648] width 231 height 463
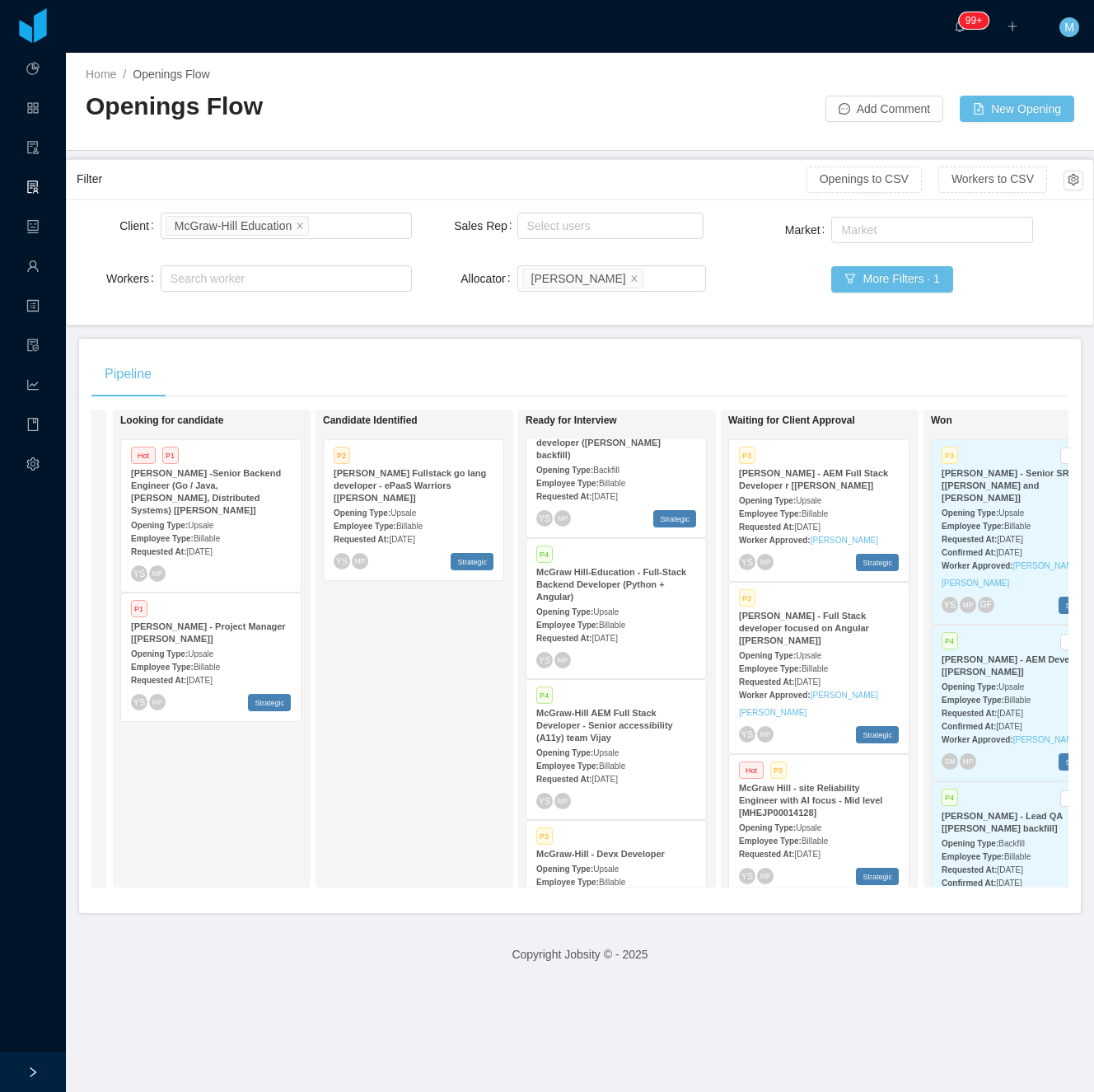
scroll to position [224, 0]
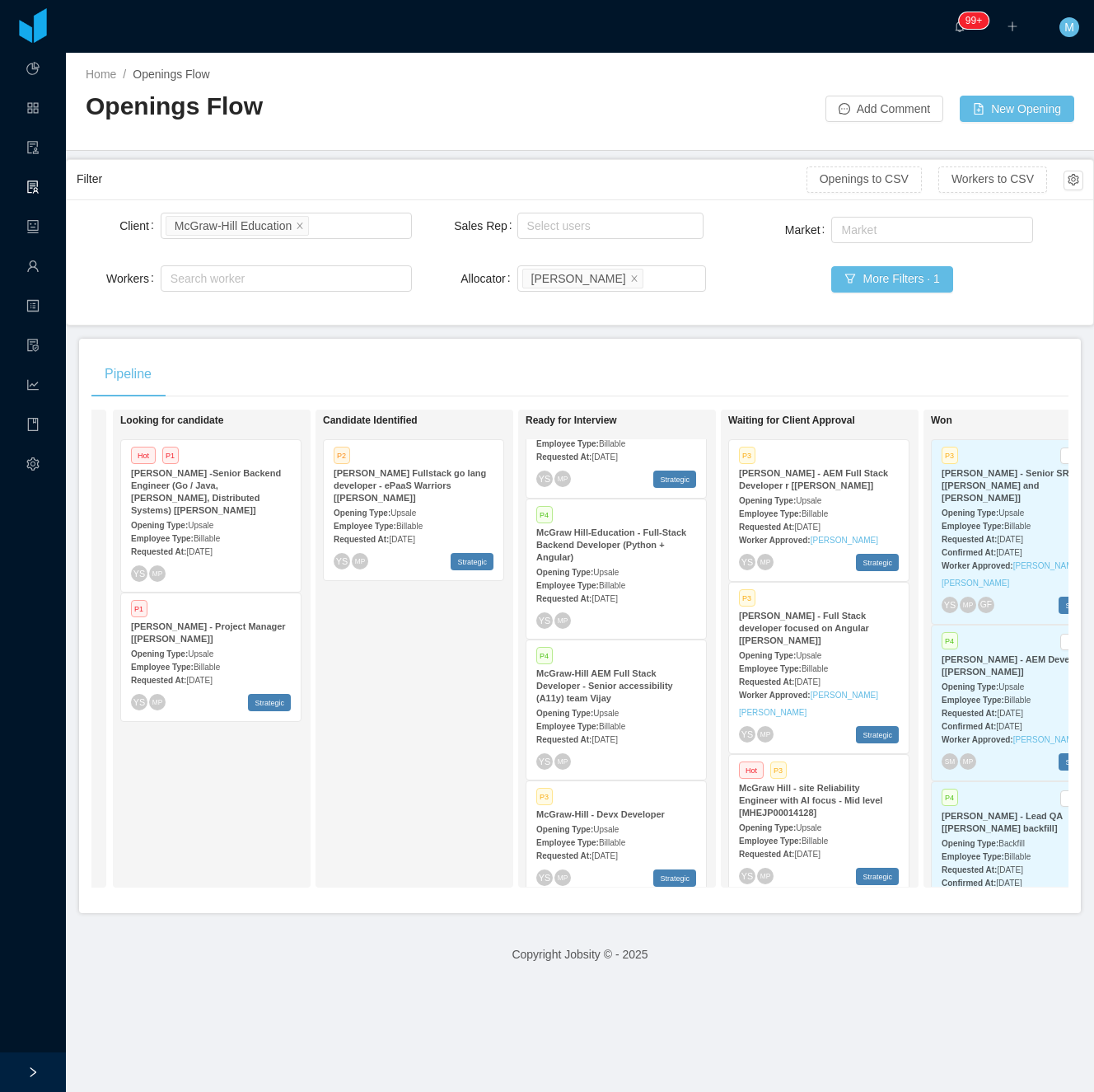
click at [615, 722] on span "Billable" at bounding box center [612, 726] width 27 height 9
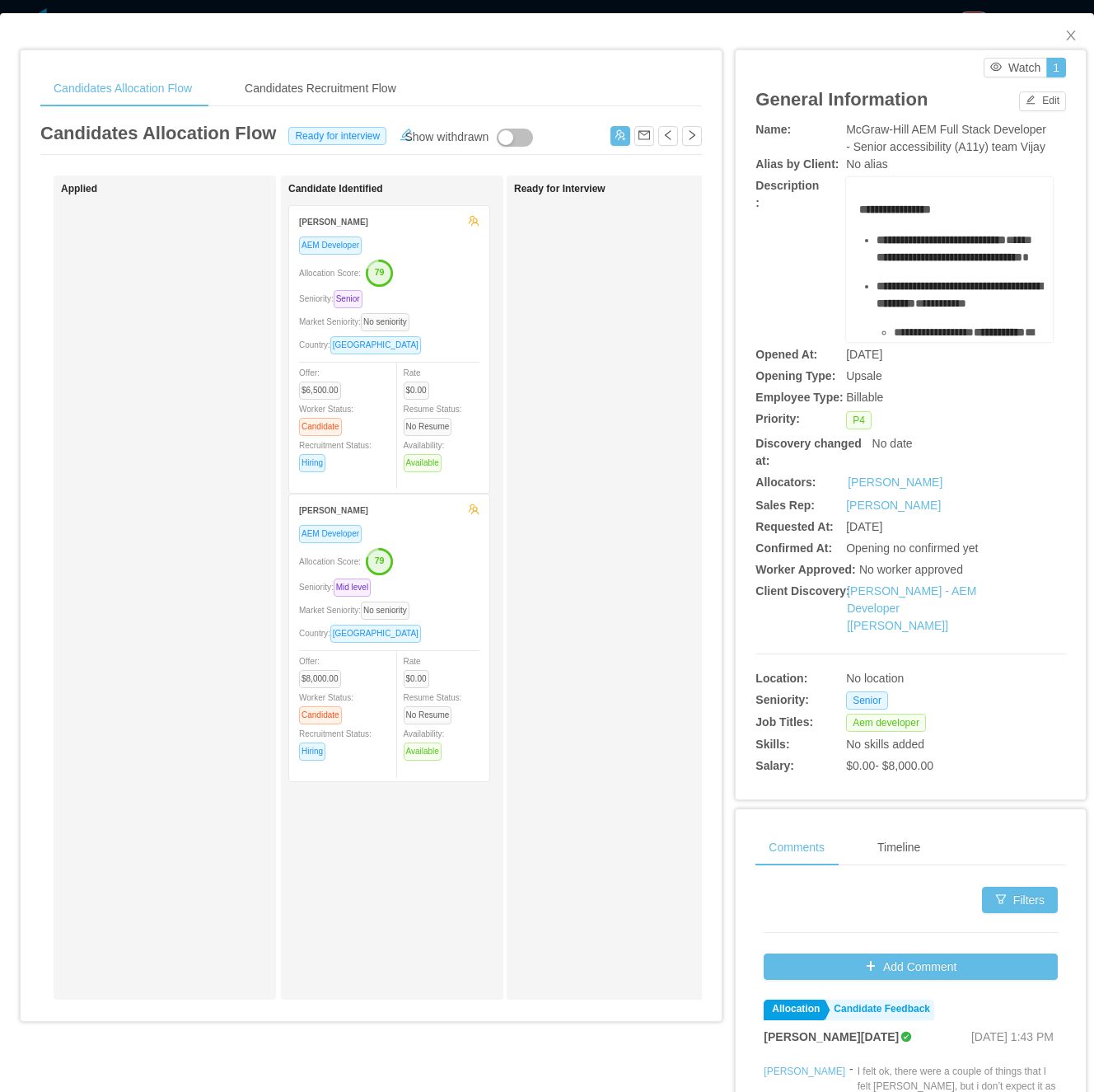
drag, startPoint x: 590, startPoint y: 471, endPoint x: 657, endPoint y: 303, distance: 180.9
click at [590, 470] on div "Ready for Interview" at bounding box center [630, 587] width 231 height 810
click at [610, 139] on button "button" at bounding box center [620, 136] width 20 height 20
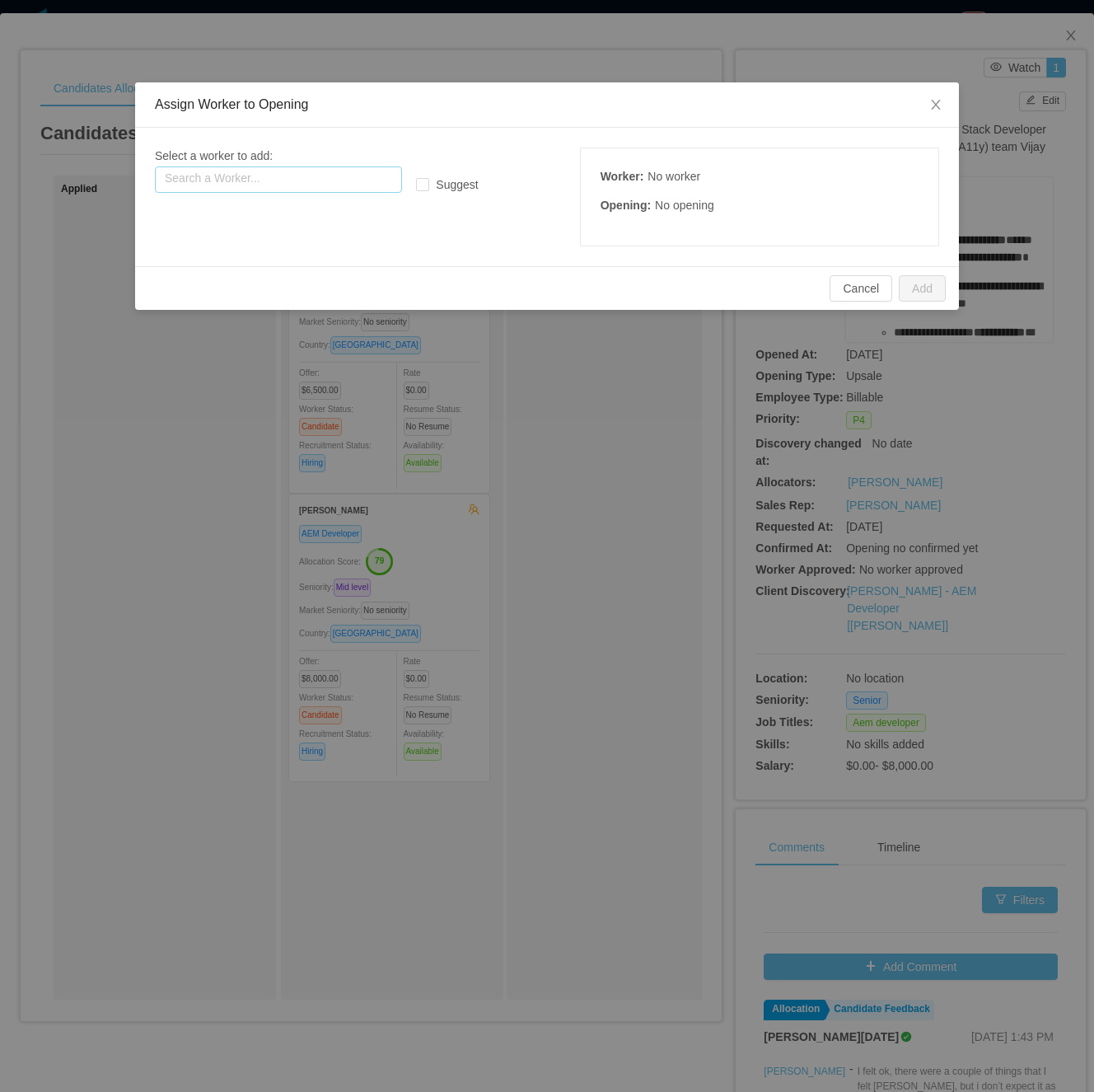
click at [337, 189] on input "text" at bounding box center [278, 180] width 247 height 27
paste input "**********"
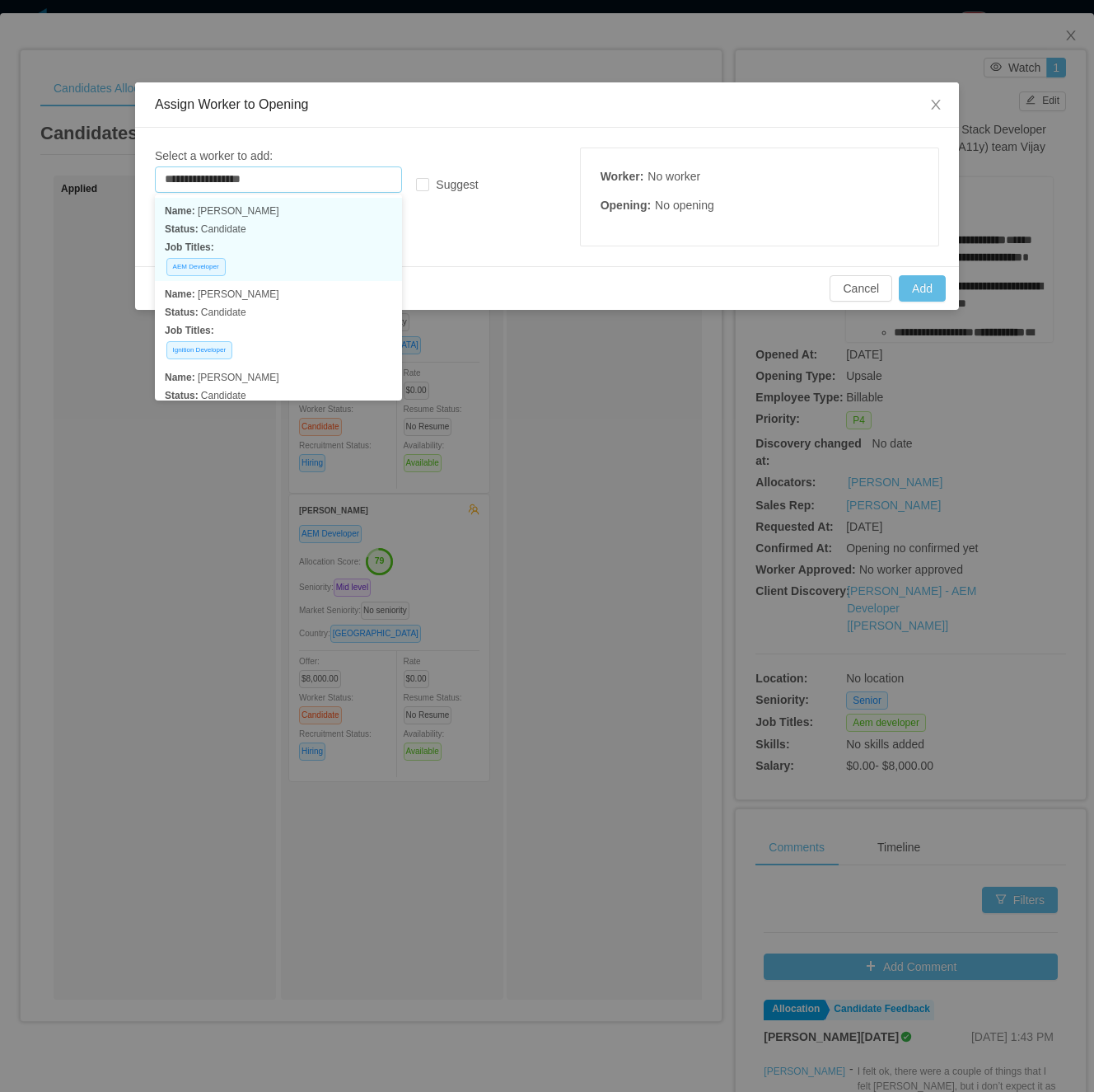
click at [321, 241] on p "Job Titles:" at bounding box center [278, 247] width 227 height 18
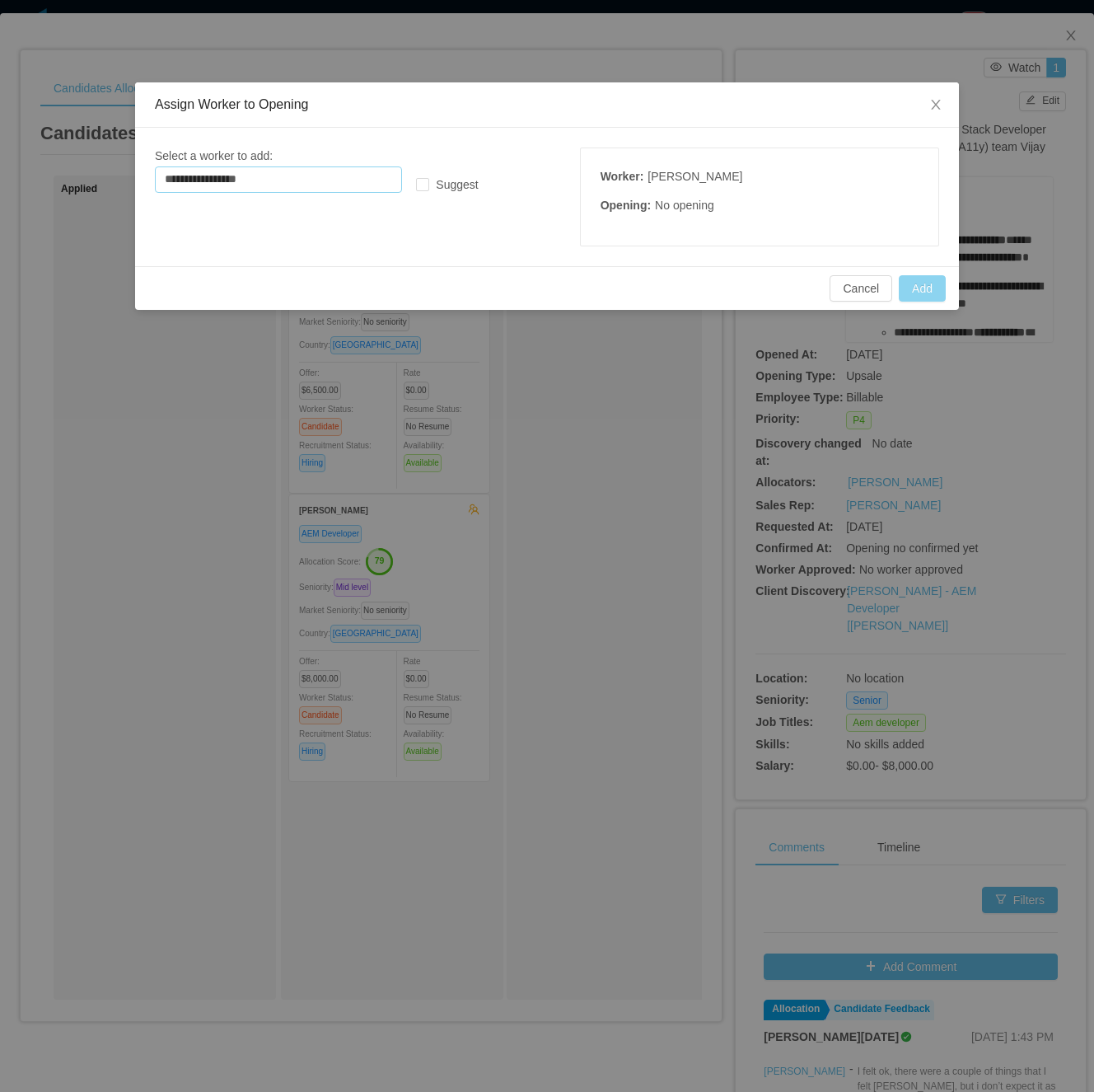
type input "**********"
click at [916, 291] on button "Add" at bounding box center [923, 288] width 47 height 27
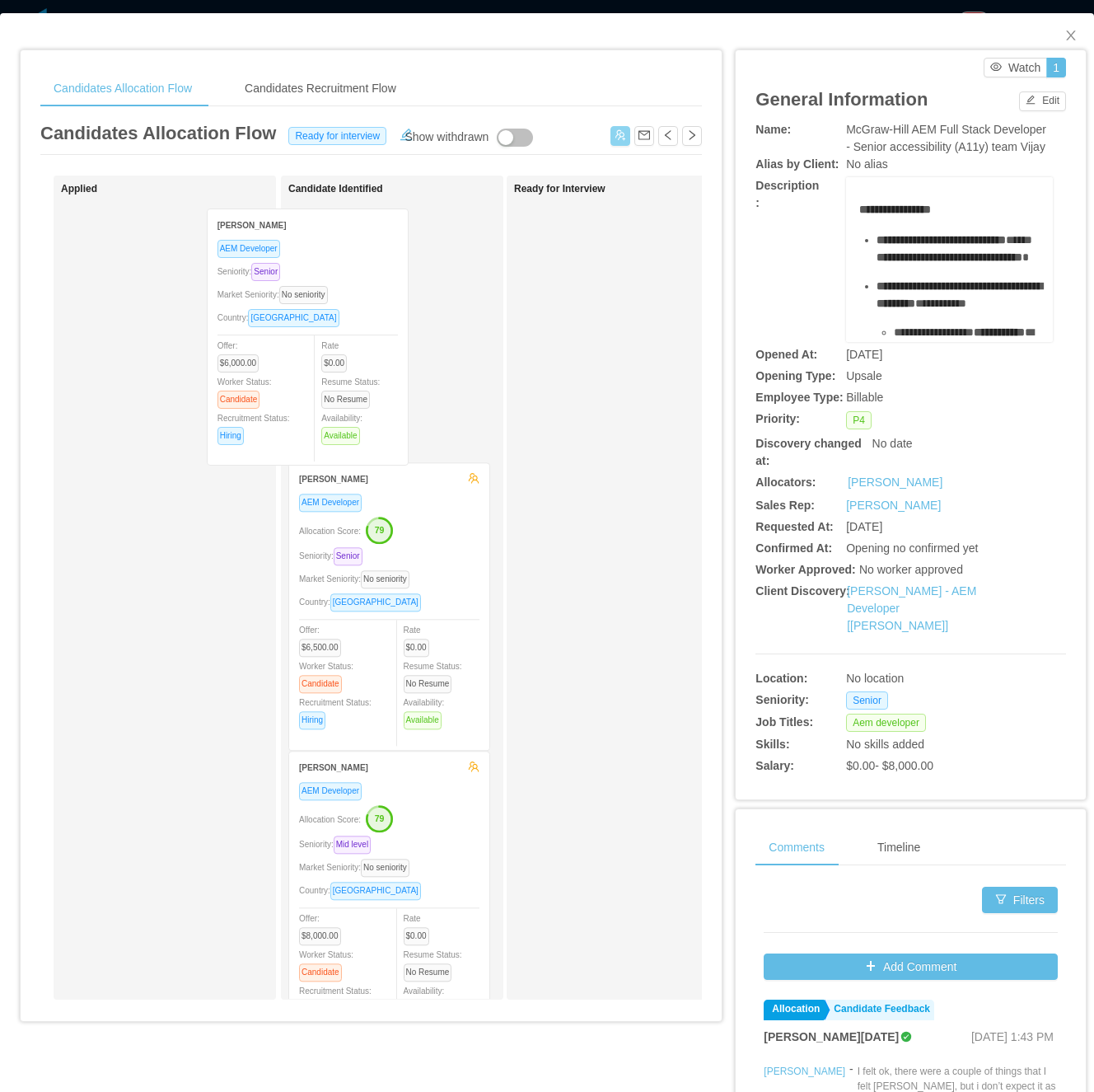
drag, startPoint x: 320, startPoint y: 354, endPoint x: 383, endPoint y: 356, distance: 63.0
click at [383, 356] on div "Applied Nicandro Martínez AEM Developer Seniority: Senior Market Seniority: No …" at bounding box center [371, 594] width 662 height 837
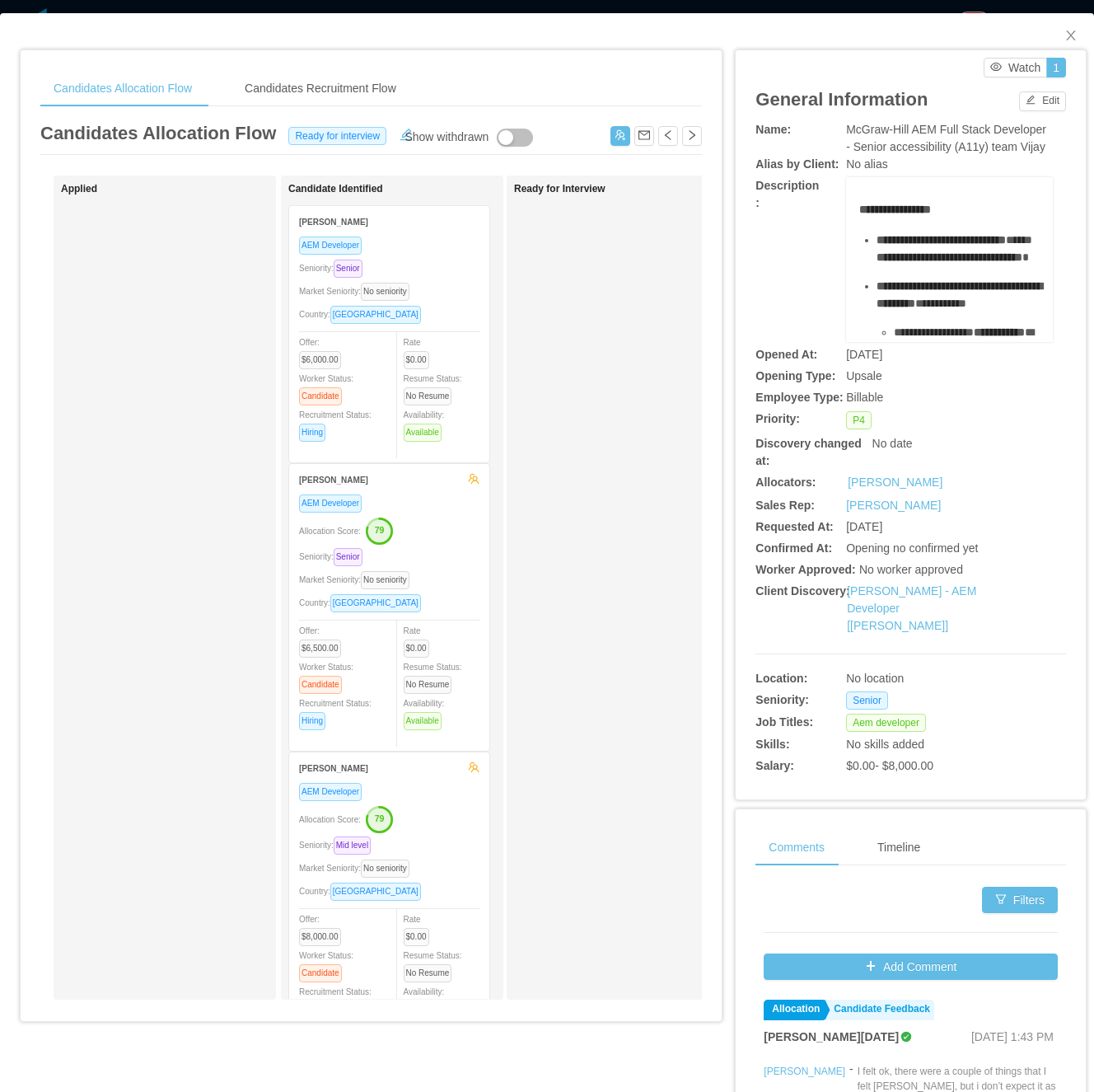
click at [405, 140] on div "Show withdrawn" at bounding box center [446, 137] width 84 height 18
click at [1064, 42] on icon "icon: close" at bounding box center [1070, 35] width 13 height 13
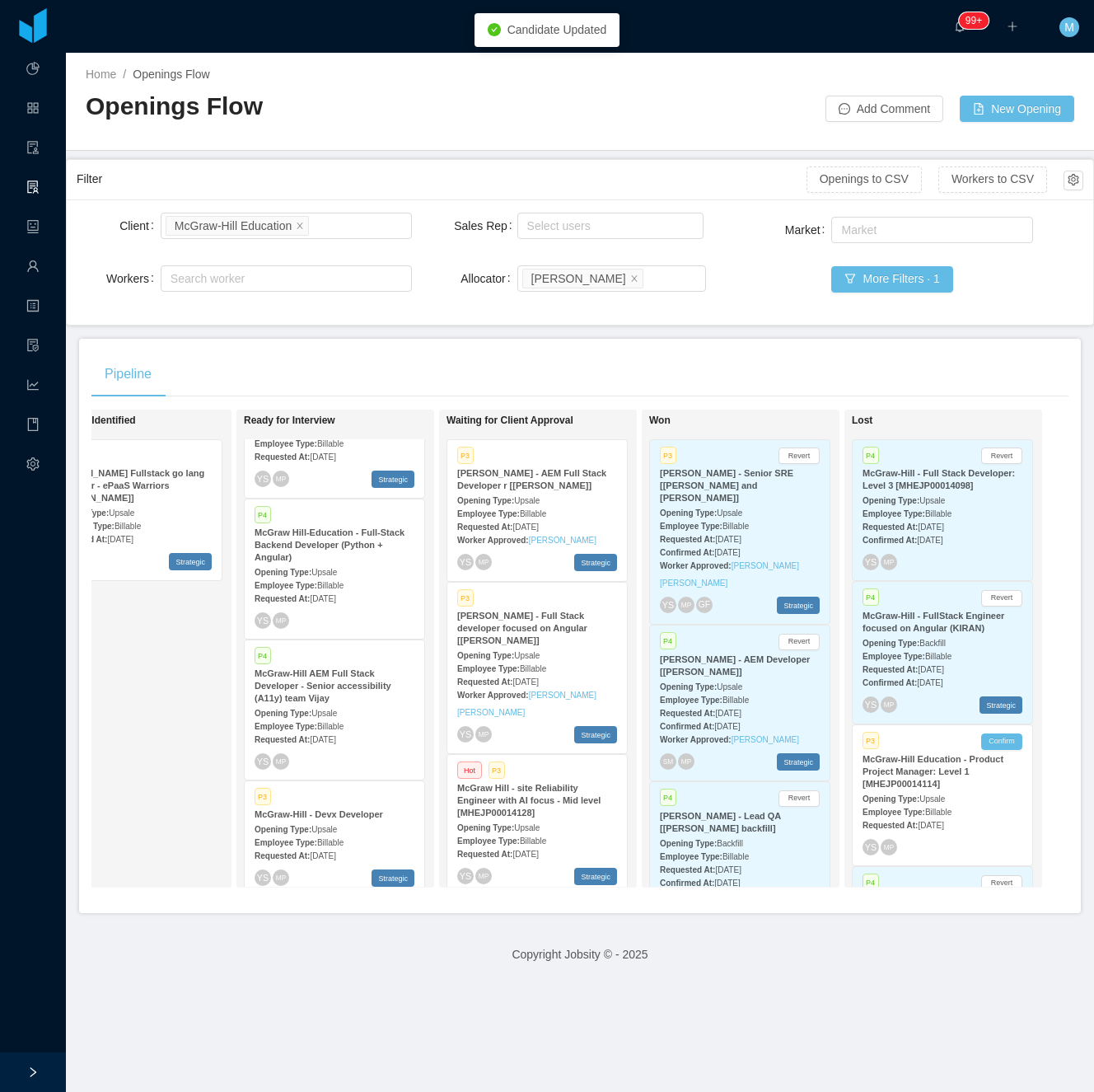
scroll to position [0, 495]
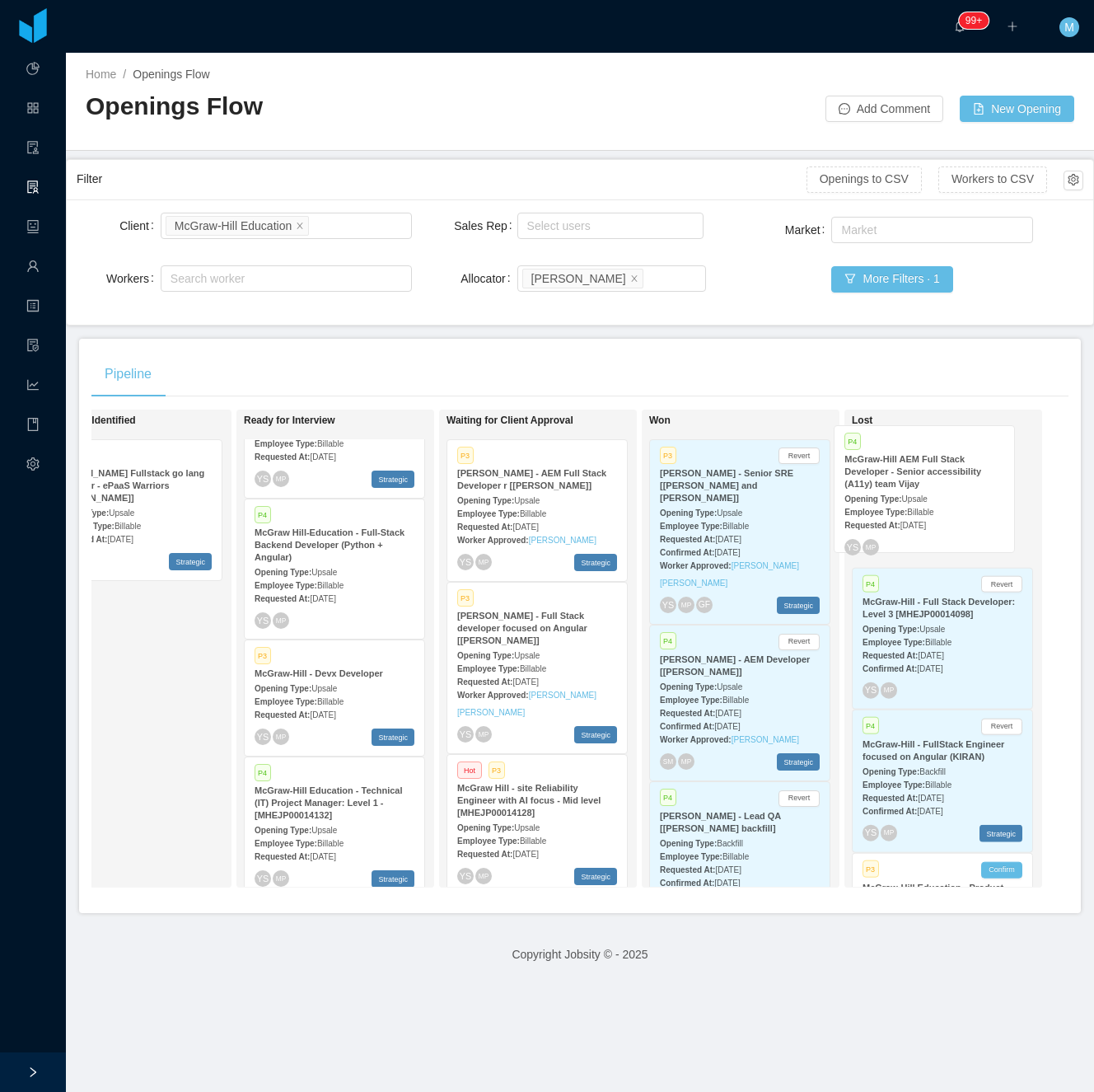
drag, startPoint x: 430, startPoint y: 679, endPoint x: 957, endPoint y: 501, distance: 556.2
click at [957, 501] on div "On Hold Looking for candidate Hot P1 McGraw-Hill -Senior Backend Engineer (Go /…" at bounding box center [581, 655] width 977 height 491
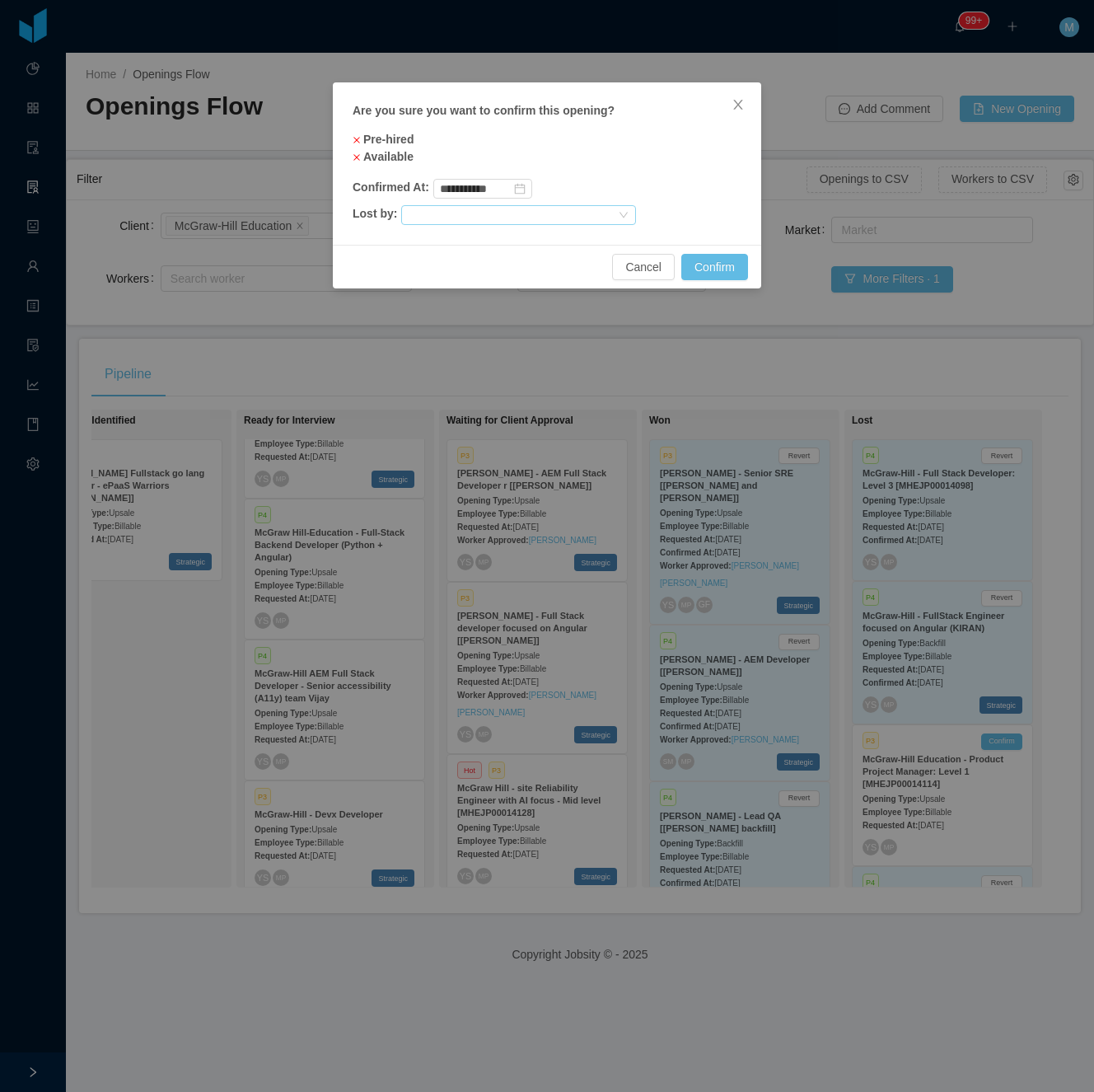
click at [600, 212] on div at bounding box center [511, 215] width 207 height 18
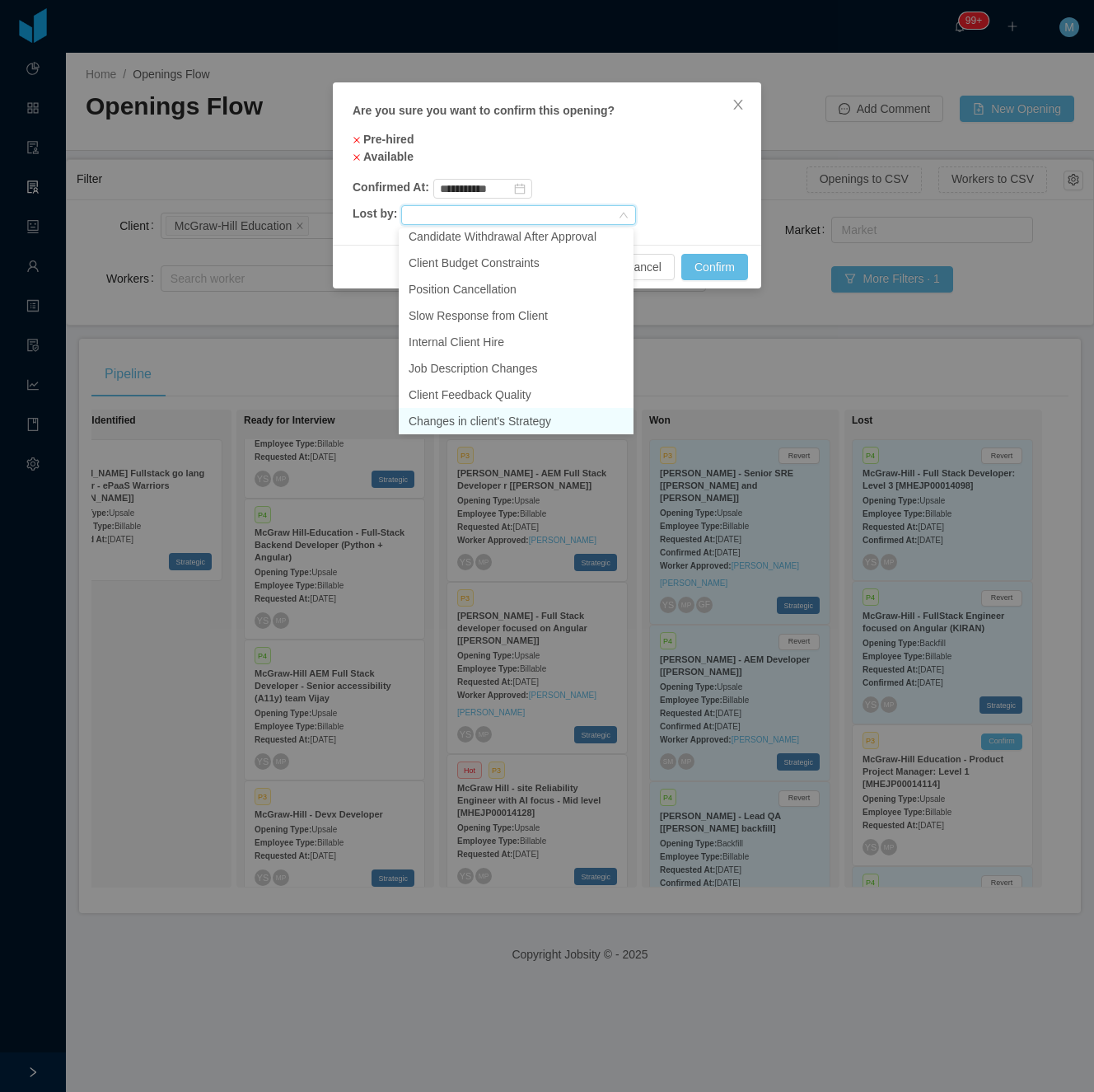
scroll to position [117, 0]
click at [511, 313] on li "Internal Client Hire" at bounding box center [516, 313] width 235 height 27
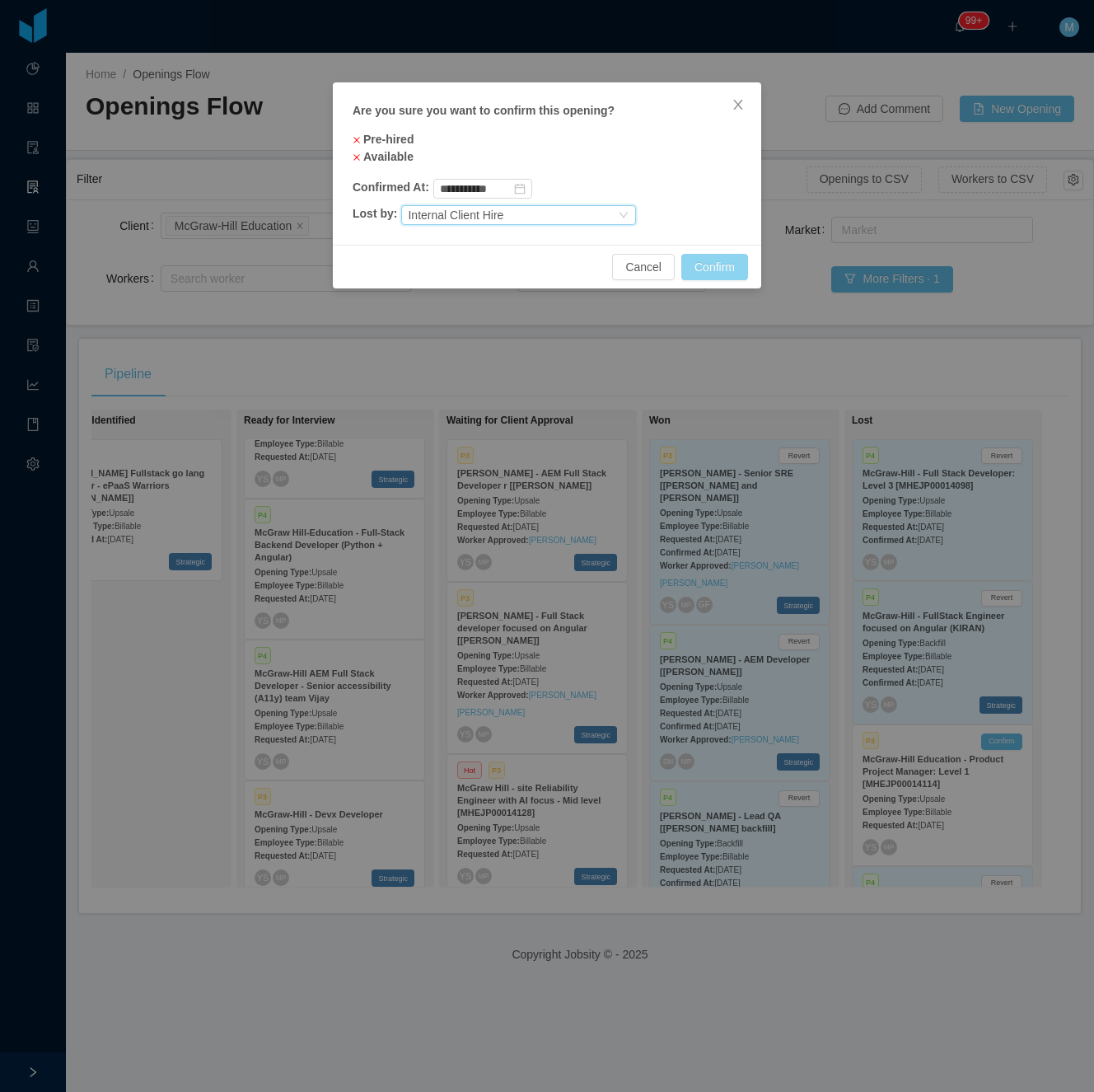
drag, startPoint x: 703, startPoint y: 266, endPoint x: 702, endPoint y: 275, distance: 9.1
click at [704, 266] on button "Confirm" at bounding box center [715, 267] width 67 height 27
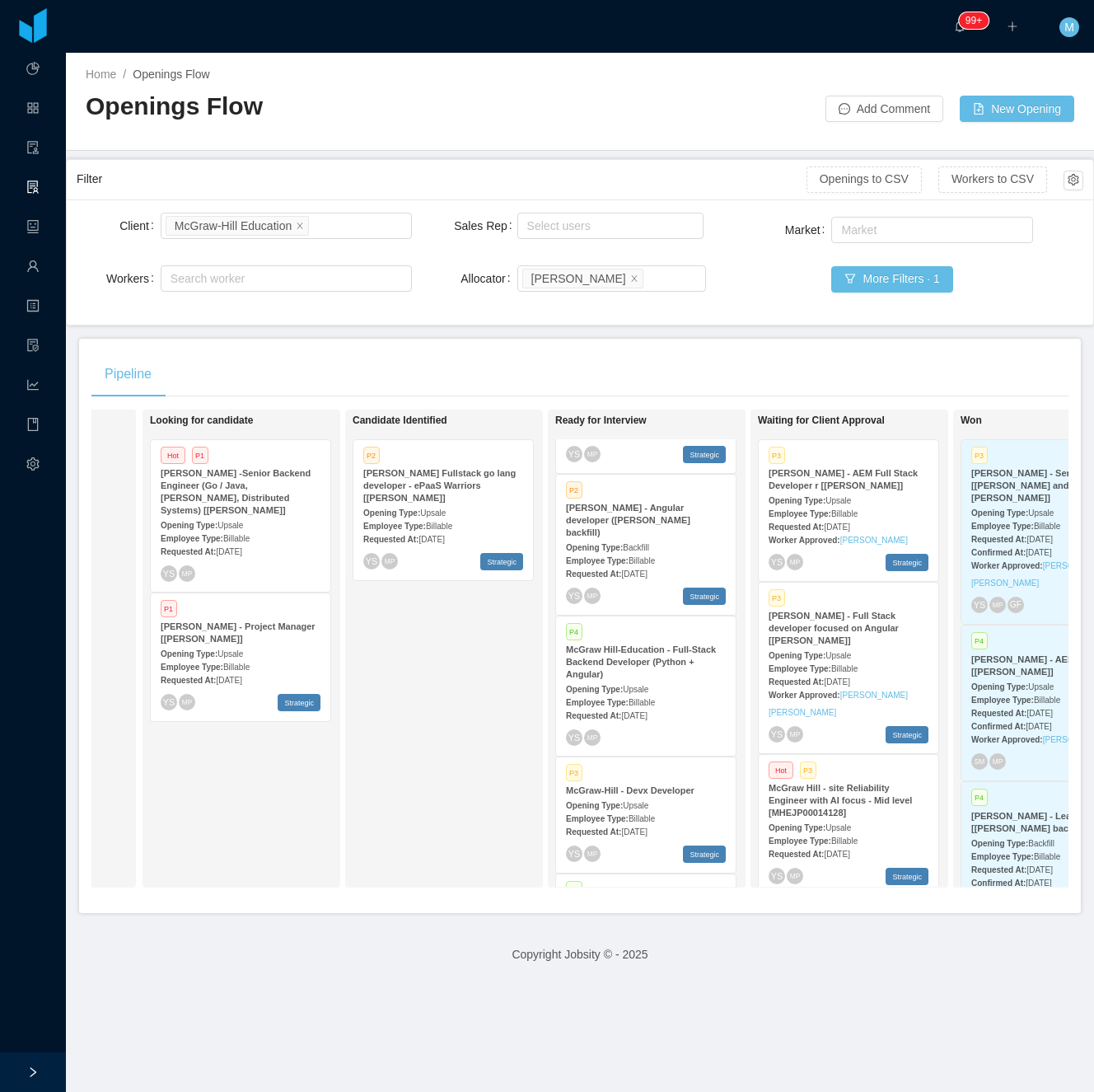
scroll to position [0, 0]
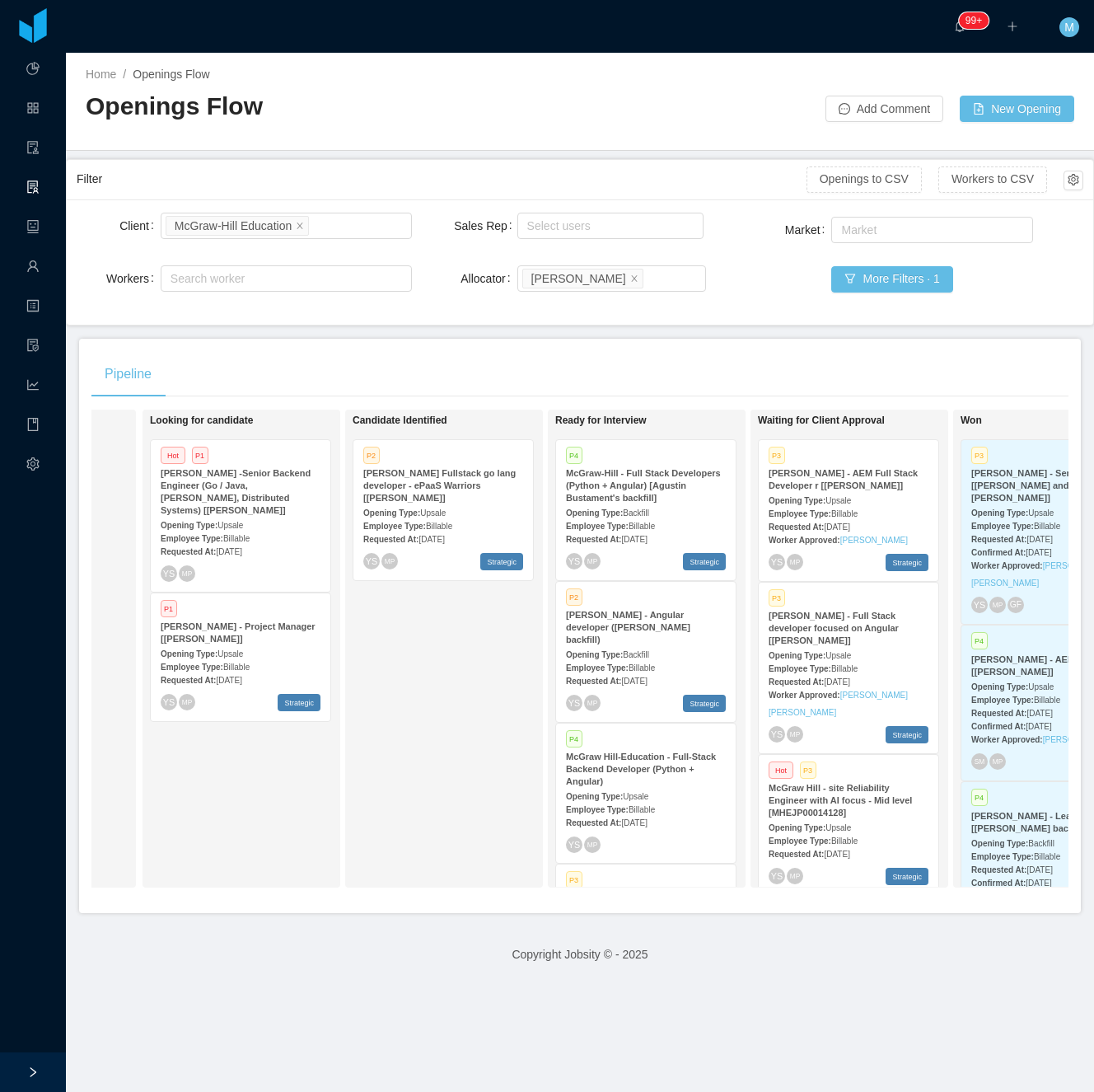
click at [350, 809] on div "Candidate Identified P2 McGraw-Hill Fullstack go lang developer - ePaaS Warrior…" at bounding box center [444, 649] width 197 height 478
click at [431, 844] on div "Candidate Identified P2 McGraw-Hill Fullstack go lang developer - ePaaS Warrior…" at bounding box center [468, 648] width 231 height 463
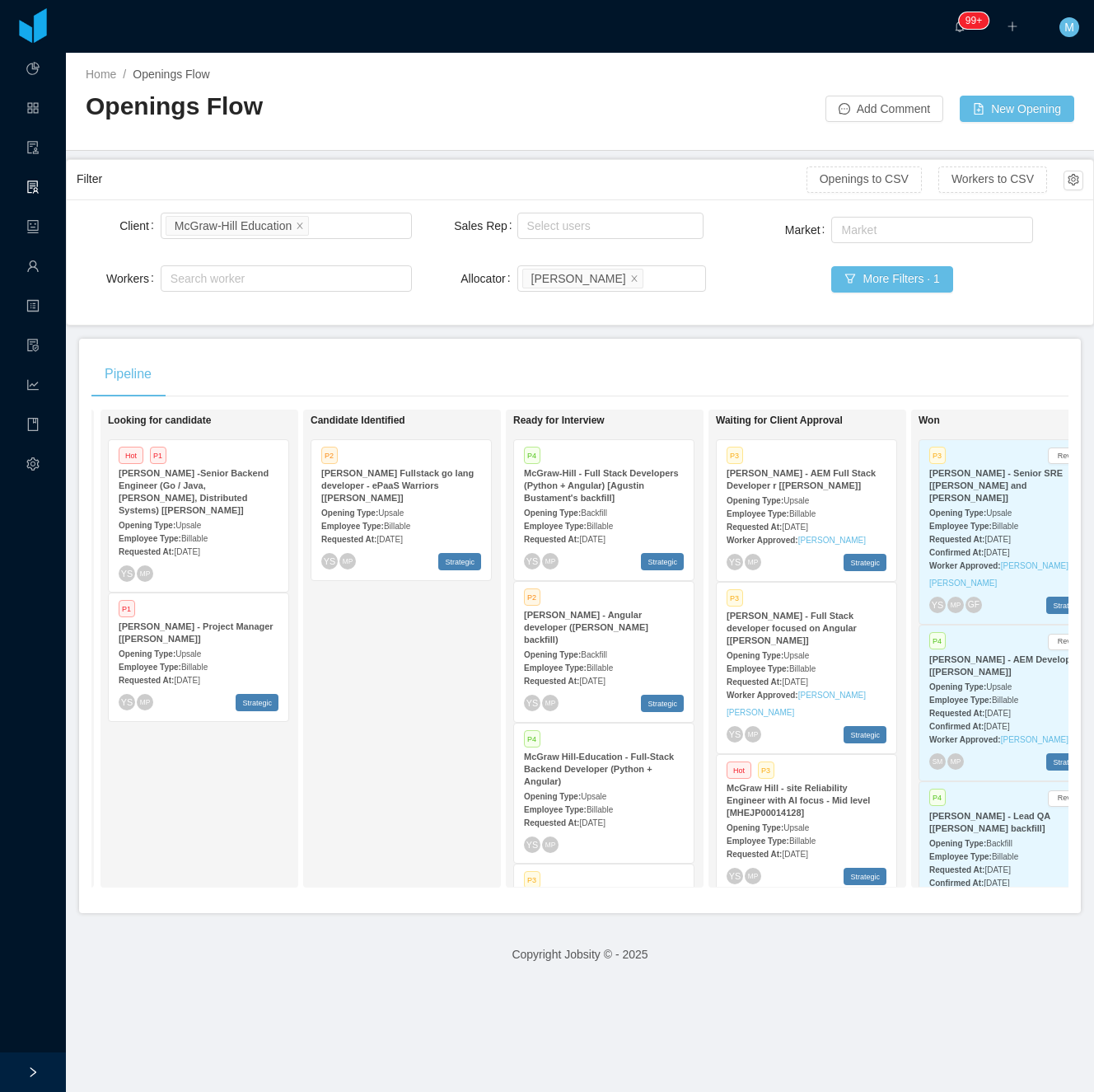
click at [281, 796] on div "Looking for candidate Hot P1 McGraw-Hill -Senior Backend Engineer (Go / Java, K…" at bounding box center [223, 648] width 231 height 463
drag, startPoint x: 455, startPoint y: 748, endPoint x: 443, endPoint y: 766, distance: 21.6
click at [443, 766] on div "Candidate Identified P2 McGraw-Hill Fullstack go lang developer - ePaaS Warrior…" at bounding box center [427, 648] width 231 height 463
drag, startPoint x: 443, startPoint y: 766, endPoint x: 345, endPoint y: 696, distance: 120.4
click at [345, 696] on div "Candidate Identified P2 McGraw-Hill Fullstack go lang developer - ePaaS Warrior…" at bounding box center [427, 648] width 231 height 463
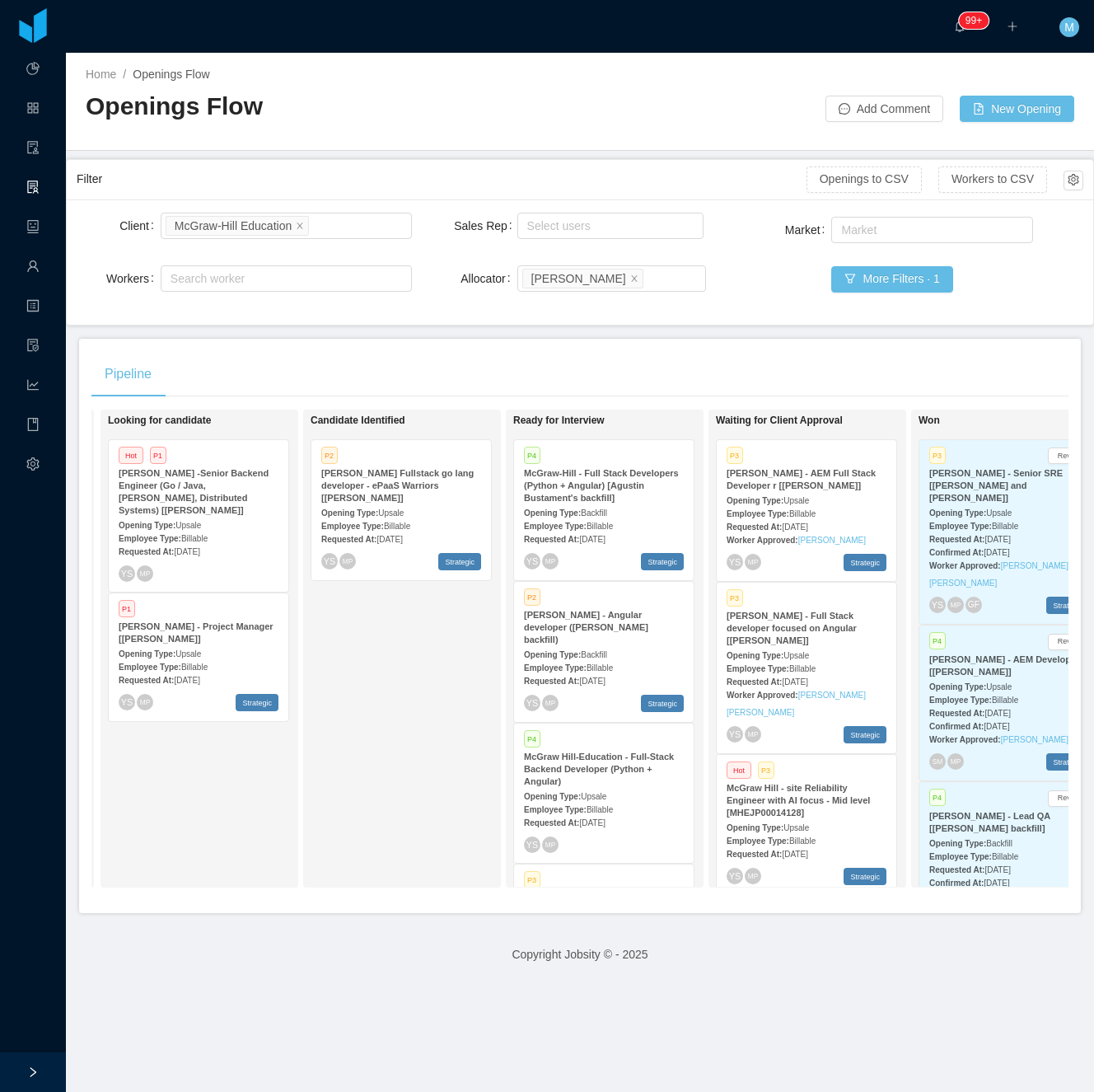
click at [406, 751] on div "Candidate Identified P2 McGraw-Hill Fullstack go lang developer - ePaaS Warrior…" at bounding box center [427, 648] width 231 height 463
click at [338, 776] on div "Candidate Identified P2 McGraw-Hill Fullstack go lang developer - ePaaS Warrior…" at bounding box center [427, 648] width 231 height 463
click at [297, 782] on div "Looking for candidate Hot P1 McGraw-Hill -Senior Backend Engineer (Go / Java, K…" at bounding box center [199, 649] width 197 height 478
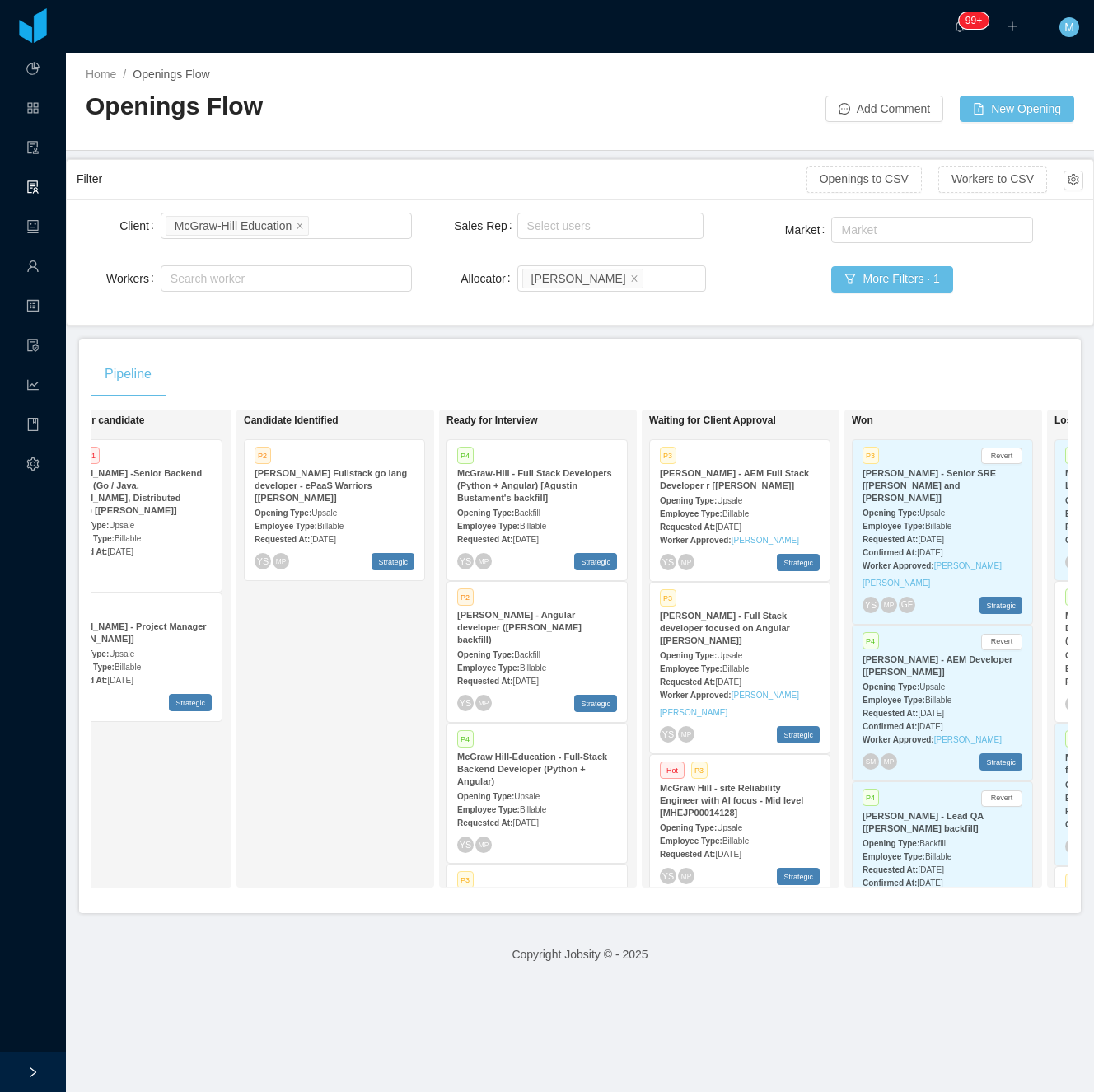
scroll to position [0, 252]
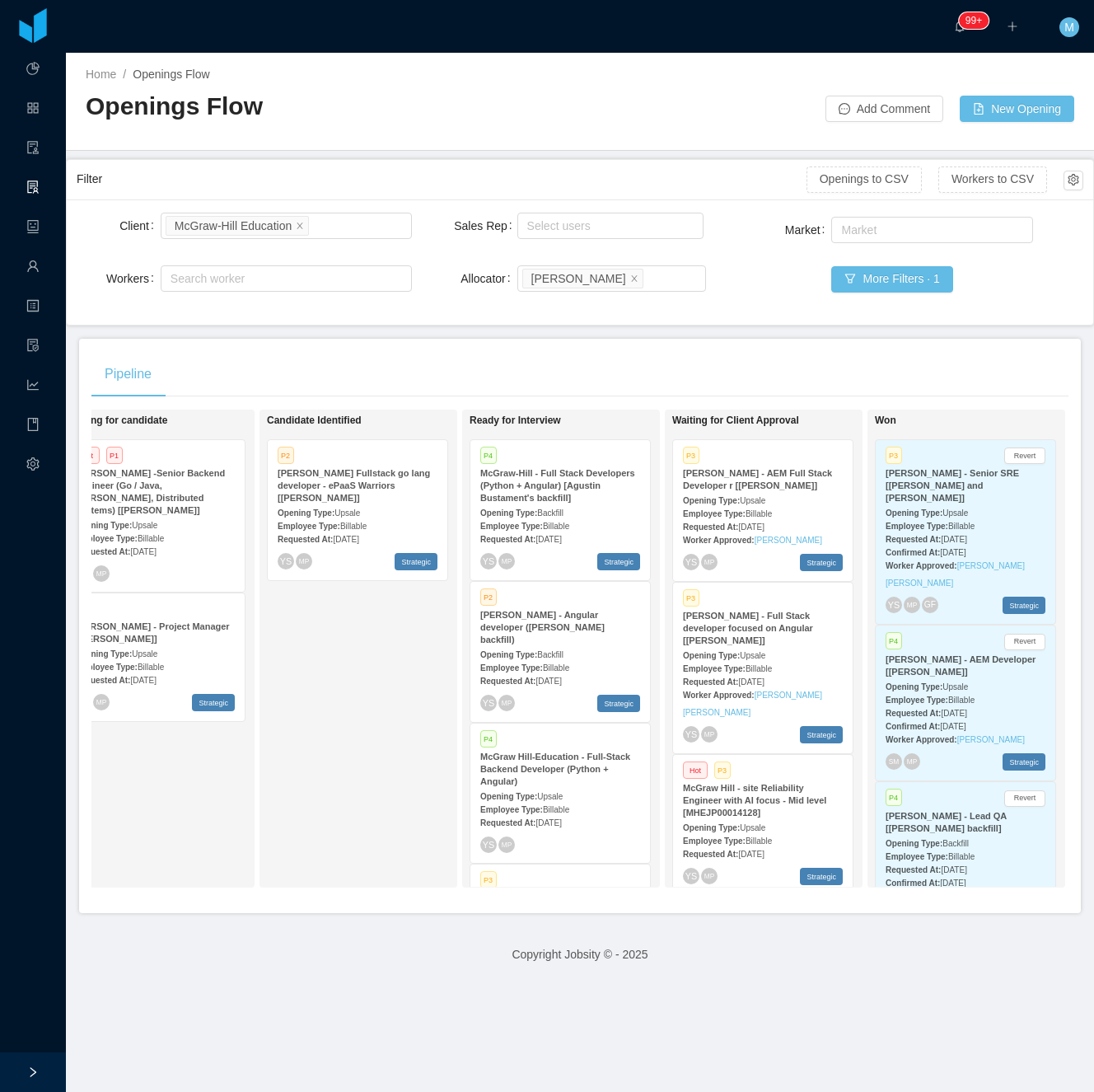
click at [274, 785] on div "Candidate Identified P2 McGraw-Hill Fullstack go lang developer - ePaaS Warrior…" at bounding box center [382, 648] width 231 height 463
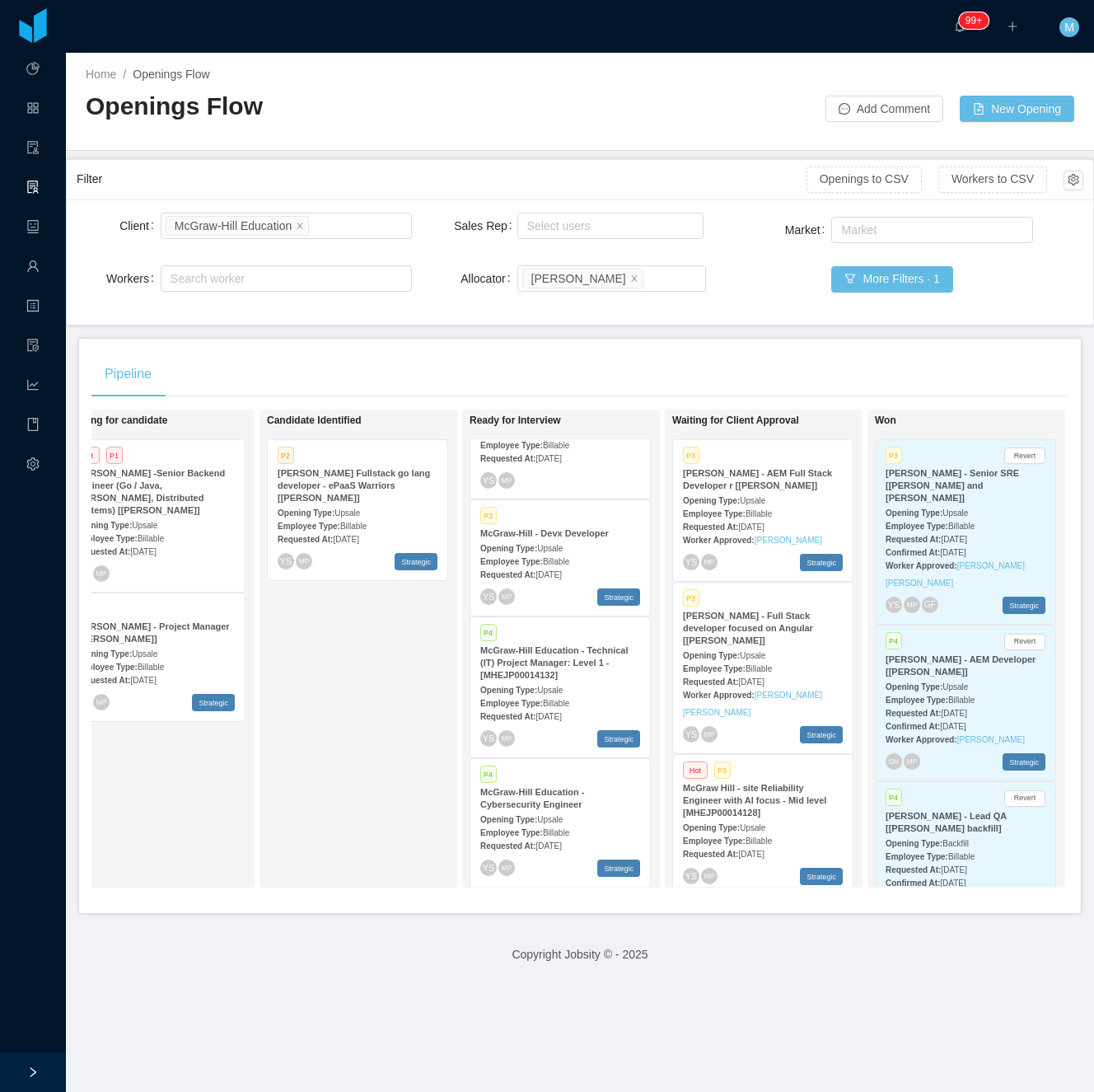
drag, startPoint x: 486, startPoint y: 106, endPoint x: 714, endPoint y: 51, distance: 234.5
click at [528, 101] on h2 "Openings Flow" at bounding box center [333, 107] width 495 height 34
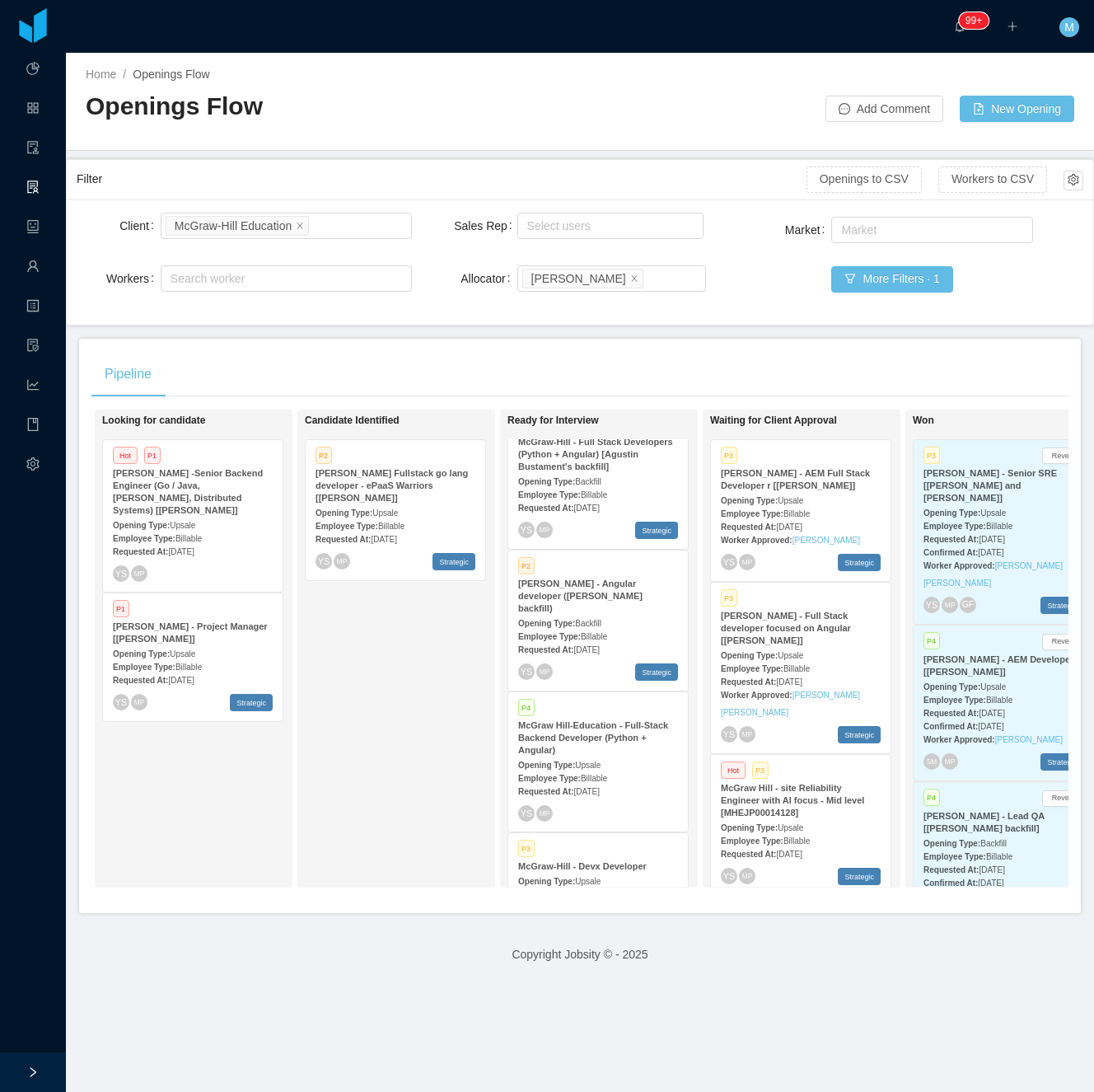
scroll to position [0, 0]
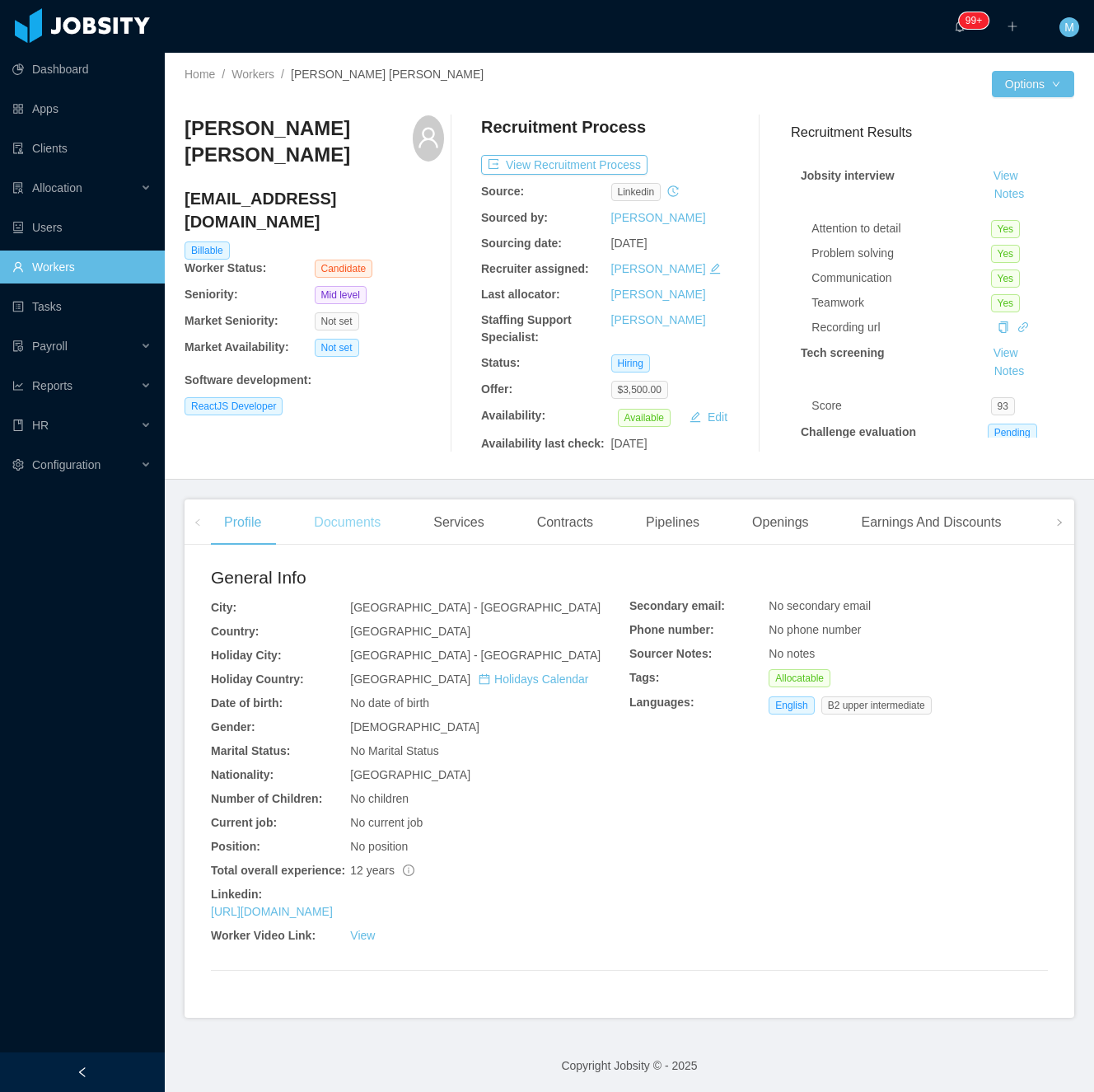
click at [337, 524] on div "Documents" at bounding box center [348, 522] width 93 height 46
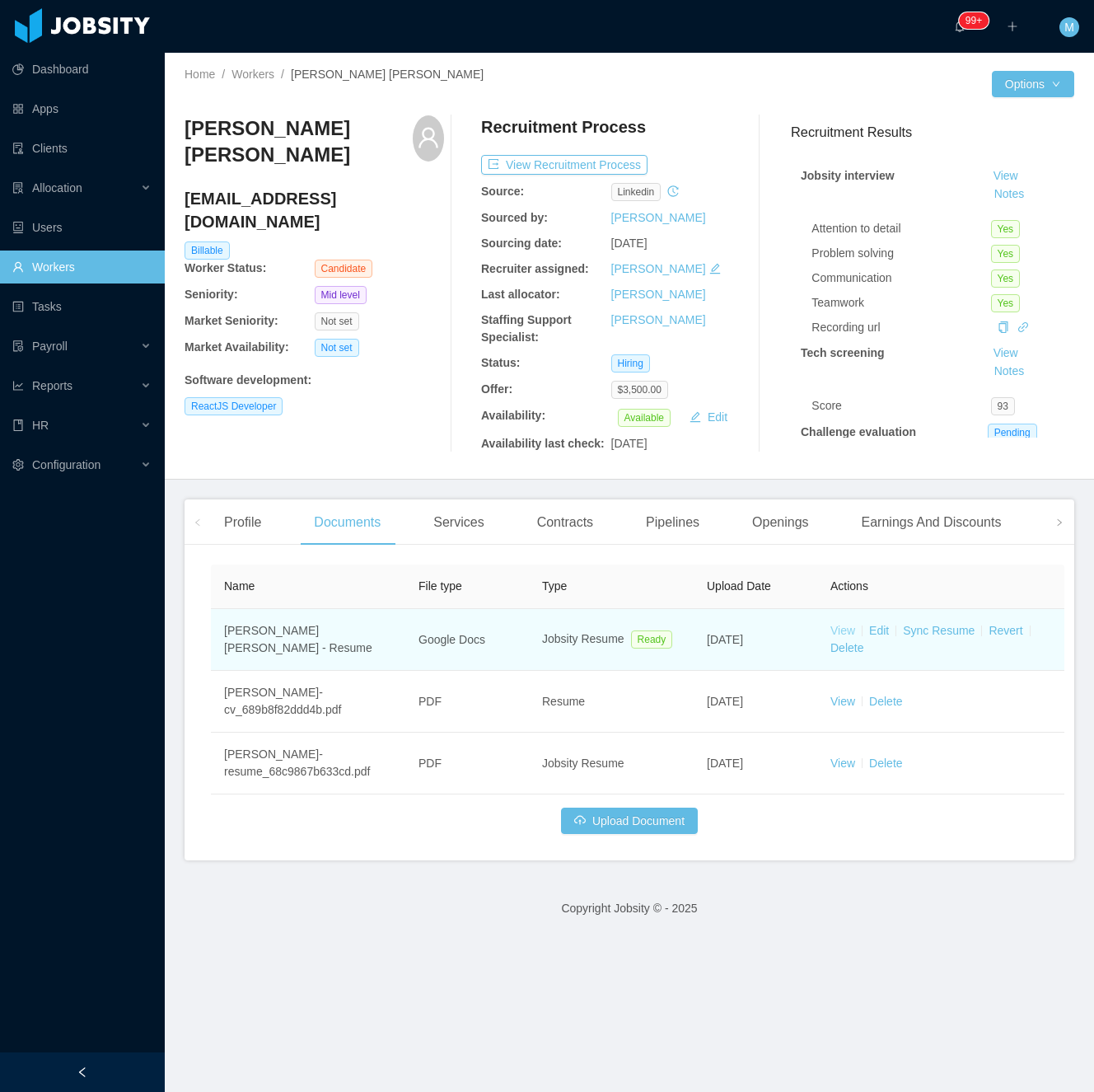
click at [848, 626] on link "View" at bounding box center [842, 630] width 25 height 13
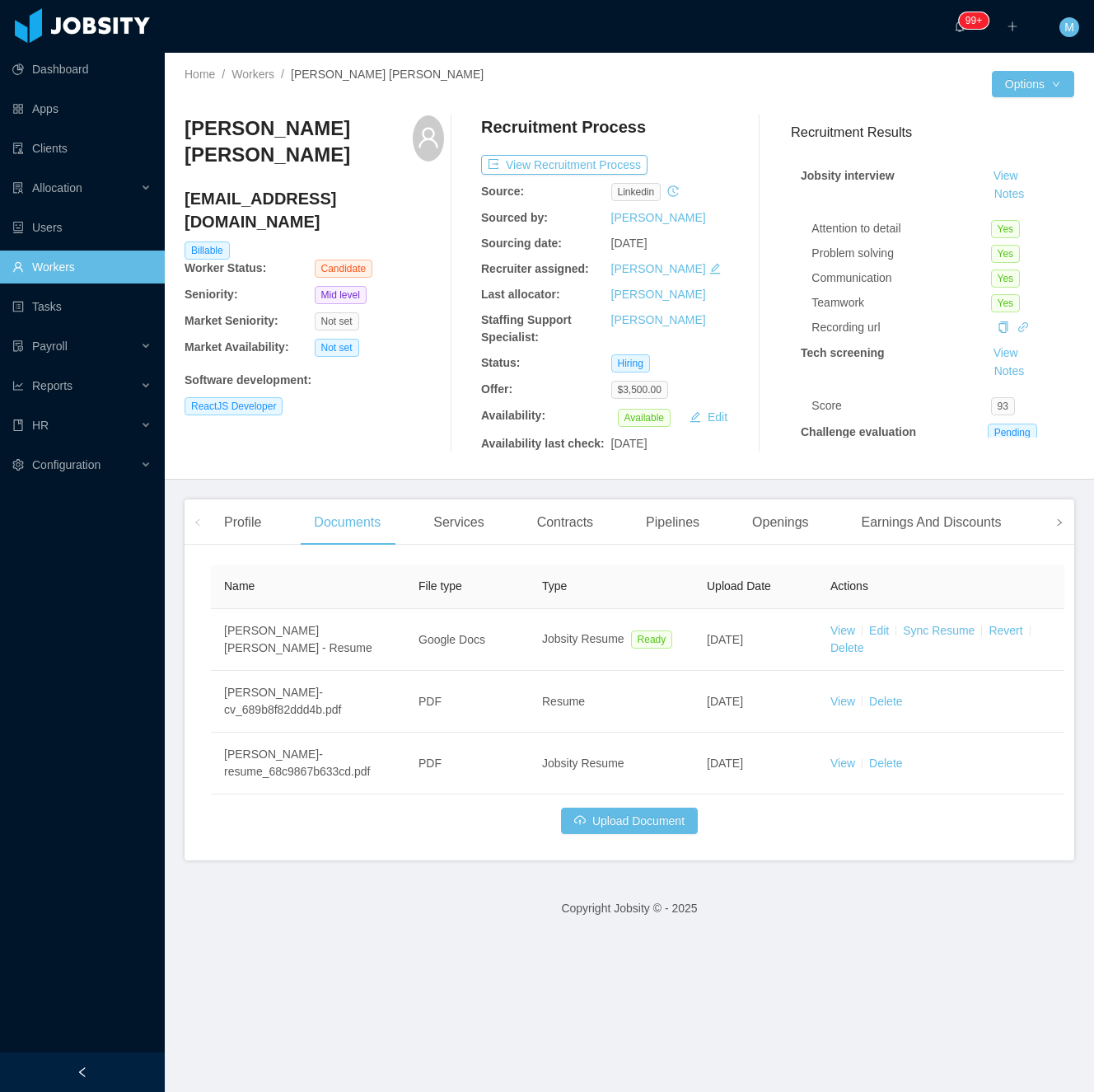
click at [1047, 529] on span at bounding box center [1059, 522] width 27 height 45
click at [1006, 519] on div "Experience" at bounding box center [998, 522] width 92 height 46
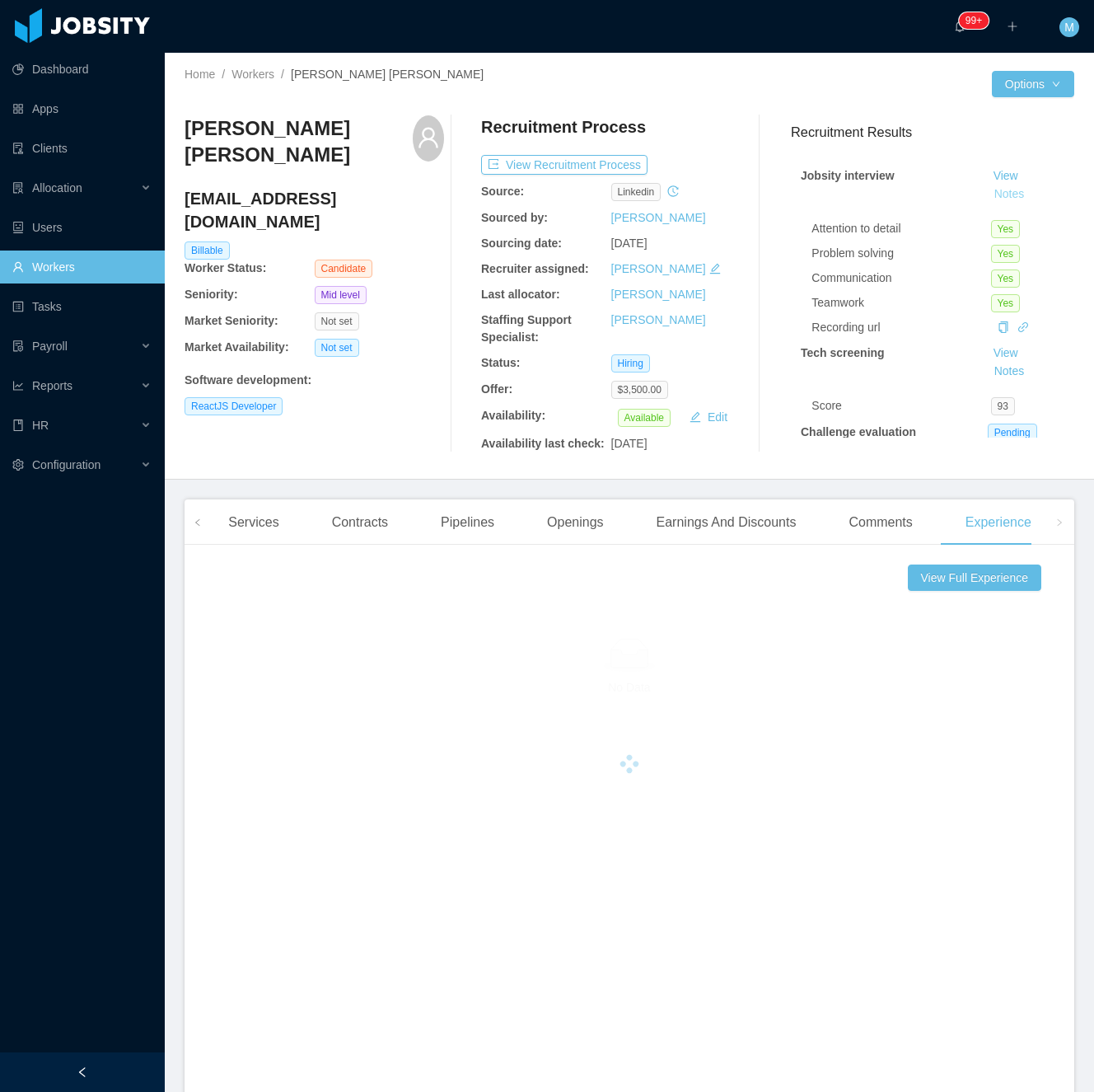
click at [990, 192] on button "Notes" at bounding box center [1010, 195] width 43 height 20
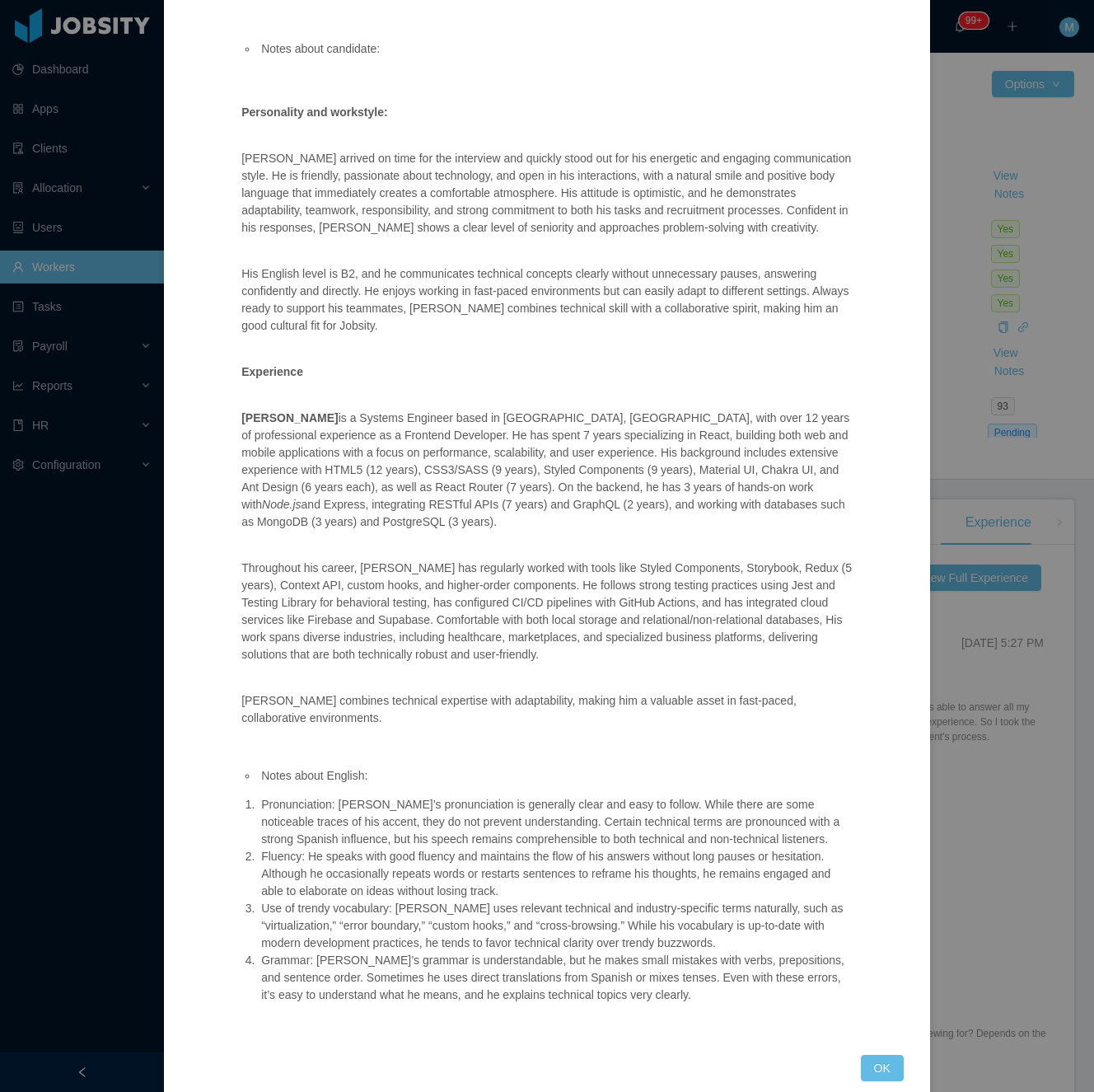
scroll to position [159, 0]
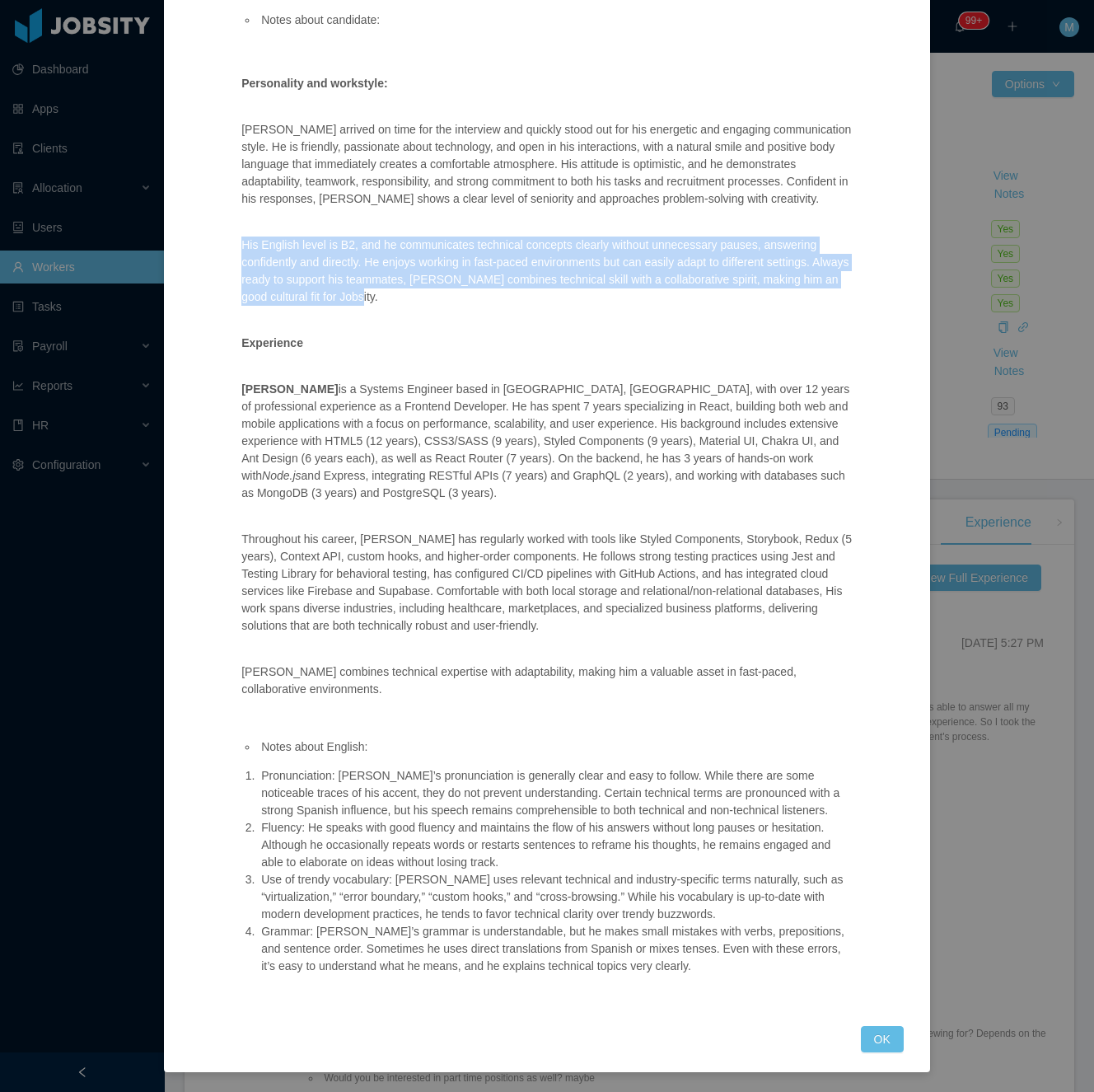
drag, startPoint x: 231, startPoint y: 239, endPoint x: 389, endPoint y: 291, distance: 166.3
click at [389, 291] on div "Notes about candidate: Personality and workstyle: Francisco arrived on time for…" at bounding box center [548, 490] width 654 height 1032
copy p "His English level is B2, and he communicates technical concepts clearly without…"
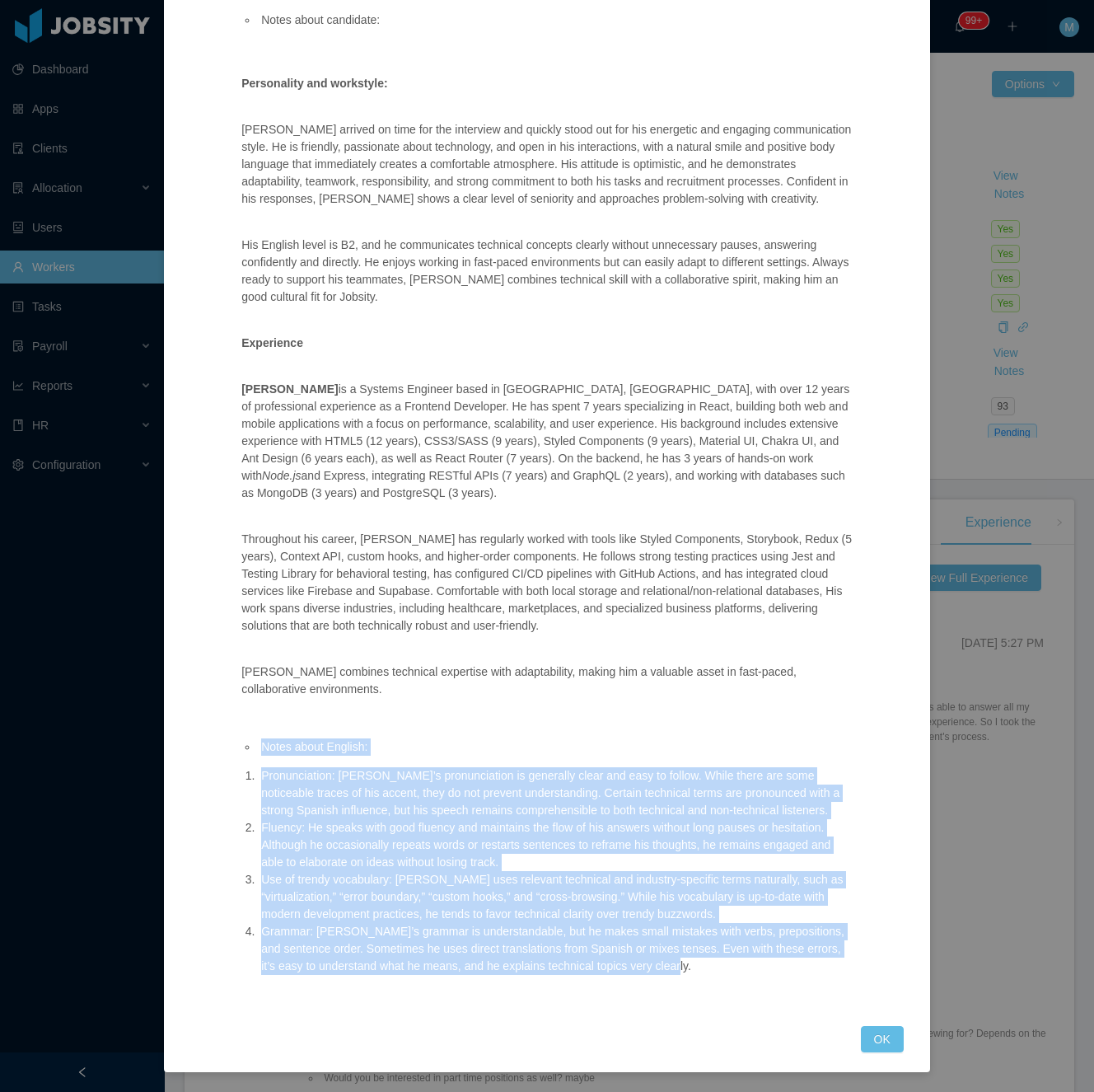
drag, startPoint x: 258, startPoint y: 742, endPoint x: 684, endPoint y: 961, distance: 479.0
click at [684, 974] on span "Notes about English: Pronunciation: Francisco’s pronunciation is generally clea…" at bounding box center [549, 857] width 614 height 237
copy span "Notes about English: Pronunciation: Francisco’s pronunciation is generally clea…"
click at [872, 1047] on button "OK" at bounding box center [882, 1039] width 42 height 27
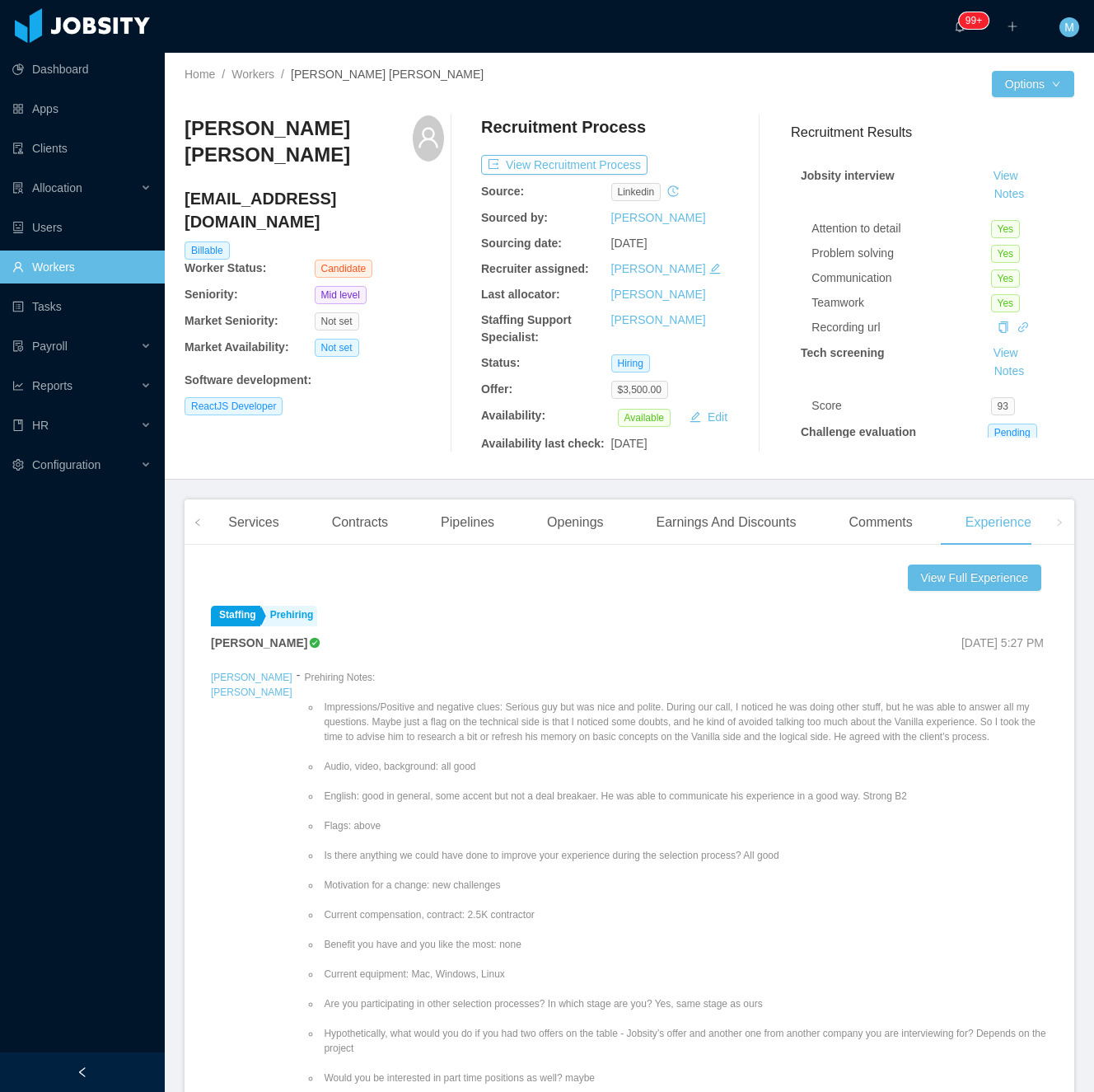
drag, startPoint x: 957, startPoint y: 744, endPoint x: 714, endPoint y: 759, distance: 243.5
click at [951, 743] on li "Impressions/Positive and negative clues: Serious guy but was nice and polite. D…" at bounding box center [684, 722] width 728 height 44
drag, startPoint x: 318, startPoint y: 796, endPoint x: 882, endPoint y: 811, distance: 564.2
click at [882, 811] on ul "Impressions/Positive and negative clues: Serious guy but was nice and polite. D…" at bounding box center [676, 996] width 744 height 623
copy li "English:"
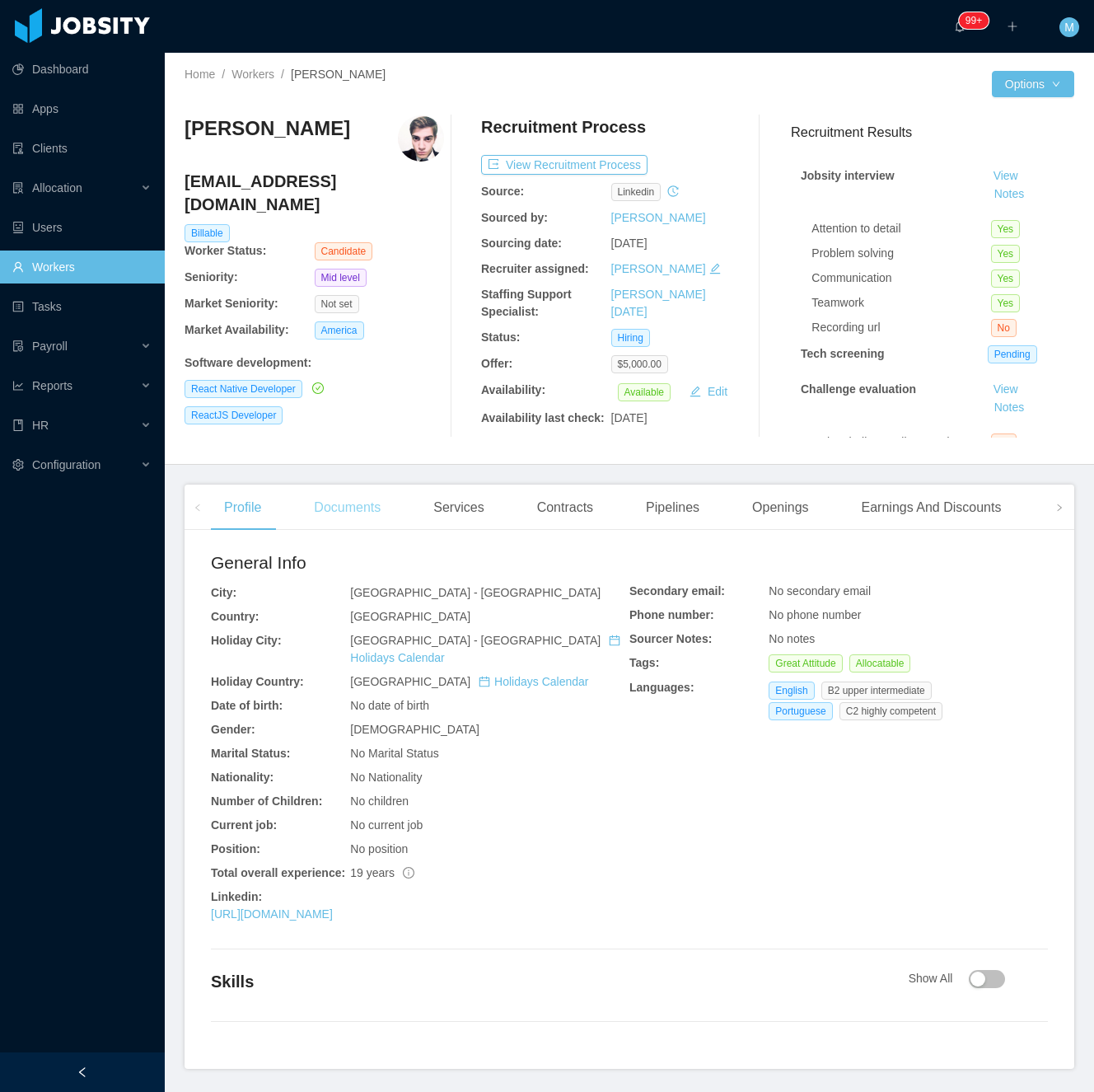
click at [366, 510] on div "Documents" at bounding box center [348, 507] width 93 height 46
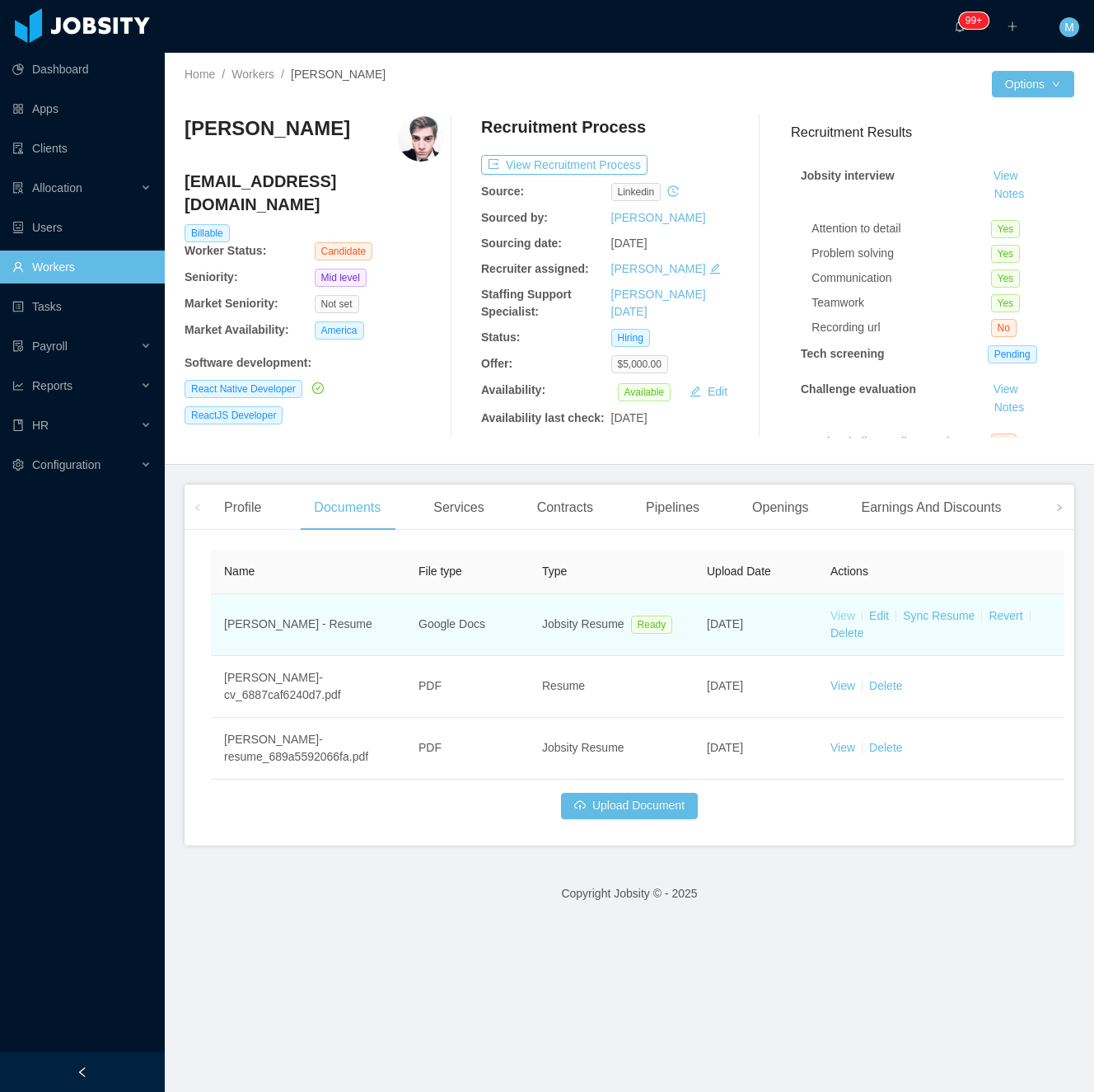
click at [844, 613] on link "View" at bounding box center [842, 615] width 25 height 13
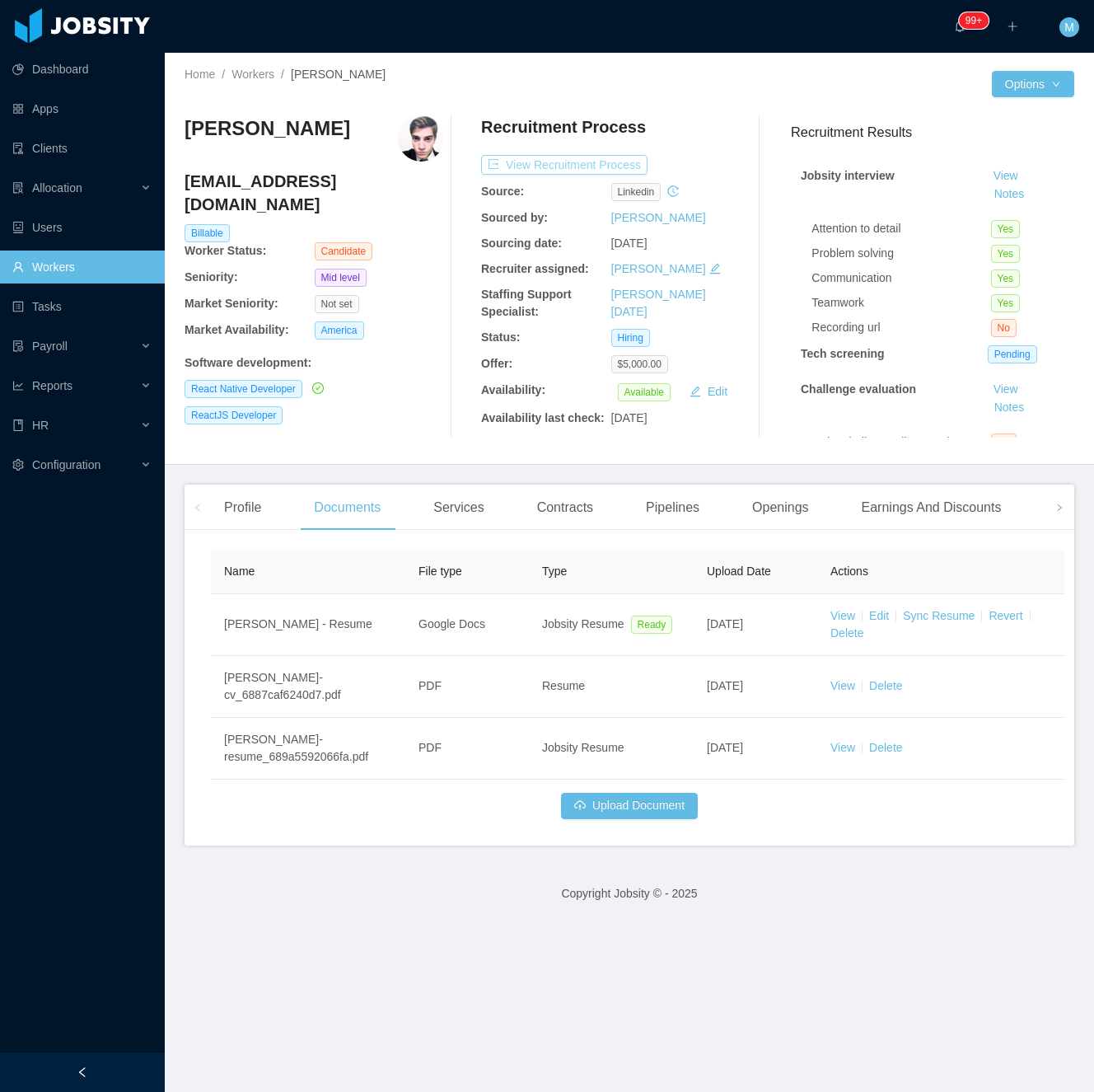
click at [519, 170] on button "View Recruitment Process" at bounding box center [564, 165] width 167 height 20
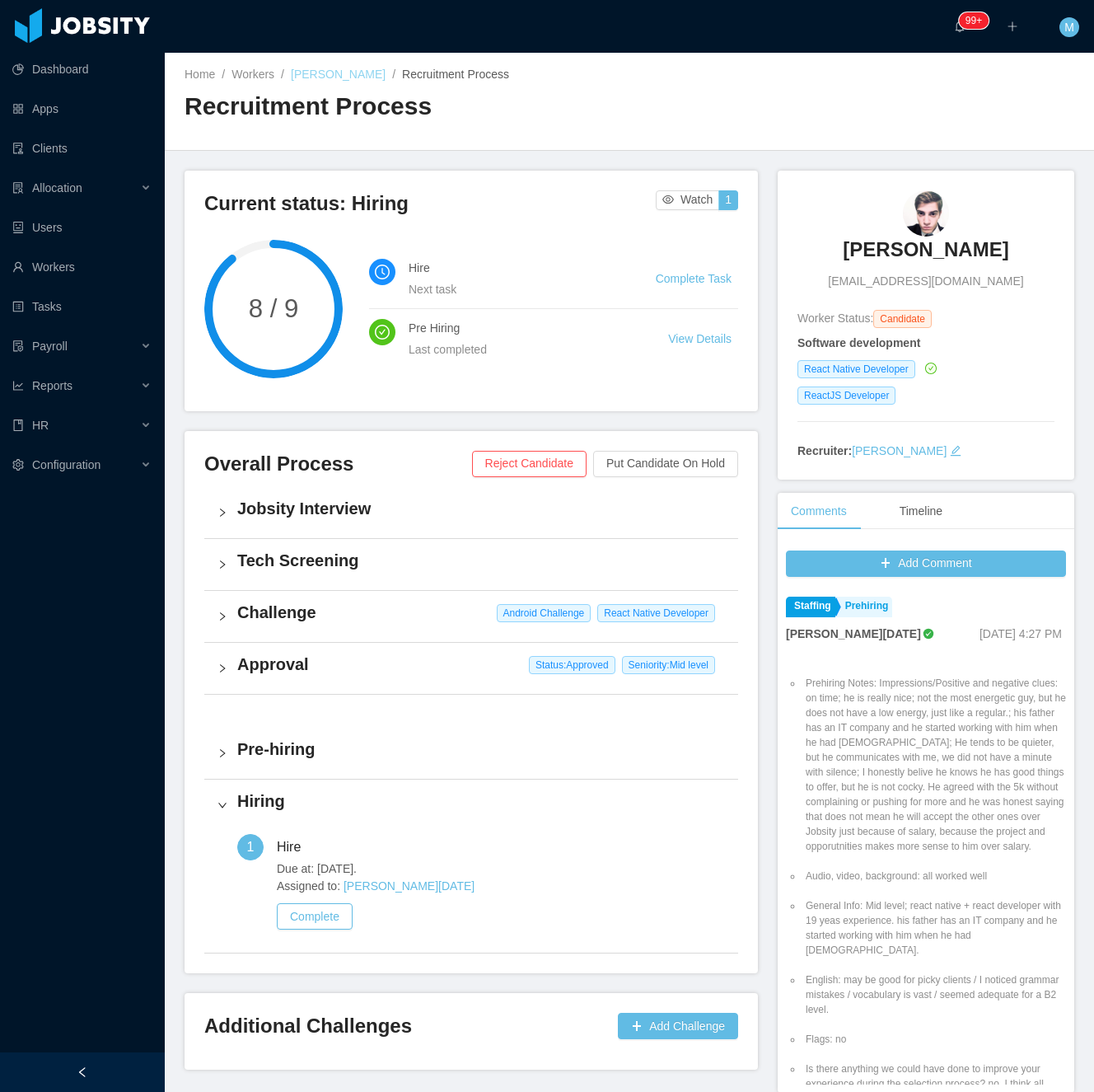
click at [337, 76] on link "[PERSON_NAME]" at bounding box center [339, 73] width 95 height 13
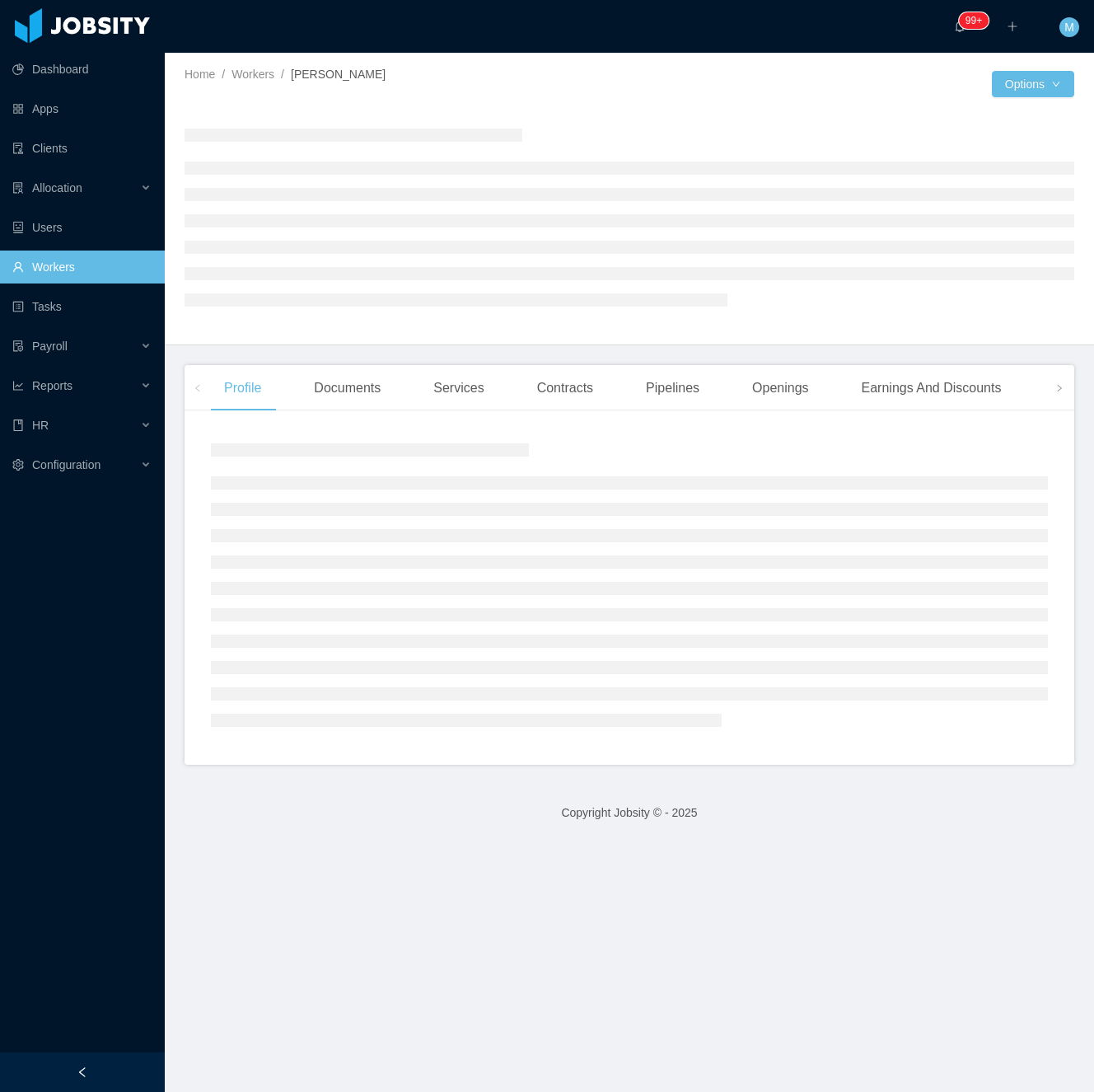
click at [116, 1054] on div at bounding box center [82, 1072] width 165 height 39
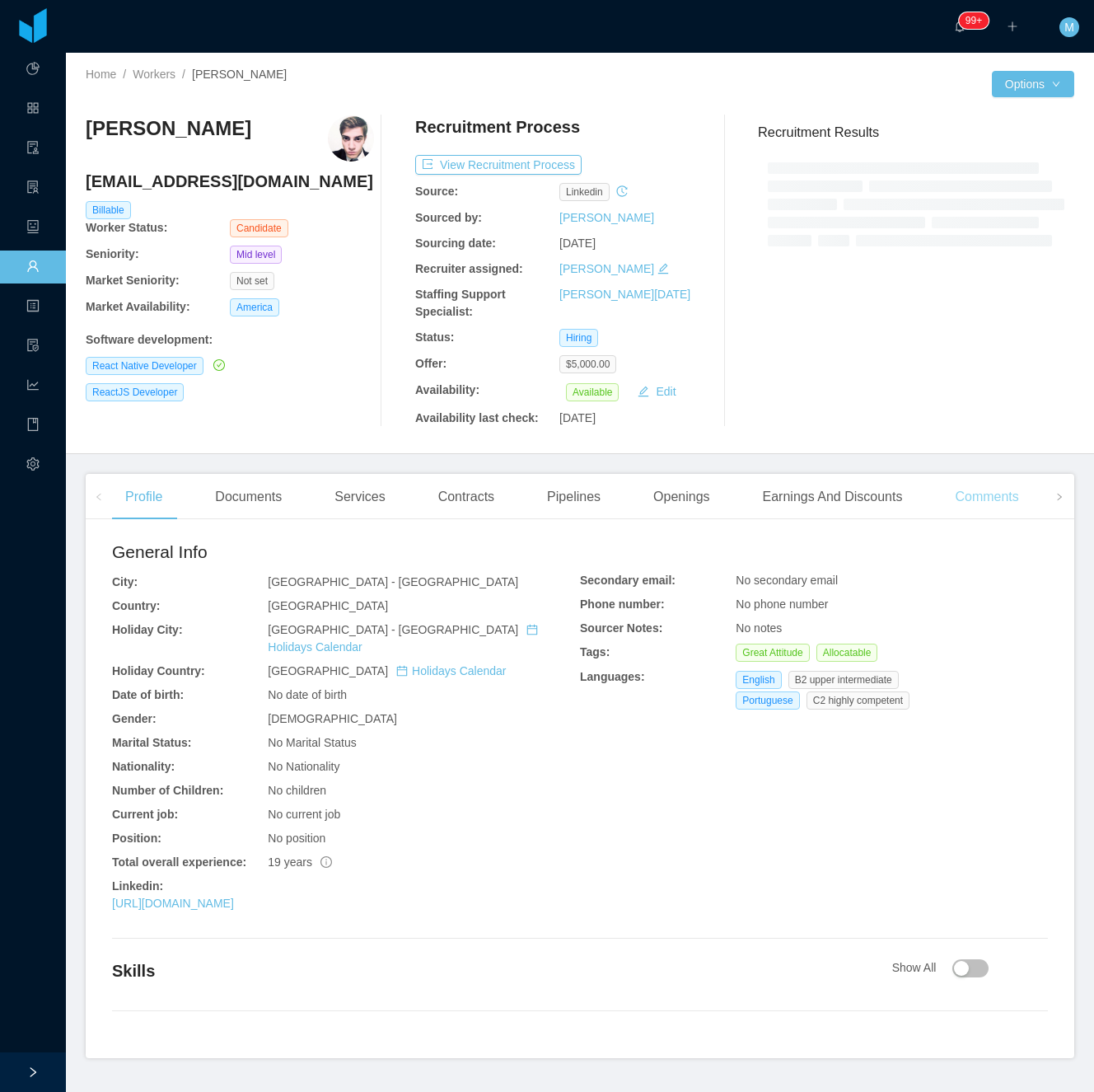
click at [1004, 486] on div "Comments" at bounding box center [986, 497] width 90 height 46
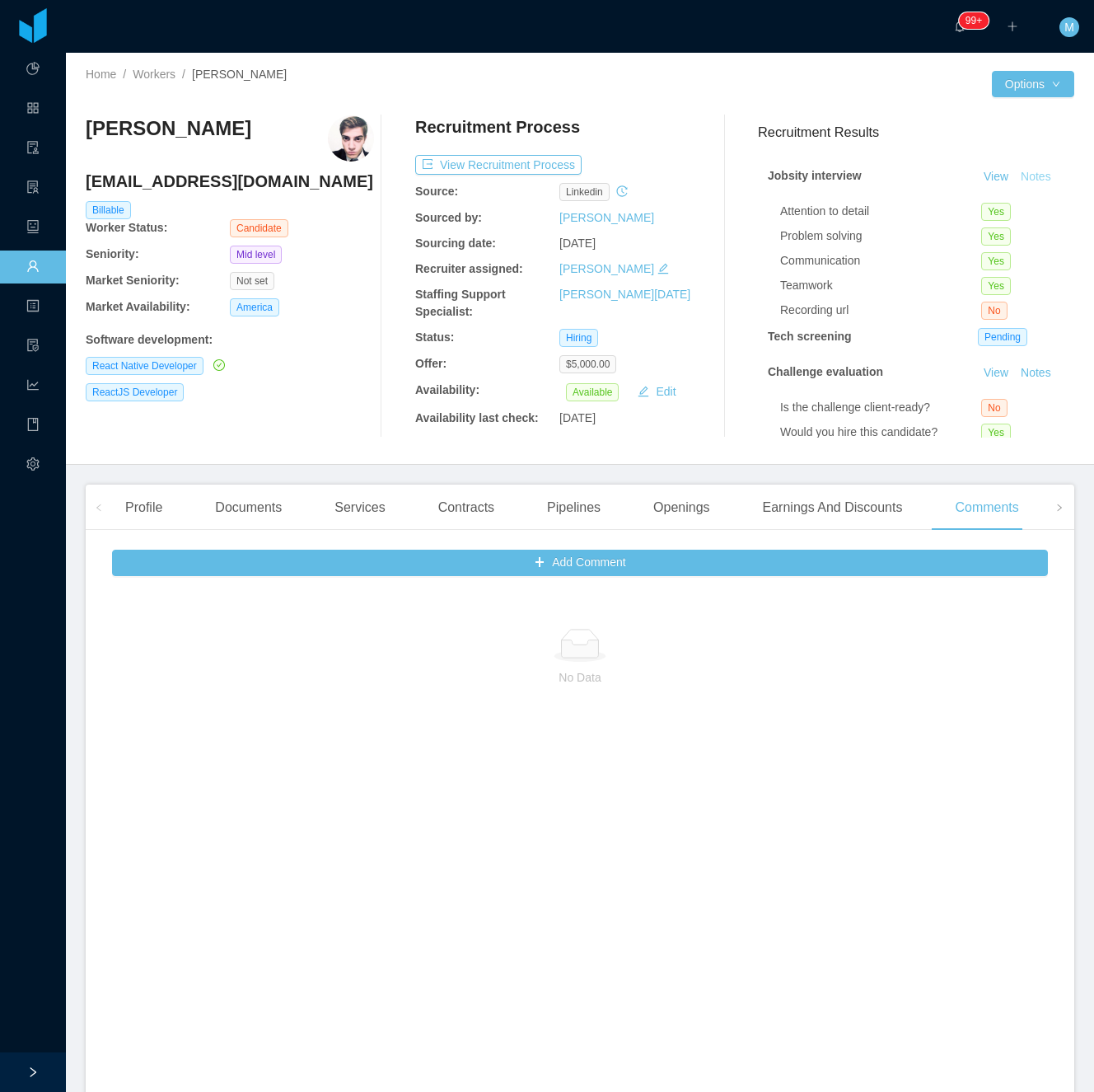
click at [1019, 180] on button "Notes" at bounding box center [1036, 177] width 43 height 20
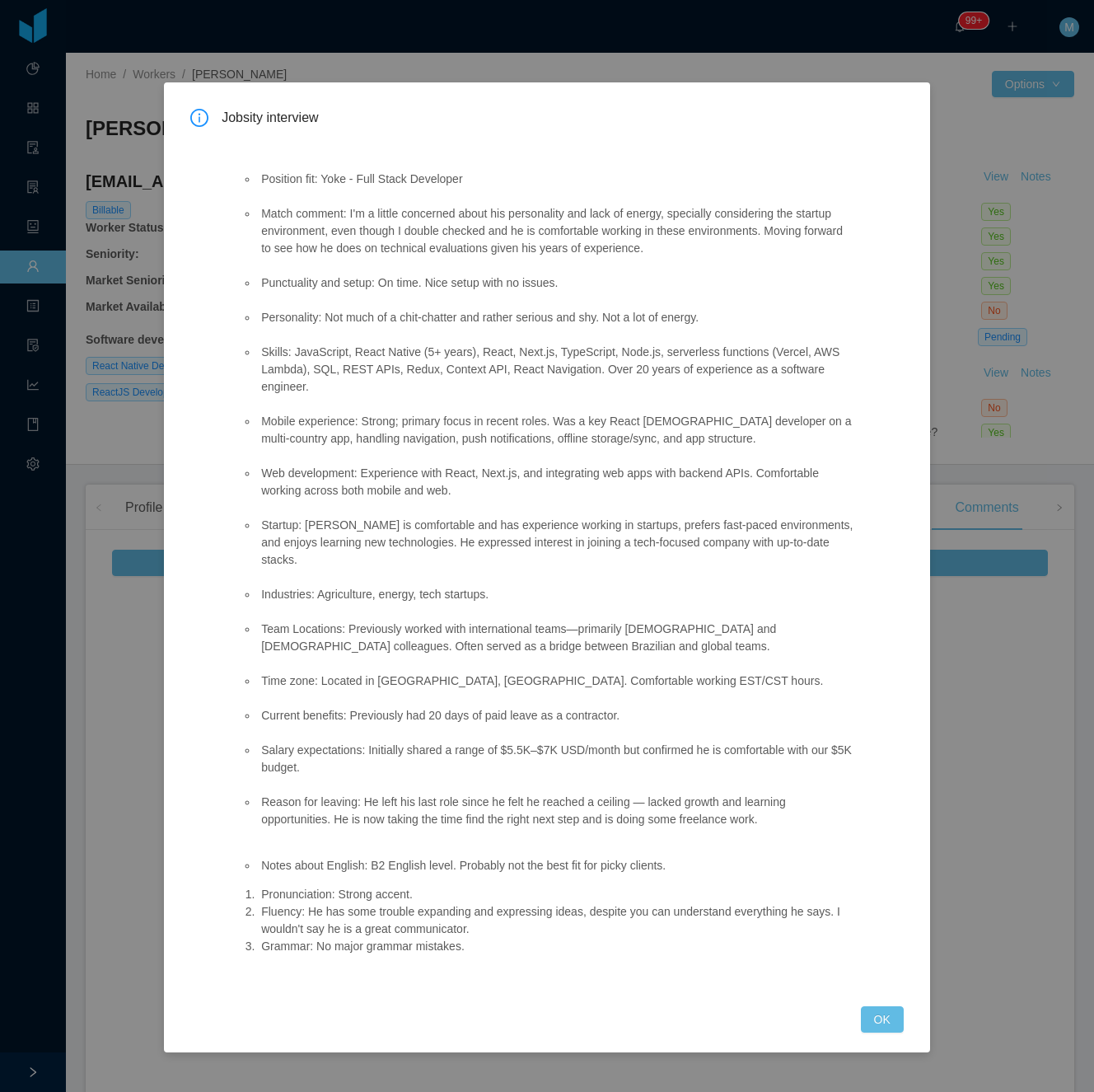
drag, startPoint x: 262, startPoint y: 825, endPoint x: 475, endPoint y: 944, distance: 244.0
click at [475, 944] on div "Position fit: Yoke - Full Stack Developer Match comment: I'm a little concerned…" at bounding box center [548, 560] width 654 height 853
click at [889, 1006] on button "OK" at bounding box center [882, 1019] width 42 height 27
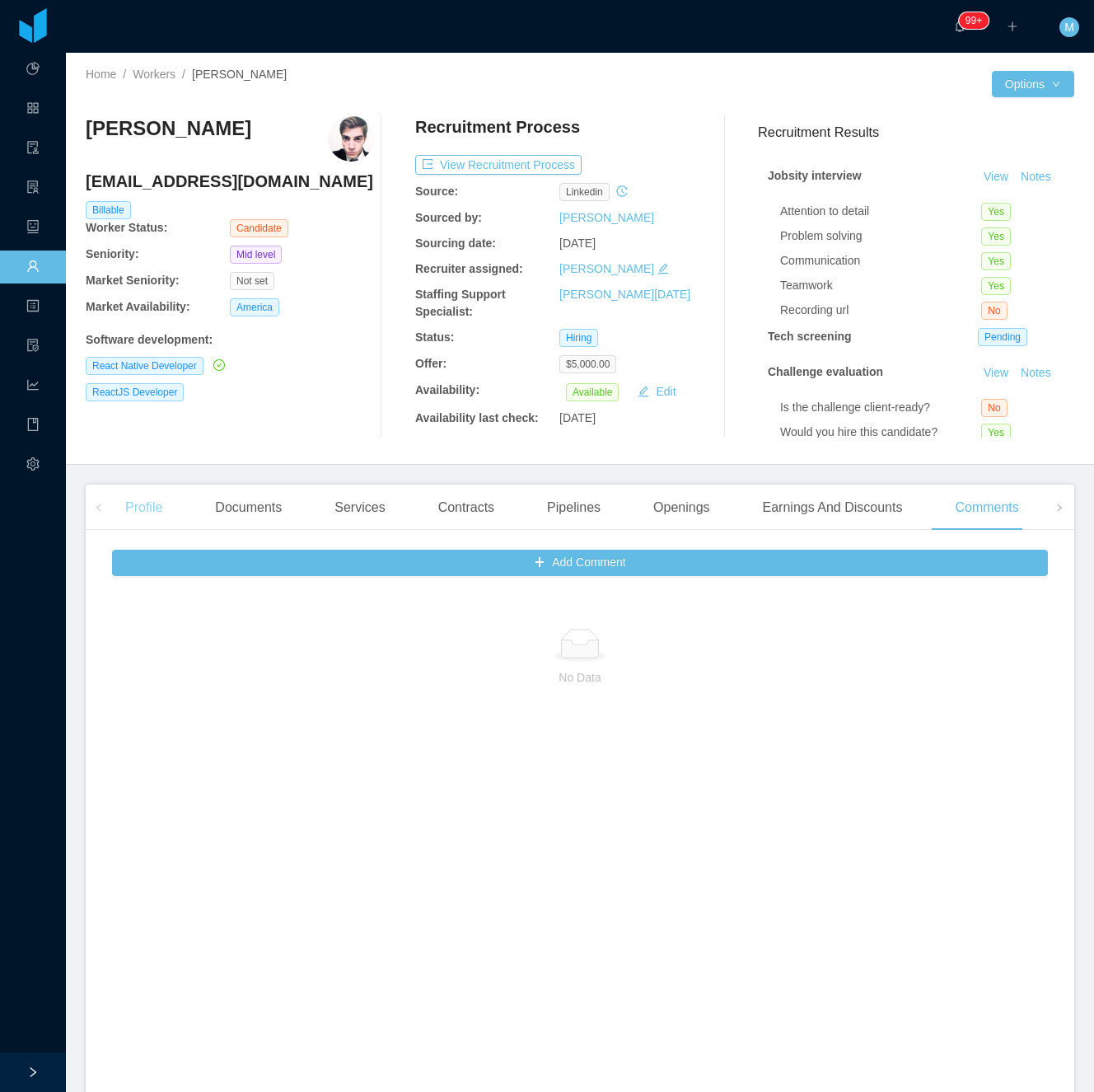
click at [149, 508] on div "Profile" at bounding box center [144, 507] width 63 height 46
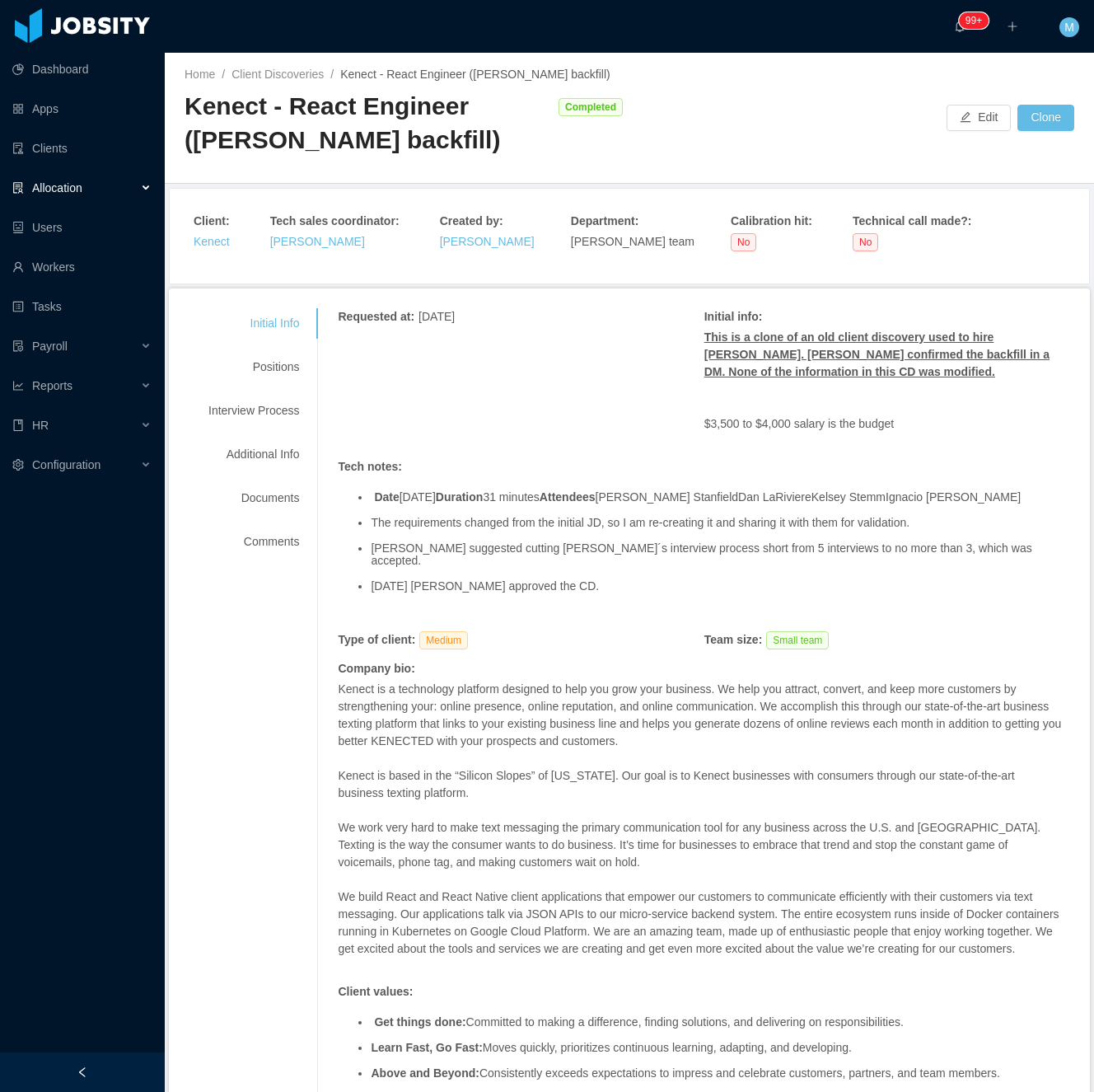
click at [107, 177] on div "Allocation" at bounding box center [82, 188] width 165 height 33
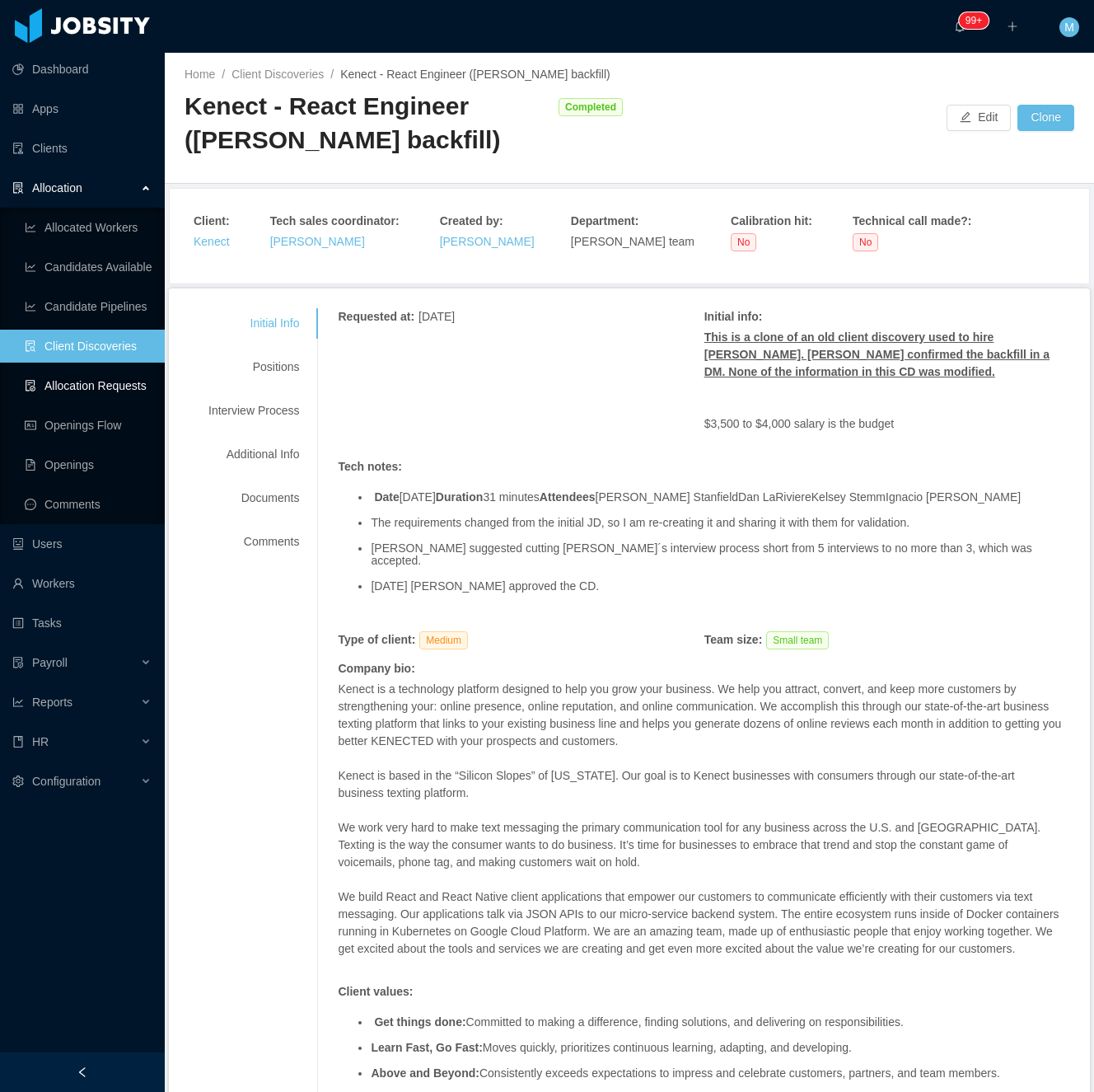
click at [89, 373] on link "Allocation Requests" at bounding box center [88, 385] width 127 height 33
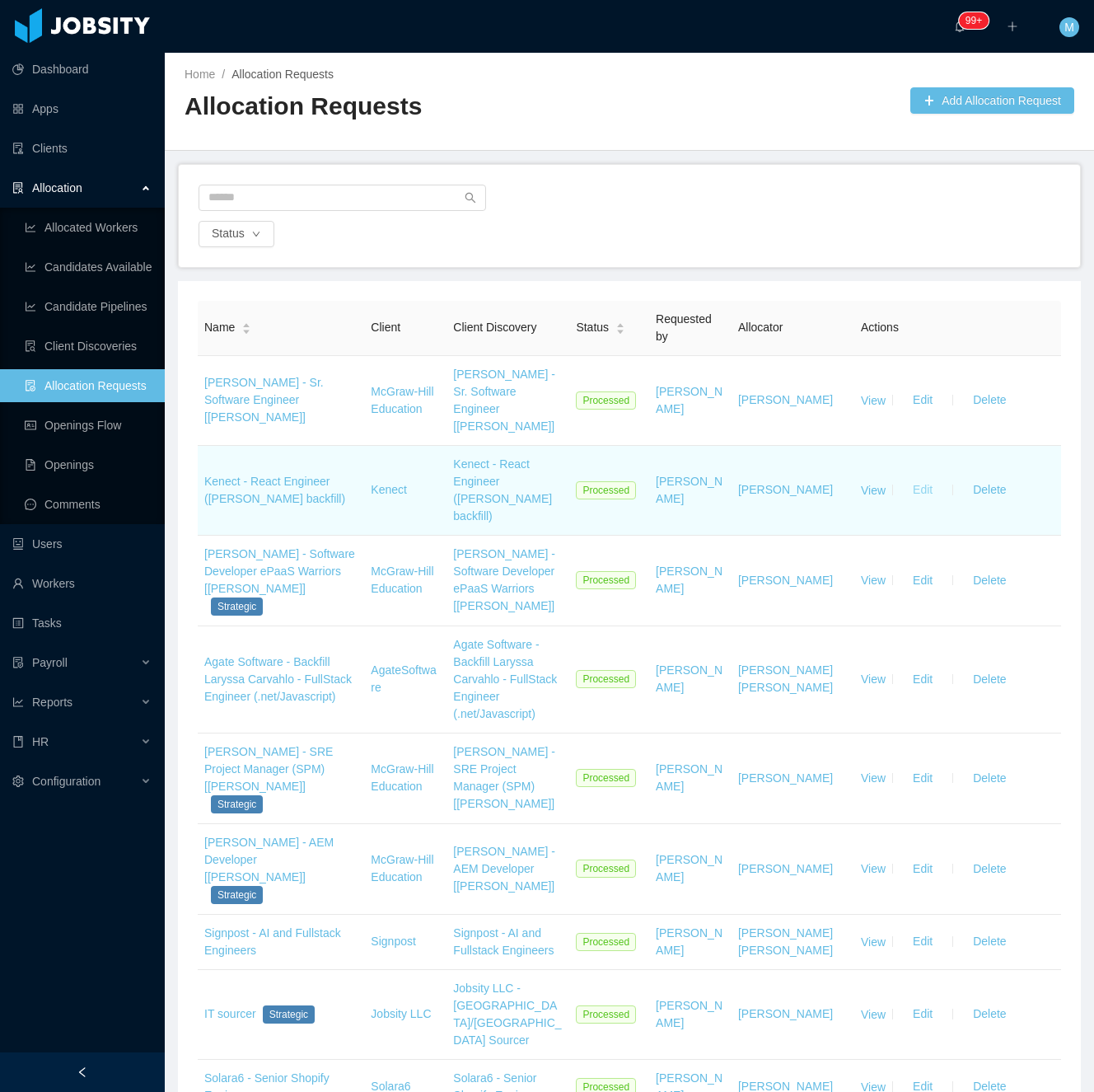
click at [914, 477] on button "Edit" at bounding box center [922, 490] width 46 height 27
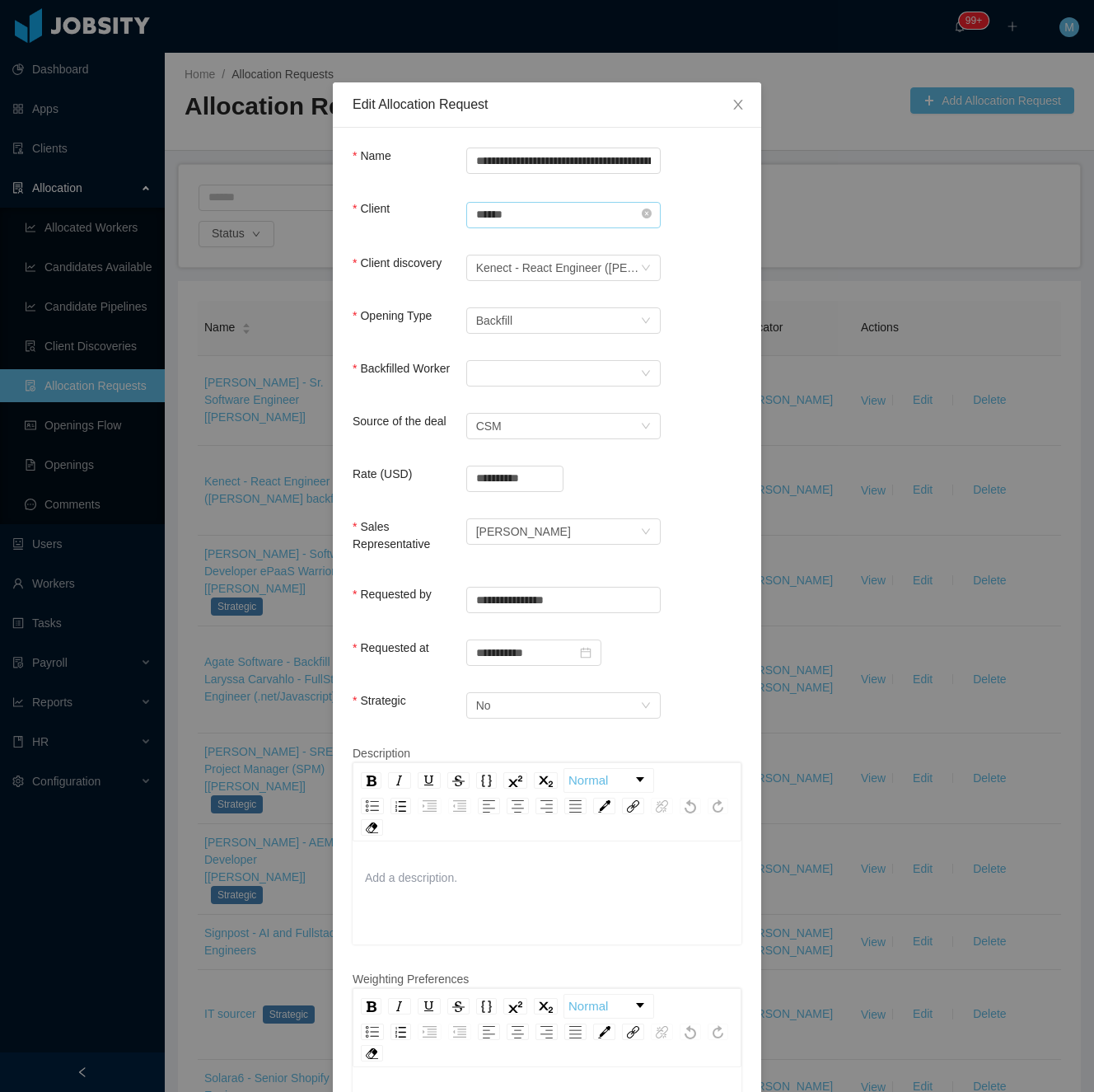
drag, startPoint x: 650, startPoint y: 204, endPoint x: 603, endPoint y: 211, distance: 47.5
click at [641, 208] on div "Search clients ****** Kenect" at bounding box center [563, 213] width 195 height 27
click at [642, 211] on icon "icon: close-circle" at bounding box center [647, 213] width 10 height 10
click at [613, 211] on input "text" at bounding box center [563, 214] width 195 height 27
click at [514, 246] on li "Kenect" at bounding box center [554, 246] width 195 height 27
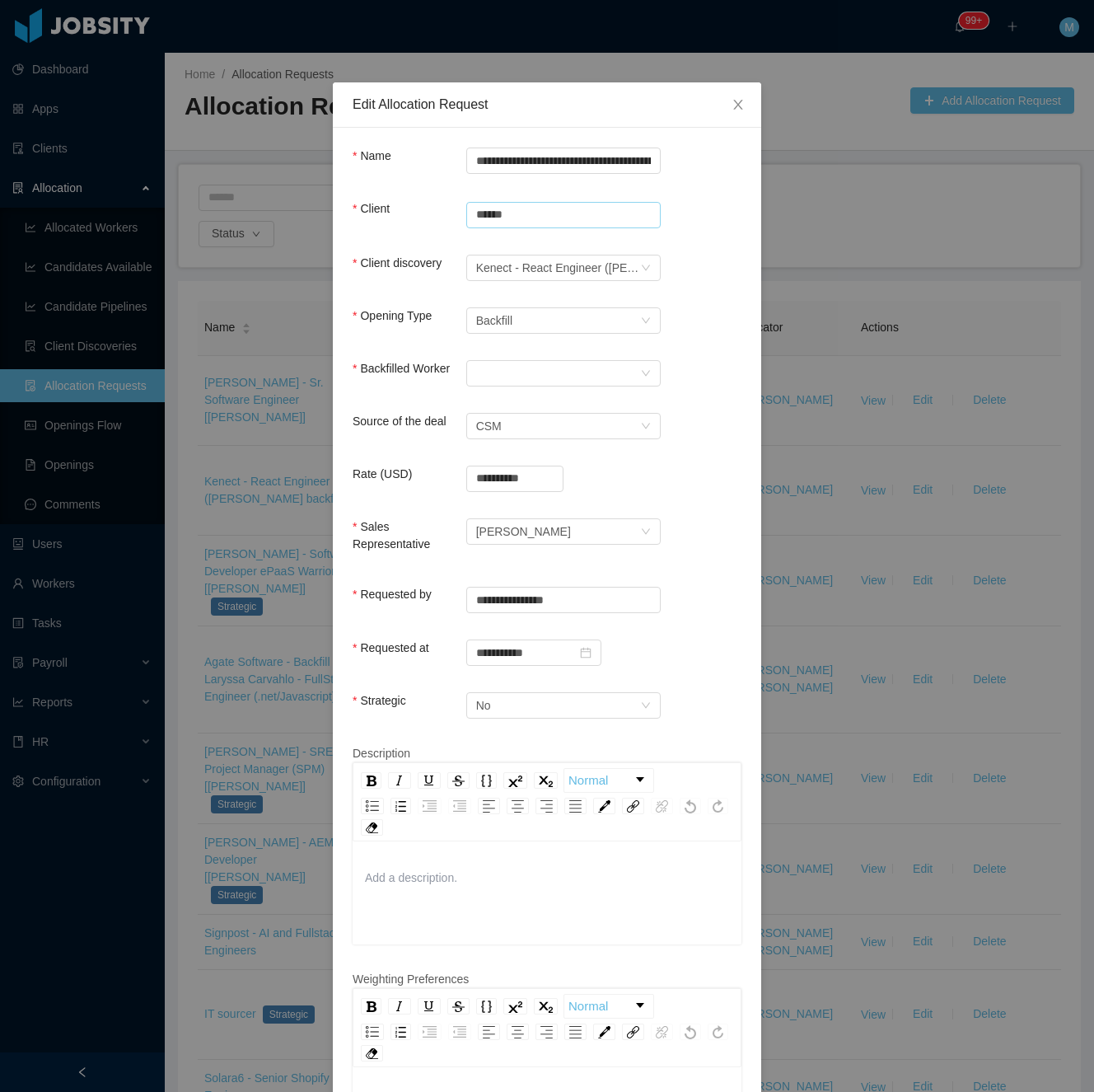
type input "******"
click at [705, 246] on form "**********" at bounding box center [547, 756] width 389 height 1218
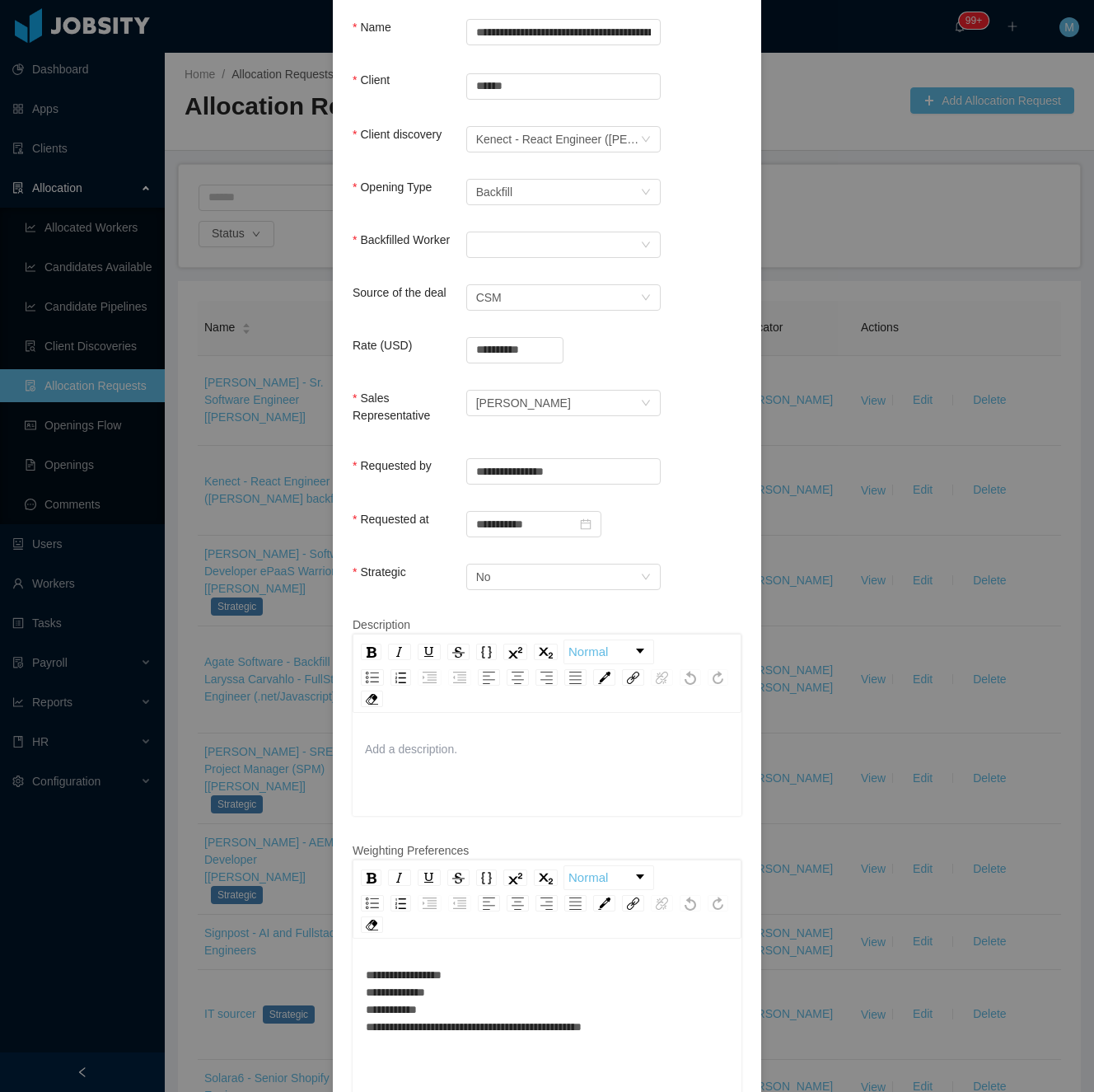
scroll to position [361, 0]
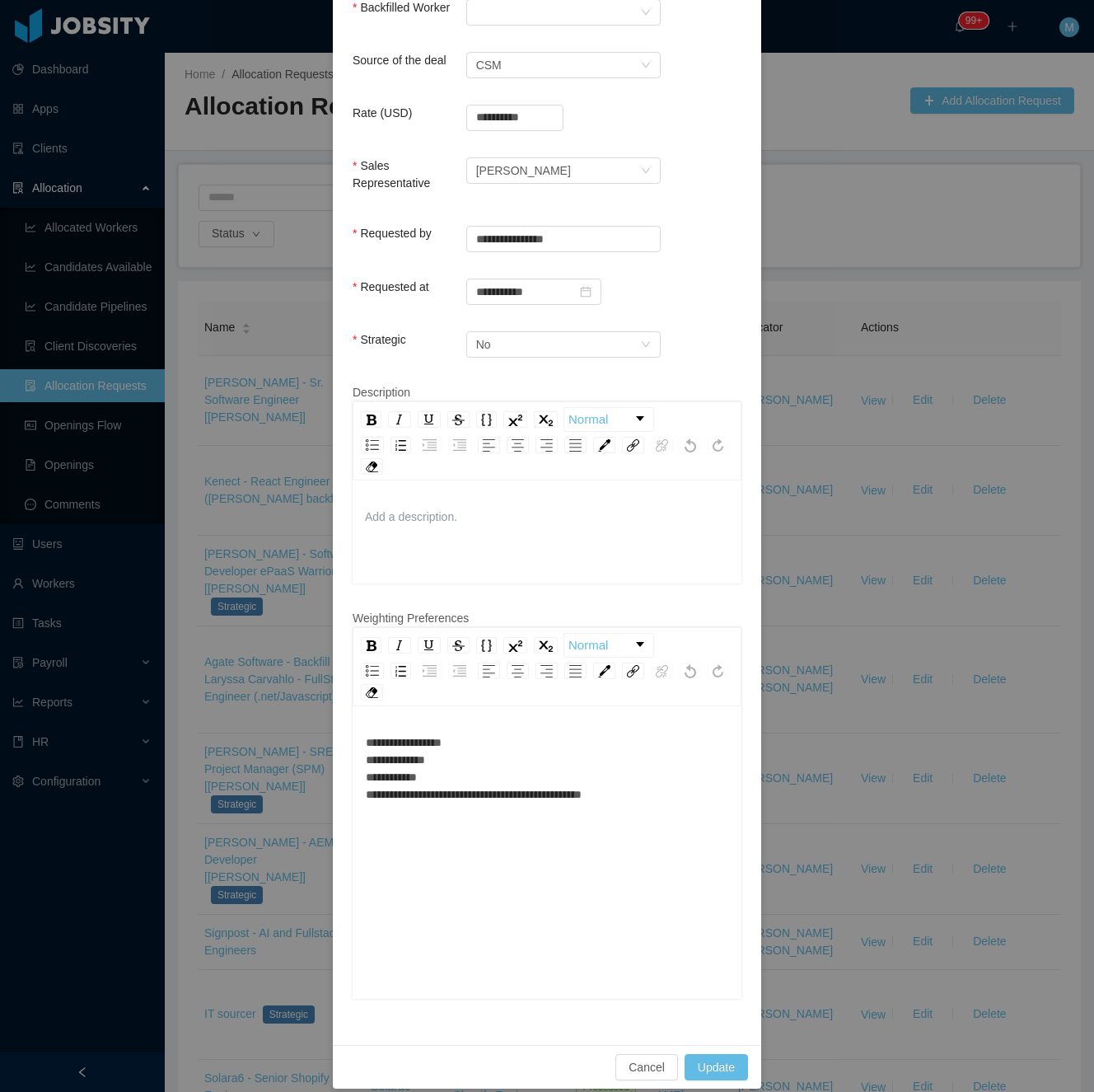
click at [490, 716] on div "**********" at bounding box center [547, 854] width 389 height 288
click at [499, 735] on div "**********" at bounding box center [548, 769] width 363 height 69
click at [496, 755] on div "**********" at bounding box center [548, 769] width 363 height 69
click at [495, 735] on div "**********" at bounding box center [548, 769] width 363 height 69
click at [476, 740] on div "**********" at bounding box center [548, 769] width 363 height 69
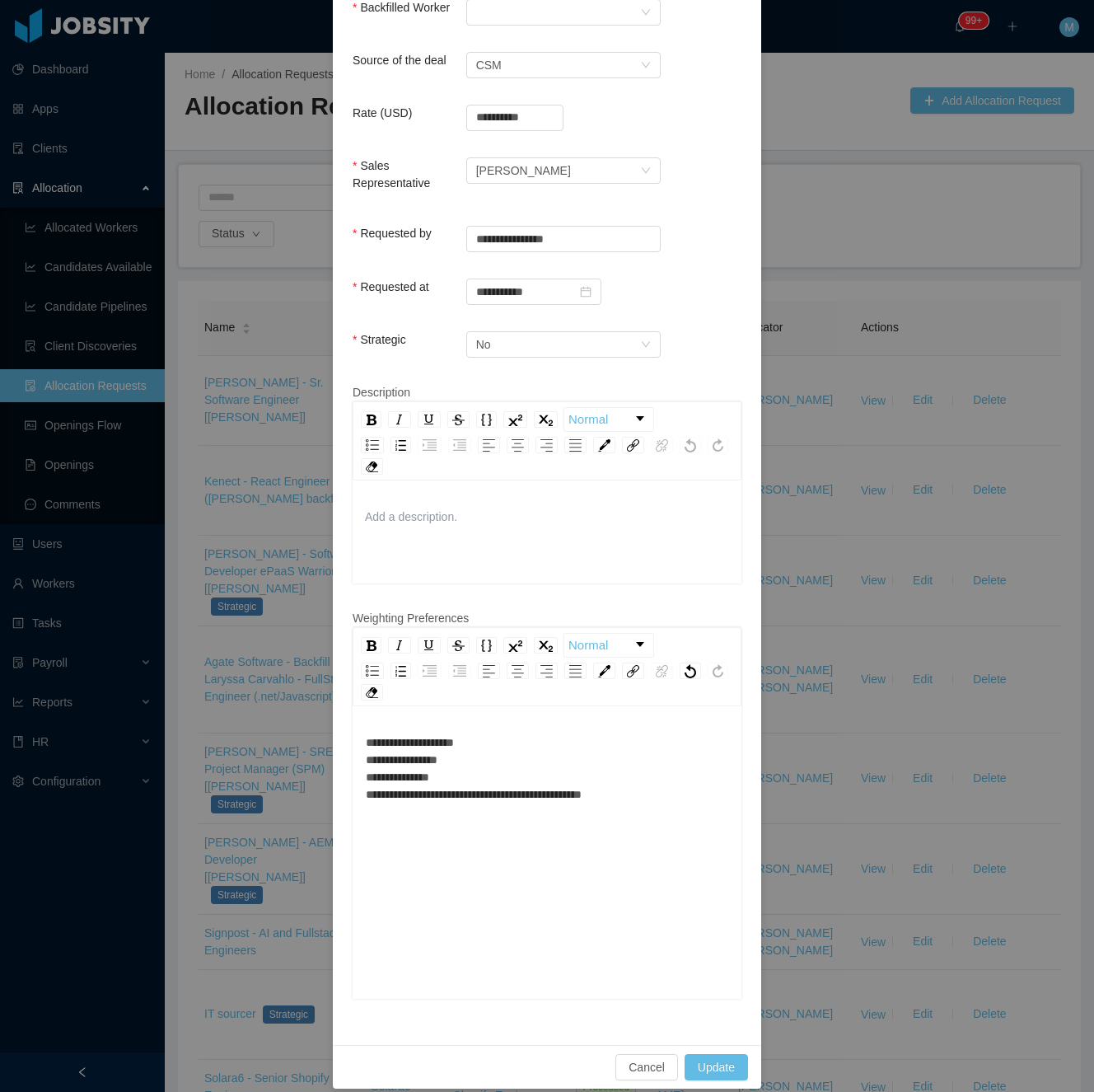
click at [453, 748] on div "**********" at bounding box center [548, 769] width 363 height 69
click at [450, 763] on div "**********" at bounding box center [548, 769] width 363 height 69
click at [468, 735] on div "**********" at bounding box center [548, 769] width 363 height 69
click at [446, 773] on span "**********" at bounding box center [474, 768] width 216 height 63
click at [705, 1056] on button "Update" at bounding box center [717, 1066] width 63 height 27
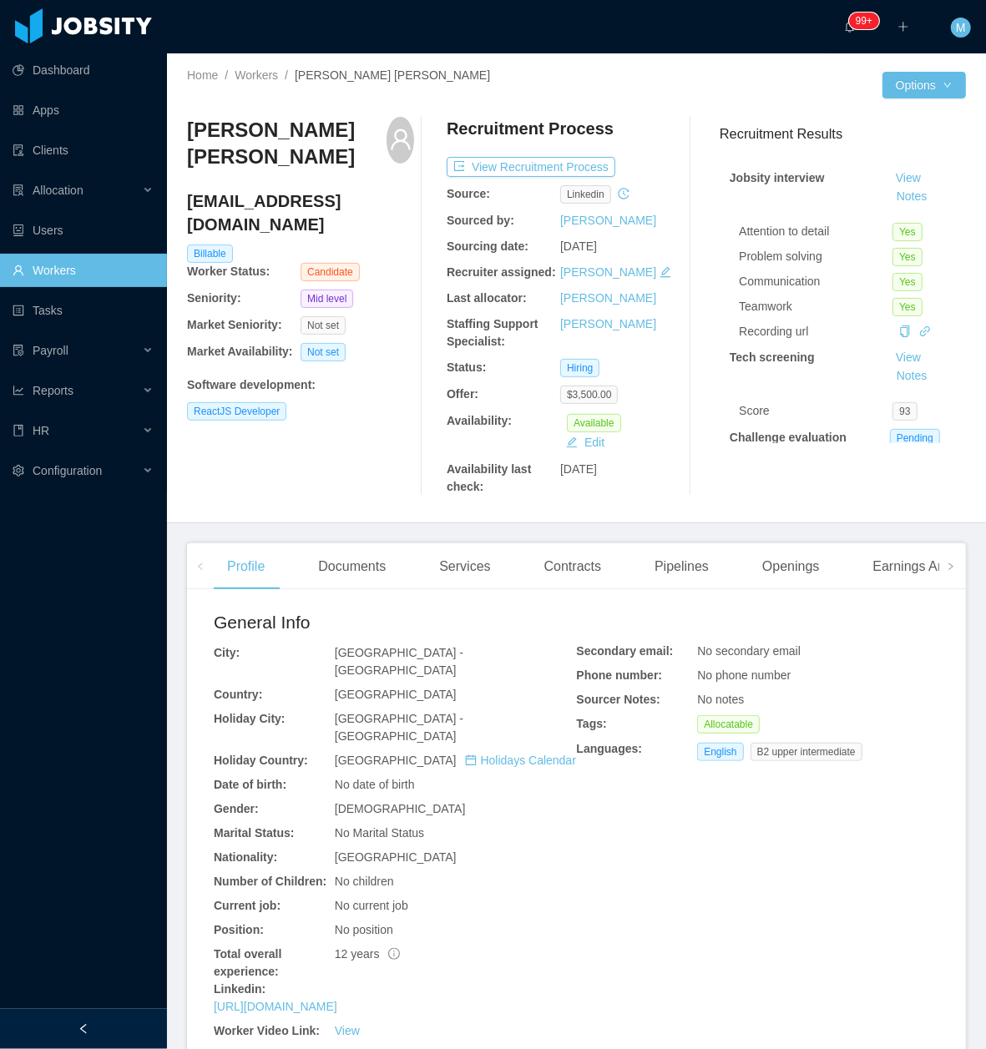
click at [391, 343] on div "Not set" at bounding box center [357, 352] width 114 height 18
click at [566, 162] on button "View Recruitment Process" at bounding box center [530, 167] width 169 height 20
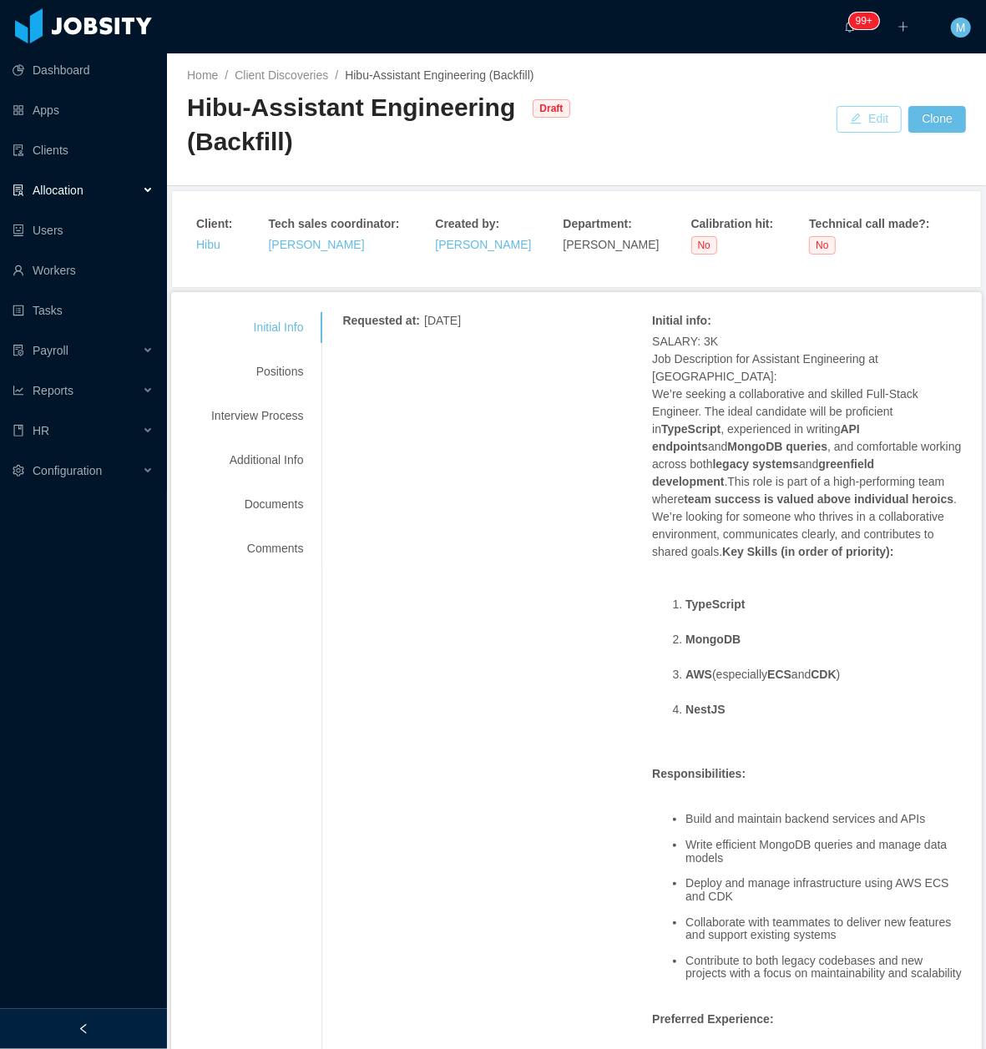
click at [842, 112] on button "Edit" at bounding box center [868, 119] width 65 height 27
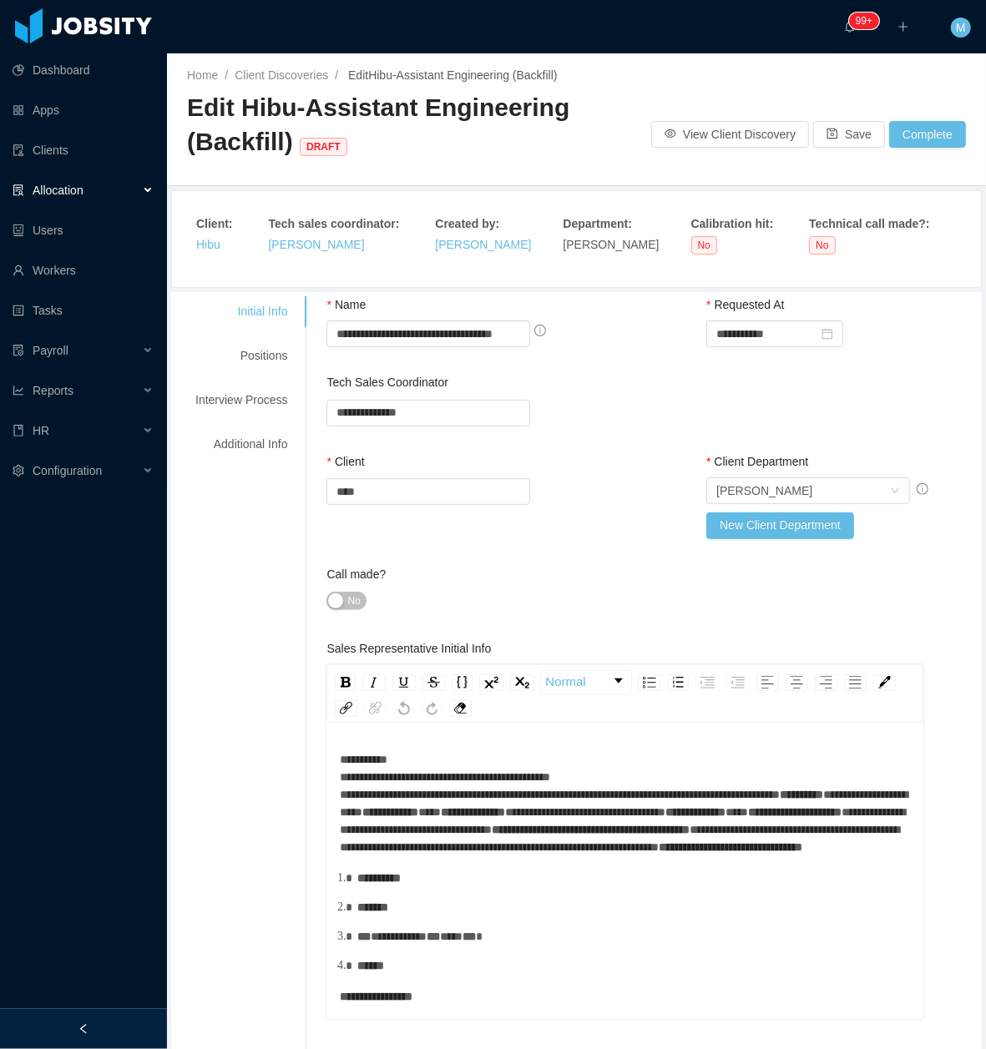
click at [130, 1005] on aside "Dashboard Apps Clients Allocation Users Workers Tasks Payroll Reports HR Config…" at bounding box center [83, 504] width 167 height 1009
click at [124, 1017] on div at bounding box center [83, 1029] width 167 height 40
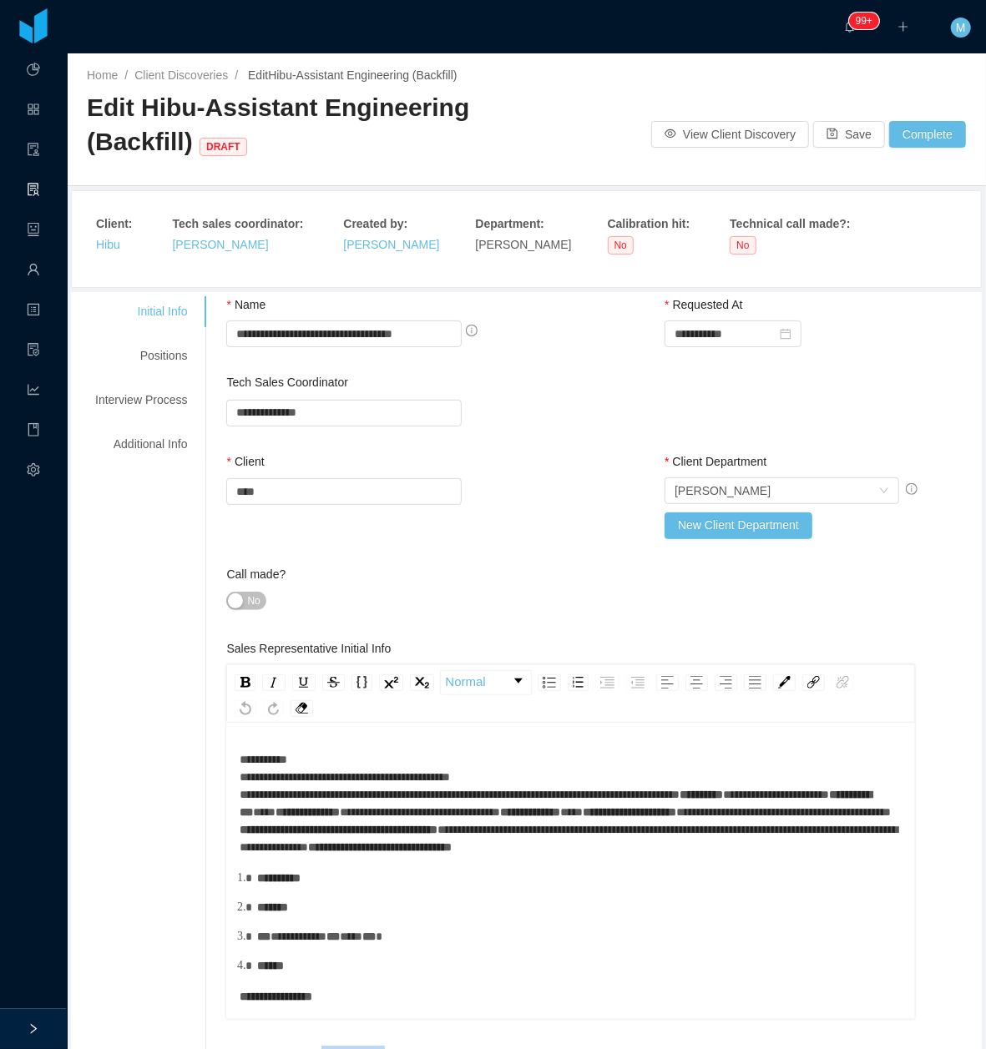
drag, startPoint x: 317, startPoint y: 1057, endPoint x: 314, endPoint y: 1102, distance: 46.0
click at [314, 1048] on html "**********" at bounding box center [493, 524] width 986 height 1049
click at [305, 1048] on html "**********" at bounding box center [493, 524] width 986 height 1049
drag, startPoint x: 305, startPoint y: 1053, endPoint x: 291, endPoint y: 1048, distance: 14.3
click at [291, 1045] on div "**********" at bounding box center [570, 843] width 689 height 406
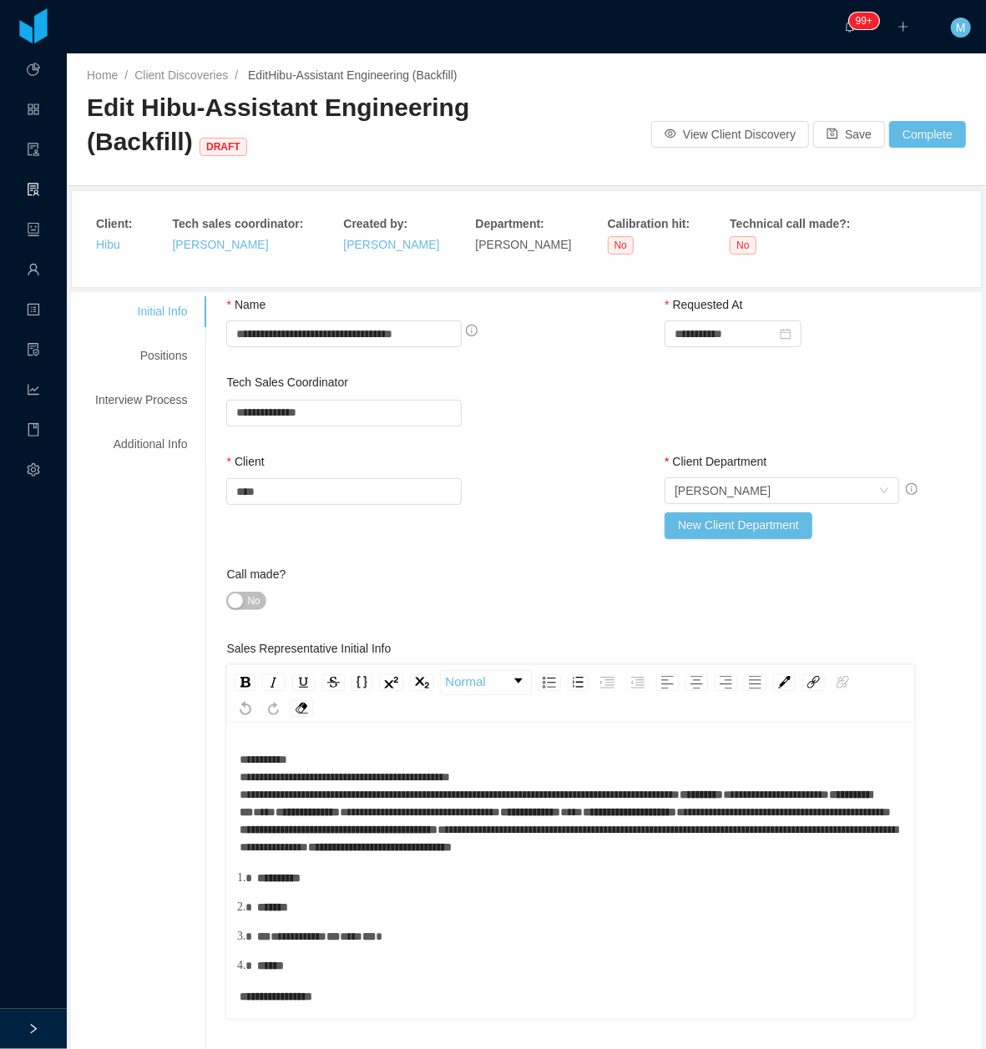
click at [294, 1048] on html "**********" at bounding box center [493, 524] width 986 height 1049
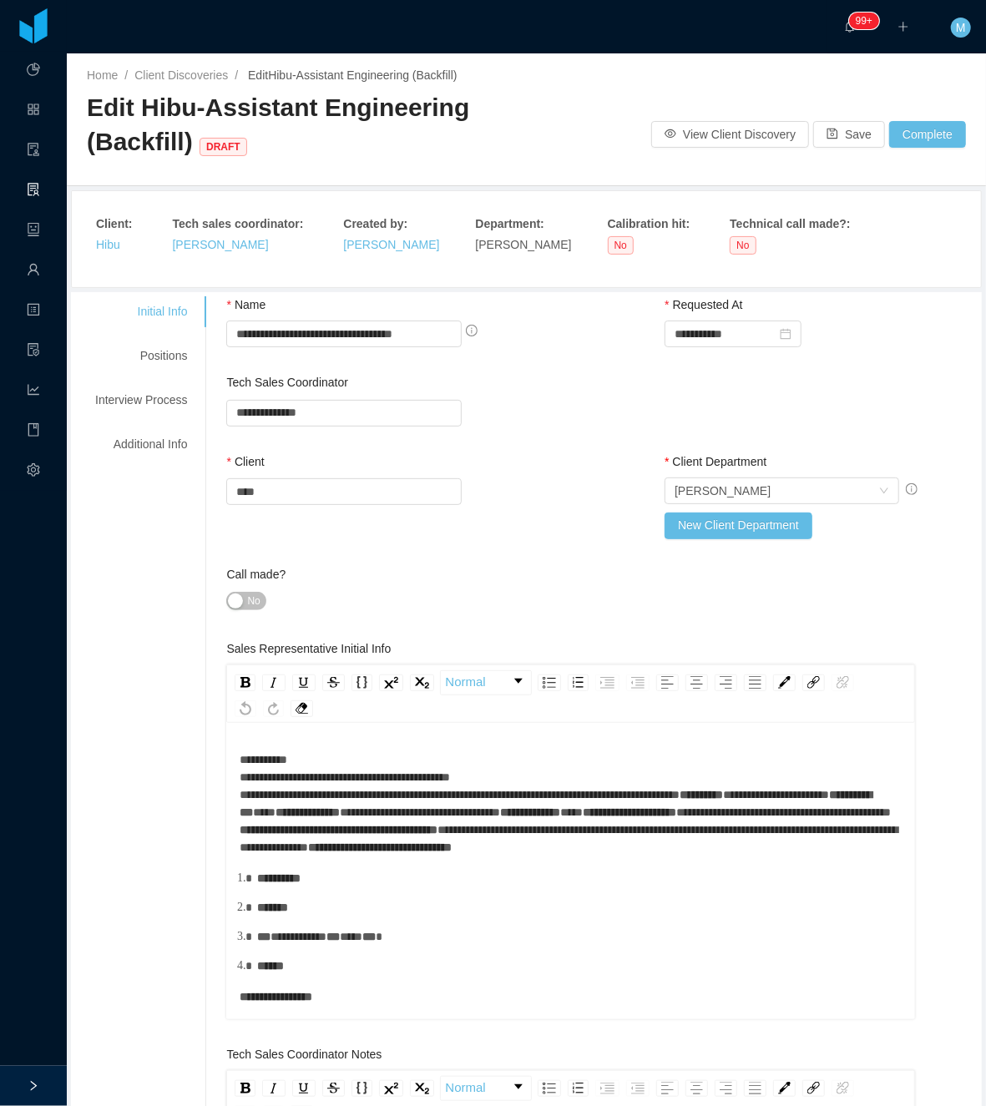
click at [239, 595] on button "No" at bounding box center [245, 601] width 39 height 18
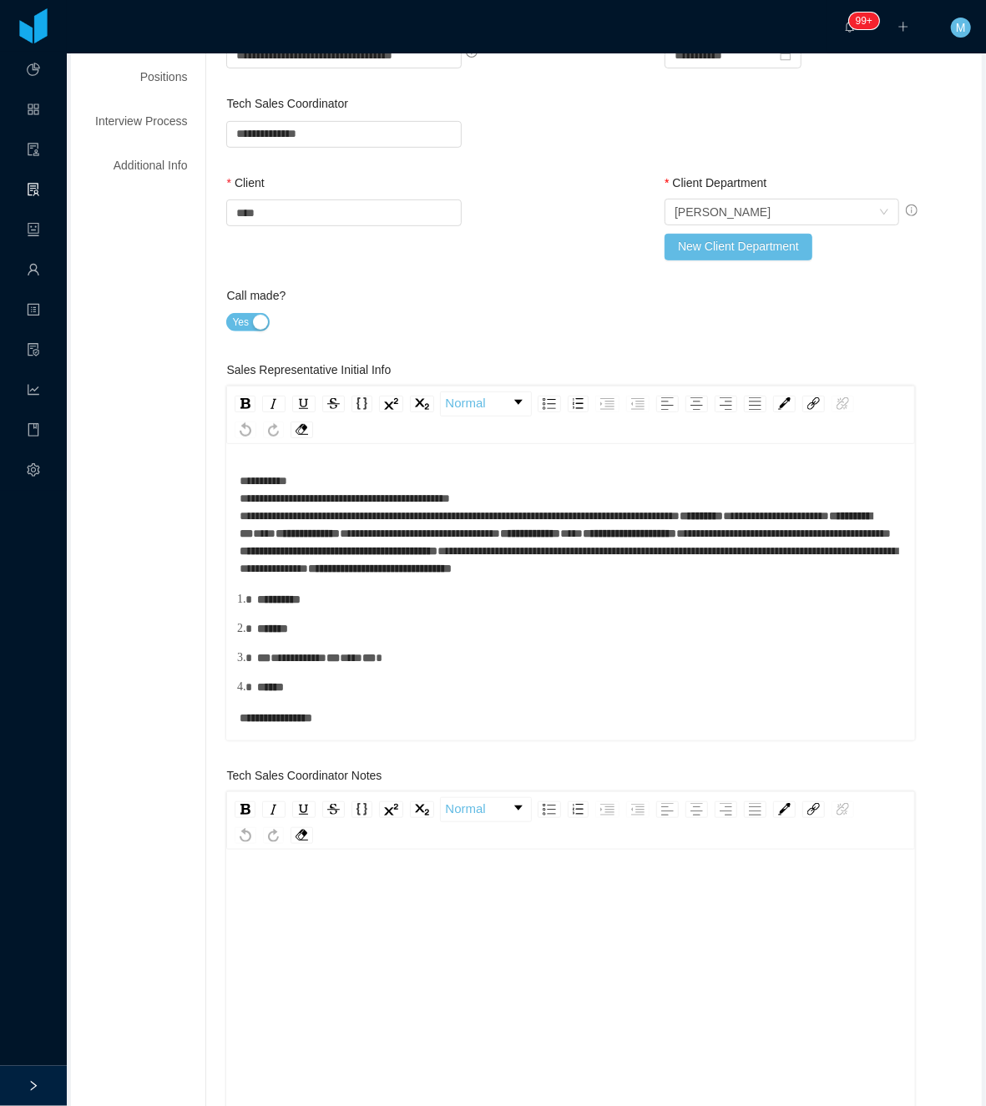
scroll to position [111, 0]
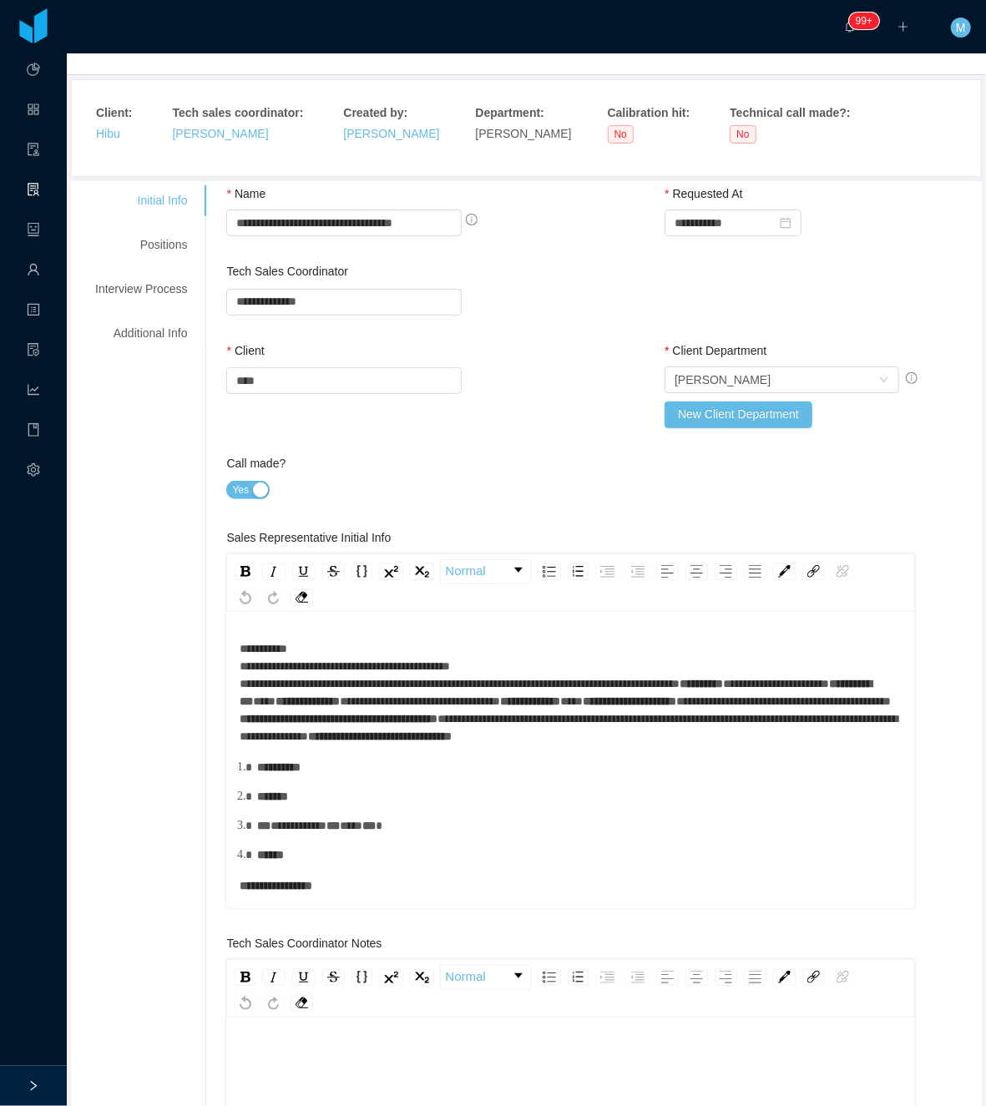
click at [164, 252] on div "Positions" at bounding box center [141, 245] width 132 height 31
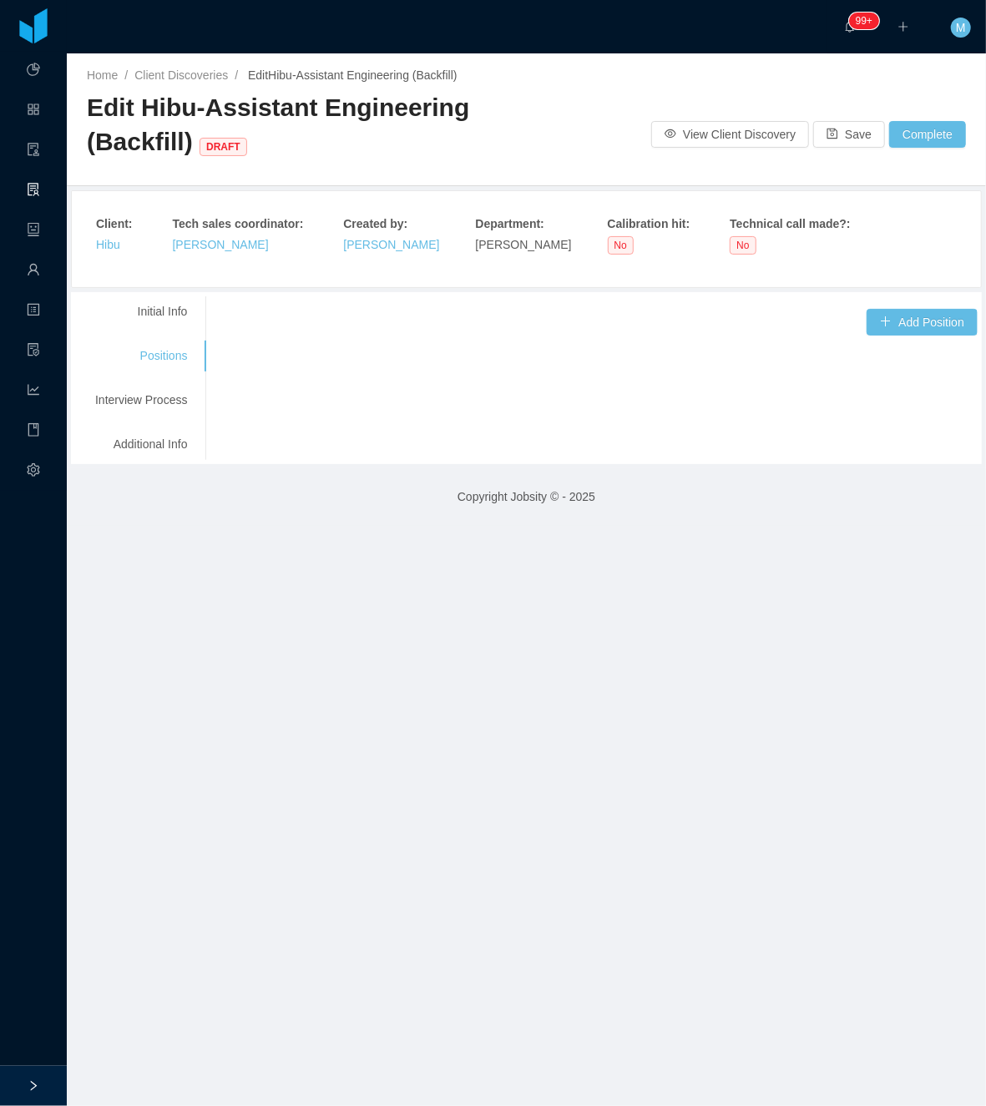
scroll to position [0, 0]
click at [172, 307] on div "Initial Info" at bounding box center [141, 311] width 132 height 31
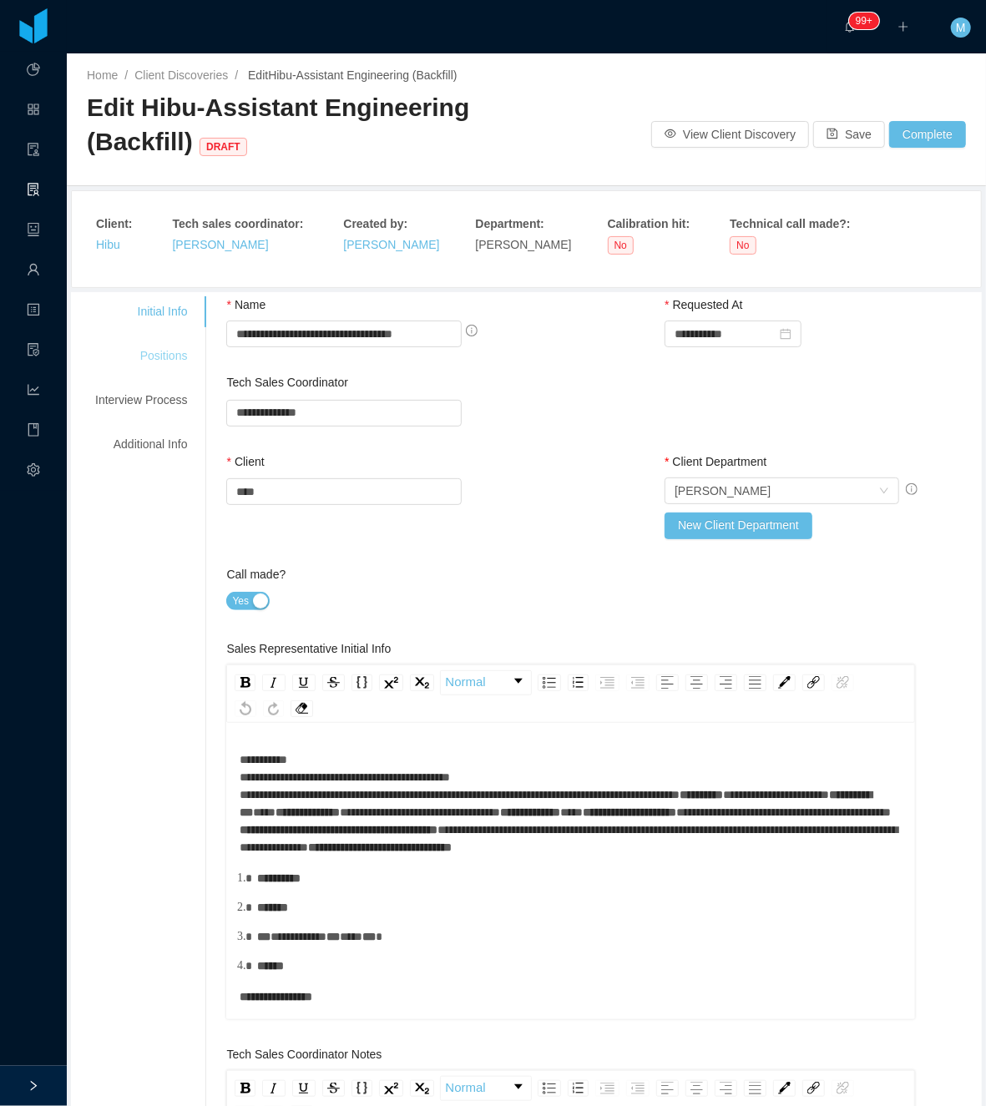
click at [159, 352] on div "Positions" at bounding box center [141, 356] width 132 height 31
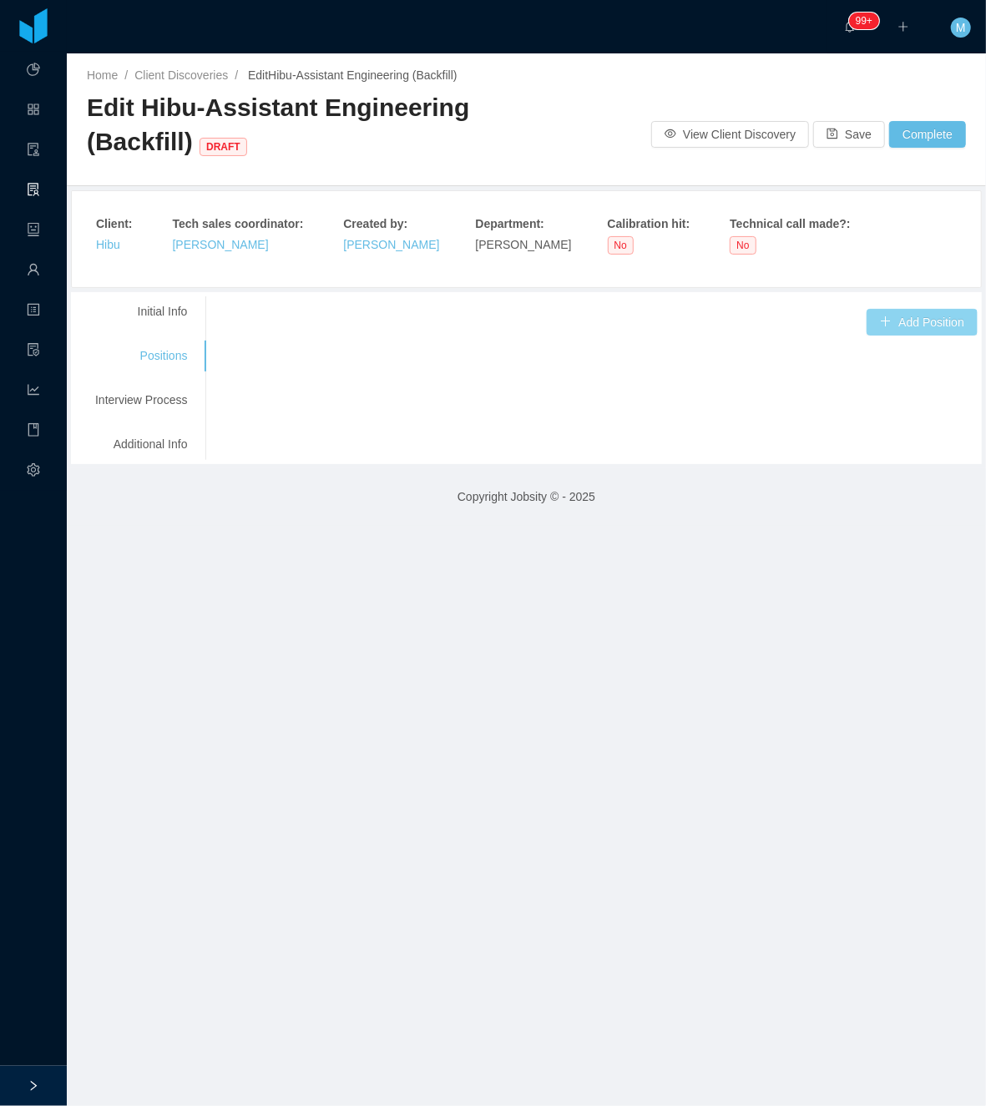
drag, startPoint x: 883, startPoint y: 325, endPoint x: 890, endPoint y: 331, distance: 9.4
click at [890, 331] on button "Add Position" at bounding box center [921, 322] width 111 height 27
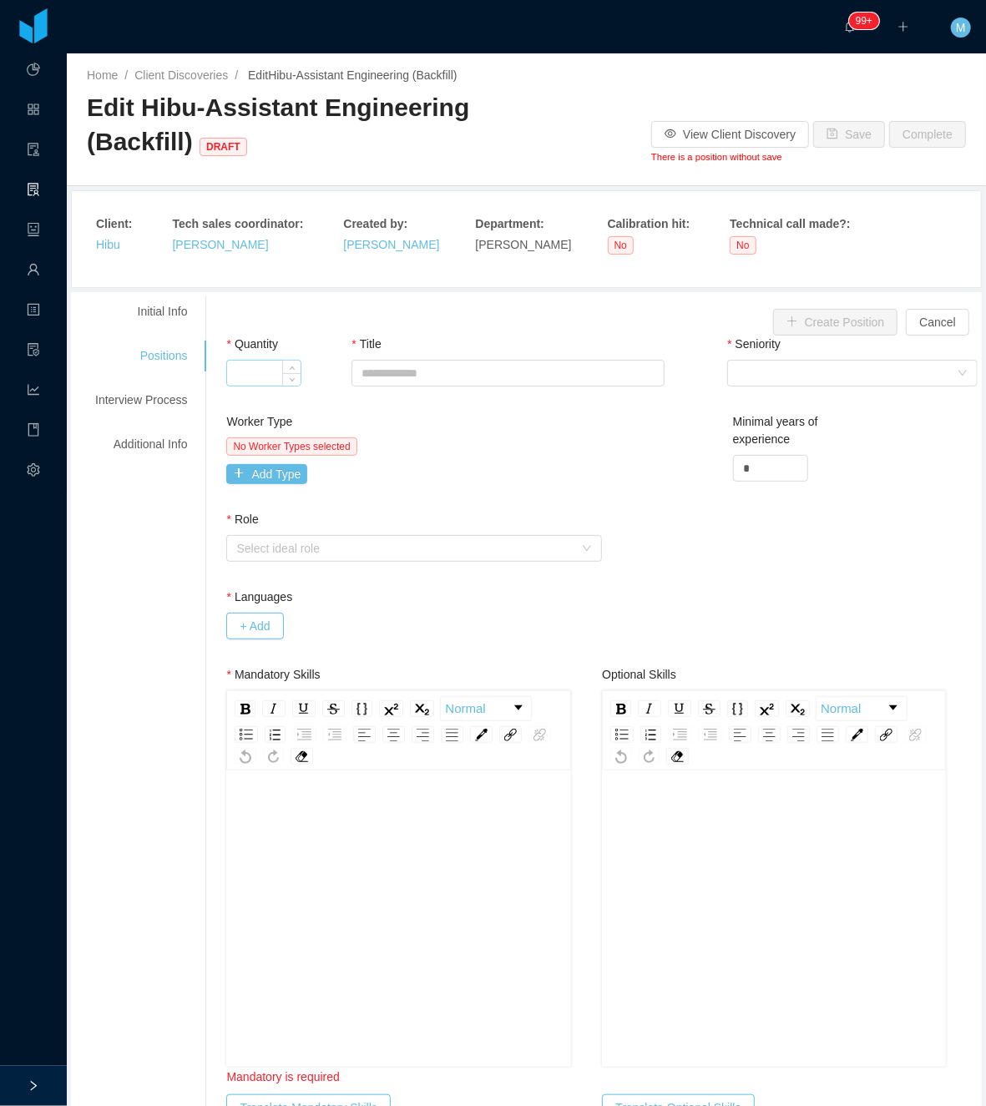
click at [265, 386] on input "Quantity" at bounding box center [263, 373] width 73 height 25
type input "*"
click at [436, 366] on input "Title" at bounding box center [507, 373] width 313 height 27
paste input "**********"
type input "**********"
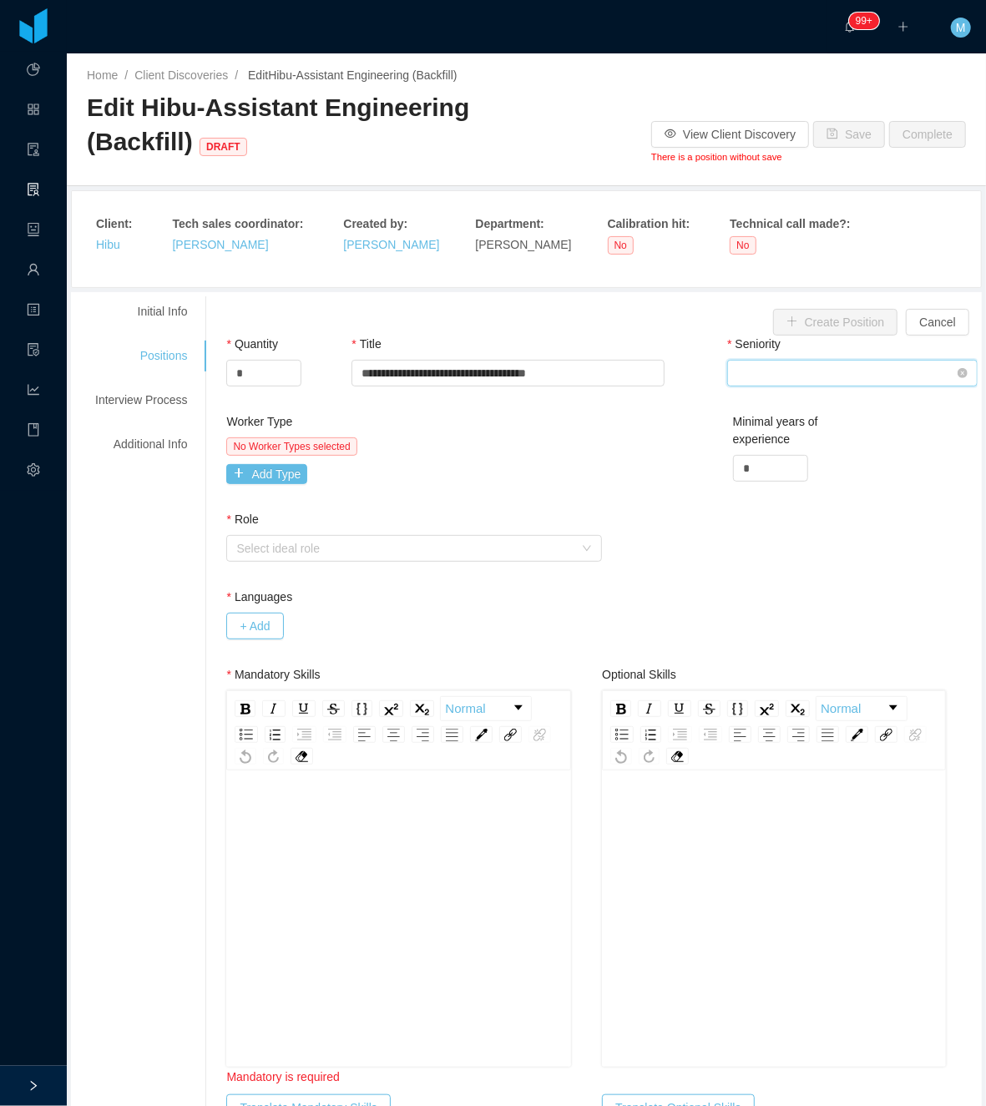
drag, startPoint x: 850, startPoint y: 371, endPoint x: 841, endPoint y: 377, distance: 10.2
click at [850, 372] on div "Select Seniority" at bounding box center [846, 373] width 219 height 25
click at [759, 482] on li "Mid Level" at bounding box center [839, 487] width 250 height 27
drag, startPoint x: 762, startPoint y: 461, endPoint x: 683, endPoint y: 471, distance: 79.9
click at [683, 471] on div "Worker Type No Worker Types selected Add Type Minimal years of experience *" at bounding box center [601, 462] width 759 height 98
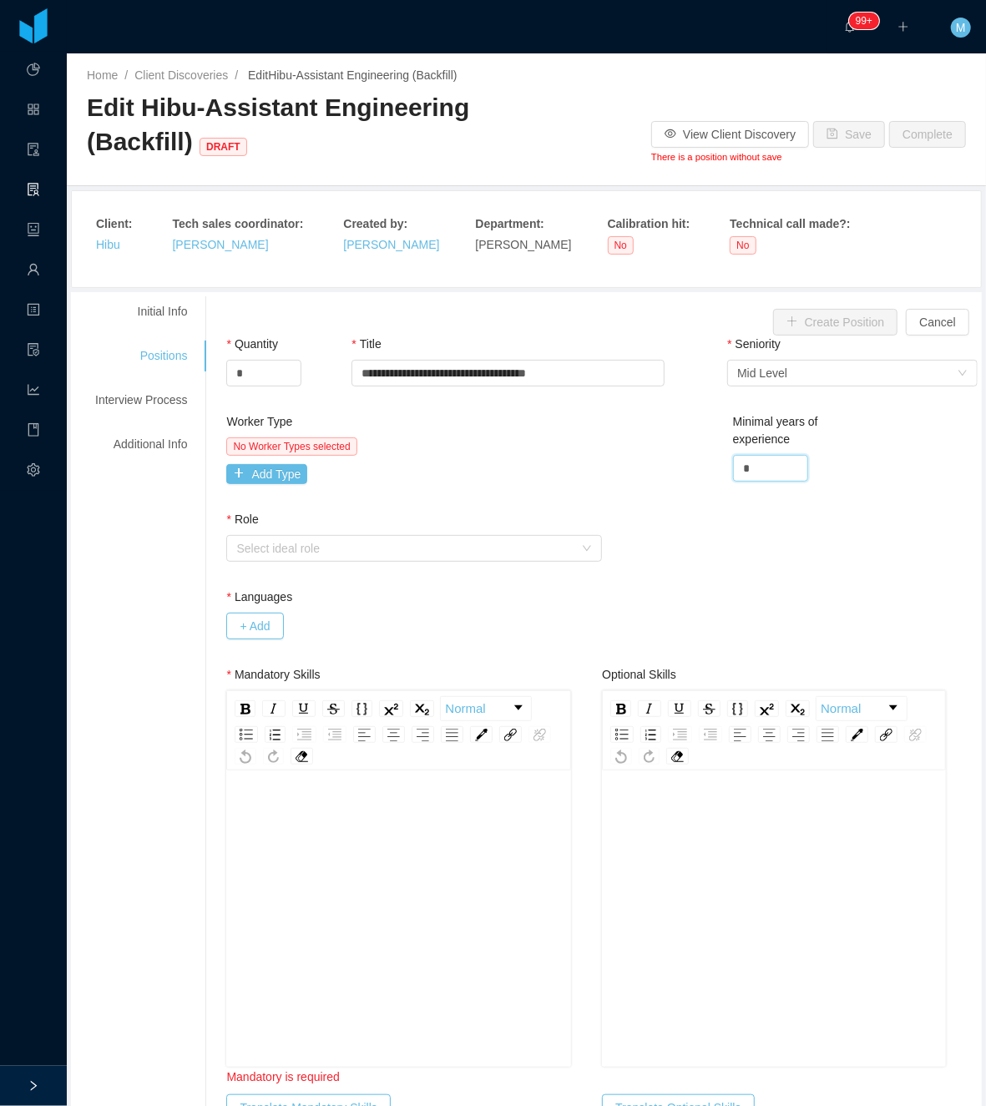
type input "*"
click at [649, 479] on div "Worker Type No Worker Types selected Add Type Minimal years of experience *" at bounding box center [601, 462] width 759 height 98
click at [277, 462] on div "No Worker Types selected Add Type" at bounding box center [411, 460] width 371 height 47
click at [260, 482] on button "Add Type" at bounding box center [266, 474] width 81 height 20
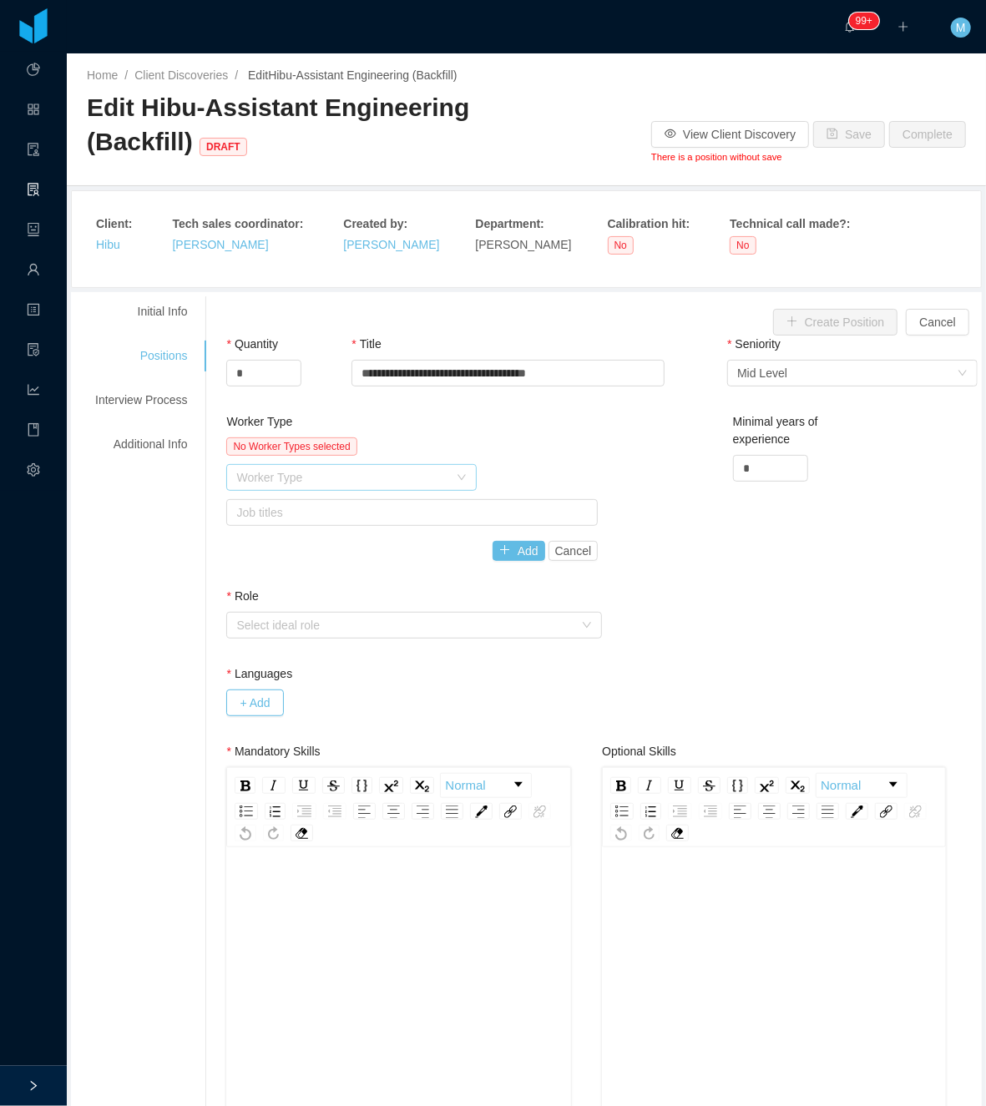
click at [275, 482] on div "Worker Type" at bounding box center [342, 477] width 212 height 17
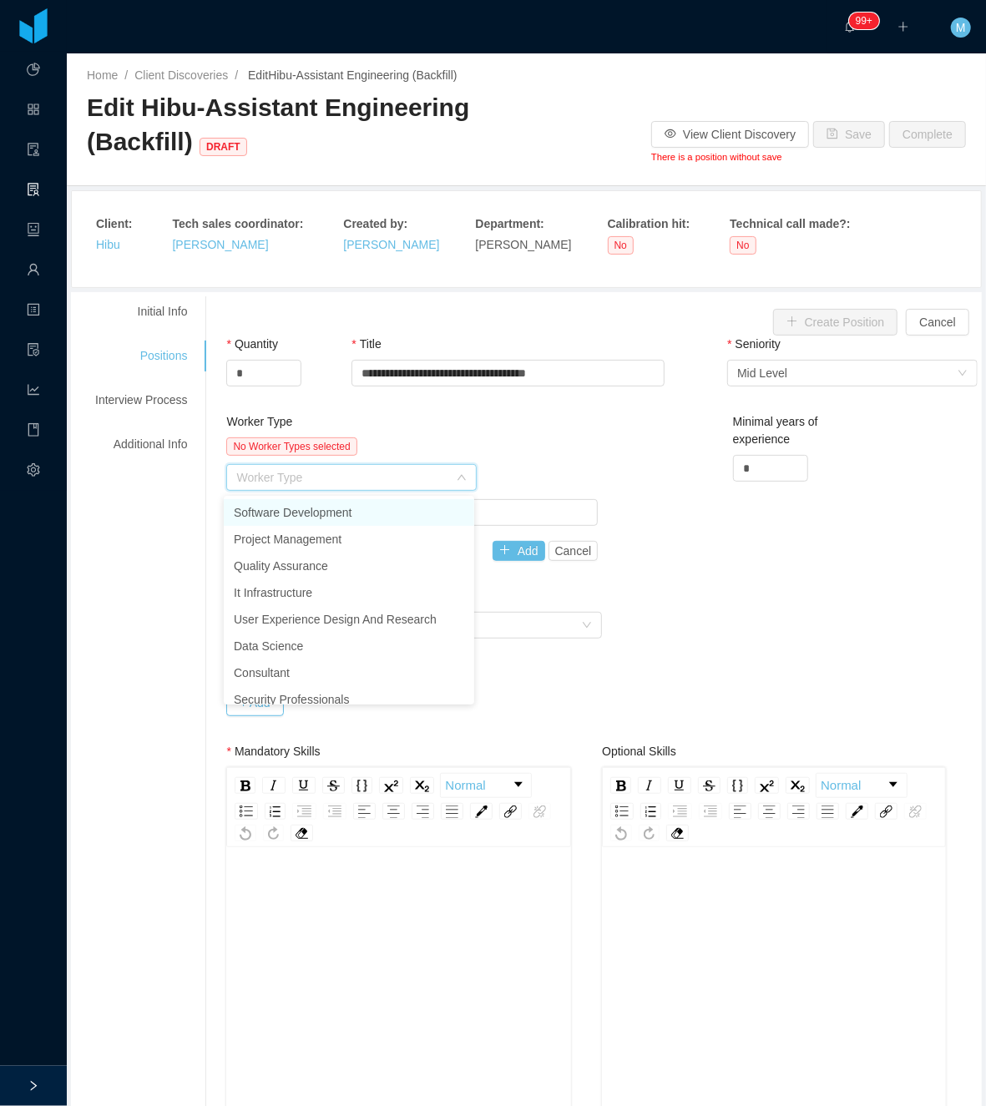
click at [287, 516] on li "Software Development" at bounding box center [349, 512] width 250 height 27
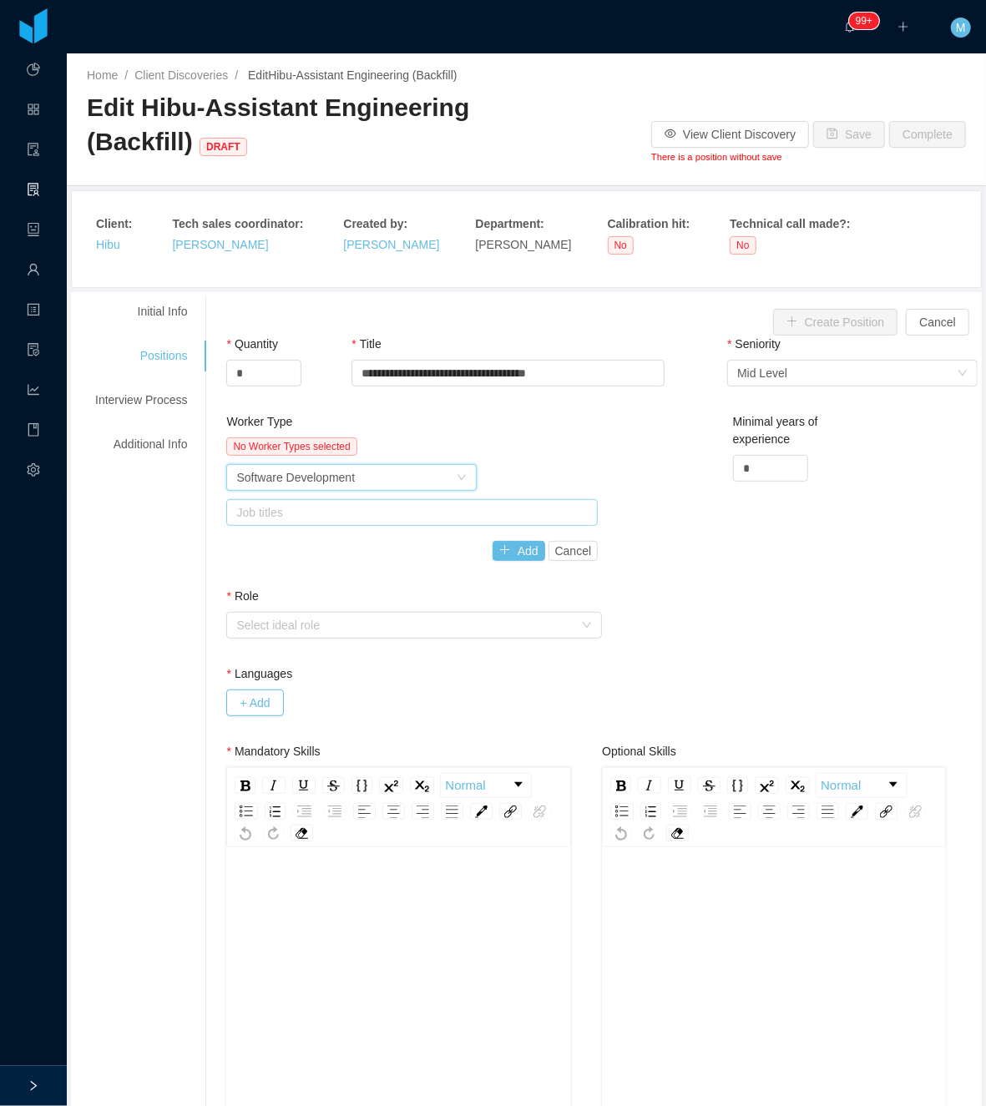
click at [325, 511] on div "Job titles" at bounding box center [408, 512] width 344 height 17
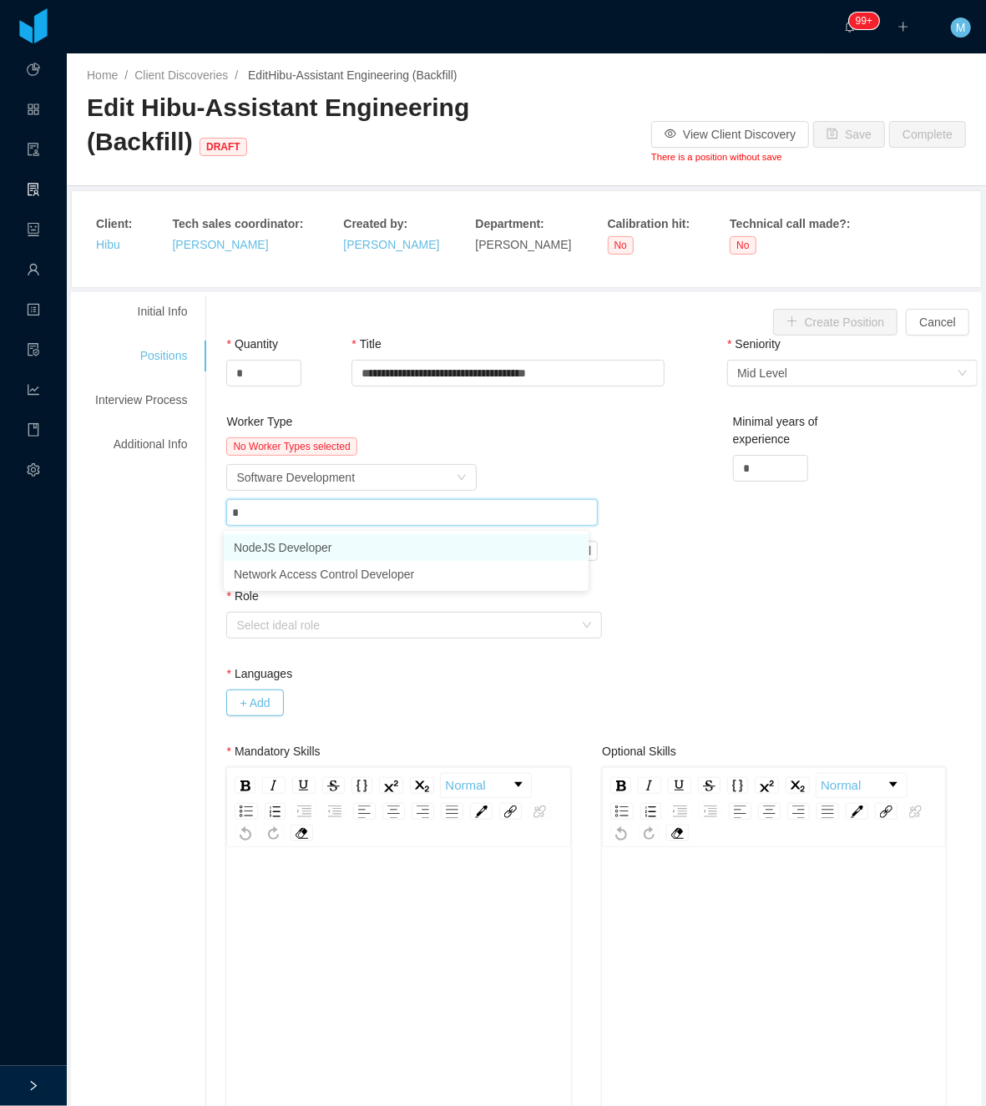
type input "**"
click at [315, 542] on li "NodeJS Developer" at bounding box center [406, 547] width 365 height 27
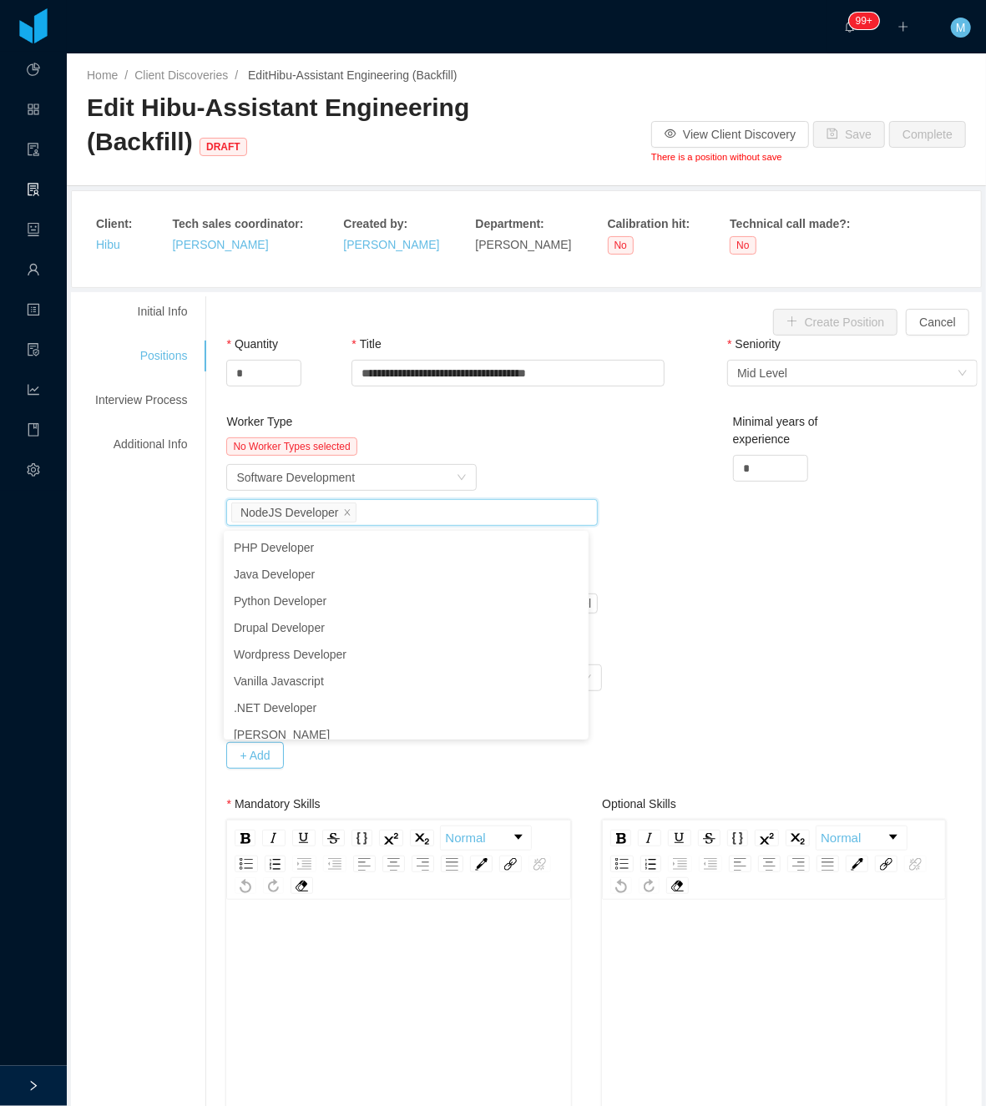
click at [536, 438] on div "No Worker Types selected" at bounding box center [411, 446] width 371 height 18
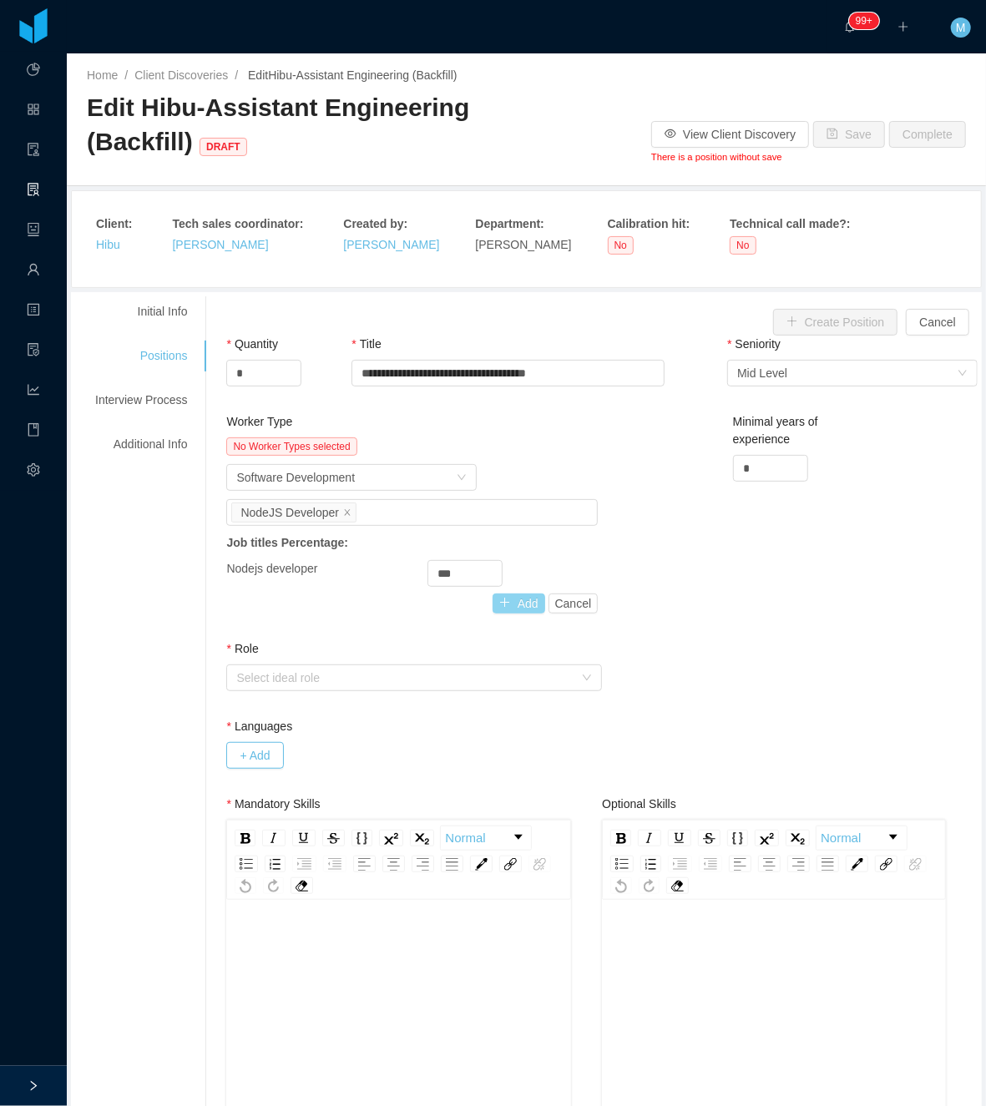
click at [506, 608] on button "Add" at bounding box center [518, 603] width 53 height 20
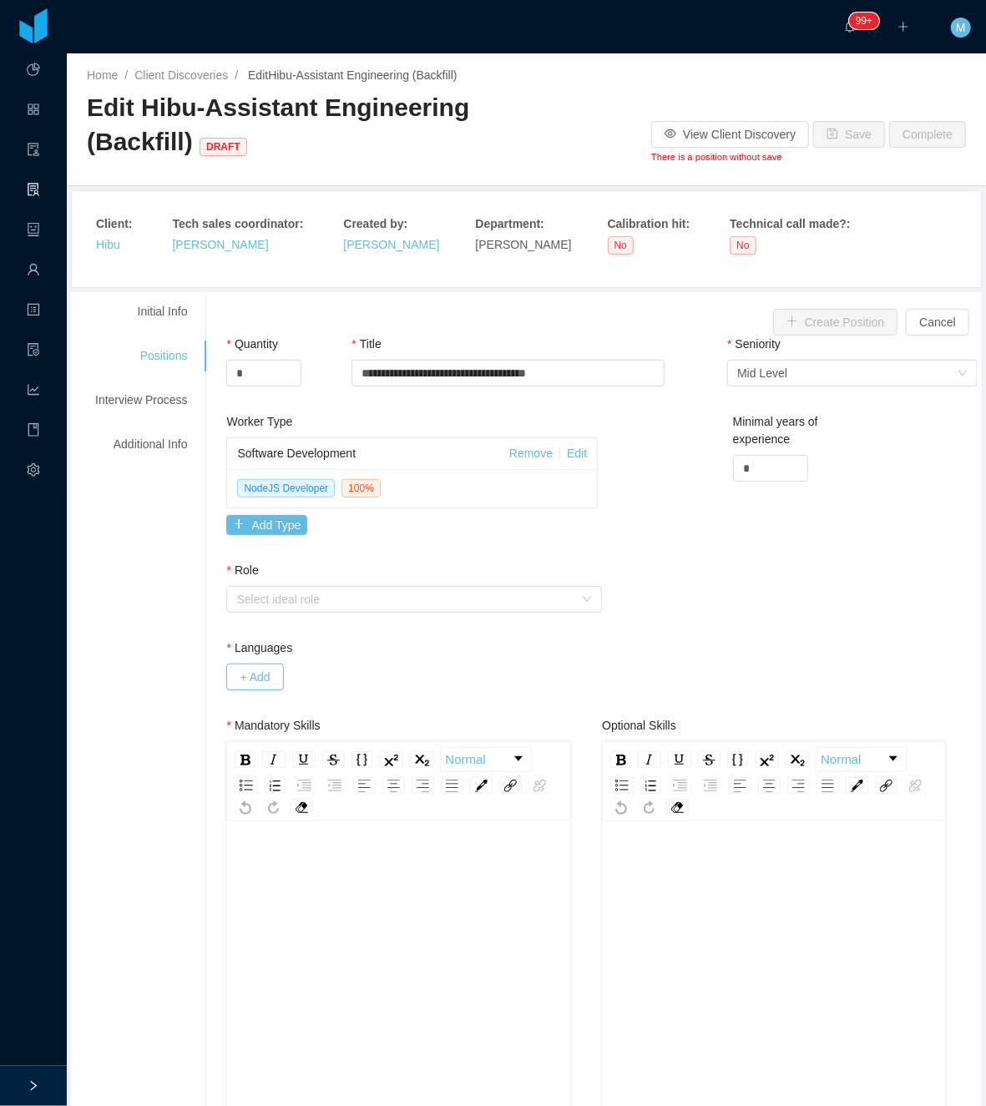
drag, startPoint x: 424, startPoint y: 595, endPoint x: 358, endPoint y: 618, distance: 69.7
click at [421, 596] on div "Select ideal role" at bounding box center [404, 599] width 337 height 17
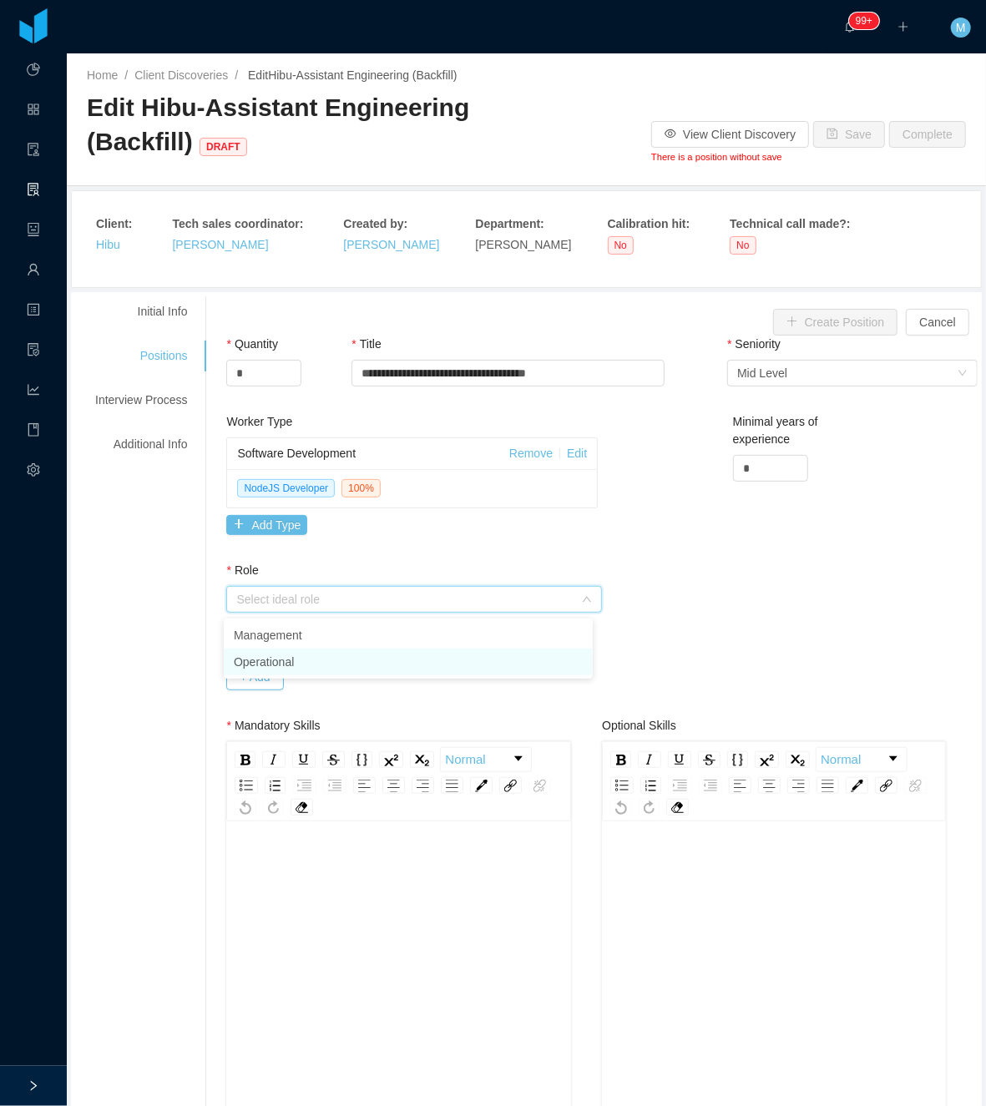
click at [300, 658] on li "Operational" at bounding box center [408, 661] width 369 height 27
click at [245, 689] on button "+ Add" at bounding box center [254, 676] width 57 height 27
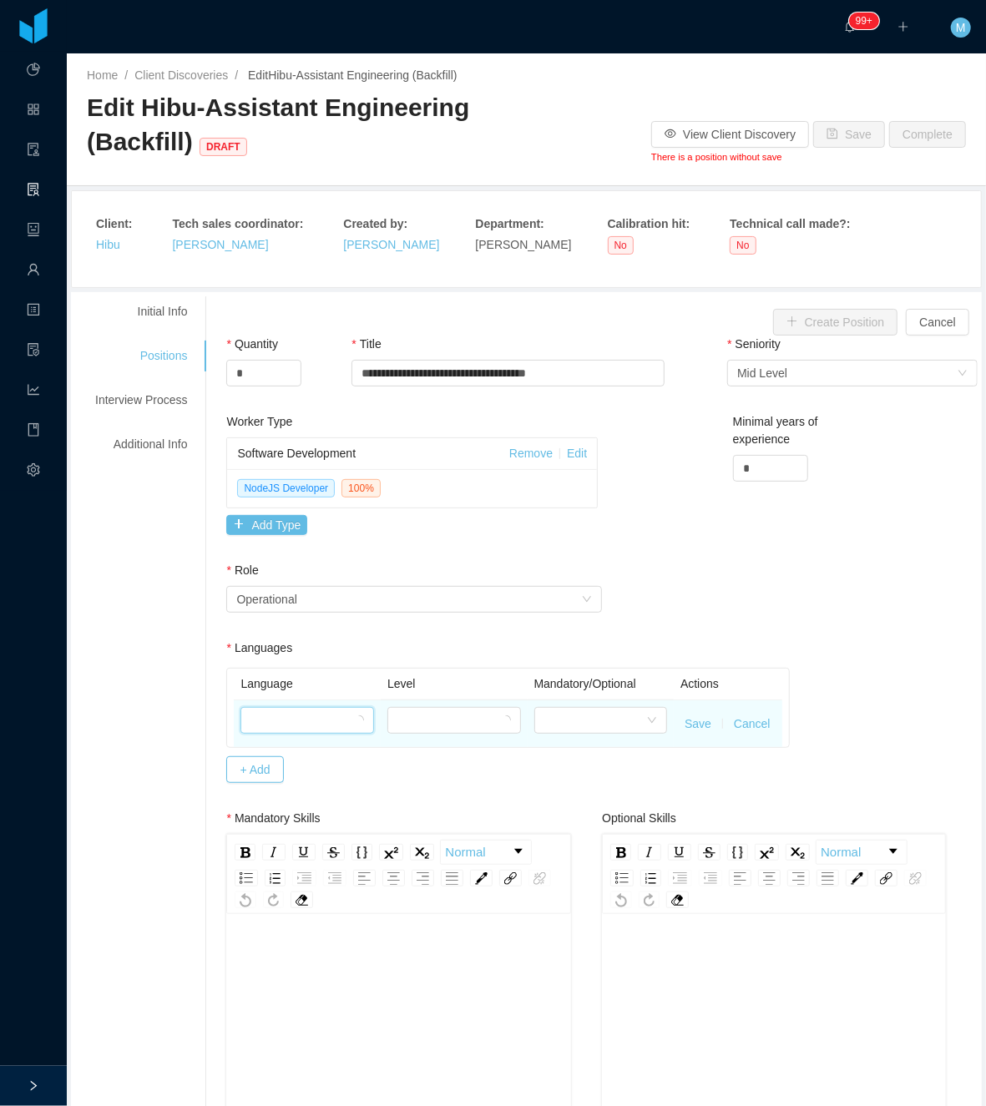
click at [281, 726] on div at bounding box center [301, 720] width 103 height 25
type input "***"
drag, startPoint x: 275, startPoint y: 779, endPoint x: 411, endPoint y: 731, distance: 143.6
click at [280, 783] on li "English" at bounding box center [302, 783] width 129 height 27
click at [425, 719] on div at bounding box center [451, 720] width 100 height 25
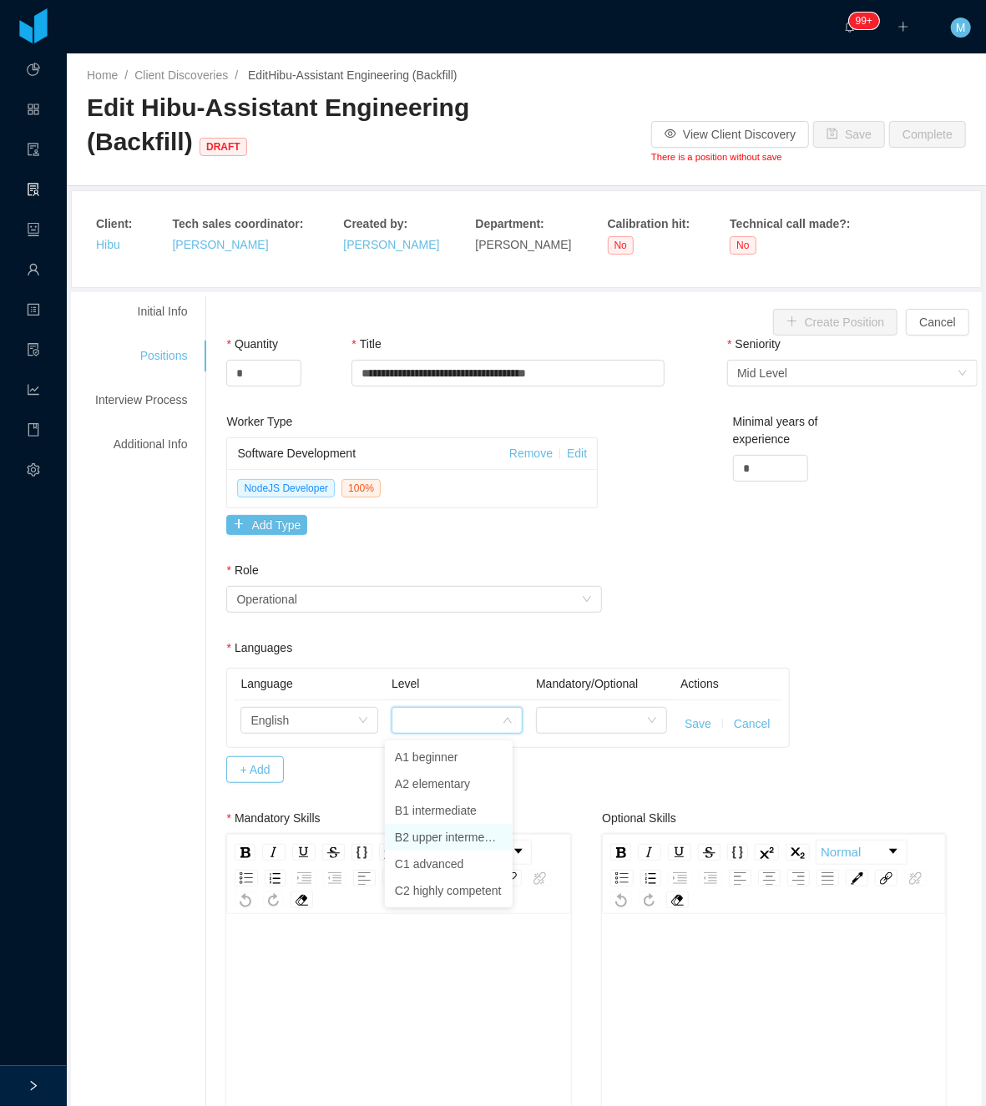
click at [445, 838] on li "B2 upper intermediate" at bounding box center [449, 837] width 128 height 27
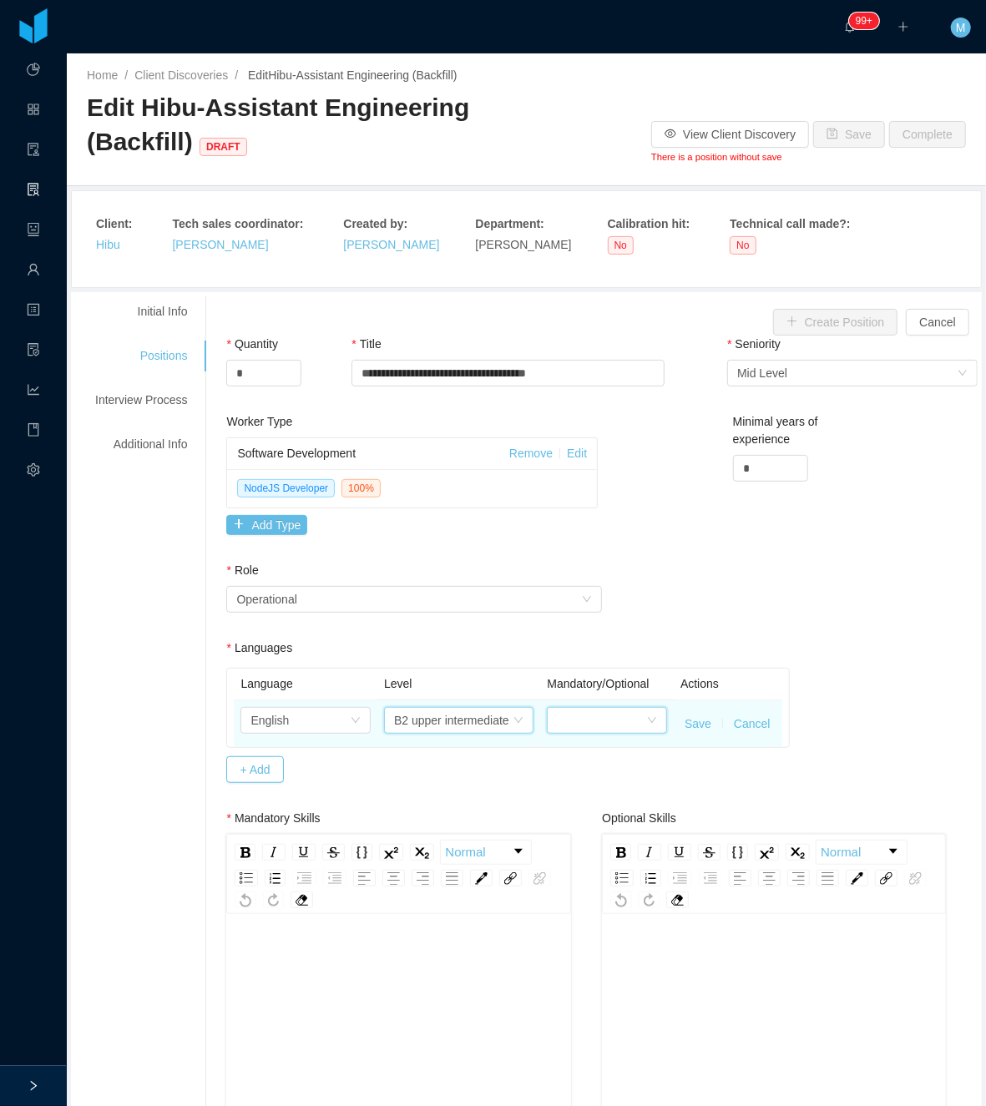
click at [566, 723] on div at bounding box center [601, 720] width 89 height 25
drag, startPoint x: 571, startPoint y: 769, endPoint x: 585, endPoint y: 743, distance: 30.2
click at [571, 773] on li "Optional" at bounding box center [594, 783] width 115 height 27
drag, startPoint x: 626, startPoint y: 723, endPoint x: 596, endPoint y: 754, distance: 43.7
click at [625, 723] on div "Optional" at bounding box center [598, 720] width 95 height 25
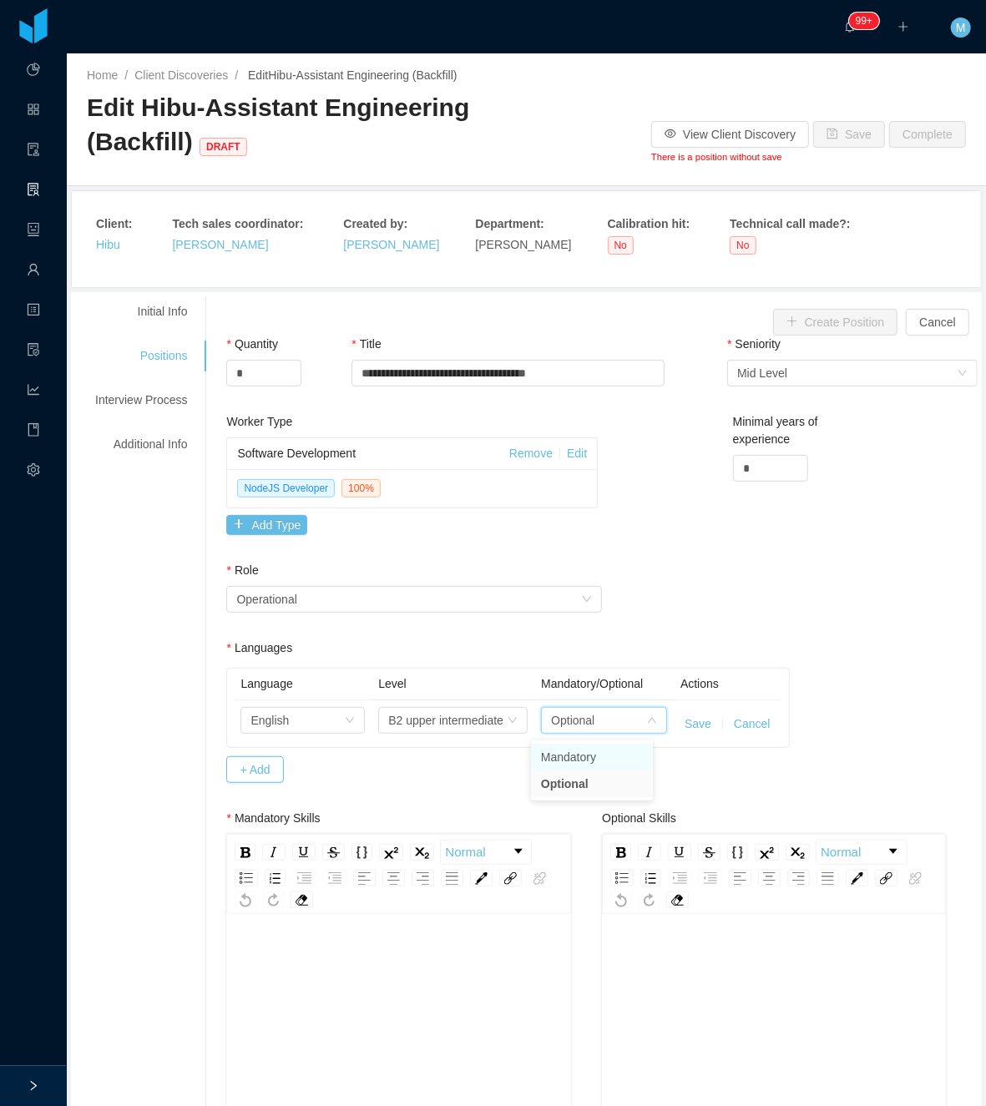
click at [594, 755] on li "Mandatory" at bounding box center [592, 757] width 122 height 27
click at [688, 721] on button "Save" at bounding box center [697, 724] width 27 height 18
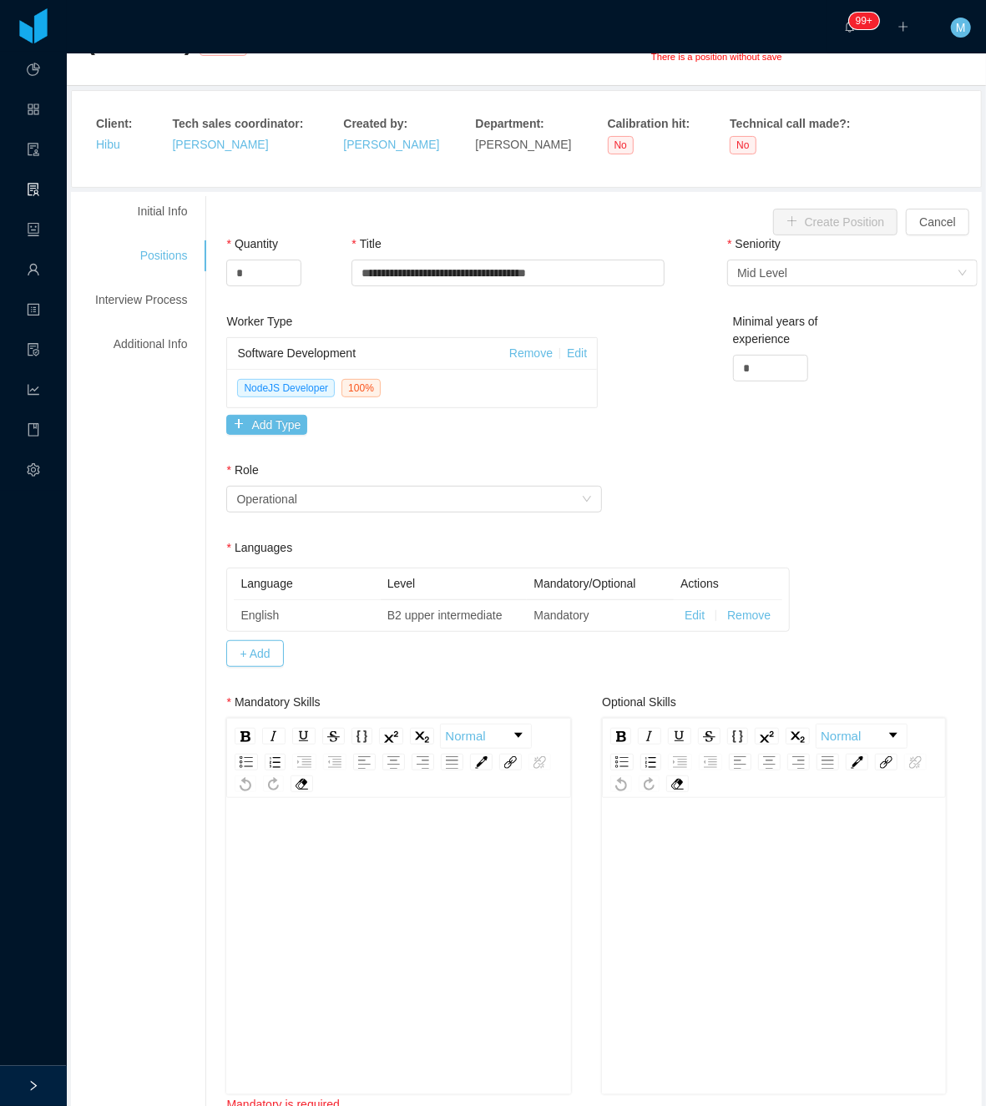
scroll to position [334, 0]
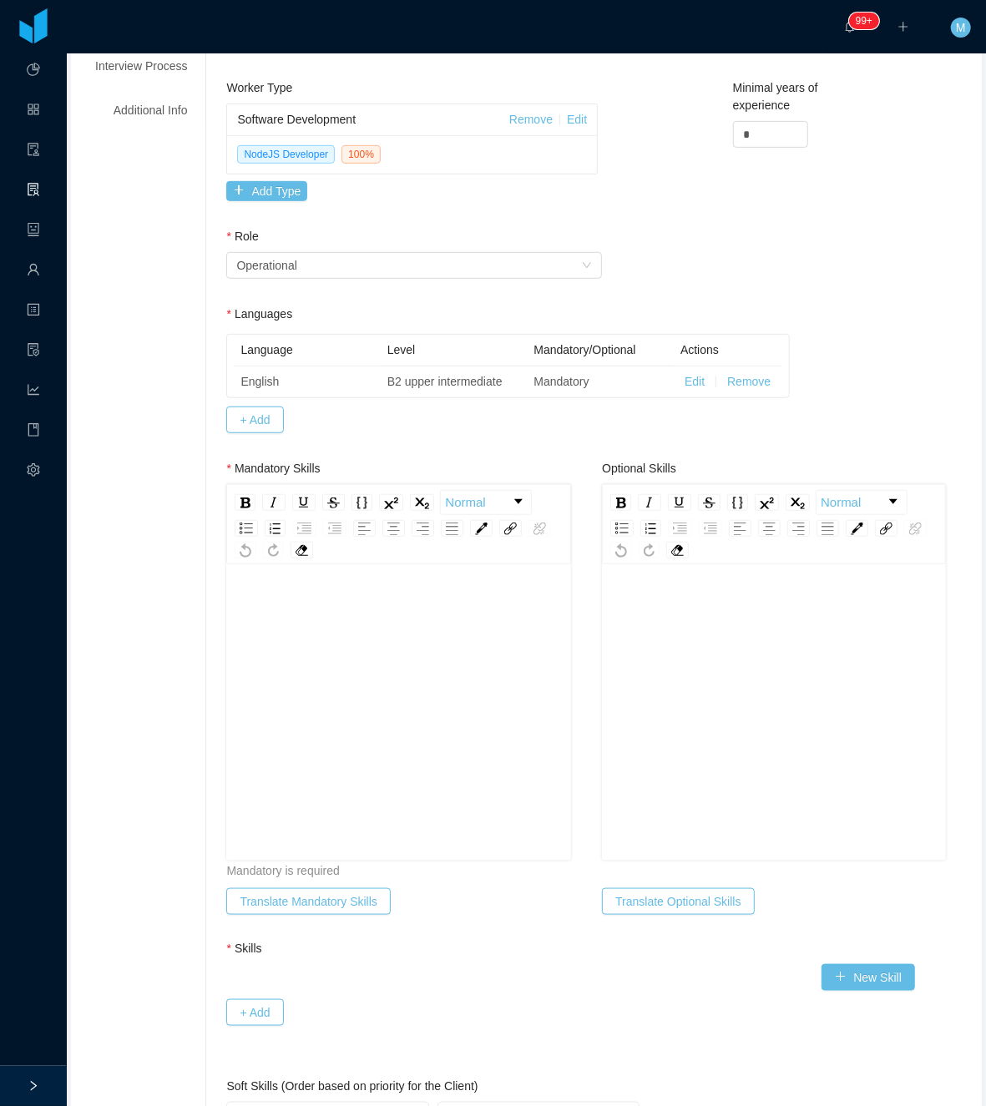
click at [307, 689] on div "rdw-editor" at bounding box center [399, 739] width 318 height 292
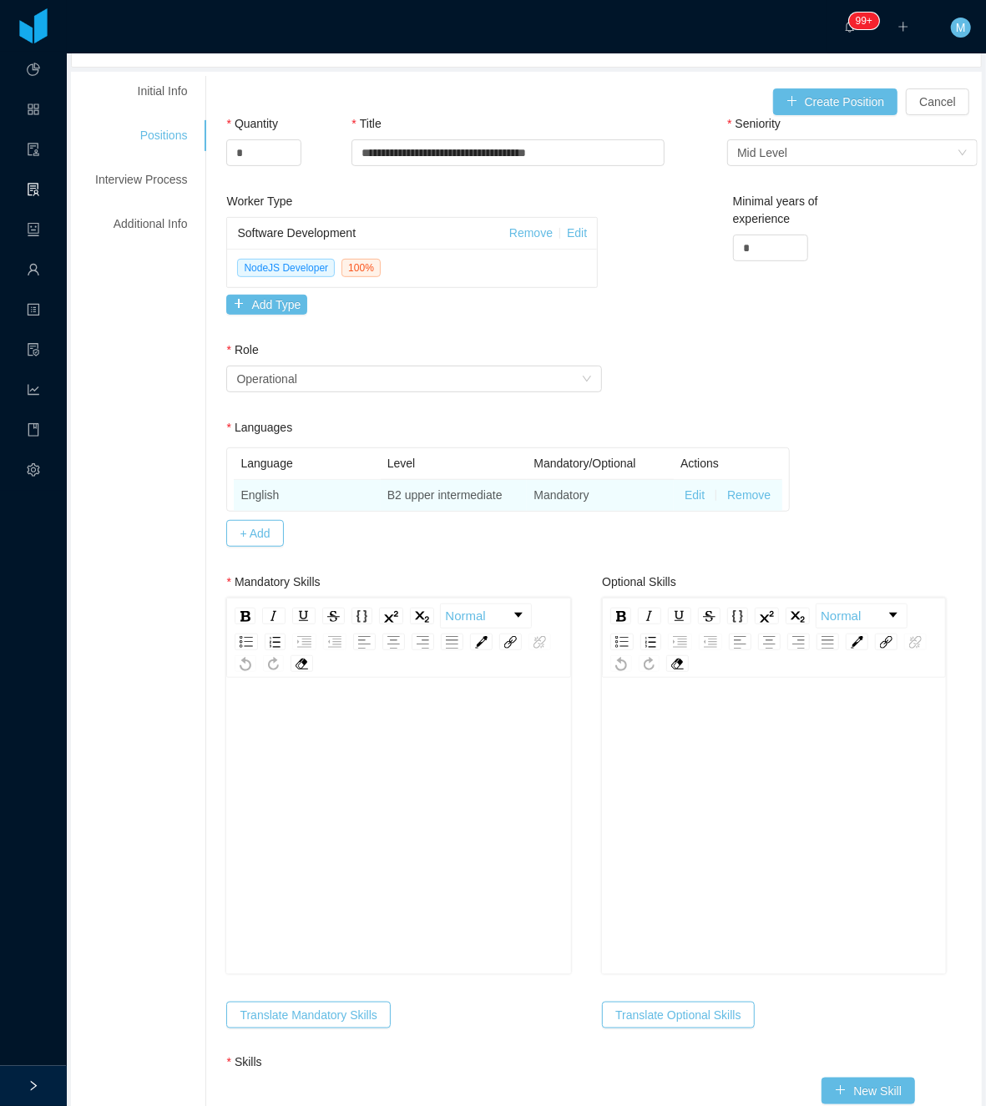
scroll to position [222, 0]
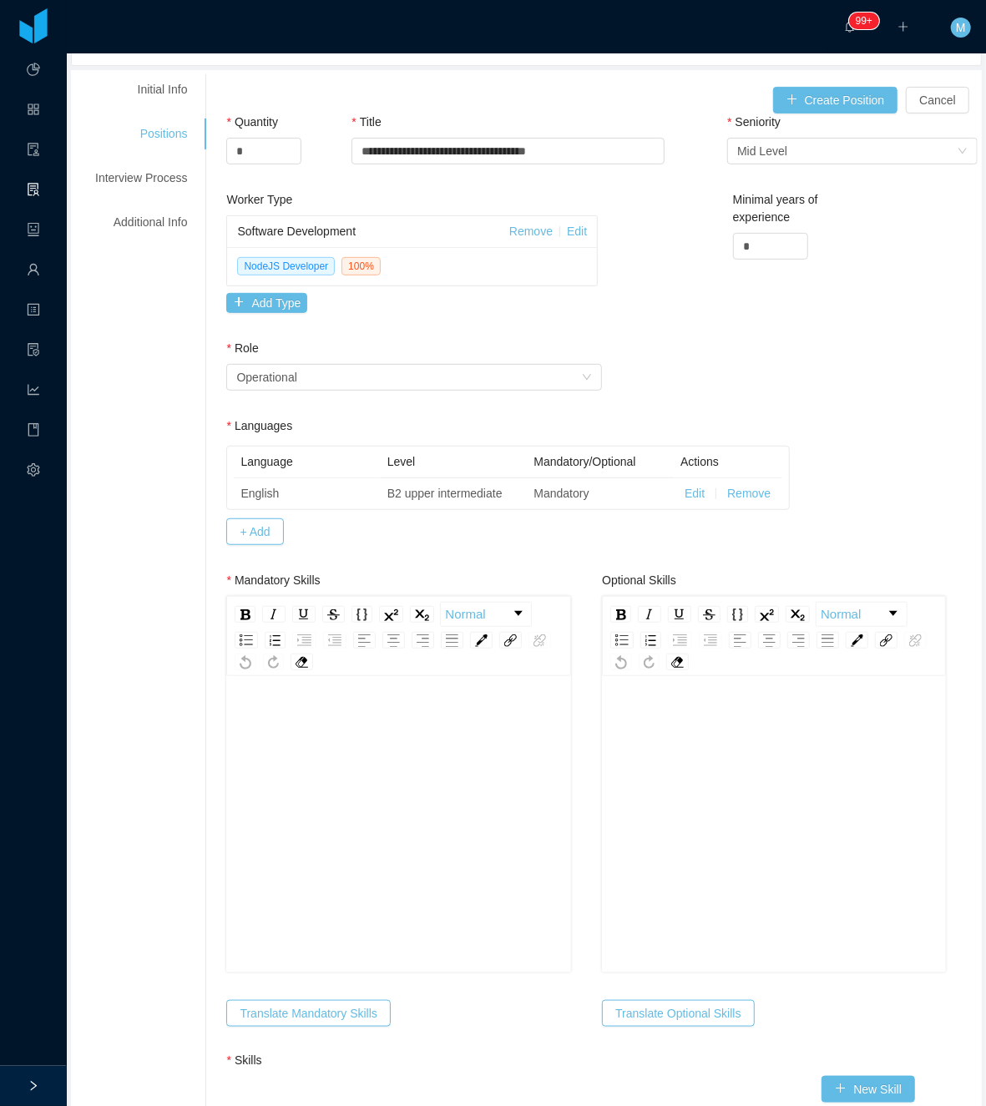
click at [309, 721] on div "rdw-editor" at bounding box center [399, 713] width 318 height 18
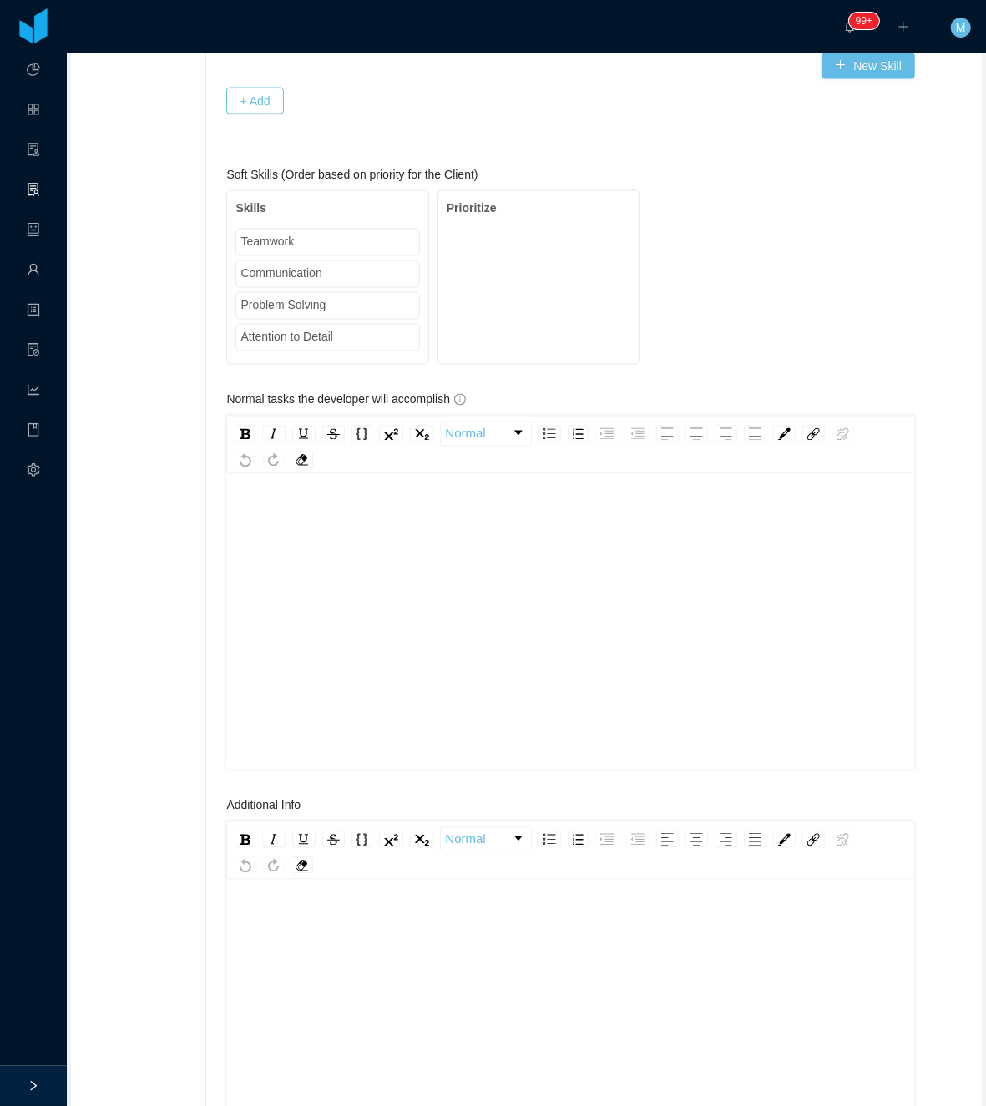
scroll to position [1557, 0]
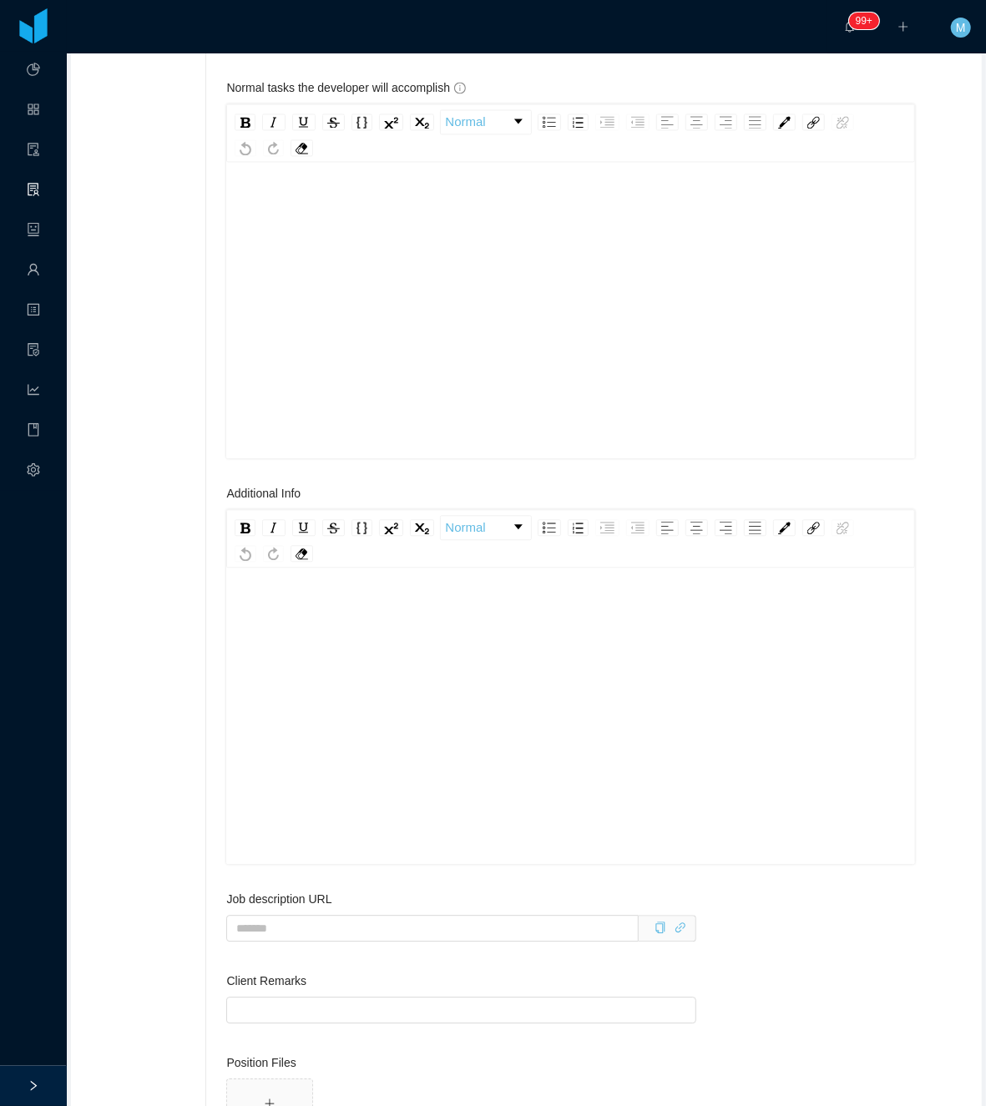
click at [366, 679] on div "rdw-editor" at bounding box center [571, 742] width 663 height 292
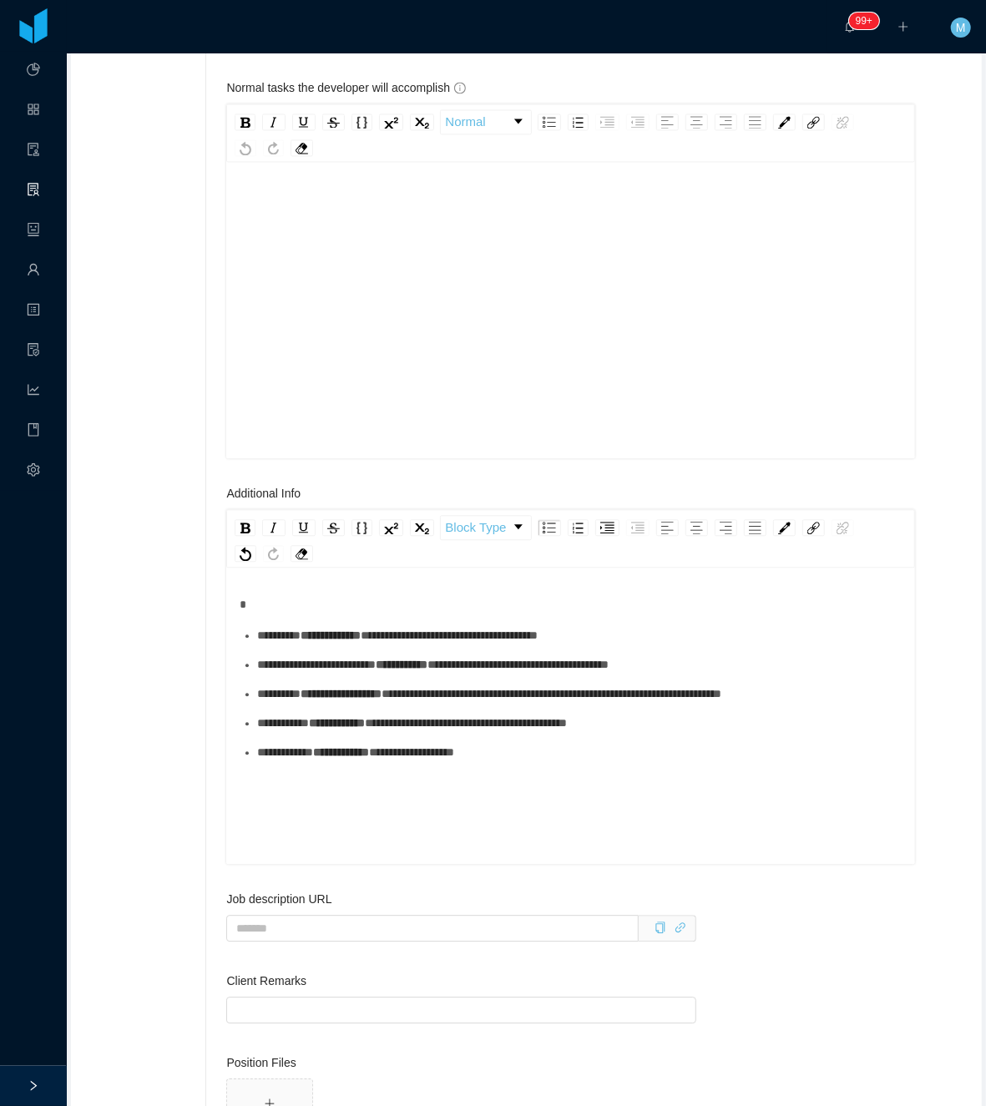
drag, startPoint x: 268, startPoint y: 664, endPoint x: 294, endPoint y: 636, distance: 38.4
click at [268, 644] on div "**********" at bounding box center [579, 636] width 645 height 18
click at [307, 641] on span "**********" at bounding box center [330, 635] width 60 height 12
click at [325, 641] on span "**********" at bounding box center [321, 635] width 43 height 12
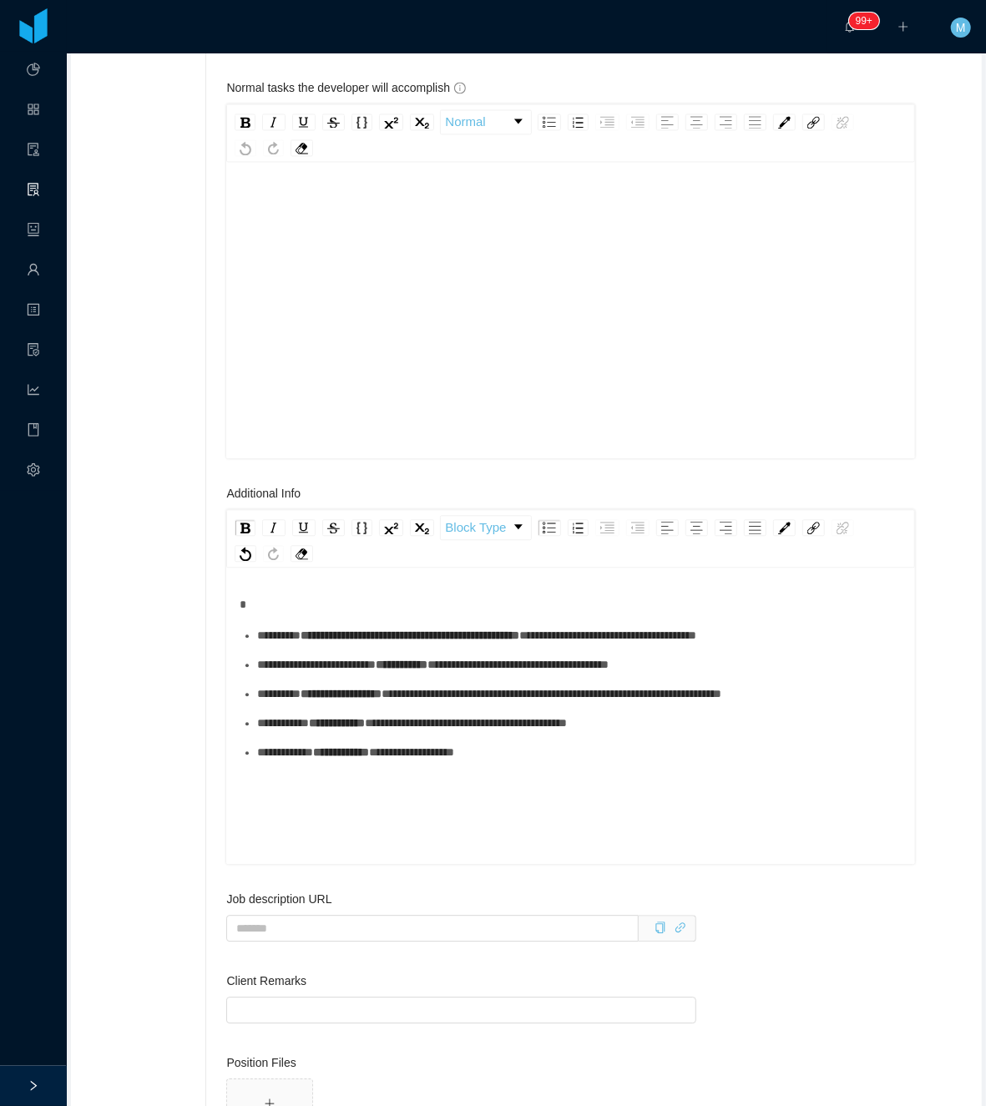
click at [376, 670] on span "**********" at bounding box center [316, 664] width 119 height 12
click at [611, 671] on ul "**********" at bounding box center [571, 694] width 663 height 134
click at [346, 673] on div "**********" at bounding box center [579, 665] width 645 height 18
click at [295, 673] on div "**********" at bounding box center [579, 665] width 645 height 18
click at [411, 673] on ul "**********" at bounding box center [571, 694] width 663 height 134
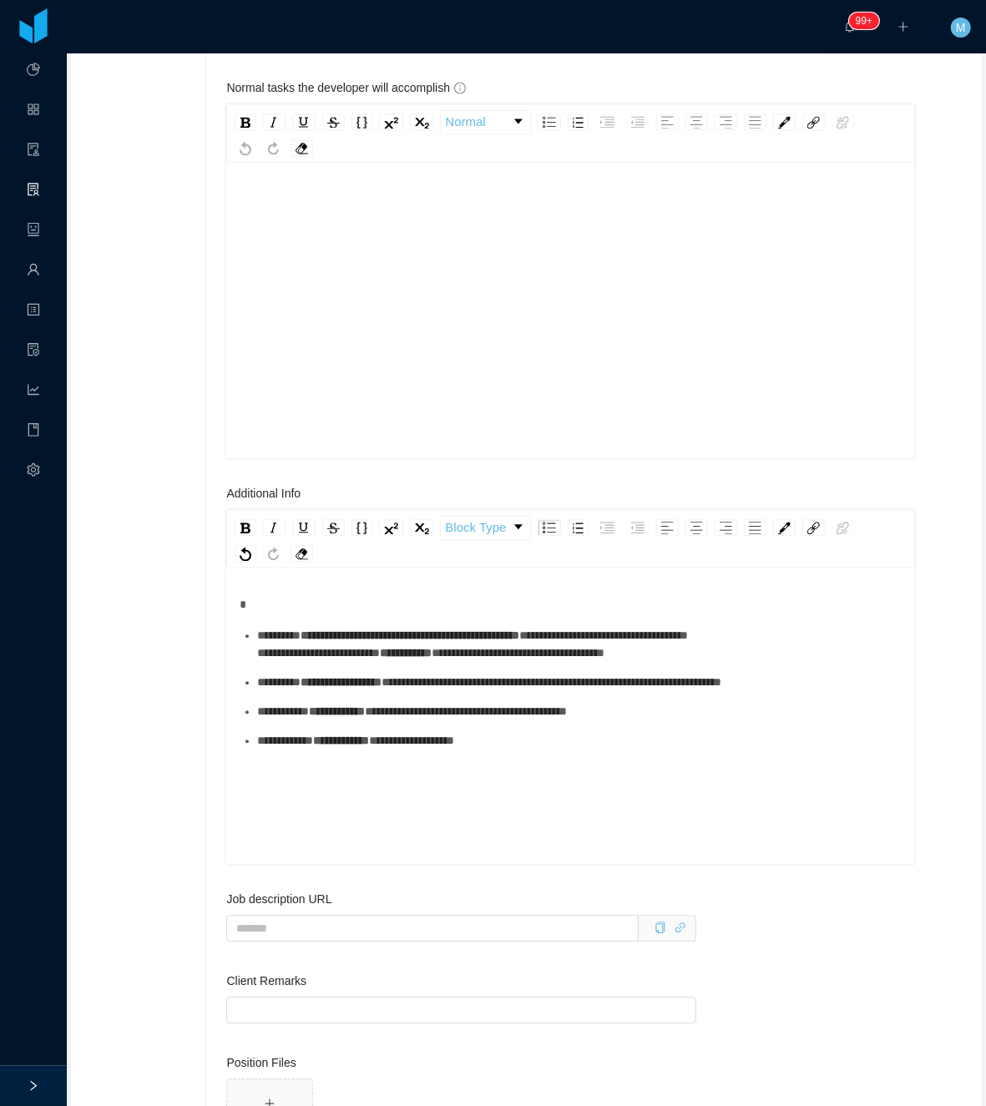
click at [331, 721] on ul "**********" at bounding box center [571, 688] width 663 height 123
click at [335, 691] on div "**********" at bounding box center [579, 682] width 645 height 18
click at [325, 720] on div "**********" at bounding box center [579, 712] width 645 height 18
click at [536, 746] on div "**********" at bounding box center [579, 741] width 645 height 18
click at [375, 774] on div "**********" at bounding box center [571, 742] width 663 height 292
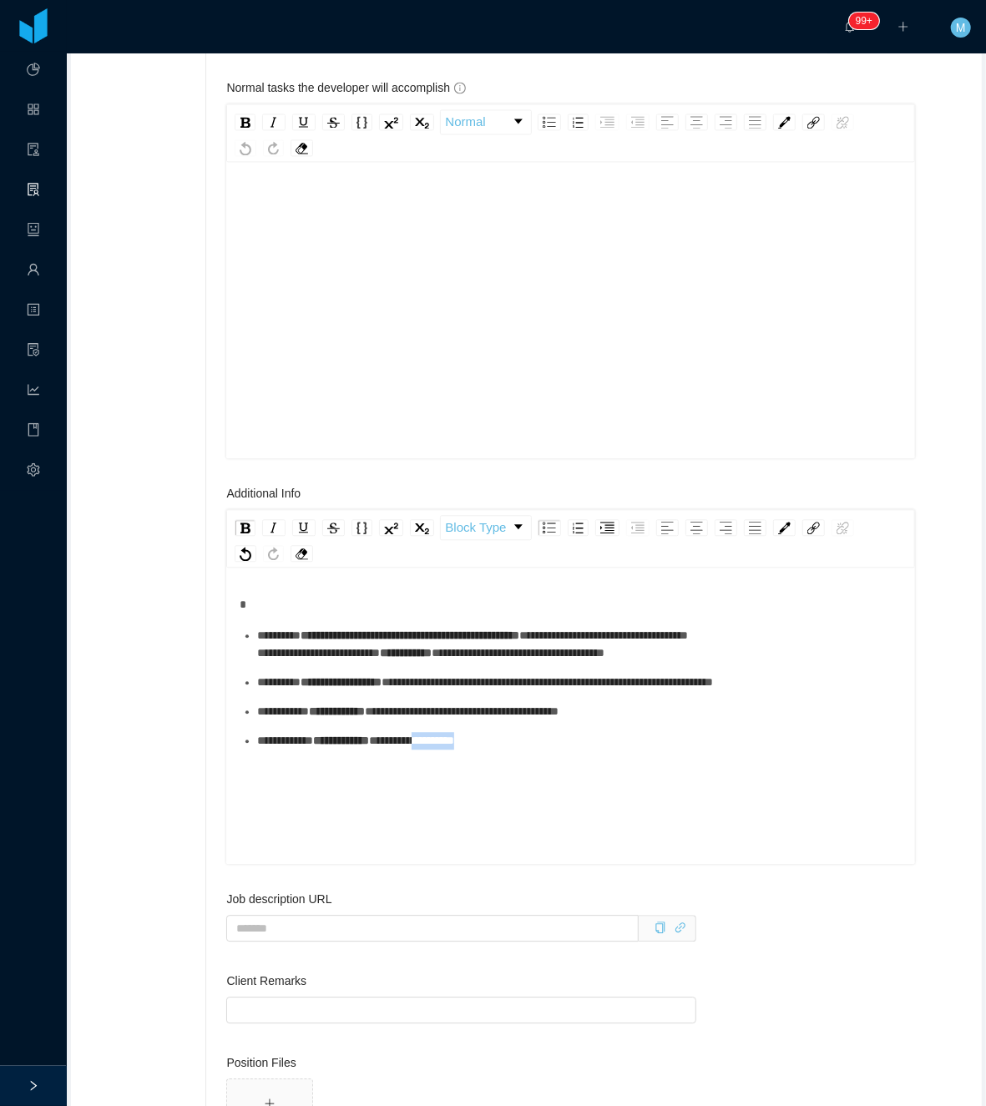
drag, startPoint x: 544, startPoint y: 753, endPoint x: 452, endPoint y: 752, distance: 92.6
click at [452, 749] on div "**********" at bounding box center [579, 741] width 645 height 18
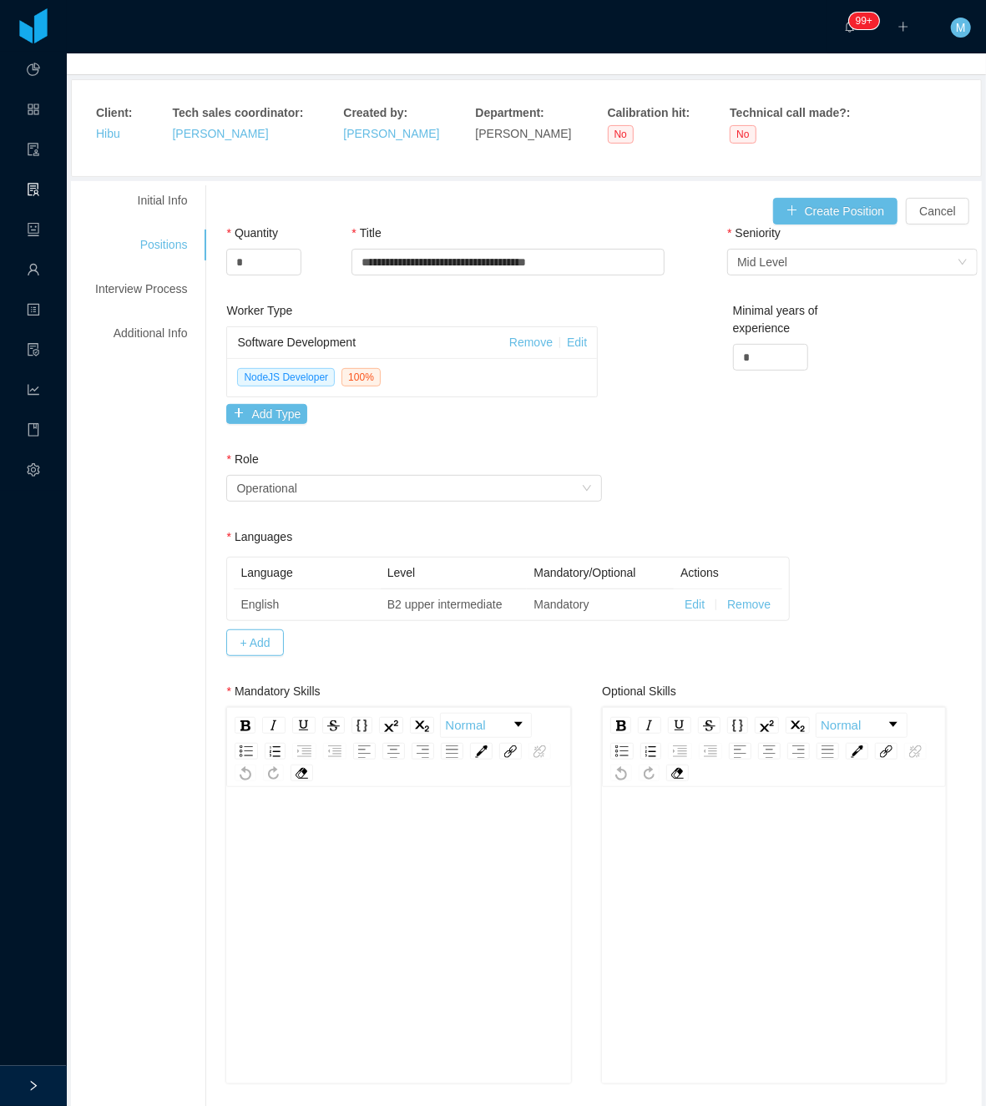
scroll to position [0, 0]
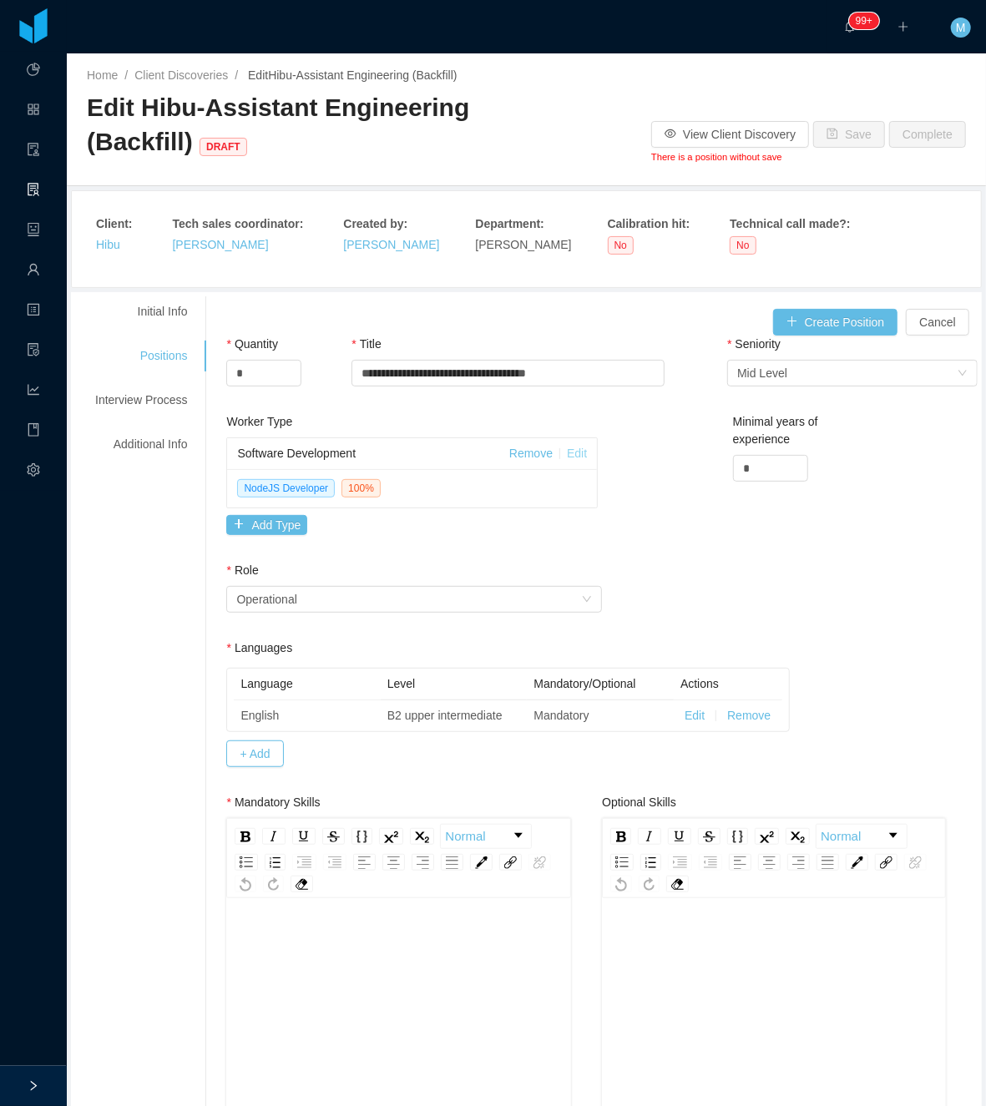
click at [569, 455] on link "Edit" at bounding box center [577, 452] width 20 height 13
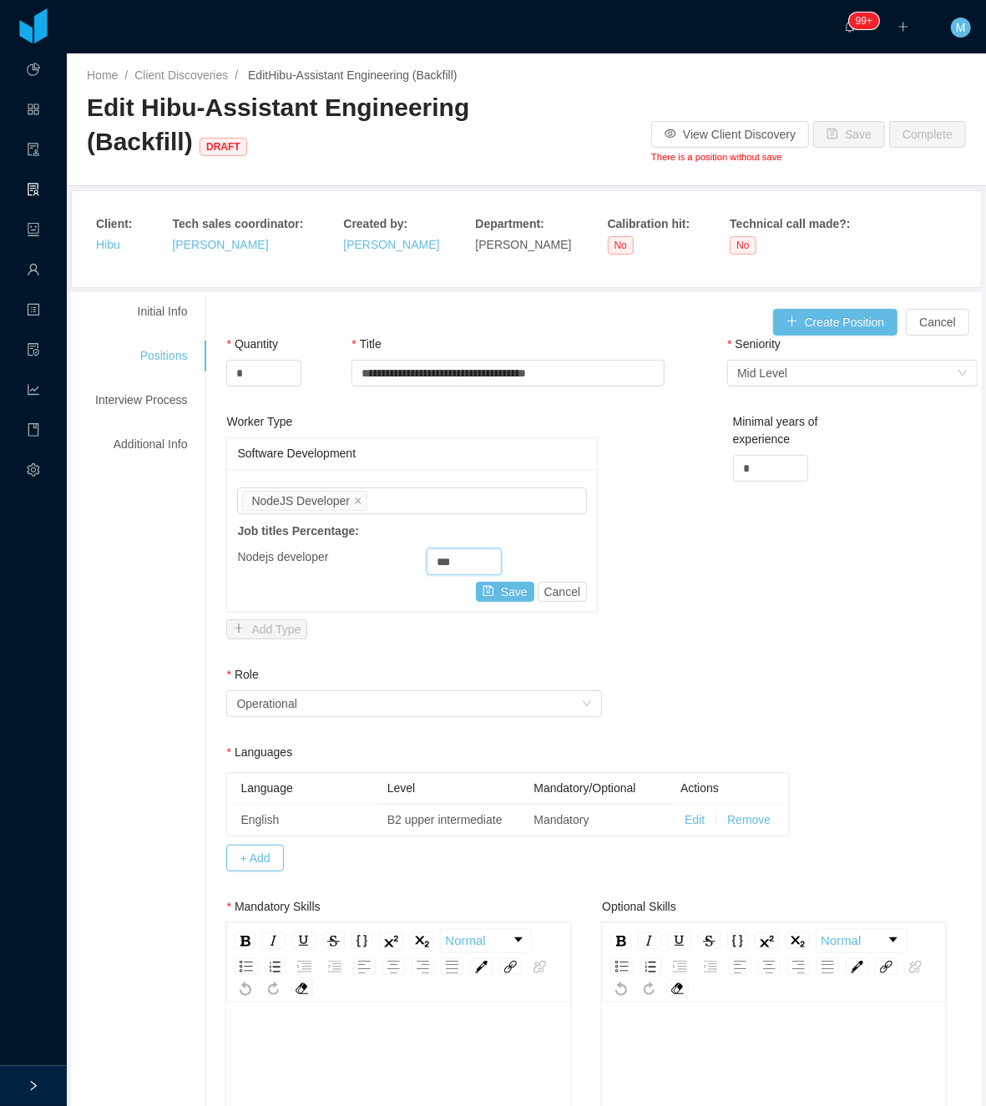
drag, startPoint x: 456, startPoint y: 571, endPoint x: 408, endPoint y: 569, distance: 47.6
click at [408, 569] on div "Nodejs developer ***" at bounding box center [412, 561] width 350 height 27
type input "**"
click at [496, 593] on button "Save" at bounding box center [505, 592] width 58 height 20
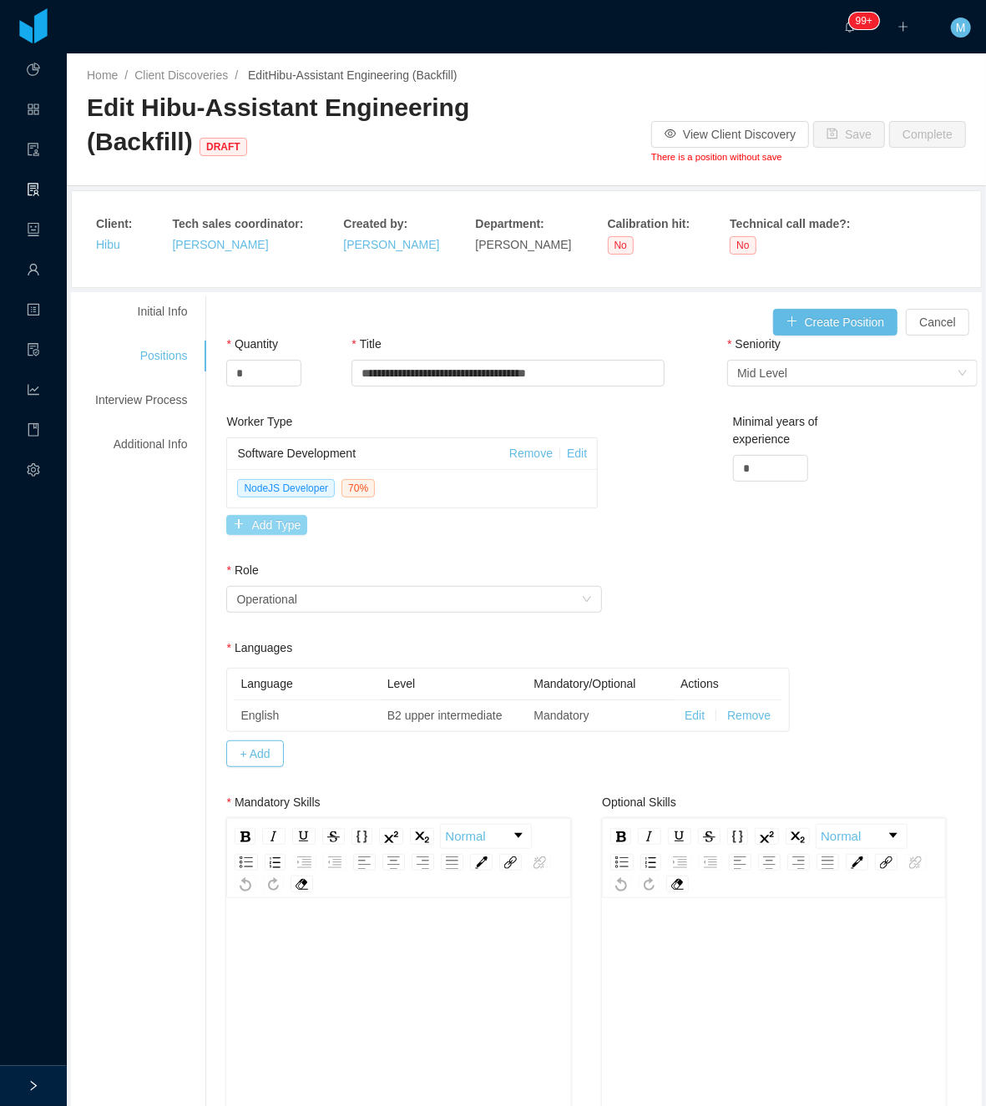
click at [285, 526] on button "Add Type" at bounding box center [266, 525] width 81 height 20
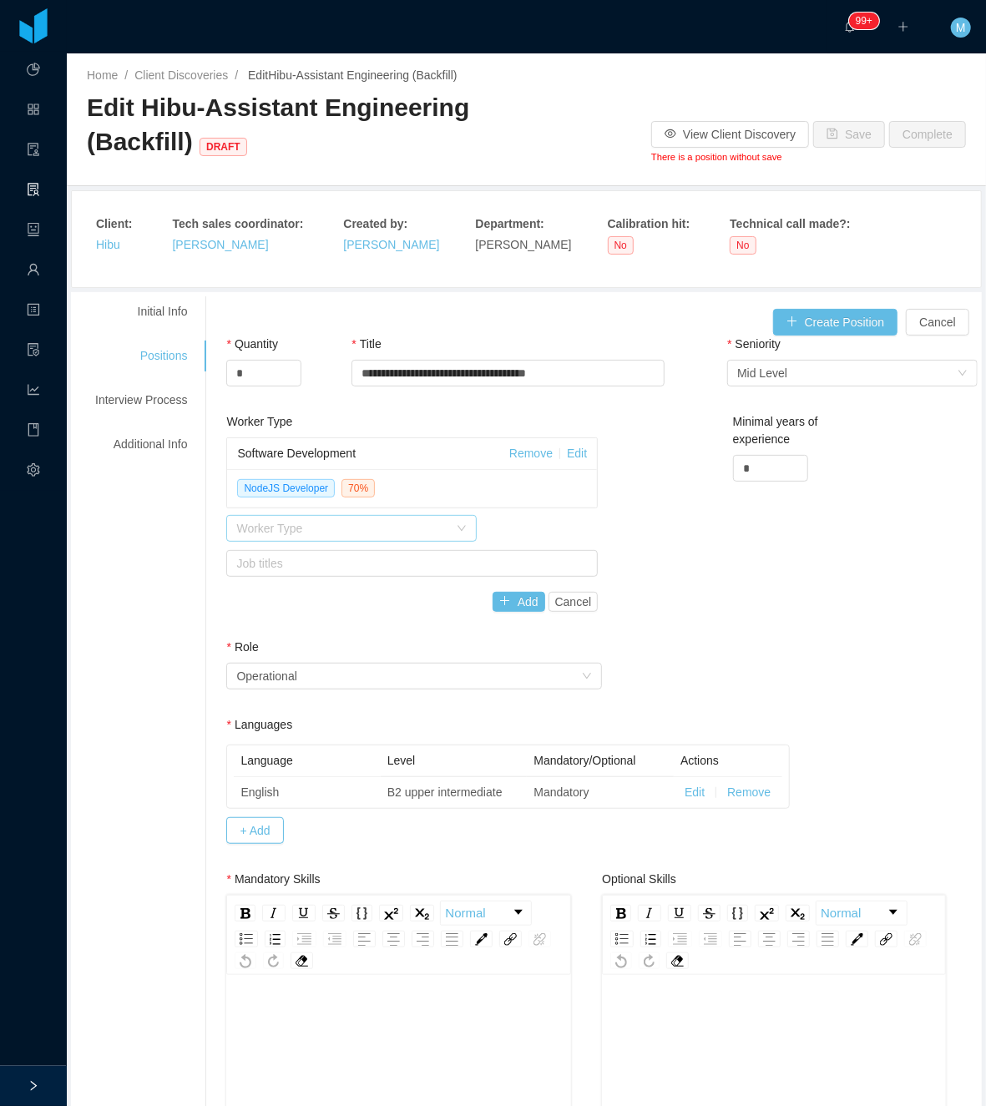
drag, startPoint x: 285, startPoint y: 526, endPoint x: 291, endPoint y: 537, distance: 13.5
click at [291, 537] on div "Worker Type" at bounding box center [342, 528] width 212 height 17
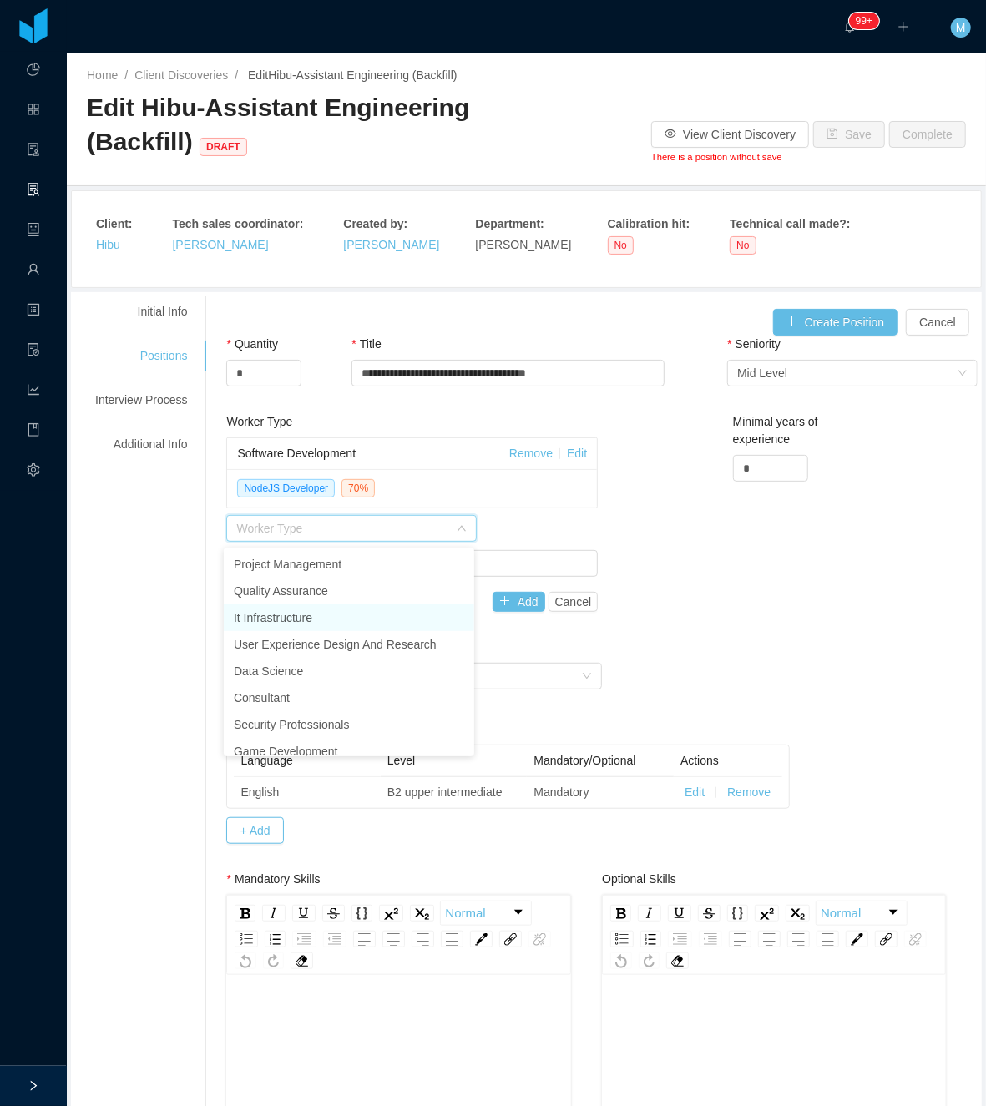
click at [319, 618] on li "It Infrastructure" at bounding box center [349, 617] width 250 height 27
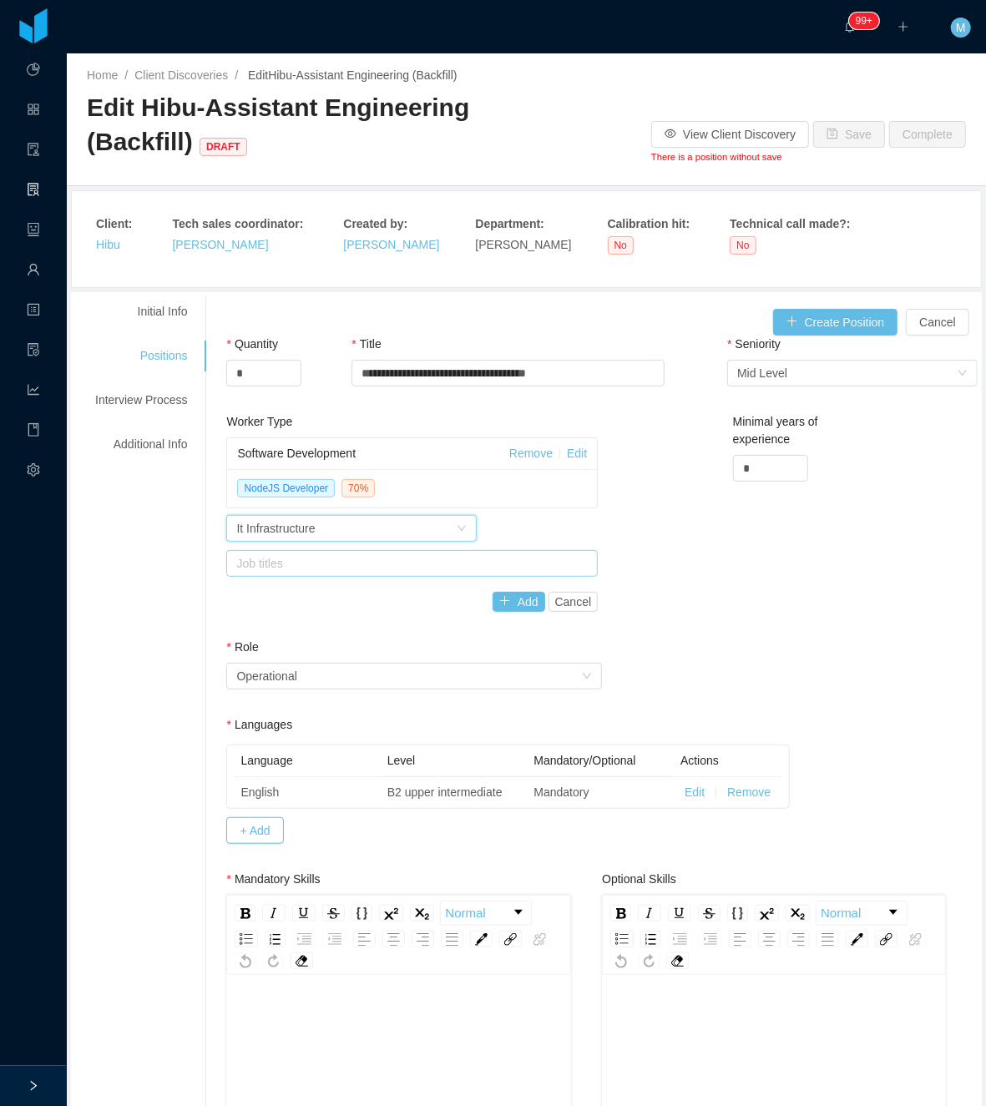
click at [412, 565] on div "Job titles" at bounding box center [408, 563] width 344 height 17
type input "*"
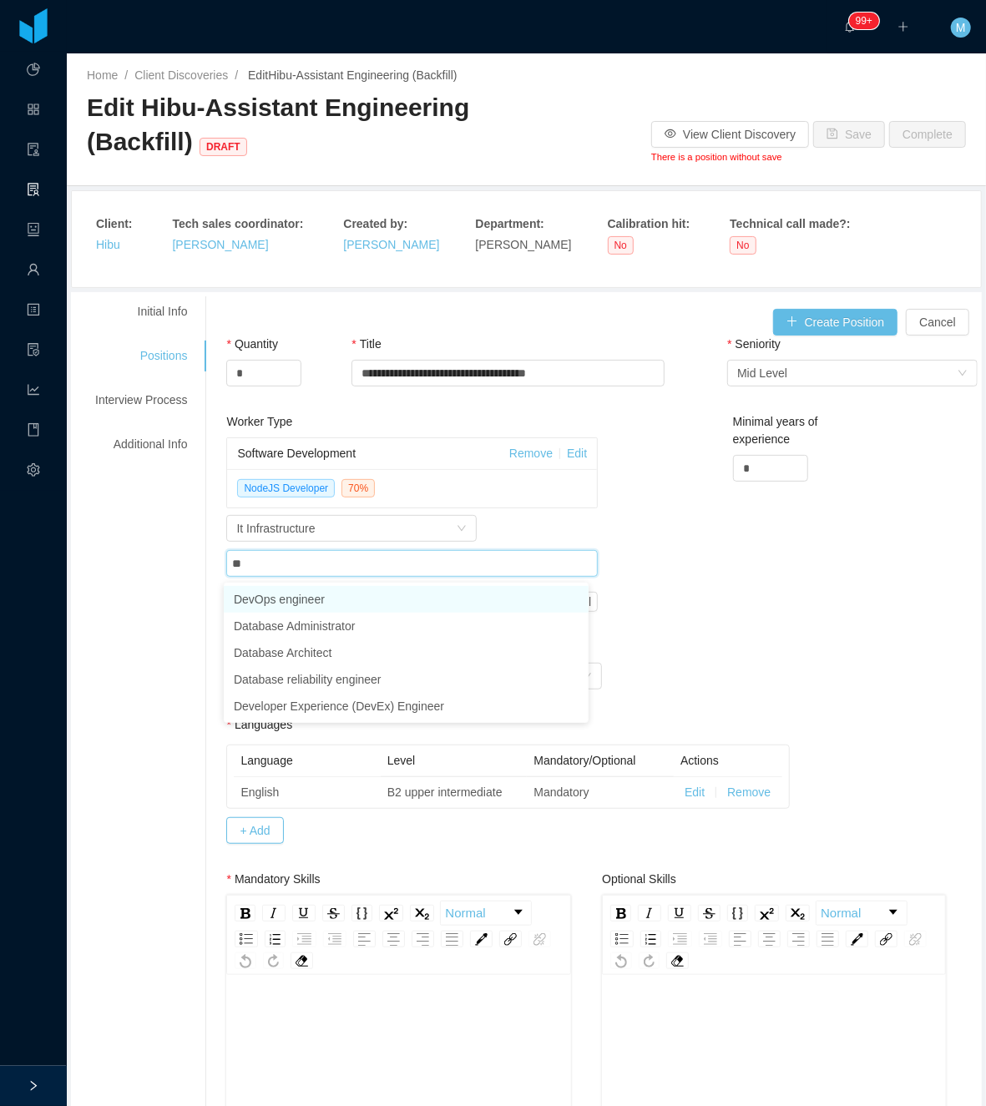
type input "***"
click at [355, 604] on li "DevOps engineer" at bounding box center [406, 599] width 365 height 27
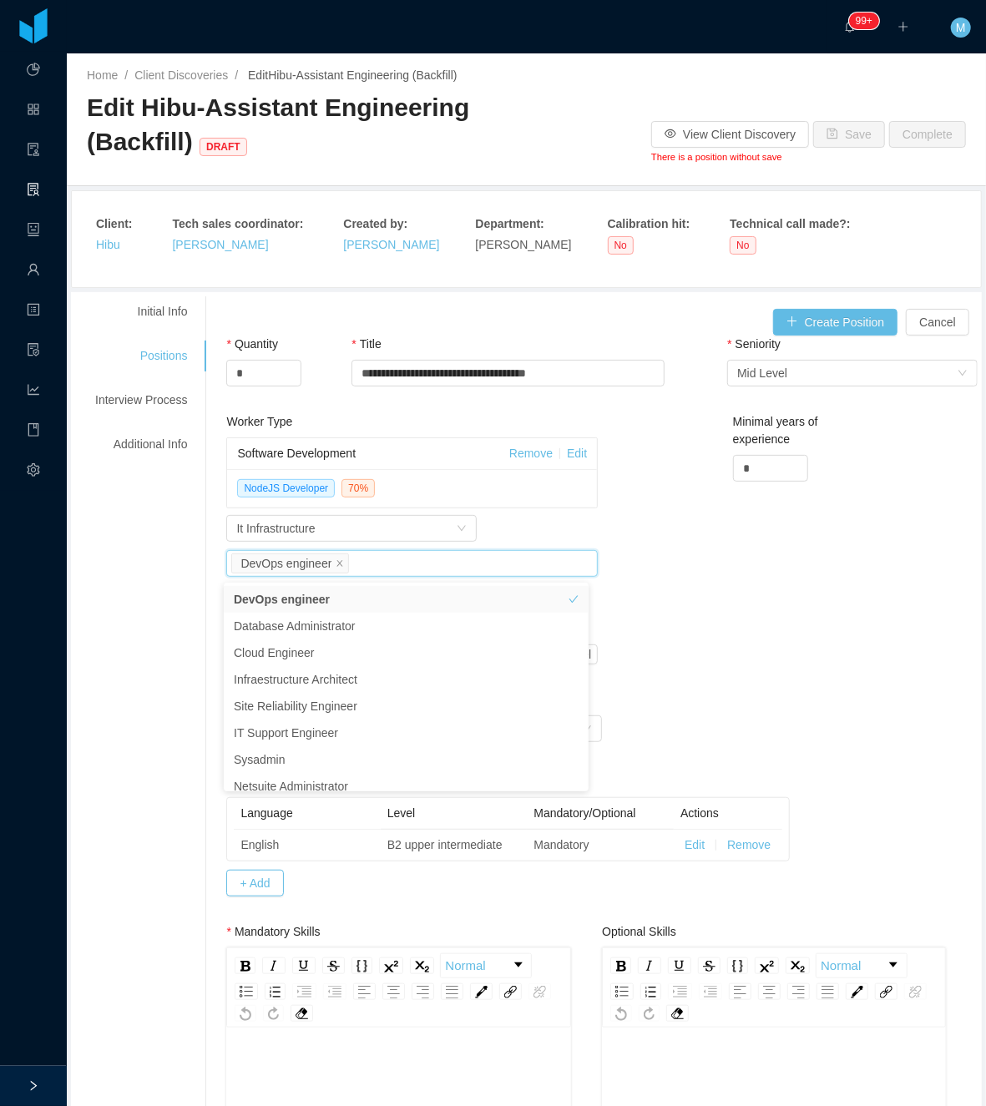
click at [744, 608] on div "Worker Type Software Development Remove Edit NodeJS Developer 70 % Worker Type …" at bounding box center [601, 552] width 759 height 278
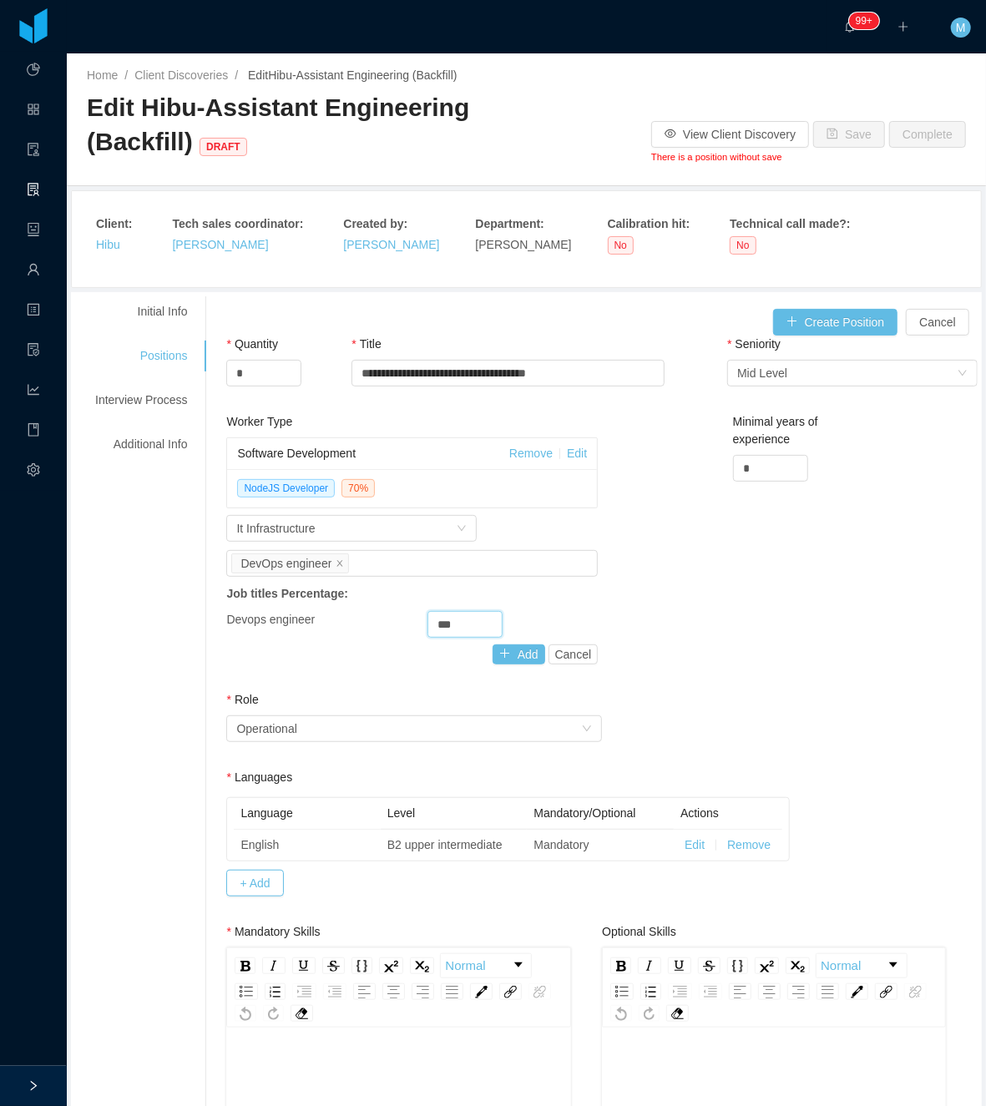
drag, startPoint x: 455, startPoint y: 628, endPoint x: 315, endPoint y: 633, distance: 140.3
click at [315, 633] on div "Devops engineer ***" at bounding box center [411, 624] width 371 height 27
type input "**"
drag, startPoint x: 509, startPoint y: 659, endPoint x: 574, endPoint y: 621, distance: 75.6
click at [512, 659] on button "Add" at bounding box center [518, 654] width 53 height 20
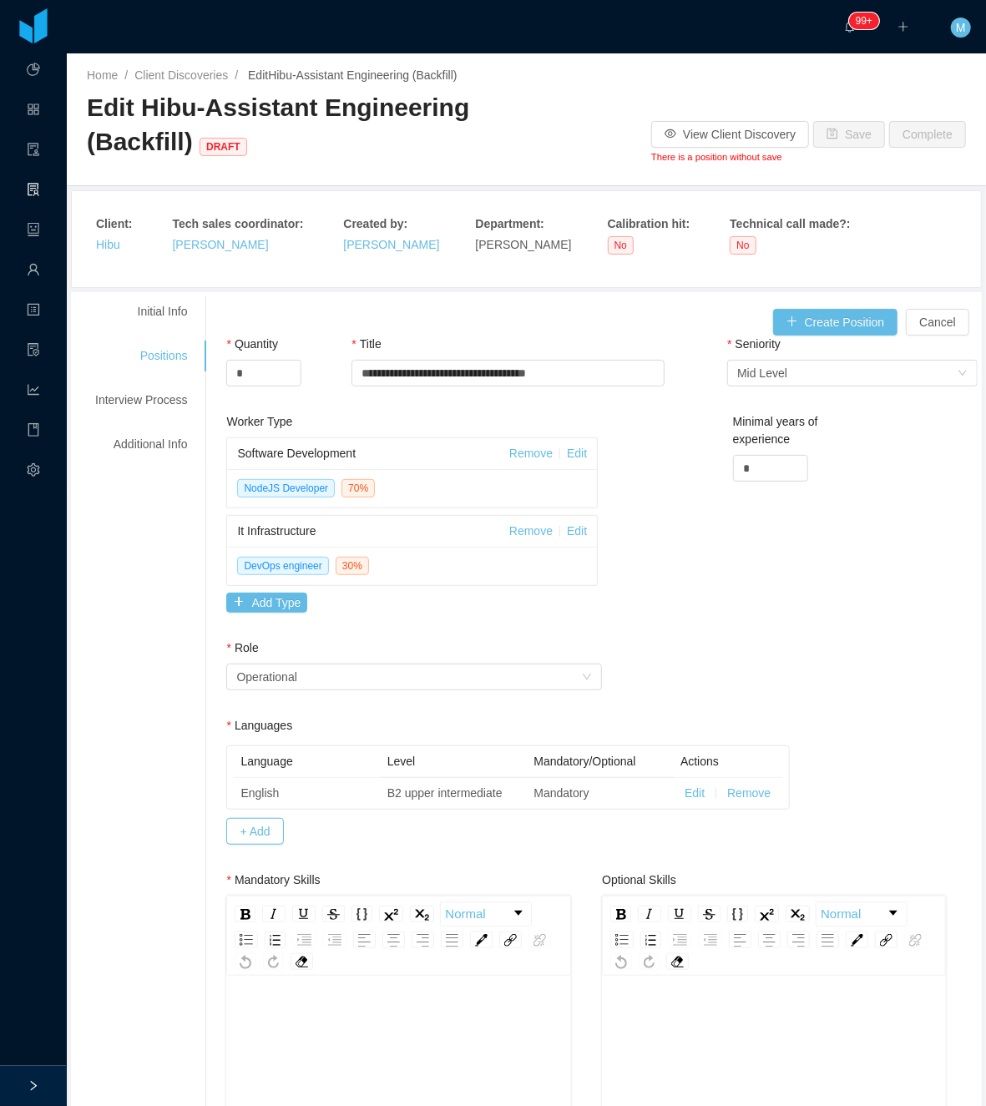
click at [631, 589] on div "Worker Type Software Development Remove Edit NodeJS Developer 70 % It Infrastru…" at bounding box center [601, 526] width 759 height 226
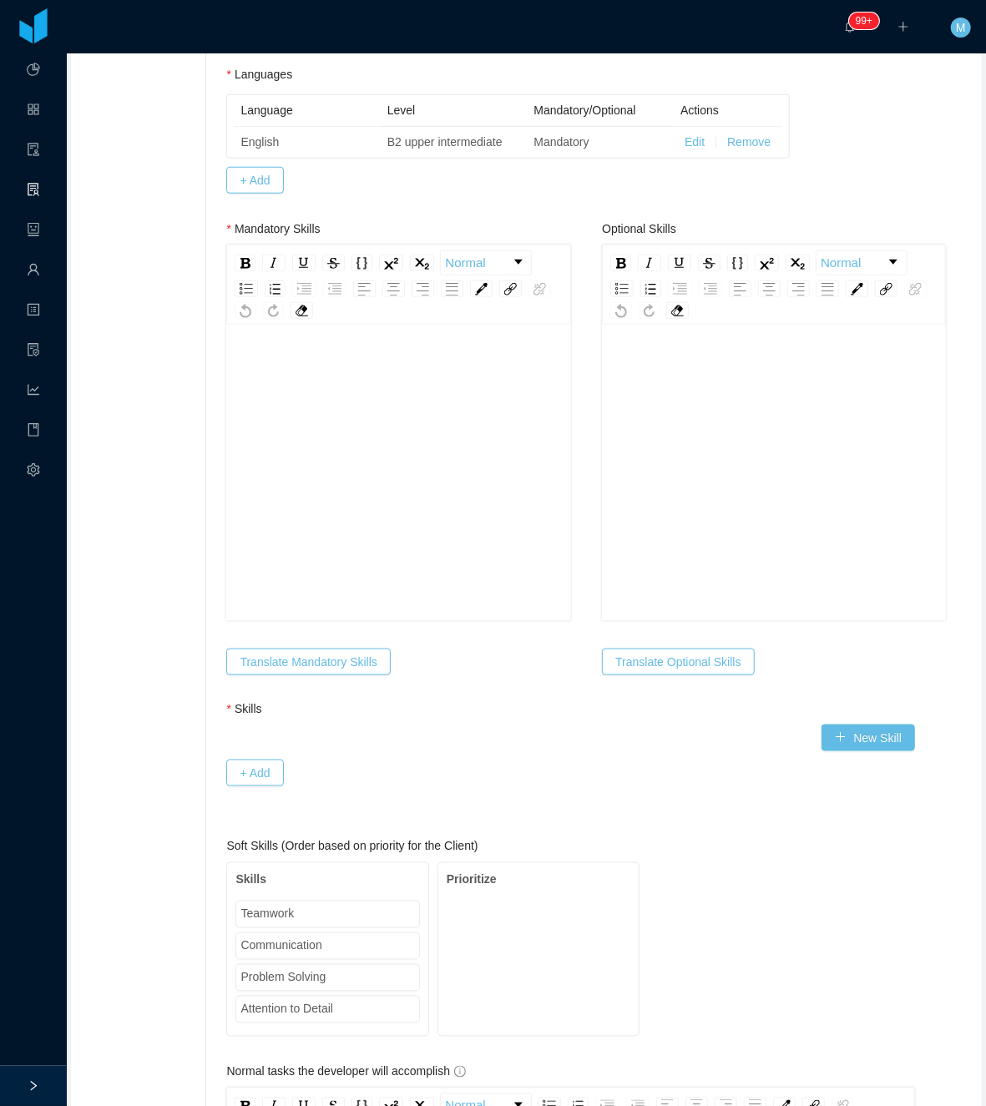
scroll to position [1001, 0]
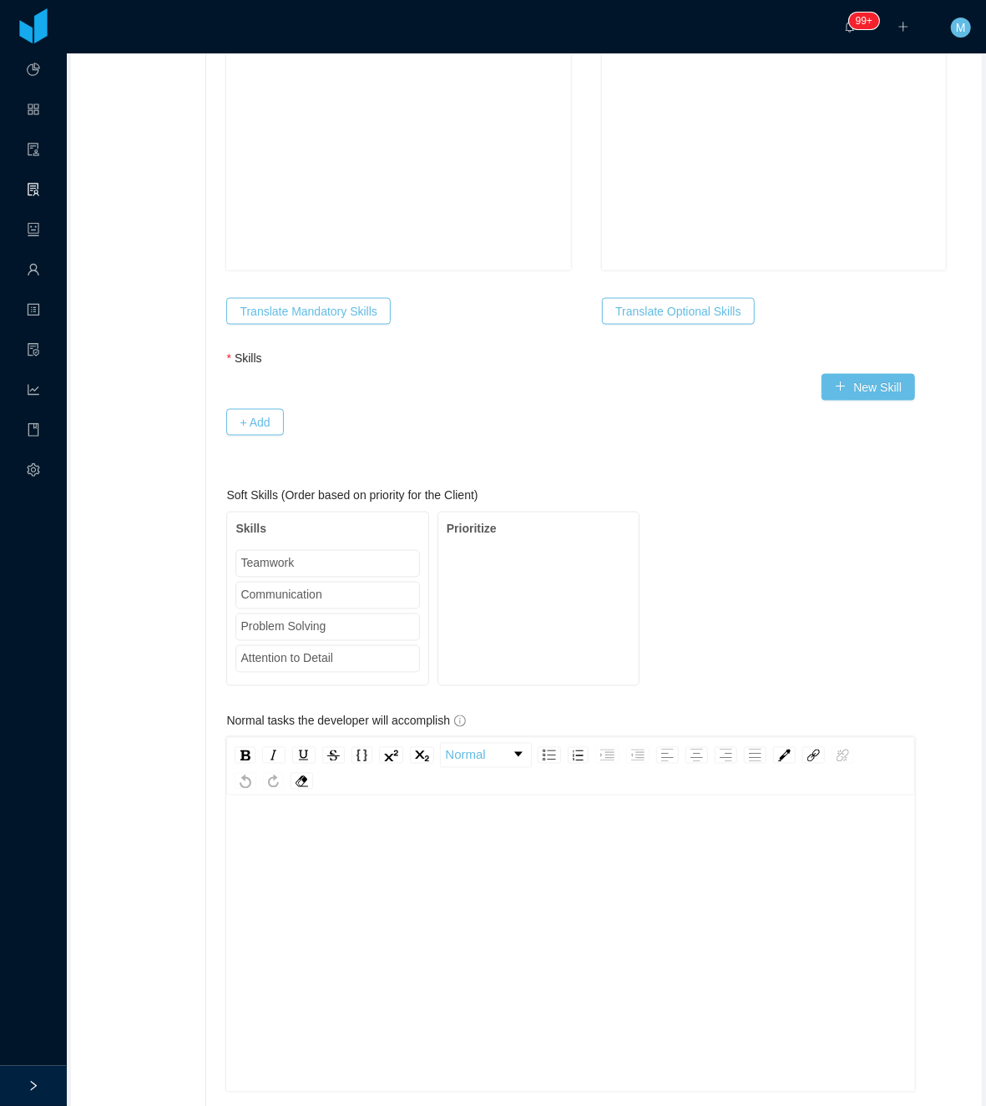
click at [325, 851] on div "rdw-editor" at bounding box center [571, 970] width 663 height 292
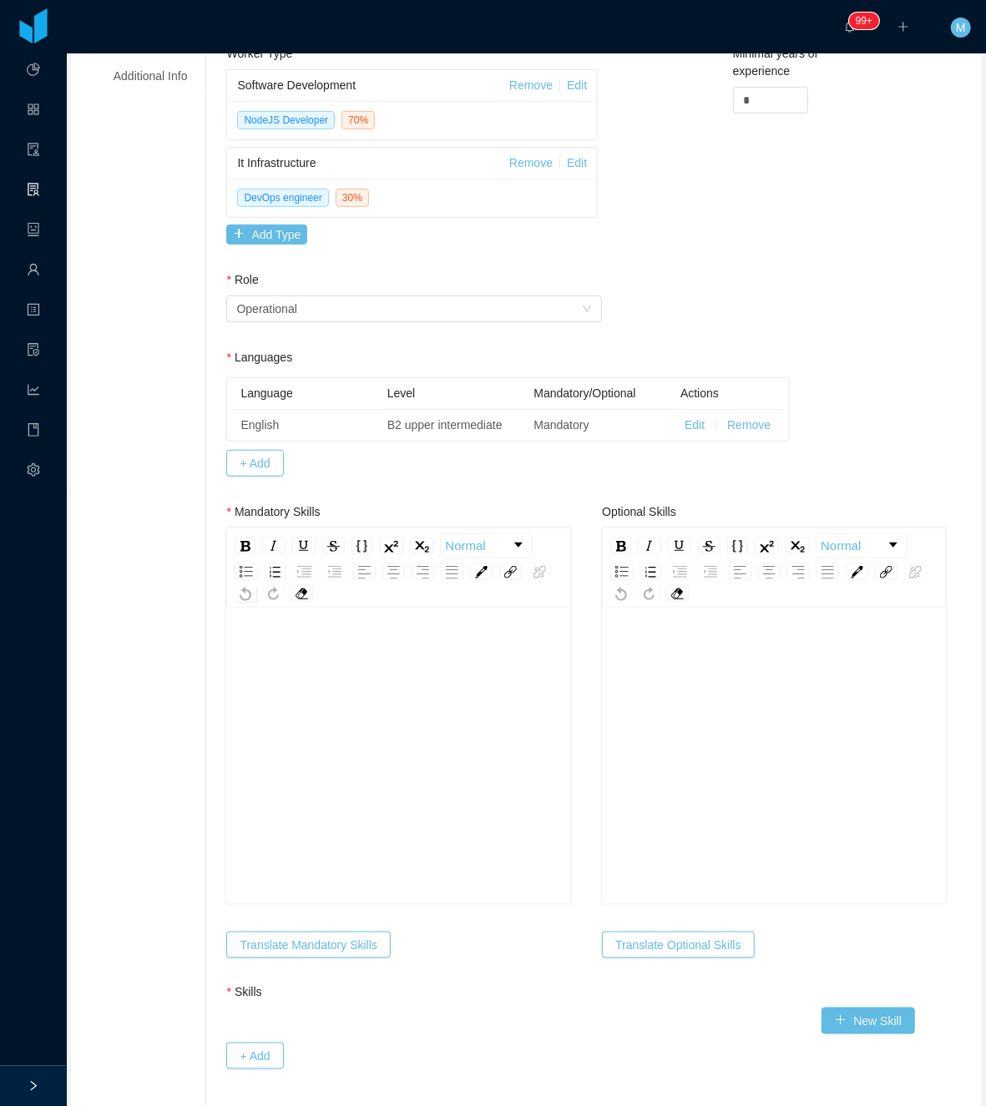
scroll to position [334, 0]
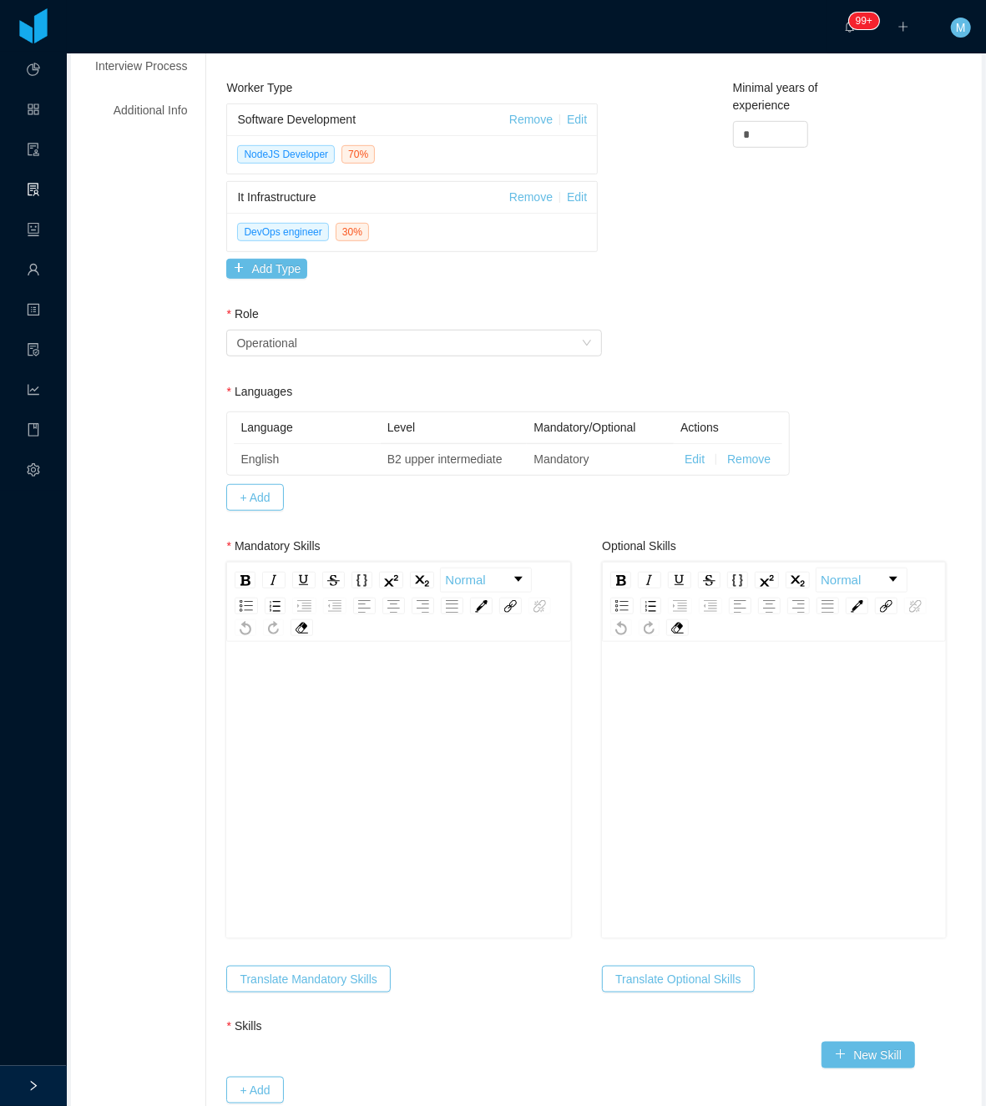
click at [382, 806] on div "rdw-editor" at bounding box center [399, 779] width 318 height 292
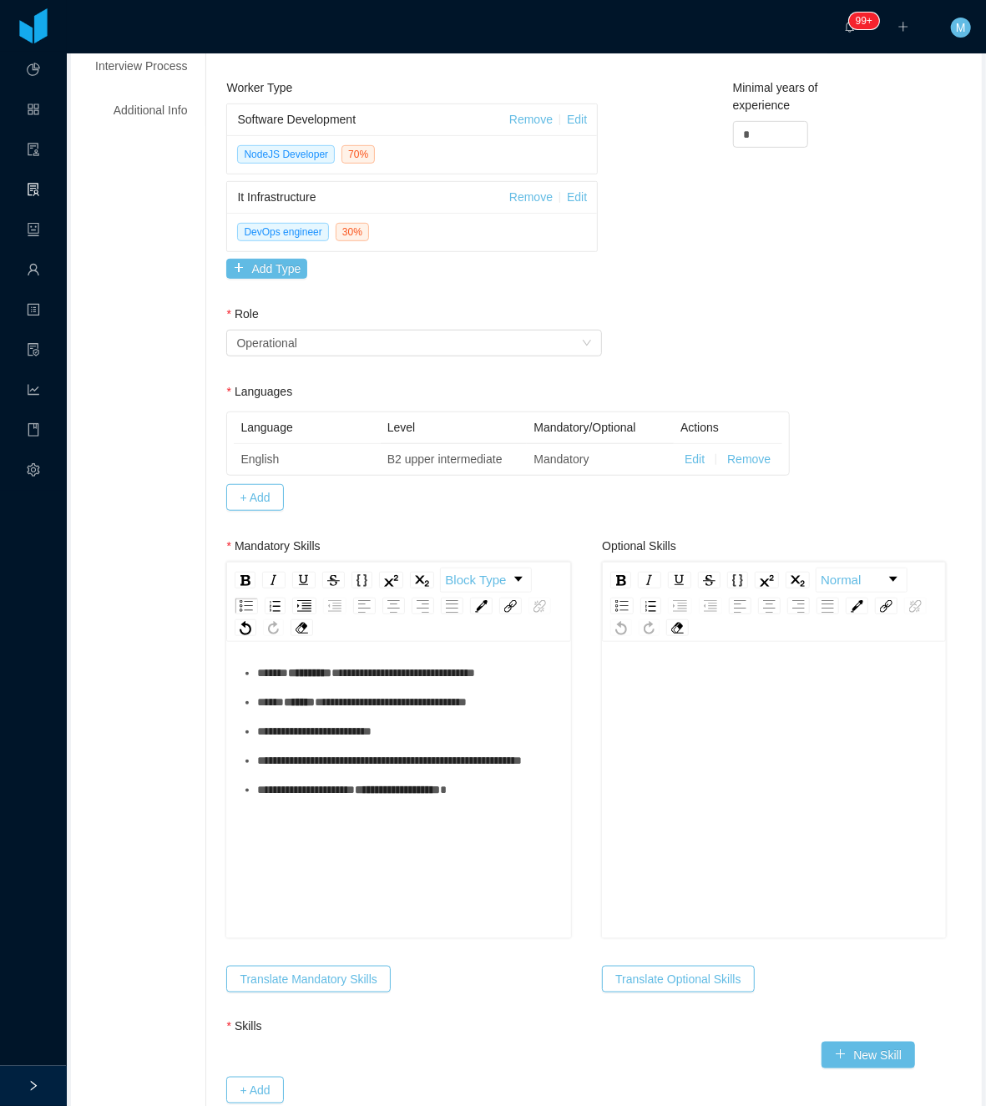
click at [291, 708] on span "*******" at bounding box center [299, 702] width 31 height 12
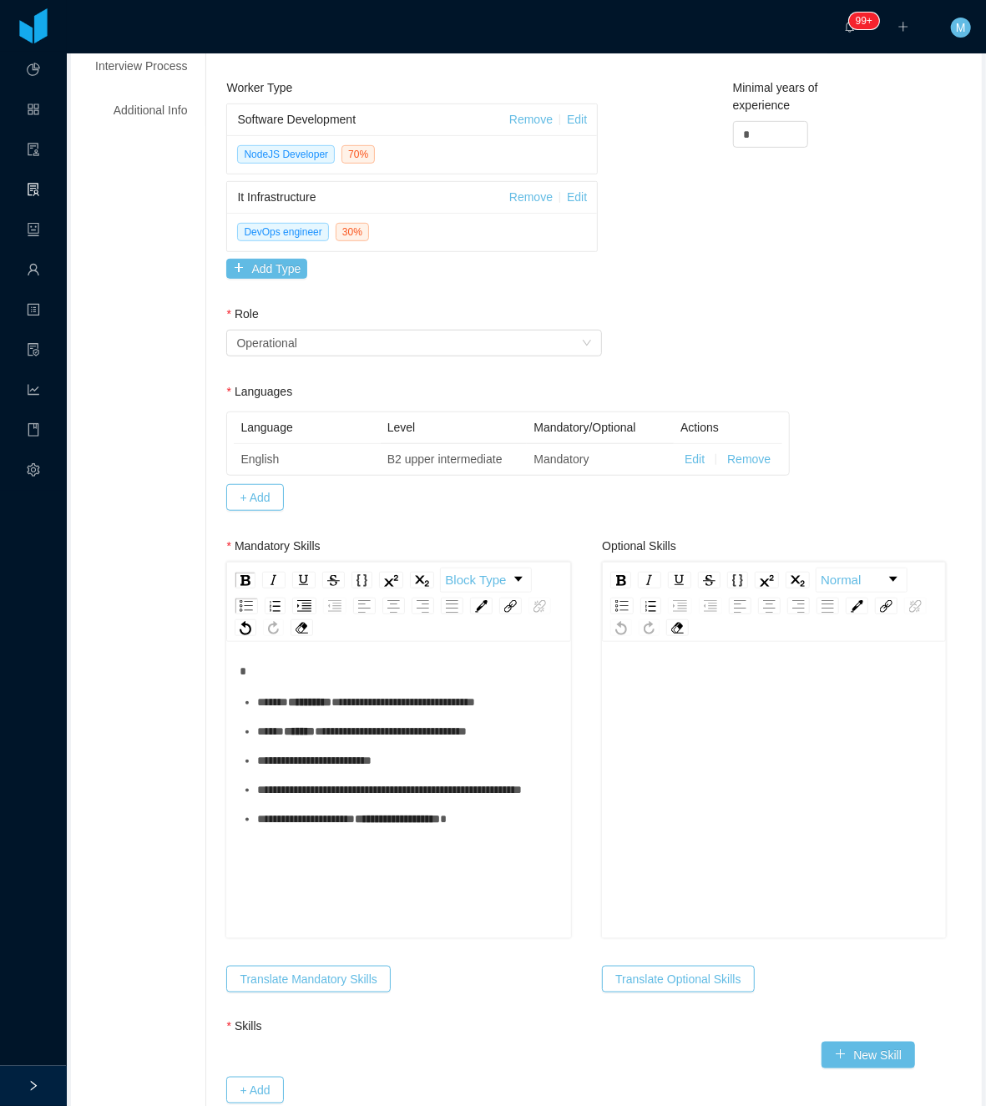
scroll to position [0, 0]
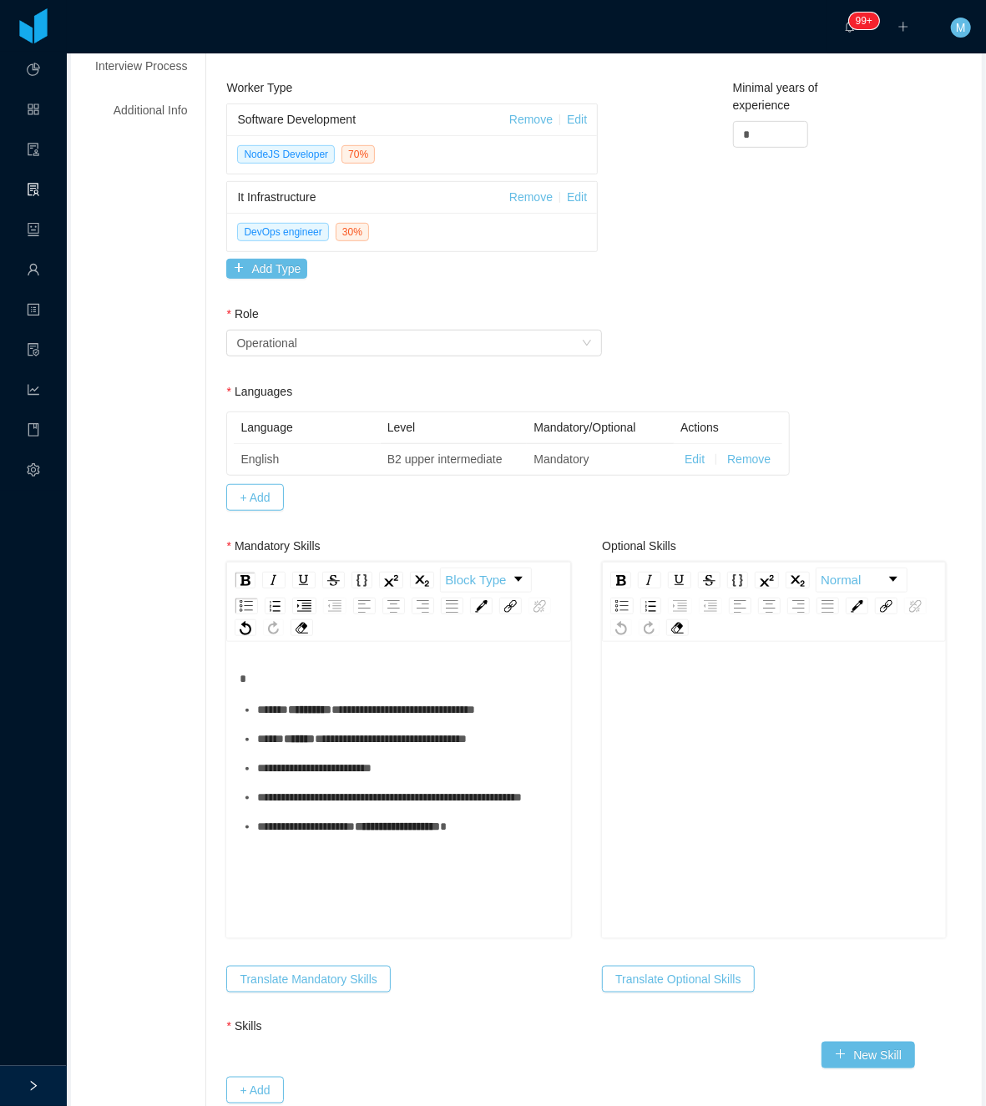
drag, startPoint x: 352, startPoint y: 774, endPoint x: 368, endPoint y: 755, distance: 24.9
click at [356, 748] on div "**********" at bounding box center [407, 739] width 300 height 18
click at [378, 719] on div "**********" at bounding box center [407, 710] width 300 height 18
click at [334, 771] on ul "**********" at bounding box center [399, 768] width 318 height 134
click at [345, 748] on div "**********" at bounding box center [407, 739] width 300 height 18
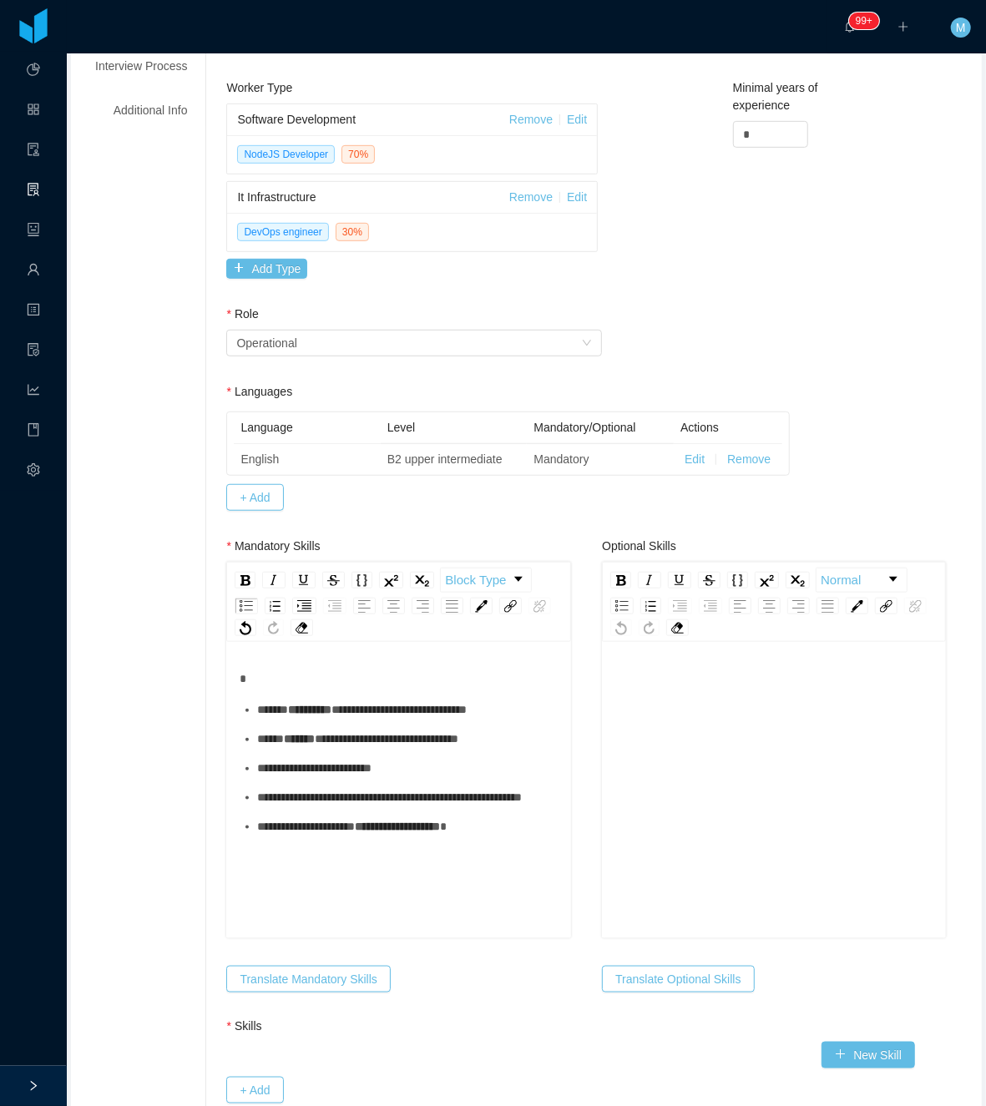
click at [325, 777] on div "**********" at bounding box center [407, 768] width 300 height 18
click at [317, 806] on div "**********" at bounding box center [407, 798] width 300 height 18
drag, startPoint x: 314, startPoint y: 885, endPoint x: 346, endPoint y: 865, distance: 37.5
click at [314, 888] on div "**********" at bounding box center [399, 816] width 318 height 292
click at [536, 715] on div "**********" at bounding box center [398, 792] width 344 height 292
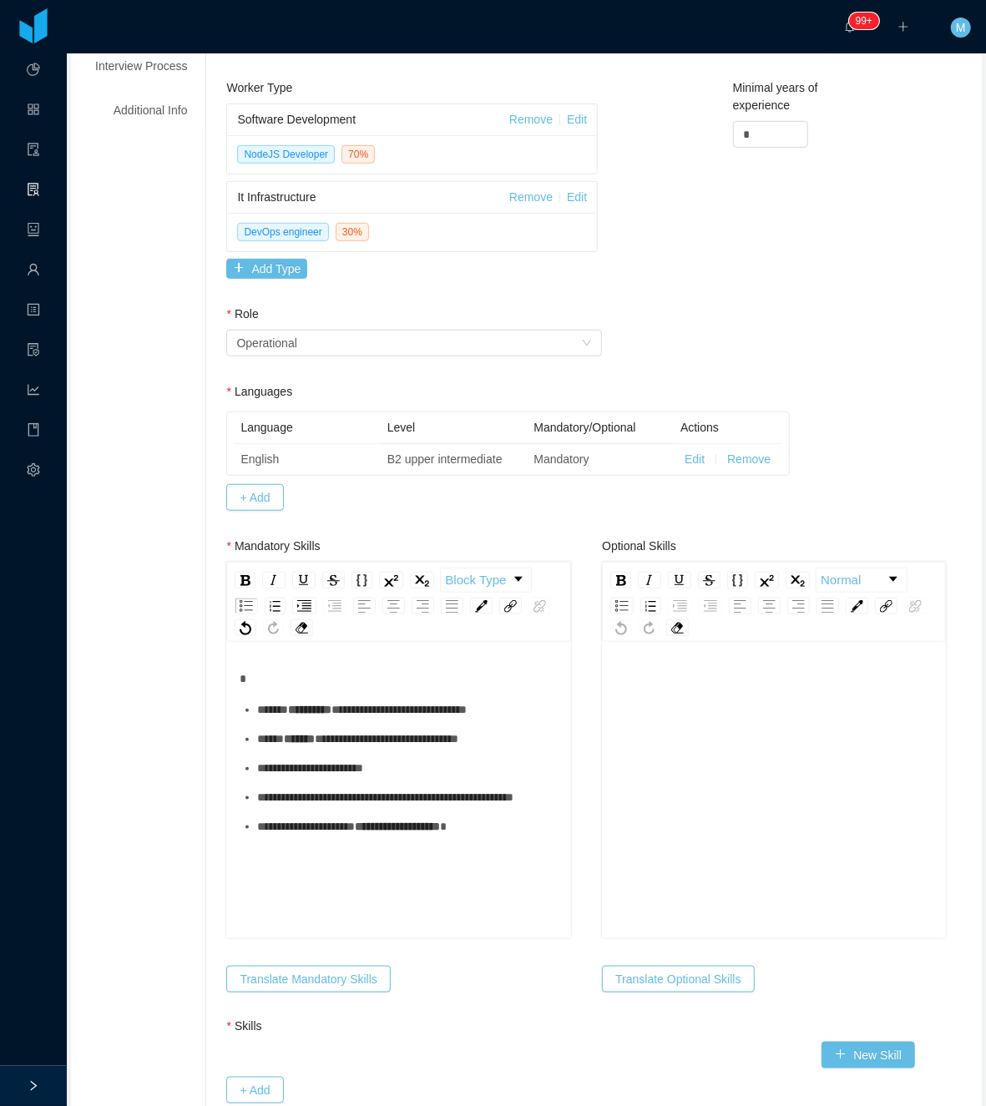
click at [467, 715] on span "**********" at bounding box center [398, 710] width 135 height 12
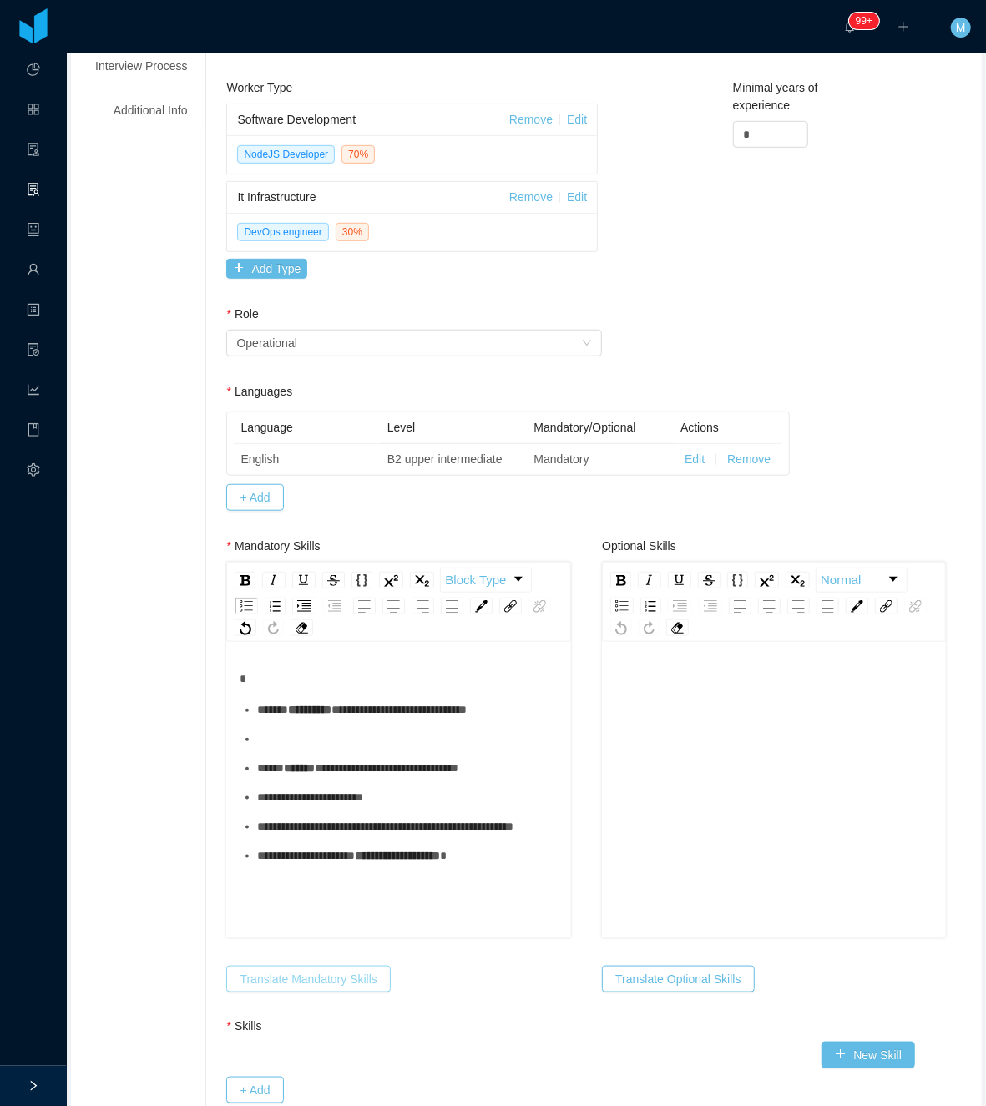
click at [226, 966] on button "Translate Mandatory Skills" at bounding box center [308, 979] width 164 height 27
click at [318, 785] on ul "**********" at bounding box center [399, 783] width 318 height 164
click at [322, 755] on ul "**********" at bounding box center [399, 783] width 318 height 164
click at [325, 729] on ul "**********" at bounding box center [399, 783] width 318 height 164
click at [298, 608] on img "rdw-list-control" at bounding box center [304, 606] width 14 height 12
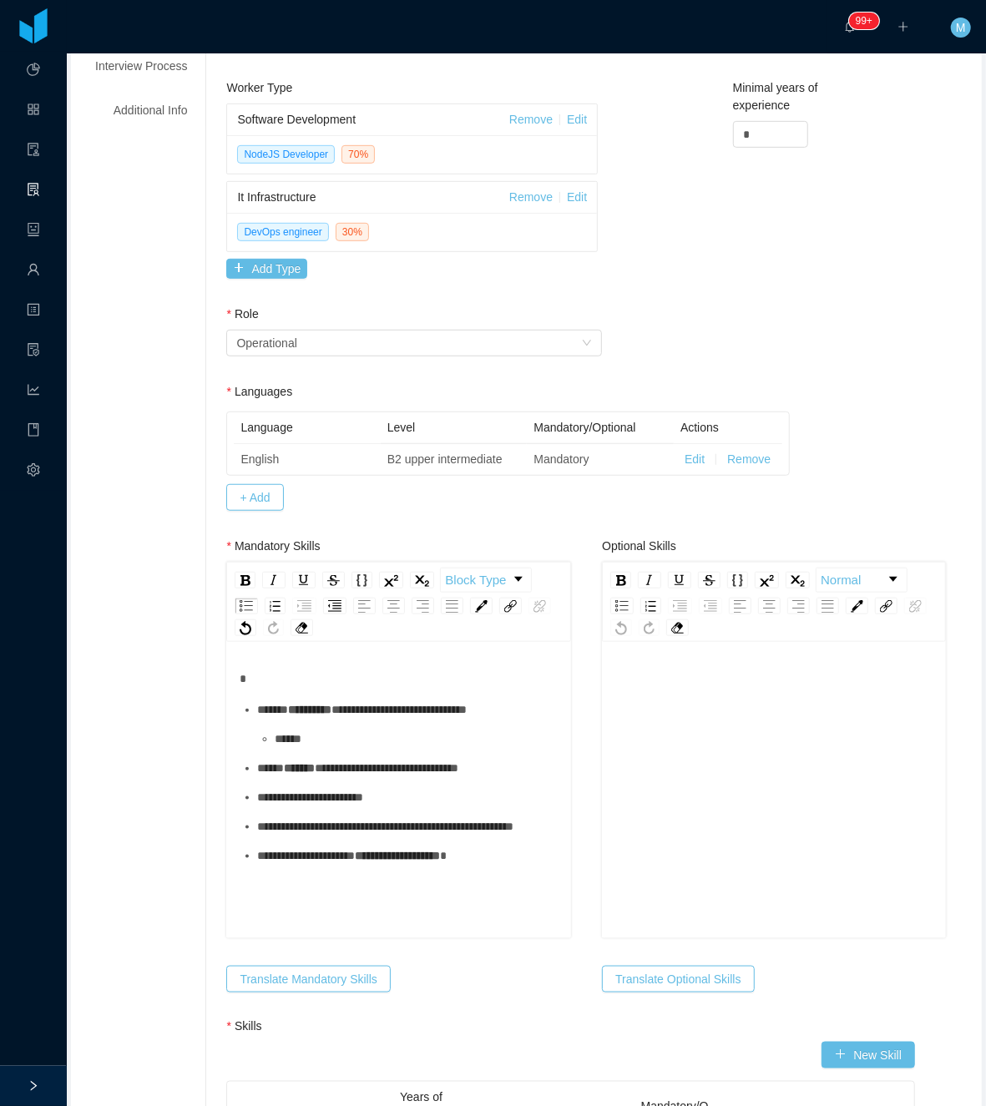
click at [683, 688] on div "rdw-editor" at bounding box center [774, 679] width 318 height 18
click at [651, 748] on div "**********" at bounding box center [783, 739] width 300 height 18
click at [668, 748] on ul "**********" at bounding box center [774, 739] width 318 height 76
click at [668, 719] on div "**********" at bounding box center [783, 710] width 300 height 18
click at [658, 748] on div "**********" at bounding box center [783, 739] width 300 height 18
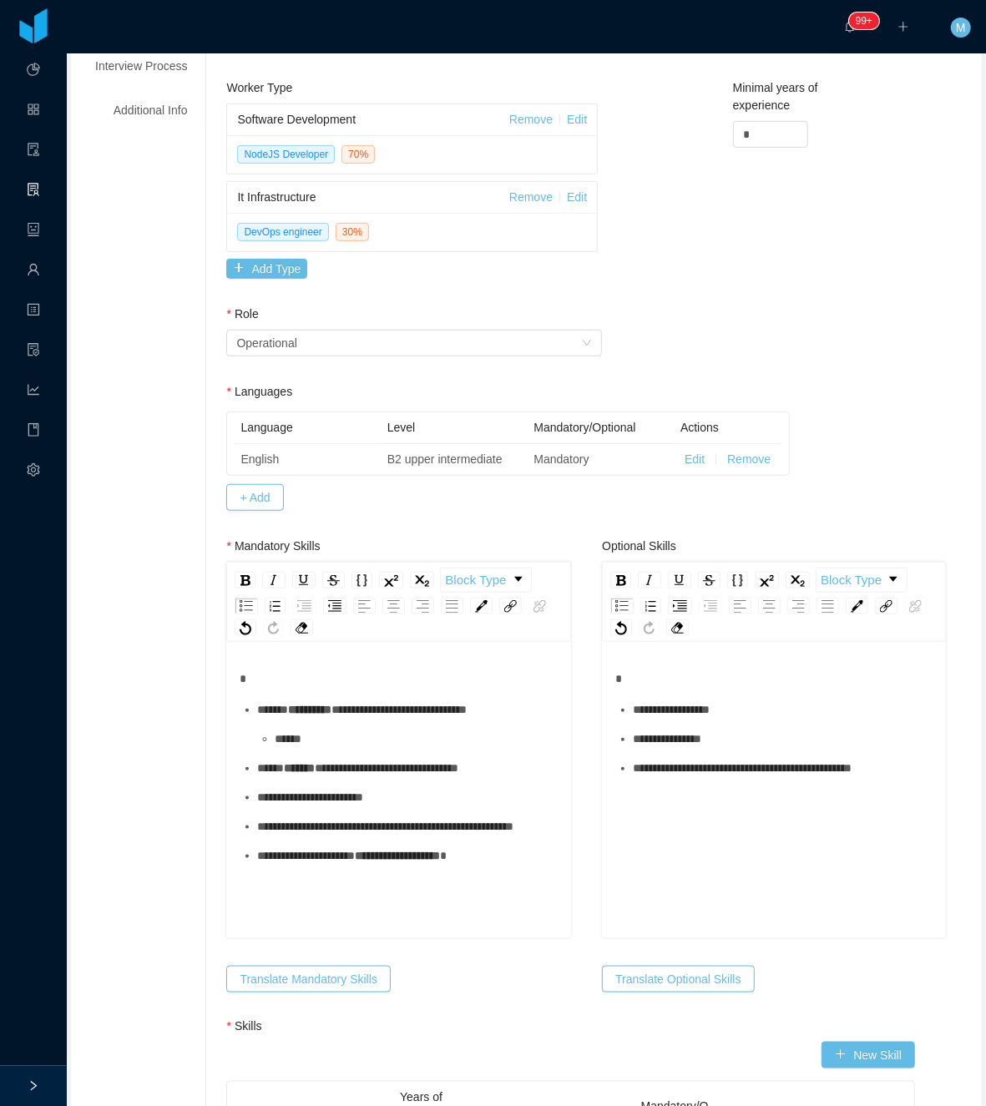
click at [424, 865] on ul "**********" at bounding box center [399, 783] width 318 height 164
click at [358, 983] on button "Translate Mandatory Skills" at bounding box center [308, 979] width 164 height 27
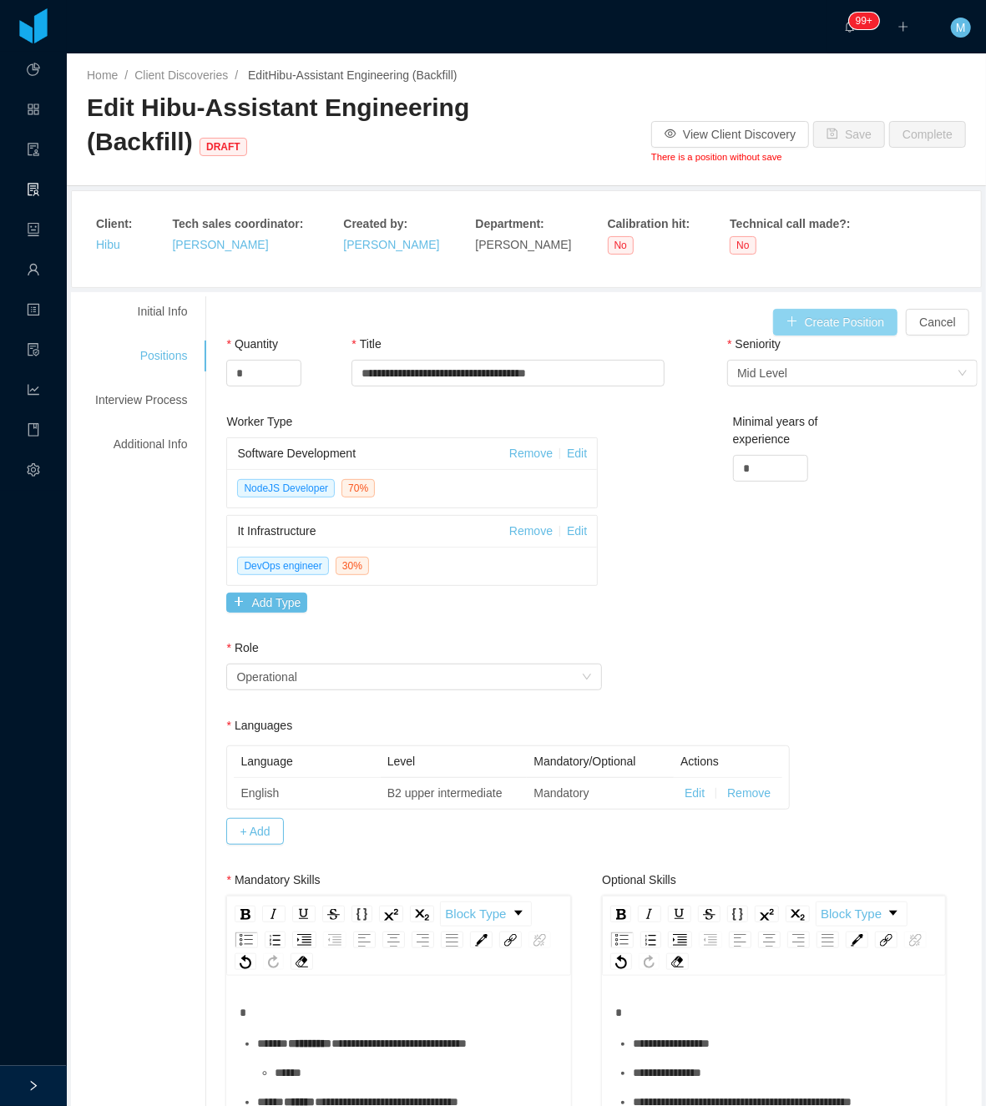
click at [818, 324] on button "Create Position" at bounding box center [835, 322] width 125 height 27
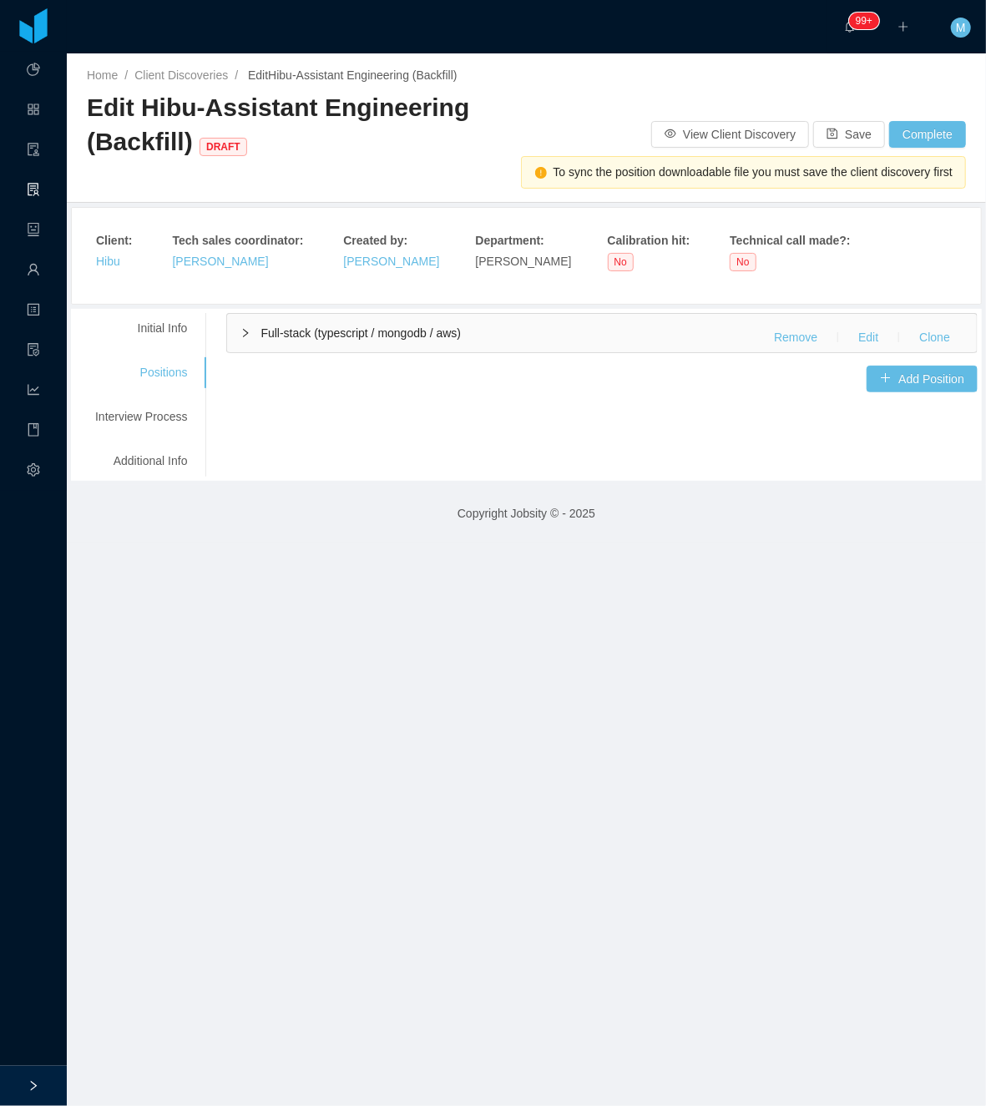
click at [829, 119] on div at bounding box center [747, 119] width 440 height 1
click at [825, 135] on button "Save" at bounding box center [849, 134] width 72 height 27
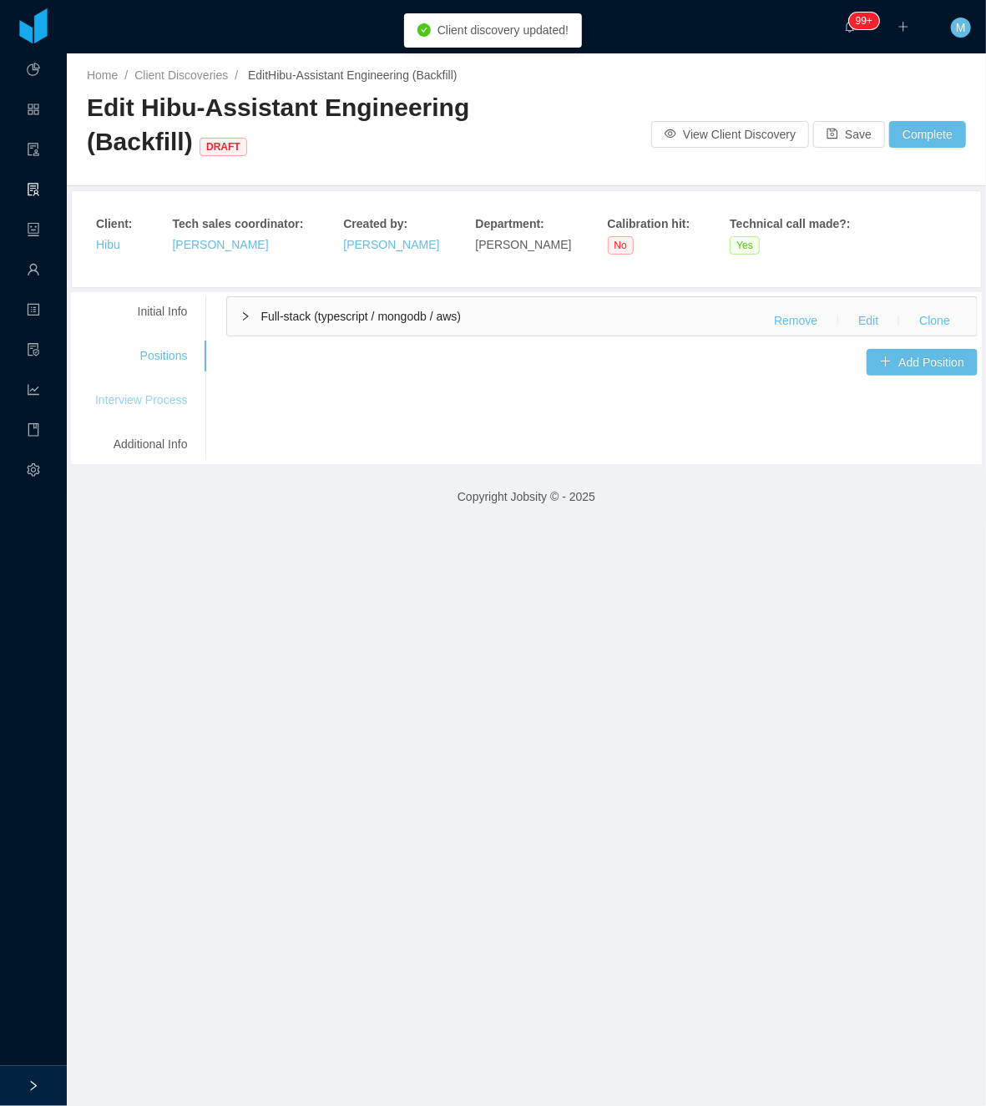
click at [157, 386] on div "Interview Process" at bounding box center [141, 400] width 132 height 31
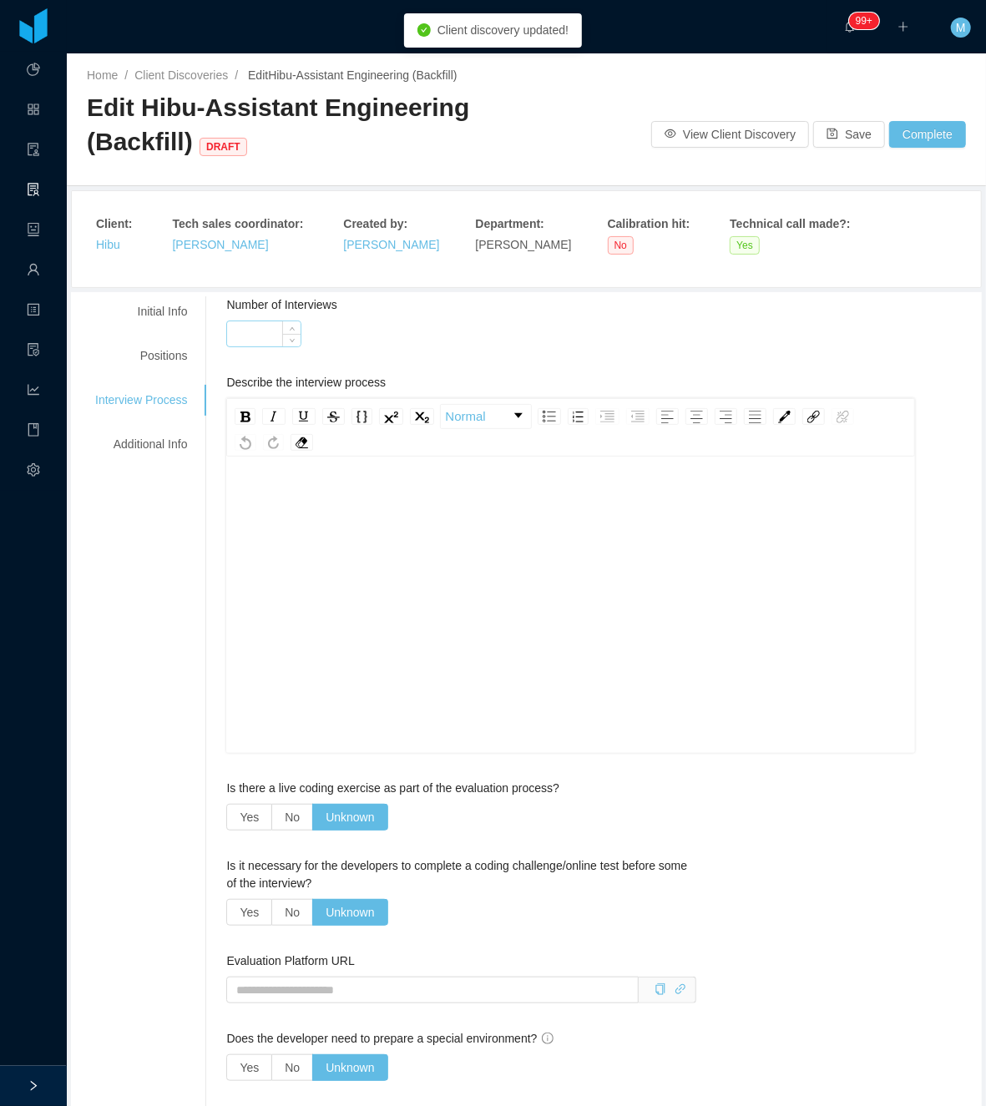
click at [274, 339] on input "Number of Interviews" at bounding box center [263, 333] width 73 height 25
type input "*"
click at [338, 526] on div "rdw-editor" at bounding box center [571, 631] width 663 height 292
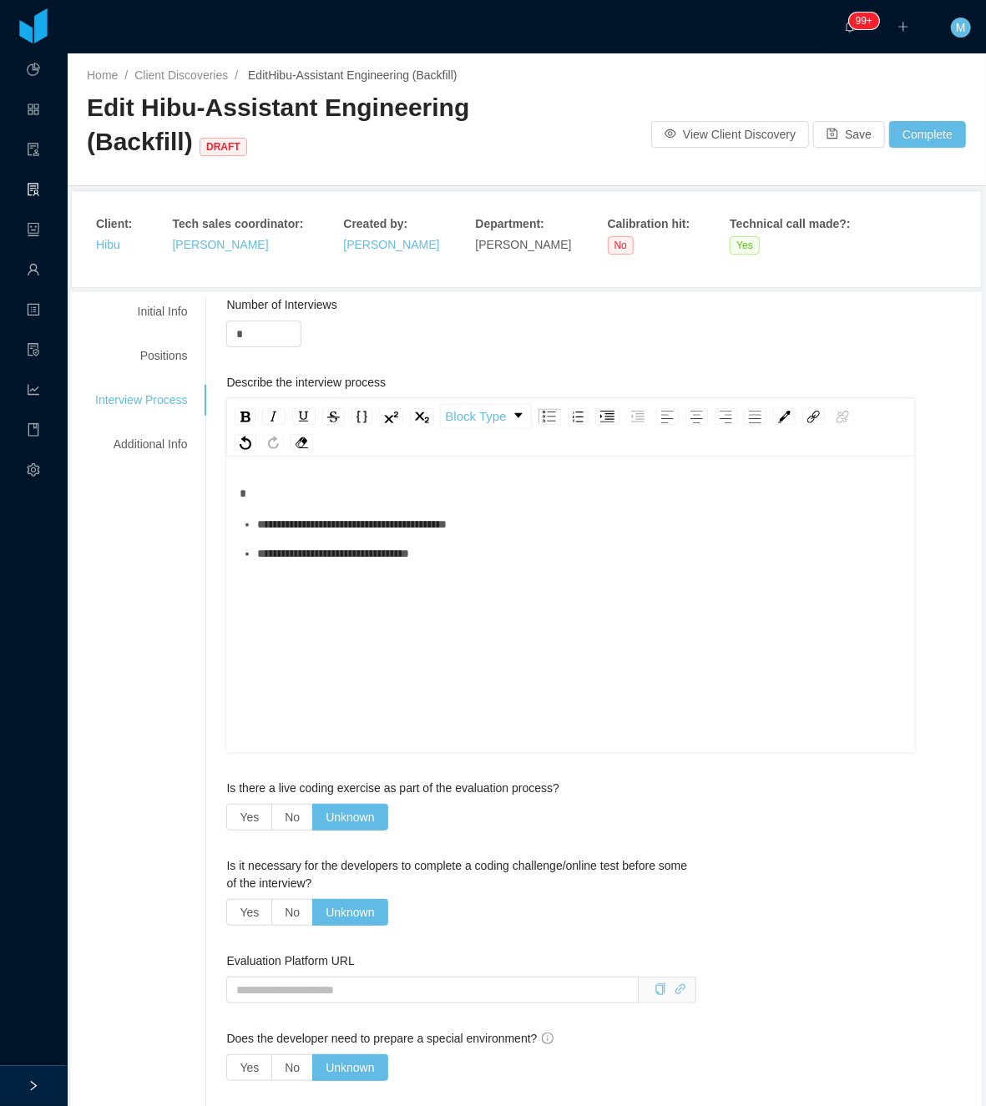
click at [170, 595] on div "**********" at bounding box center [526, 982] width 902 height 1372
click at [279, 533] on div "**********" at bounding box center [579, 525] width 645 height 18
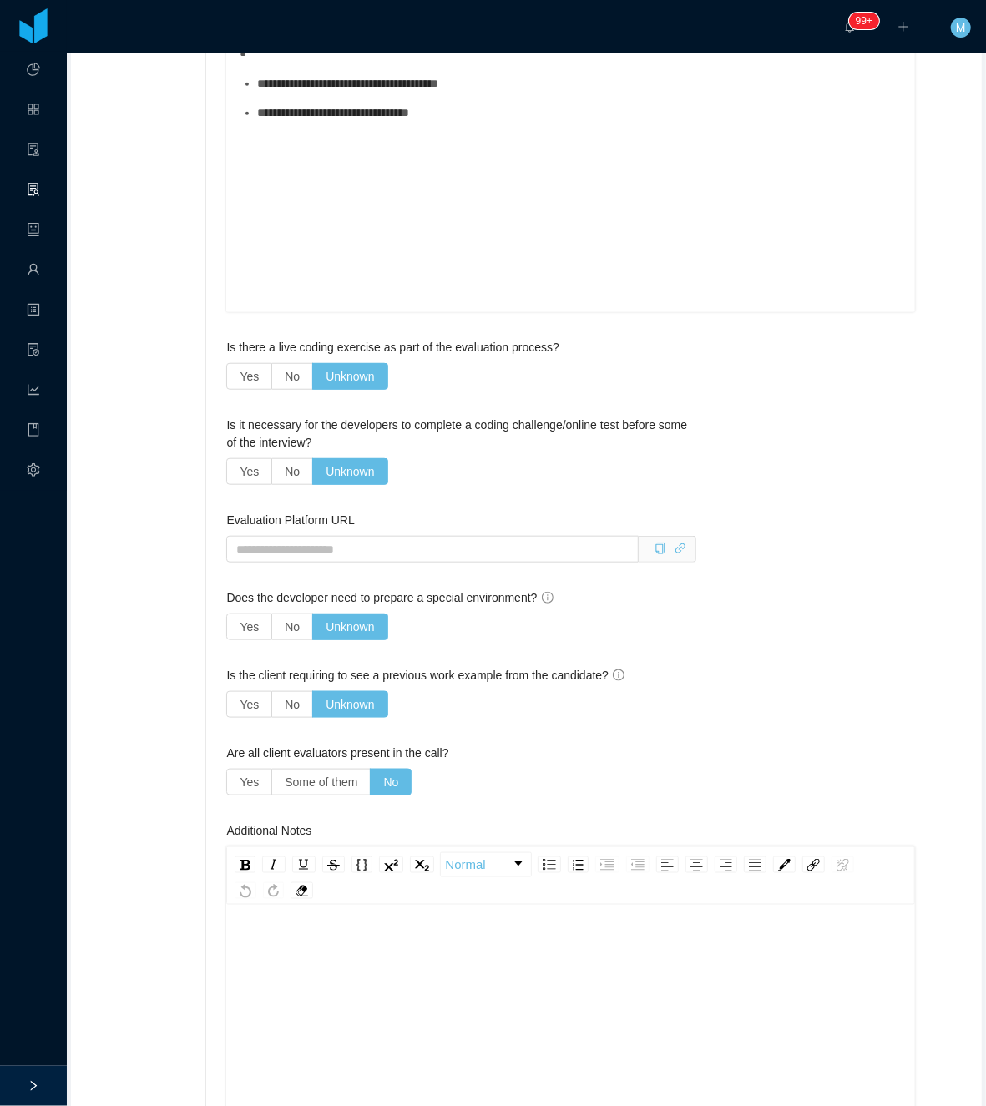
scroll to position [334, 0]
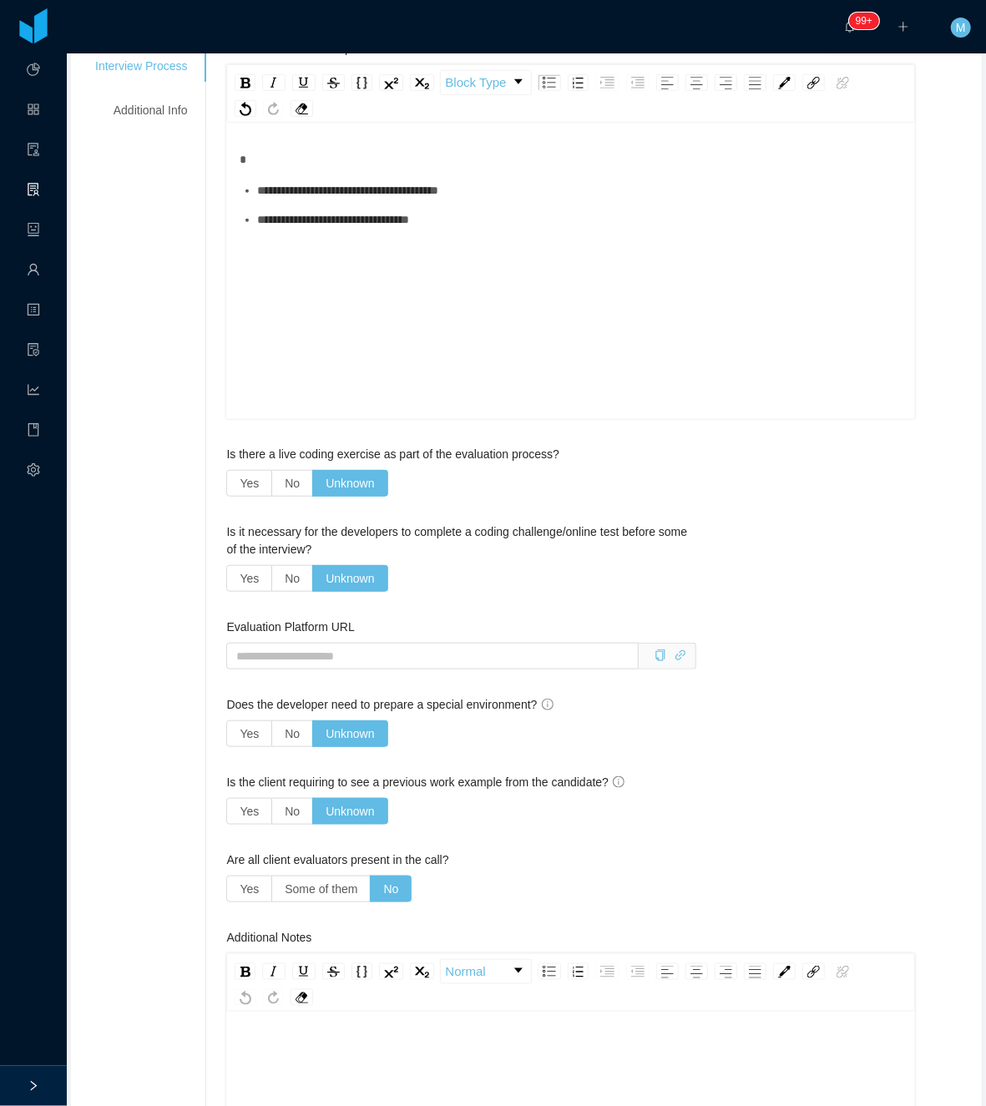
drag, startPoint x: 169, startPoint y: 100, endPoint x: 171, endPoint y: 130, distance: 30.1
click at [169, 107] on div "Additional Info" at bounding box center [141, 110] width 132 height 31
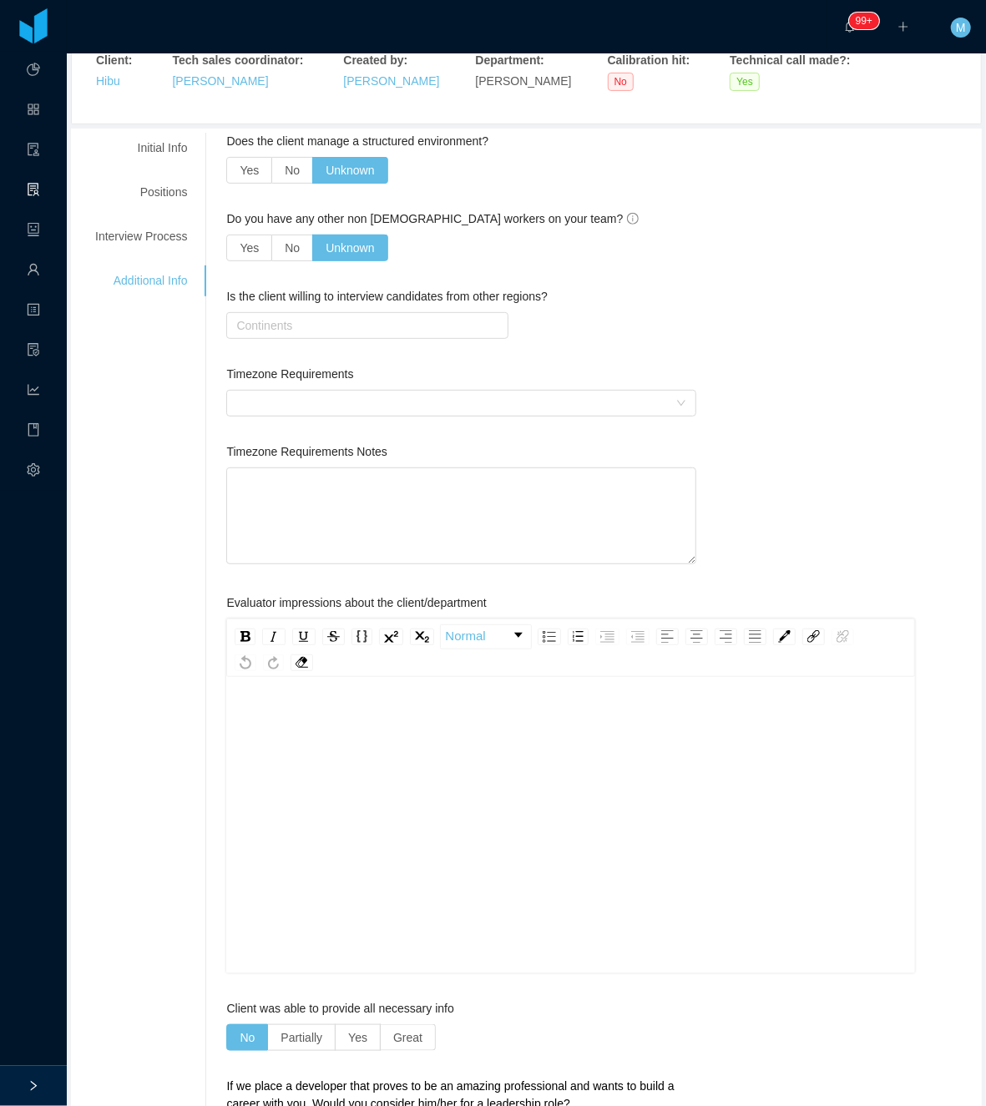
scroll to position [0, 0]
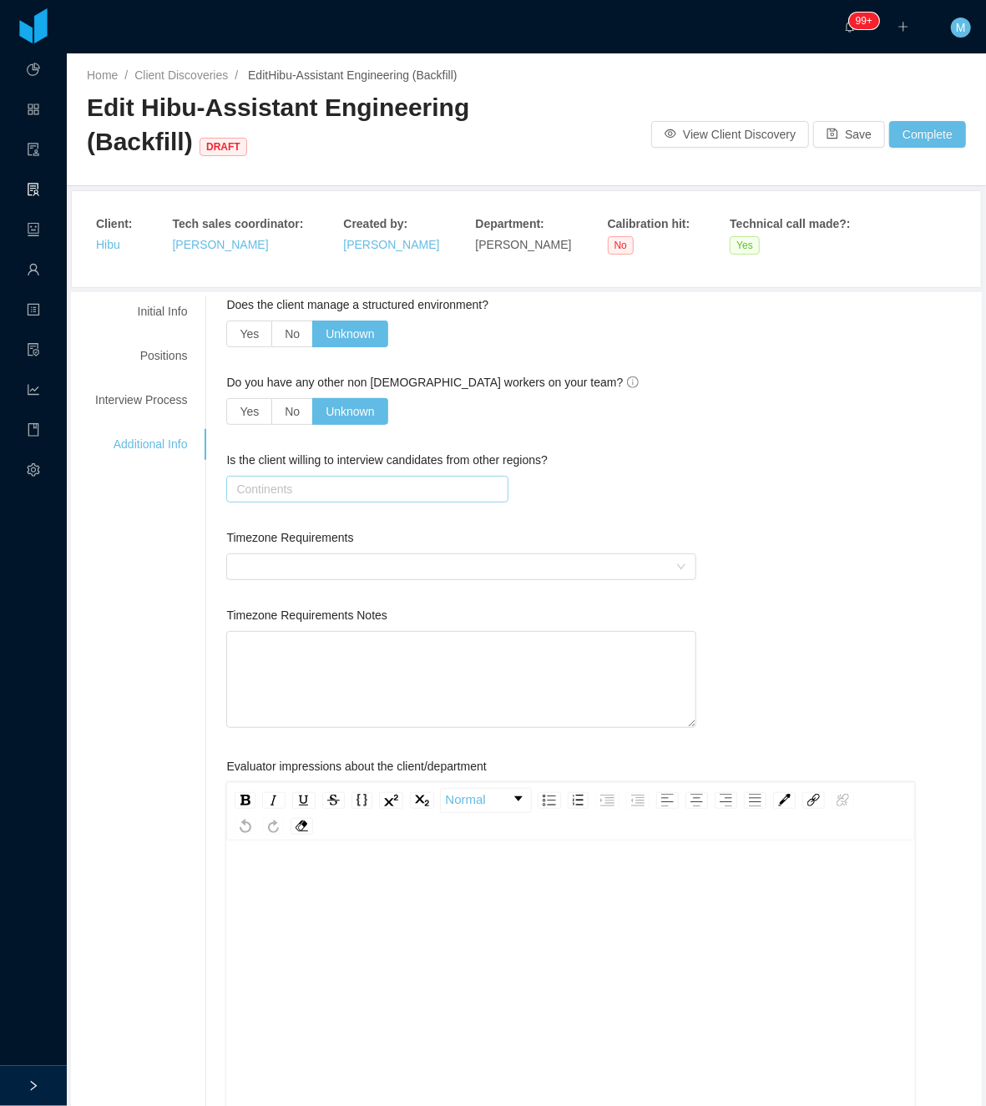
click at [319, 496] on div "Continents" at bounding box center [363, 489] width 254 height 17
click at [298, 542] on li "South America" at bounding box center [362, 550] width 276 height 27
drag, startPoint x: 636, startPoint y: 514, endPoint x: 487, endPoint y: 559, distance: 155.2
click at [633, 516] on div "Is the client willing to interview candidates from other regions? Continents So…" at bounding box center [460, 491] width 469 height 78
click at [441, 565] on div at bounding box center [455, 566] width 438 height 25
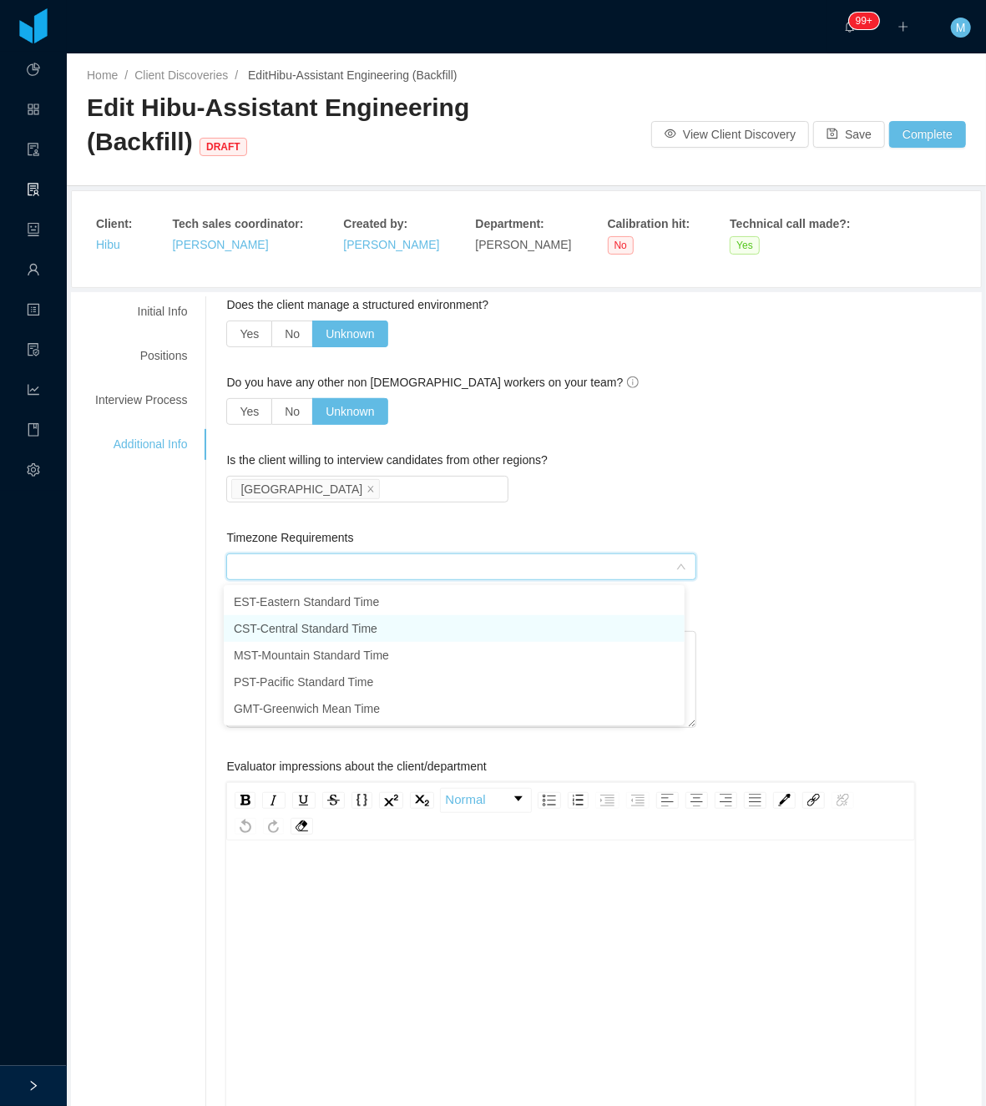
drag, startPoint x: 300, startPoint y: 622, endPoint x: 137, endPoint y: 625, distance: 163.6
click at [300, 633] on li "CST - Central Standard Time" at bounding box center [454, 628] width 461 height 27
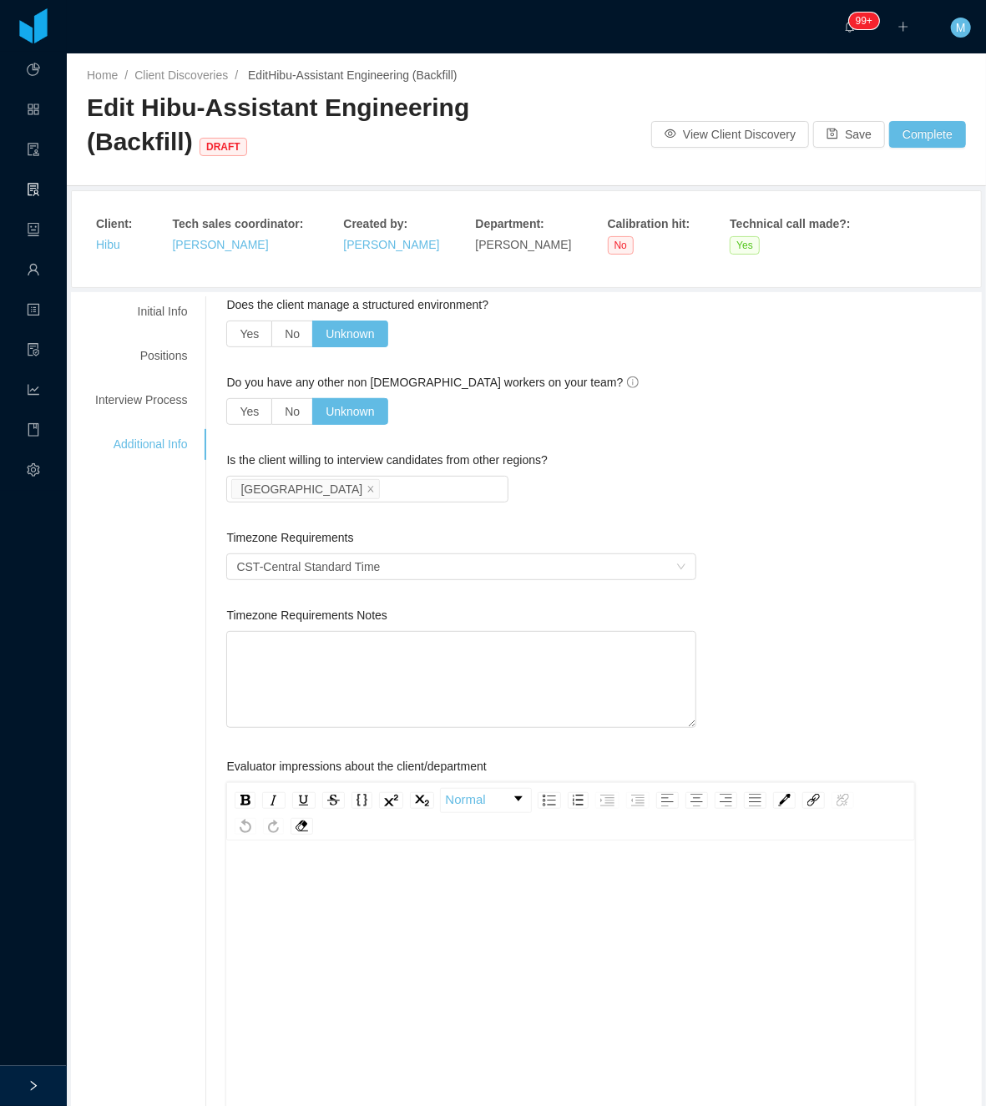
drag, startPoint x: 137, startPoint y: 625, endPoint x: 494, endPoint y: 461, distance: 393.2
click at [141, 626] on div "**********" at bounding box center [526, 855] width 902 height 1119
click at [828, 131] on button "Save" at bounding box center [849, 134] width 72 height 27
click at [179, 312] on div "Initial Info" at bounding box center [141, 311] width 132 height 31
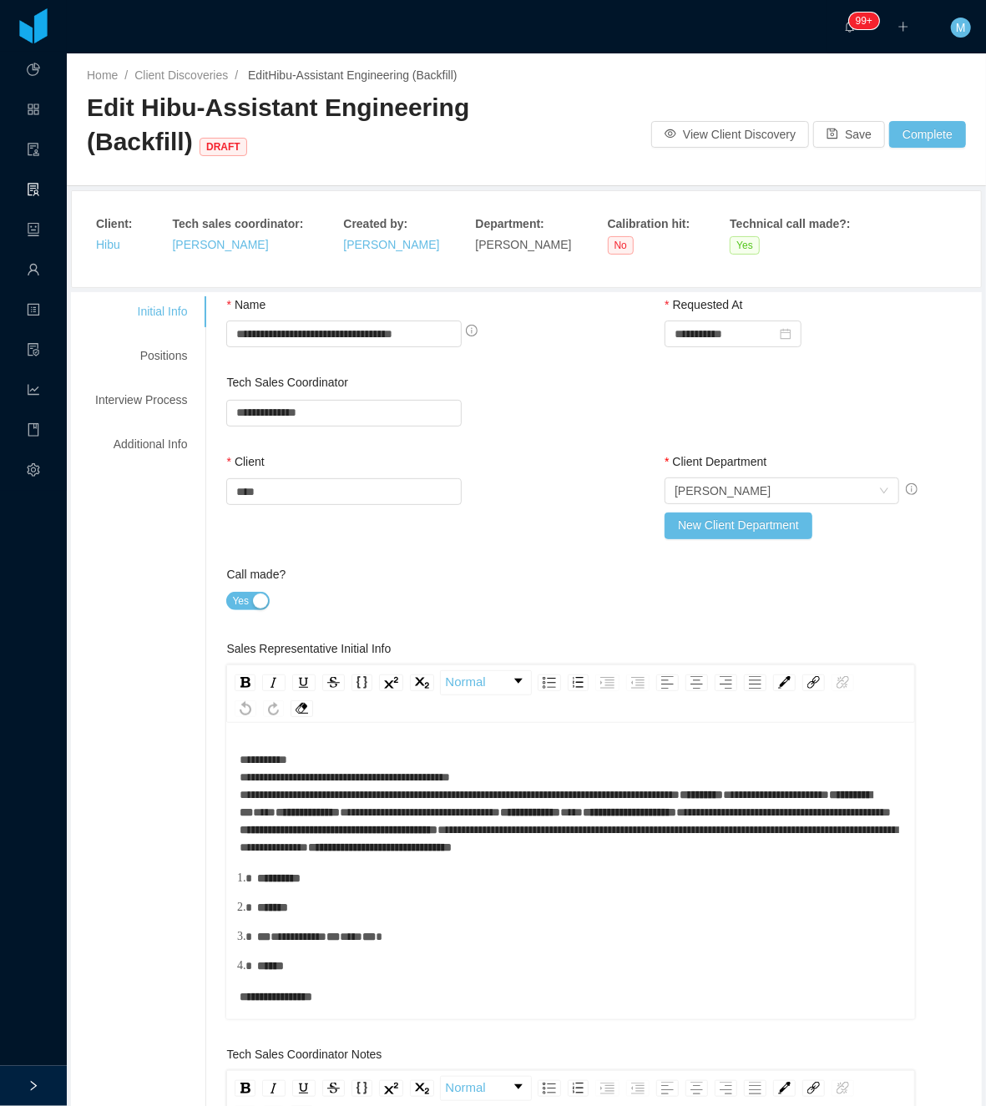
scroll to position [271, 0]
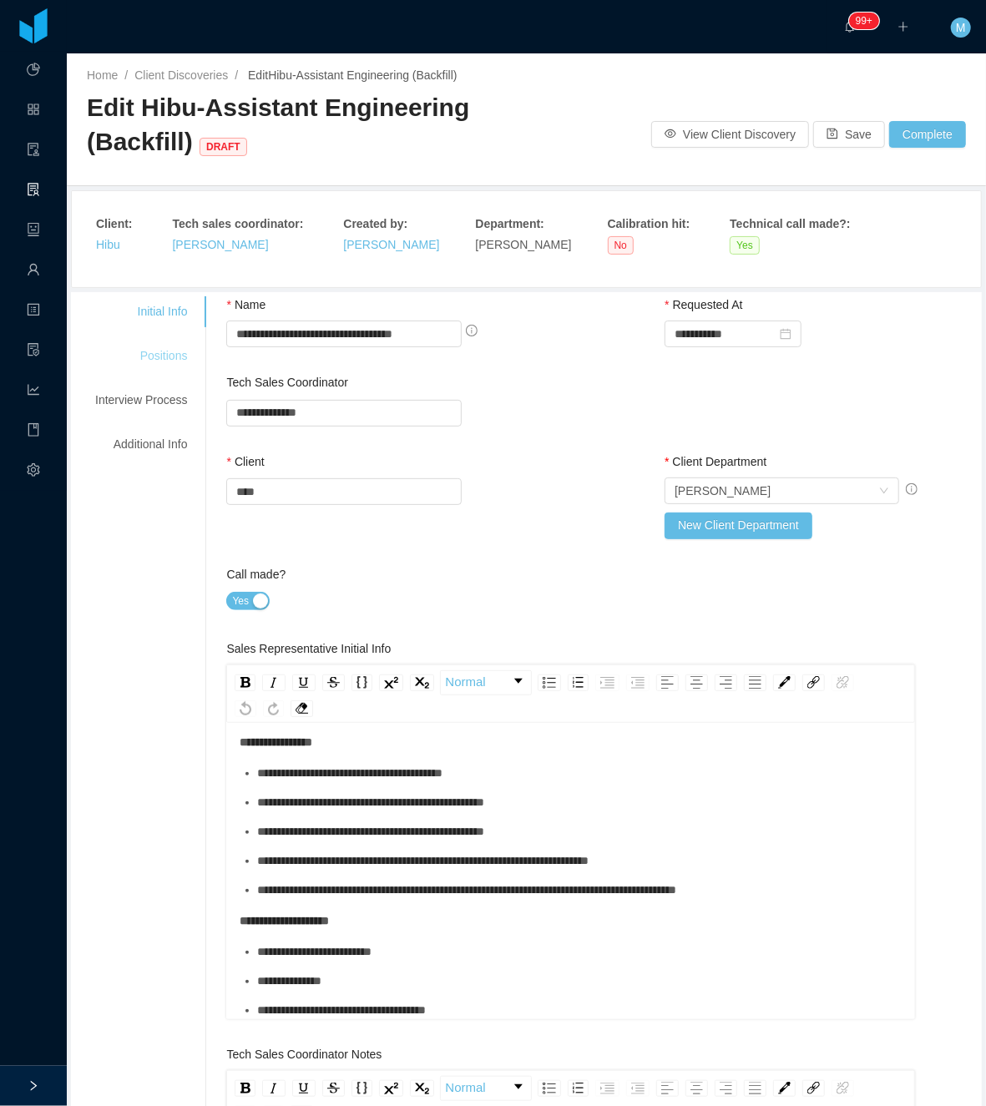
click at [160, 361] on div "Positions" at bounding box center [141, 356] width 132 height 31
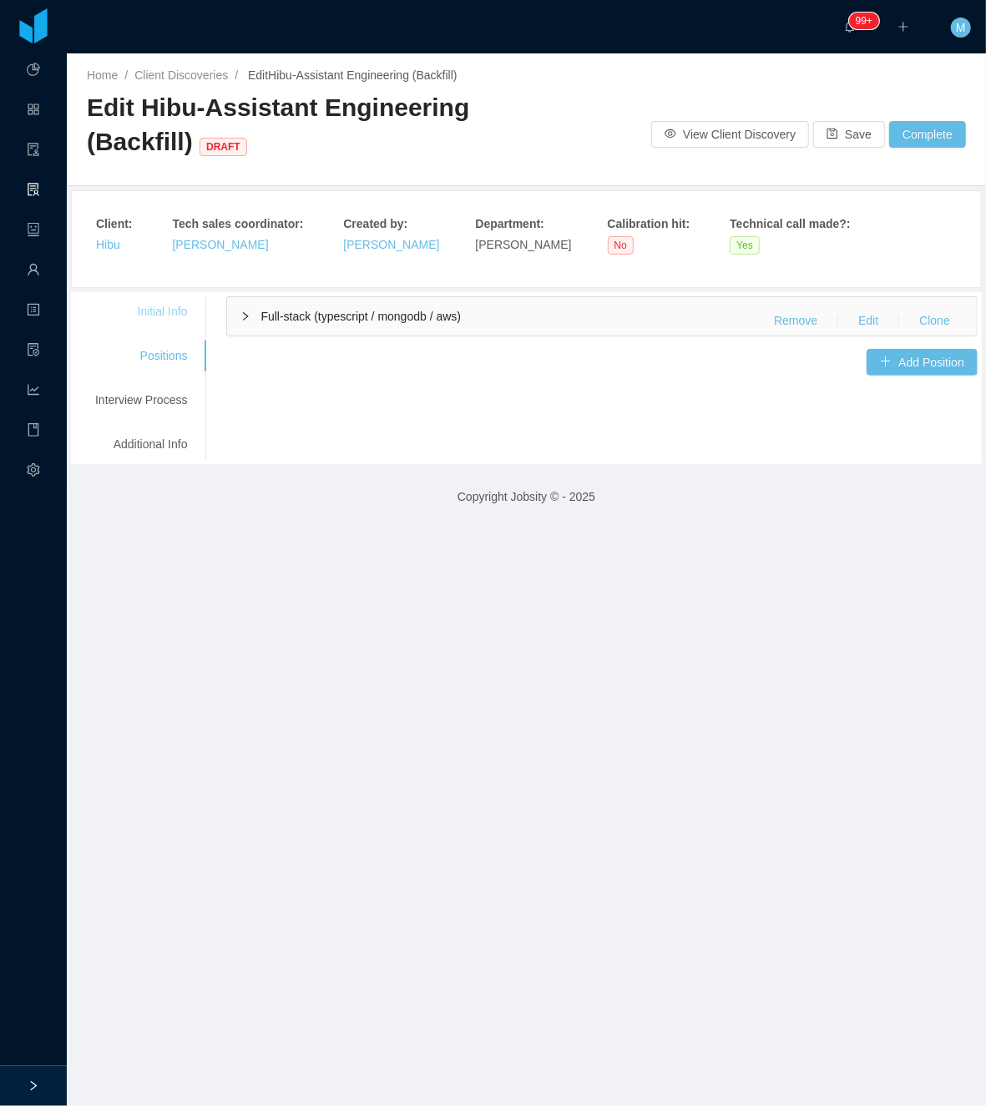
click at [170, 307] on div "Initial Info" at bounding box center [141, 311] width 132 height 31
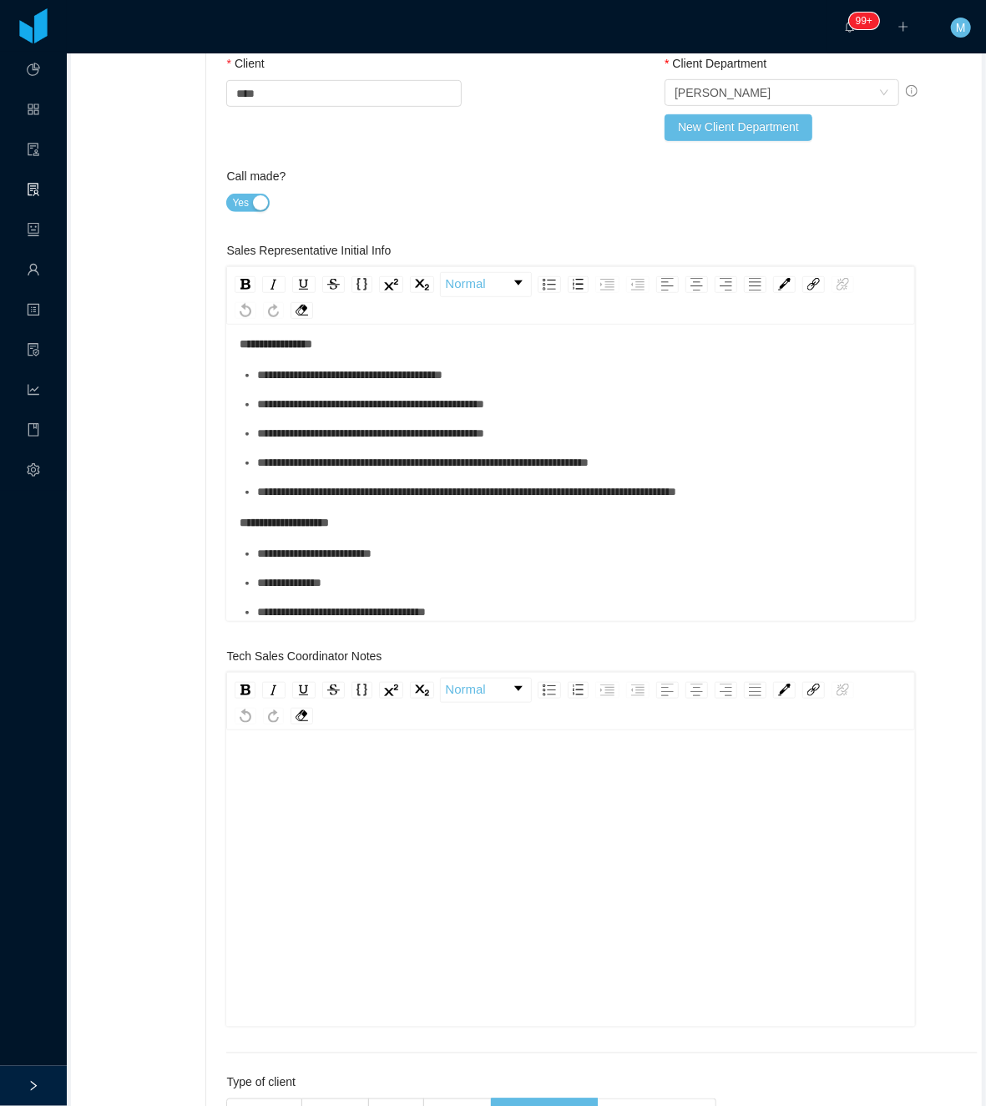
scroll to position [445, 0]
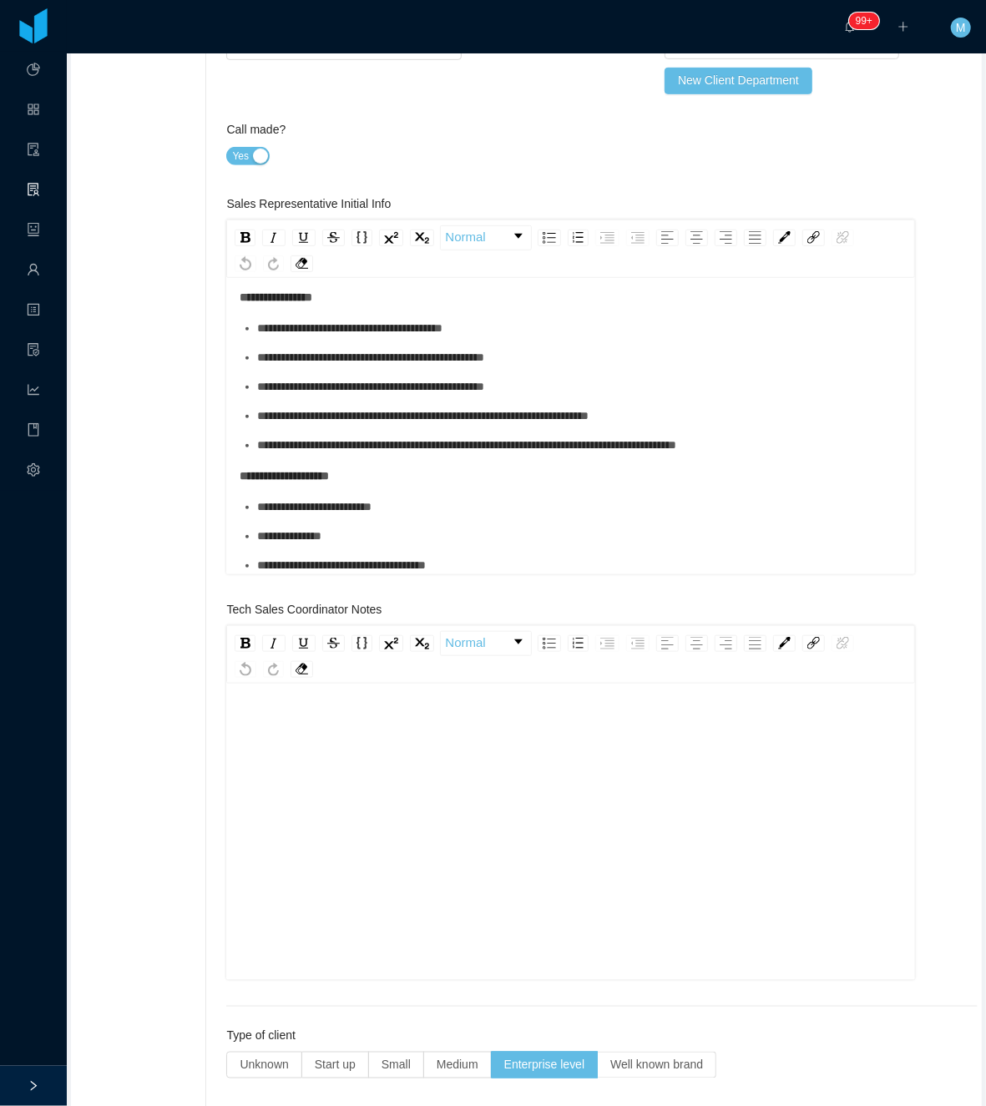
click at [291, 742] on div "rdw-editor" at bounding box center [571, 858] width 663 height 292
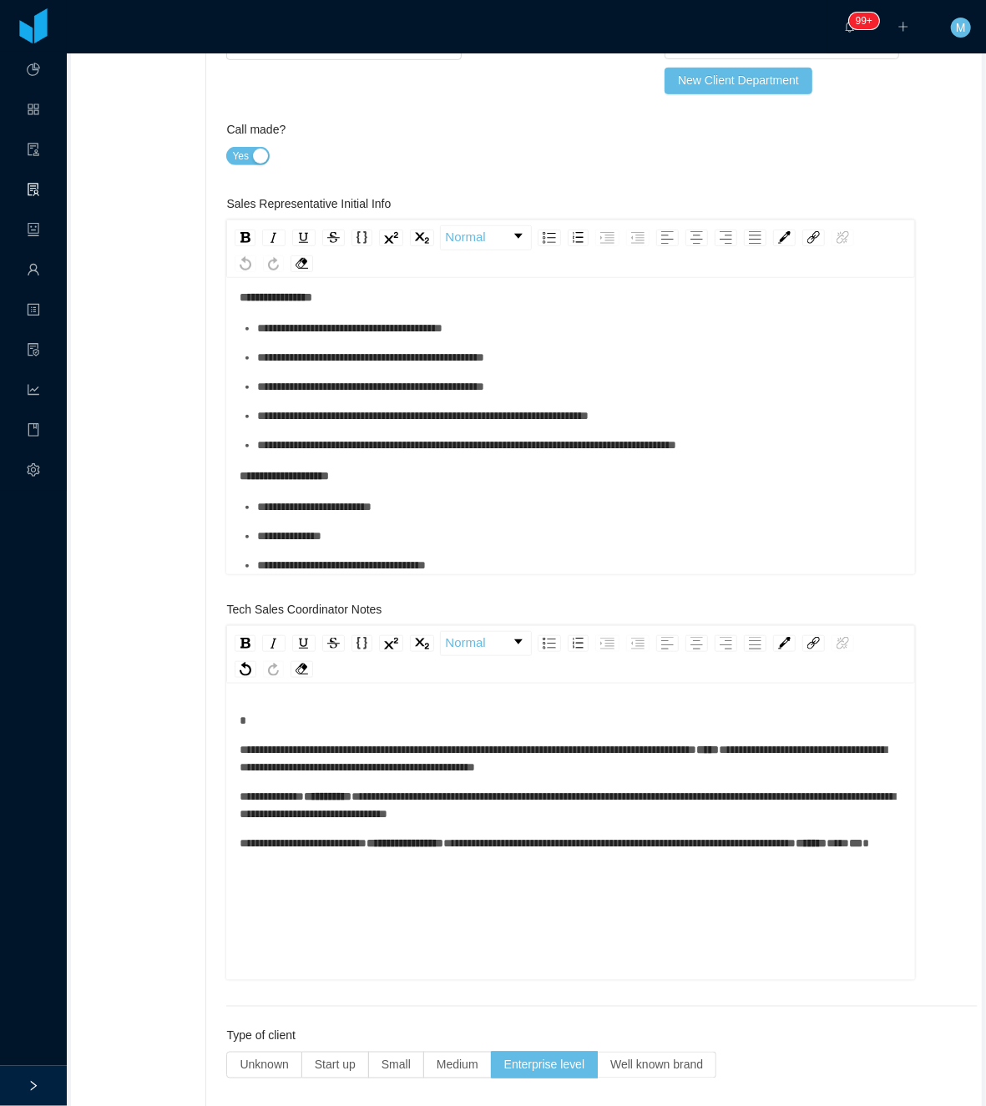
click at [666, 819] on div "**********" at bounding box center [571, 805] width 663 height 35
click at [494, 873] on div "**********" at bounding box center [571, 858] width 663 height 292
click at [496, 871] on div "**********" at bounding box center [571, 858] width 663 height 292
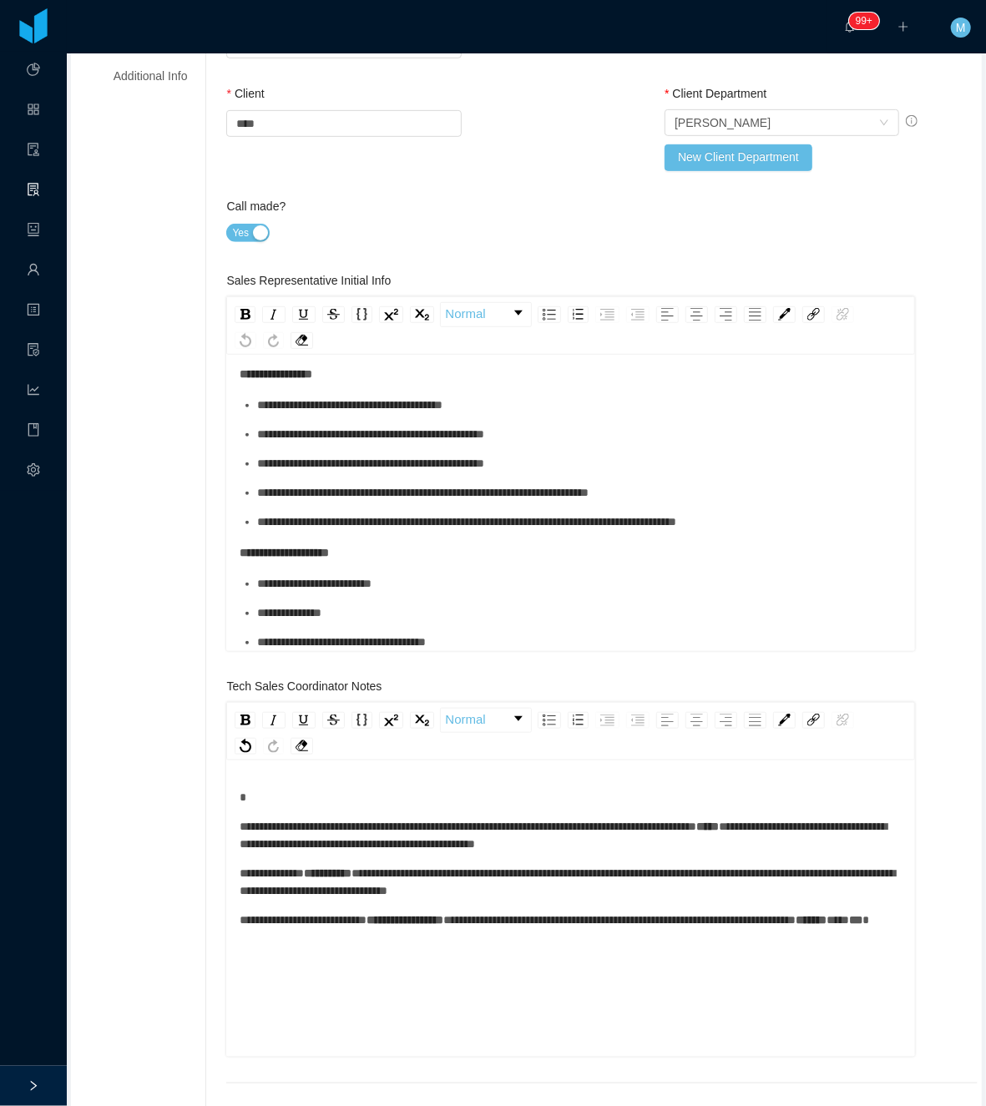
scroll to position [0, 0]
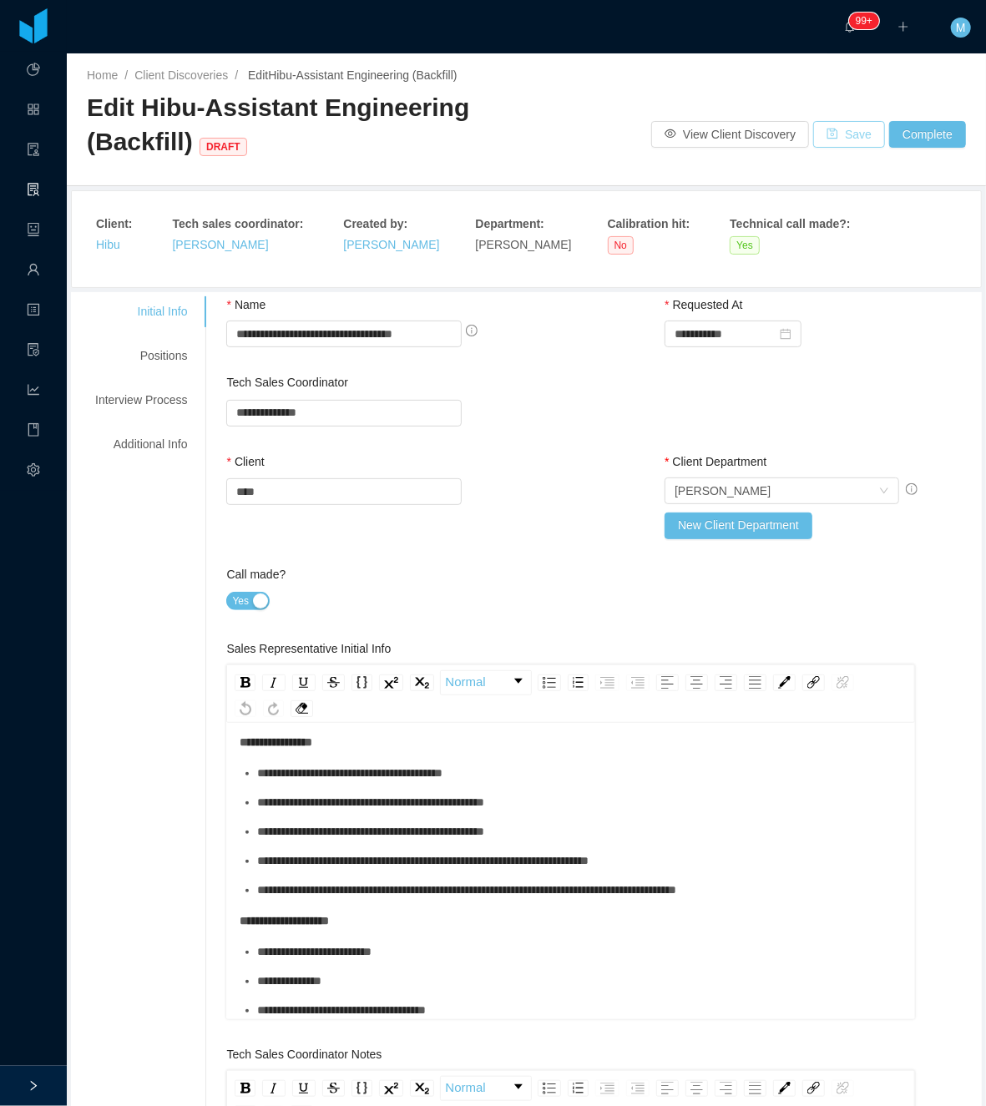
click at [833, 132] on button "Save" at bounding box center [849, 134] width 72 height 27
click at [164, 358] on div "Positions" at bounding box center [141, 356] width 132 height 31
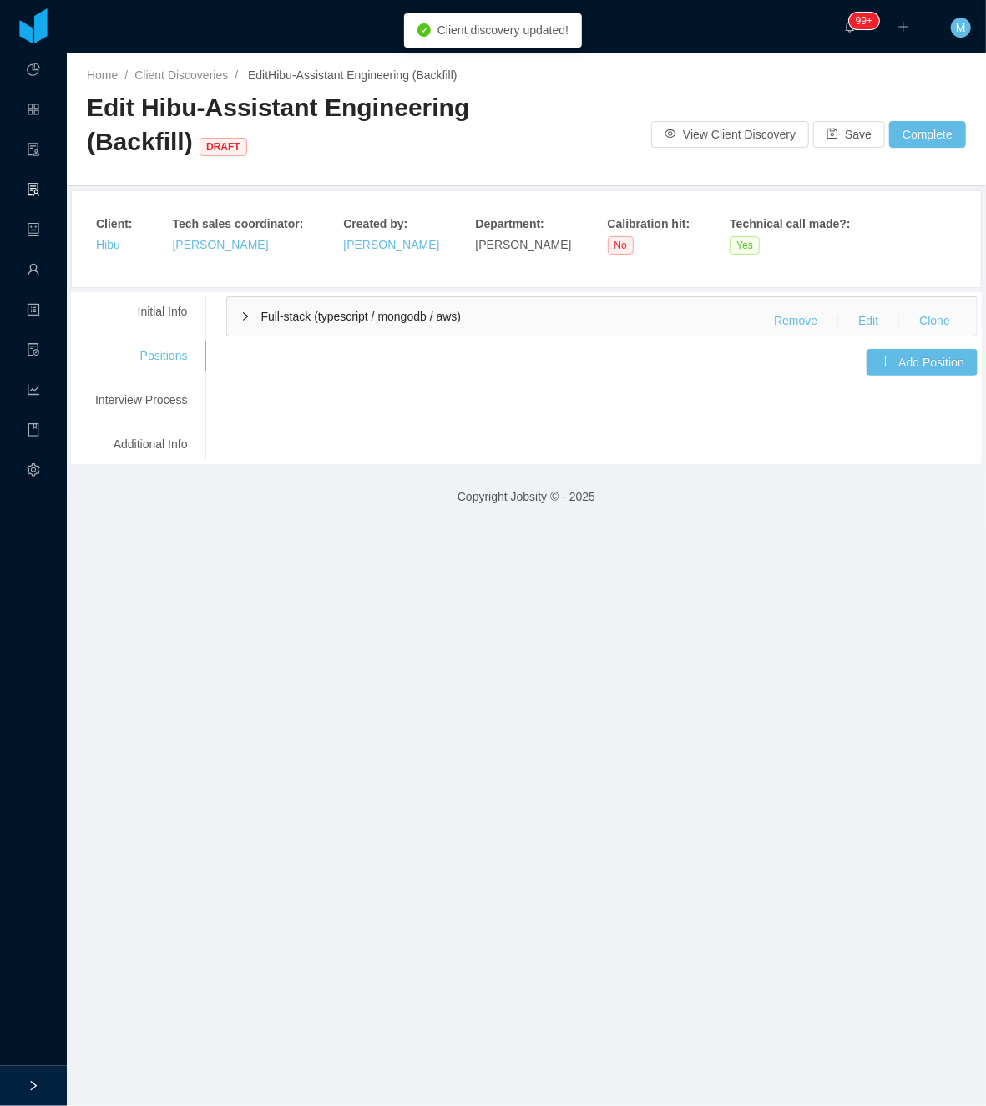
click at [290, 317] on span "Full-stack (typescript / mongodb / aws)" at bounding box center [360, 316] width 200 height 13
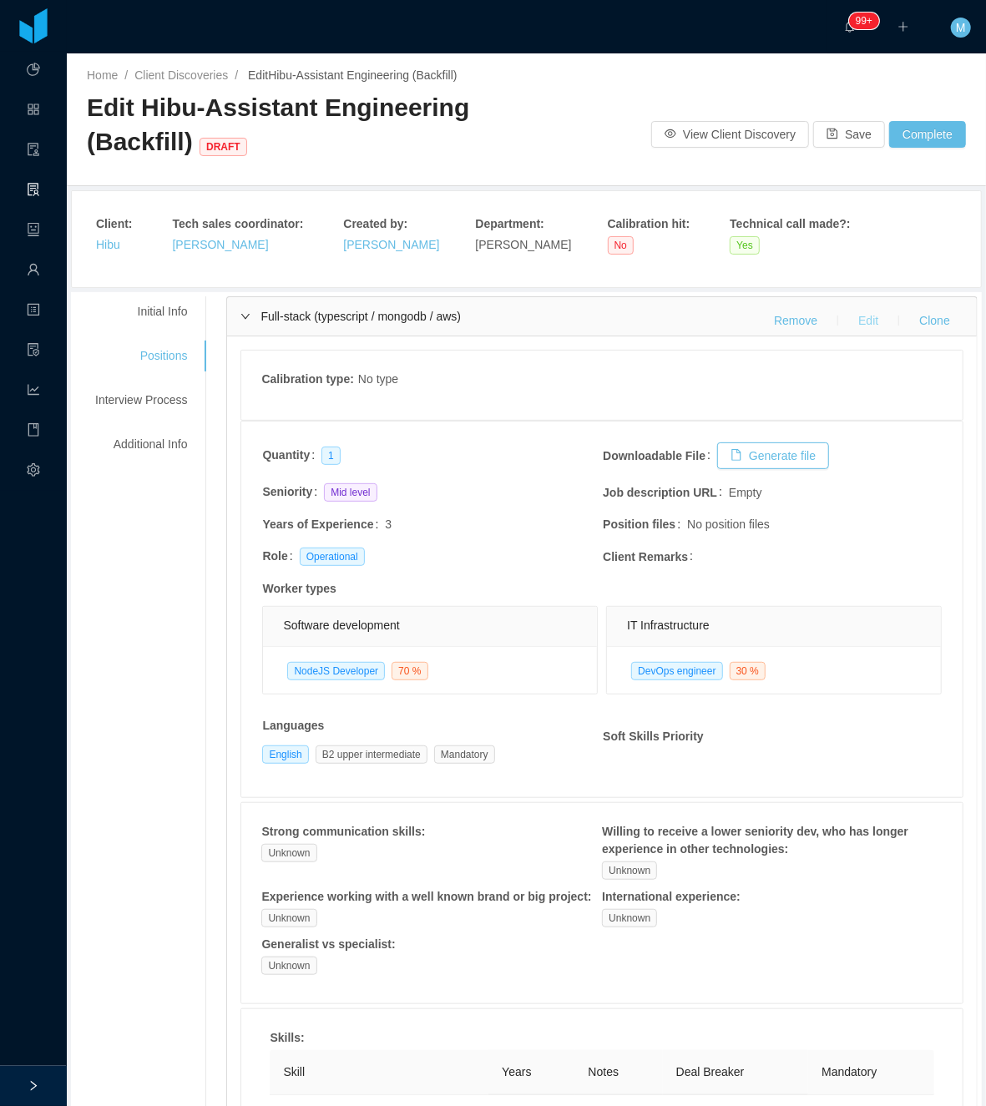
click at [855, 315] on button "Edit" at bounding box center [868, 320] width 47 height 27
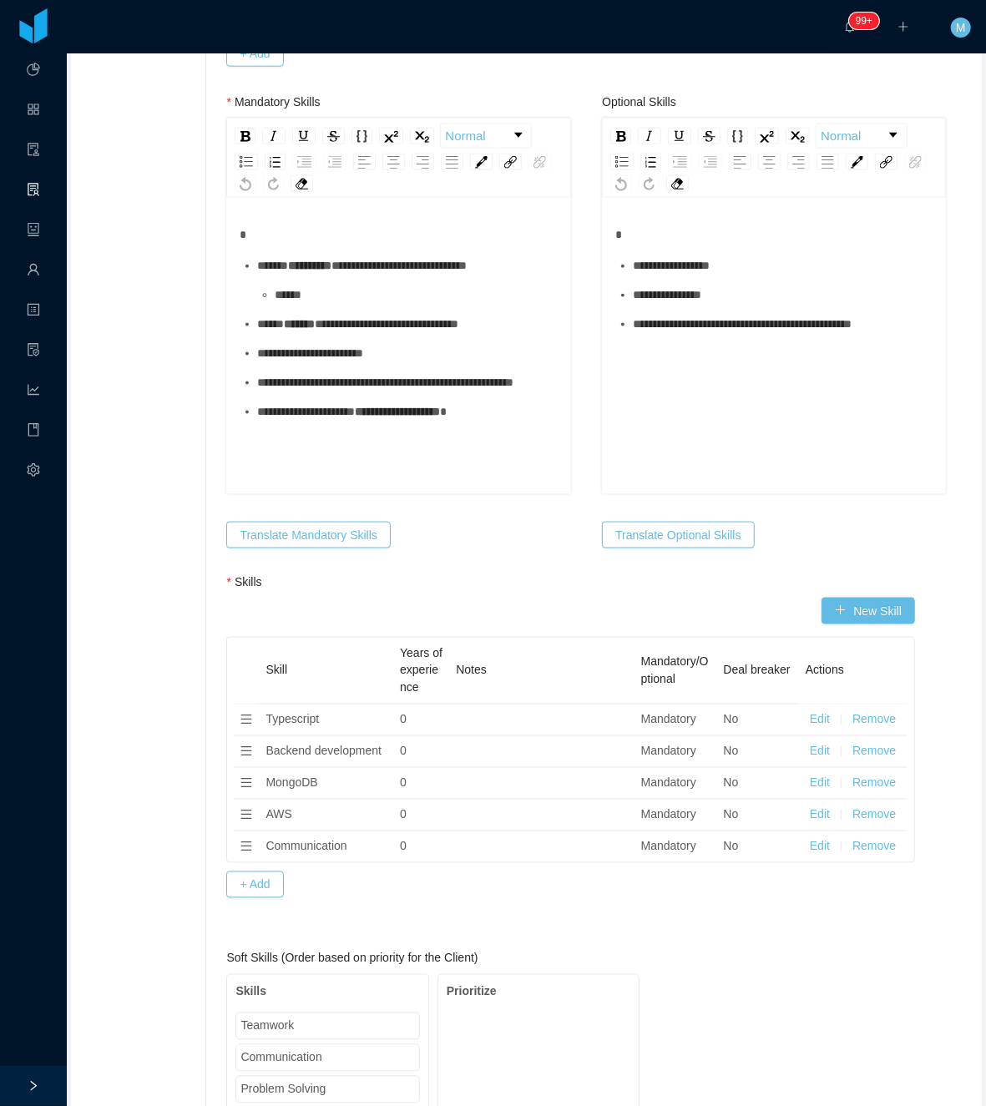
scroll to position [890, 0]
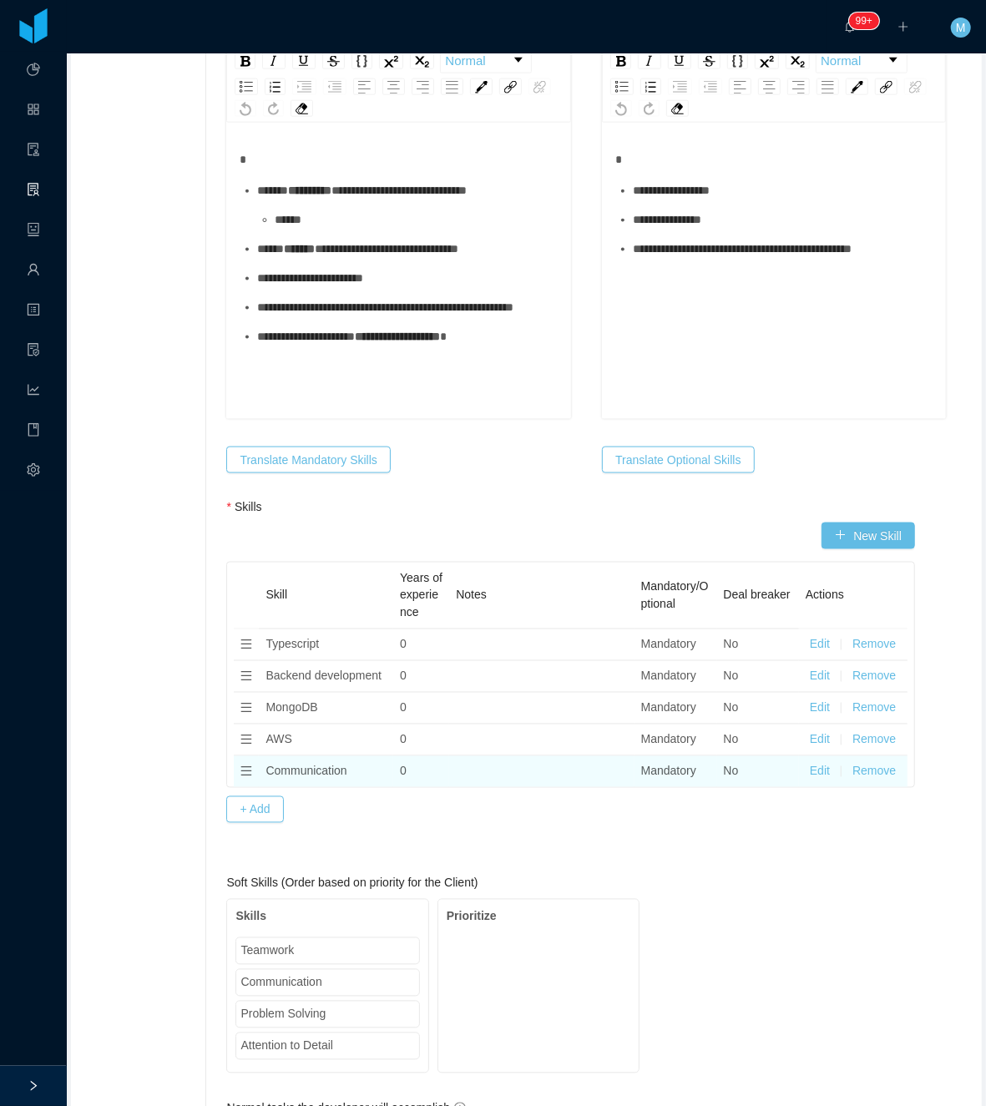
click at [852, 779] on button "Remove" at bounding box center [873, 772] width 43 height 18
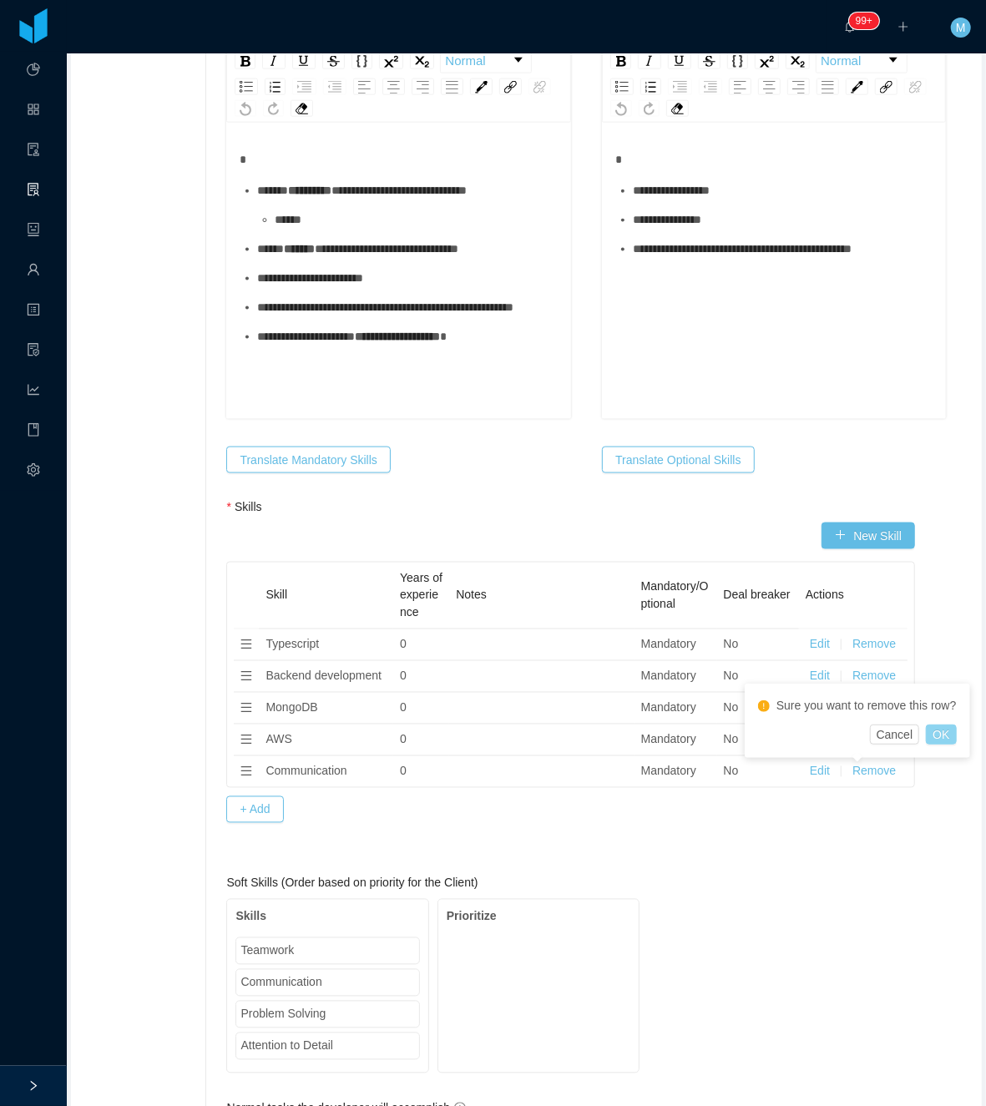
click at [943, 726] on button "OK" at bounding box center [941, 734] width 30 height 20
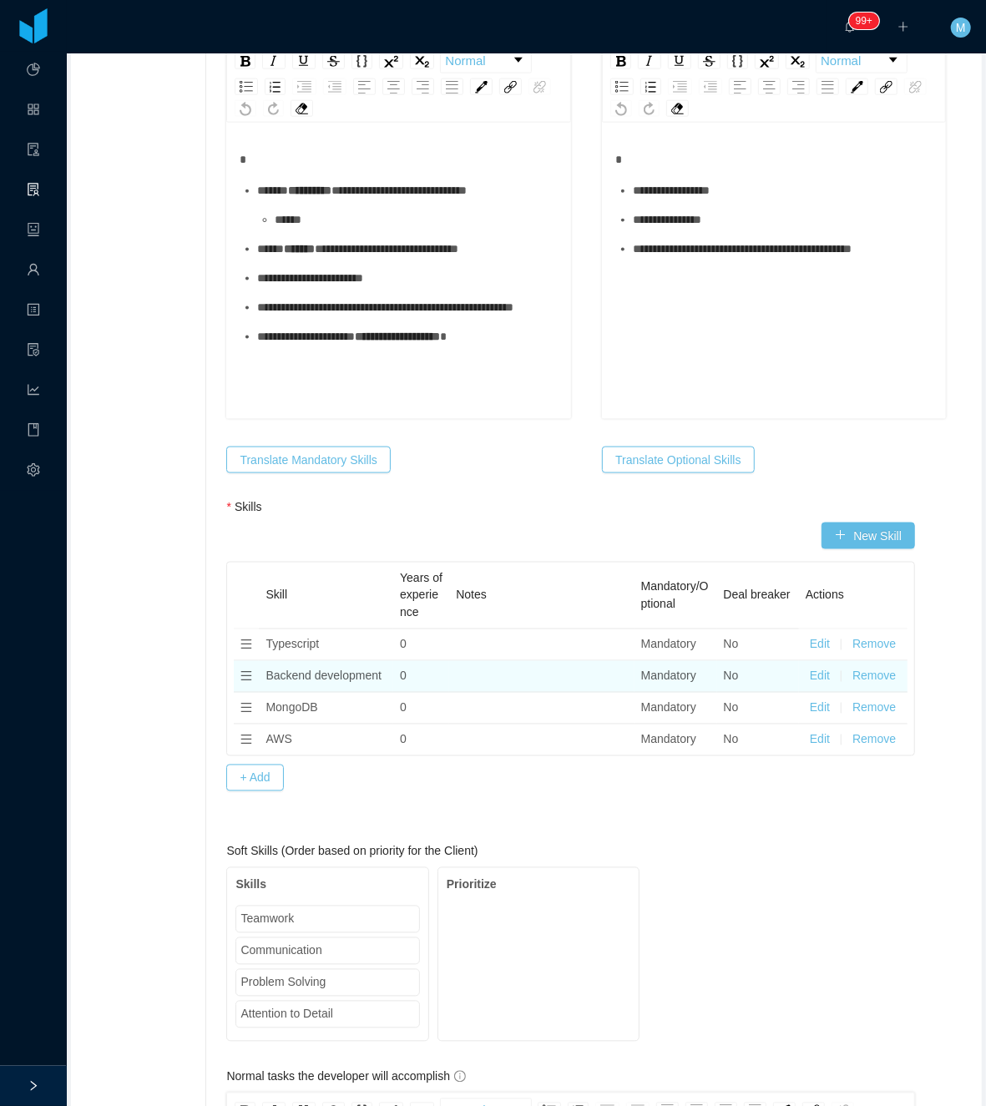
click at [858, 675] on button "Remove" at bounding box center [873, 677] width 43 height 18
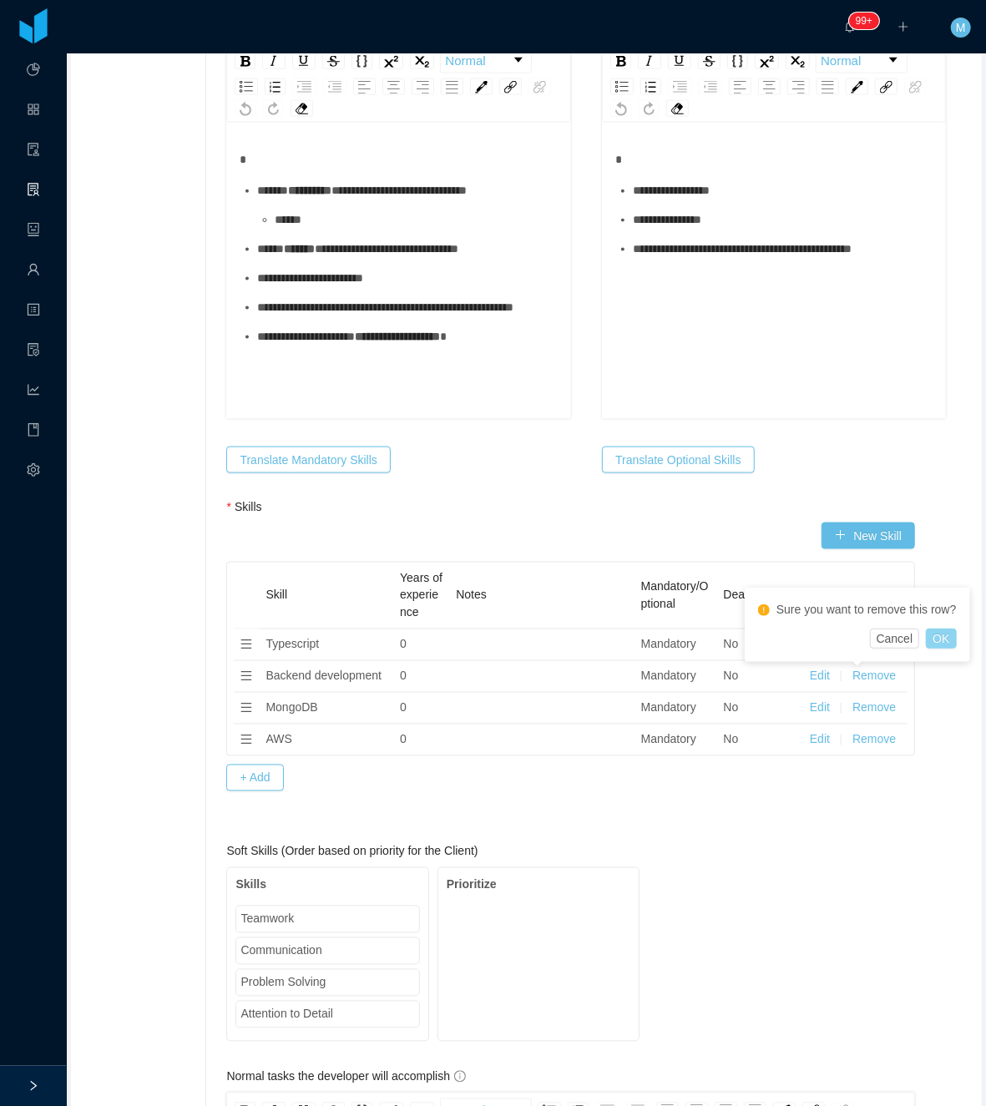
click at [938, 636] on button "OK" at bounding box center [941, 638] width 30 height 20
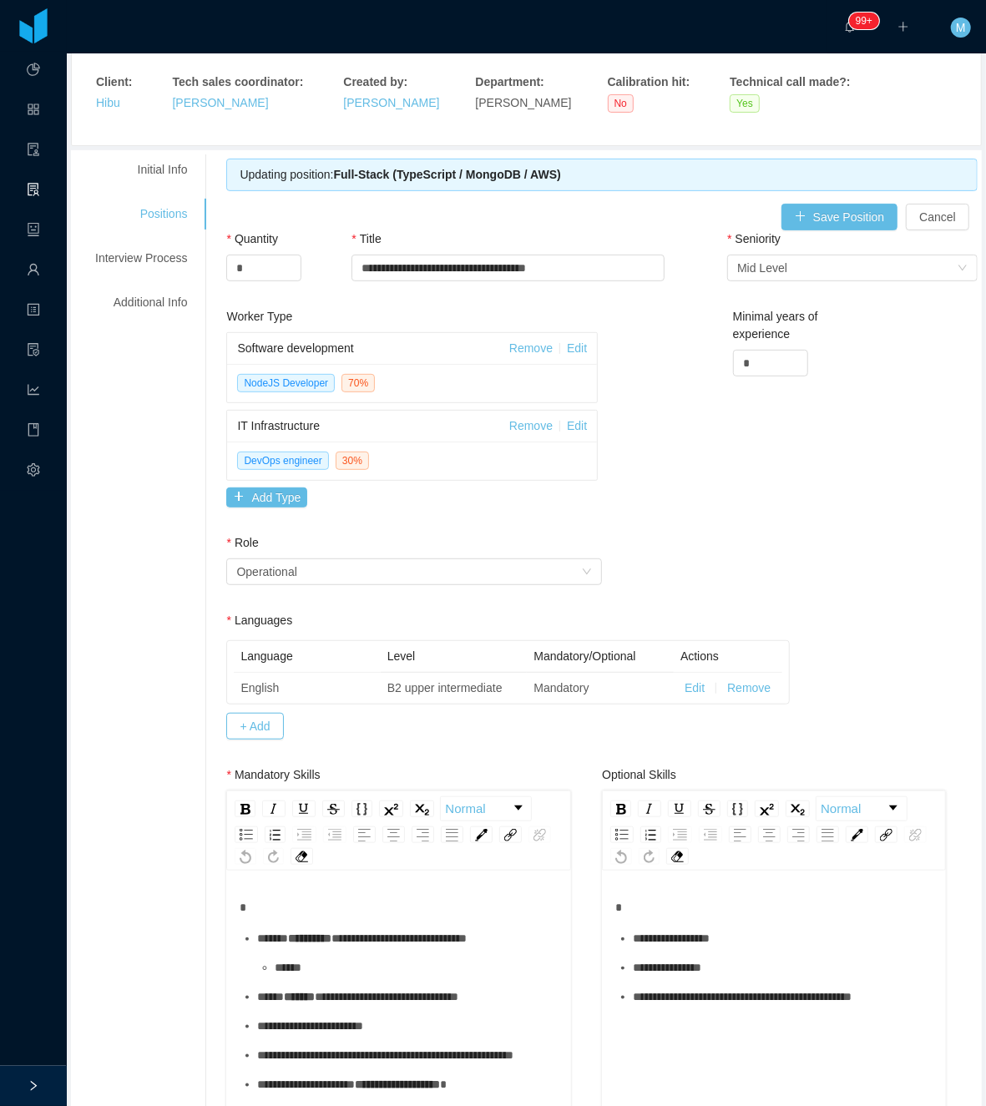
scroll to position [0, 0]
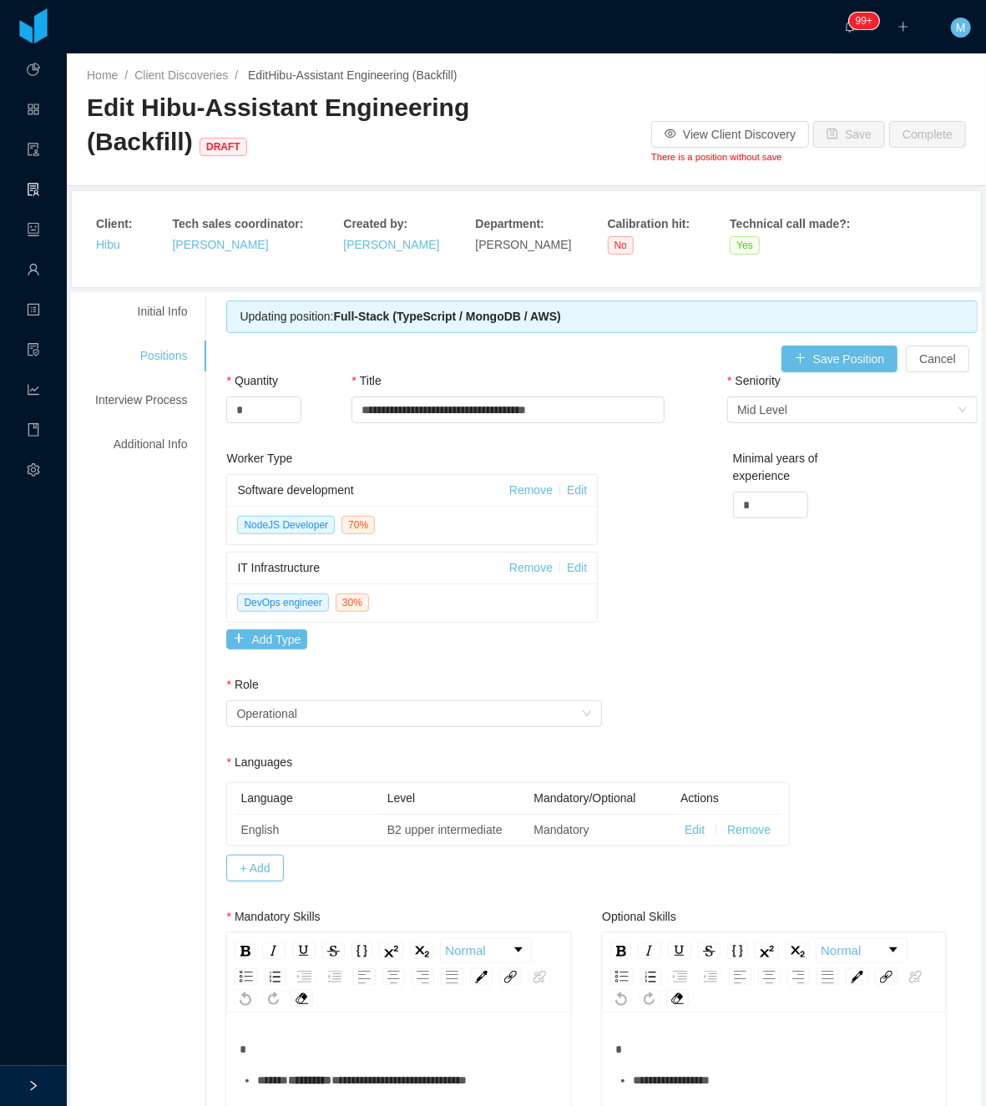
click at [801, 346] on div "**********" at bounding box center [601, 374] width 751 height 149
click at [811, 347] on button "Save Position" at bounding box center [839, 359] width 117 height 27
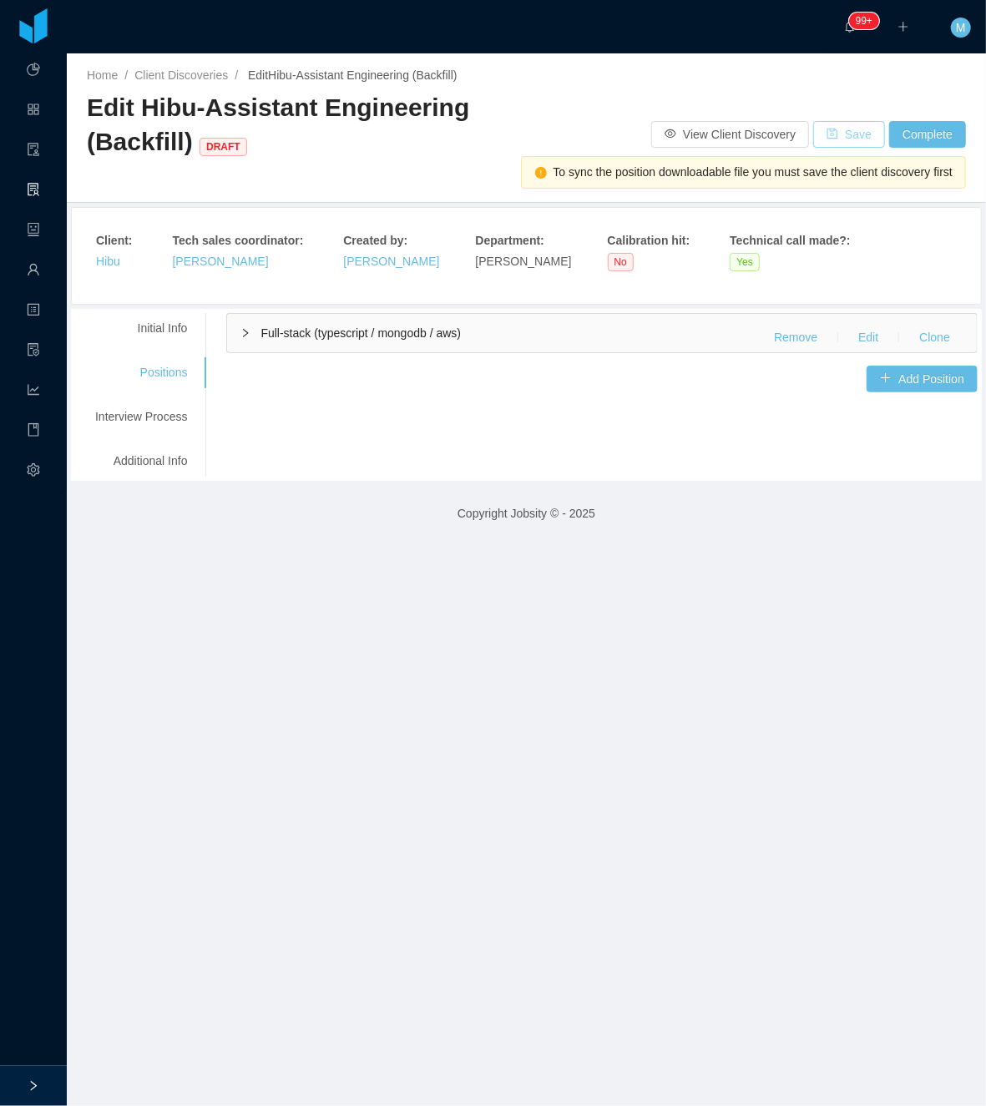
click at [823, 128] on button "Save" at bounding box center [849, 134] width 72 height 27
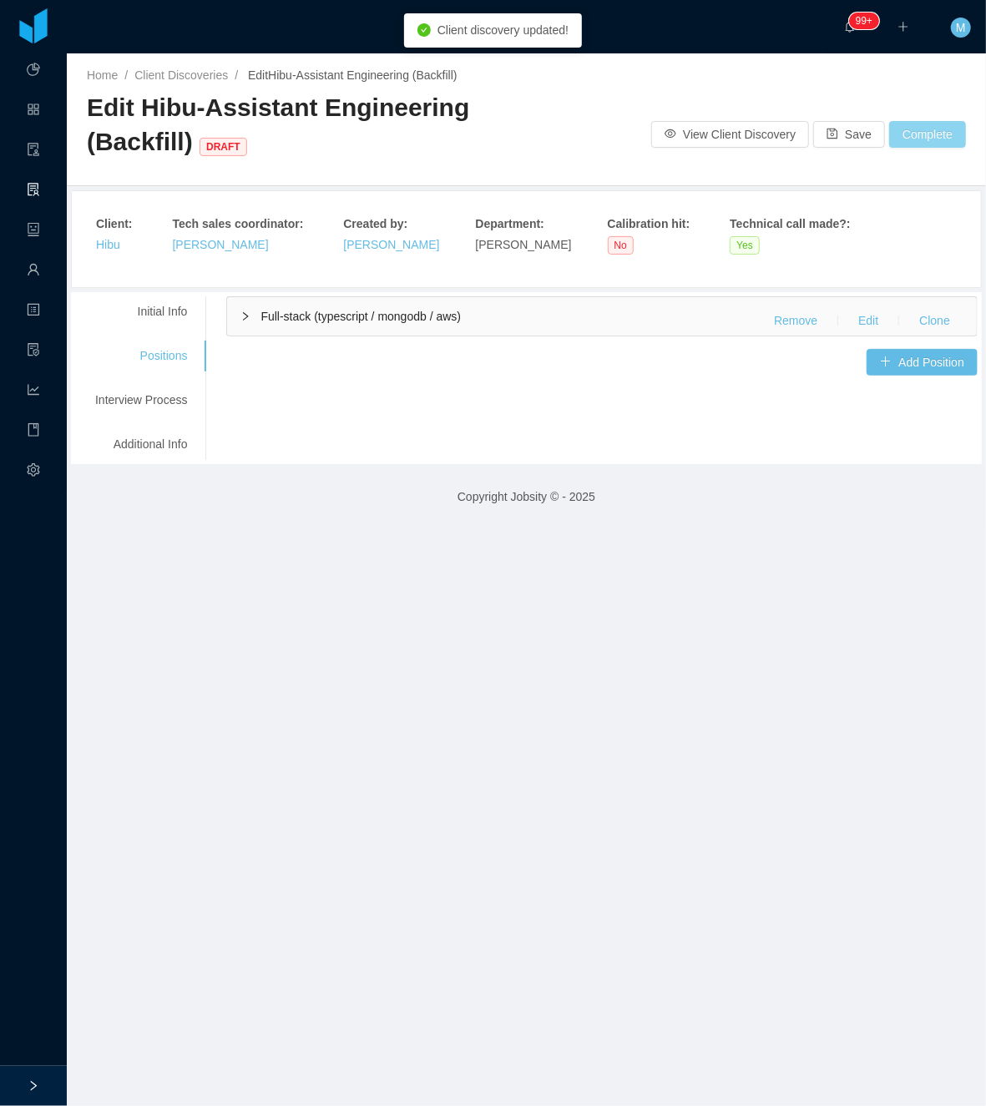
click at [889, 134] on button "Complete" at bounding box center [927, 134] width 77 height 27
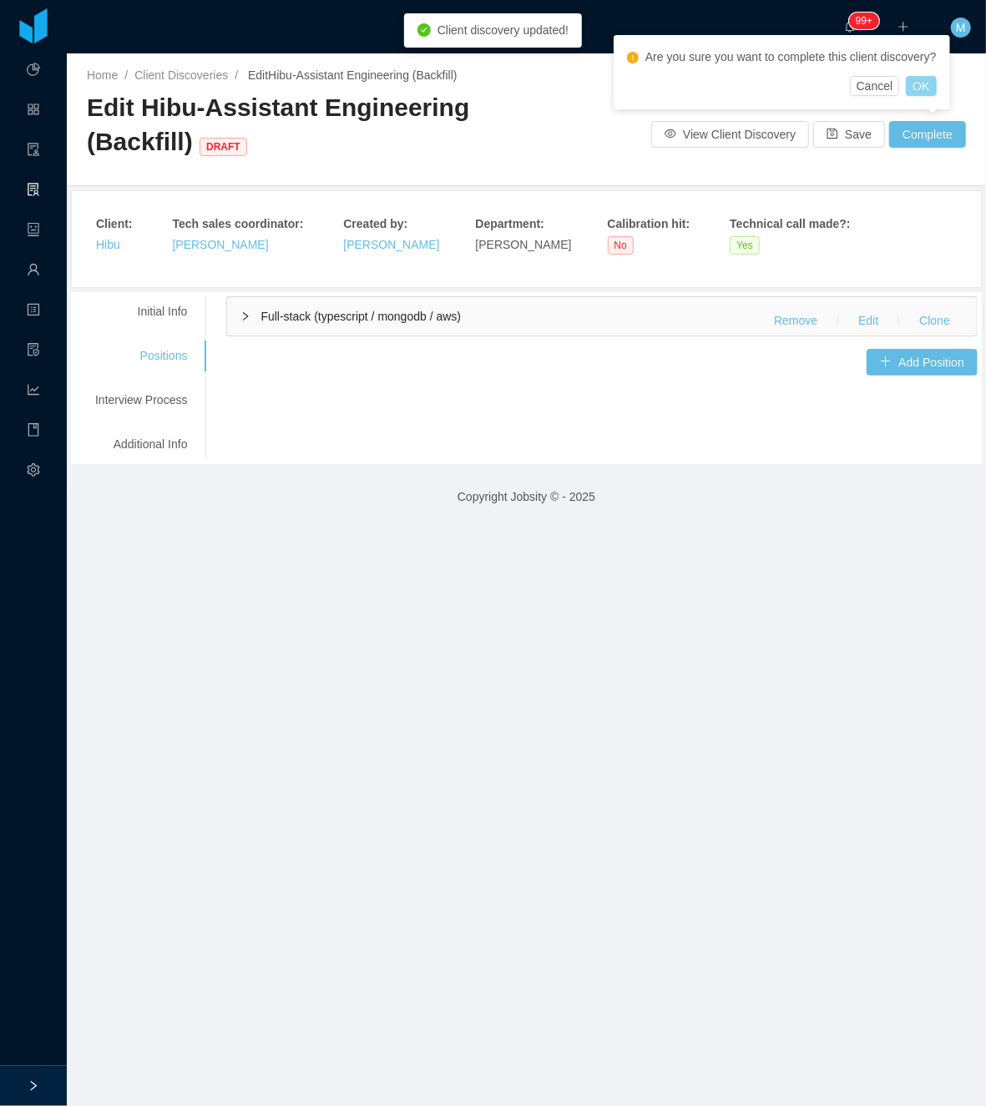
click at [926, 88] on button "OK" at bounding box center [921, 86] width 30 height 20
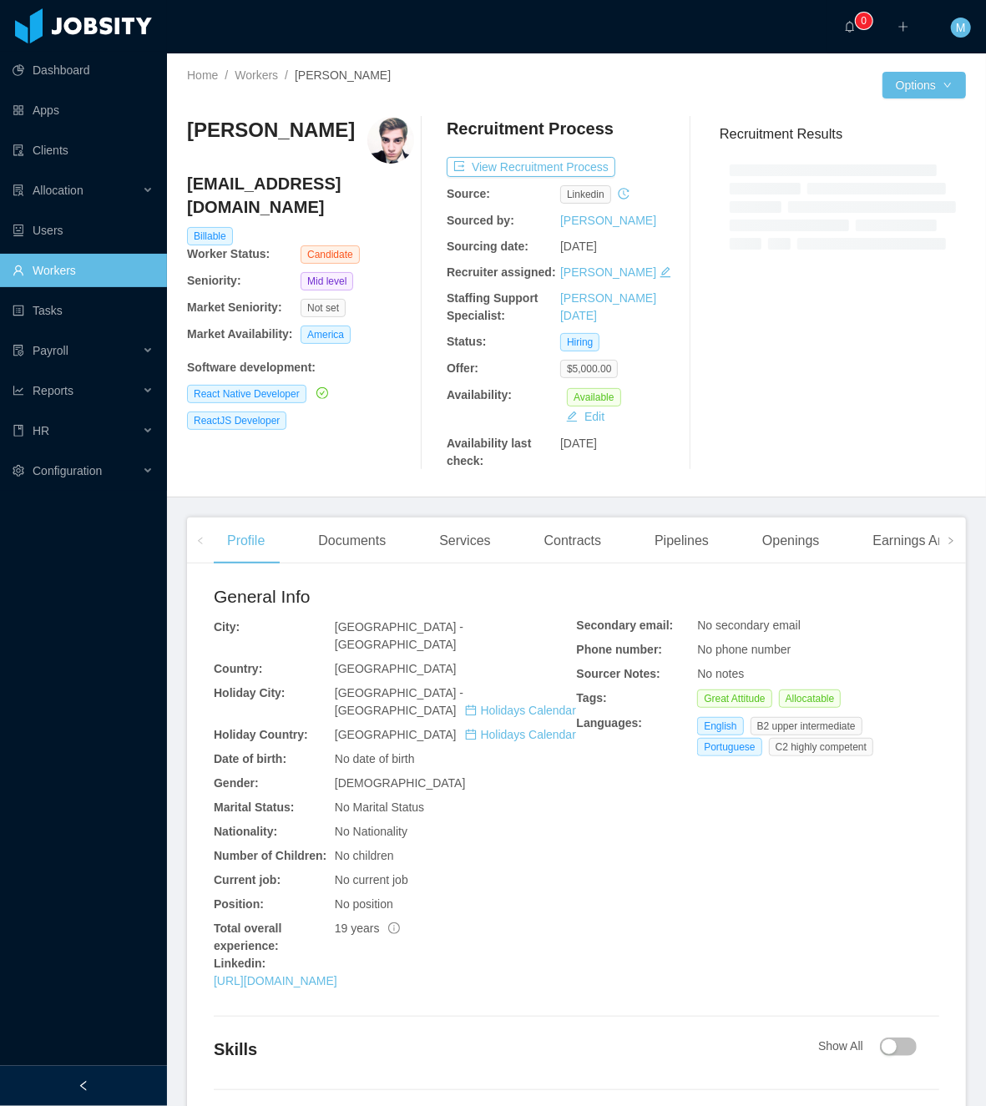
click at [88, 1082] on icon "icon: left" at bounding box center [84, 1086] width 12 height 12
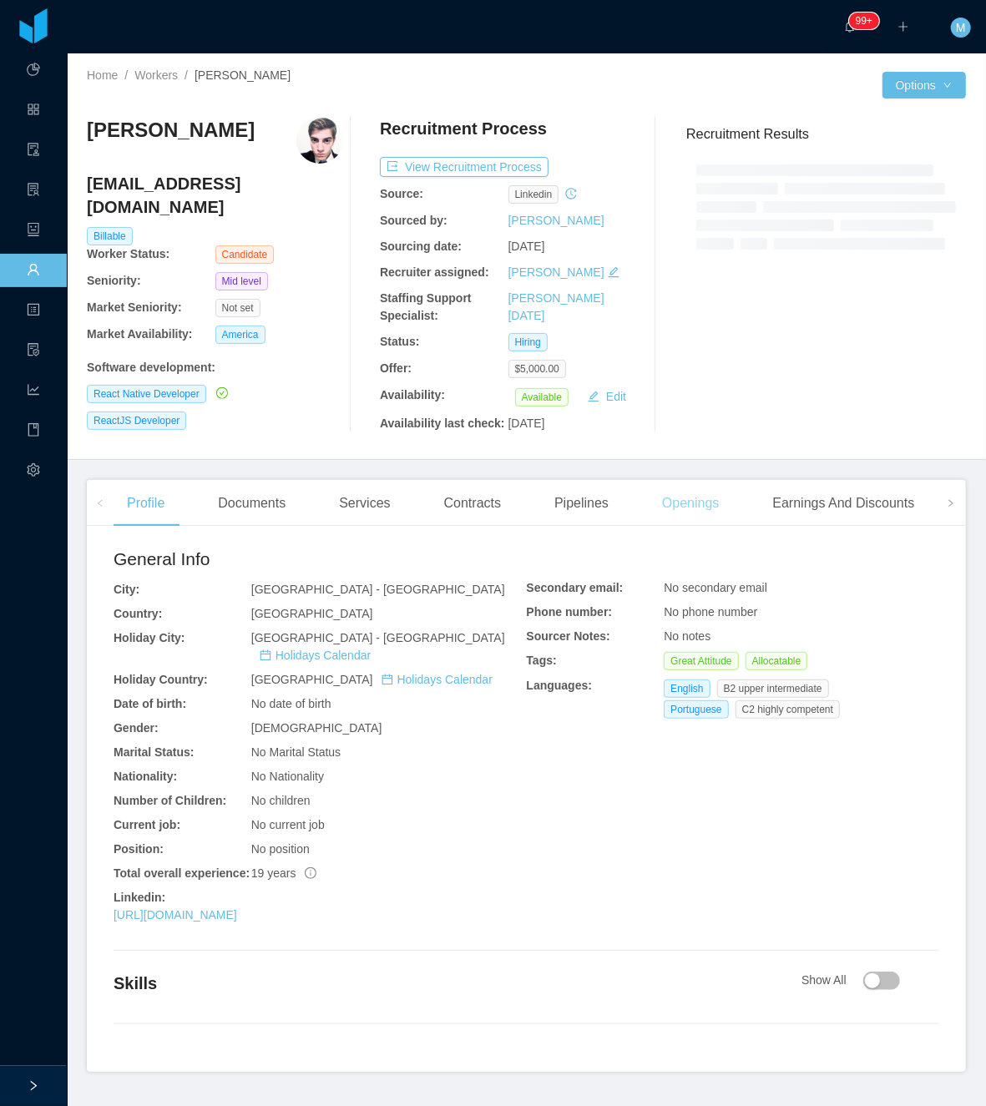
click at [698, 518] on div "Openings" at bounding box center [690, 503] width 84 height 47
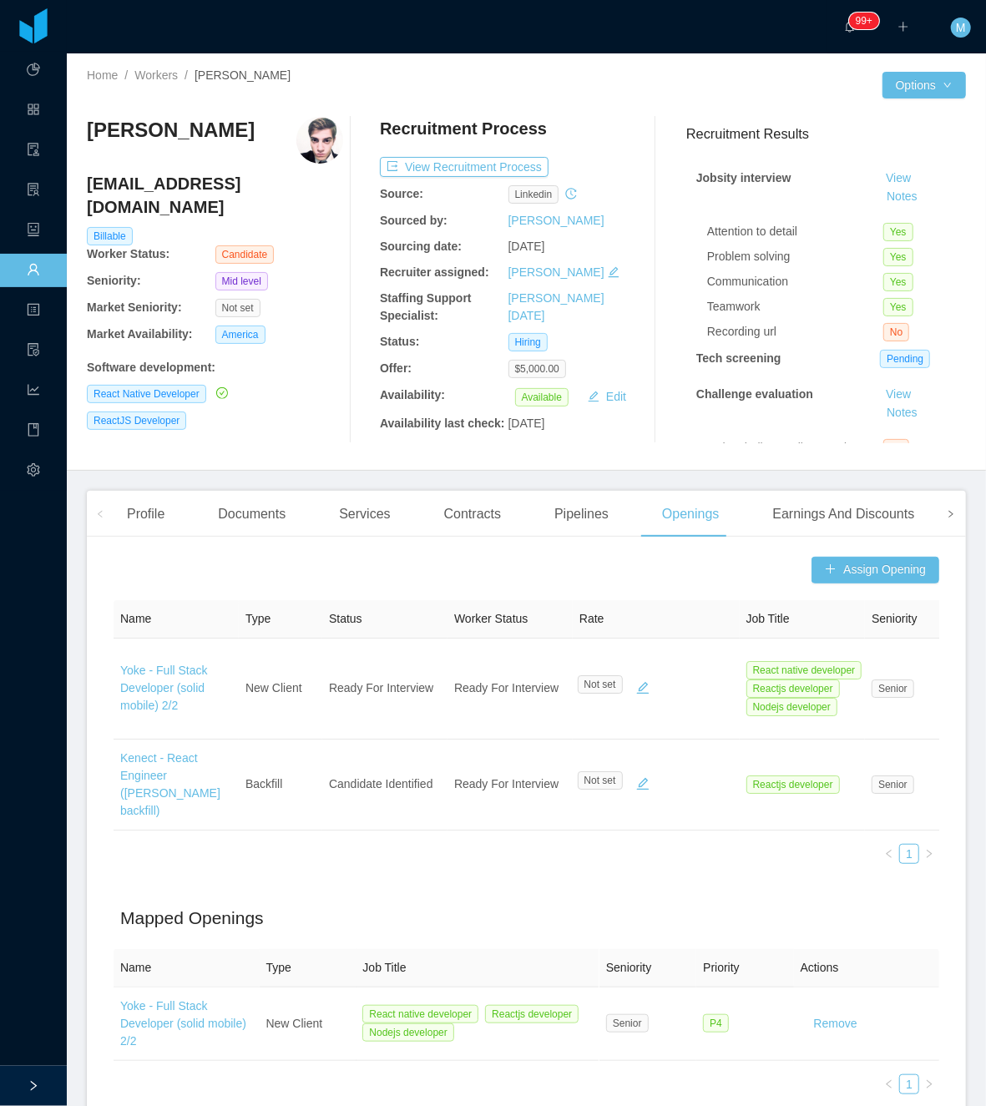
click at [937, 521] on span at bounding box center [950, 514] width 27 height 46
click at [878, 522] on div "Experience" at bounding box center [889, 514] width 93 height 47
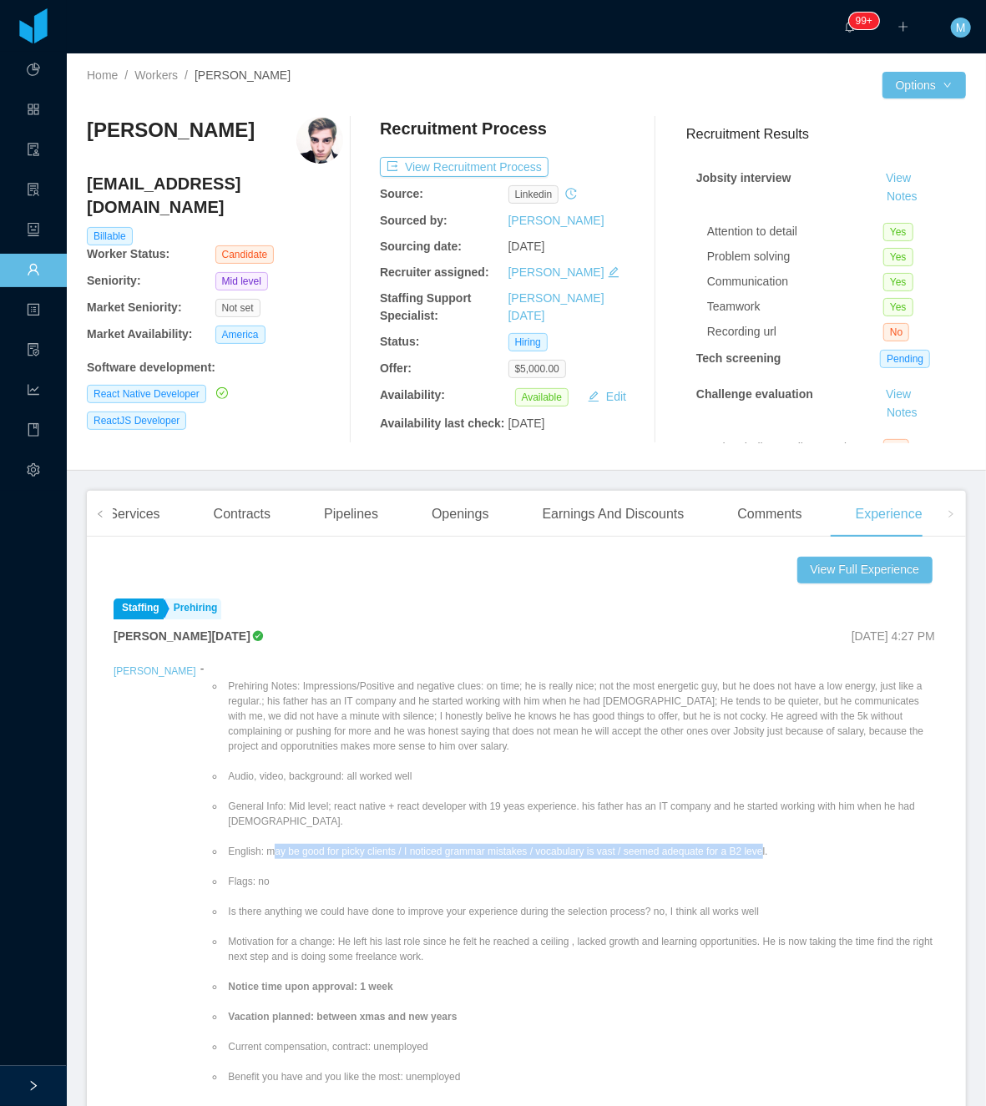
drag, startPoint x: 224, startPoint y: 853, endPoint x: 713, endPoint y: 848, distance: 488.3
click at [713, 848] on li "English: may be good for picky clients / I noticed grammar mistakes / vocabular…" at bounding box center [581, 851] width 714 height 15
drag, startPoint x: 713, startPoint y: 848, endPoint x: 382, endPoint y: 870, distance: 331.2
click at [382, 870] on ul "Prehiring Notes: Impressions/Positive and negative clues: on time; he is really…" at bounding box center [573, 1023] width 731 height 721
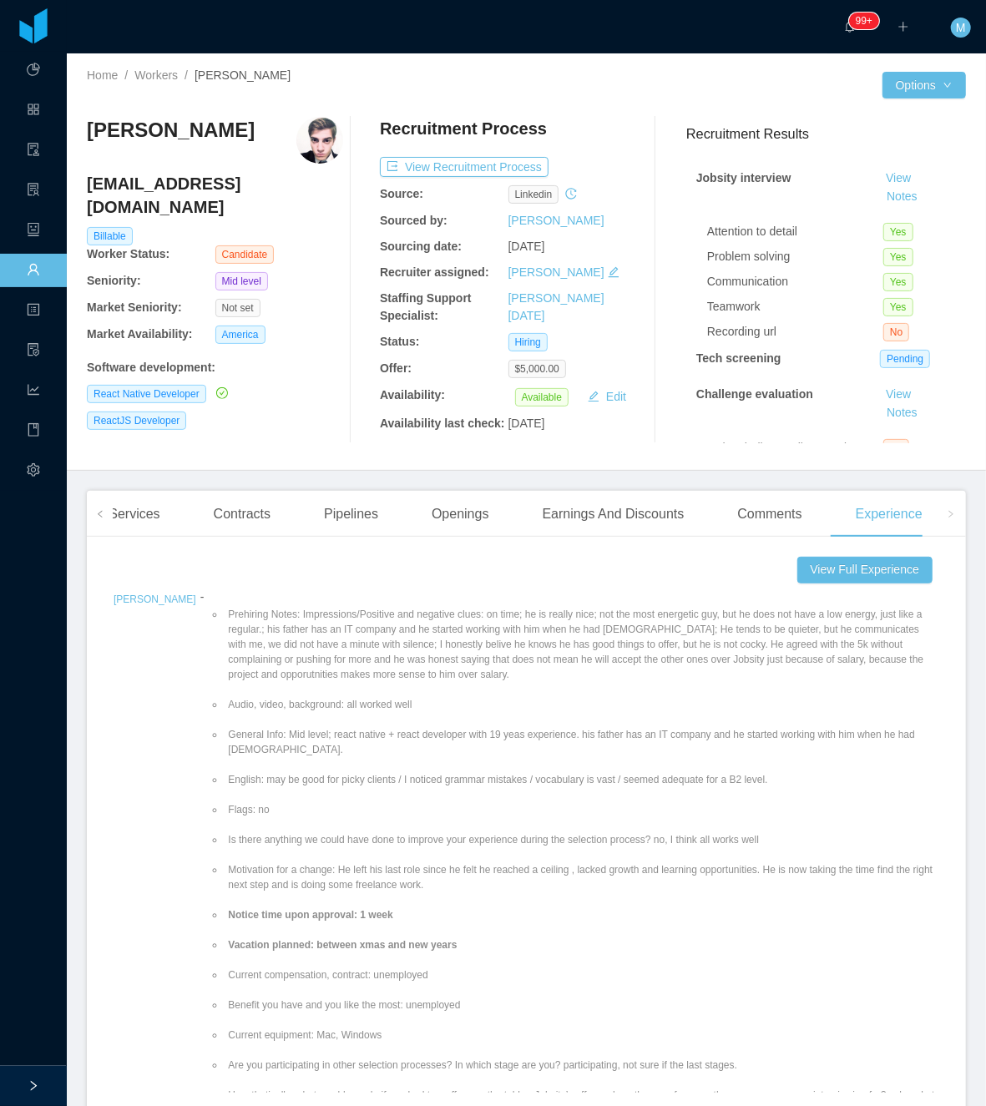
scroll to position [111, 0]
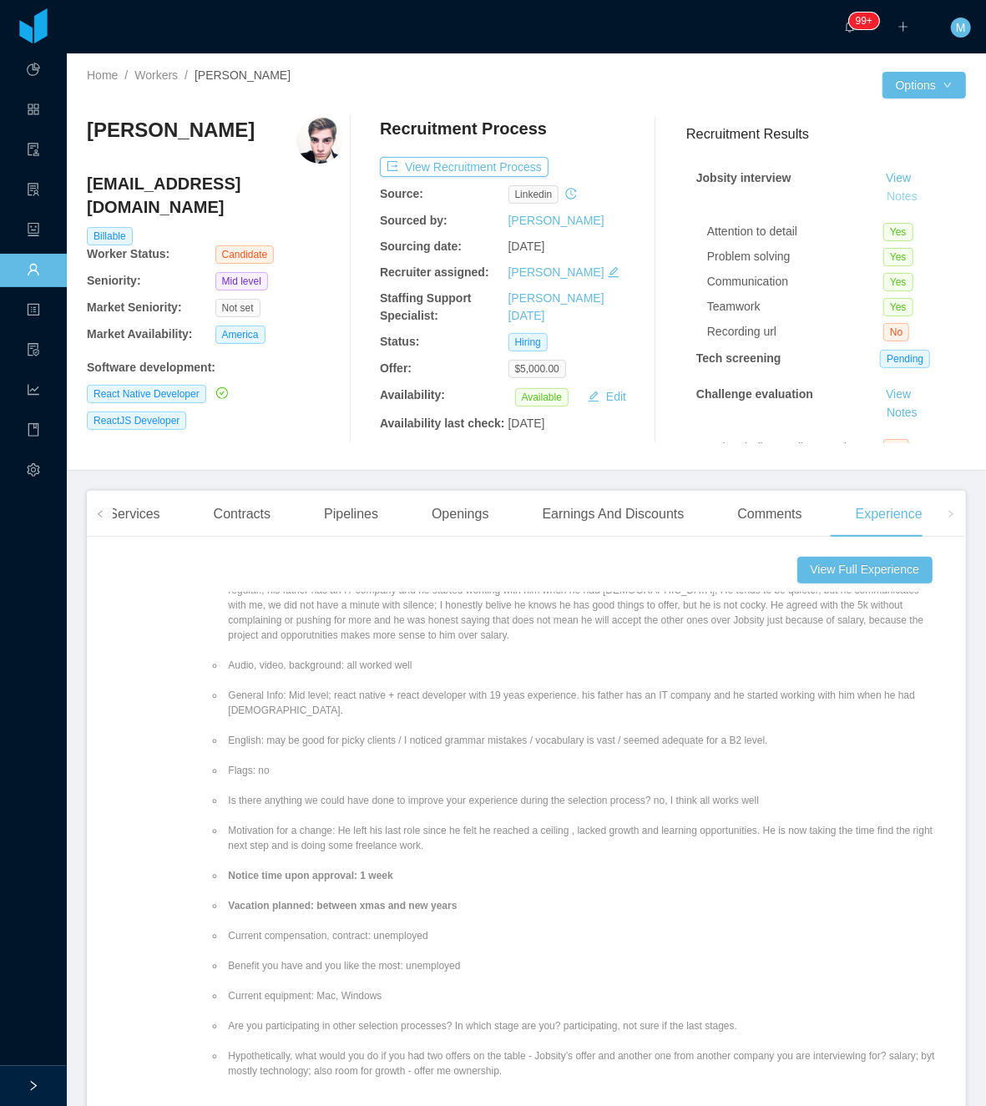
click at [882, 188] on button "Notes" at bounding box center [902, 197] width 44 height 20
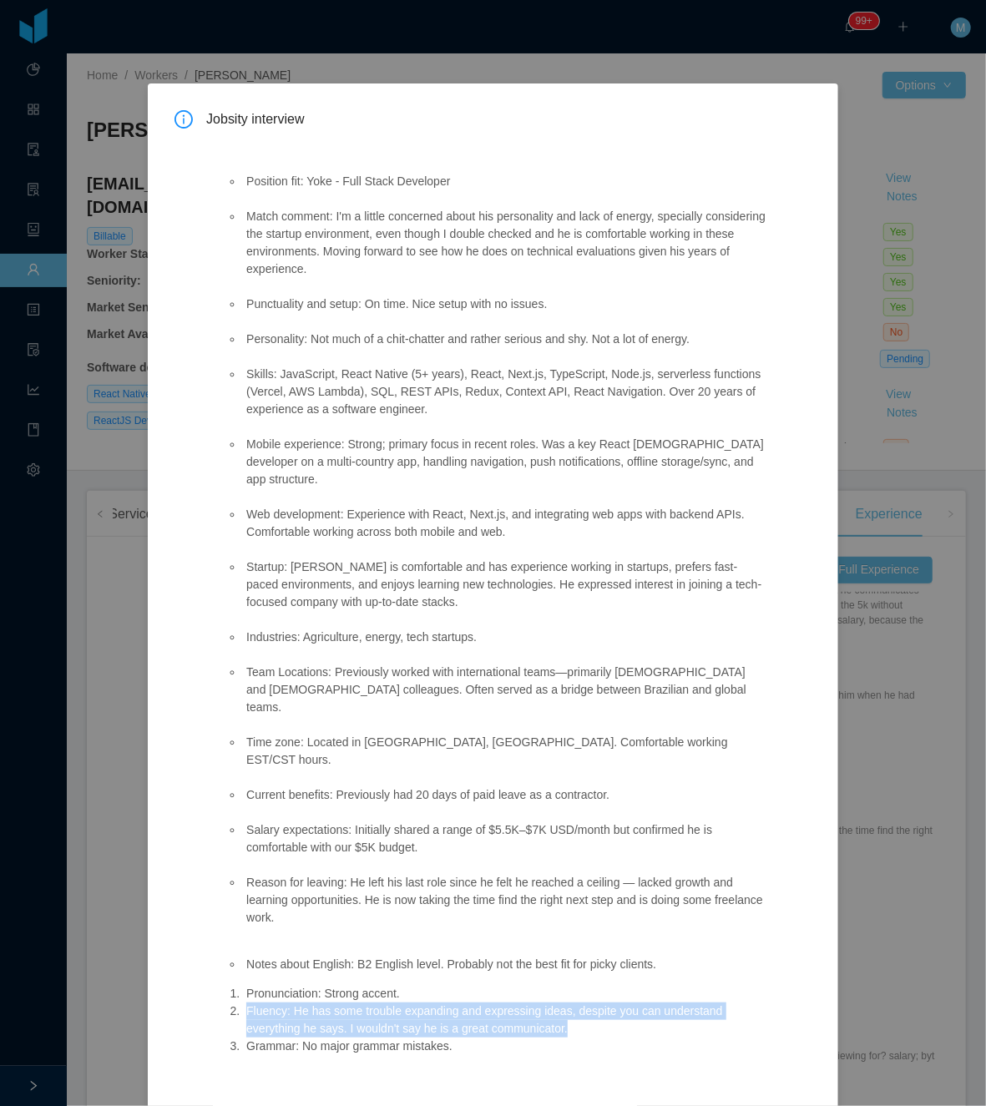
drag, startPoint x: 569, startPoint y: 973, endPoint x: 240, endPoint y: 956, distance: 329.3
click at [243, 1002] on li "Fluency: He has some trouble expanding and expressing ideas, despite you can un…" at bounding box center [504, 1019] width 522 height 35
copy li "Fluency: He has some trouble expanding and expressing ideas, despite you can un…"
click at [771, 1105] on button "OK" at bounding box center [789, 1120] width 43 height 27
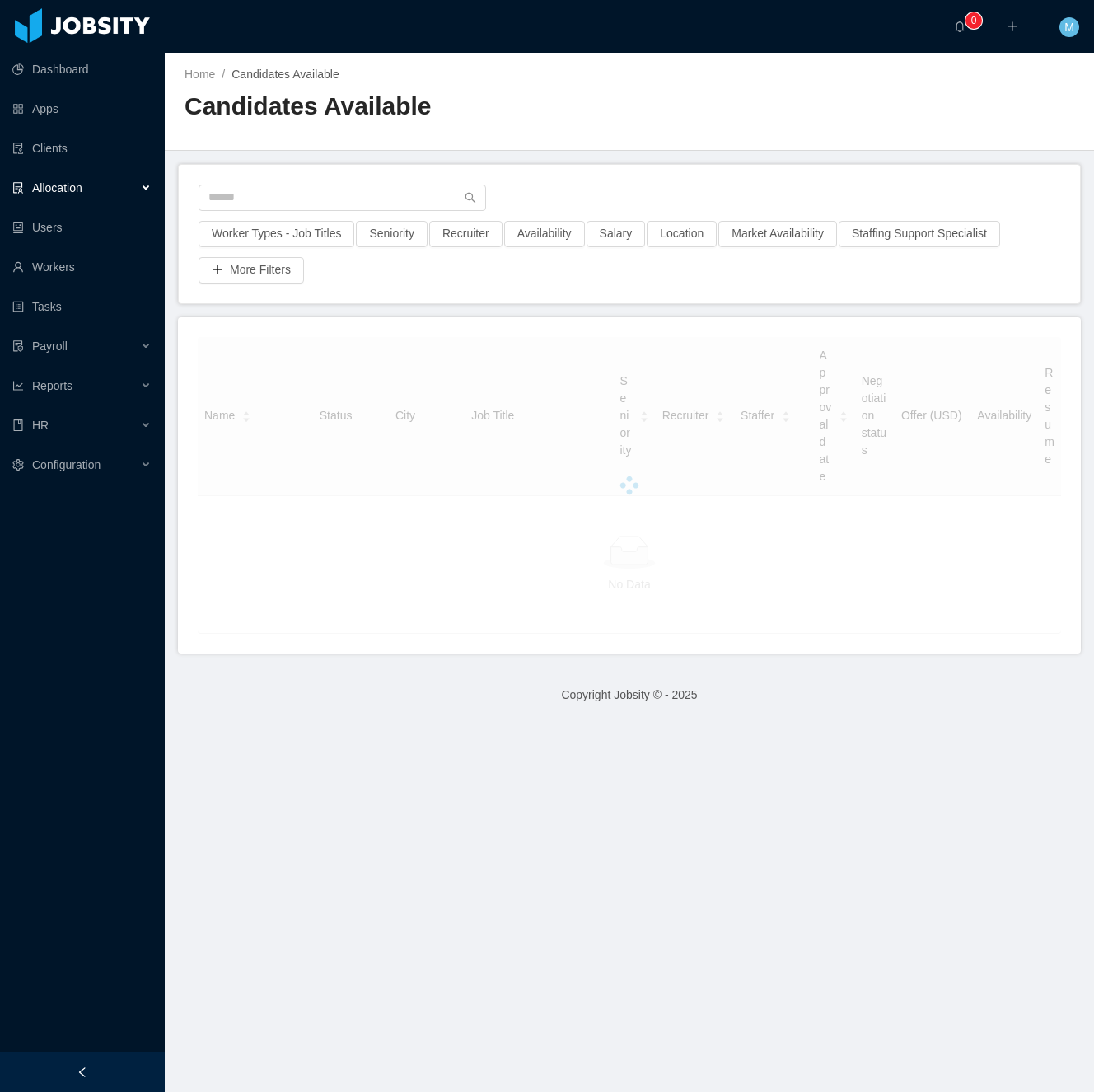
drag, startPoint x: 72, startPoint y: 1066, endPoint x: 99, endPoint y: 1025, distance: 49.1
click at [74, 1064] on div at bounding box center [82, 1072] width 165 height 39
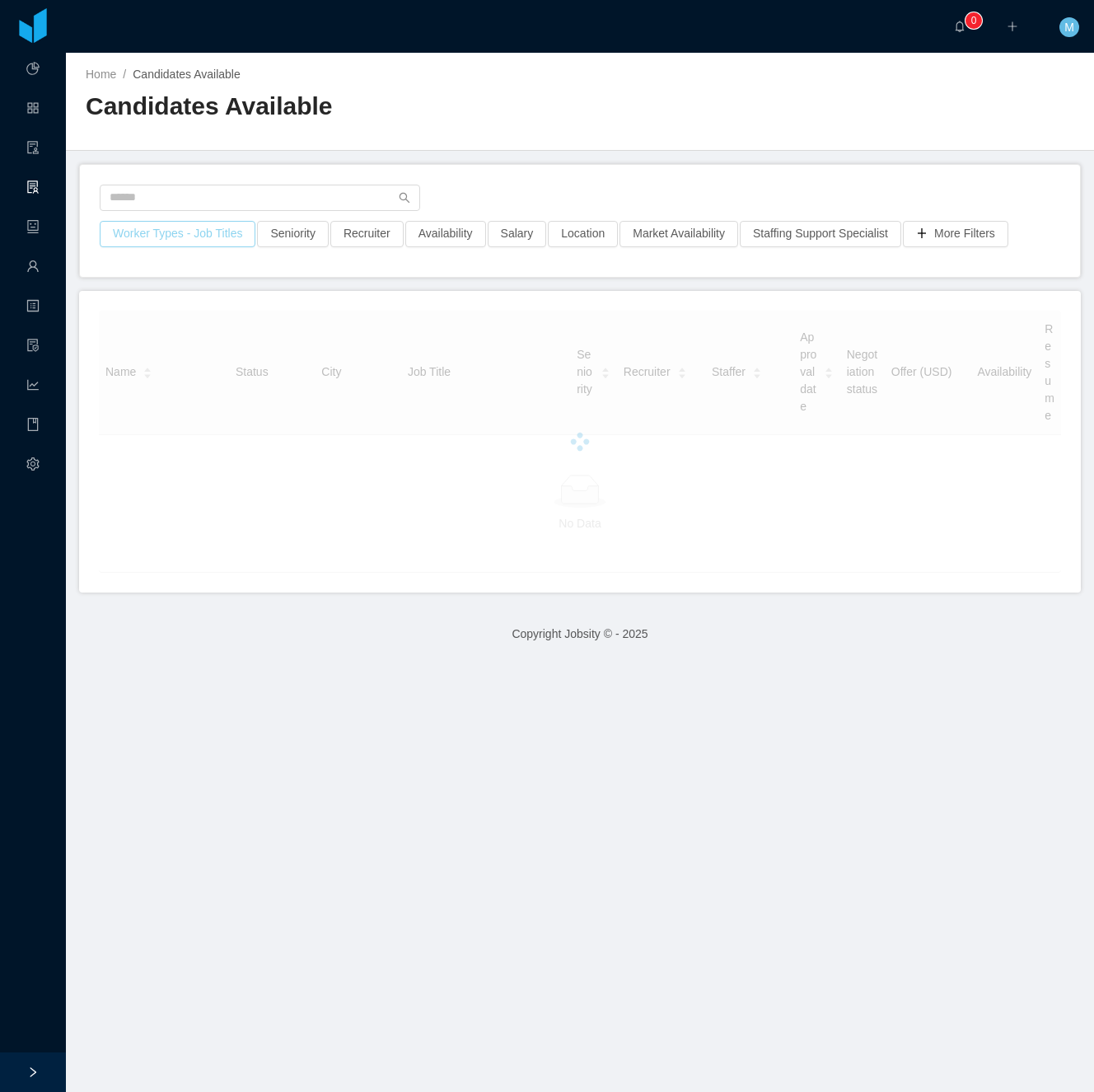
click at [172, 229] on button "Worker Types - Job Titles" at bounding box center [178, 234] width 156 height 27
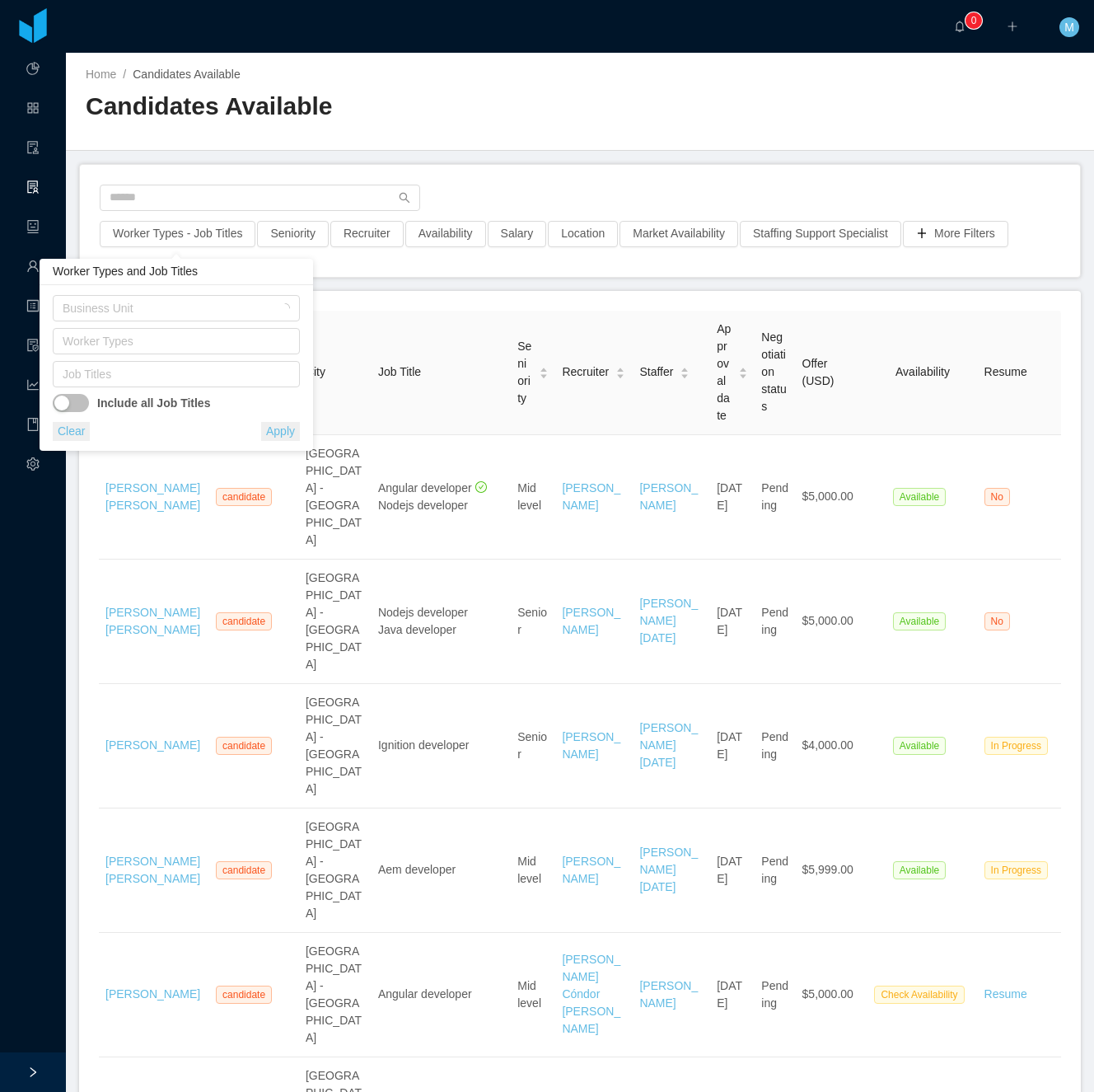
drag, startPoint x: 148, startPoint y: 351, endPoint x: 143, endPoint y: 360, distance: 10.3
click at [146, 359] on div "Worker Types" at bounding box center [176, 344] width 247 height 33
click at [145, 360] on div "Worker Types" at bounding box center [176, 344] width 247 height 33
click at [145, 371] on div "Job Titles" at bounding box center [172, 374] width 220 height 17
type input "****"
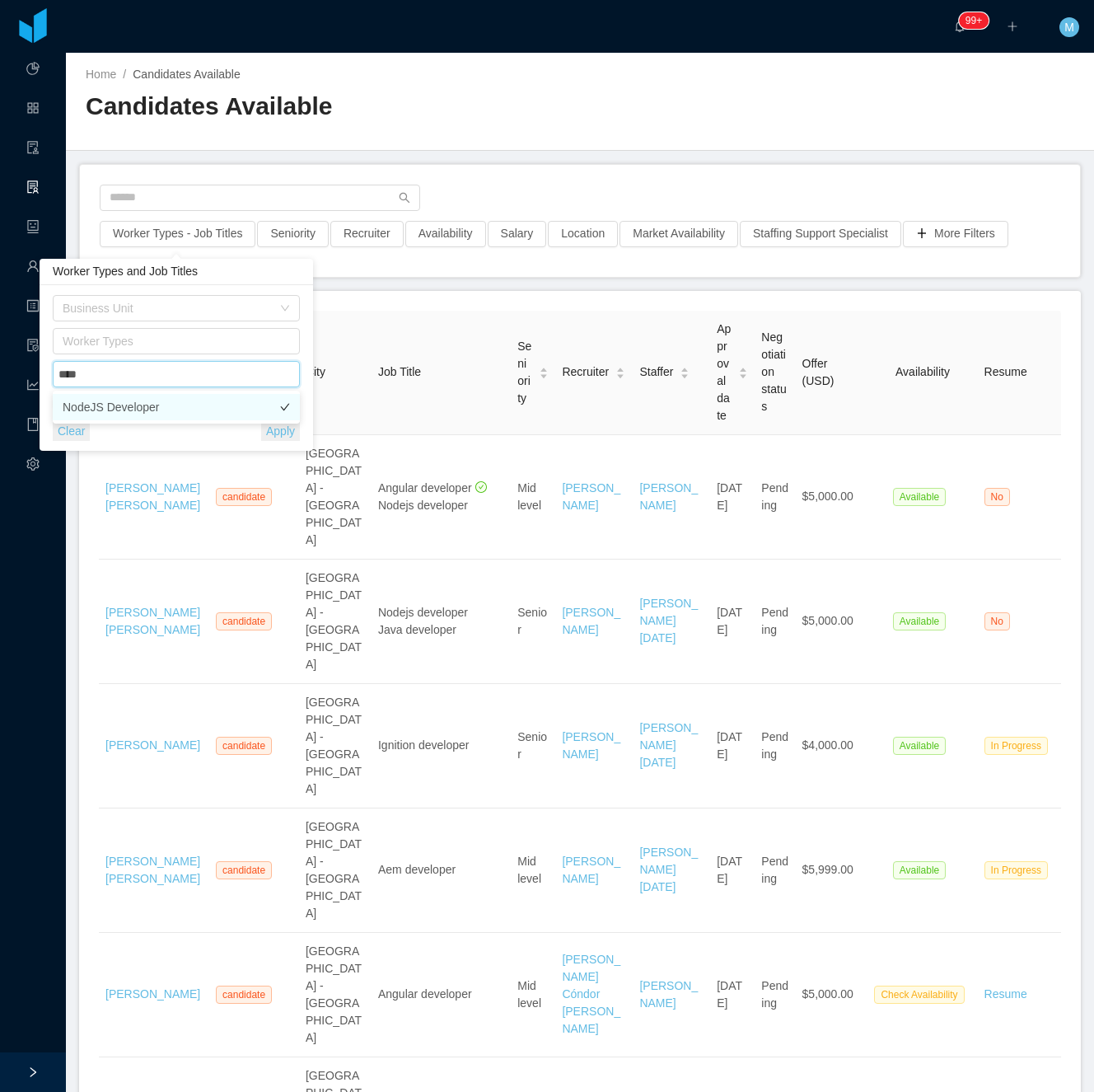
click at [153, 406] on li "NodeJS Developer" at bounding box center [176, 407] width 247 height 27
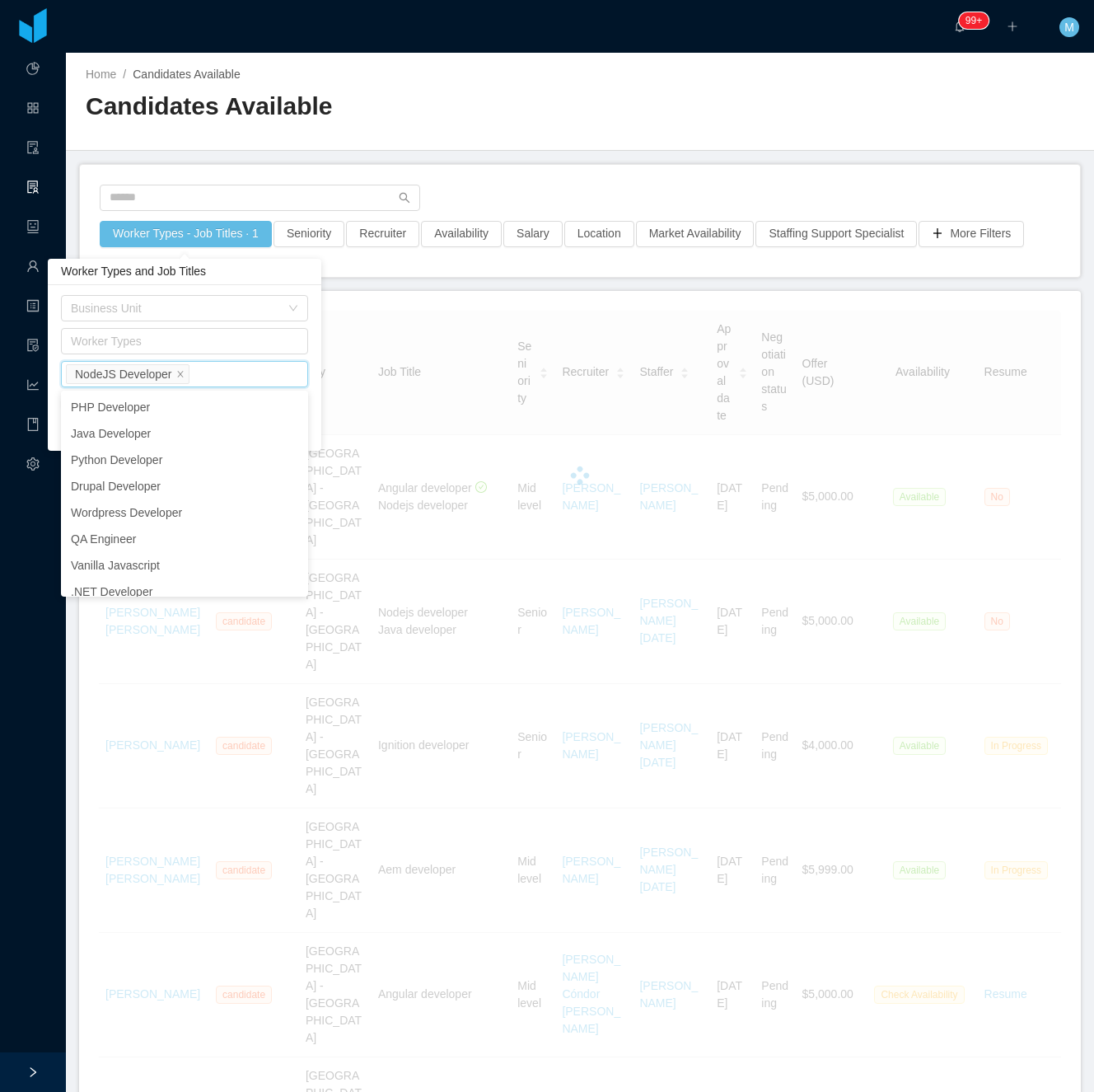
click at [519, 186] on div at bounding box center [580, 202] width 961 height 37
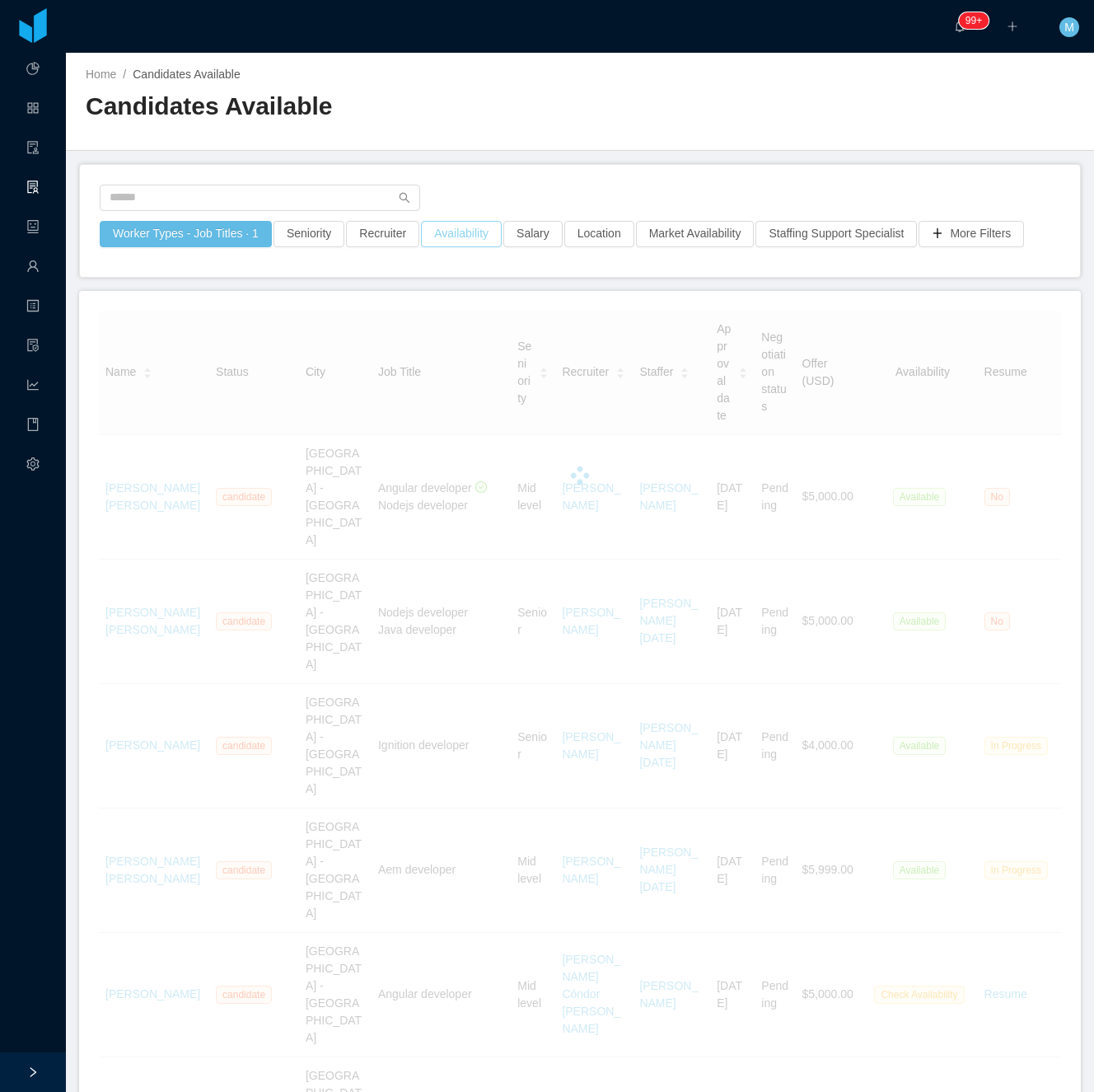
click at [455, 232] on button "Availability" at bounding box center [461, 234] width 81 height 27
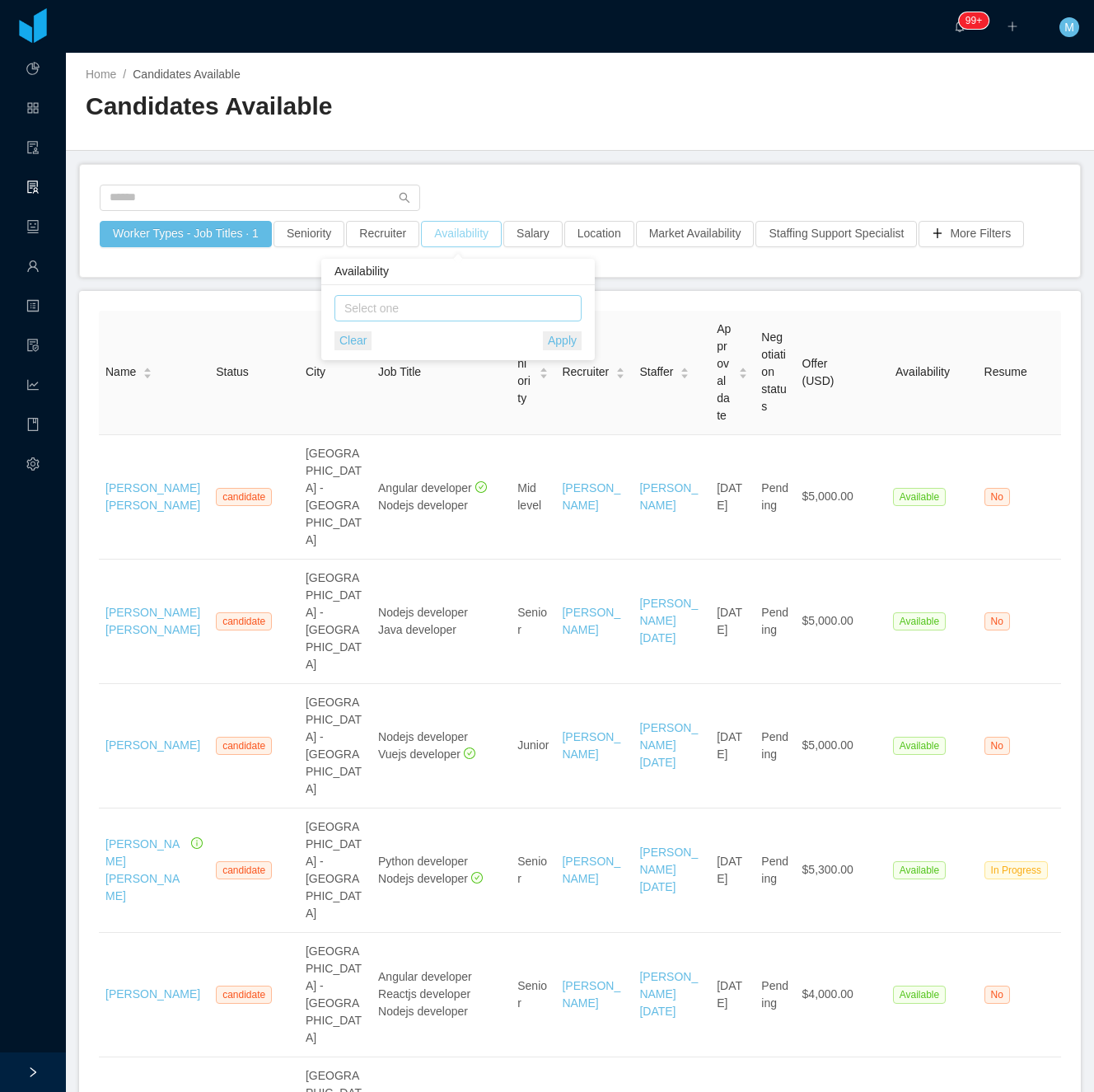
click at [455, 305] on div "Select one" at bounding box center [454, 308] width 220 height 17
drag, startPoint x: 427, startPoint y: 337, endPoint x: 436, endPoint y: 323, distance: 16.6
click at [427, 337] on li "Available" at bounding box center [458, 341] width 247 height 27
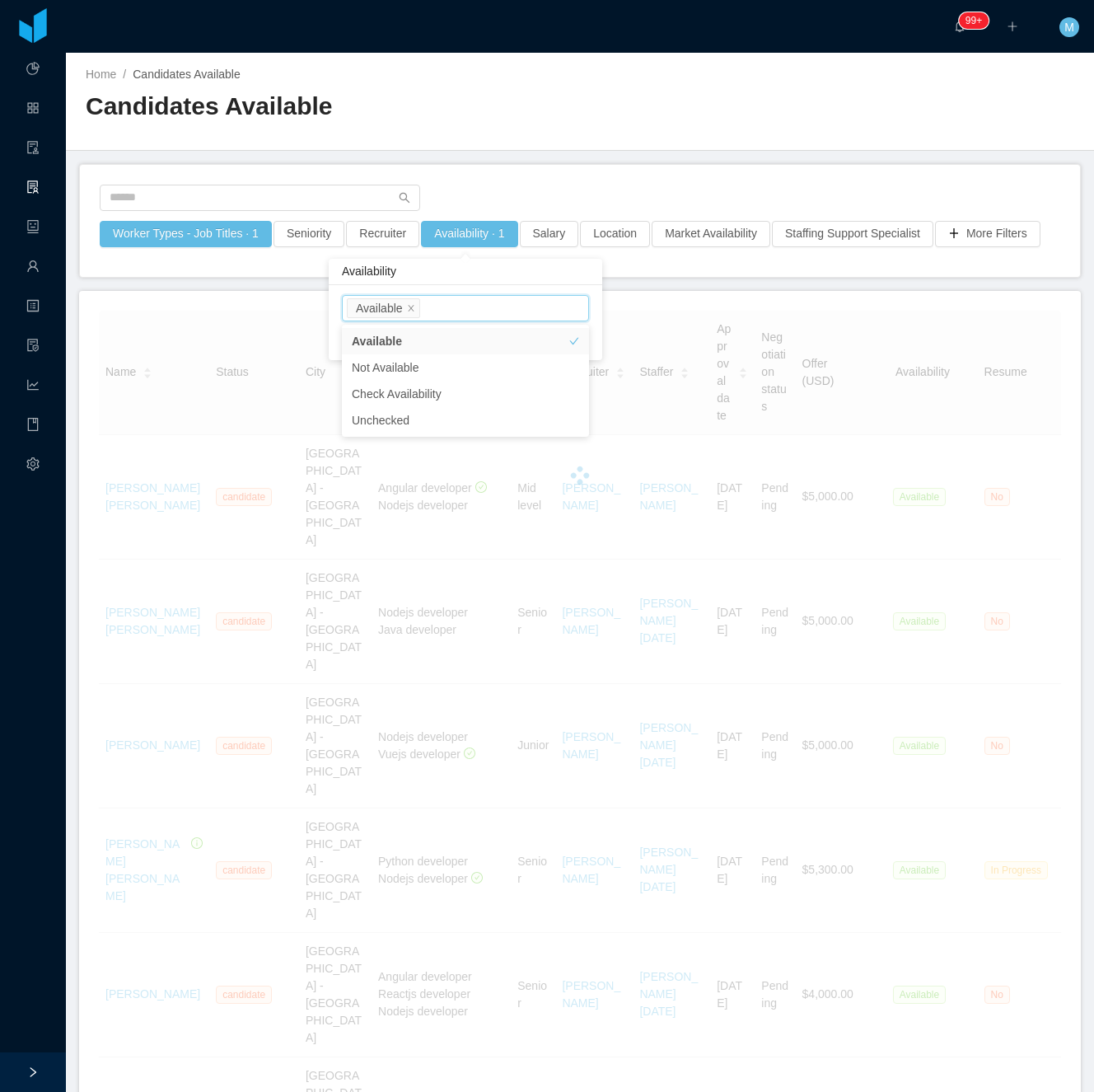
click at [518, 190] on div at bounding box center [580, 202] width 961 height 37
click at [549, 239] on button "Salary" at bounding box center [550, 234] width 59 height 27
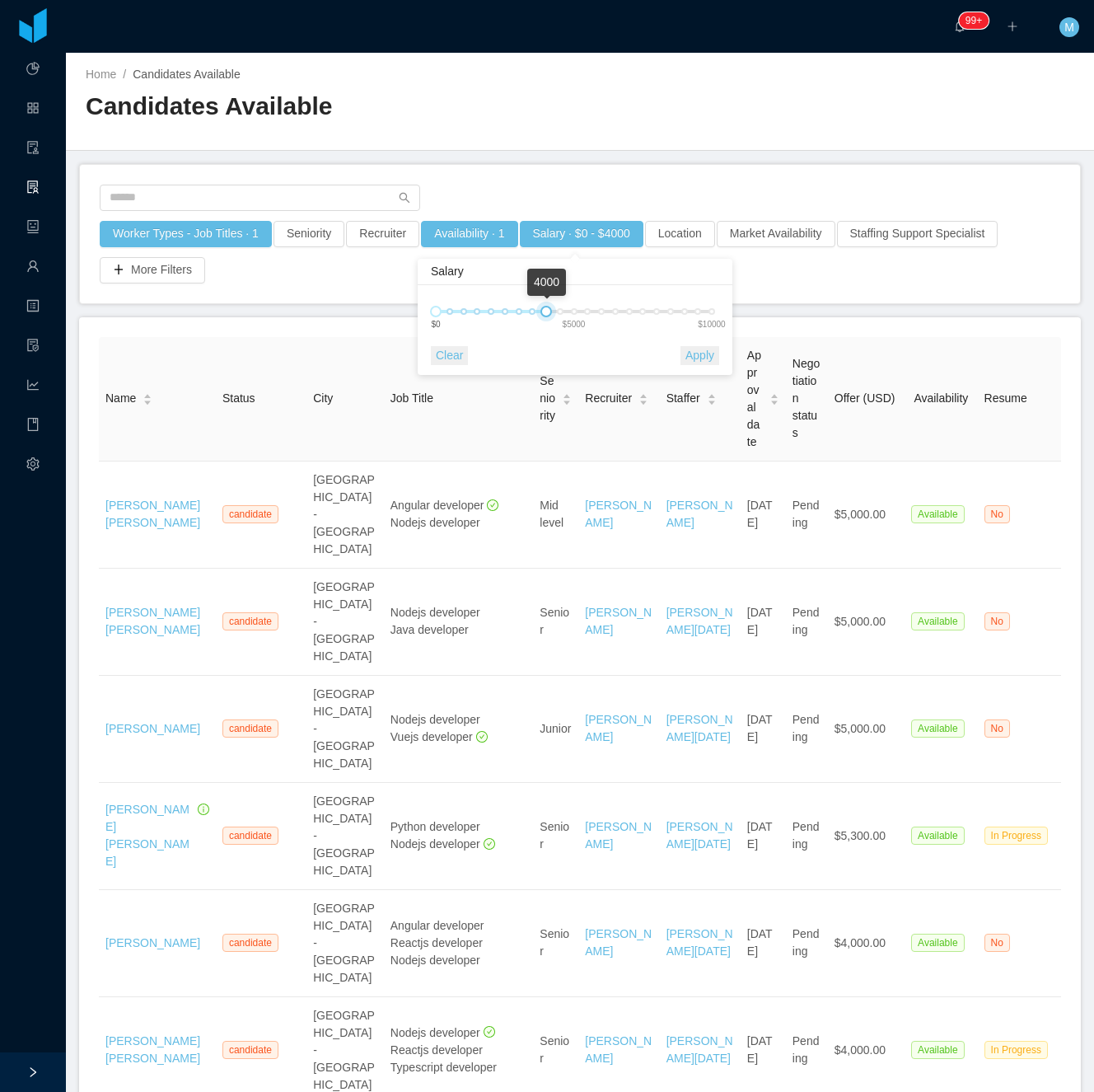
drag, startPoint x: 667, startPoint y: 311, endPoint x: 540, endPoint y: 307, distance: 127.1
click at [540, 307] on div at bounding box center [546, 312] width 12 height 12
click at [692, 352] on button "Apply" at bounding box center [699, 355] width 39 height 19
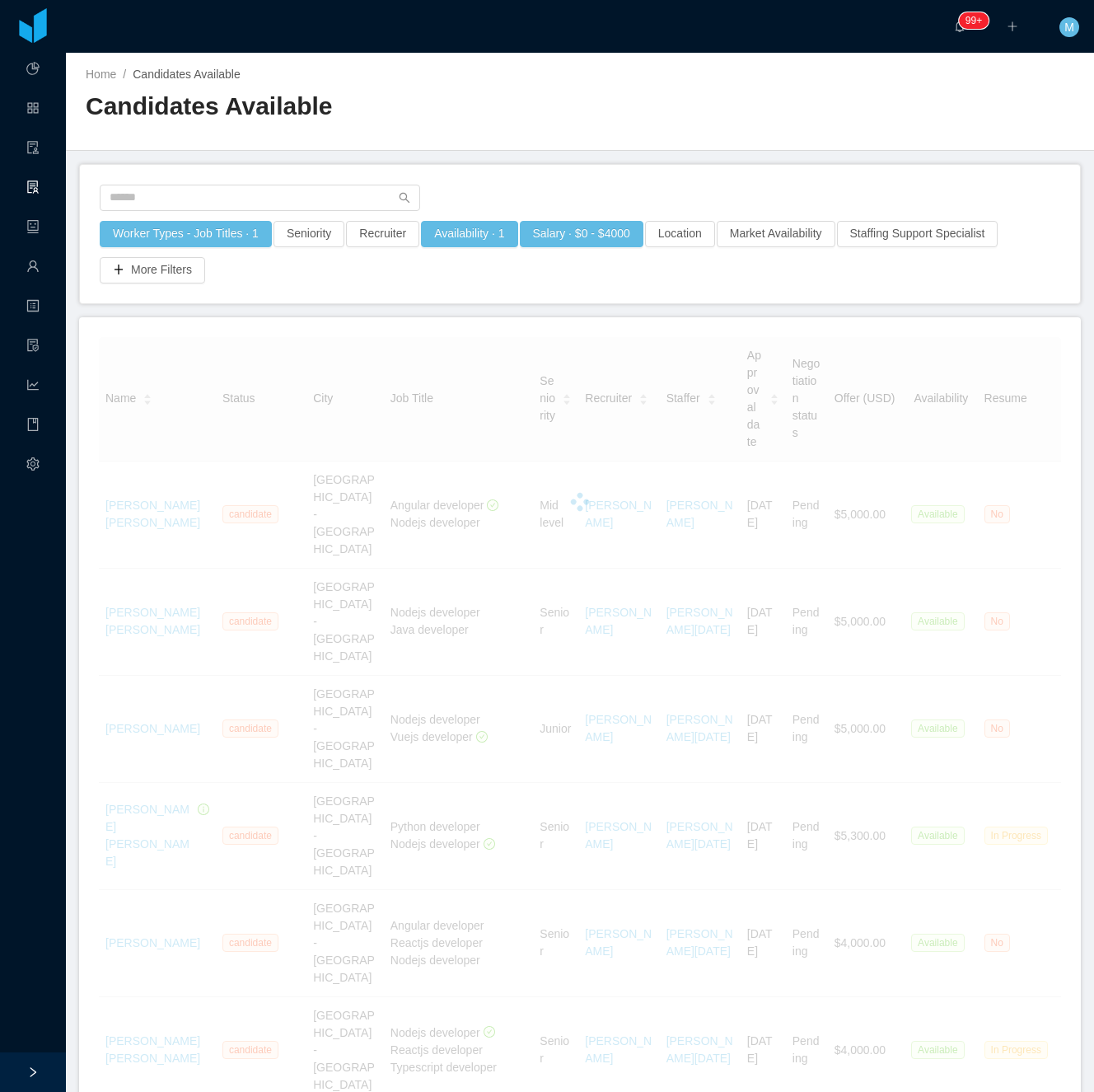
click at [666, 157] on main "Home / Candidates Available / Candidates Available Worker Types - Job Titles · …" at bounding box center [581, 572] width 1029 height 1039
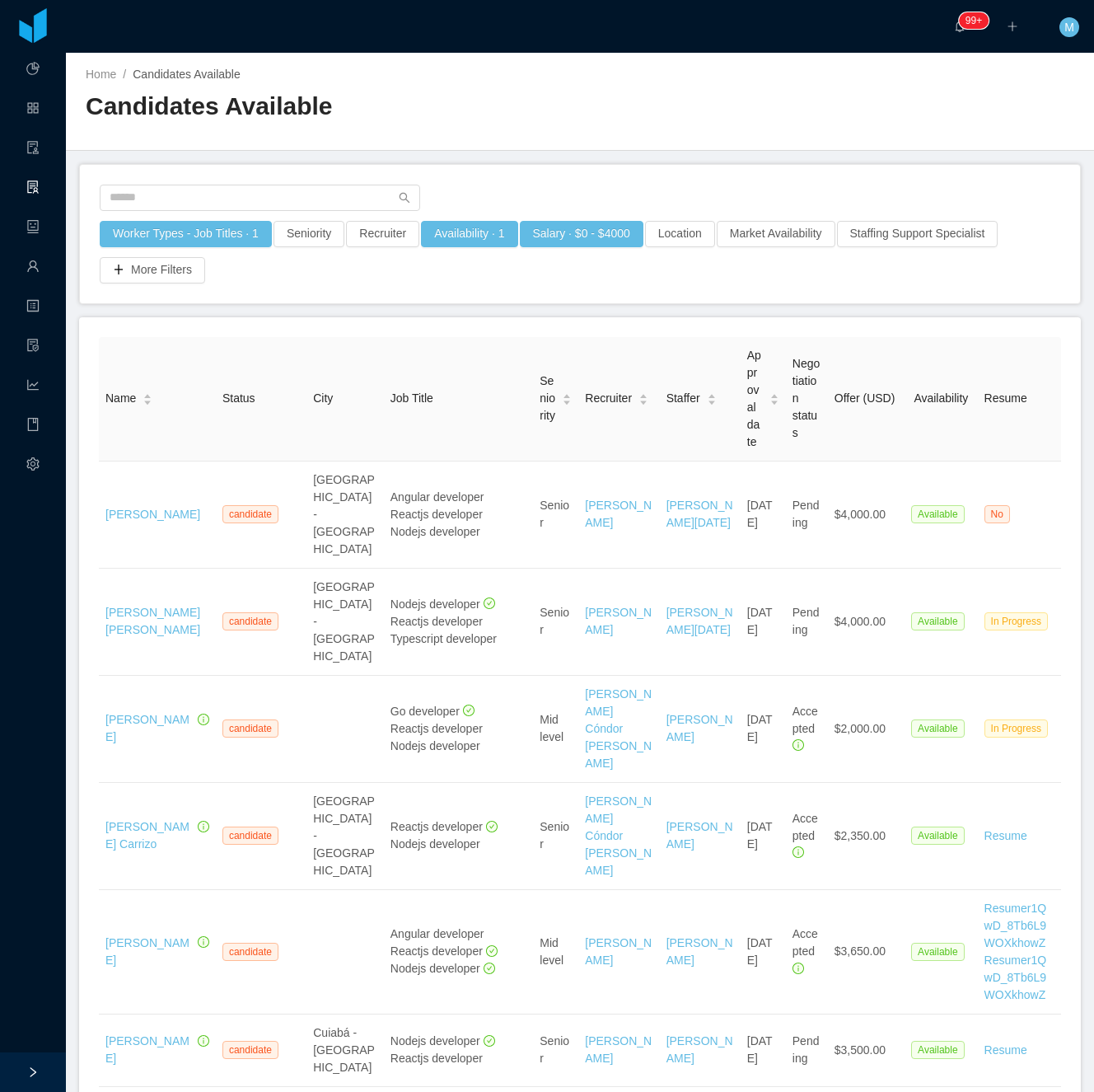
click at [466, 295] on div "Worker Types - Job Titles · 1 Seniority Recruiter Availability · 1 Salary · $0 …" at bounding box center [580, 234] width 1000 height 138
drag, startPoint x: 792, startPoint y: 145, endPoint x: 785, endPoint y: 162, distance: 18.4
click at [792, 145] on div "Home / Candidates Available / Candidates Available" at bounding box center [581, 101] width 1029 height 98
drag, startPoint x: 610, startPoint y: 237, endPoint x: 620, endPoint y: 242, distance: 11.2
click at [611, 238] on button "Salary · $0 - $4000" at bounding box center [582, 234] width 123 height 27
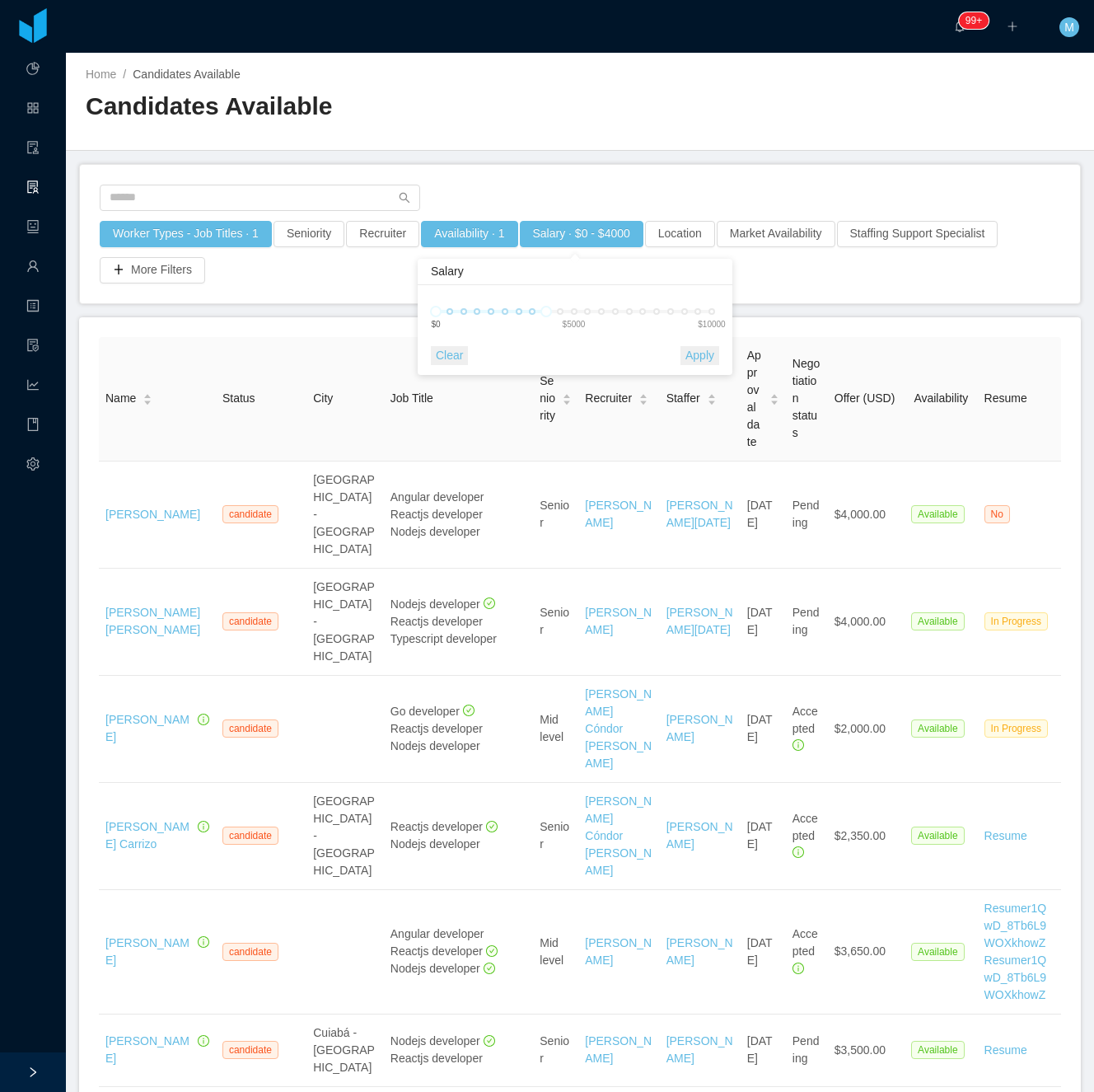
click at [667, 215] on div at bounding box center [580, 202] width 961 height 37
drag, startPoint x: 208, startPoint y: 237, endPoint x: 587, endPoint y: 197, distance: 381.1
click at [211, 236] on button "Worker Types - Job Titles · 1" at bounding box center [186, 234] width 172 height 27
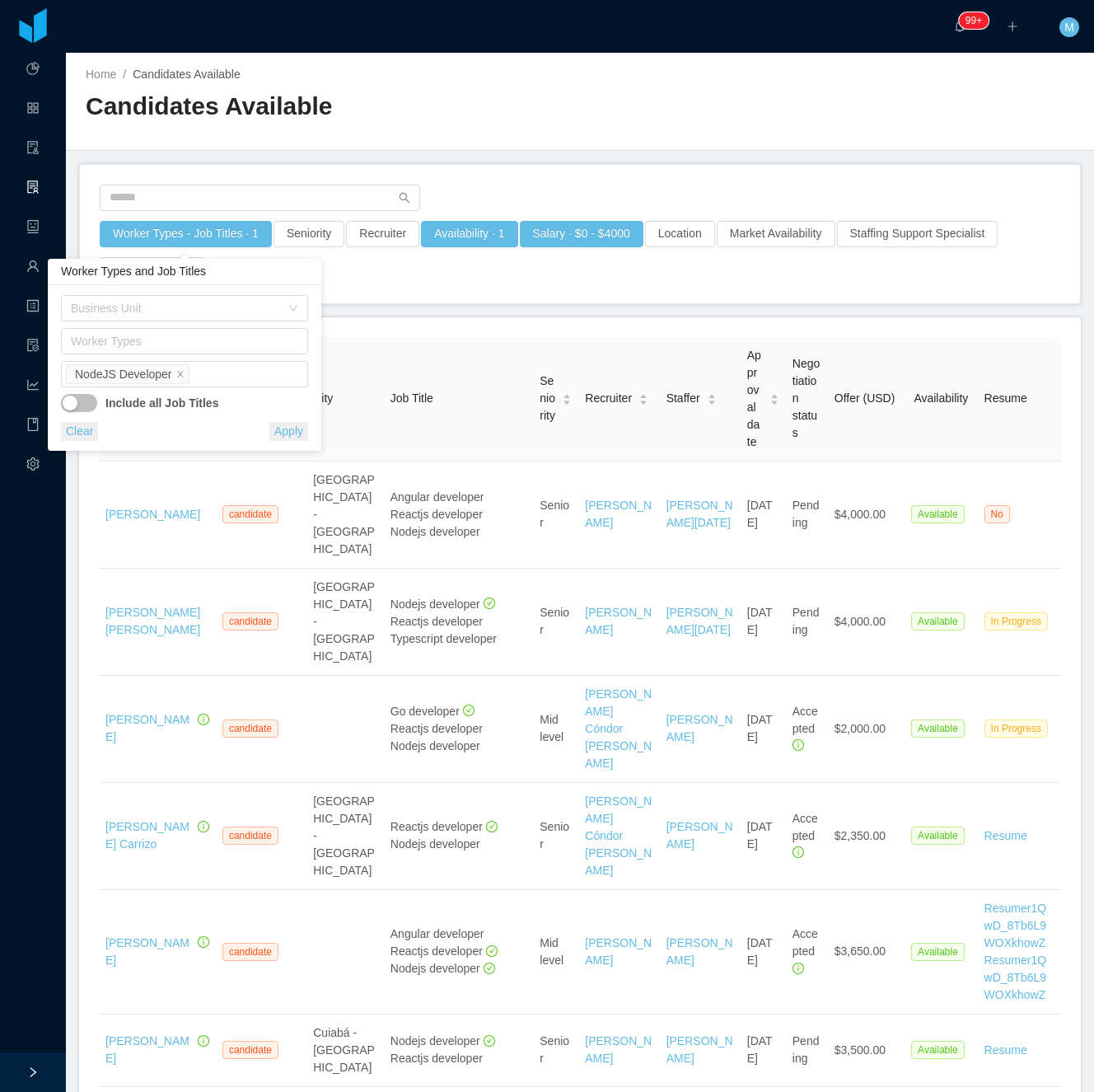
click at [608, 178] on div "Worker Types - Job Titles · 1 Seniority Recruiter Availability · 1 Salary · $0 …" at bounding box center [580, 234] width 1000 height 138
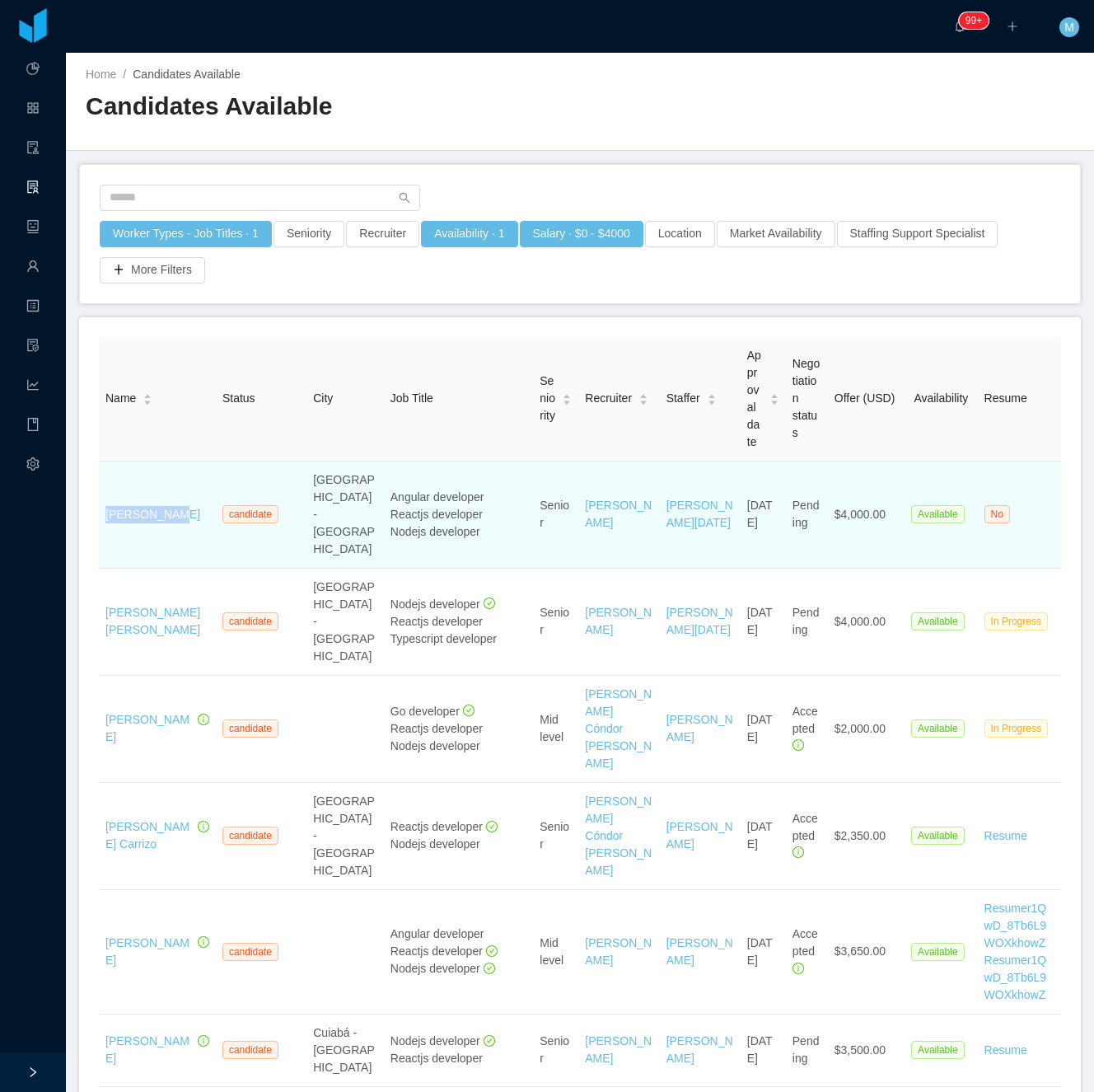
drag, startPoint x: 172, startPoint y: 502, endPoint x: 99, endPoint y: 500, distance: 73.0
click at [99, 500] on td "Daniel Sosa" at bounding box center [157, 514] width 117 height 107
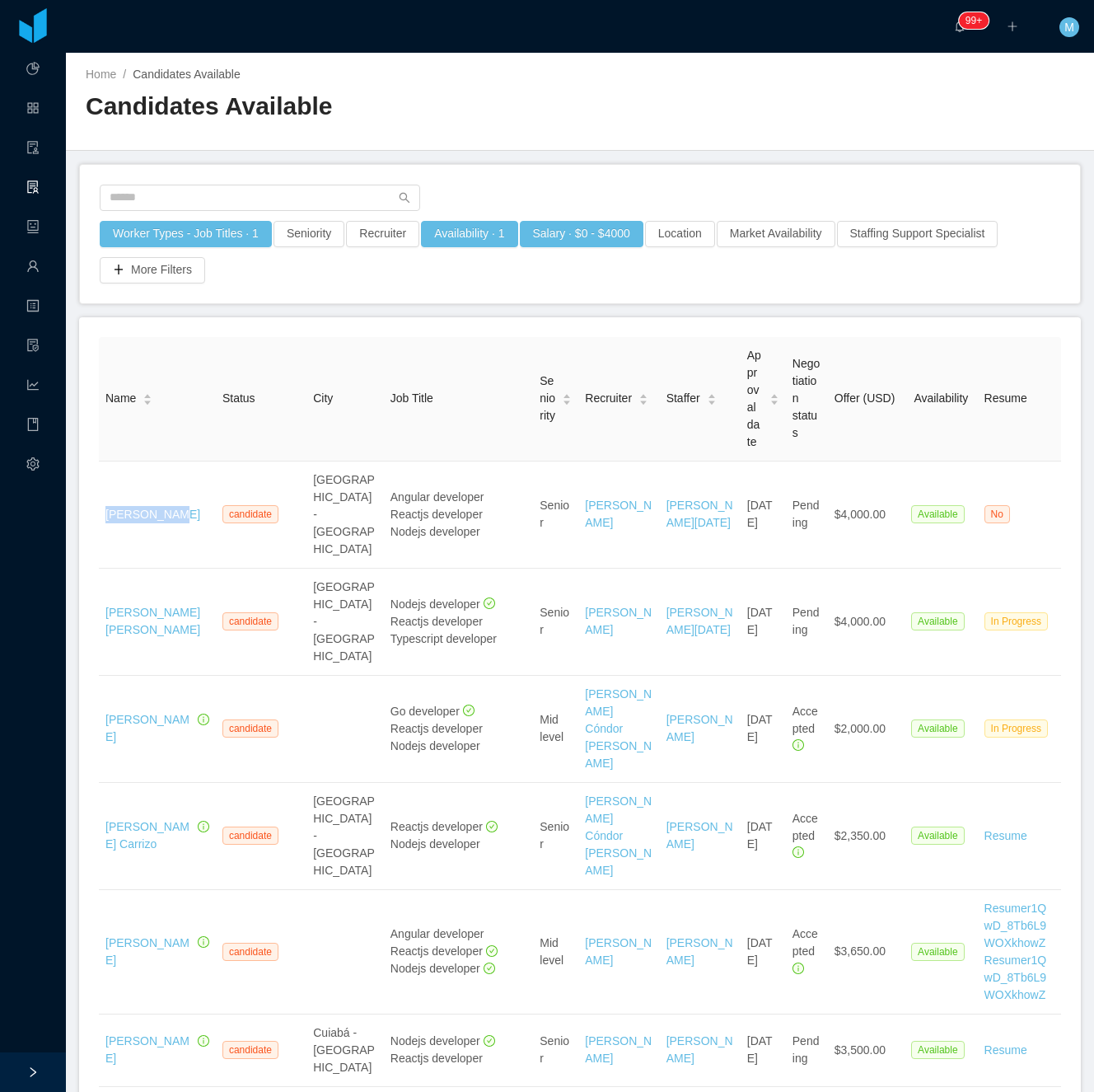
copy link "Daniel Sosa"
click at [591, 257] on div "Salary · $0 - $4000" at bounding box center [582, 239] width 125 height 37
click at [827, 136] on div at bounding box center [580, 136] width 988 height 1
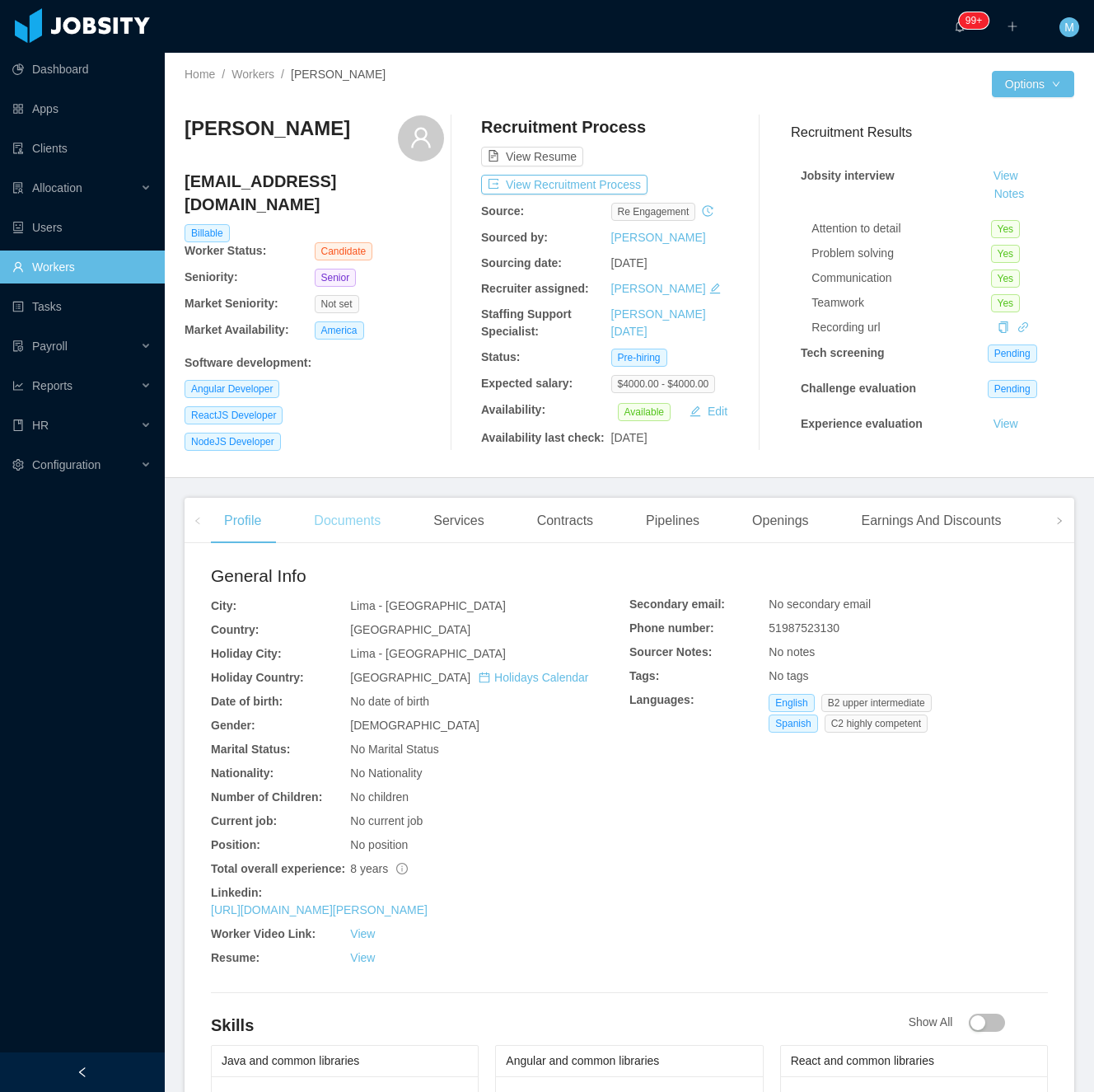
click at [328, 515] on div "Documents" at bounding box center [348, 520] width 93 height 46
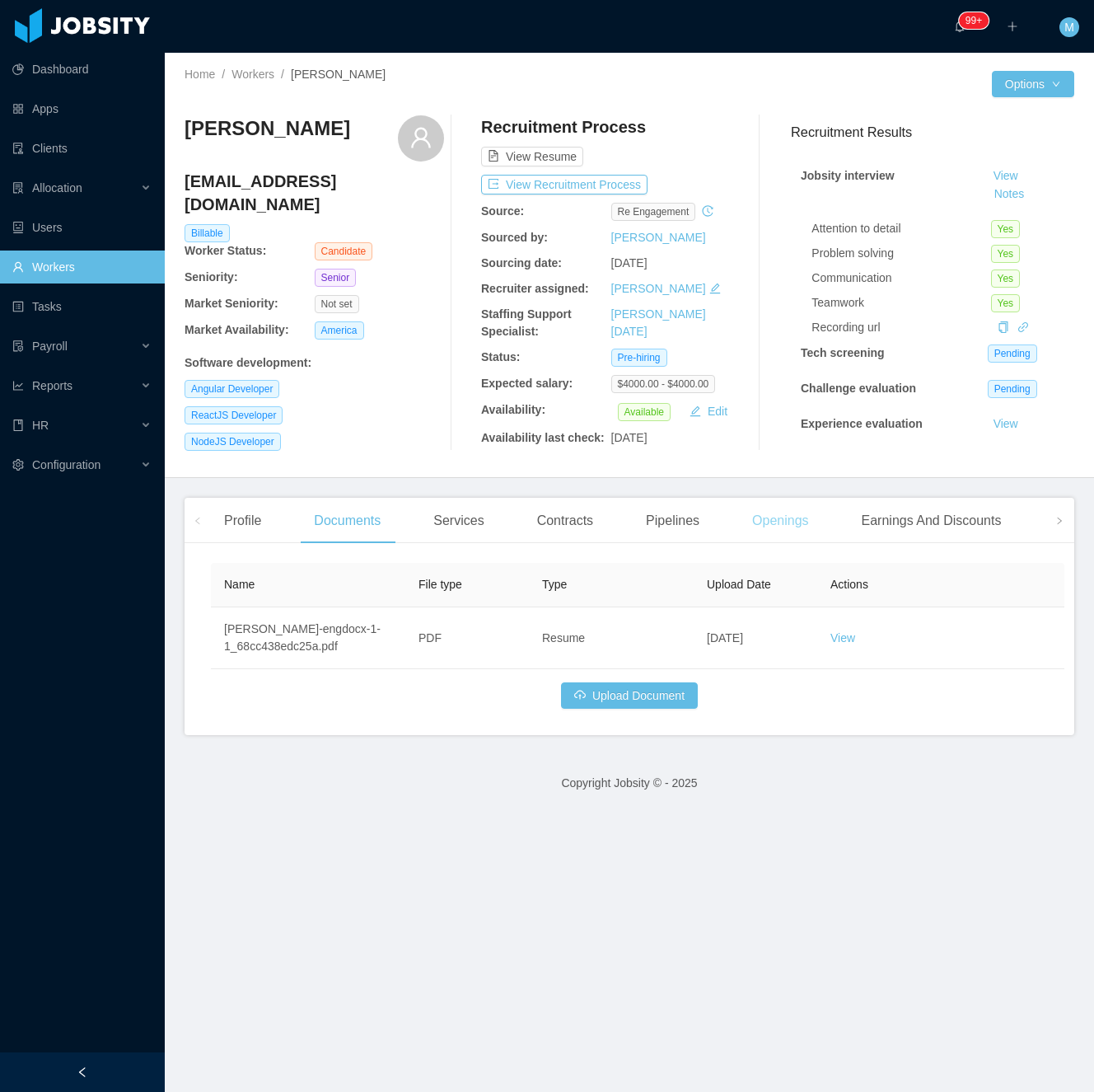
click at [782, 521] on div "Openings" at bounding box center [781, 520] width 83 height 46
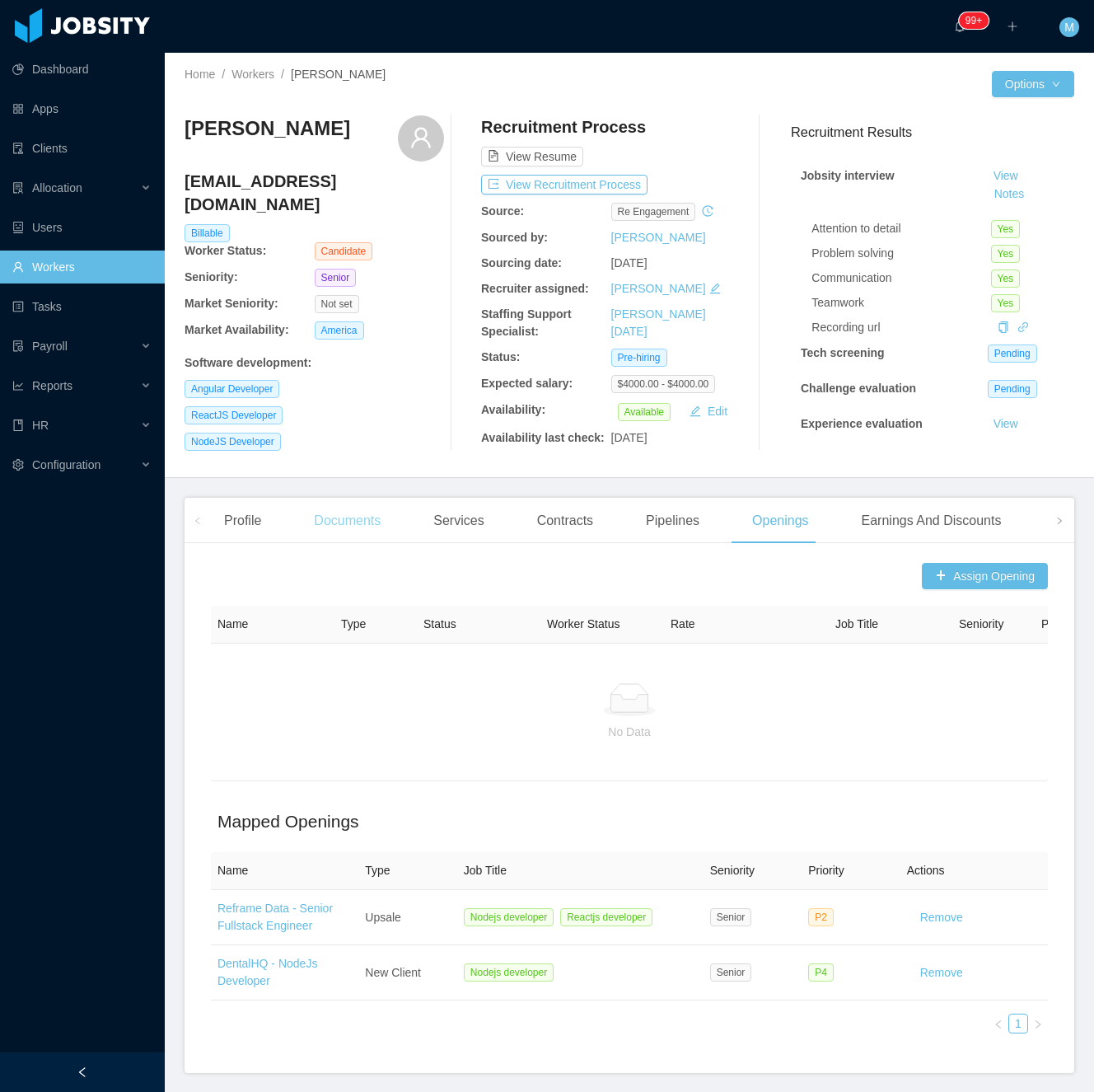
click at [340, 515] on div "Documents" at bounding box center [348, 520] width 93 height 46
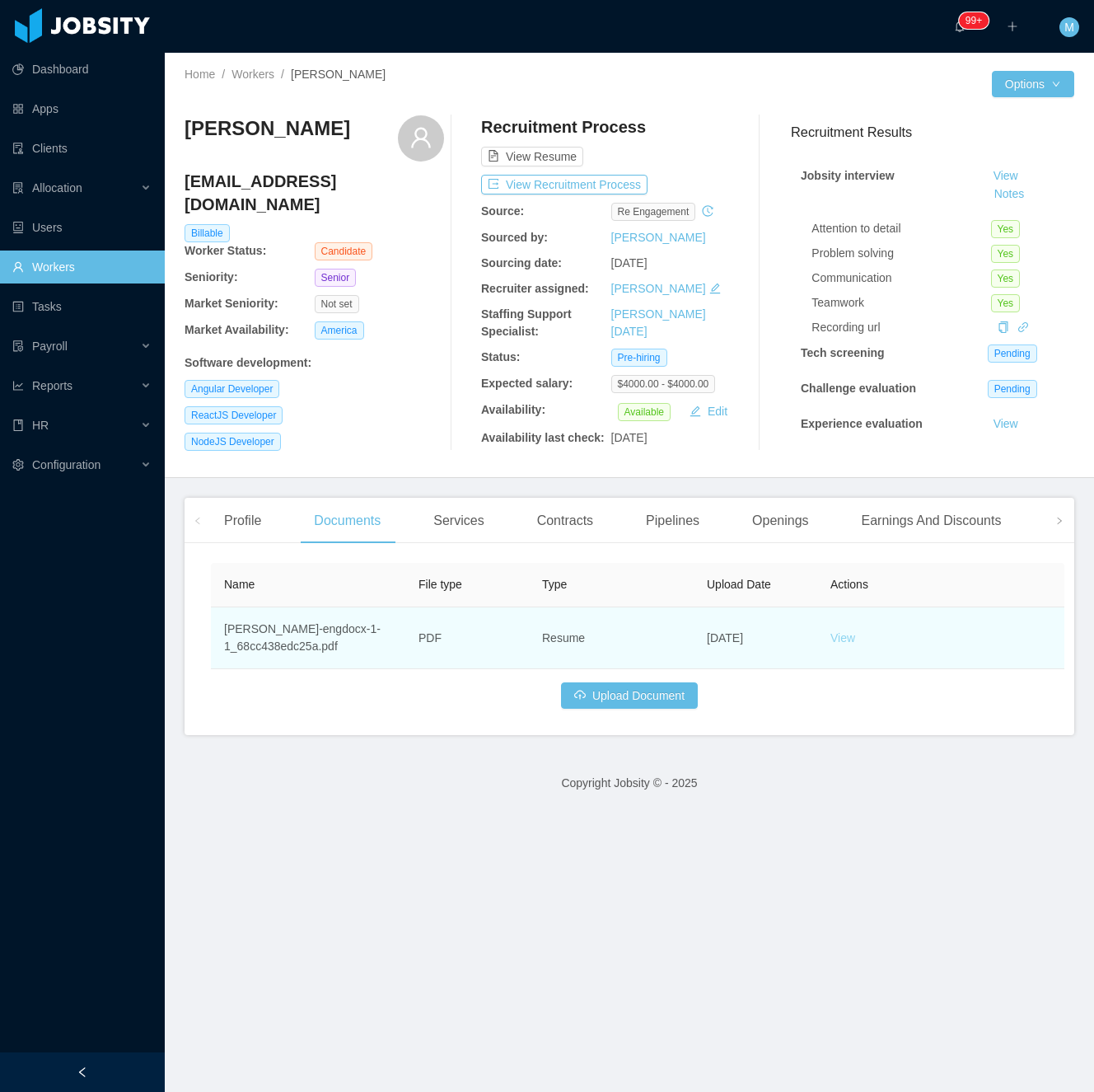
click at [847, 631] on link "View" at bounding box center [842, 637] width 25 height 13
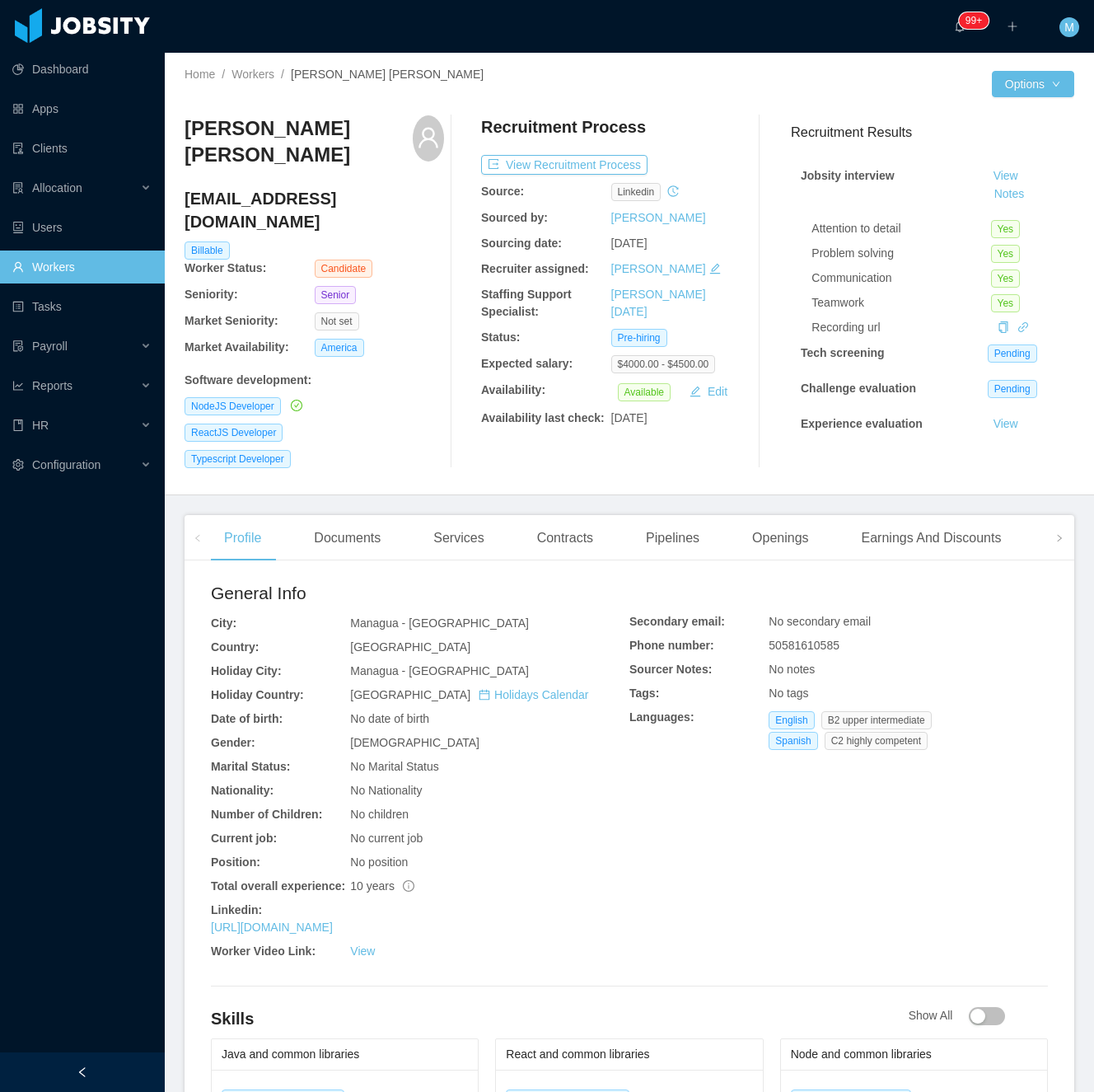
click at [369, 450] on div "Typescript Developer" at bounding box center [314, 459] width 260 height 18
click at [363, 515] on div "Documents" at bounding box center [348, 538] width 93 height 46
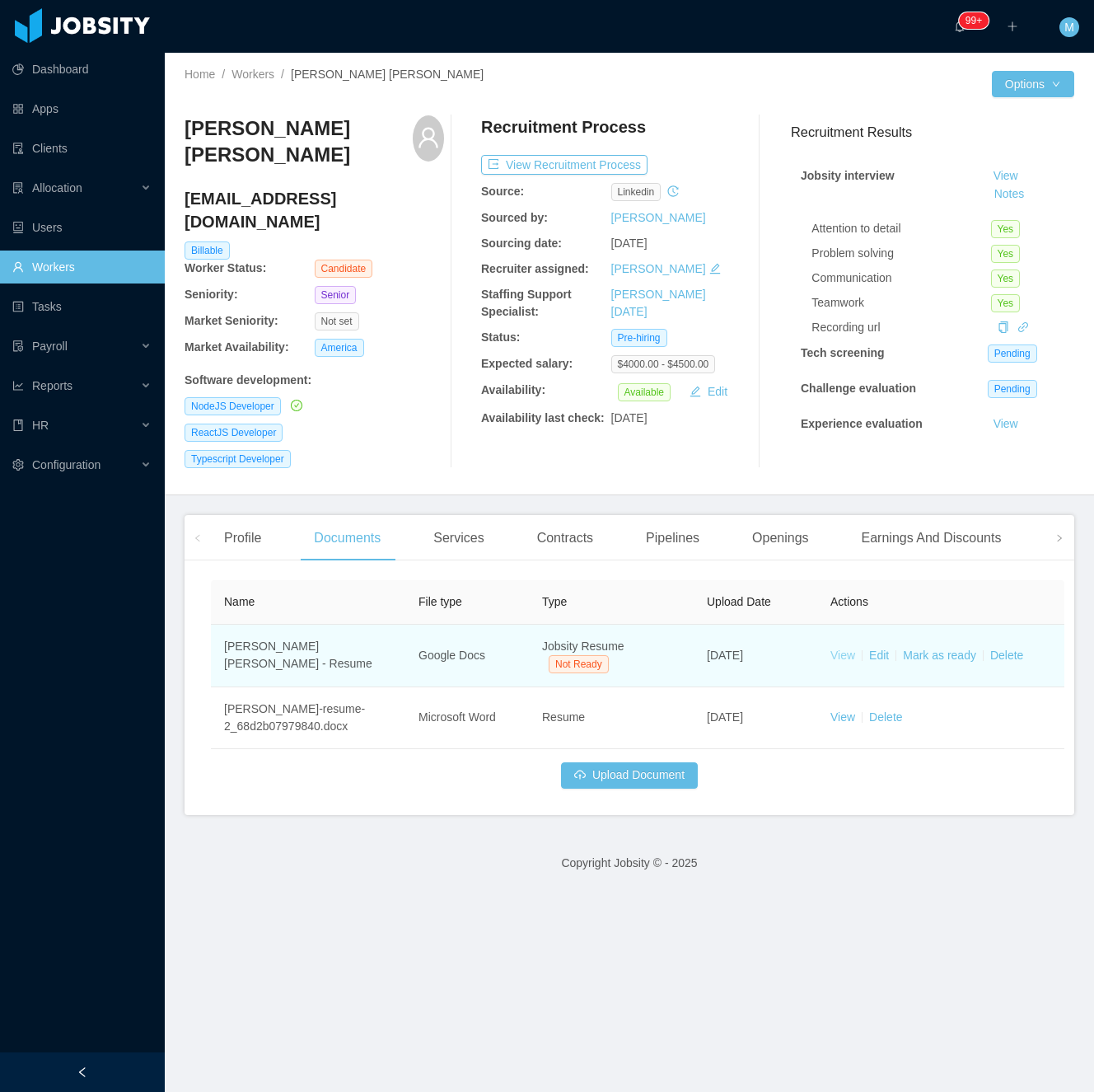
click at [842, 649] on link "View" at bounding box center [842, 655] width 25 height 13
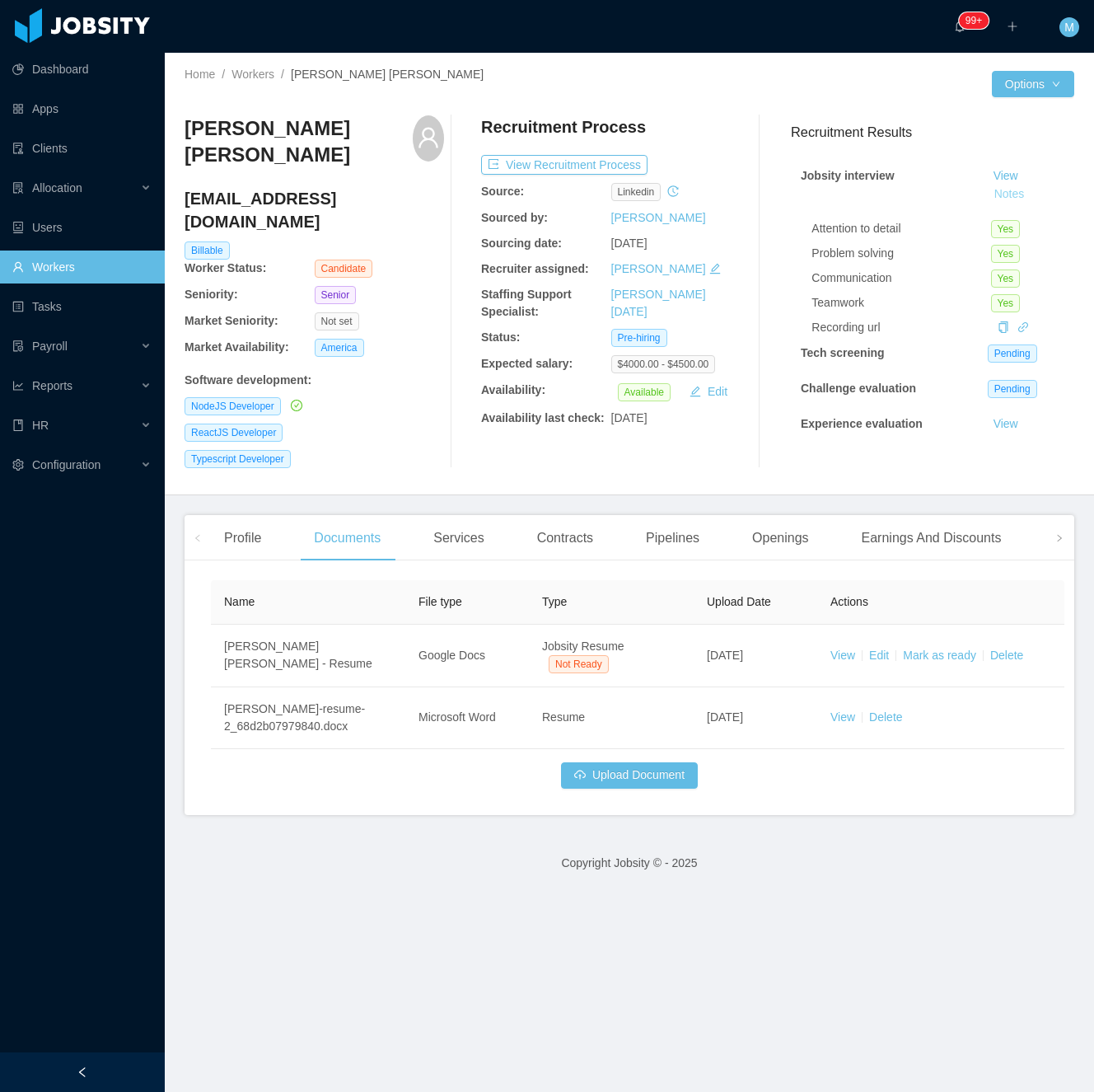
click at [988, 192] on button "Notes" at bounding box center [1010, 195] width 43 height 20
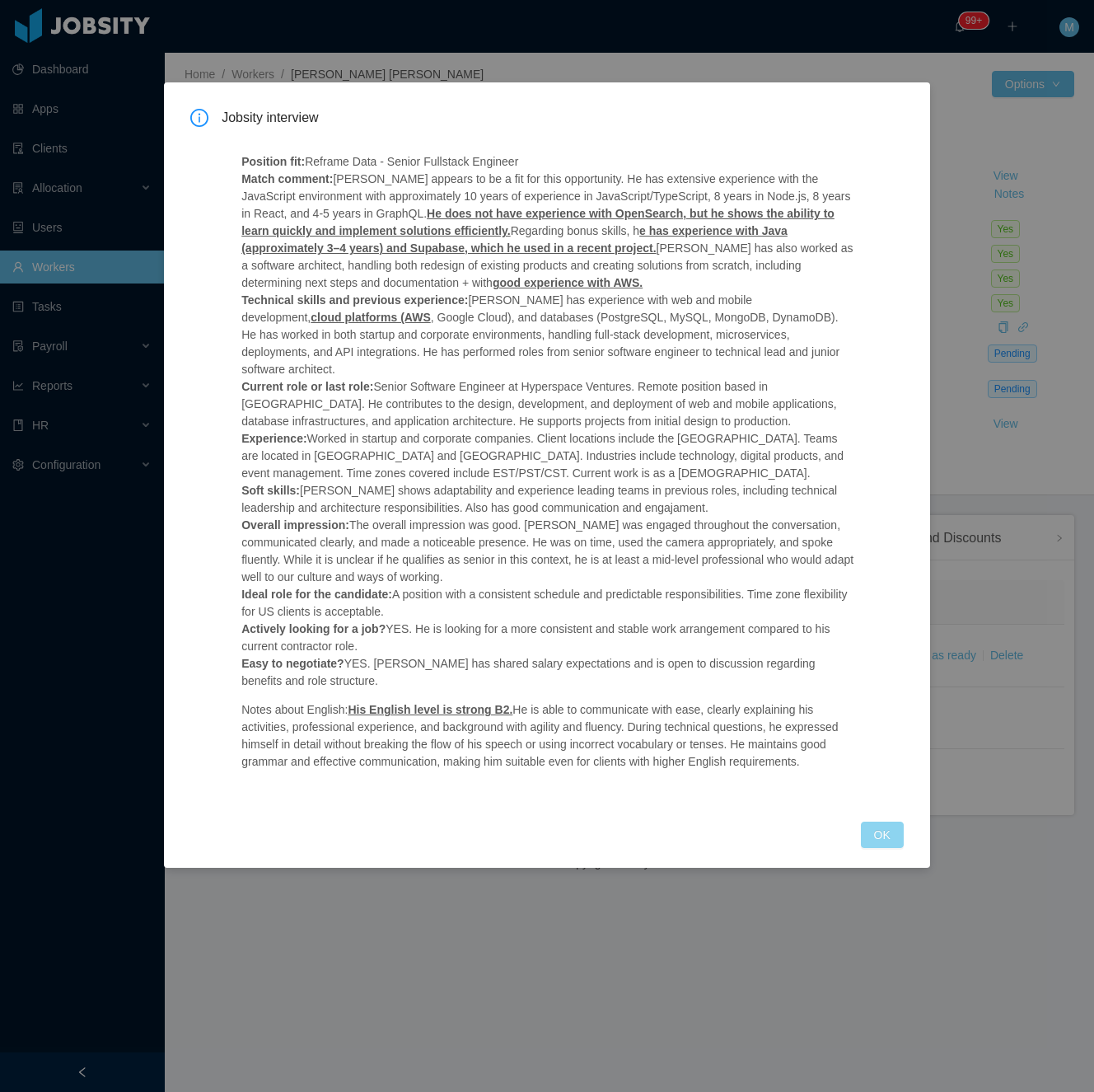
click at [889, 821] on button "OK" at bounding box center [882, 834] width 42 height 27
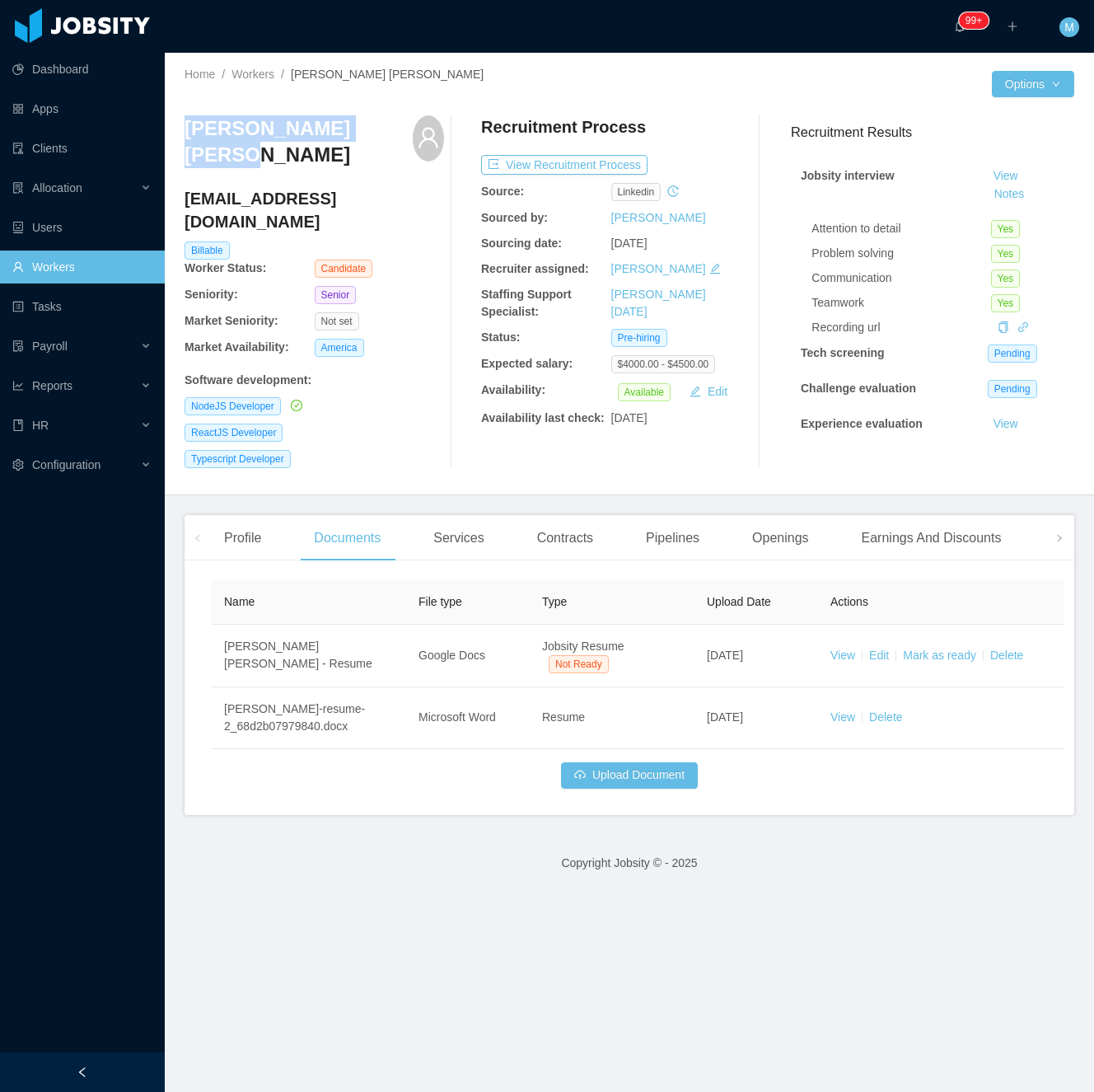
drag, startPoint x: 178, startPoint y: 127, endPoint x: 381, endPoint y: 139, distance: 203.4
click at [381, 139] on div "Home / Workers / [PERSON_NAME] [PERSON_NAME] / Options [PERSON_NAME] [PERSON_NA…" at bounding box center [629, 273] width 929 height 442
copy h3 "[PERSON_NAME] [PERSON_NAME]"
click at [441, 262] on div "[PERSON_NAME] [PERSON_NAME] [PERSON_NAME][EMAIL_ADDRESS][DOMAIN_NAME] Billable …" at bounding box center [629, 291] width 890 height 352
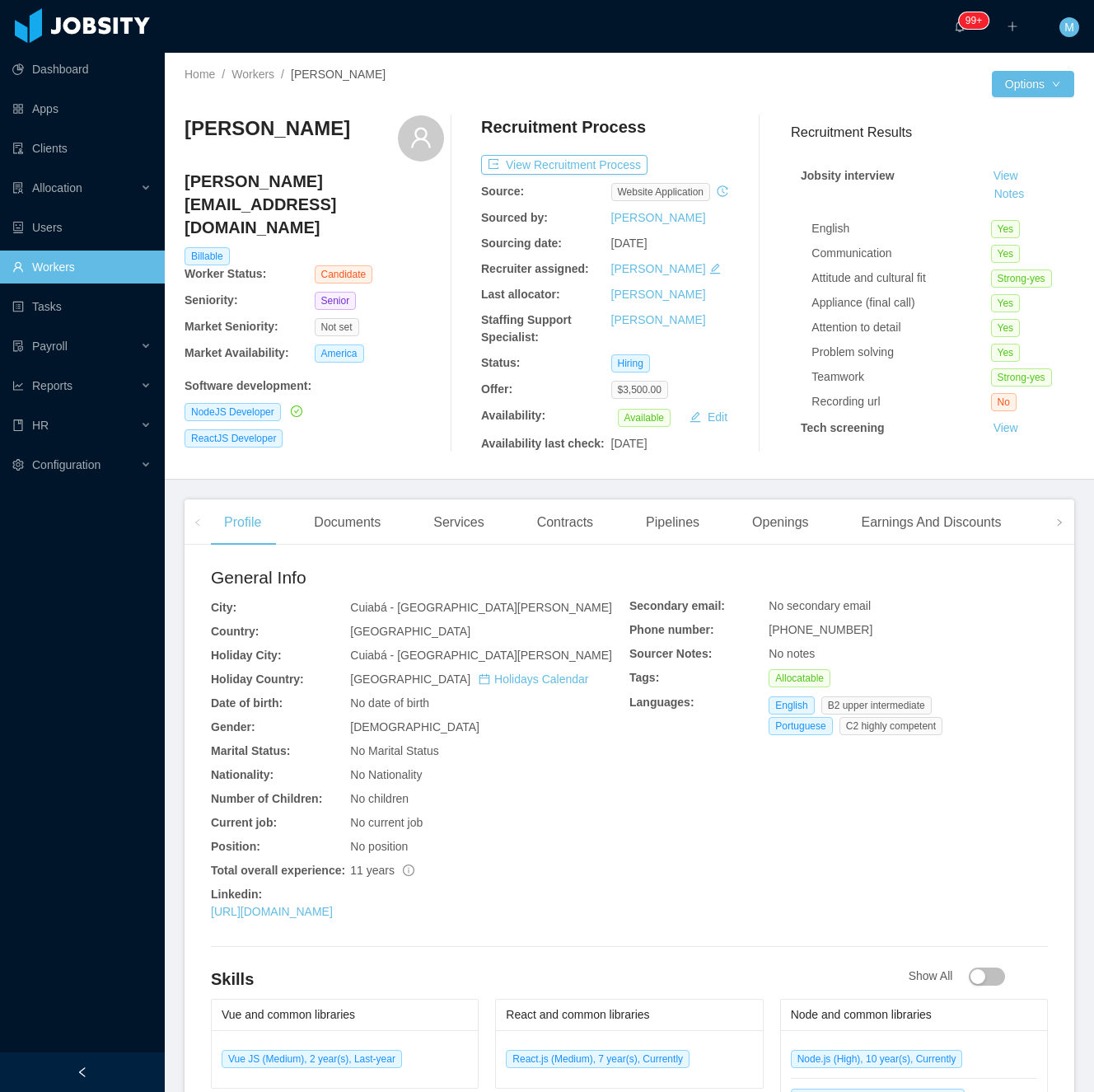
click at [390, 420] on div "Nelson Lopes [EMAIL_ADDRESS][DOMAIN_NAME] Billable Worker Status: Candidate Sen…" at bounding box center [314, 283] width 260 height 337
click at [334, 525] on div "Documents" at bounding box center [348, 522] width 93 height 46
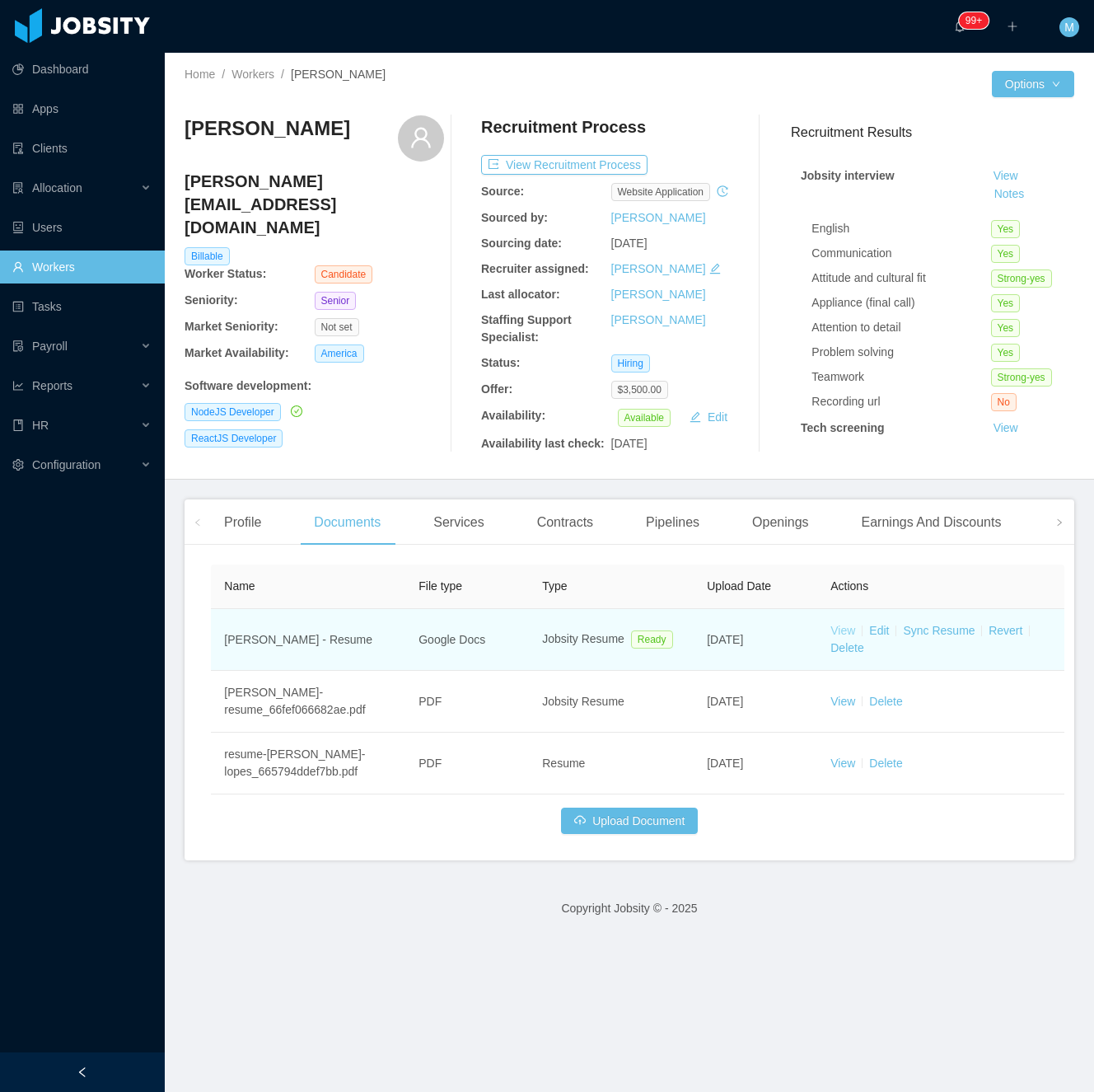
click at [844, 627] on link "View" at bounding box center [842, 630] width 25 height 13
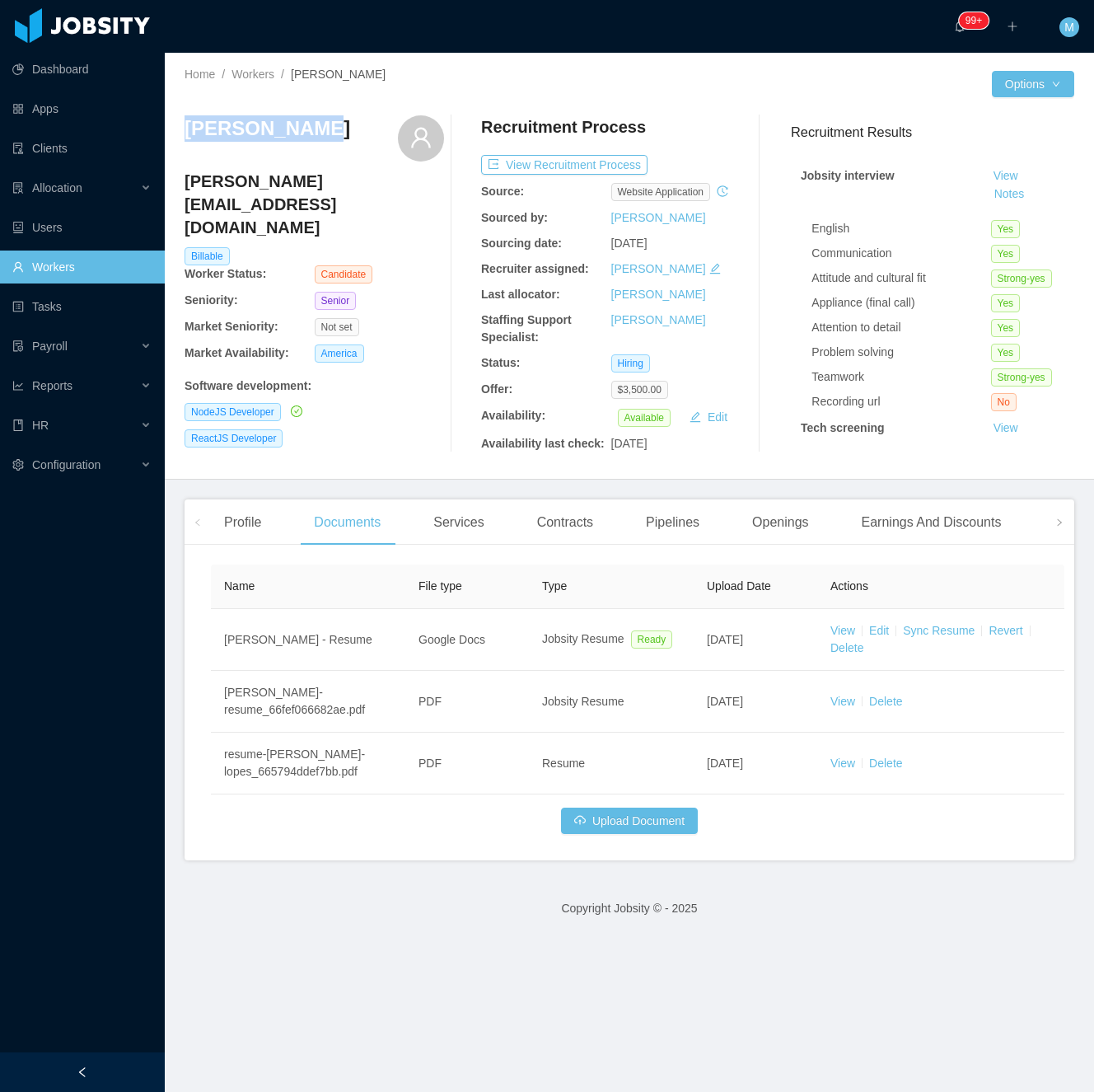
drag, startPoint x: 333, startPoint y: 128, endPoint x: 175, endPoint y: 130, distance: 158.0
click at [175, 130] on div "Home / Workers / [PERSON_NAME] / Options Nelson Lopes [EMAIL_ADDRESS][DOMAIN_NA…" at bounding box center [629, 266] width 929 height 427
copy h3 "[PERSON_NAME]"
drag, startPoint x: 724, startPoint y: 512, endPoint x: 735, endPoint y: 521, distance: 14.2
click at [734, 520] on div "Profile Documents Services Contracts Pipelines Openings Earnings And Discounts …" at bounding box center [731, 522] width 1039 height 46
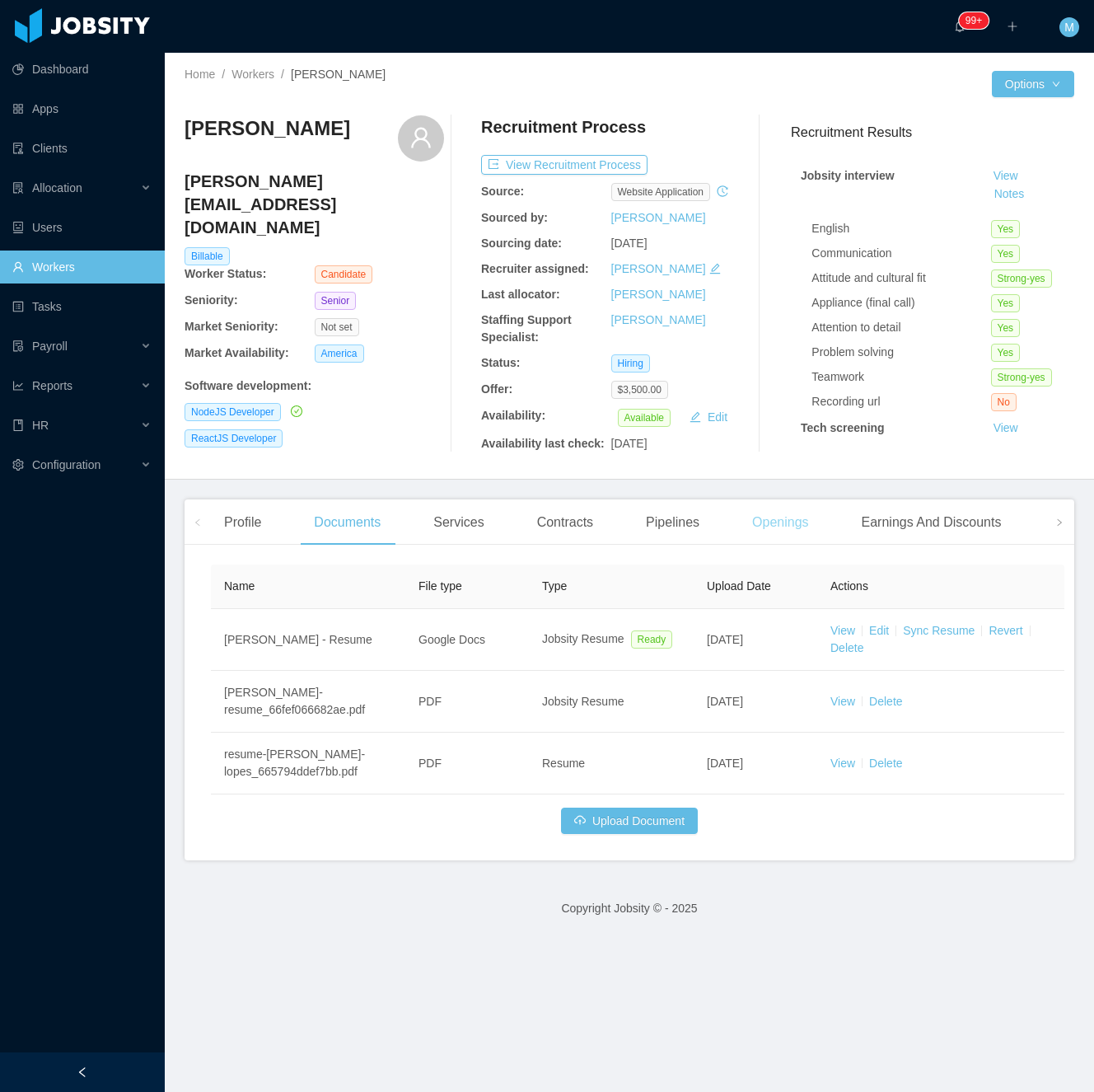
click at [762, 530] on div "Openings" at bounding box center [781, 522] width 83 height 46
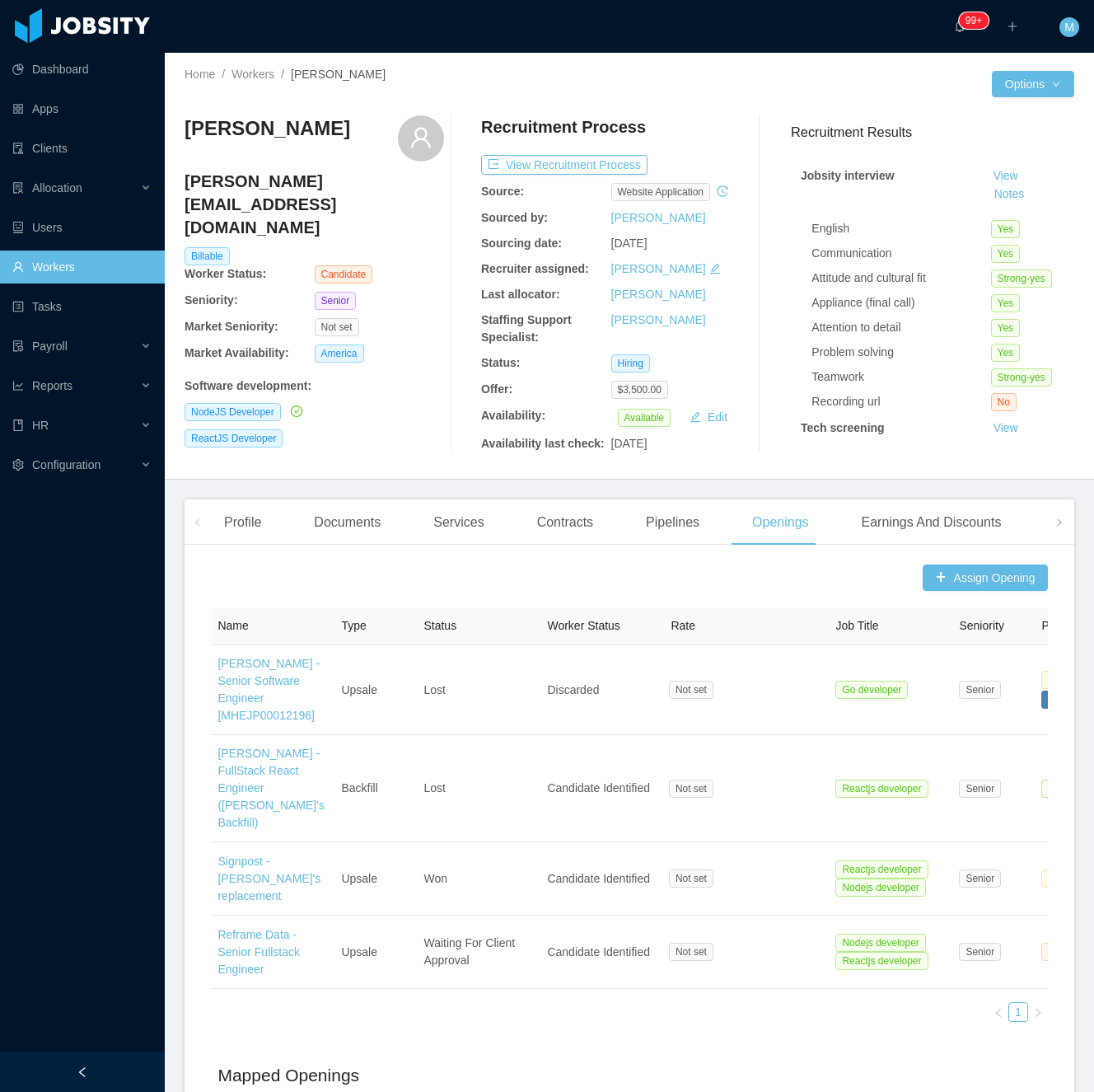
click at [421, 416] on div "Nelson Lopes [EMAIL_ADDRESS][DOMAIN_NAME] Billable Worker Status: Candidate Sen…" at bounding box center [314, 283] width 260 height 337
click at [402, 383] on div "Nelson Lopes [EMAIL_ADDRESS][DOMAIN_NAME] Billable Worker Status: Candidate Sen…" at bounding box center [314, 283] width 260 height 337
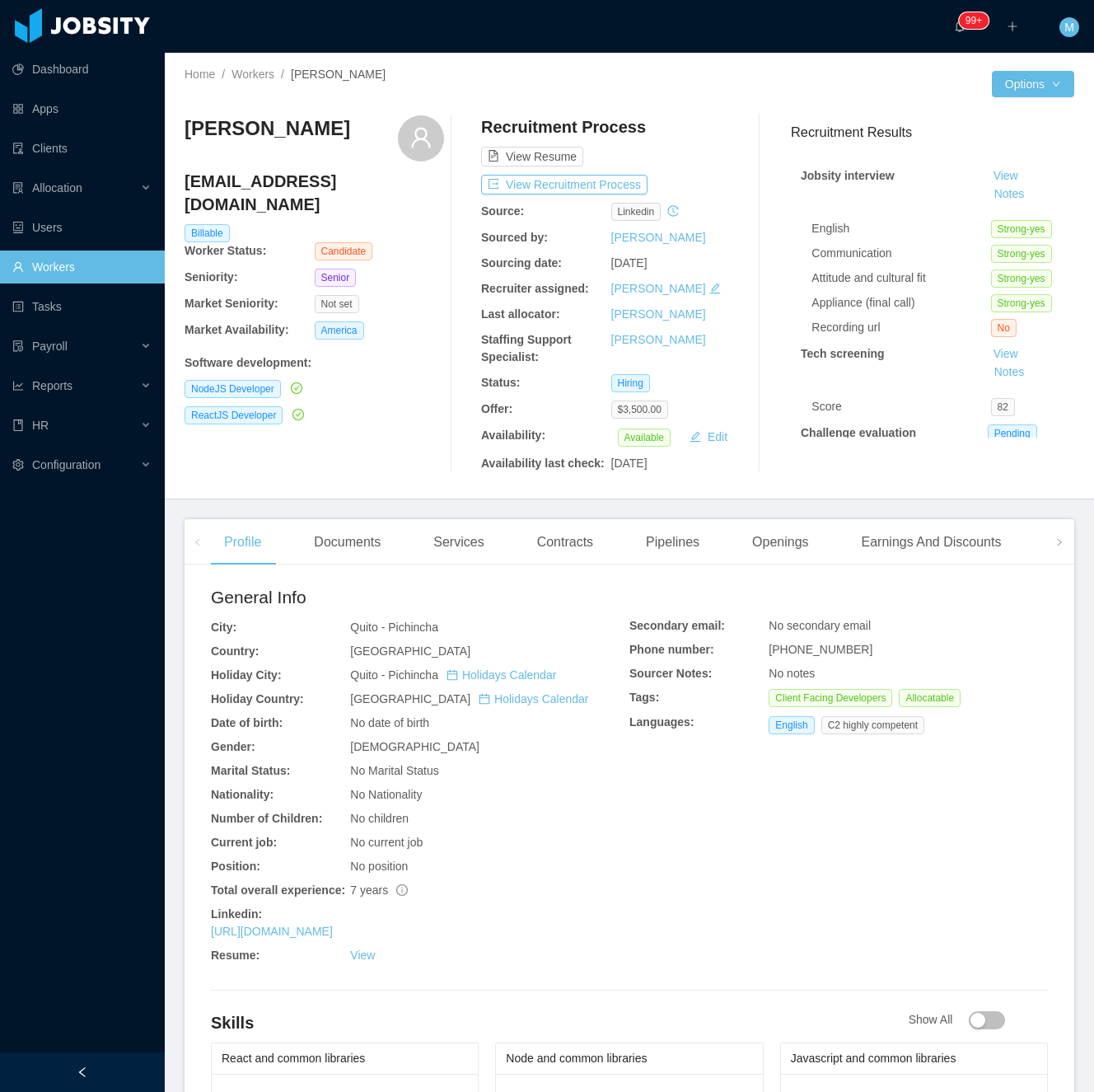
click at [426, 410] on div "[PERSON_NAME] [EMAIL_ADDRESS][DOMAIN_NAME] Billable Worker Status: Candidate Se…" at bounding box center [314, 293] width 260 height 356
click at [367, 540] on div "Documents" at bounding box center [348, 542] width 93 height 46
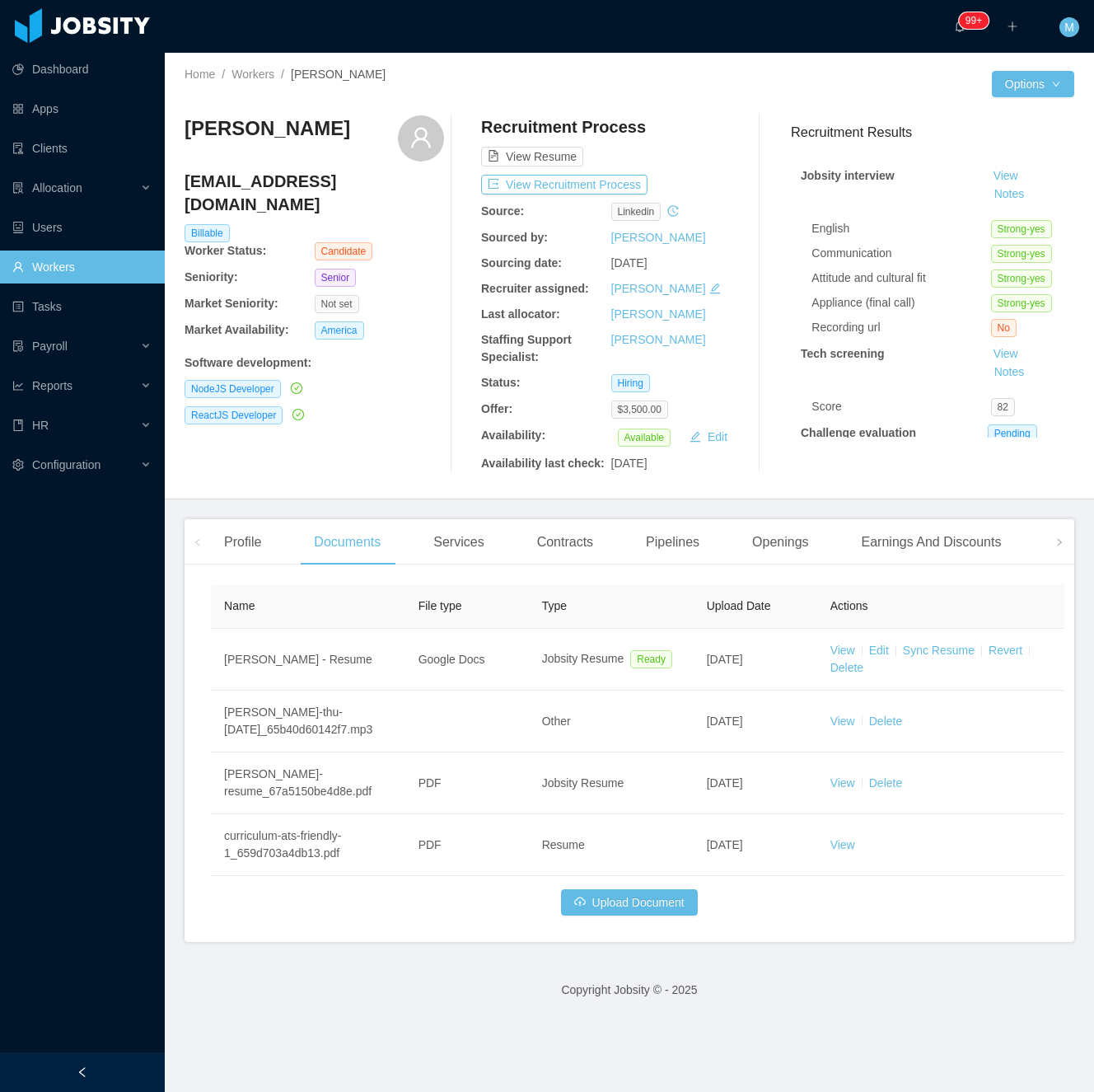
drag, startPoint x: 356, startPoint y: 137, endPoint x: 188, endPoint y: 145, distance: 168.2
click at [188, 145] on div "[PERSON_NAME]" at bounding box center [314, 138] width 260 height 46
copy h3 "[PERSON_NAME]"
click at [1049, 550] on span at bounding box center [1059, 542] width 27 height 45
click at [1003, 561] on div "Experience" at bounding box center [998, 542] width 92 height 46
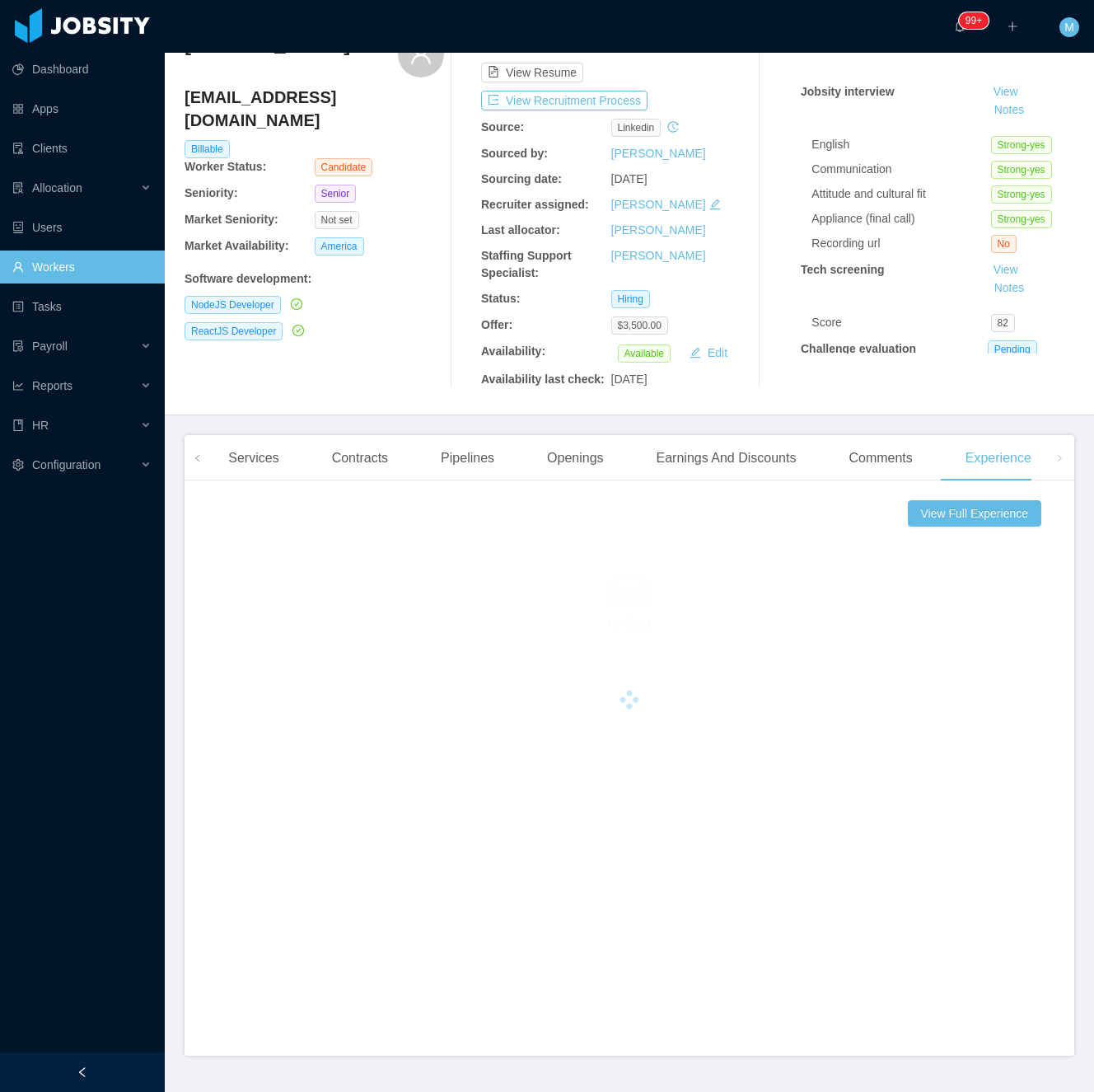
scroll to position [110, 0]
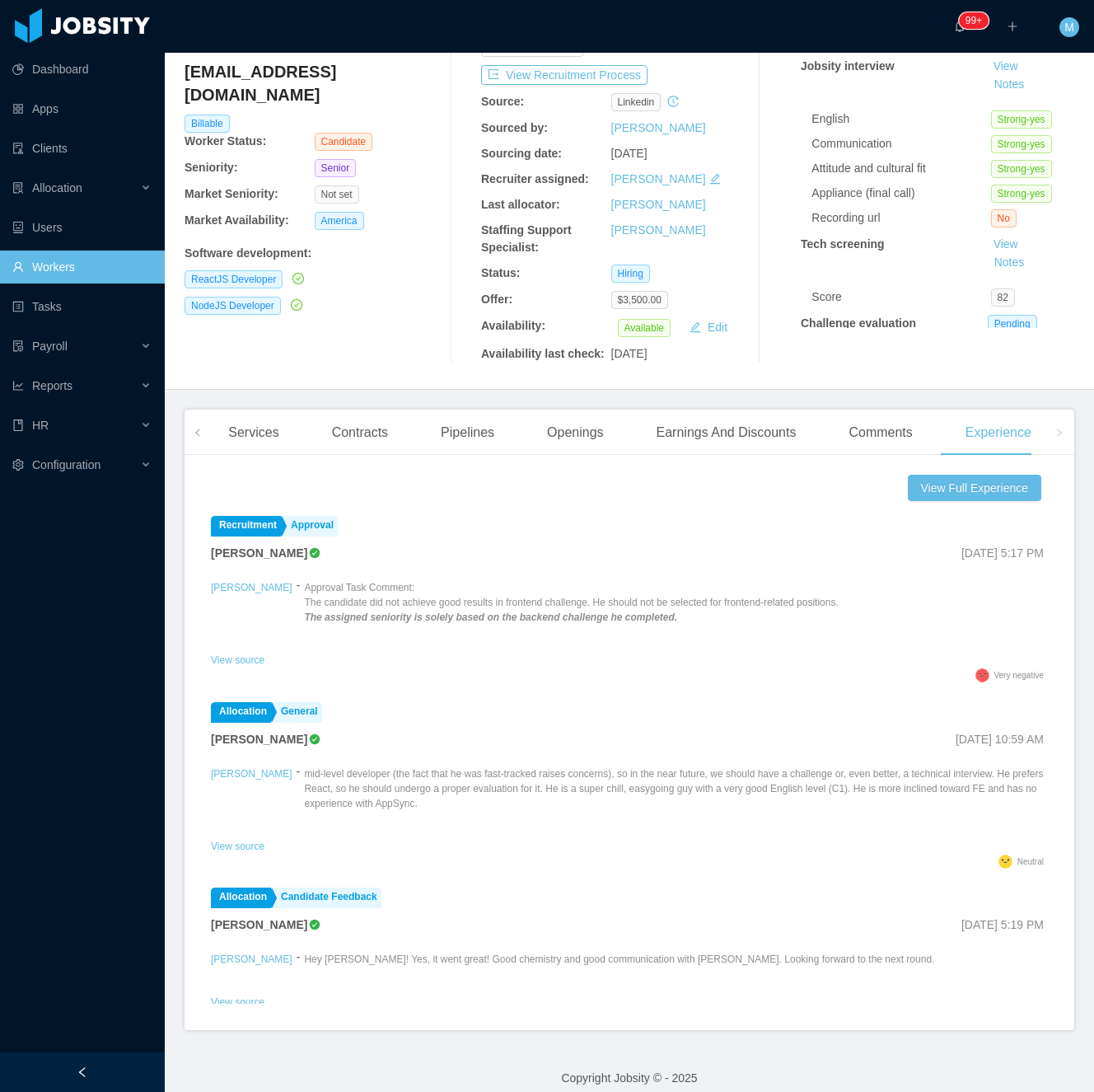
click at [410, 356] on div "[PERSON_NAME] [EMAIL_ADDRESS][DOMAIN_NAME] Billable Worker Status: Candidate Se…" at bounding box center [314, 184] width 260 height 356
drag, startPoint x: 211, startPoint y: 372, endPoint x: 424, endPoint y: 62, distance: 376.1
click at [214, 366] on div "[PERSON_NAME] [PERSON_NAME][EMAIL_ADDRESS][DOMAIN_NAME] Billable Worker Status:…" at bounding box center [629, 184] width 890 height 383
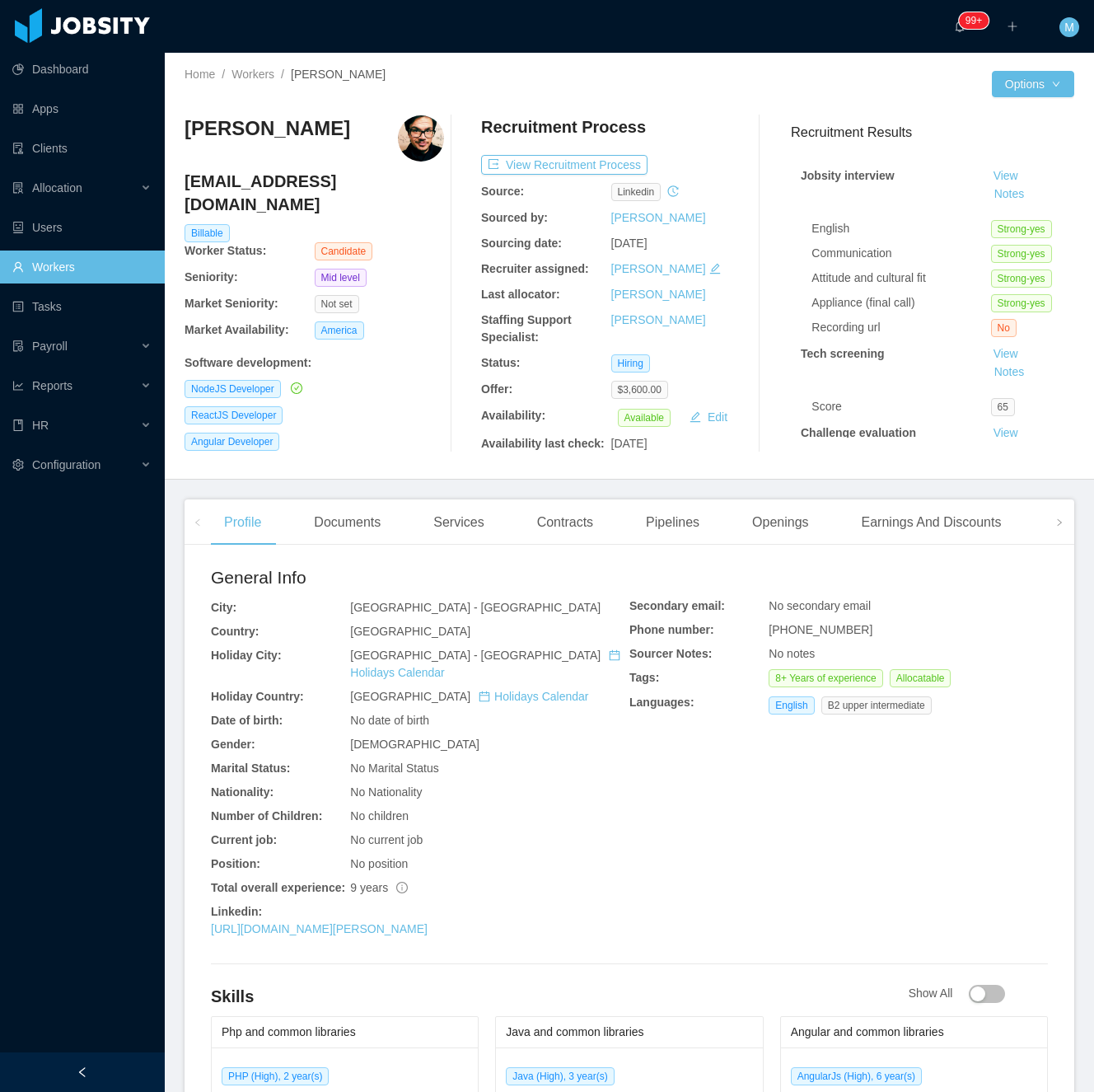
click at [424, 406] on div "ReactJS Developer" at bounding box center [314, 415] width 260 height 18
click at [369, 515] on div "Documents" at bounding box center [348, 522] width 93 height 46
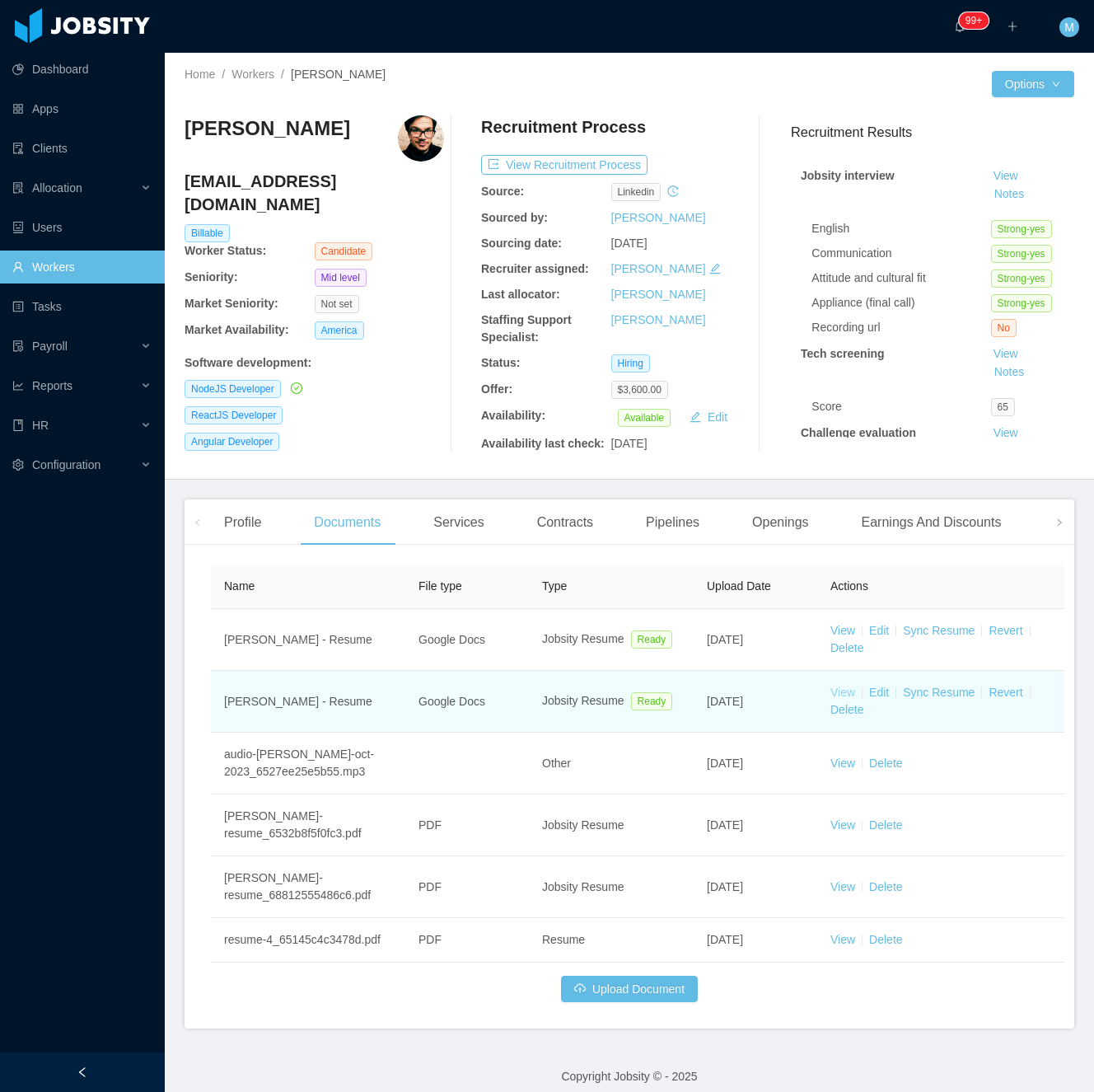
click at [840, 696] on link "View" at bounding box center [842, 691] width 25 height 13
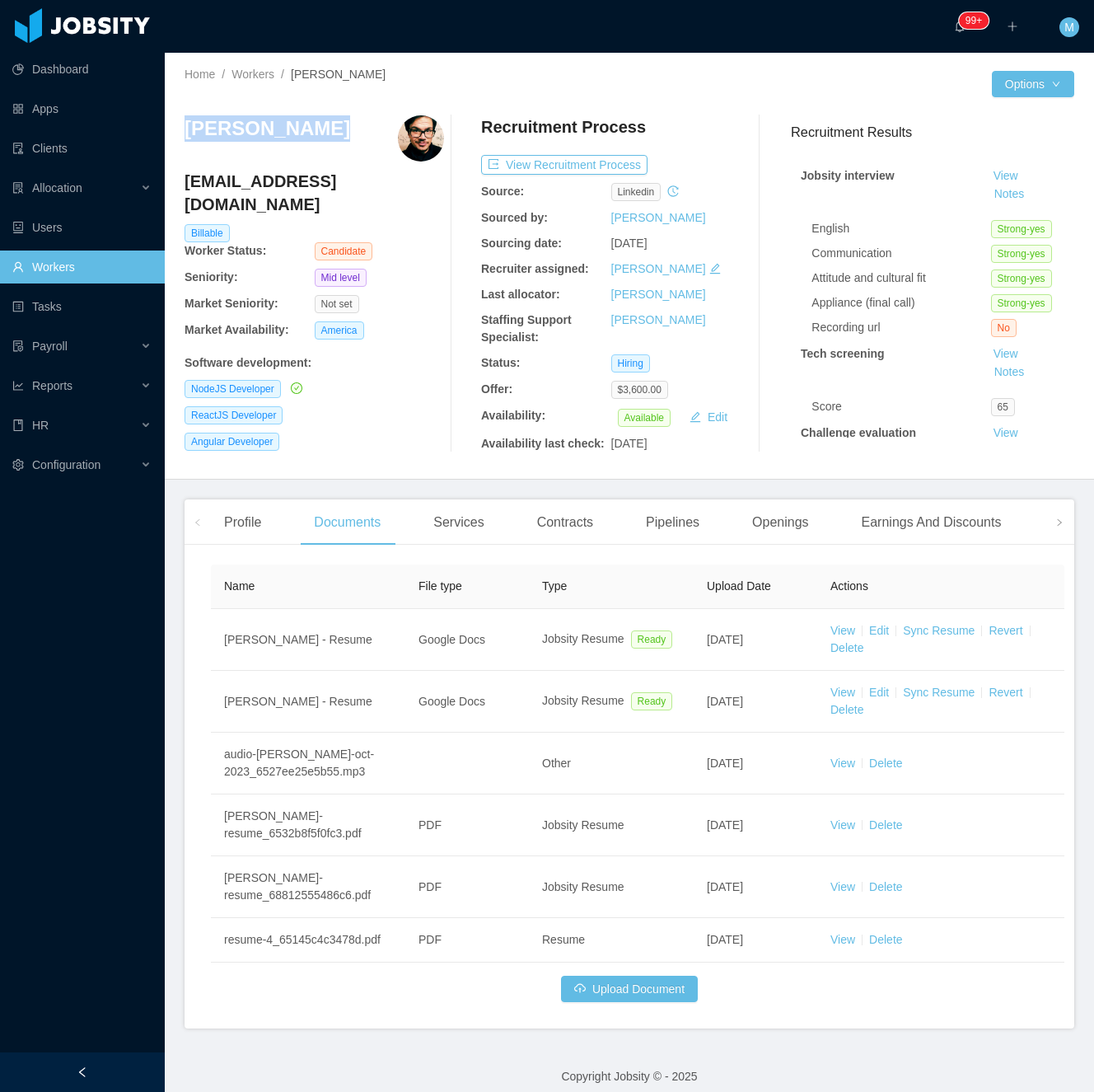
drag, startPoint x: 344, startPoint y: 126, endPoint x: 182, endPoint y: 132, distance: 162.1
click at [182, 132] on div "Home / Workers / [PERSON_NAME] / Options [PERSON_NAME] [EMAIL_ADDRESS][DOMAIN_N…" at bounding box center [629, 266] width 929 height 427
copy h3 "[PERSON_NAME]"
click at [286, 381] on div "[PERSON_NAME] [EMAIL_ADDRESS][DOMAIN_NAME] Billable Worker Status: Candidate Se…" at bounding box center [314, 283] width 260 height 337
drag, startPoint x: 366, startPoint y: 429, endPoint x: 364, endPoint y: 381, distance: 48.0
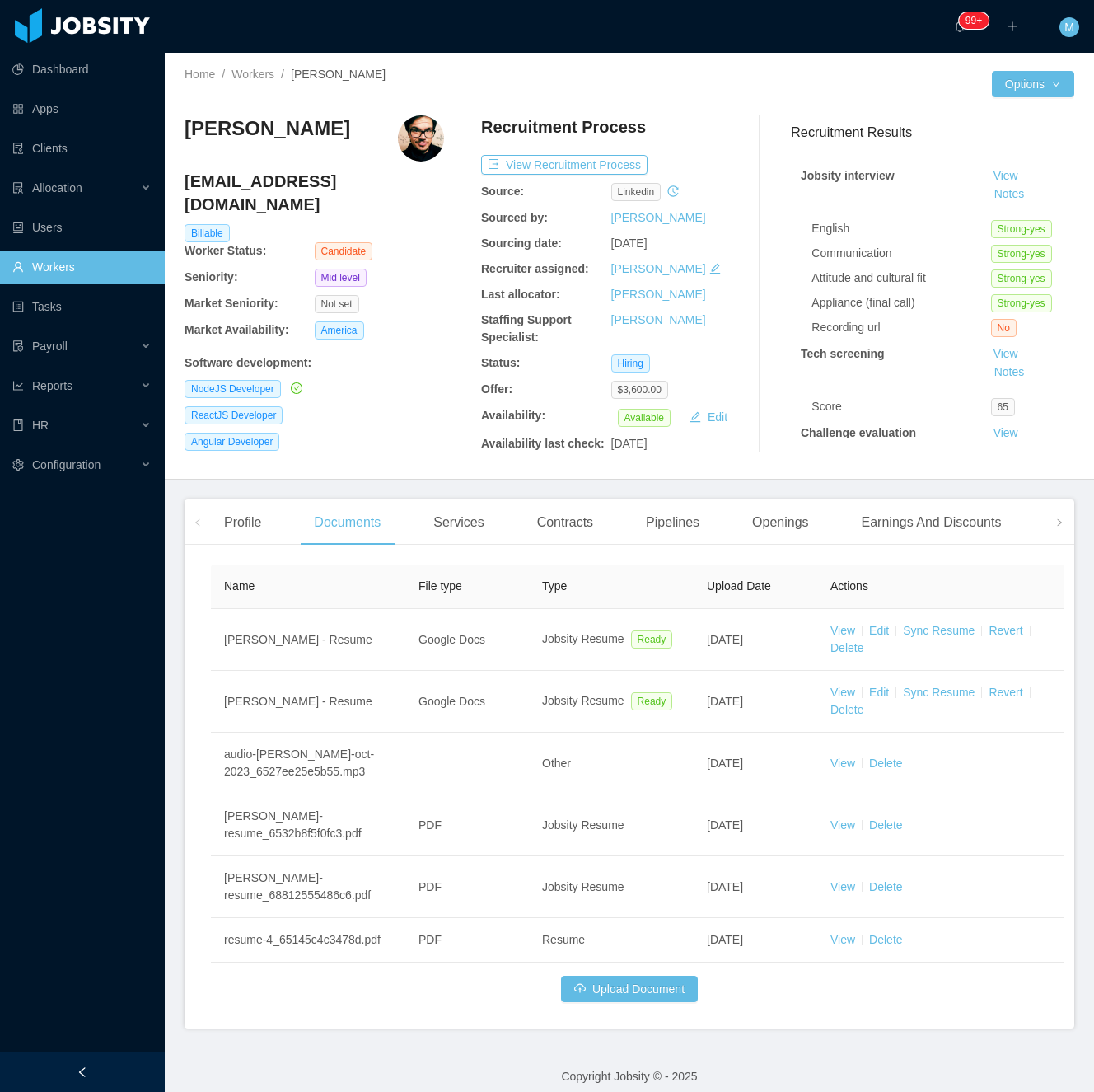
click at [366, 432] on div "Angular Developer" at bounding box center [314, 441] width 260 height 18
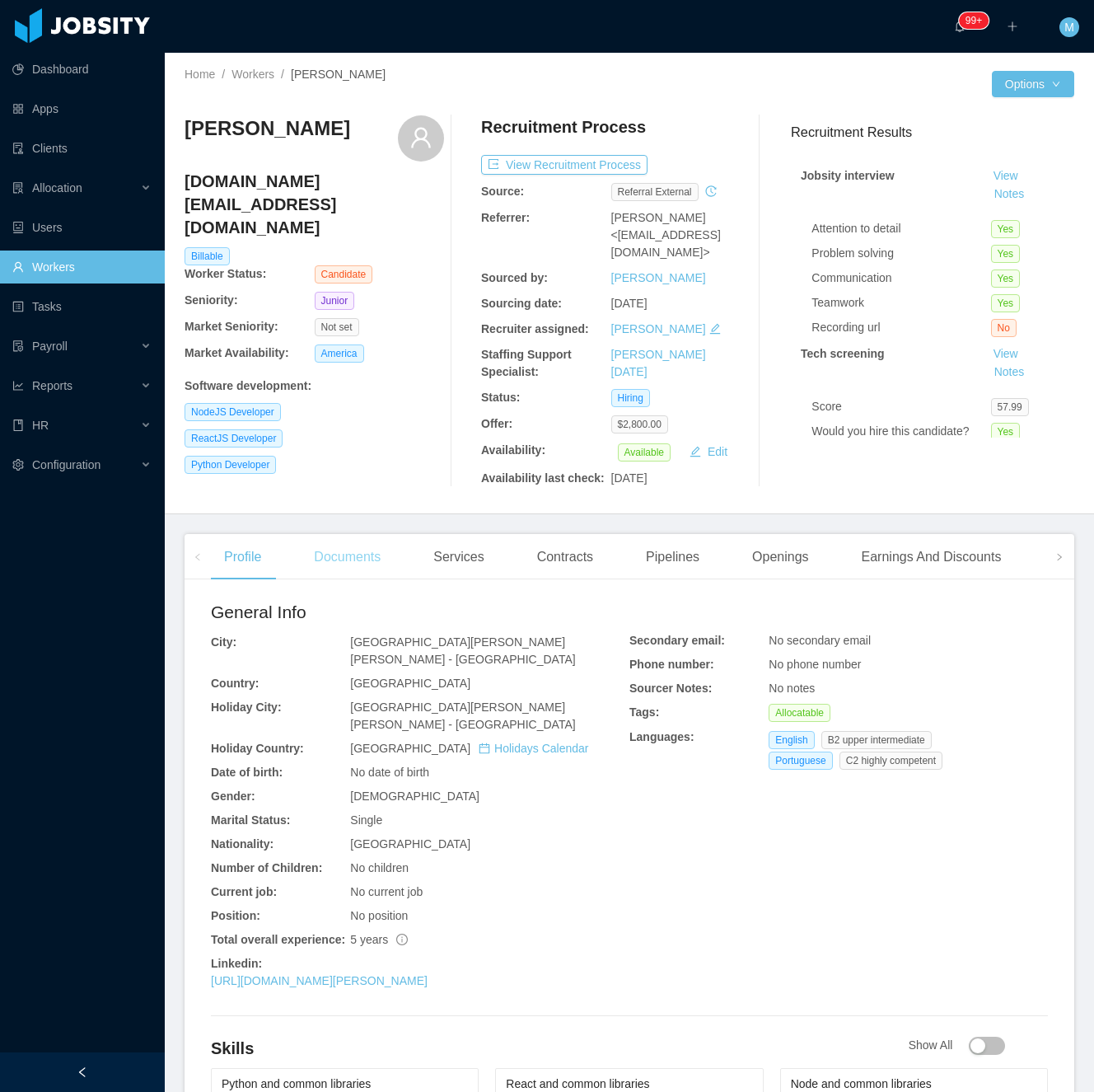
click at [342, 545] on div "Documents" at bounding box center [348, 557] width 93 height 46
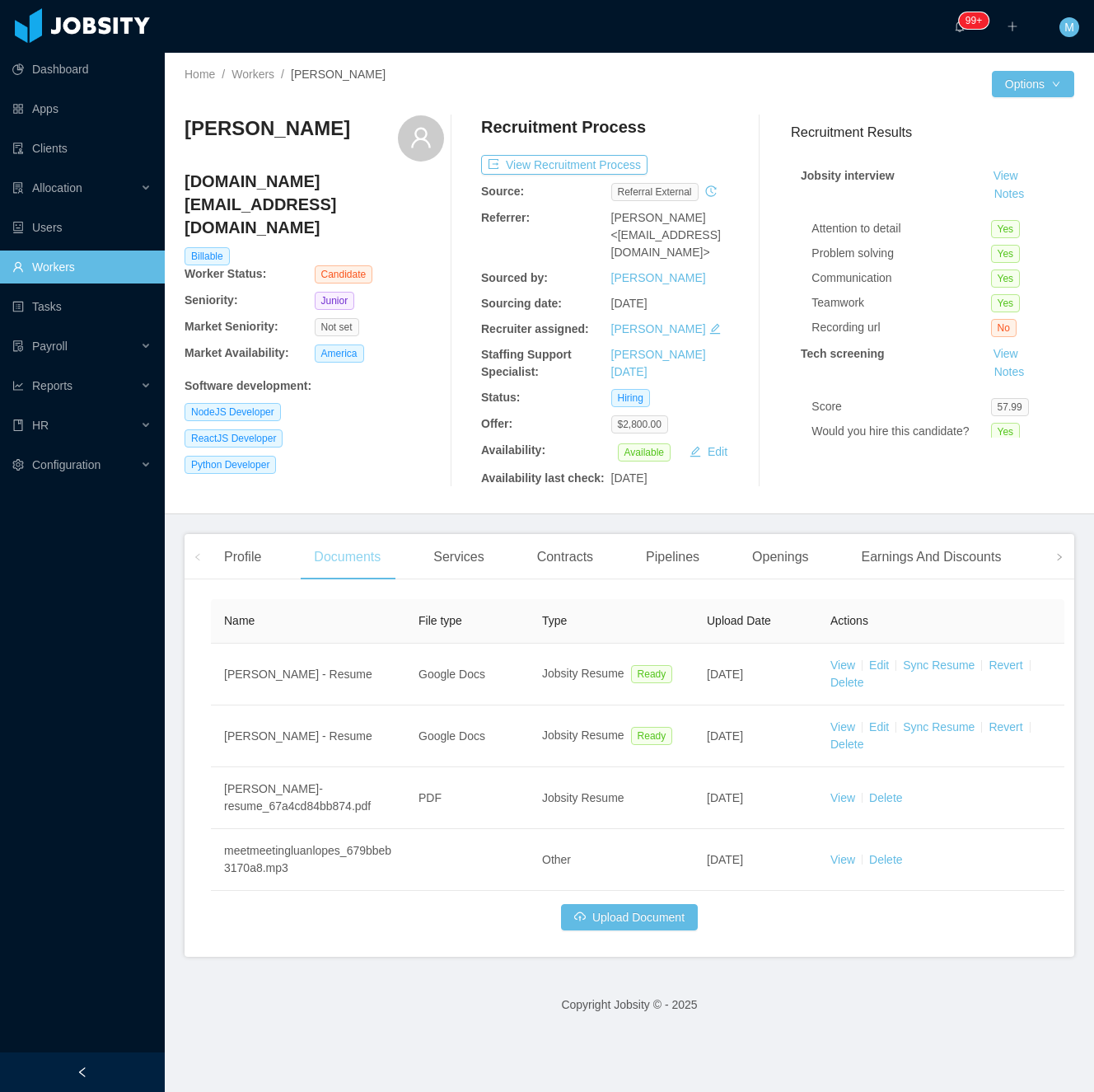
click at [362, 556] on div "Documents" at bounding box center [348, 557] width 93 height 46
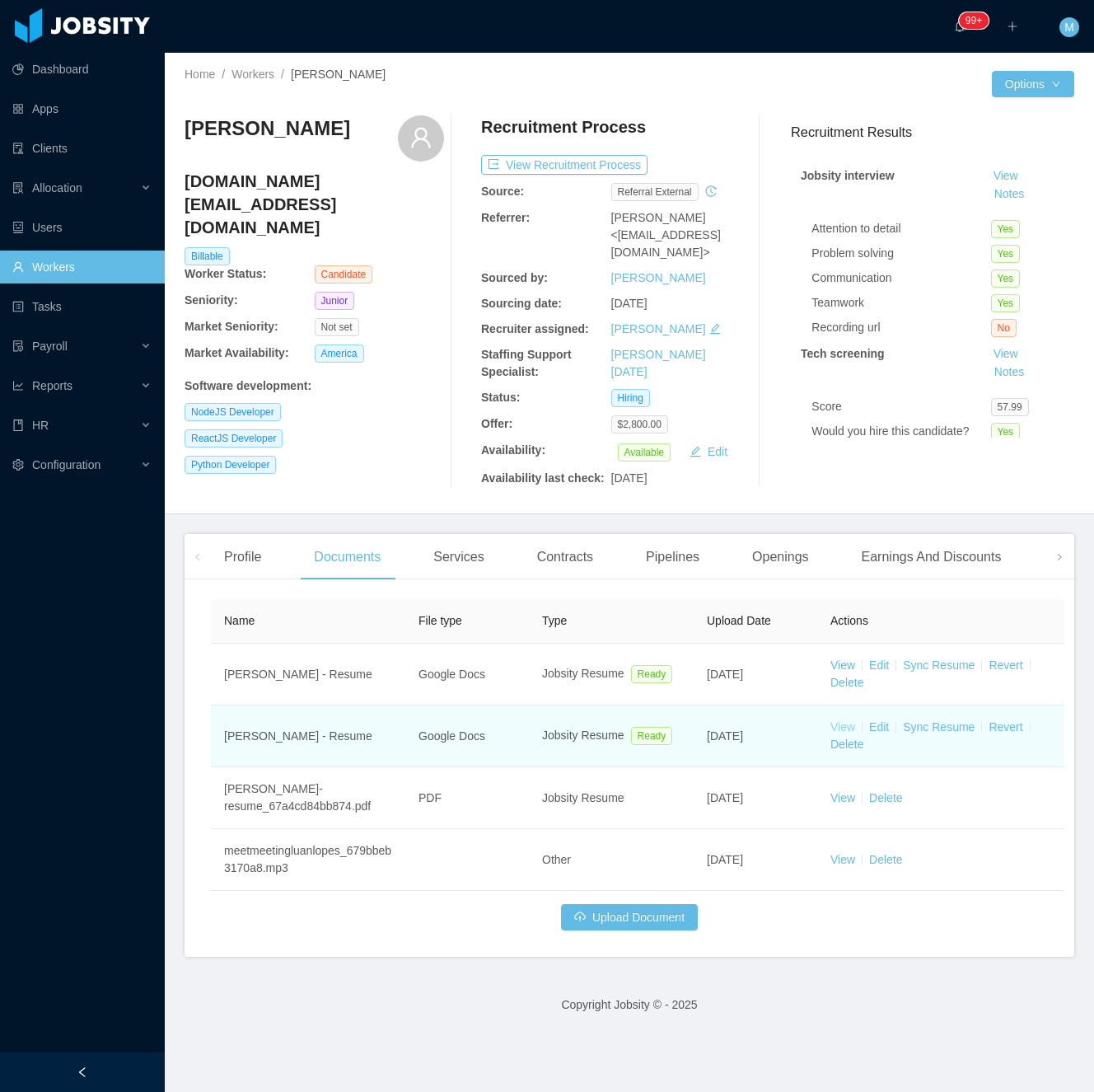
click at [840, 720] on link "View" at bounding box center [842, 726] width 25 height 13
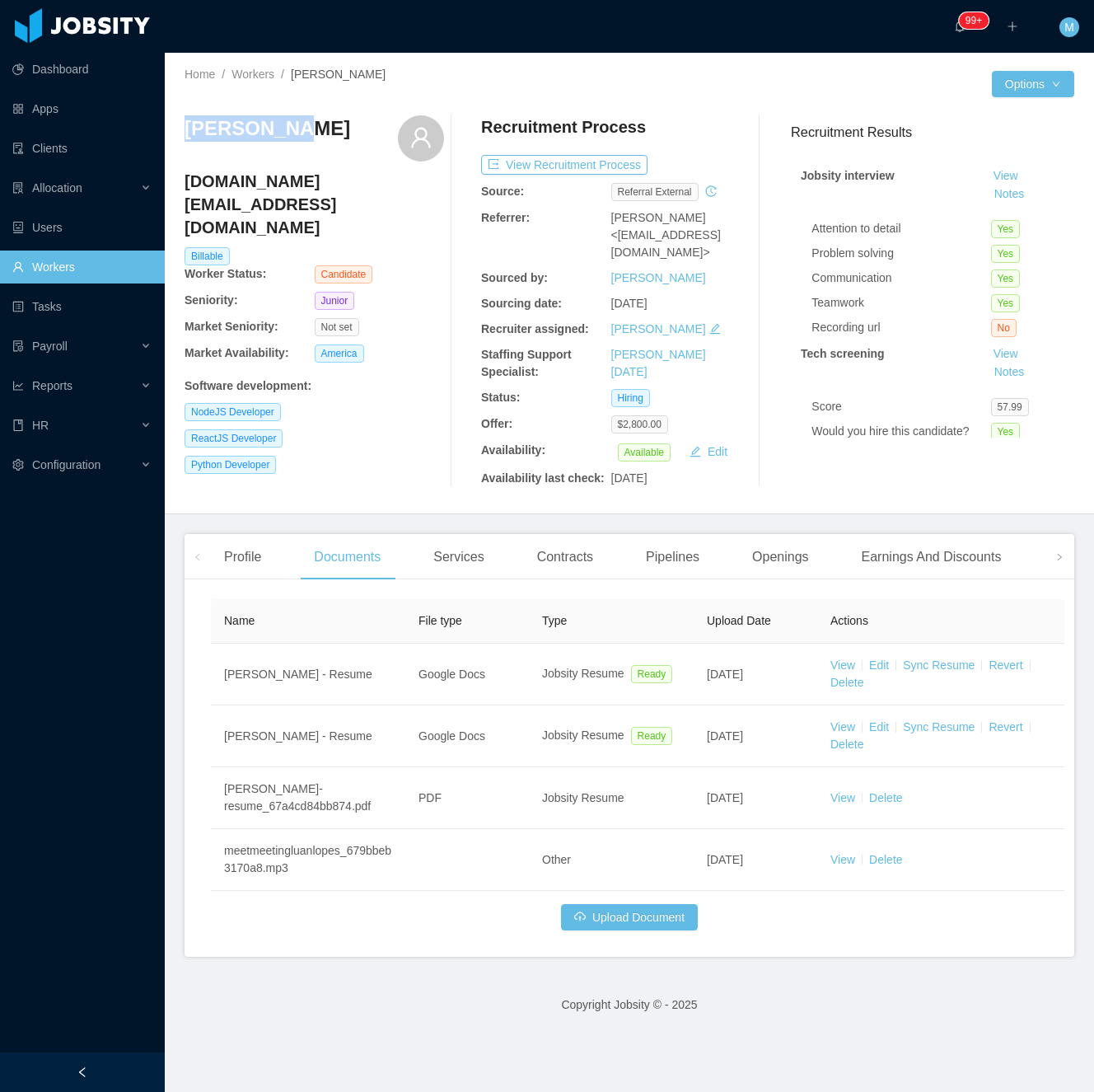
drag, startPoint x: 291, startPoint y: 132, endPoint x: 180, endPoint y: 132, distance: 111.0
click at [180, 132] on div "Home / Workers / [PERSON_NAME] / Options [PERSON_NAME] [DOMAIN_NAME][EMAIL_ADDR…" at bounding box center [629, 282] width 929 height 461
copy h3 "[PERSON_NAME]"
click at [571, 392] on div "Recruitment Process View Recruitment Process Source: Referral external Referrer…" at bounding box center [610, 301] width 260 height 371
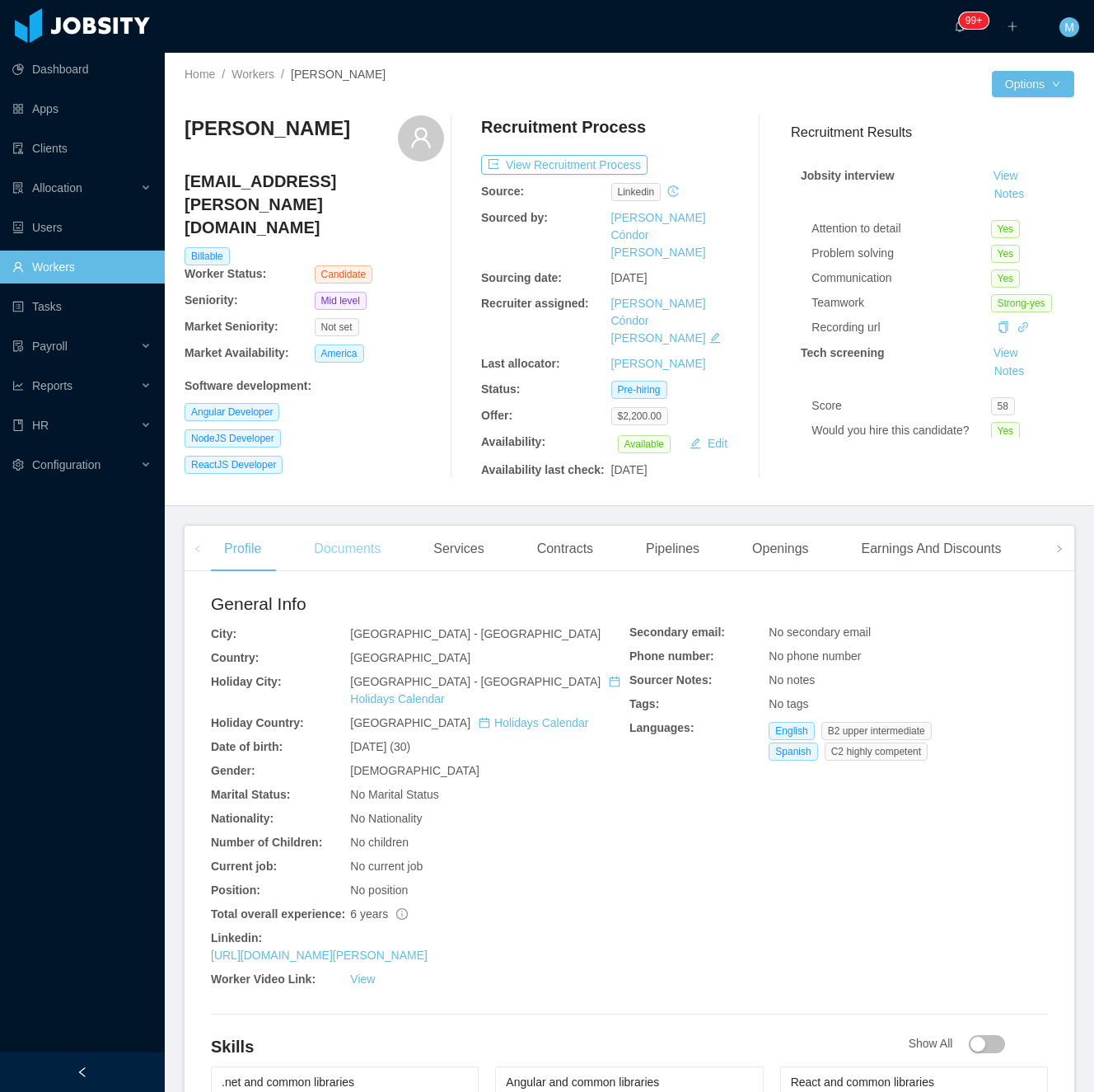
click at [382, 525] on div "Documents" at bounding box center [348, 548] width 93 height 46
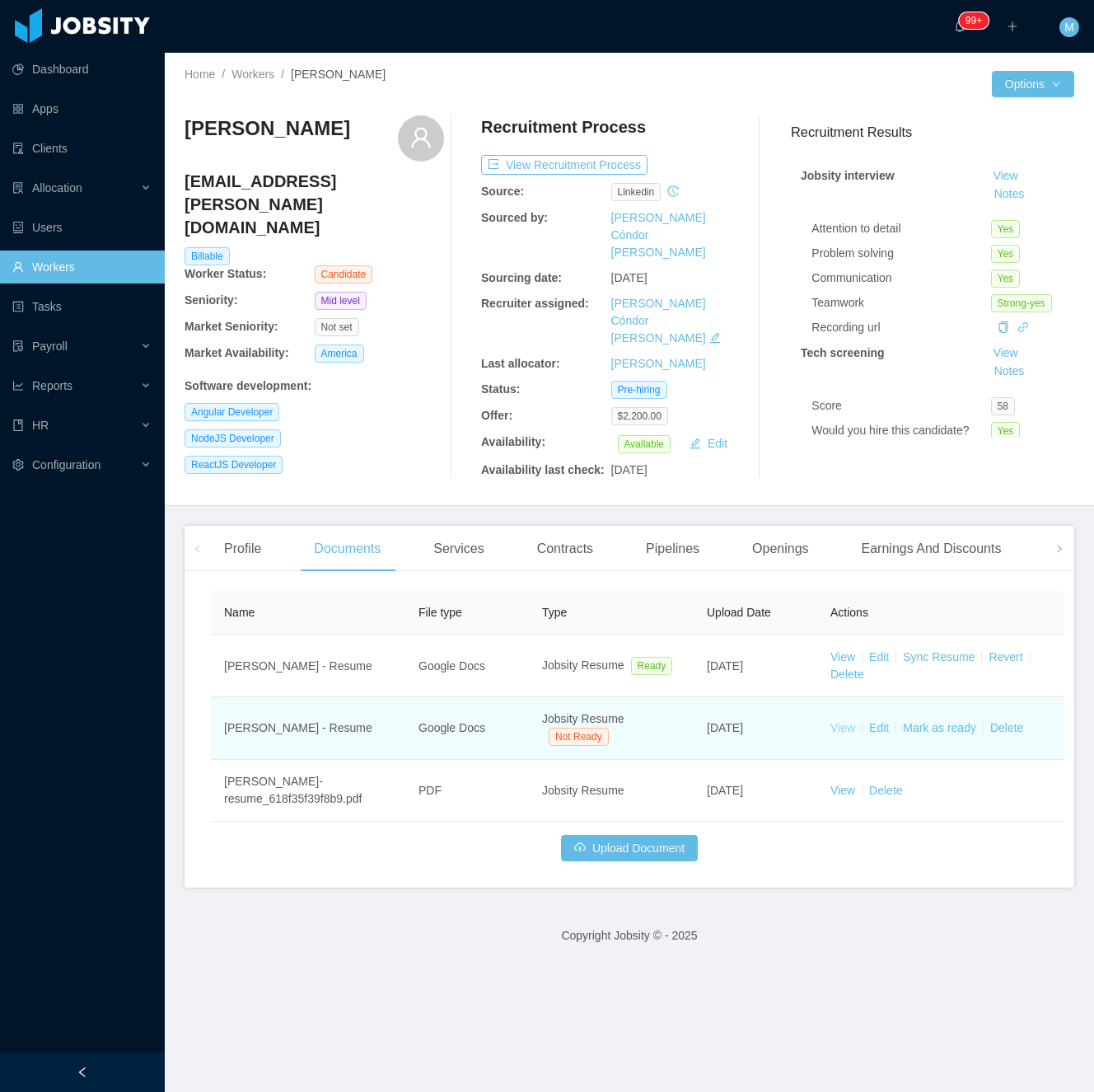
click at [845, 721] on link "View" at bounding box center [842, 727] width 25 height 13
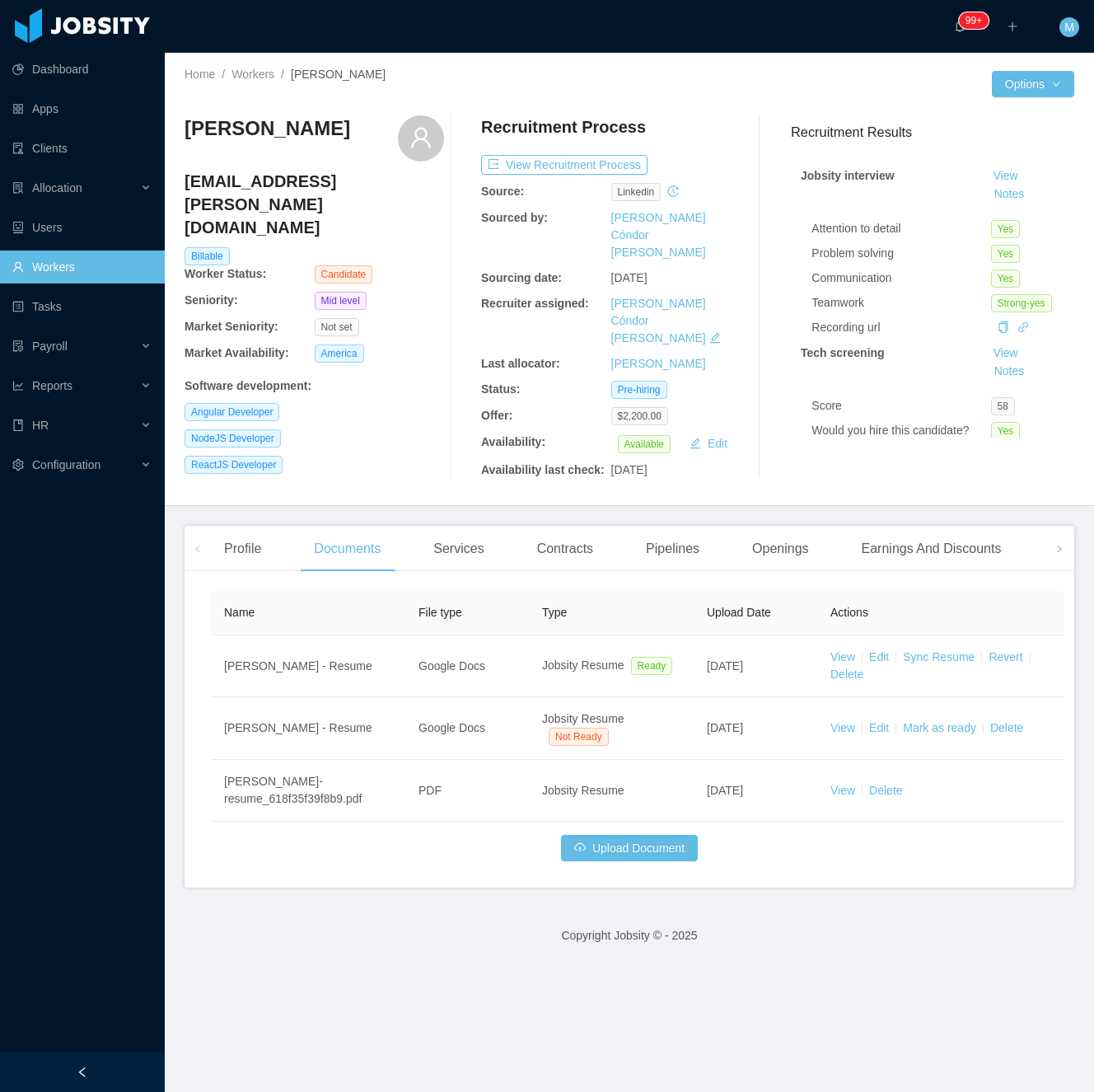
click at [387, 429] on div "NodeJS Developer" at bounding box center [314, 438] width 260 height 18
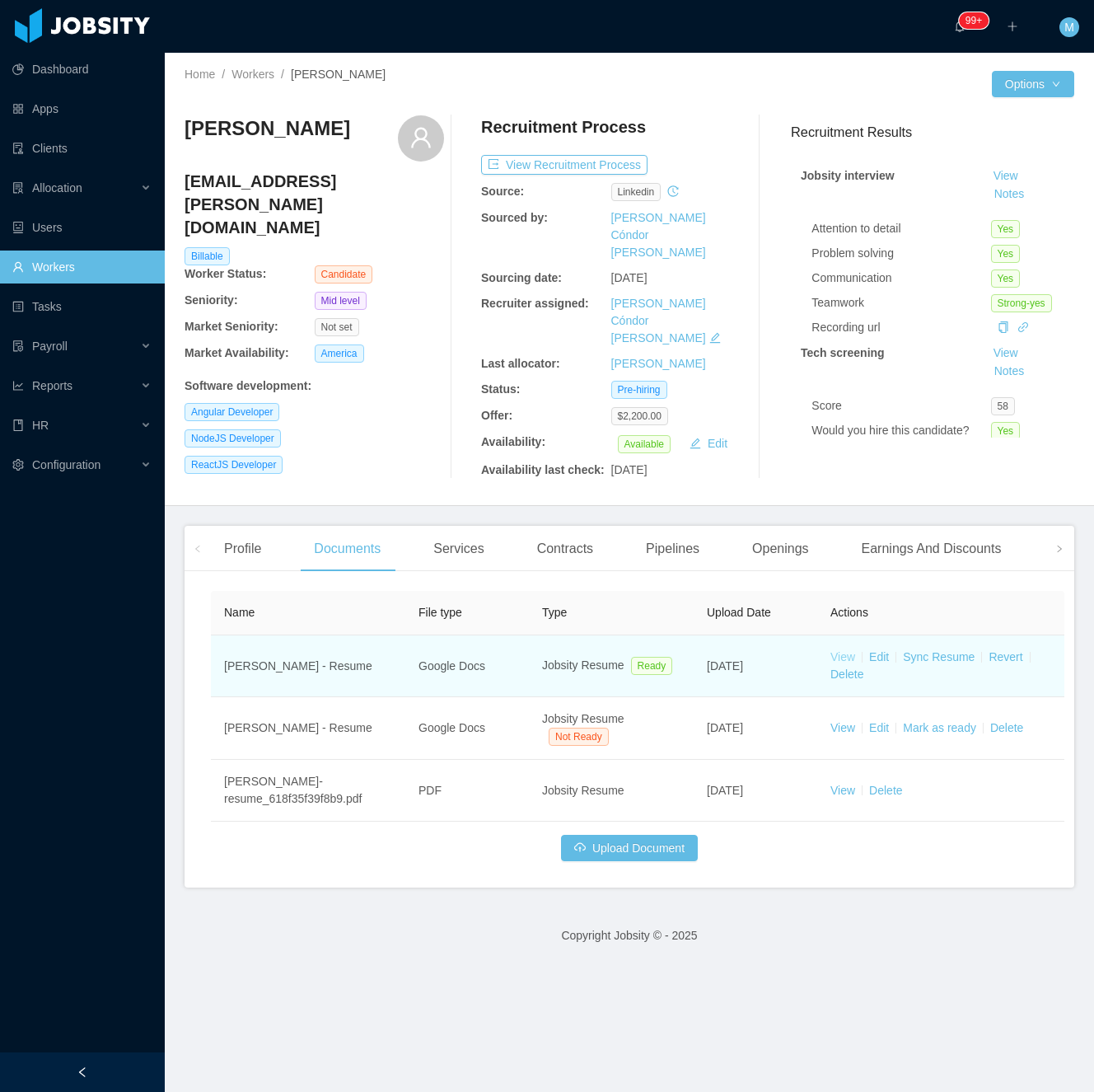
click at [850, 650] on link "View" at bounding box center [842, 656] width 25 height 13
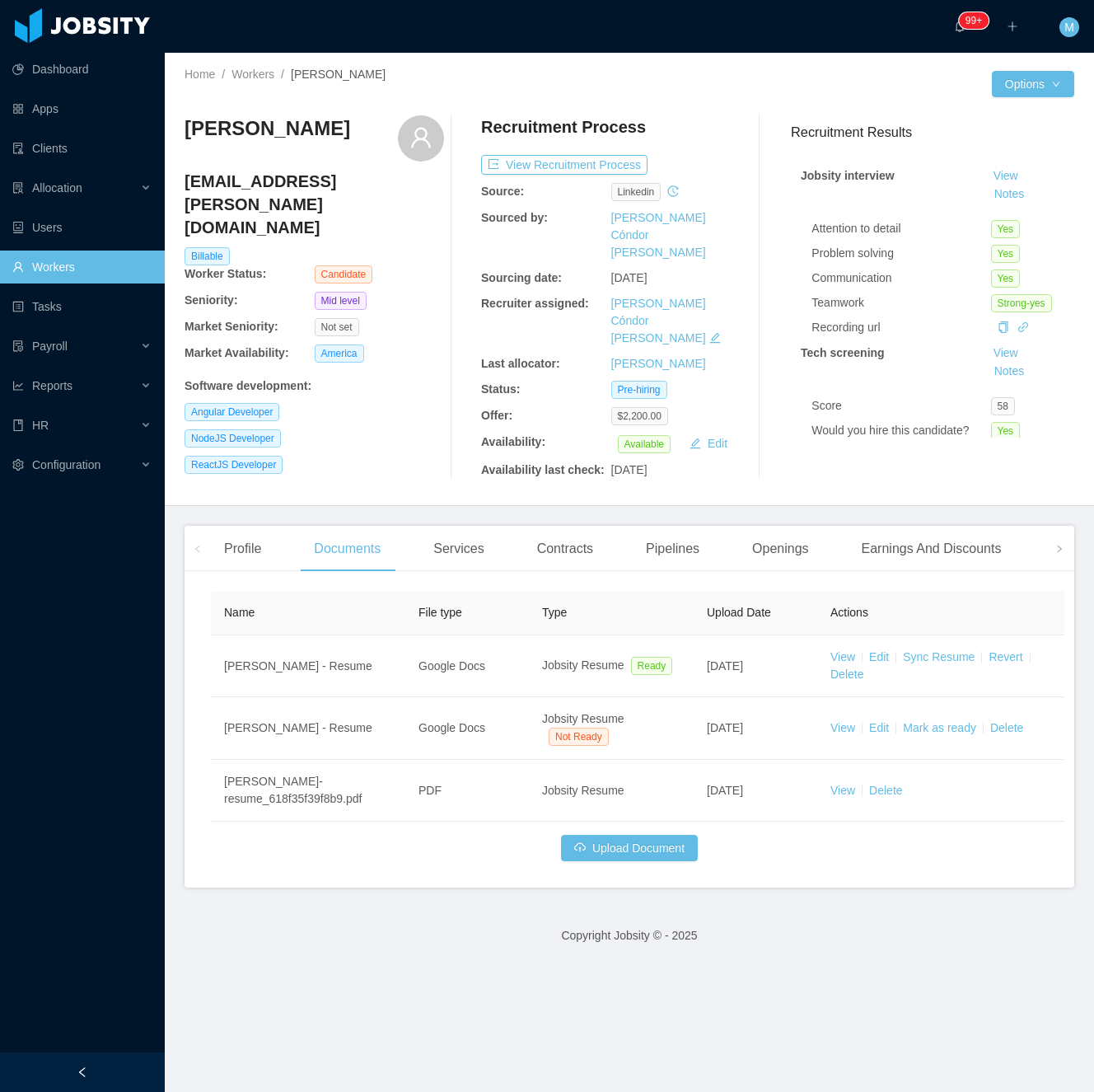
drag, startPoint x: 326, startPoint y: 129, endPoint x: 186, endPoint y: 132, distance: 140.0
click at [186, 132] on div "Marco Garofalo" at bounding box center [314, 138] width 260 height 46
copy h3 "Marco Garofalo"
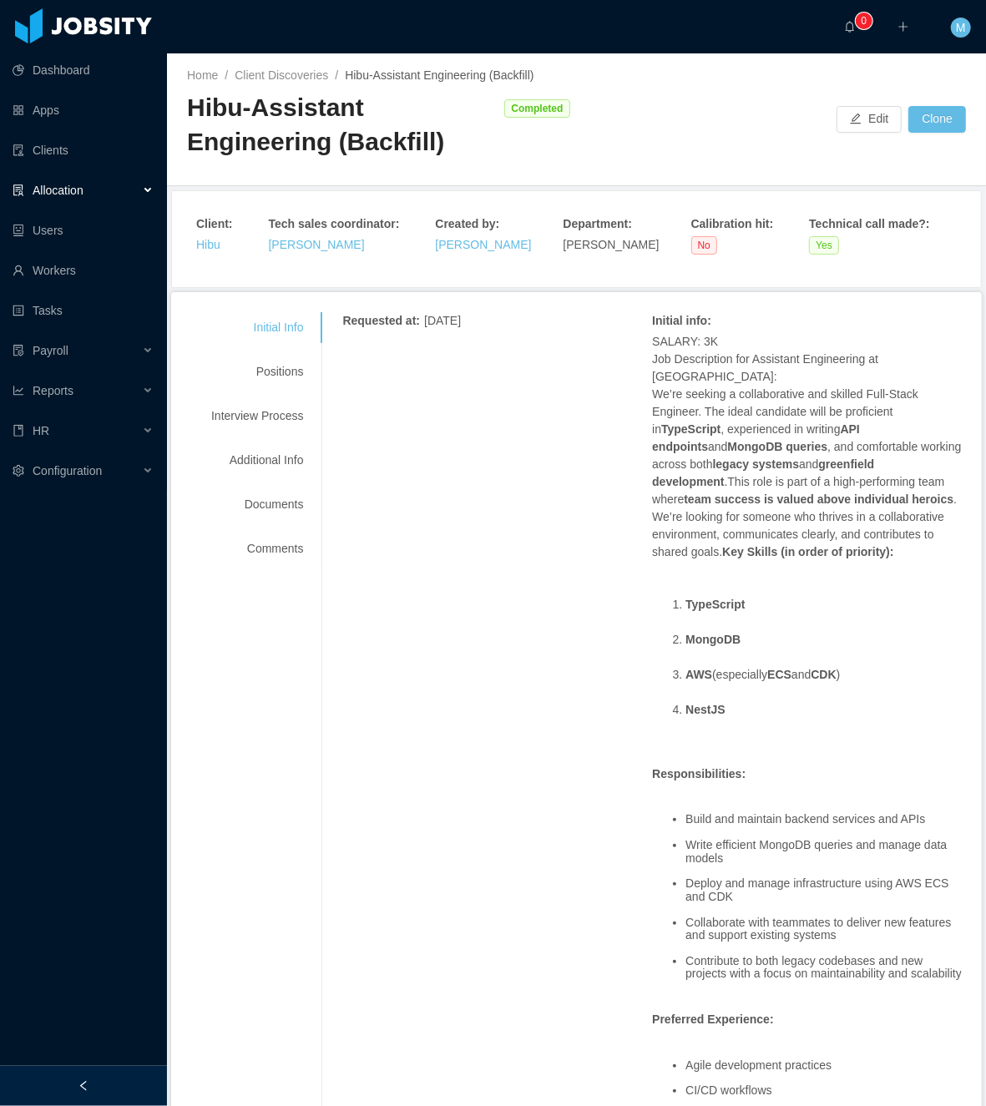
drag, startPoint x: 83, startPoint y: 1077, endPoint x: 145, endPoint y: 1002, distance: 96.6
click at [83, 1078] on div at bounding box center [83, 1086] width 167 height 40
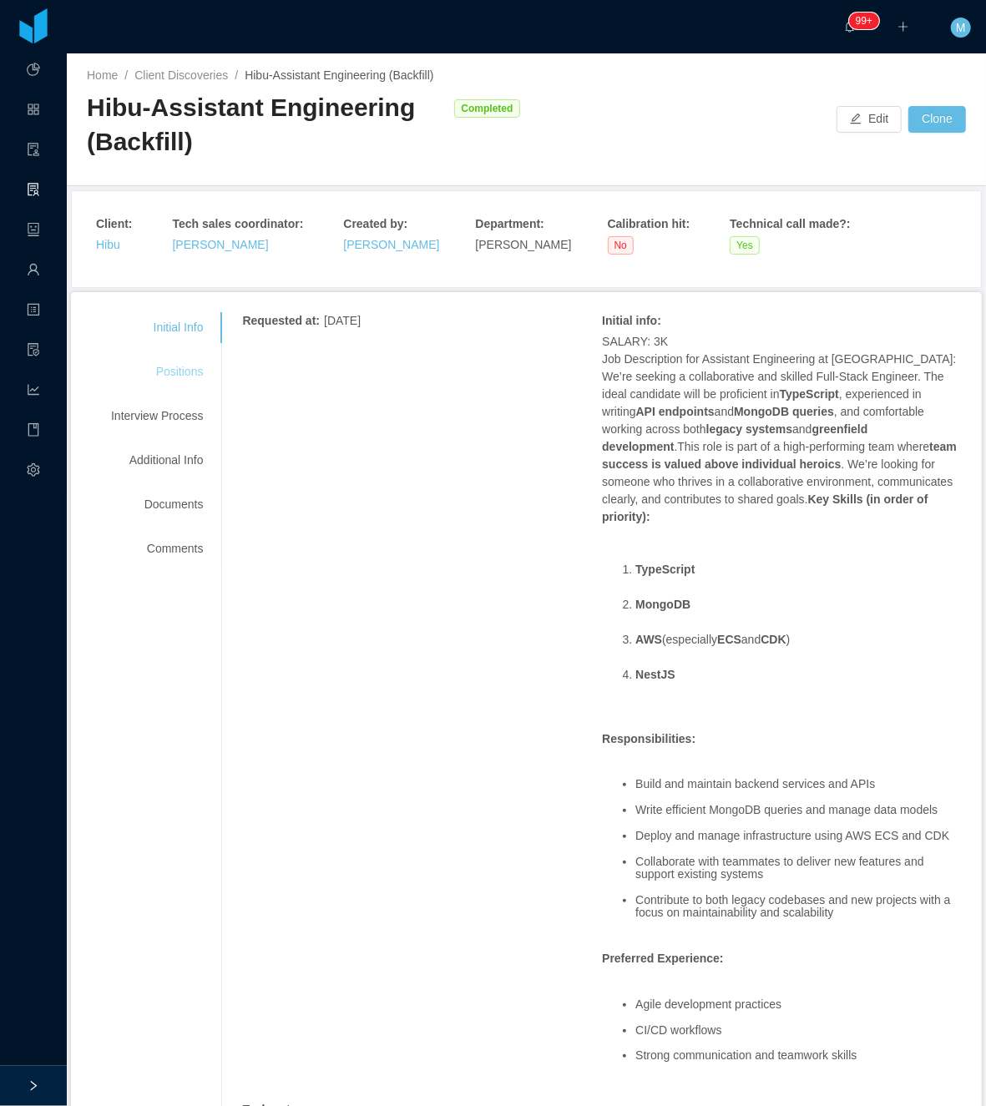
drag, startPoint x: 214, startPoint y: 365, endPoint x: 224, endPoint y: 345, distance: 22.8
click at [211, 366] on div "Positions" at bounding box center [157, 371] width 132 height 31
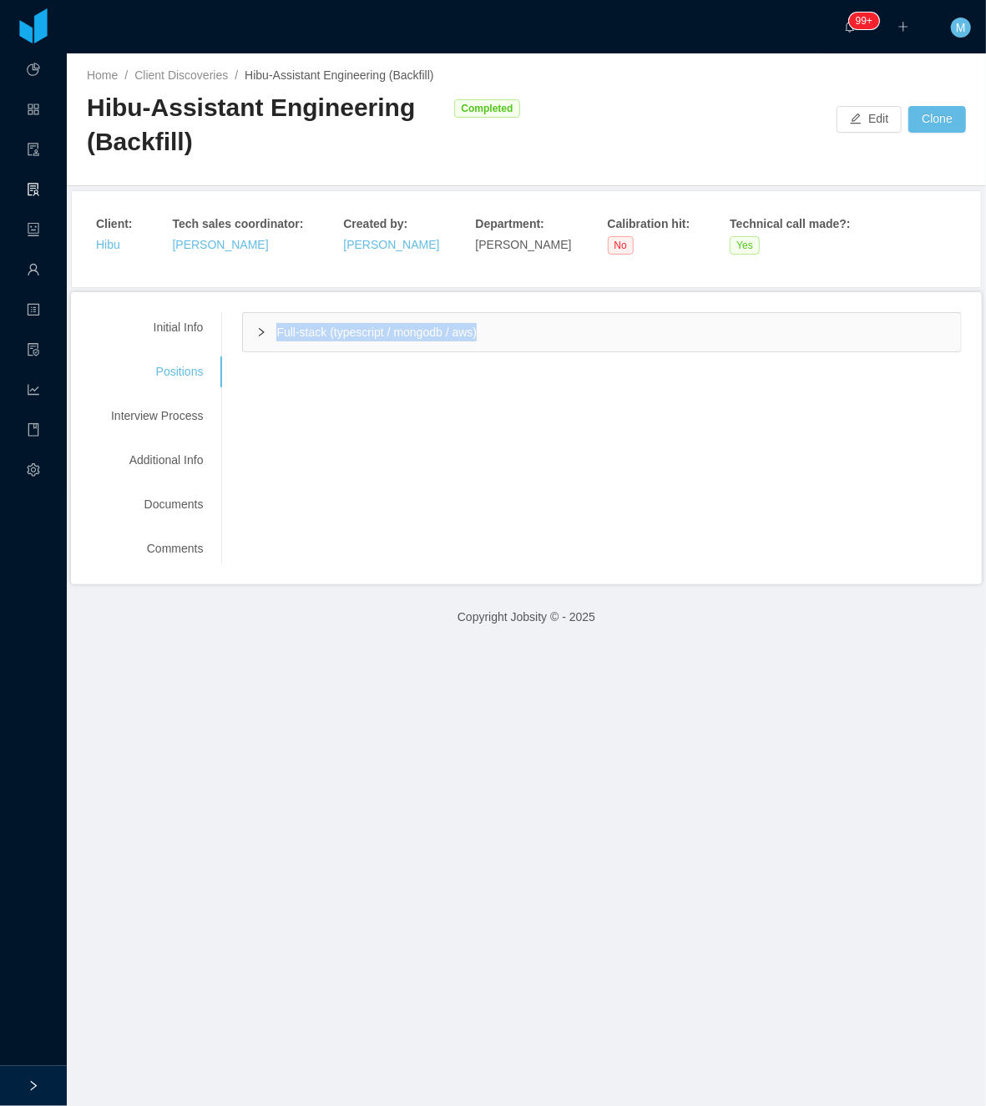
drag, startPoint x: 512, startPoint y: 332, endPoint x: 275, endPoint y: 342, distance: 237.2
click at [275, 342] on div "Full-stack (typescript / mongodb / aws)" at bounding box center [602, 332] width 718 height 38
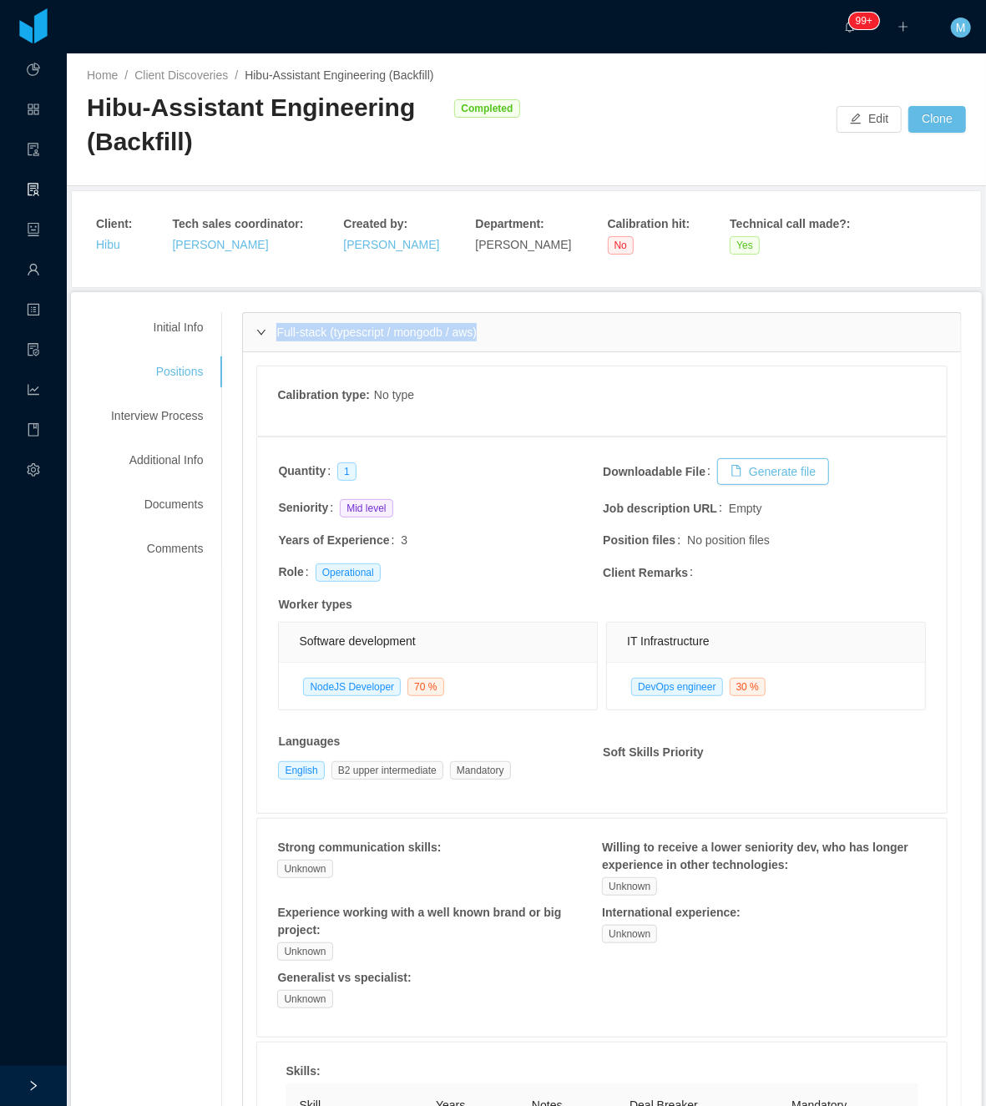
copy span "Full-stack (typescript / mongodb / aws)"
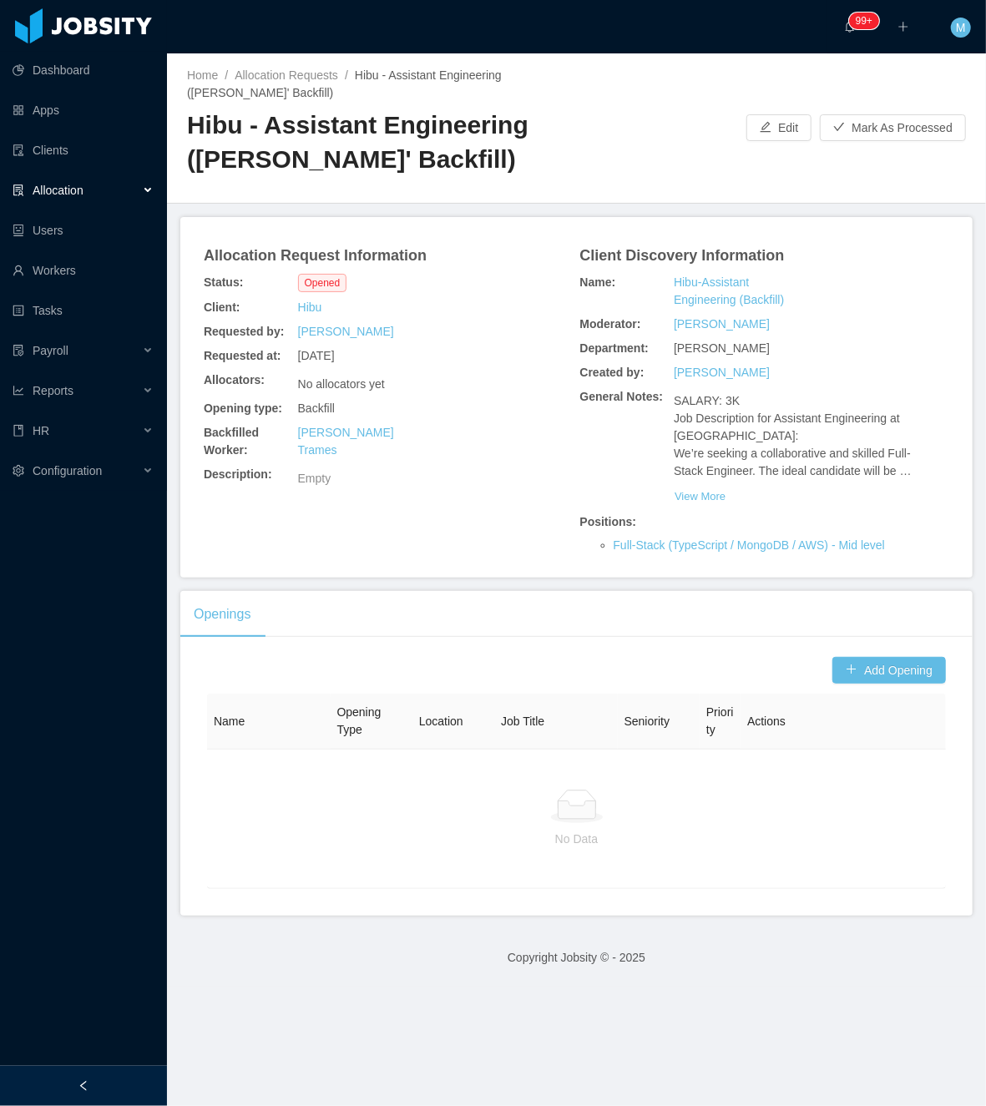
click at [117, 1080] on div at bounding box center [83, 1086] width 167 height 40
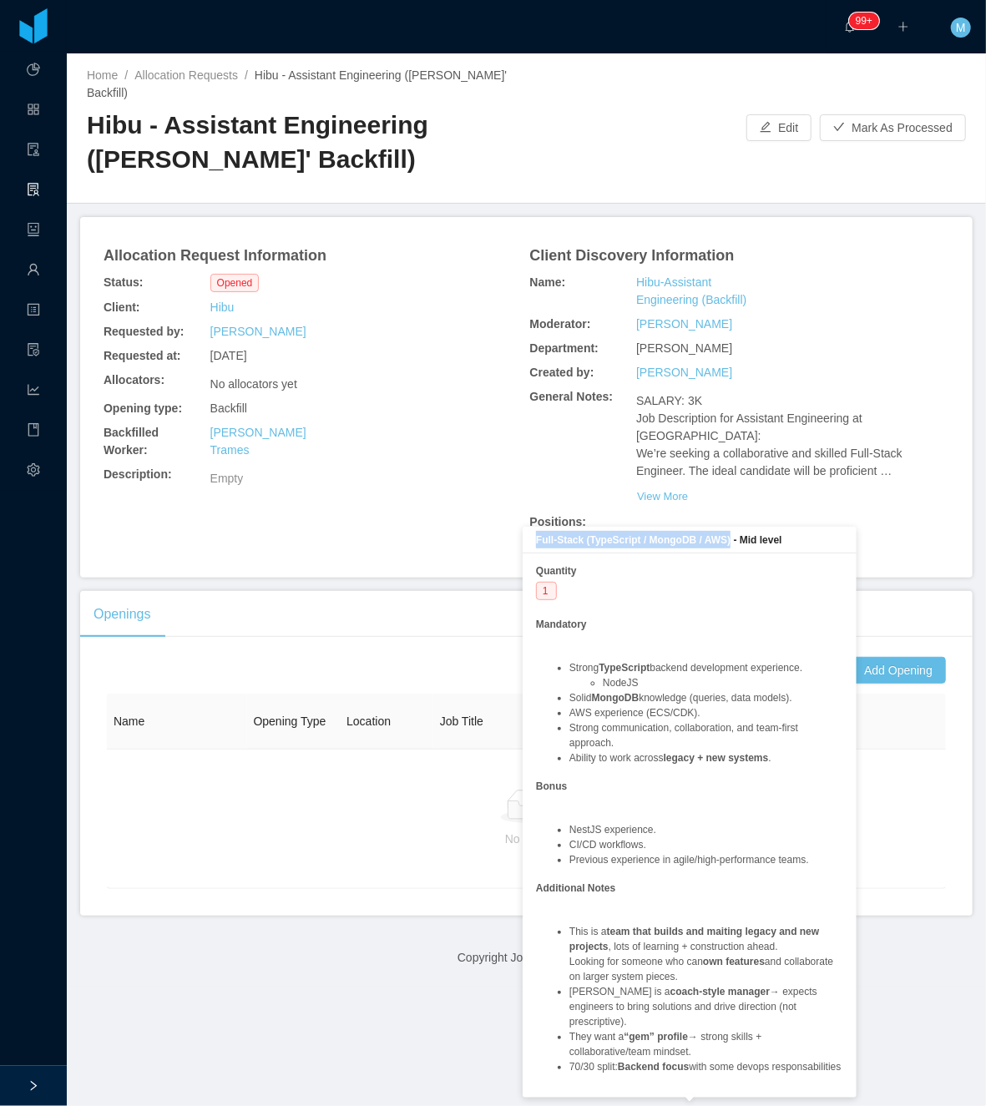
drag, startPoint x: 722, startPoint y: 537, endPoint x: 537, endPoint y: 541, distance: 184.5
click at [537, 541] on b "Full-Stack (TypeScript / MongoDB / AWS) - Mid level" at bounding box center [659, 540] width 246 height 12
copy b "Full-Stack (TypeScript / MongoDB / AWS)"
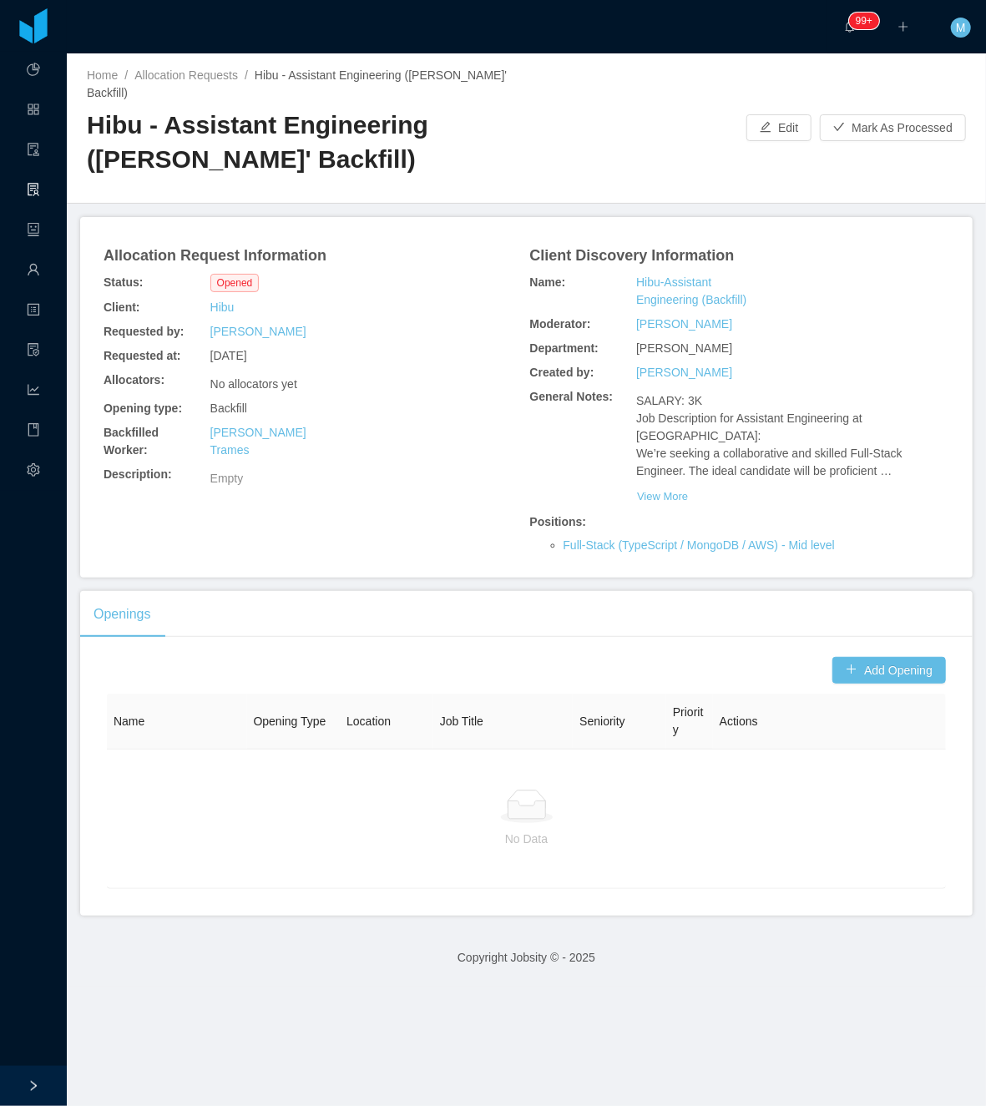
click at [318, 507] on div "Allocation Request Information Status: Opened Client: Hibu Requested by: Beatri…" at bounding box center [526, 397] width 852 height 320
click at [882, 672] on button "Add Opening" at bounding box center [889, 670] width 114 height 27
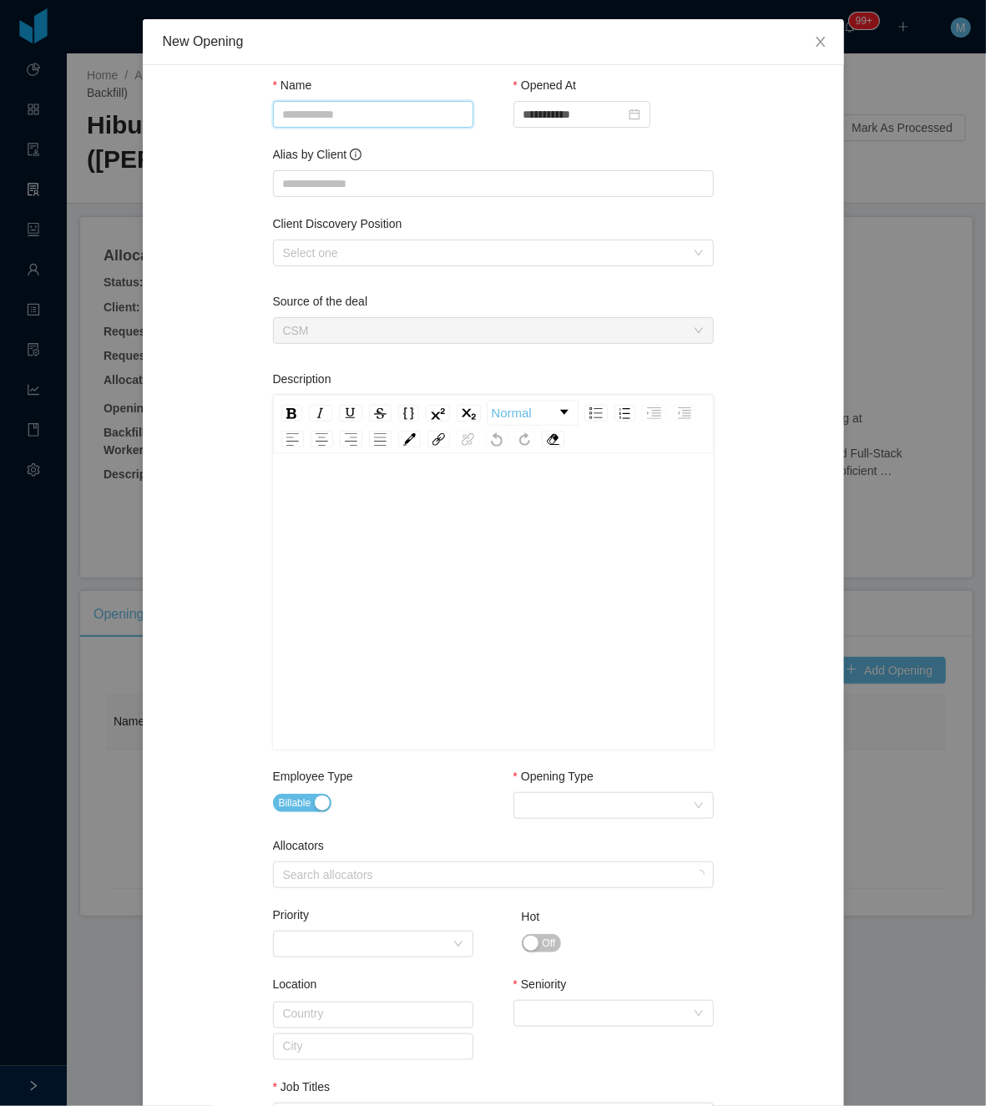
click at [394, 103] on input "Name" at bounding box center [373, 114] width 200 height 27
paste input "**********"
click at [494, 254] on div "Select one" at bounding box center [484, 253] width 402 height 17
type input "**********"
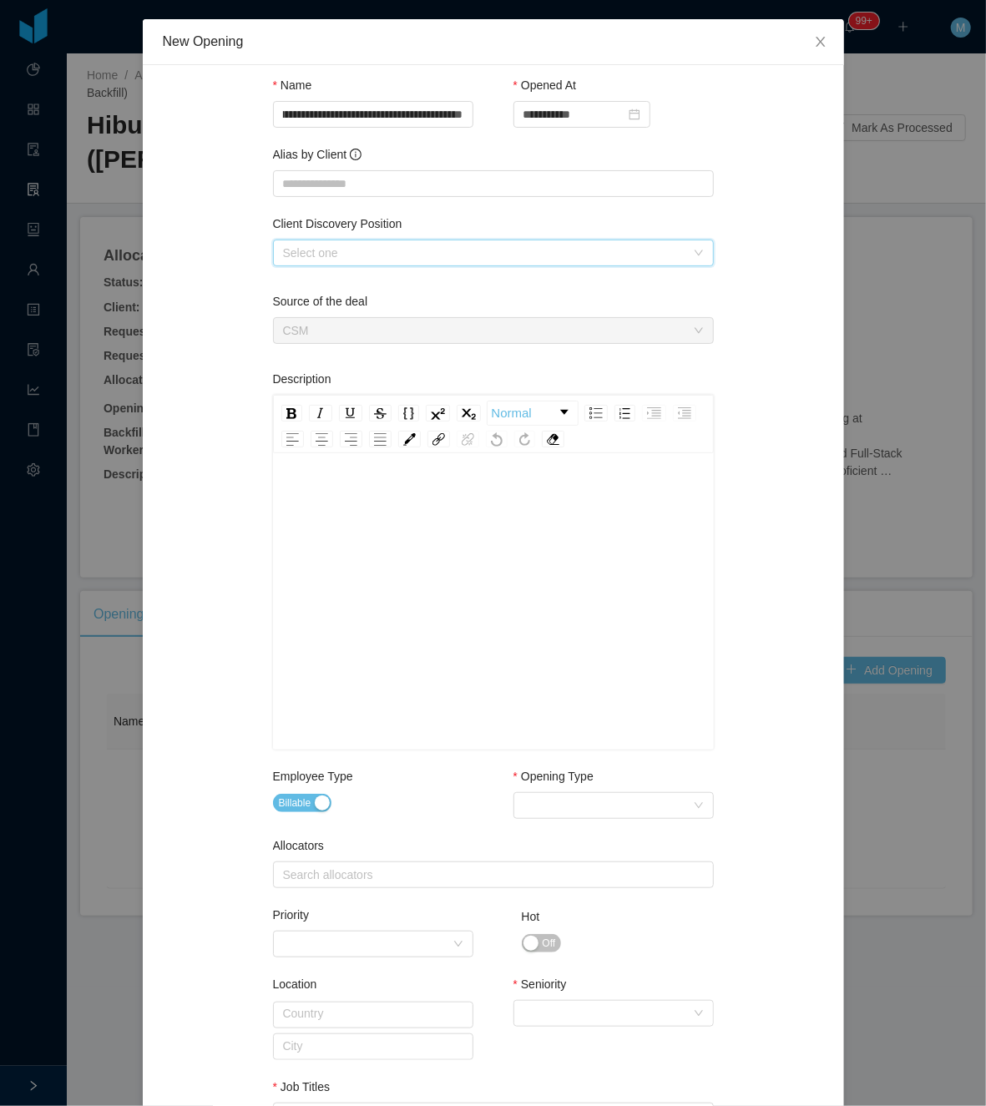
scroll to position [0, 0]
click at [441, 285] on li "Full-Stack (TypeScript / MongoDB / AWS)" at bounding box center [484, 286] width 441 height 27
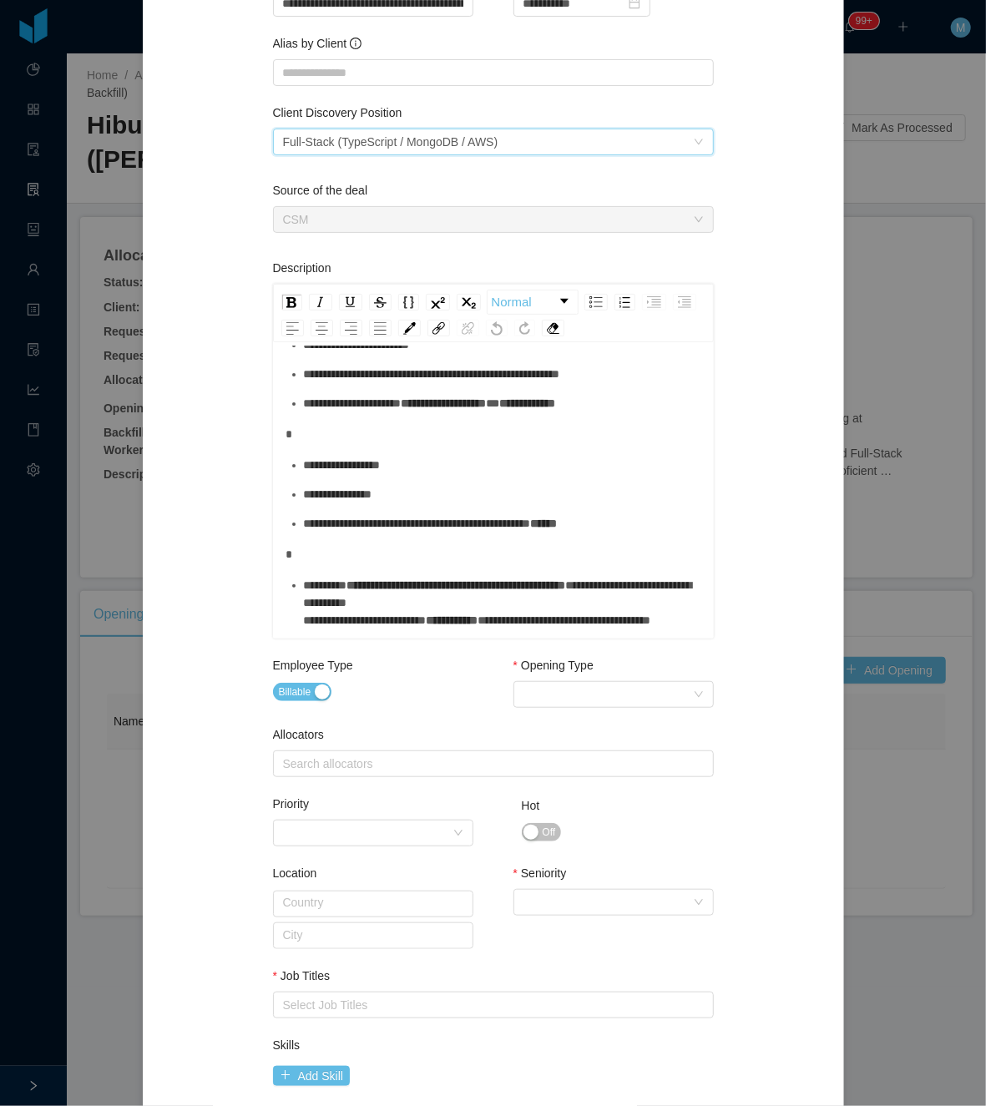
scroll to position [222, 0]
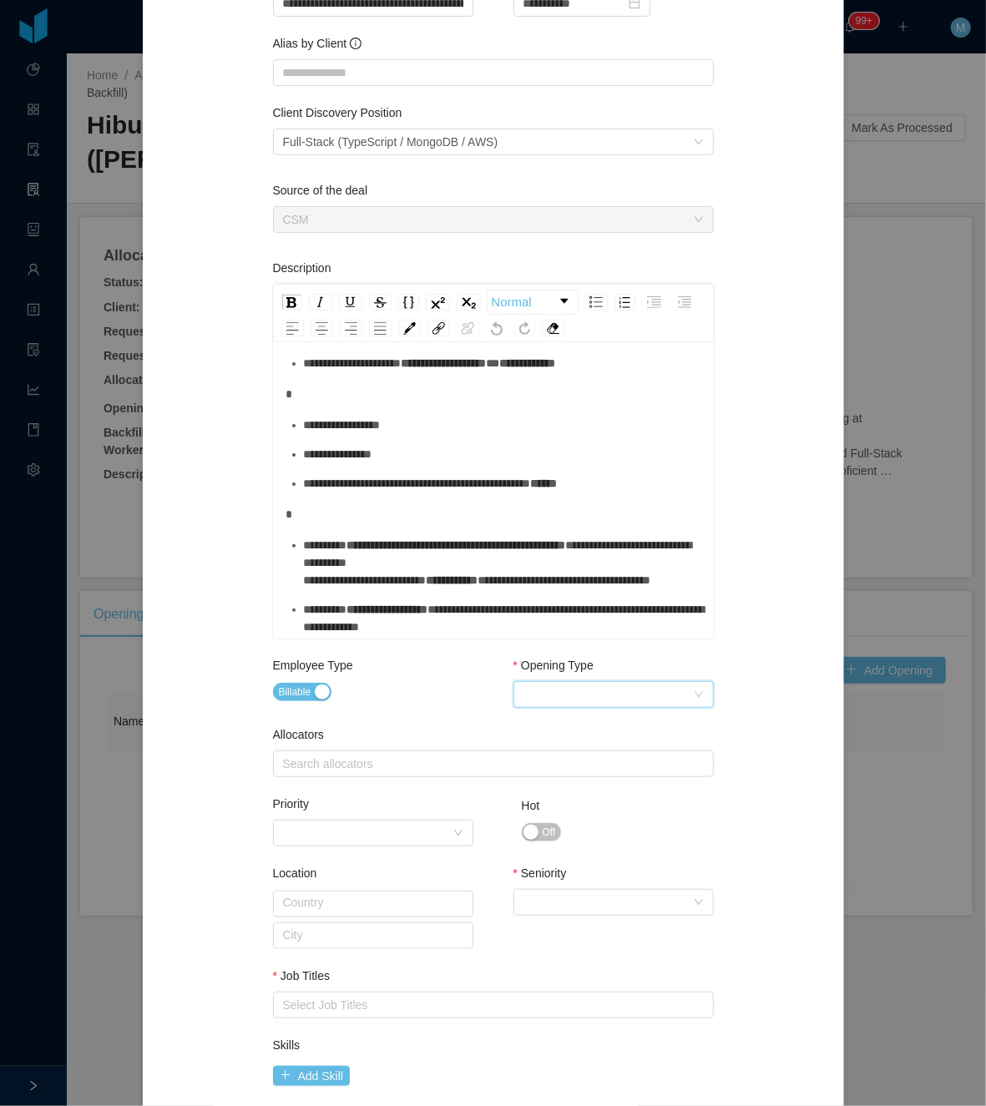
drag, startPoint x: 618, startPoint y: 695, endPoint x: 586, endPoint y: 699, distance: 32.7
click at [618, 696] on div "Select Opening Type" at bounding box center [607, 694] width 169 height 25
drag, startPoint x: 539, startPoint y: 751, endPoint x: 525, endPoint y: 754, distance: 14.6
click at [539, 752] on li "Upsale" at bounding box center [604, 754] width 200 height 27
click at [591, 695] on div "Select Opening Type Upsale" at bounding box center [607, 694] width 169 height 25
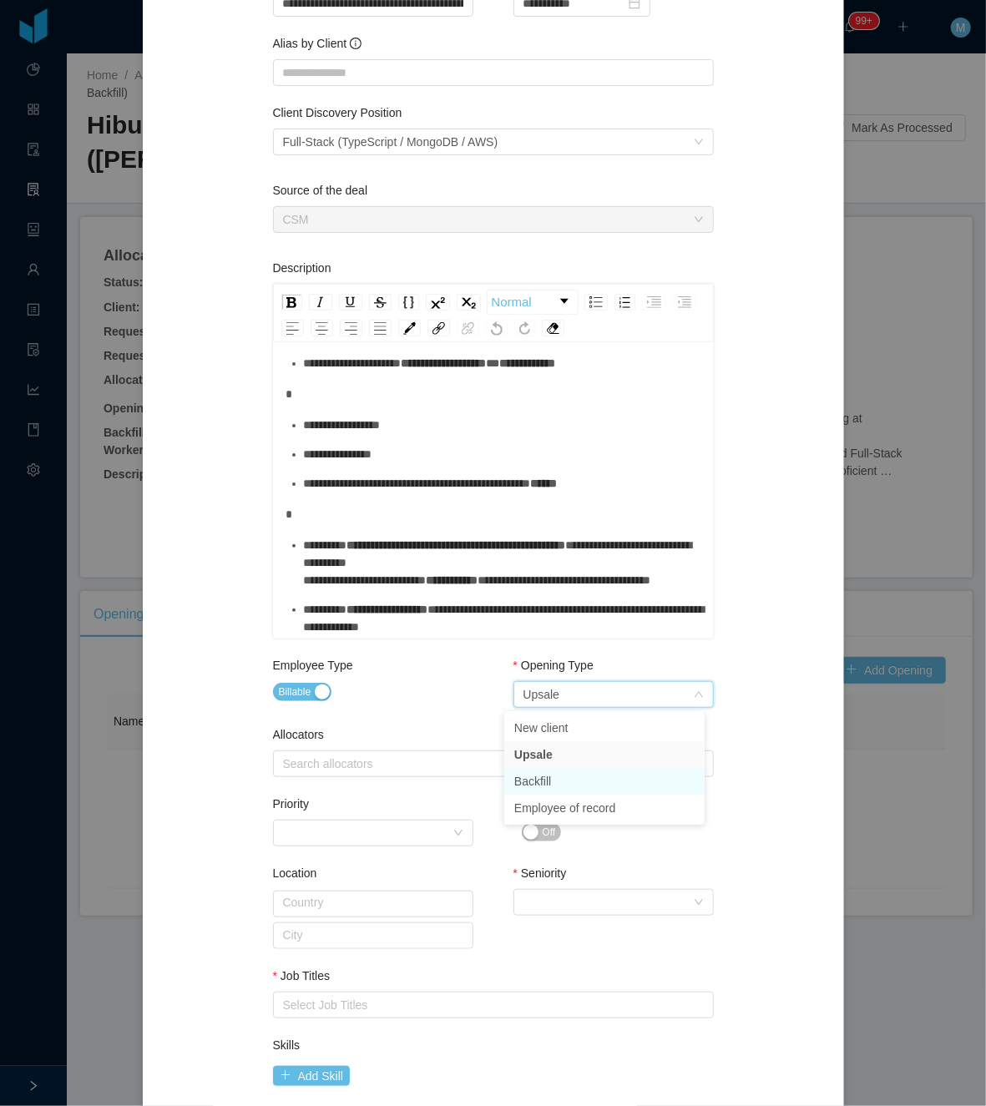
drag, startPoint x: 563, startPoint y: 779, endPoint x: 455, endPoint y: 755, distance: 110.2
click at [562, 779] on li "Backfill" at bounding box center [604, 781] width 200 height 27
click at [454, 758] on div "Search allocators" at bounding box center [489, 763] width 413 height 17
type input "****"
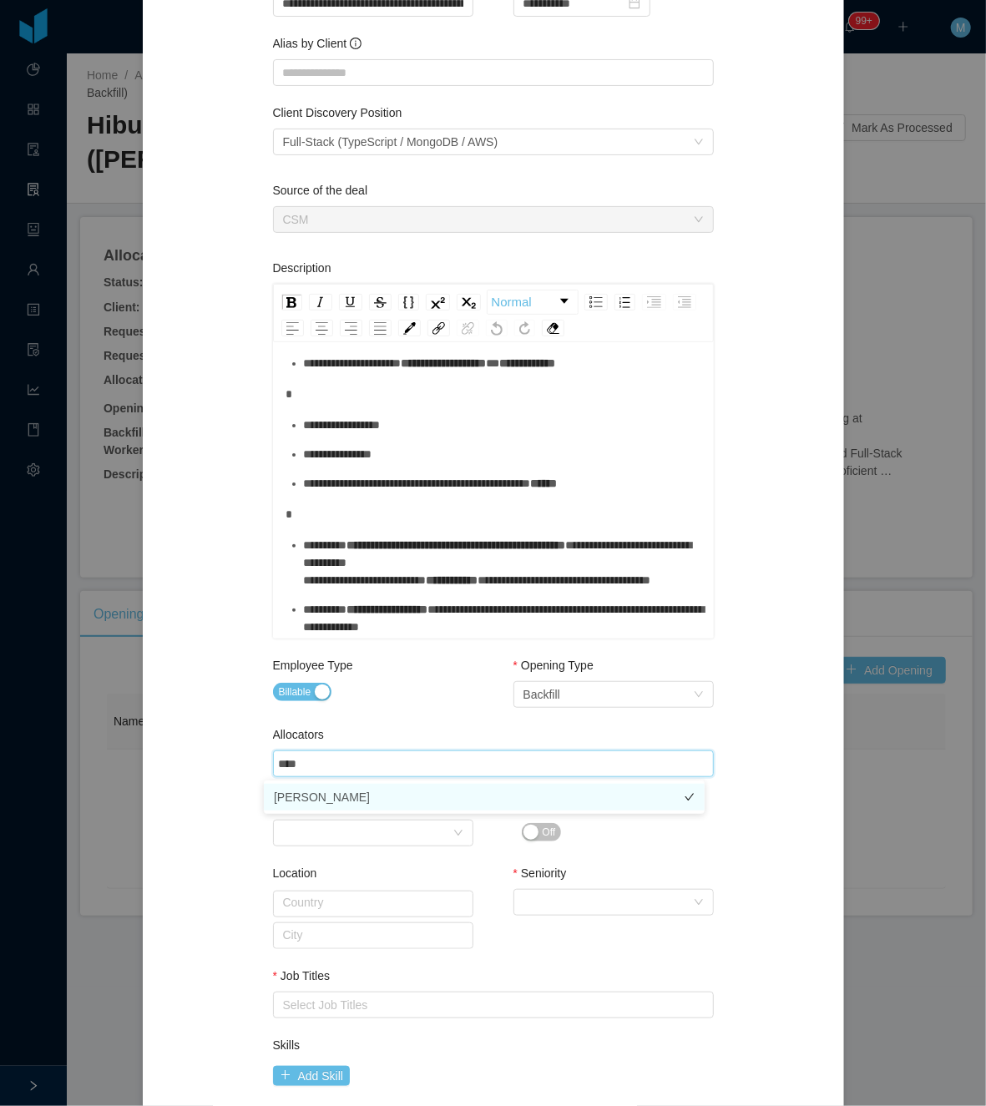
click at [341, 789] on li "[PERSON_NAME]" at bounding box center [484, 797] width 441 height 27
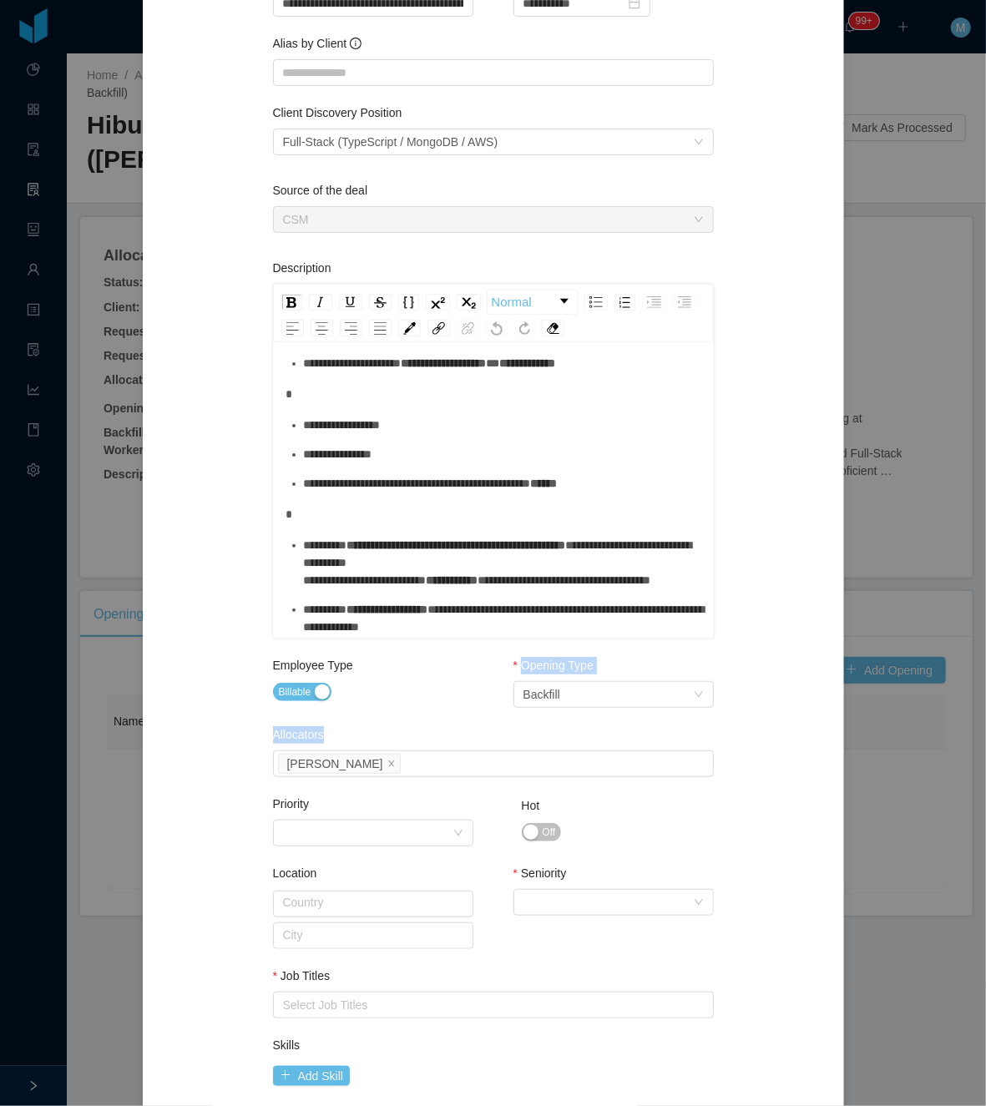
click at [404, 725] on div "**********" at bounding box center [493, 635] width 441 height 1322
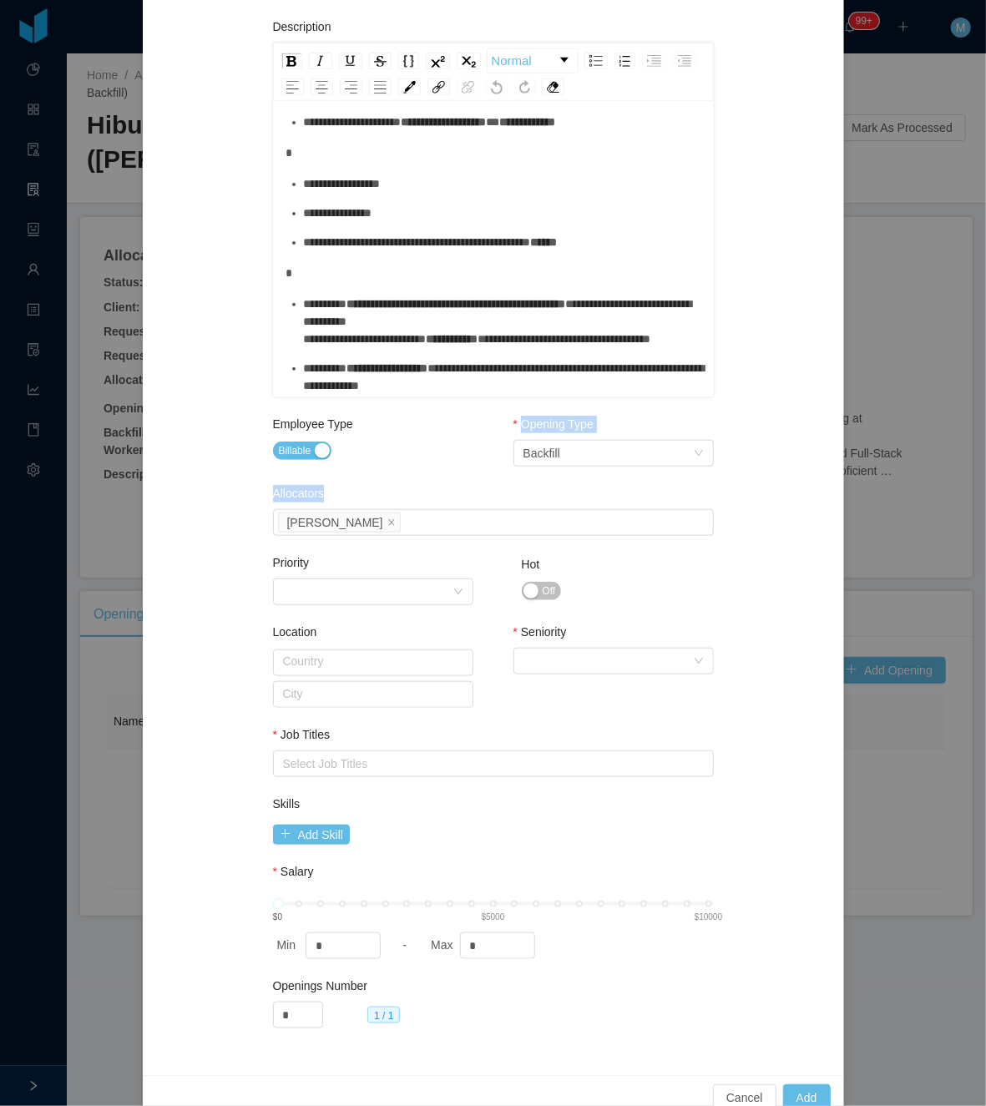
scroll to position [365, 0]
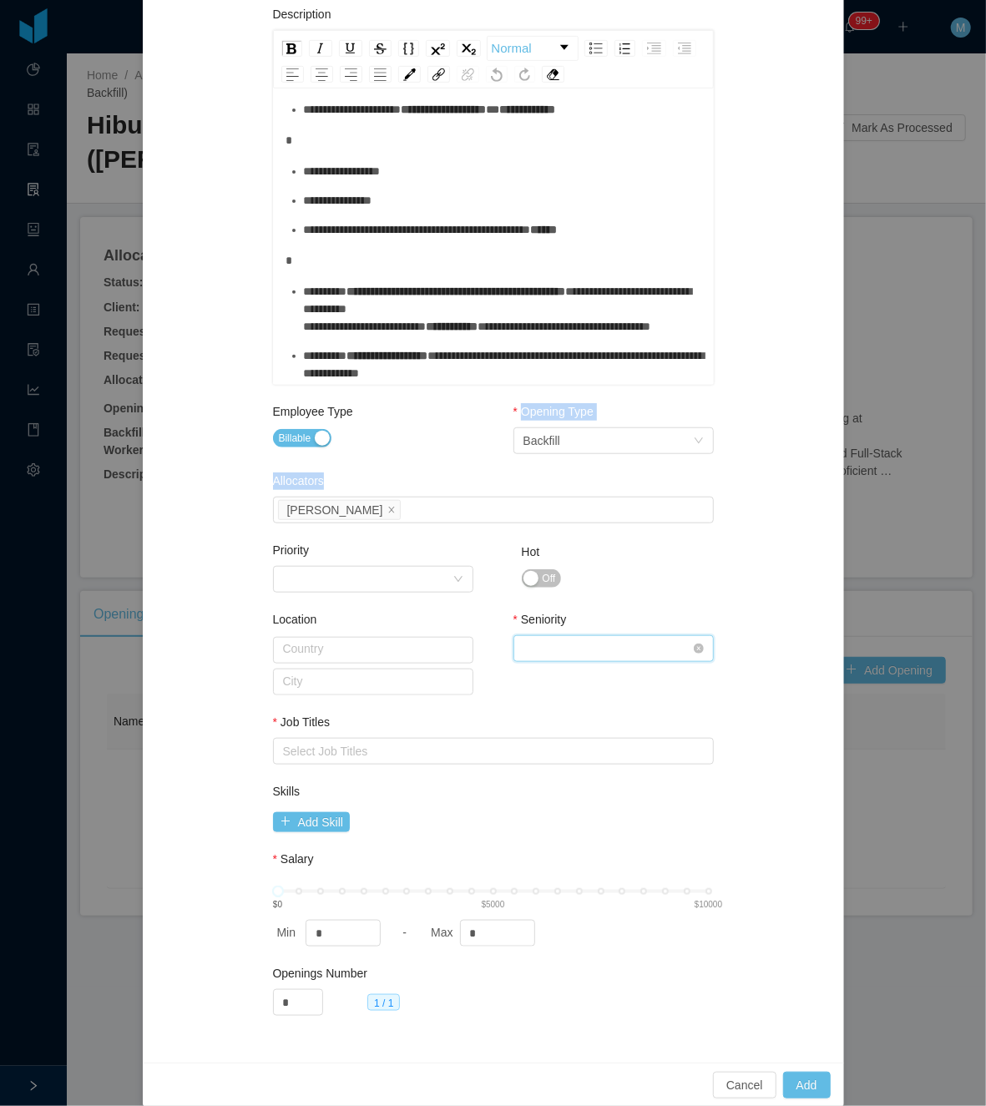
click at [619, 649] on div "Select Seniority" at bounding box center [607, 648] width 169 height 25
click at [588, 764] on li "Mid Level" at bounding box center [604, 762] width 200 height 27
click at [351, 753] on div "Select Job Titles" at bounding box center [489, 751] width 413 height 17
type input "****"
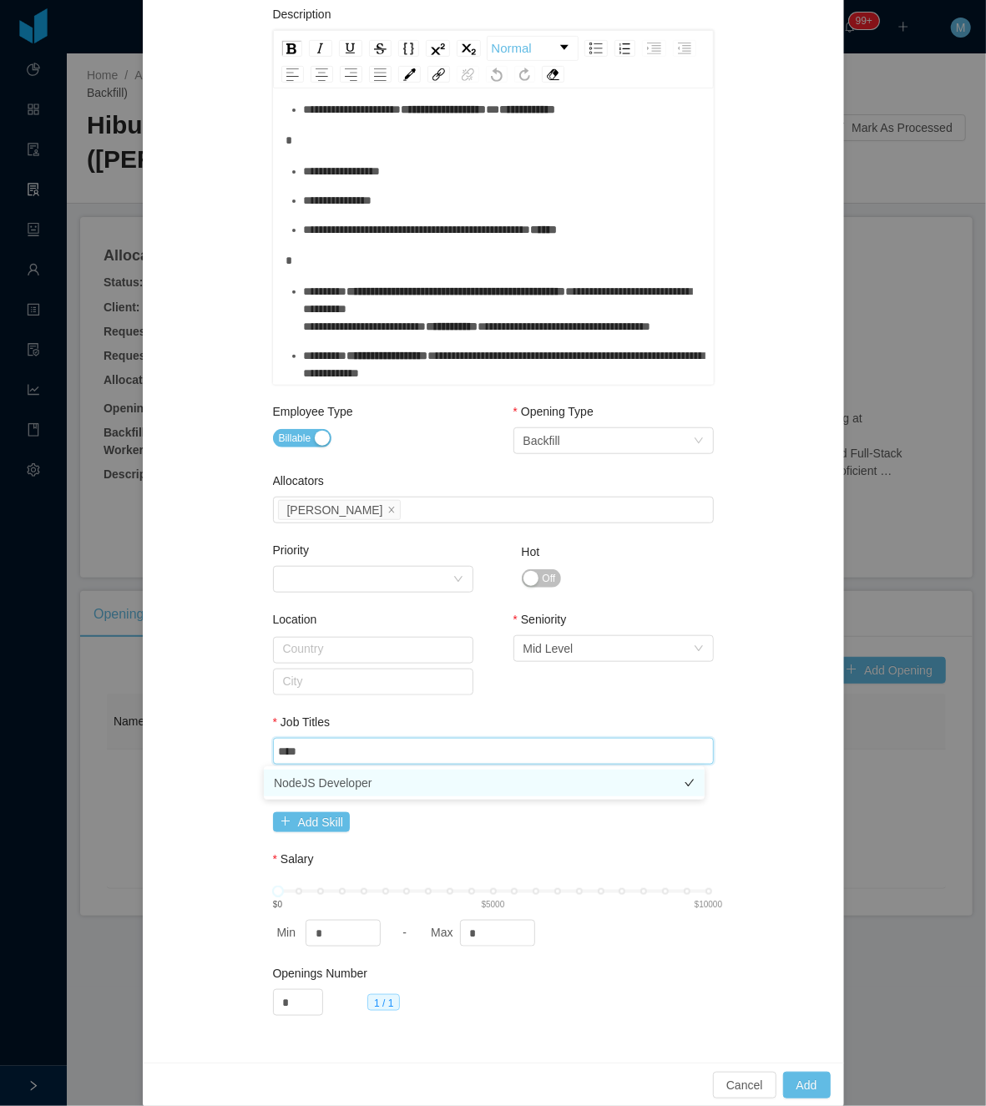
click at [344, 773] on li "NodeJS Developer" at bounding box center [484, 782] width 441 height 27
click at [421, 704] on div "Location Country City" at bounding box center [373, 666] width 200 height 111
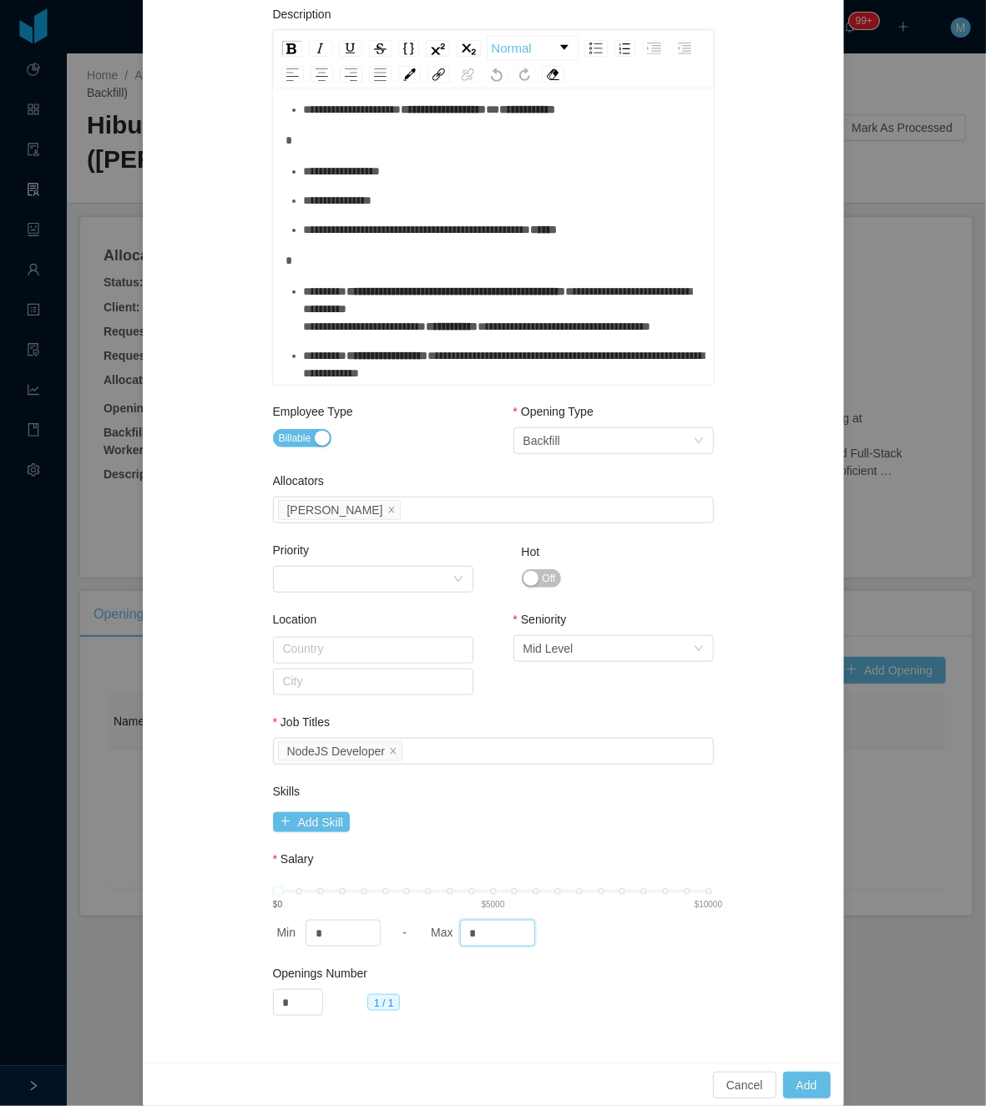
drag, startPoint x: 485, startPoint y: 928, endPoint x: 301, endPoint y: 949, distance: 184.8
click at [305, 945] on div "Min * - Max *" at bounding box center [493, 933] width 441 height 27
type input "****"
drag, startPoint x: 625, startPoint y: 981, endPoint x: 716, endPoint y: 979, distance: 91.0
click at [629, 981] on div "Openings Number * 1 / 1" at bounding box center [493, 1007] width 441 height 69
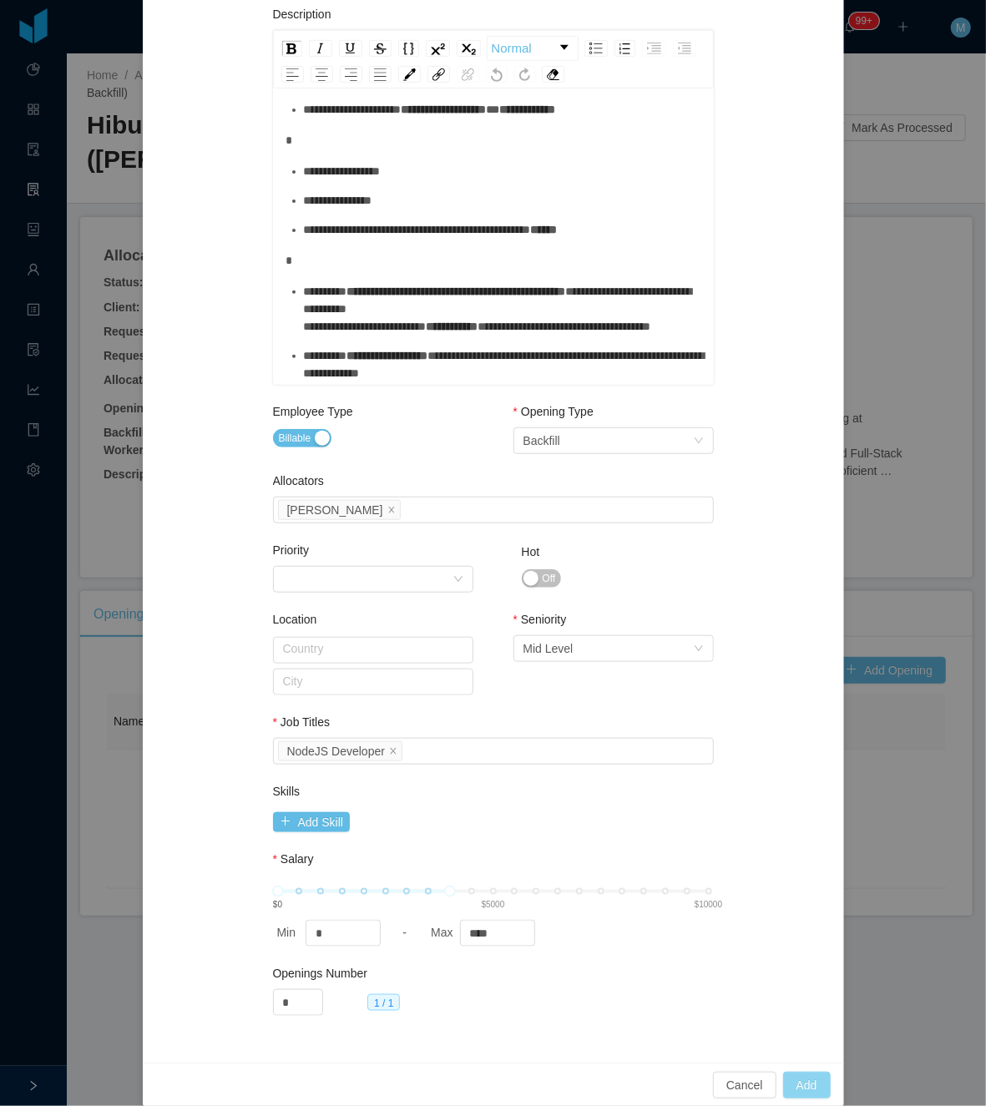
click at [793, 1082] on button "Add" at bounding box center [807, 1085] width 48 height 27
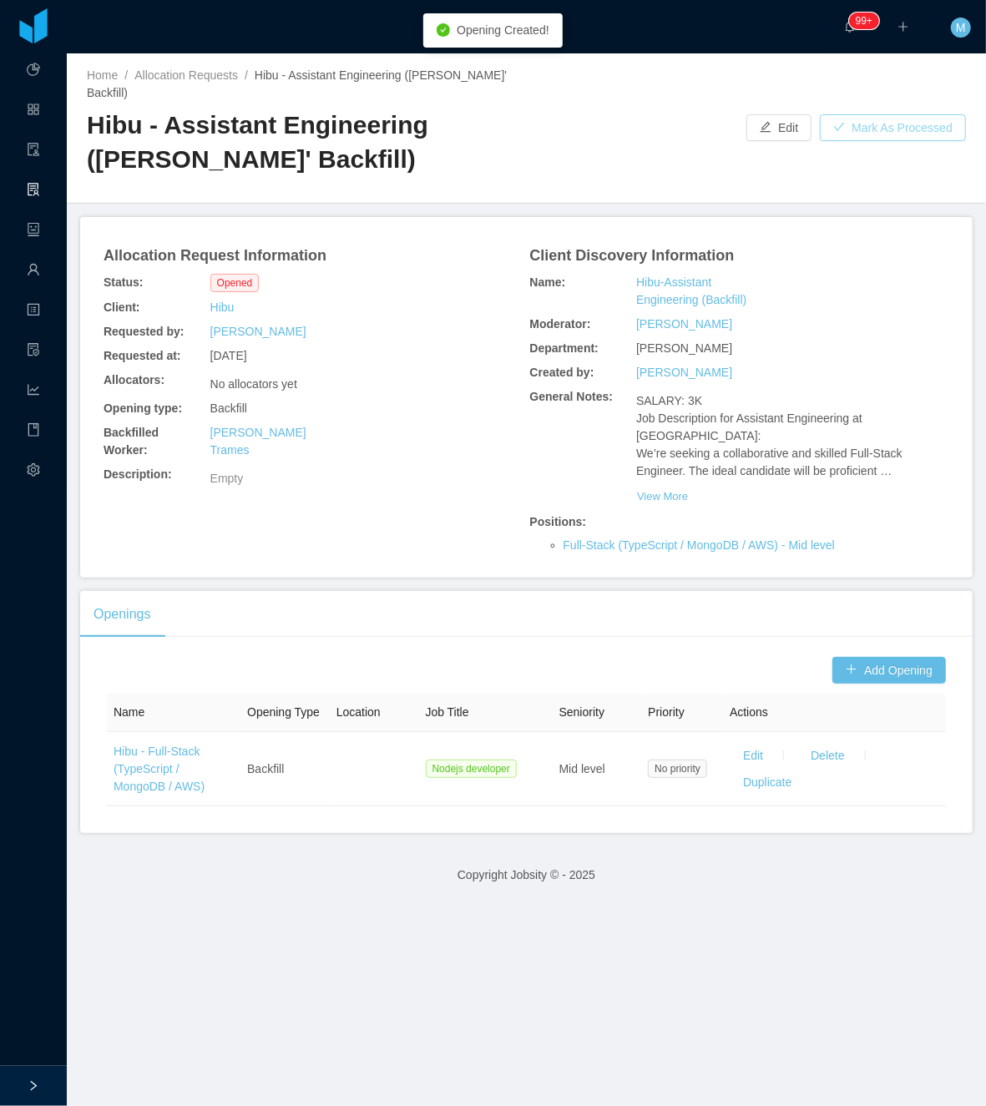
click at [885, 124] on button "Mark As Processed" at bounding box center [893, 127] width 146 height 27
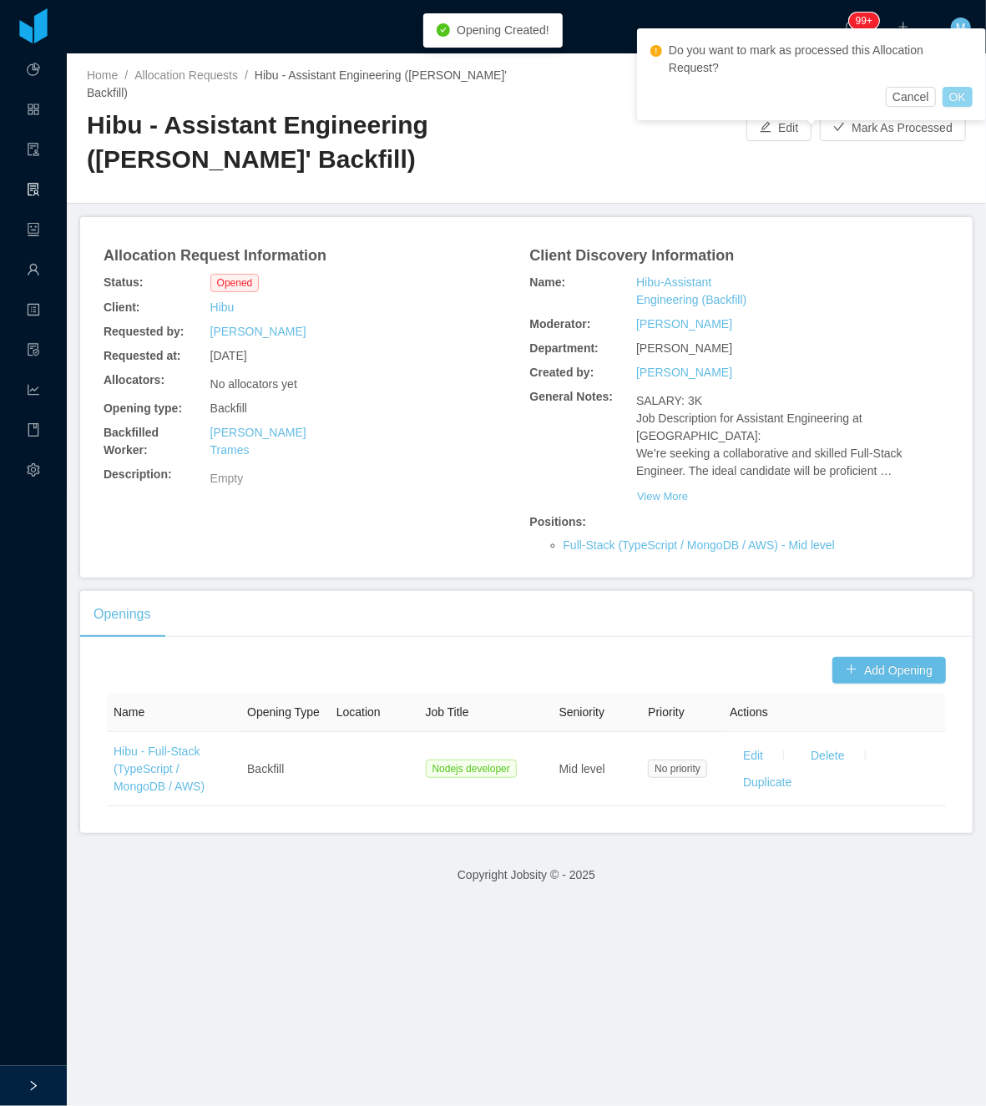
click at [961, 92] on button "OK" at bounding box center [957, 97] width 30 height 20
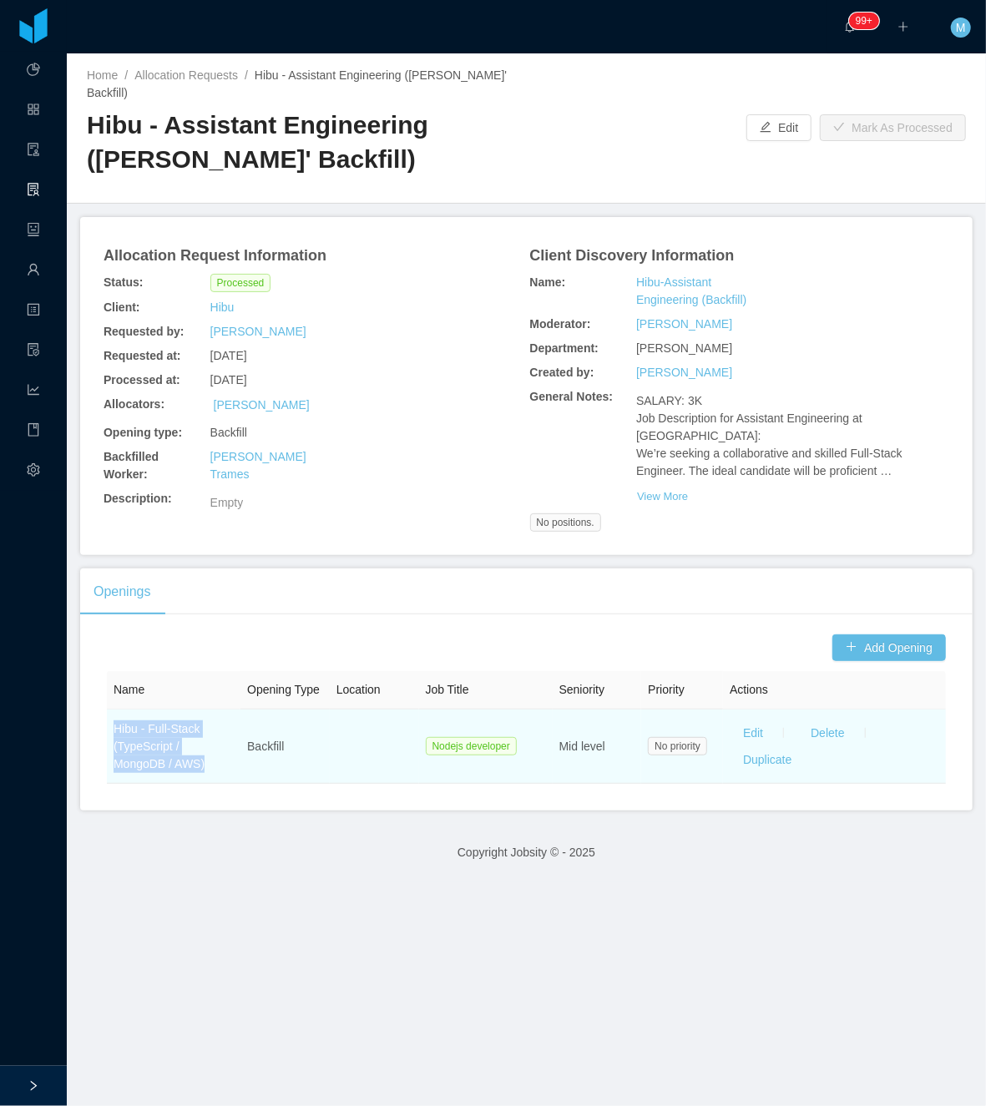
drag, startPoint x: 158, startPoint y: 763, endPoint x: 112, endPoint y: 749, distance: 48.0
click at [112, 749] on td "Hibu - Full-Stack (TypeScript / MongoDB / AWS)" at bounding box center [174, 746] width 134 height 74
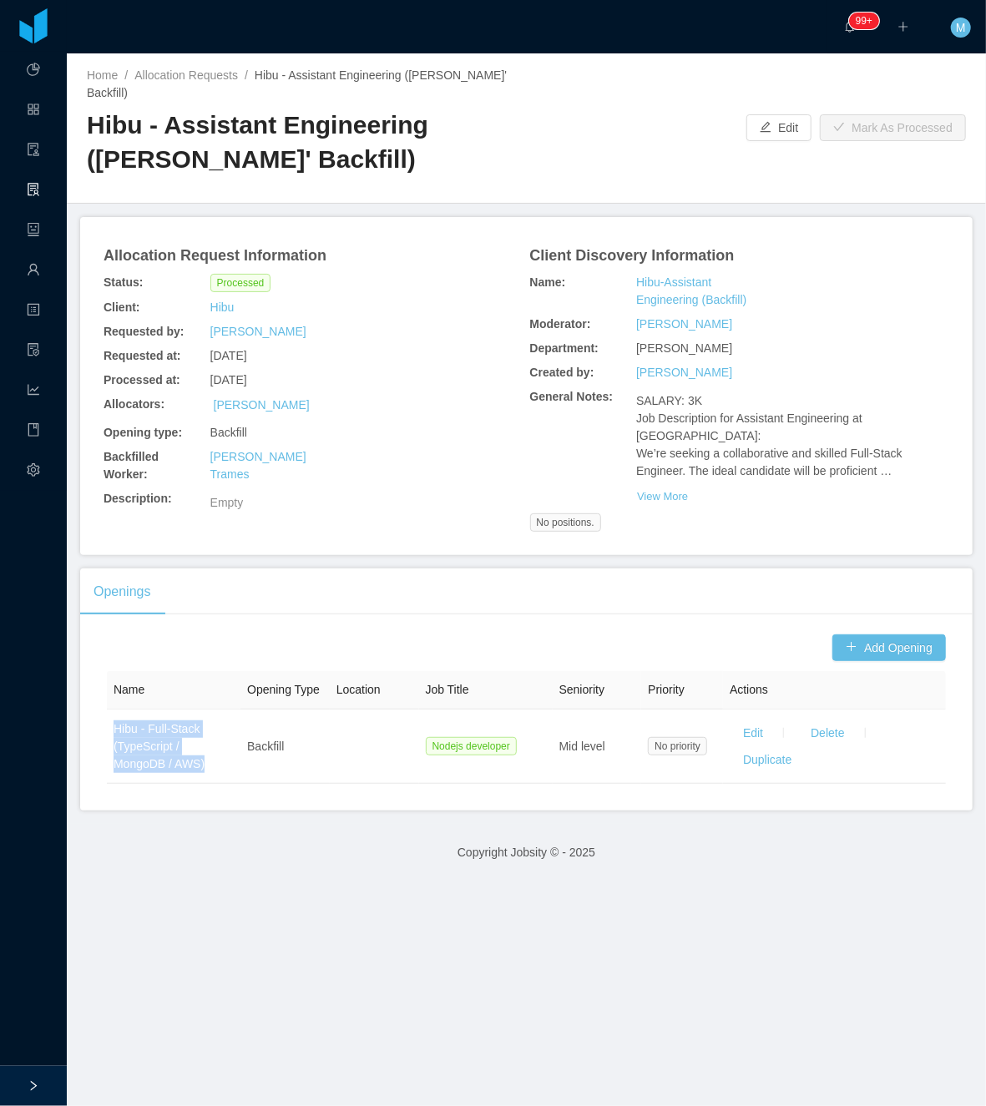
copy link "Hibu - Full-Stack (TypeScript / MongoDB / AWS)"
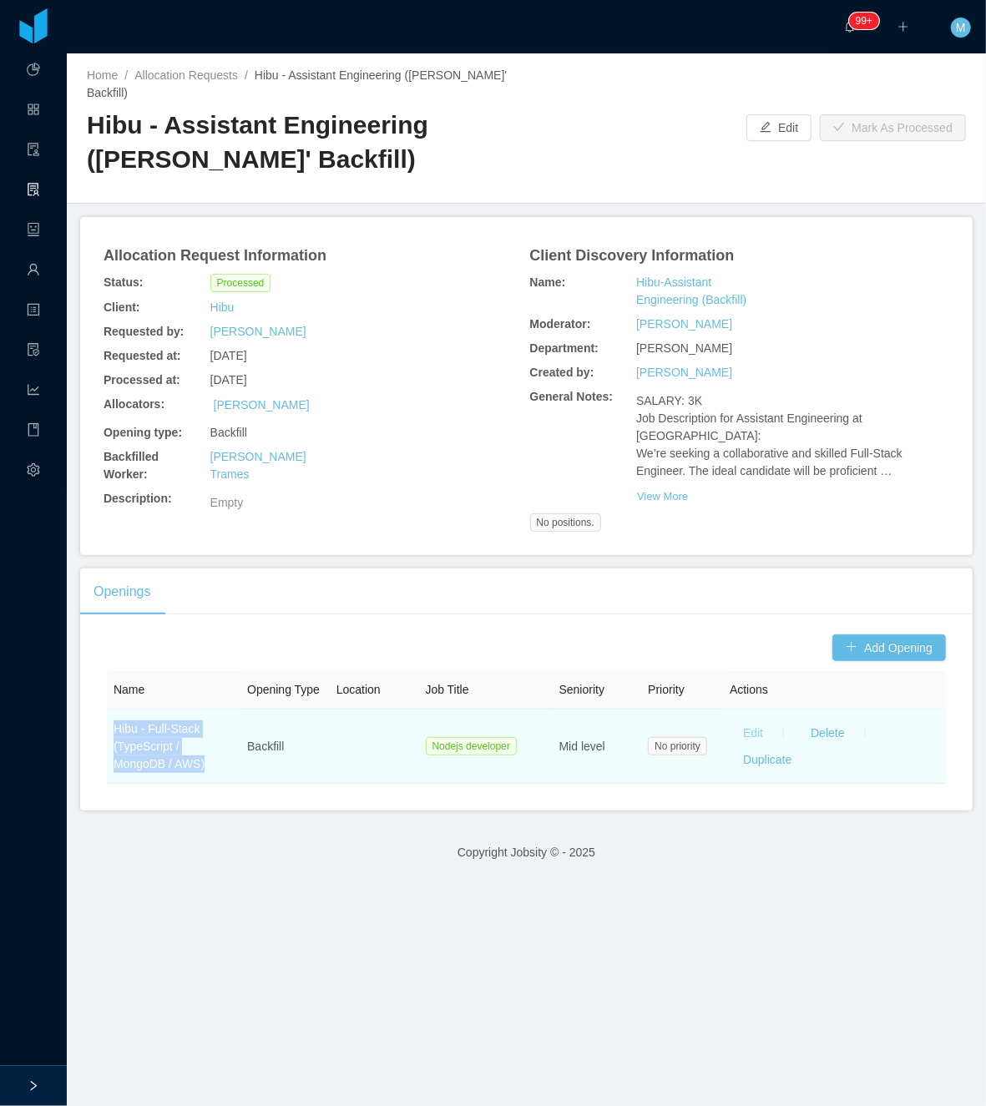
click at [749, 746] on button "Edit" at bounding box center [752, 732] width 47 height 27
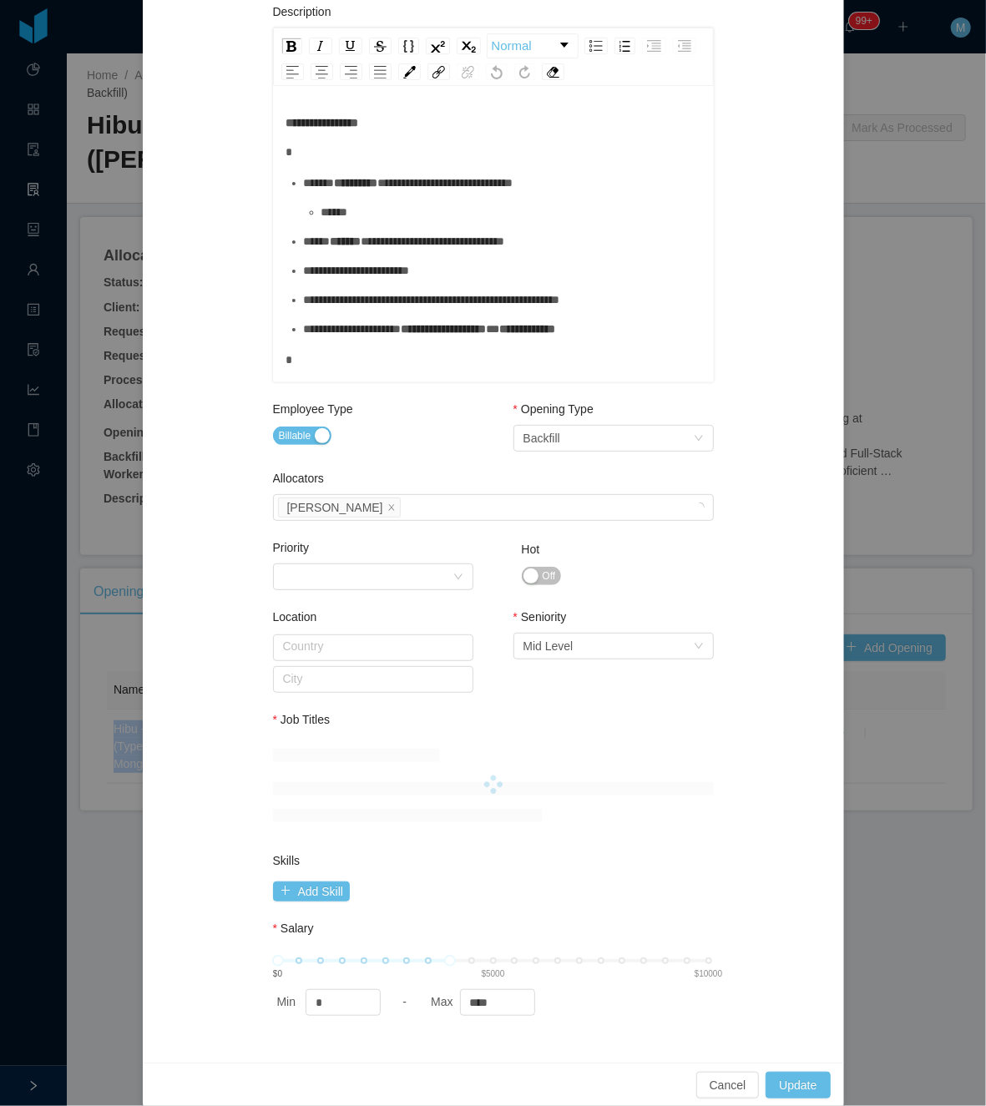
scroll to position [0, 0]
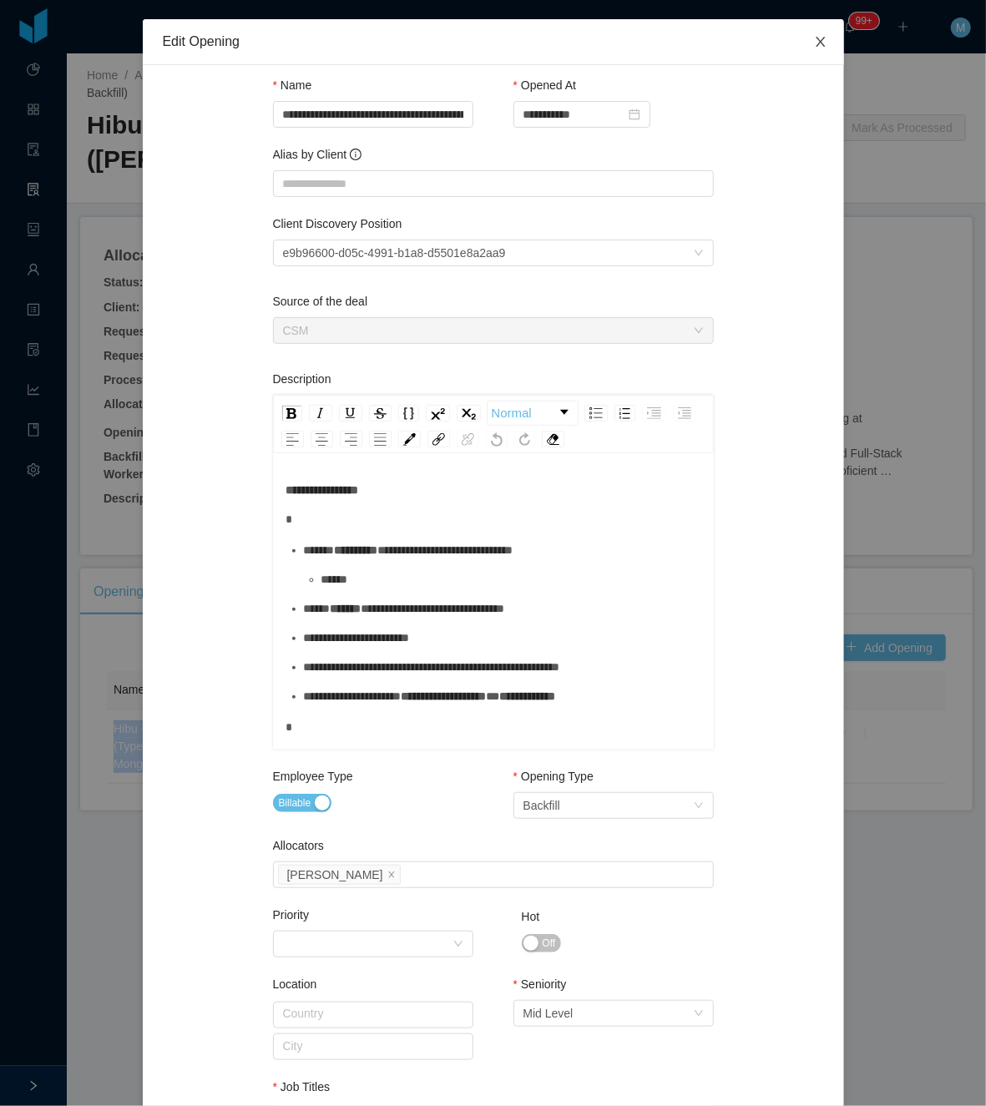
drag, startPoint x: 813, startPoint y: 35, endPoint x: 593, endPoint y: 314, distance: 355.3
click at [814, 41] on icon "icon: close" at bounding box center [820, 41] width 13 height 13
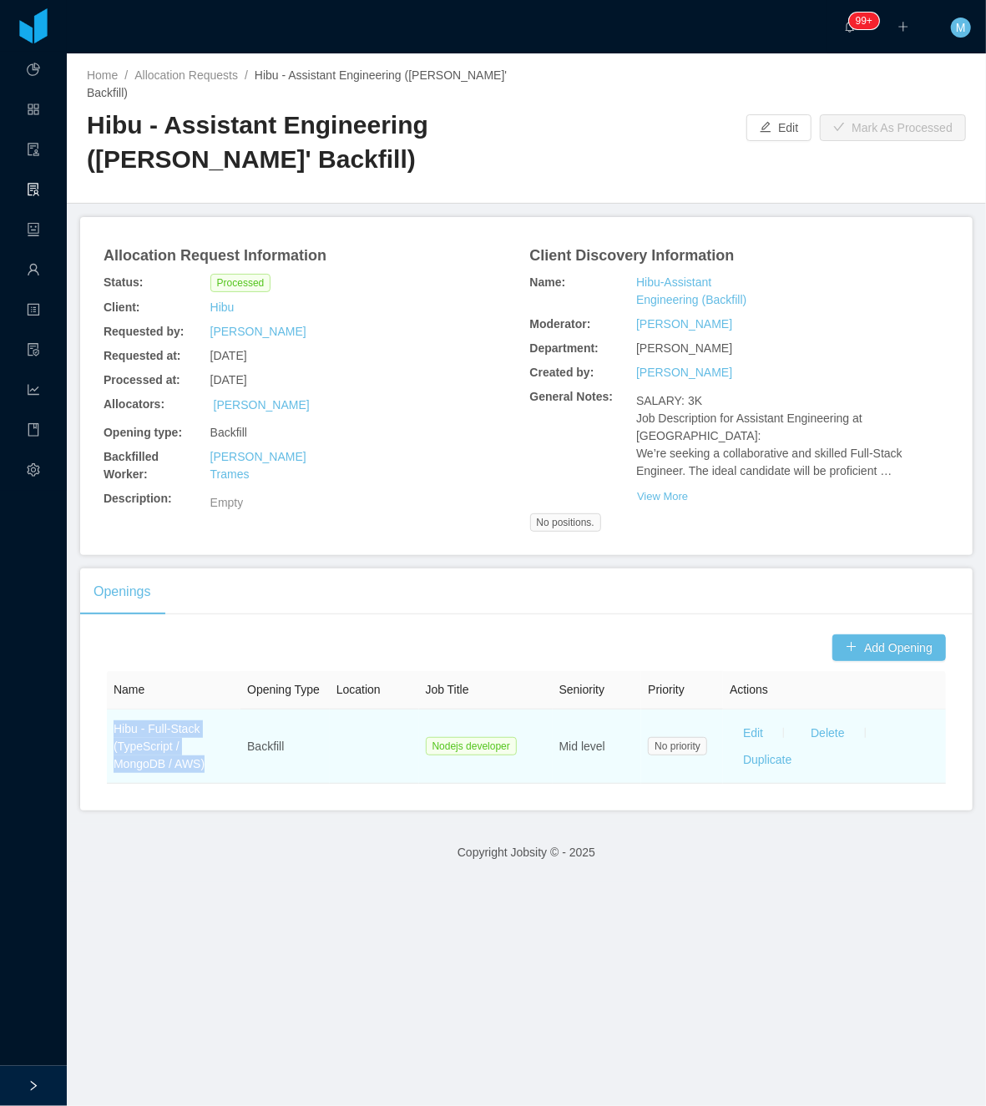
click at [161, 742] on link "Hibu - Full-Stack (TypeScript / MongoDB / AWS)" at bounding box center [159, 746] width 91 height 48
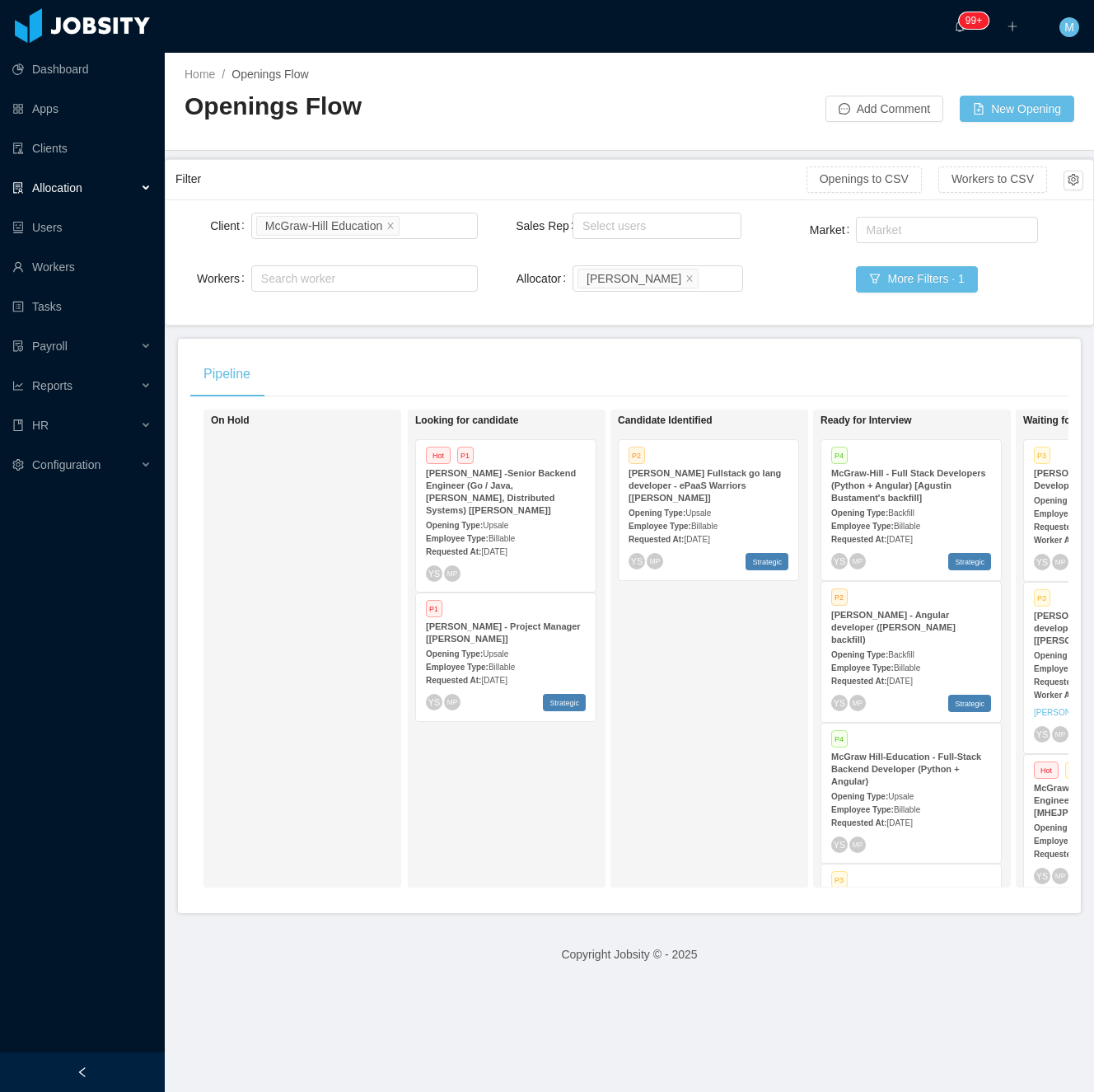
drag, startPoint x: 132, startPoint y: 1066, endPoint x: 188, endPoint y: 999, distance: 87.3
click at [133, 1066] on div at bounding box center [82, 1072] width 165 height 39
click at [597, 763] on div "Looking for candidate Hot P1 [PERSON_NAME] -Senior Backend Engineer (Go / [GEOG…" at bounding box center [531, 648] width 231 height 463
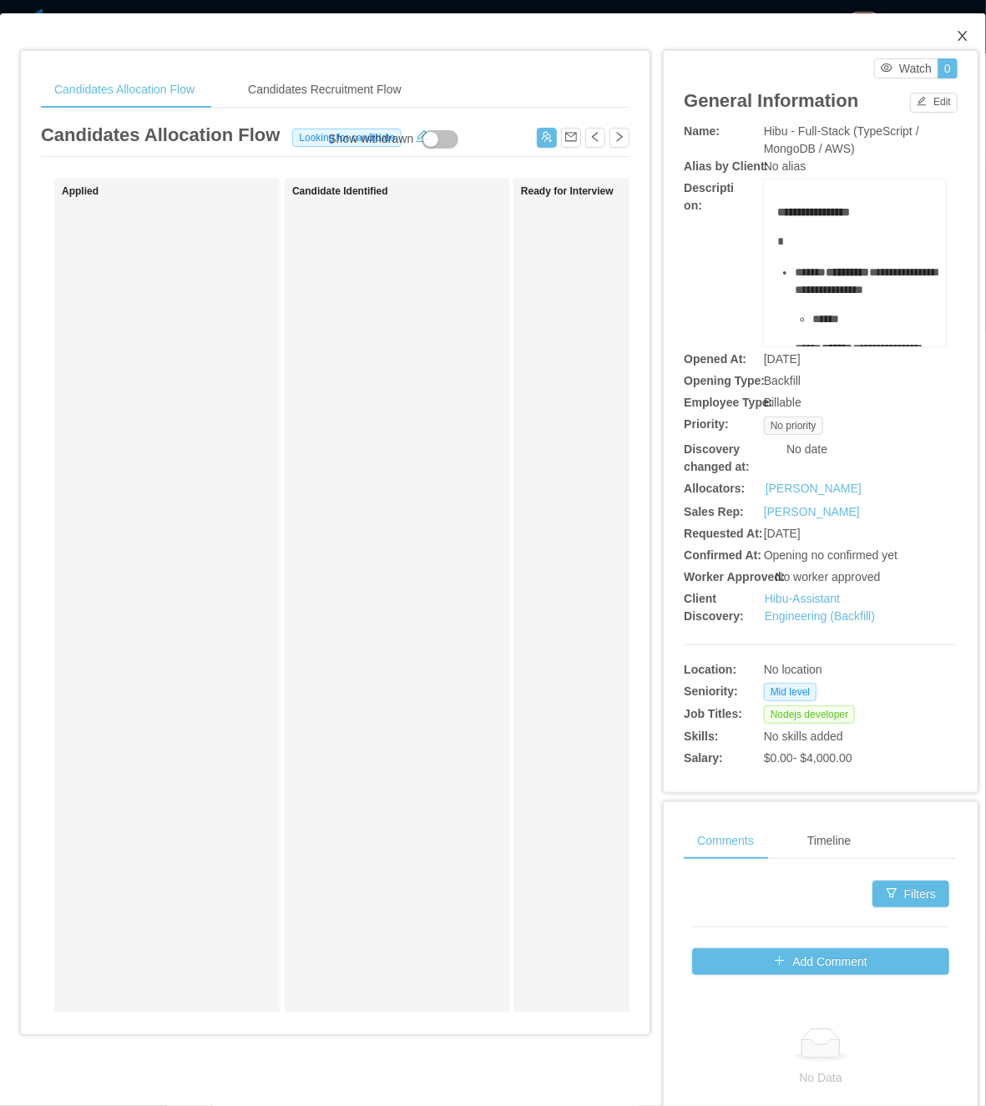
drag, startPoint x: 939, startPoint y: 27, endPoint x: 901, endPoint y: 38, distance: 39.3
click at [940, 33] on span "Close" at bounding box center [962, 36] width 47 height 47
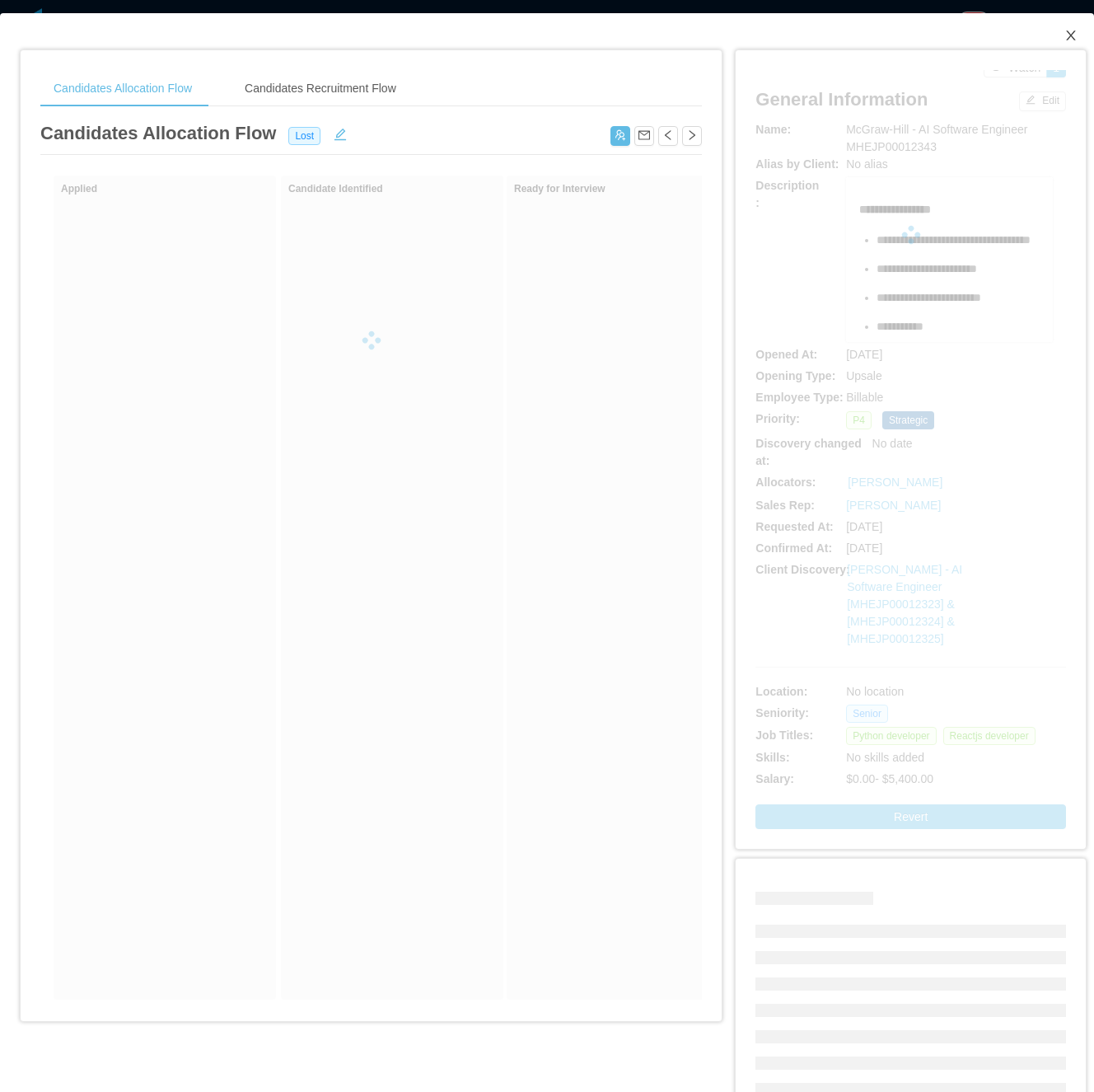
click at [1064, 38] on icon "icon: close" at bounding box center [1070, 35] width 13 height 13
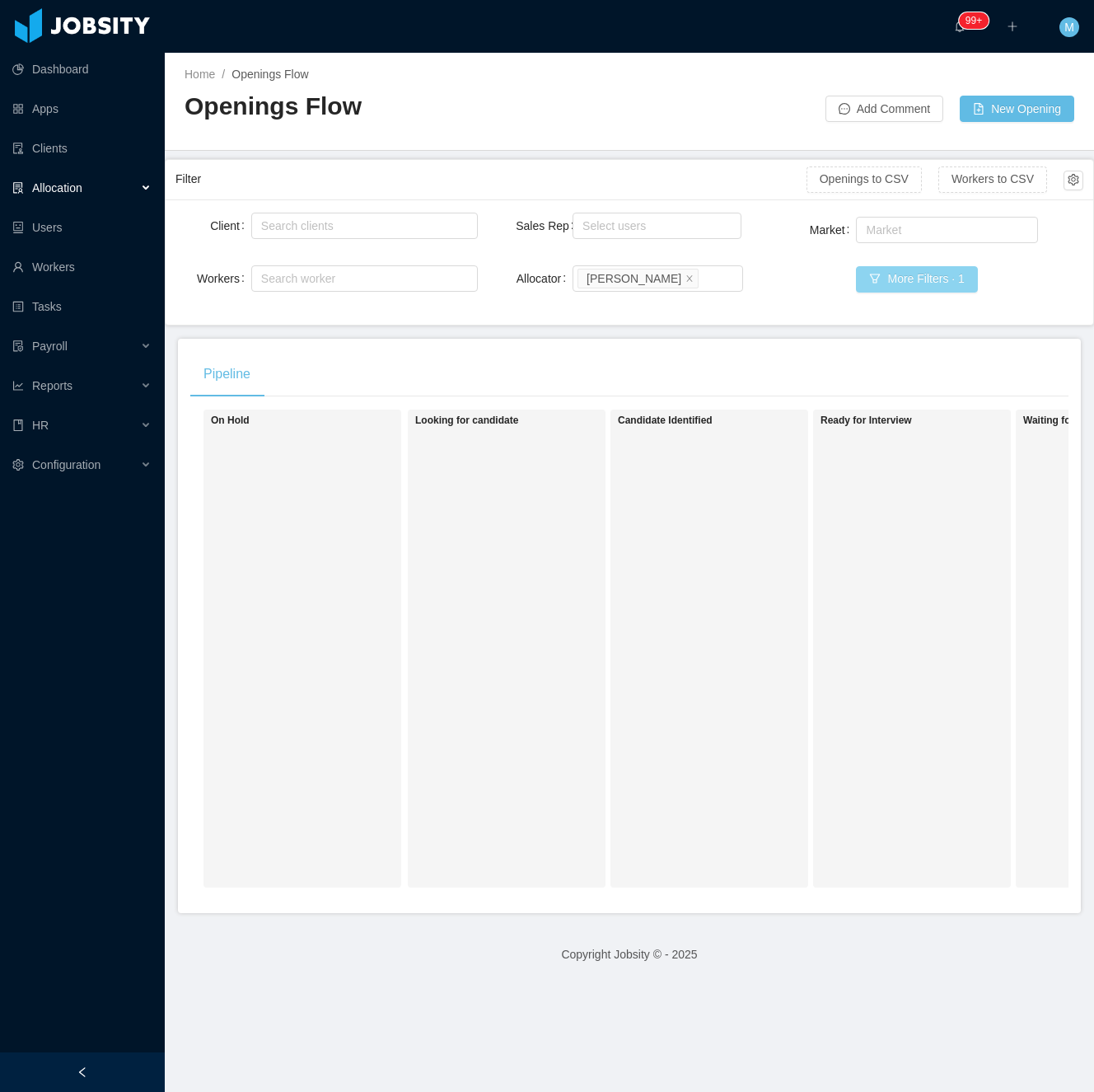
drag, startPoint x: 880, startPoint y: 275, endPoint x: 864, endPoint y: 290, distance: 21.9
click at [879, 276] on button "More Filters · 1" at bounding box center [916, 279] width 121 height 27
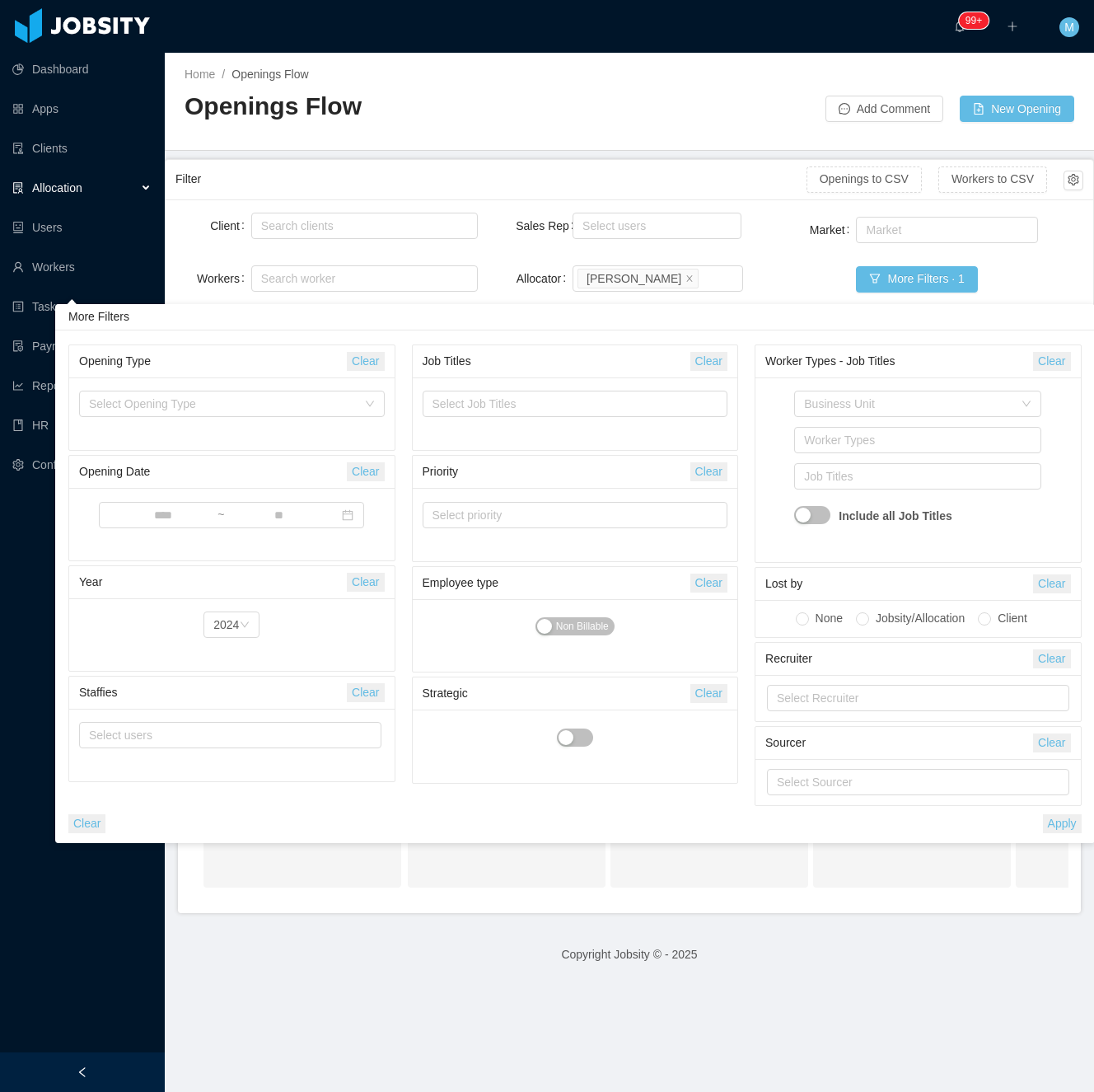
drag, startPoint x: 91, startPoint y: 821, endPoint x: 79, endPoint y: 824, distance: 12.4
click at [91, 820] on button "Clear" at bounding box center [87, 823] width 38 height 19
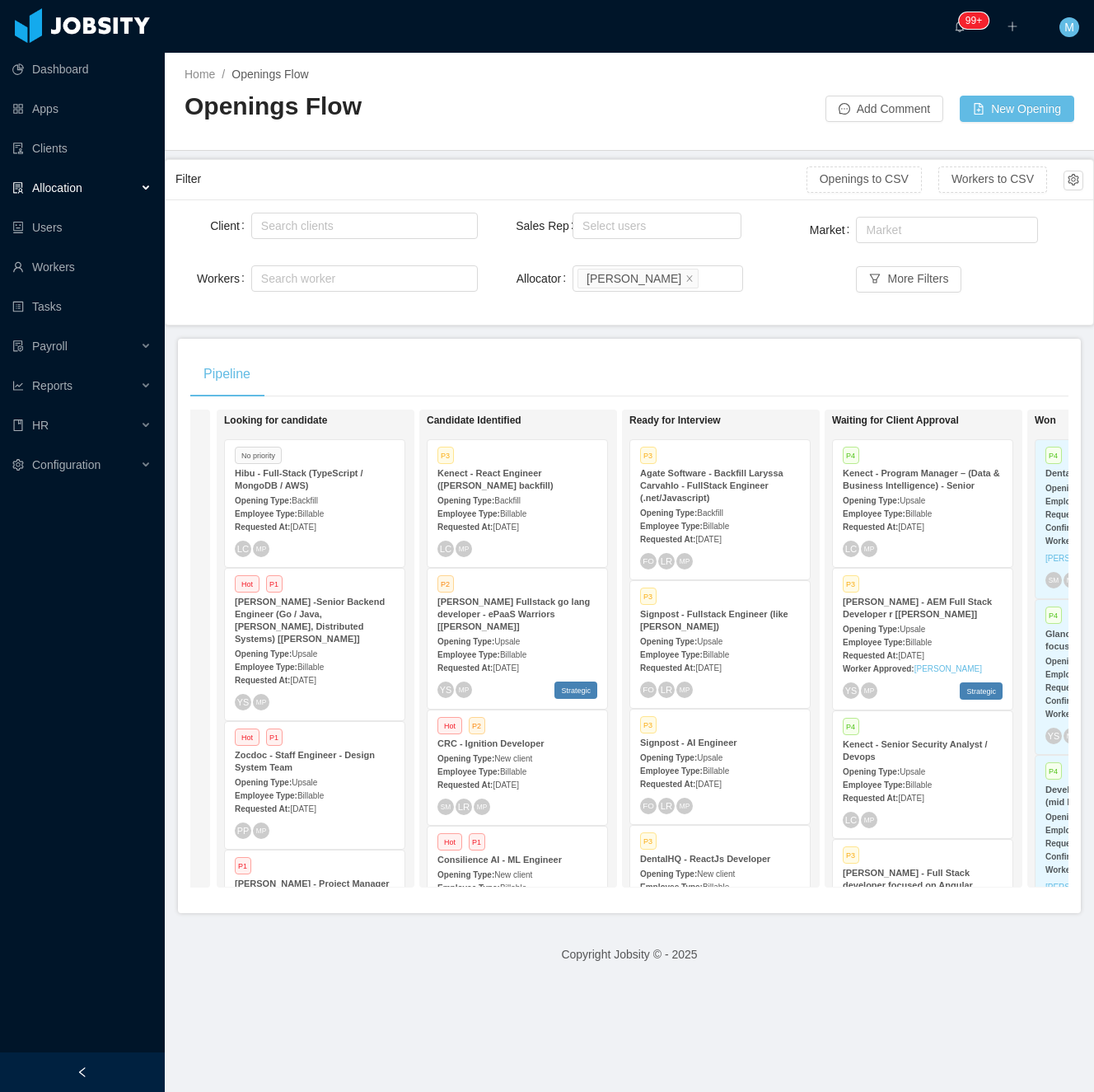
scroll to position [0, 187]
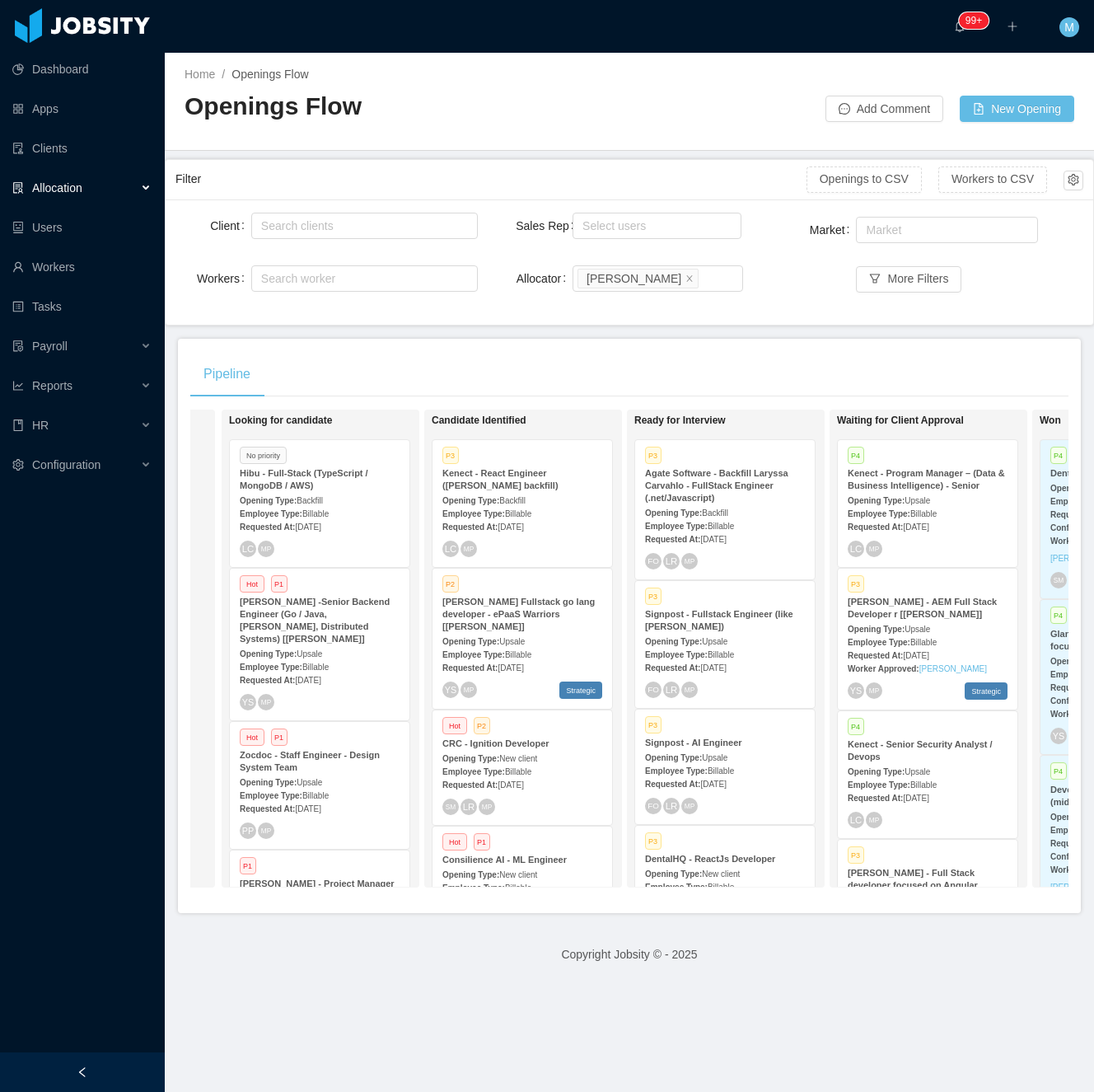
click at [333, 502] on div "Opening Type: Backfill" at bounding box center [320, 500] width 160 height 18
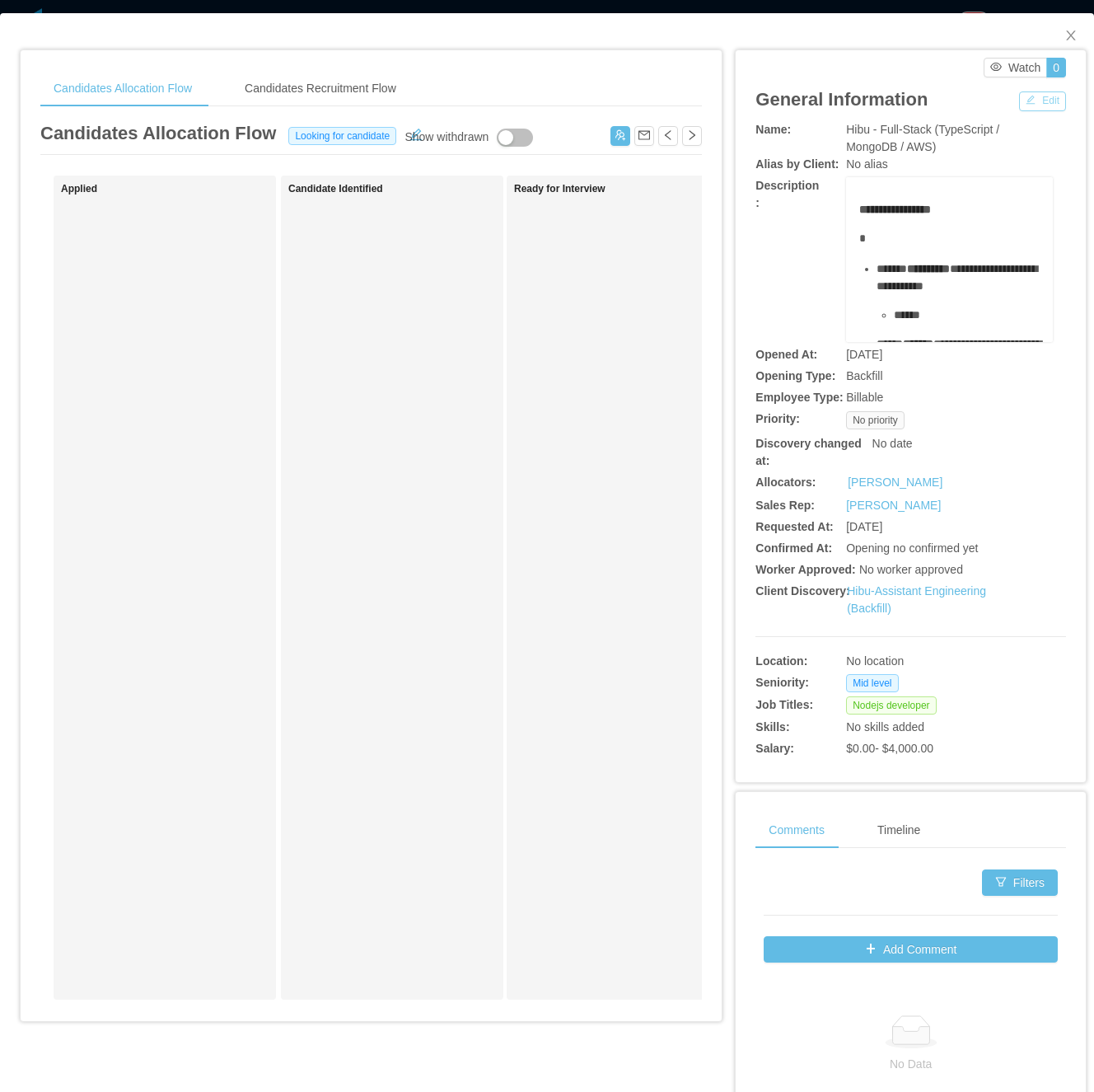
click at [1019, 103] on button "Edit" at bounding box center [1043, 102] width 47 height 20
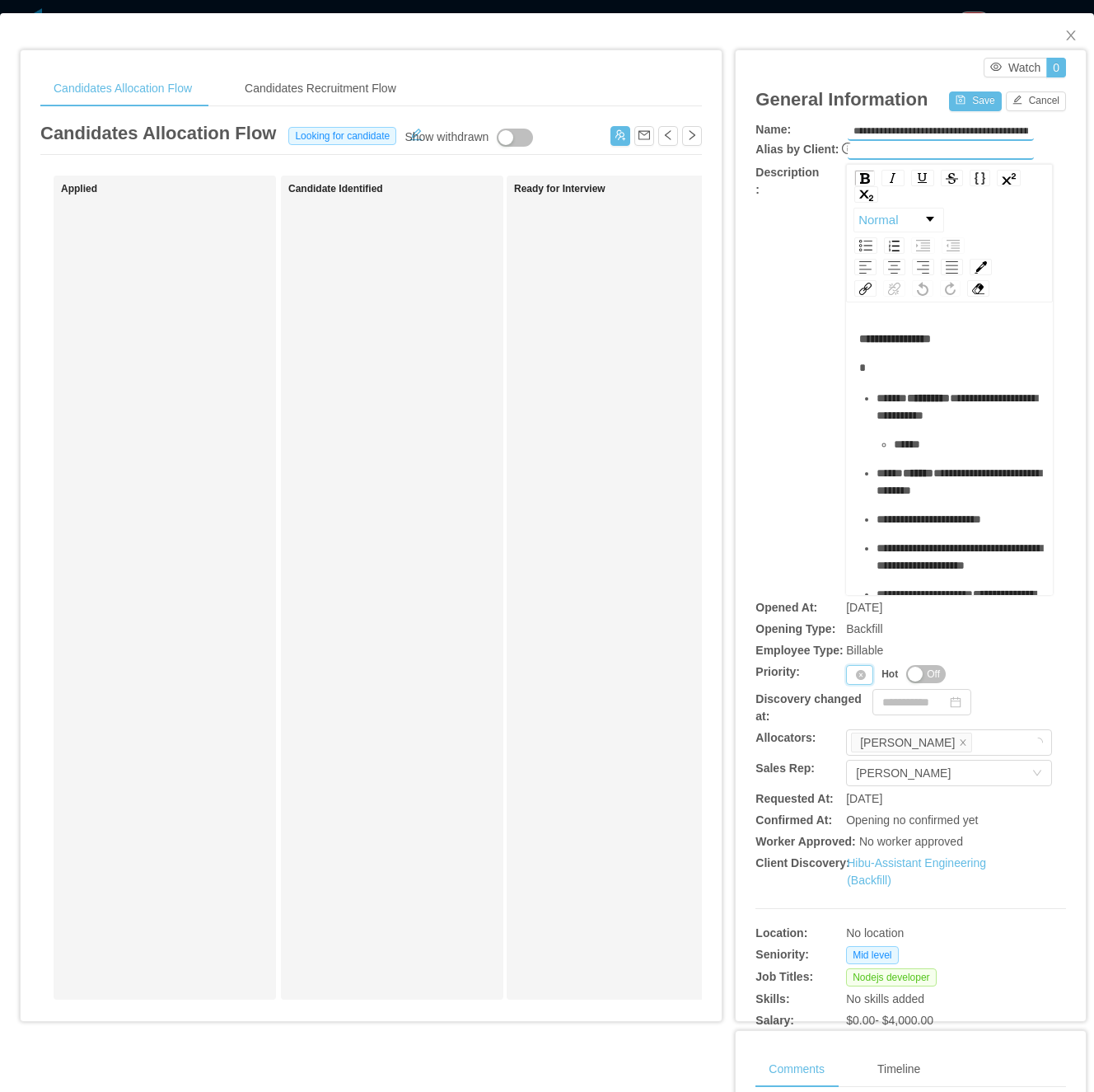
click at [846, 675] on div "Priority" at bounding box center [860, 674] width 28 height 20
click at [847, 745] on li "P3" at bounding box center [851, 753] width 34 height 27
click at [966, 103] on button "Save" at bounding box center [975, 102] width 52 height 20
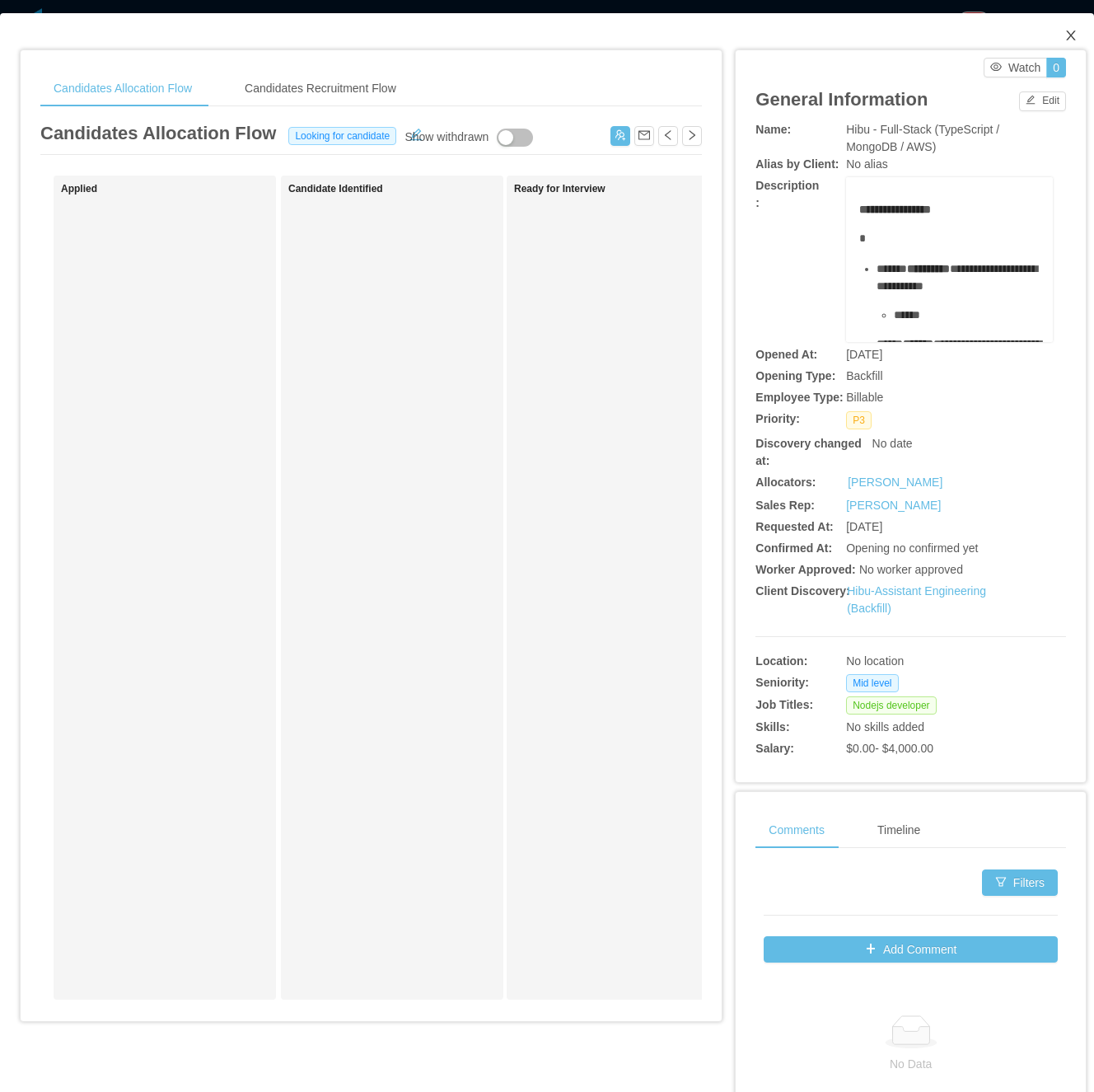
drag, startPoint x: 1055, startPoint y: 38, endPoint x: 1046, endPoint y: 52, distance: 16.6
click at [1066, 38] on icon "icon: close" at bounding box center [1070, 36] width 9 height 10
